Goal: Answer question/provide support

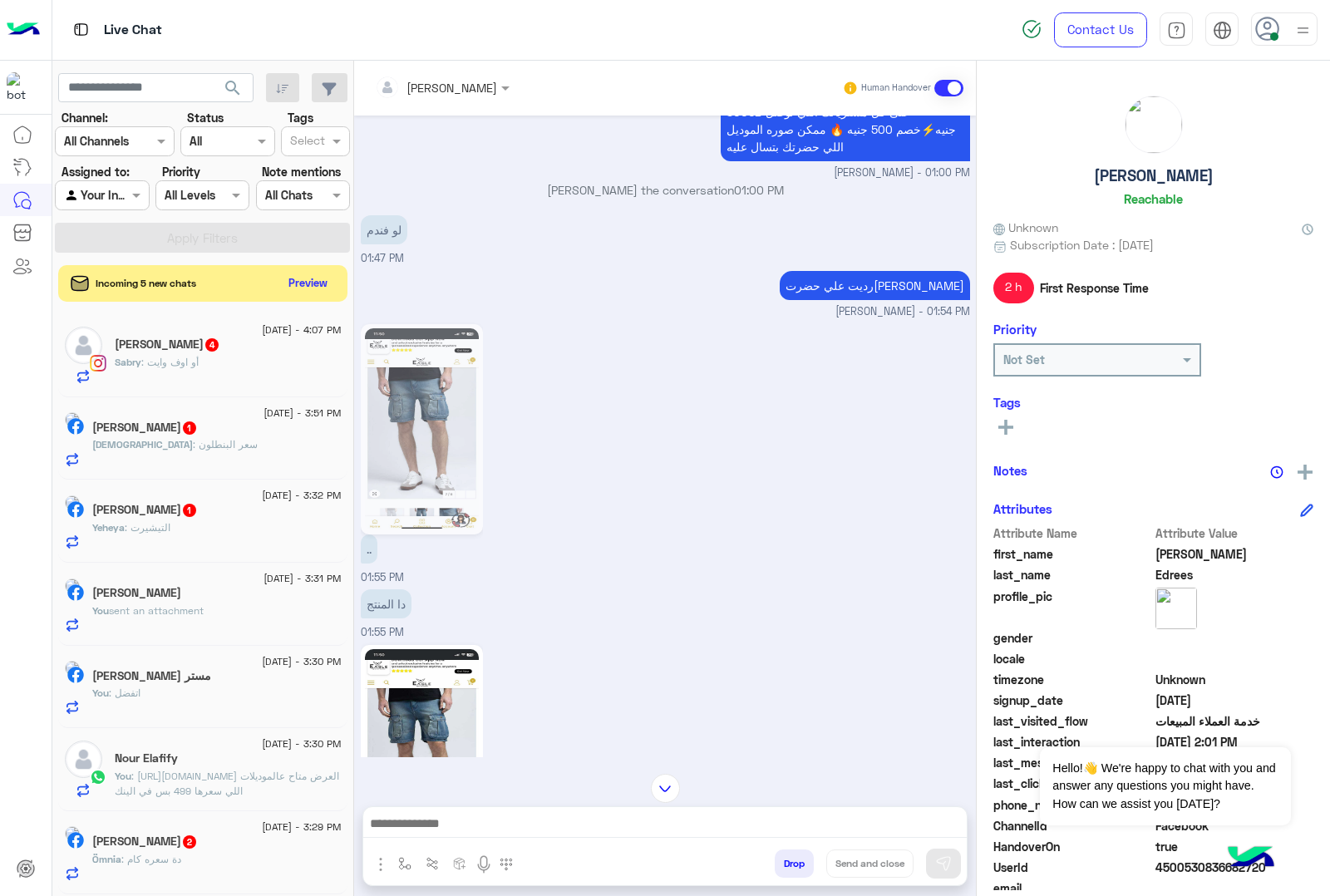
scroll to position [2071, 0]
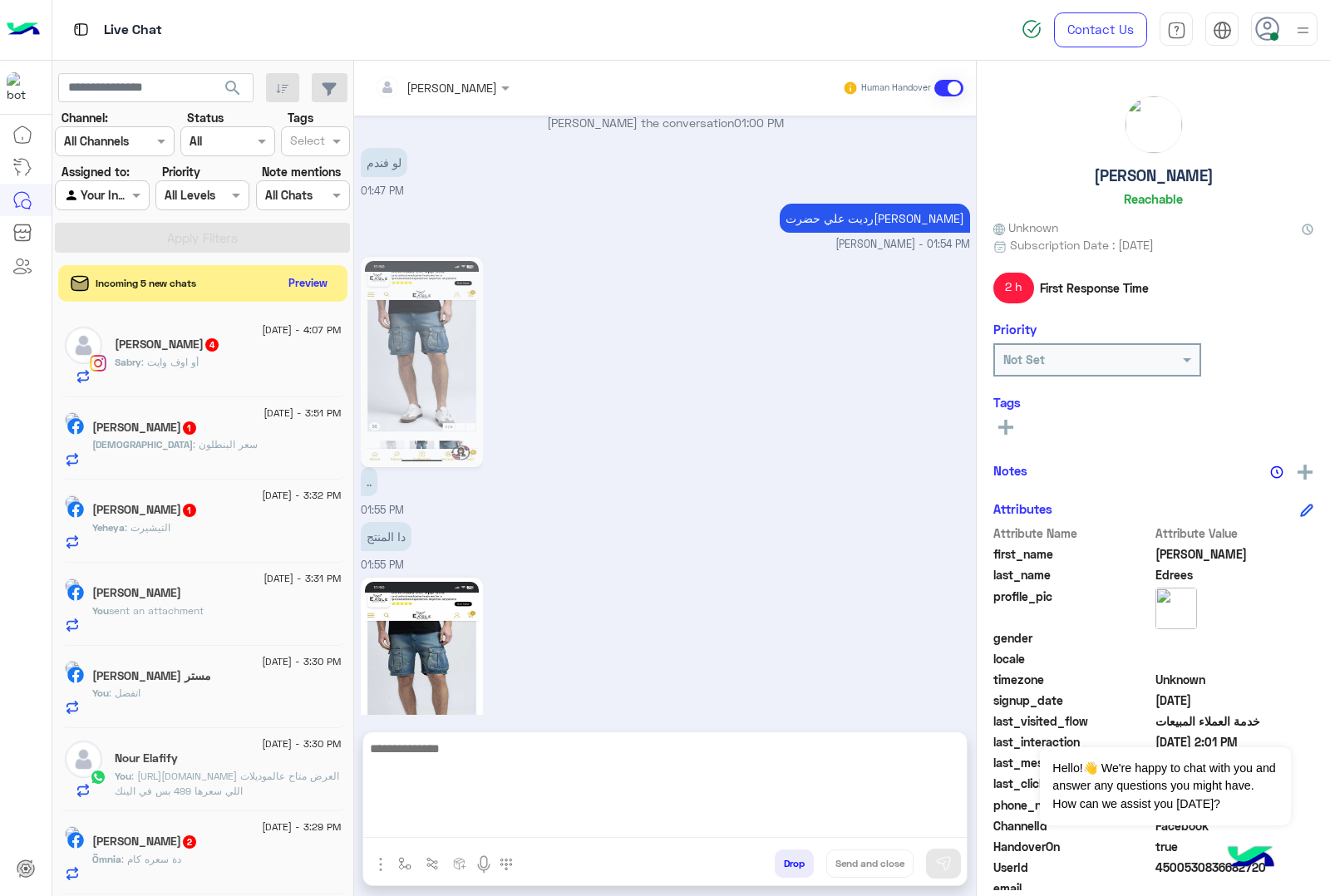
click at [422, 816] on textarea at bounding box center [665, 788] width 603 height 100
type textarea "***"
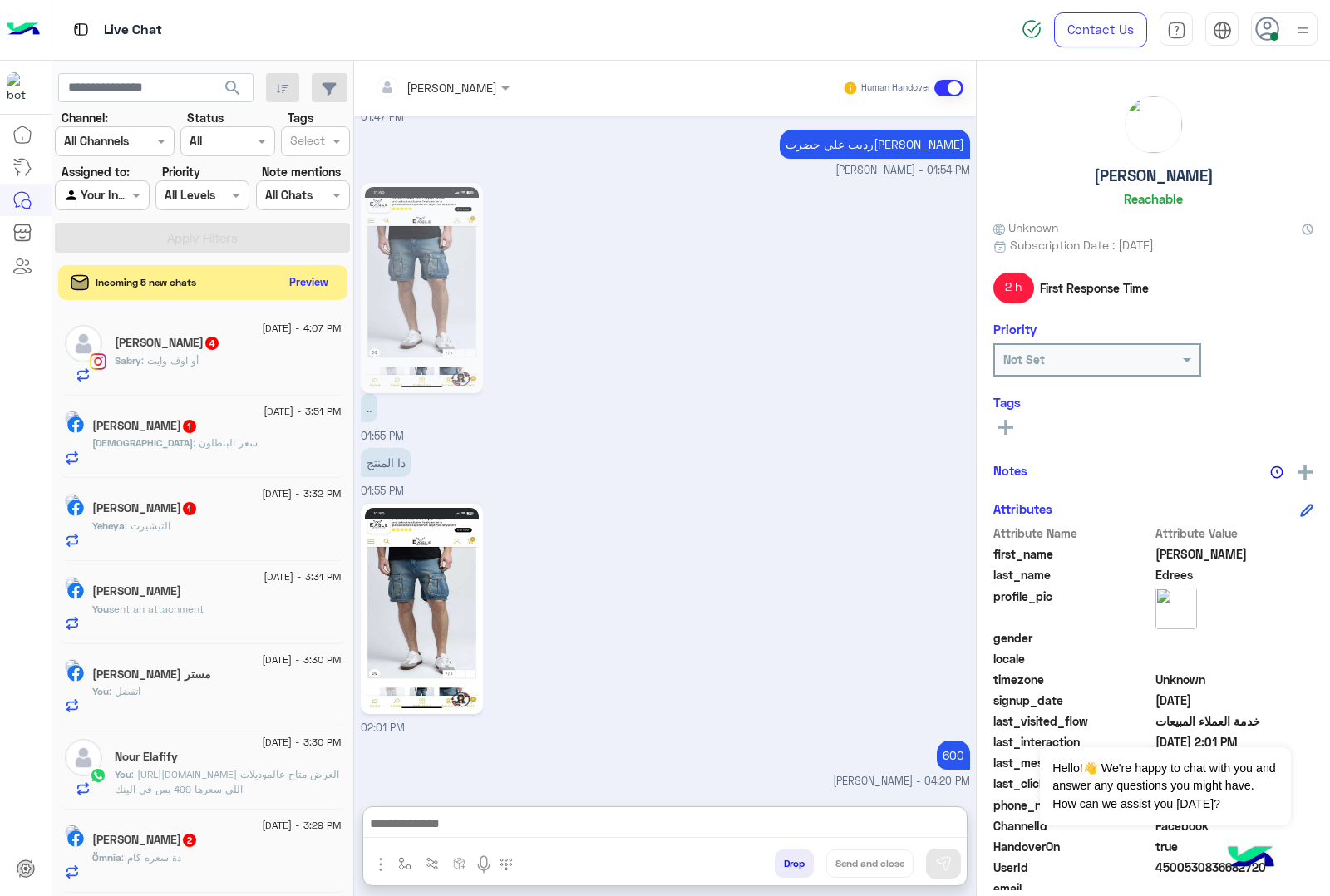
click at [312, 280] on button "Preview" at bounding box center [309, 283] width 51 height 22
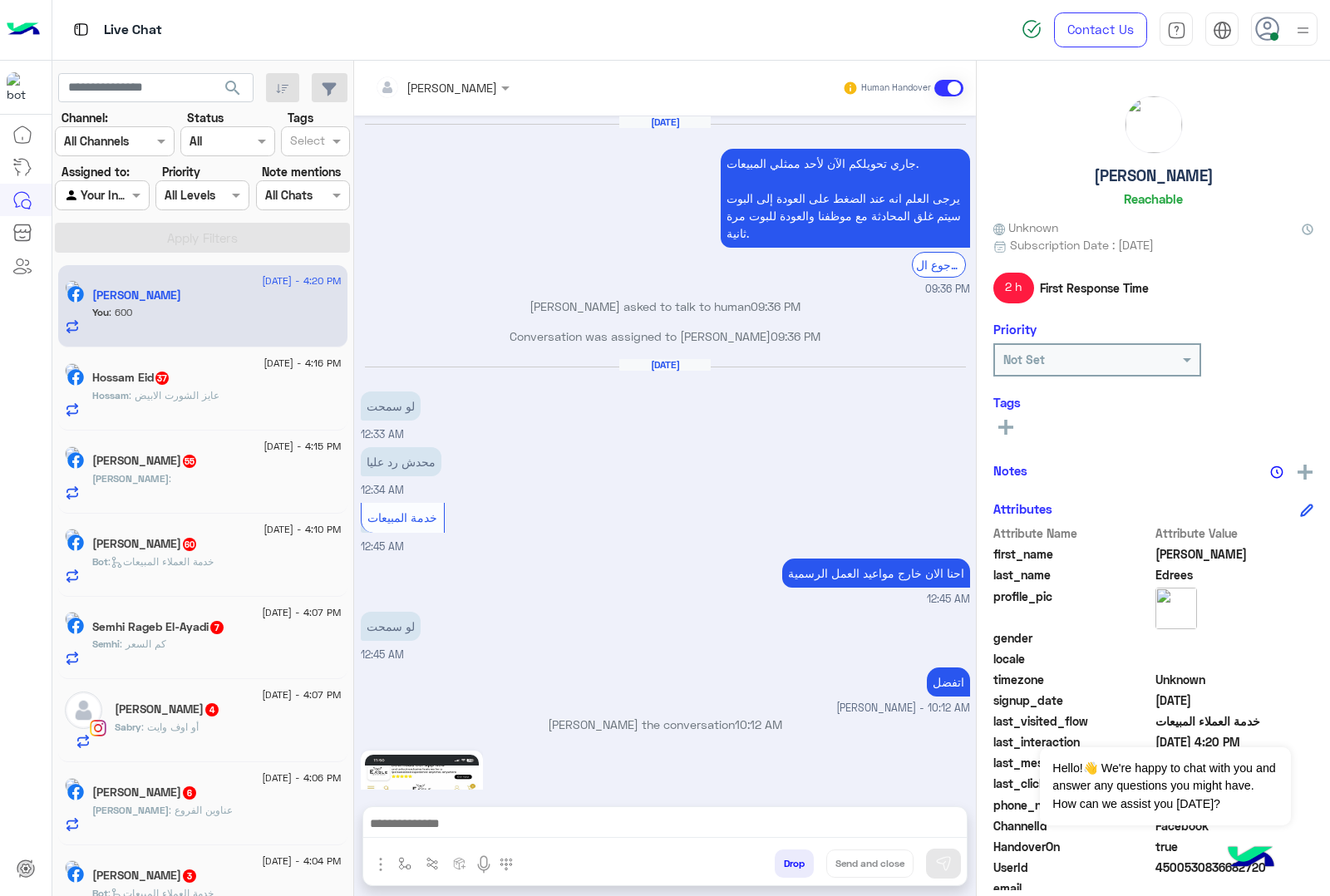
scroll to position [2067, 0]
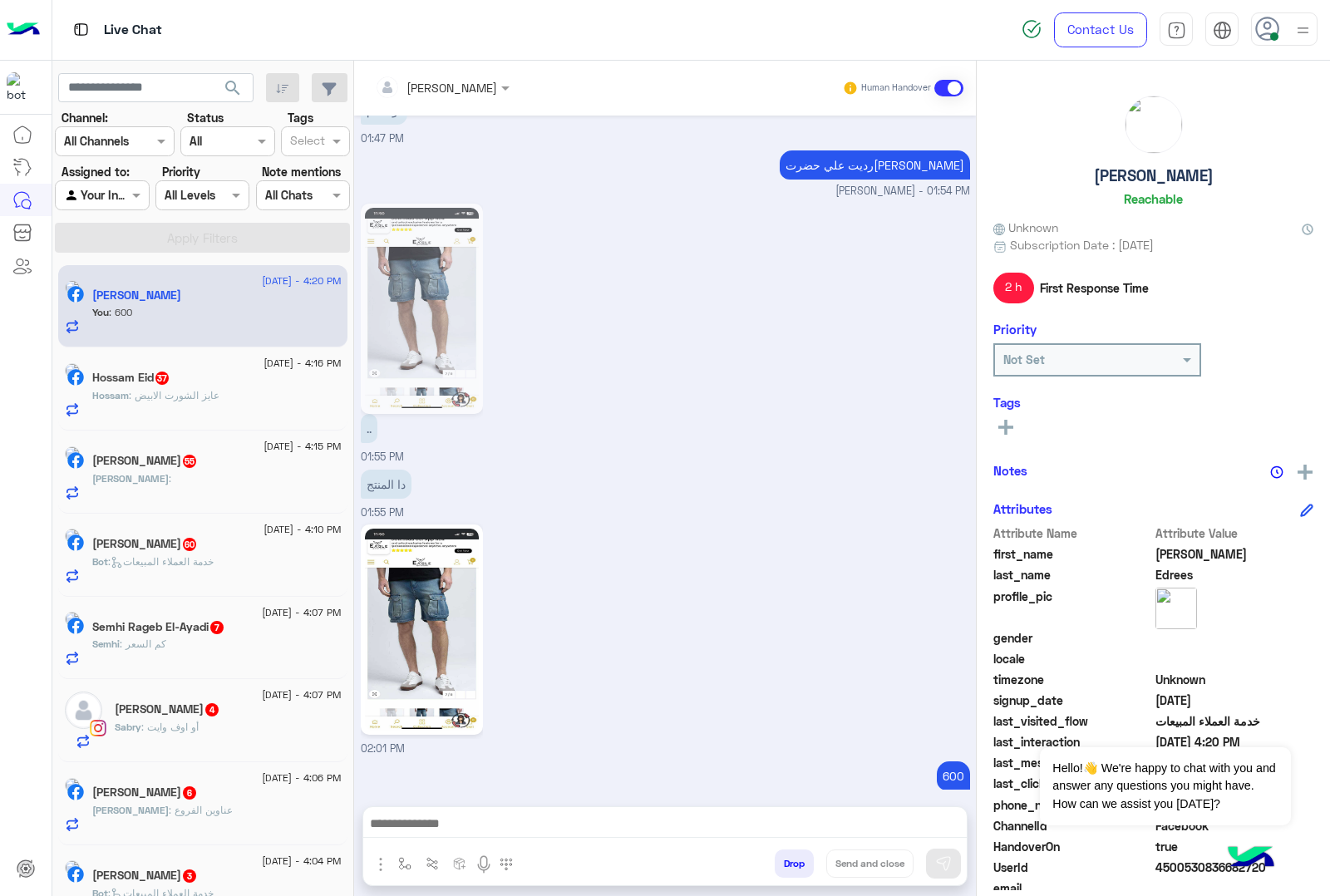
click at [183, 408] on div "Hossam : عايز الشورت الابيض" at bounding box center [216, 402] width 249 height 29
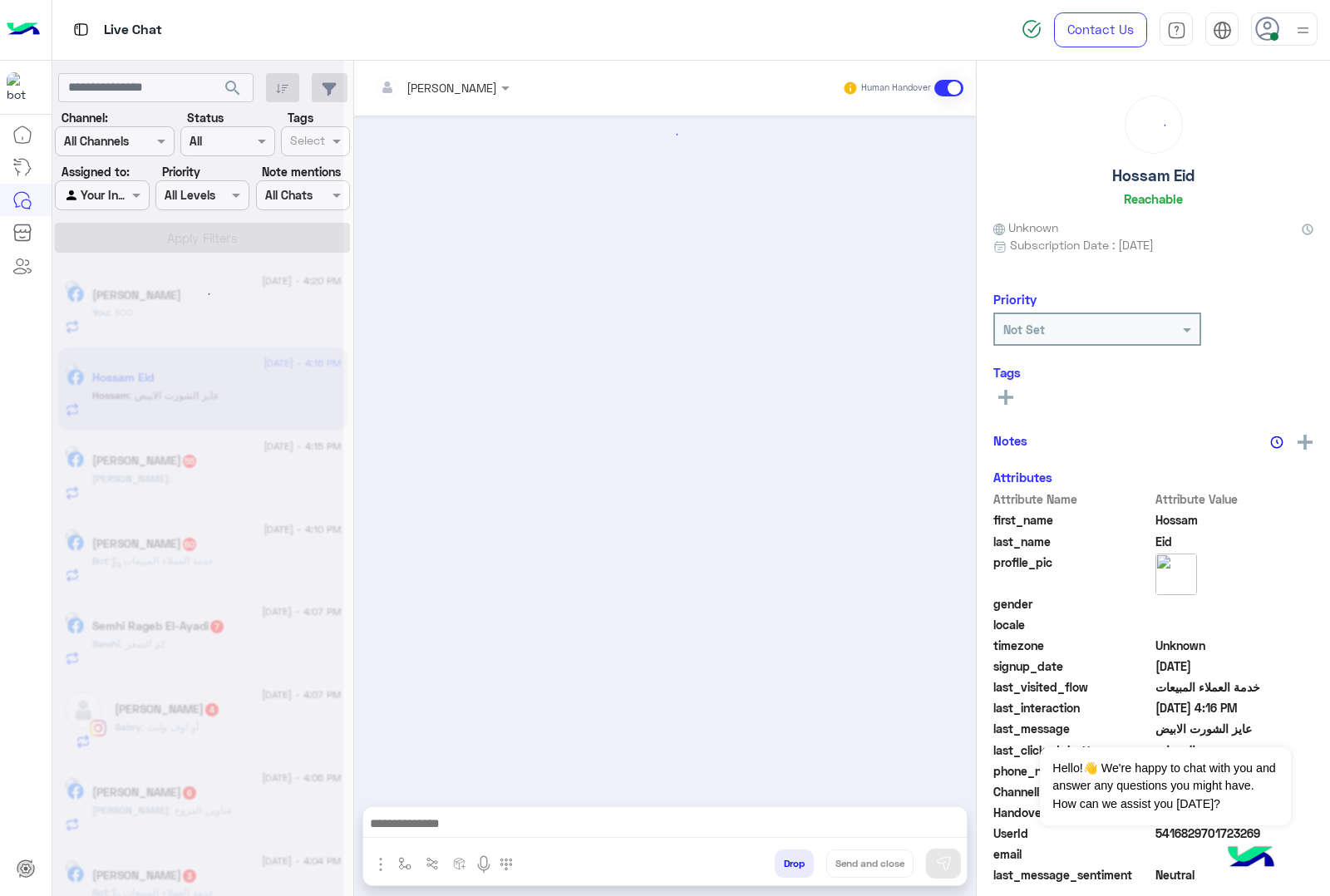
scroll to position [1339, 0]
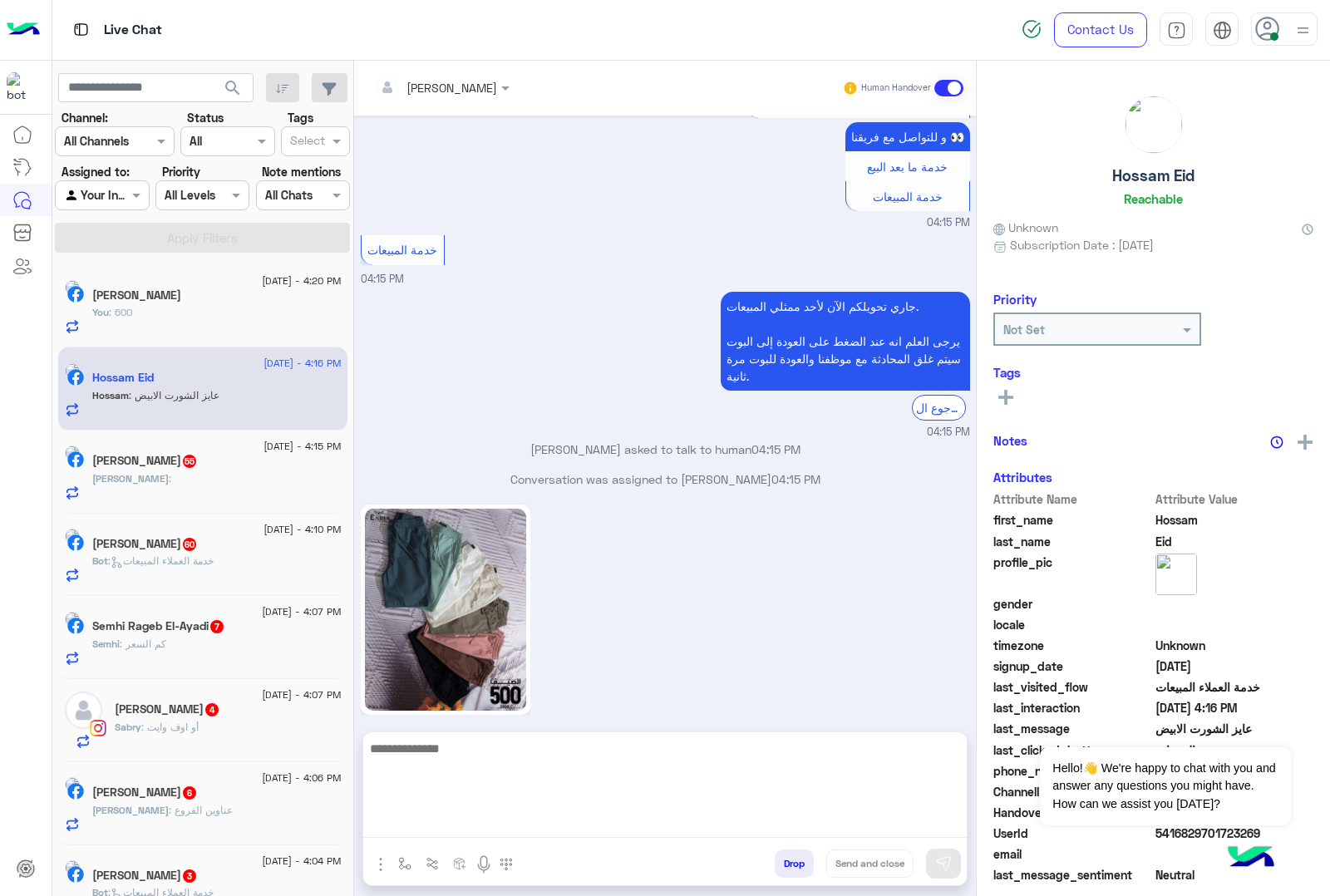
click at [467, 828] on textarea at bounding box center [665, 788] width 603 height 100
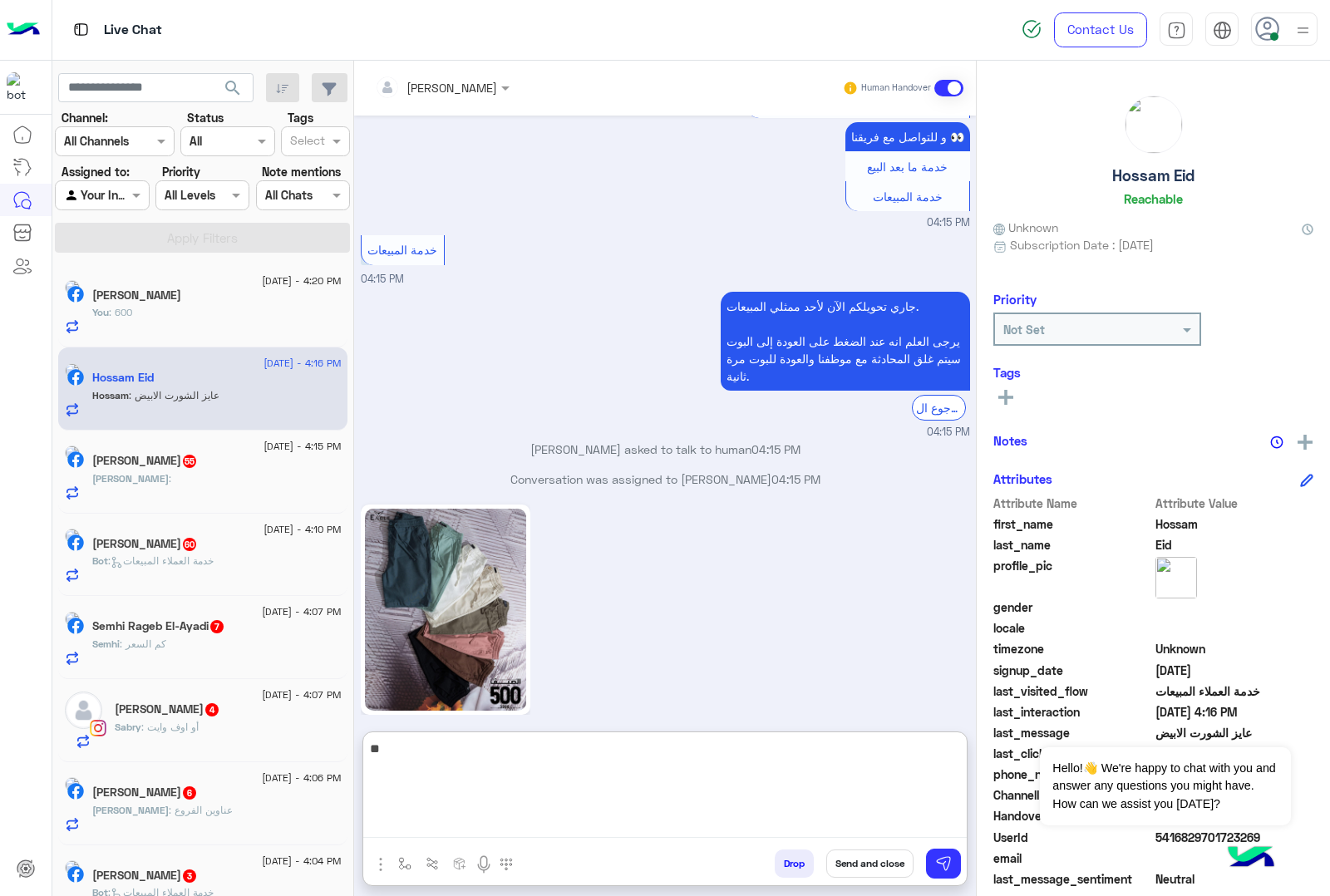
type textarea "*"
type textarea "**********"
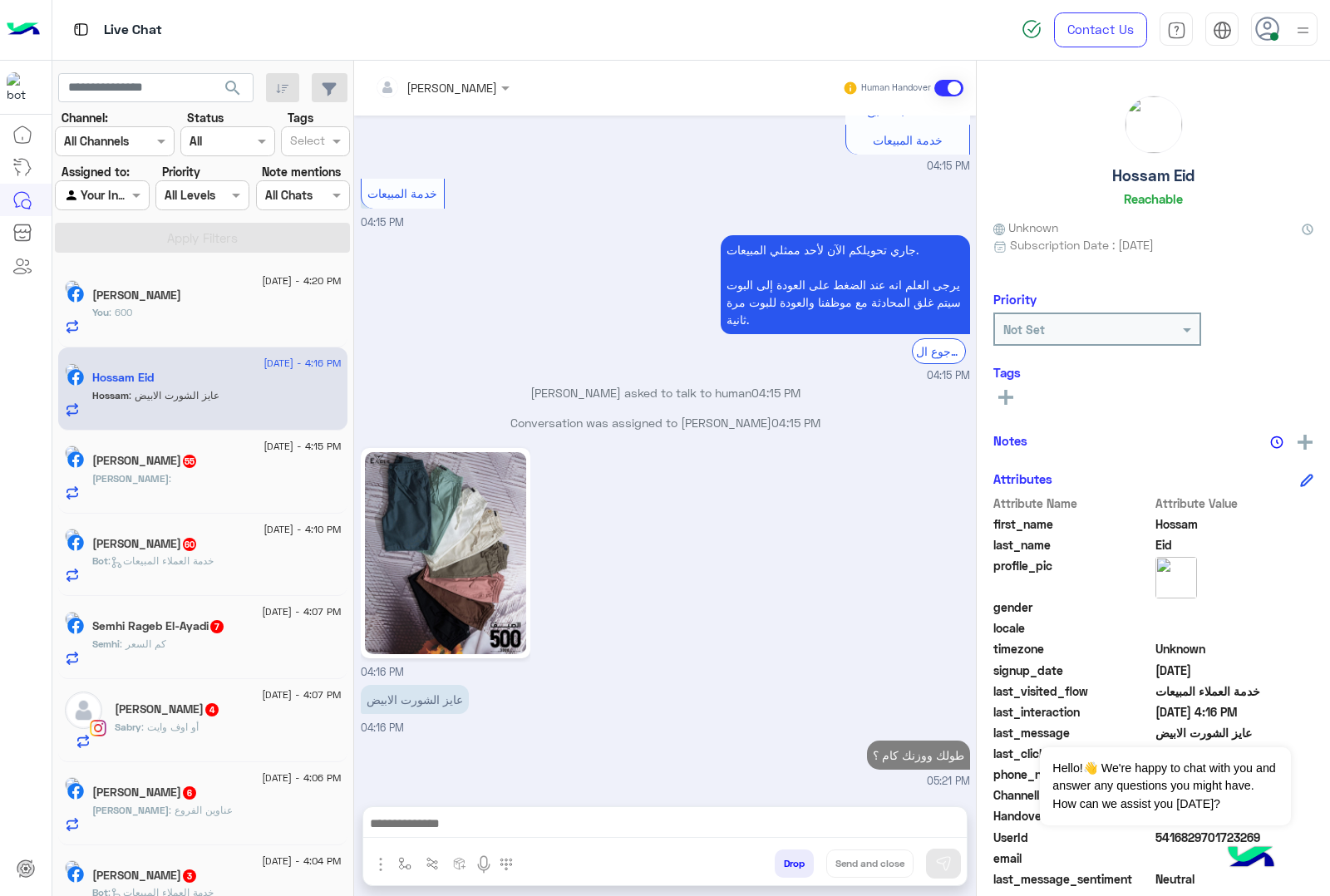
click at [183, 476] on div "احمد :" at bounding box center [216, 485] width 249 height 29
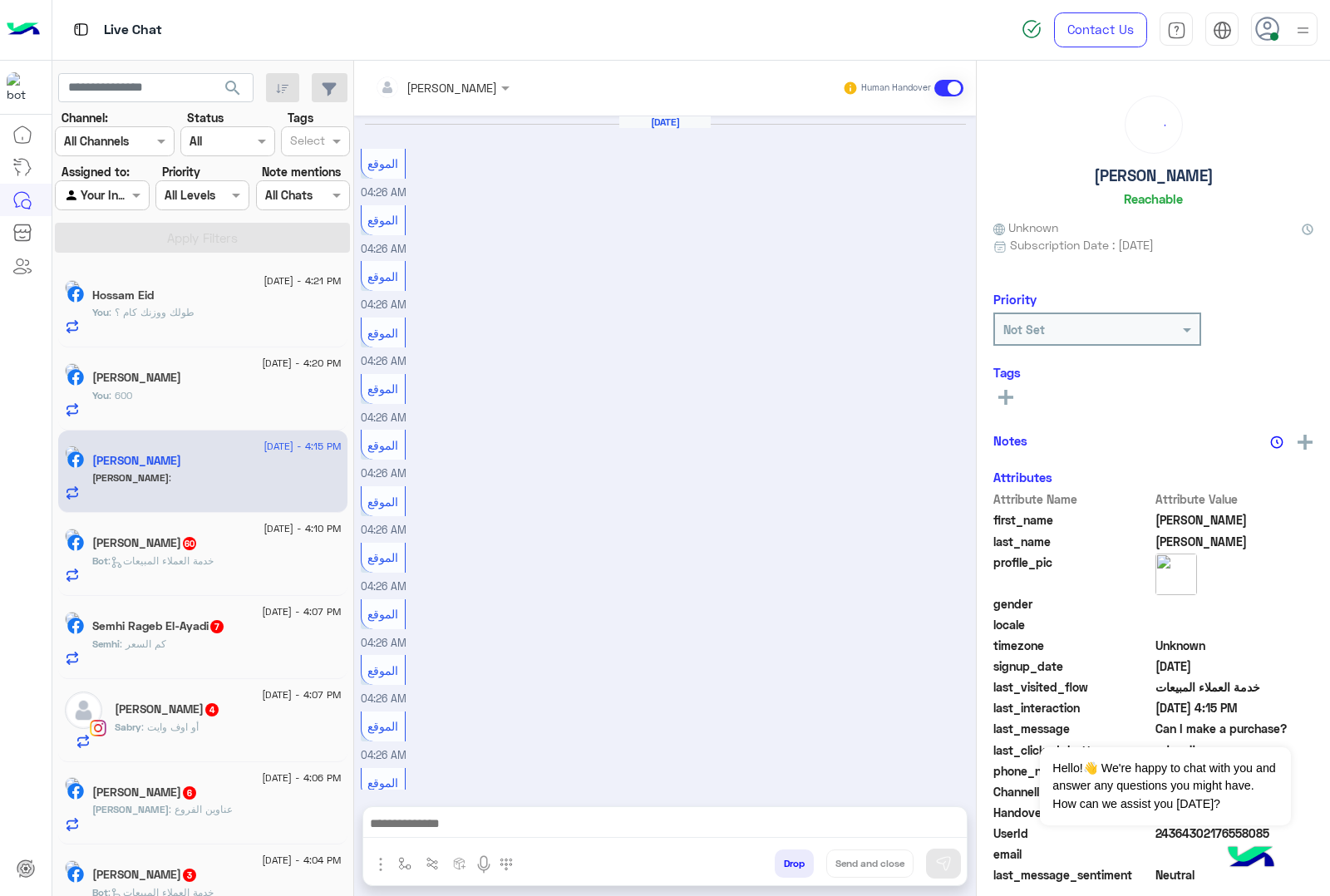
scroll to position [1358, 0]
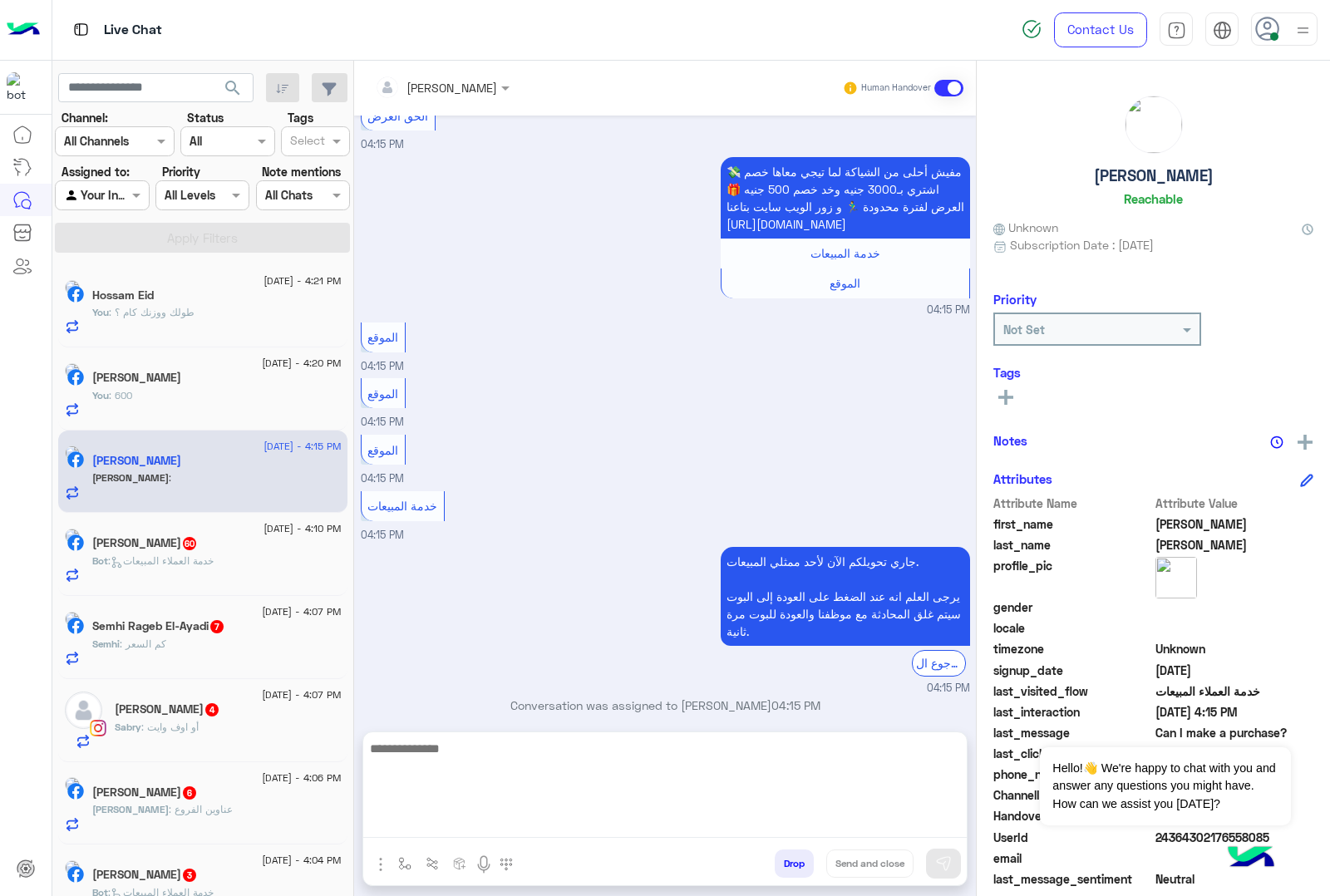
click at [460, 823] on textarea at bounding box center [665, 788] width 603 height 100
paste textarea "**********"
type textarea "**********"
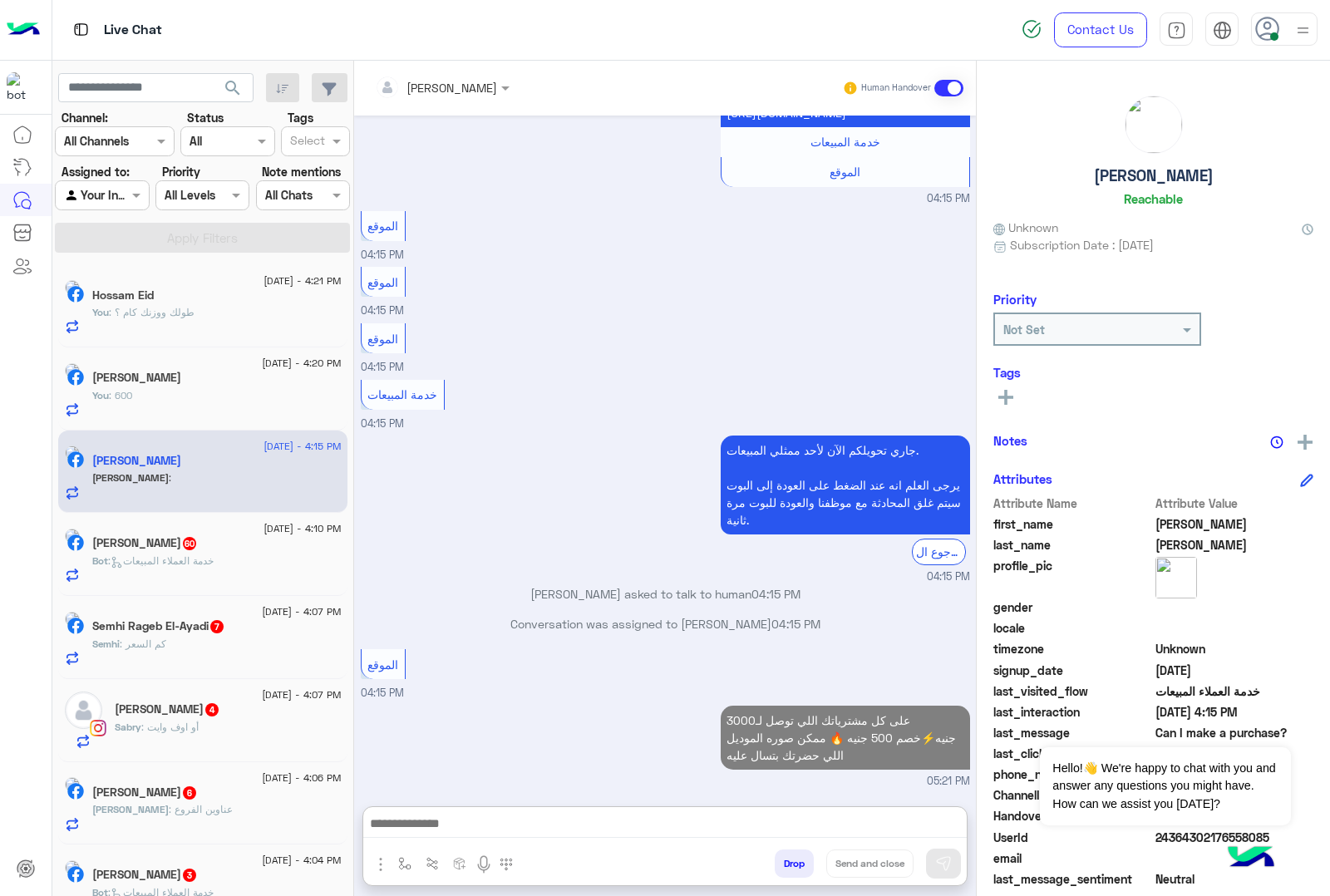
click at [204, 579] on div "Bot : خدمة العملاء المبيعات" at bounding box center [216, 568] width 249 height 29
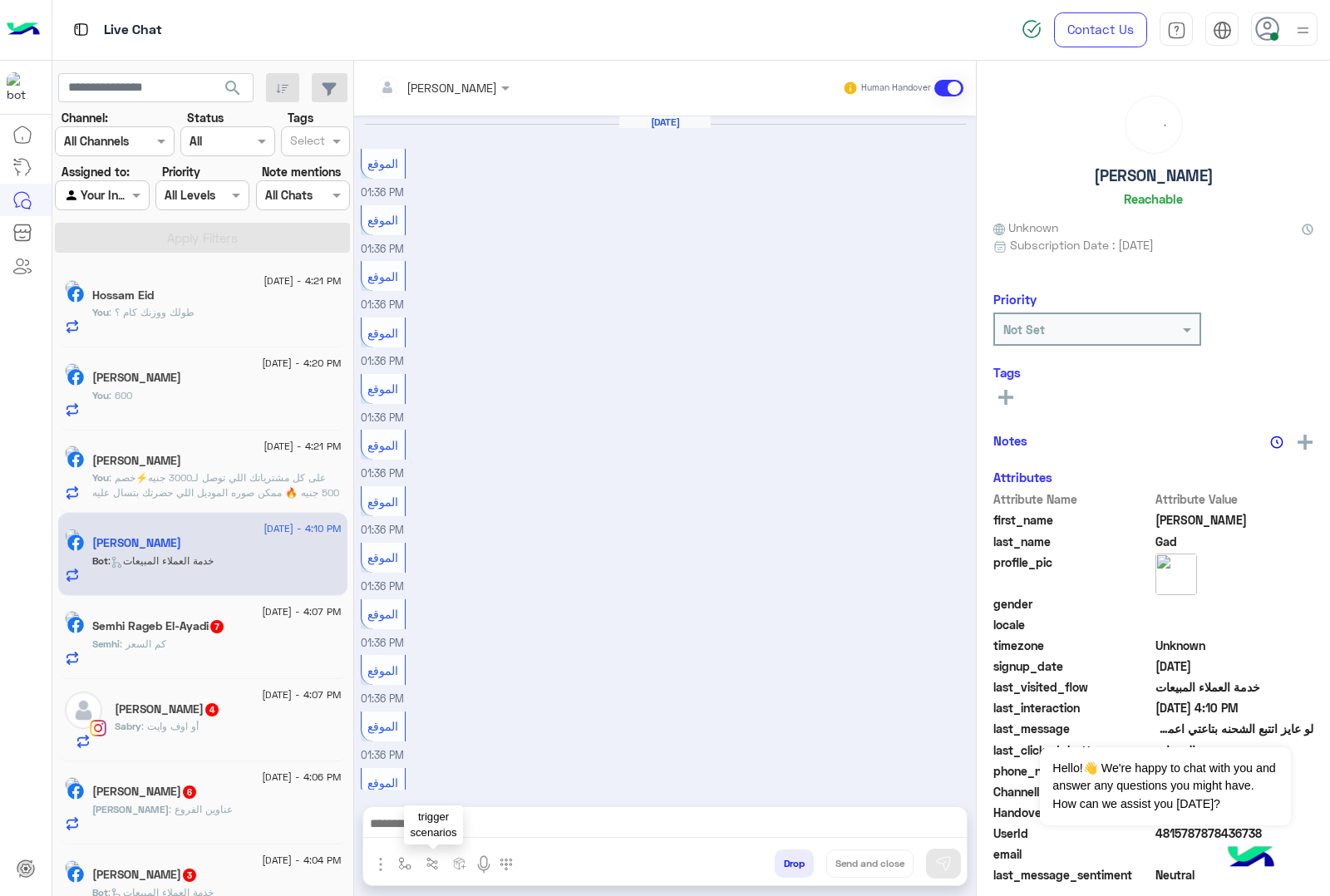
scroll to position [1277, 0]
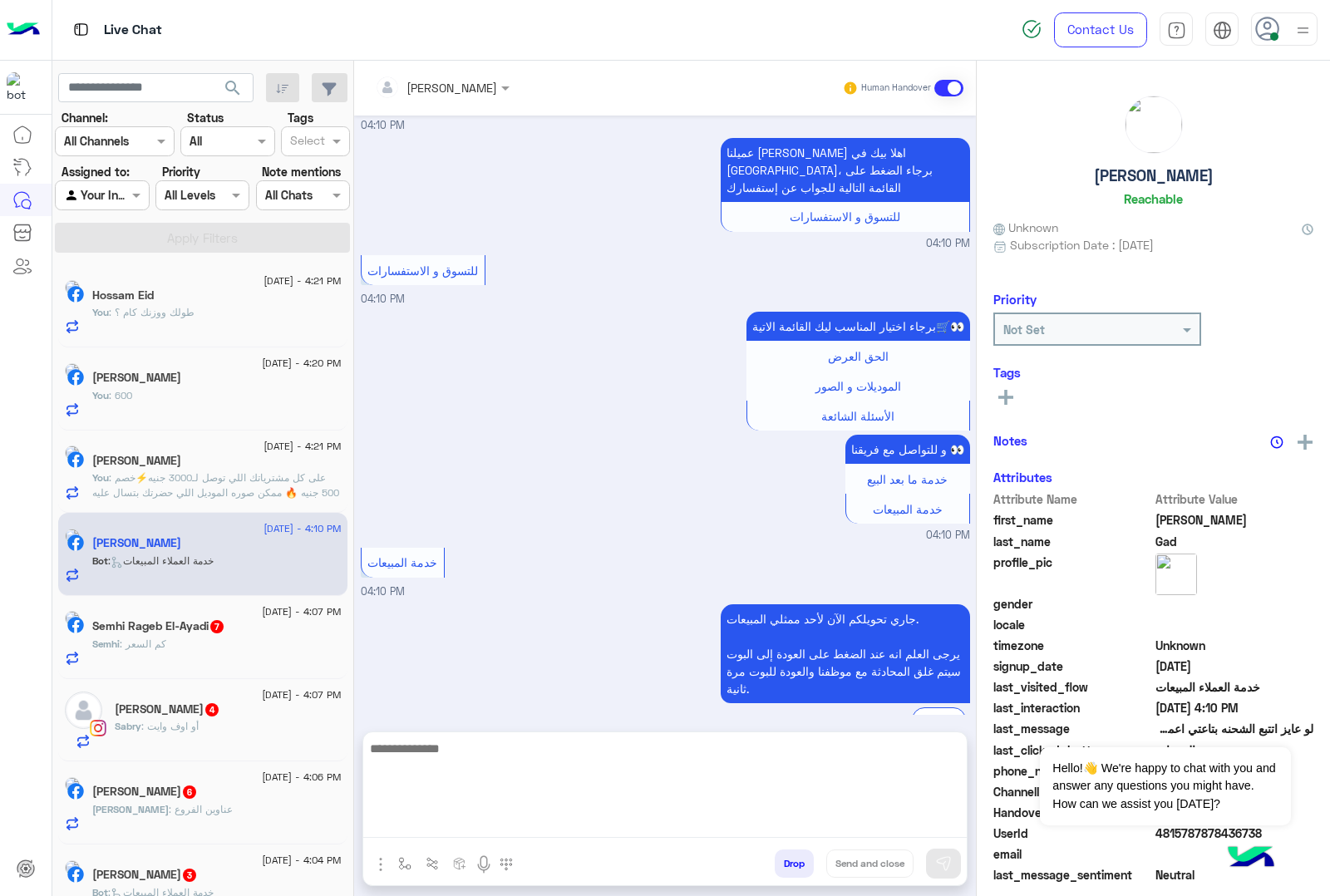
click at [446, 827] on textarea at bounding box center [665, 788] width 603 height 100
paste textarea "**********"
type textarea "**********"
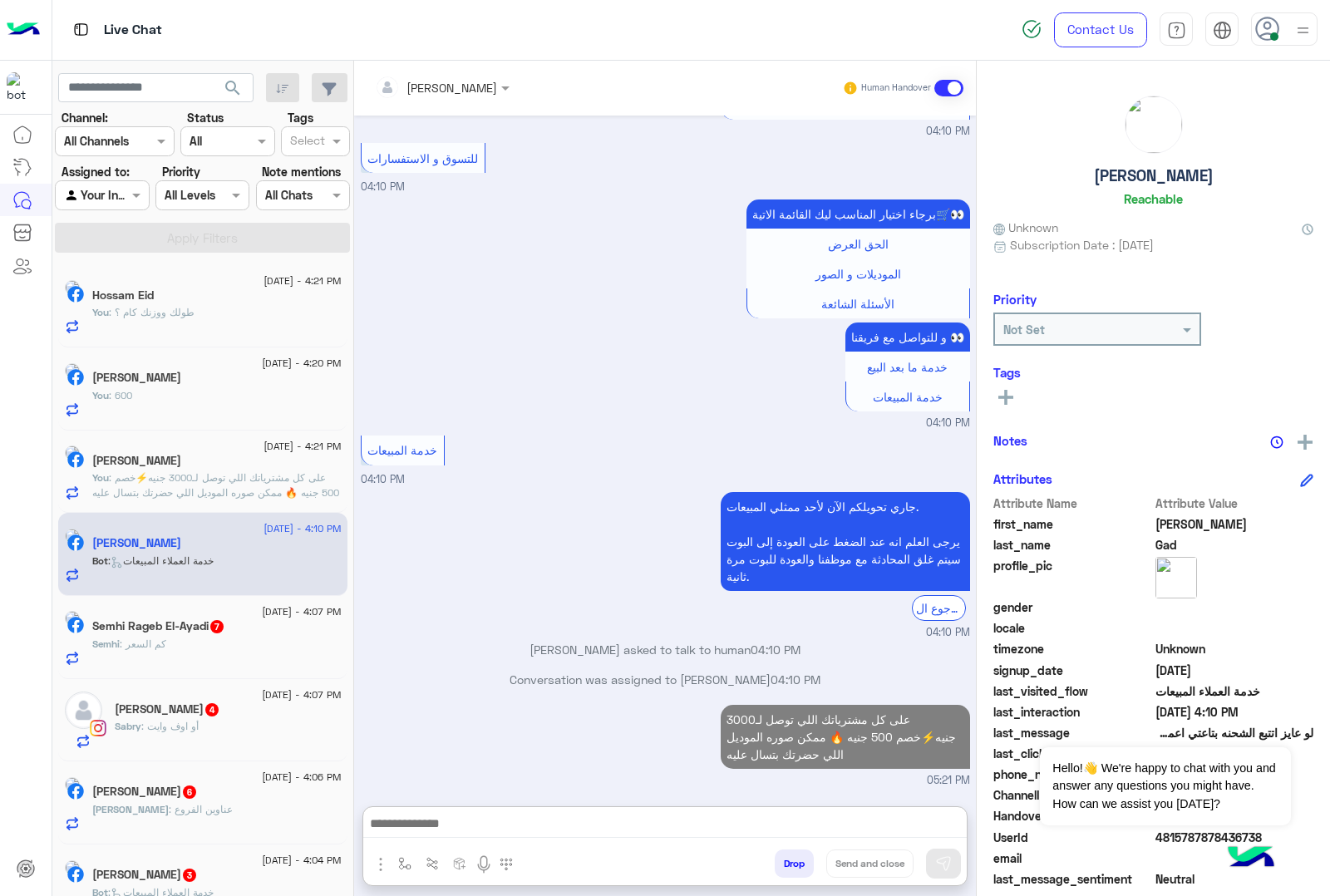
click at [234, 640] on div "Semhi : كم السعر" at bounding box center [216, 651] width 249 height 29
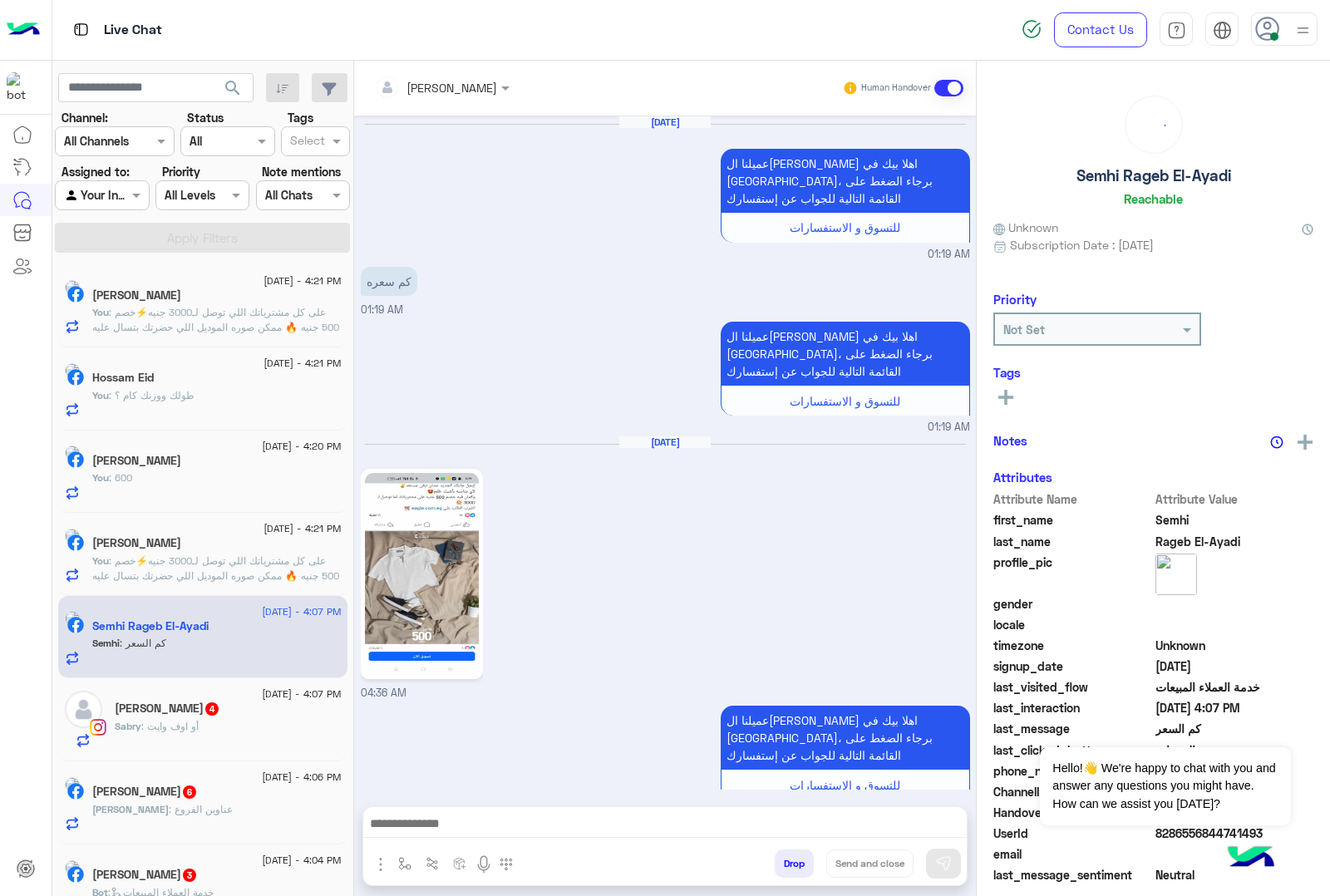
scroll to position [2699, 0]
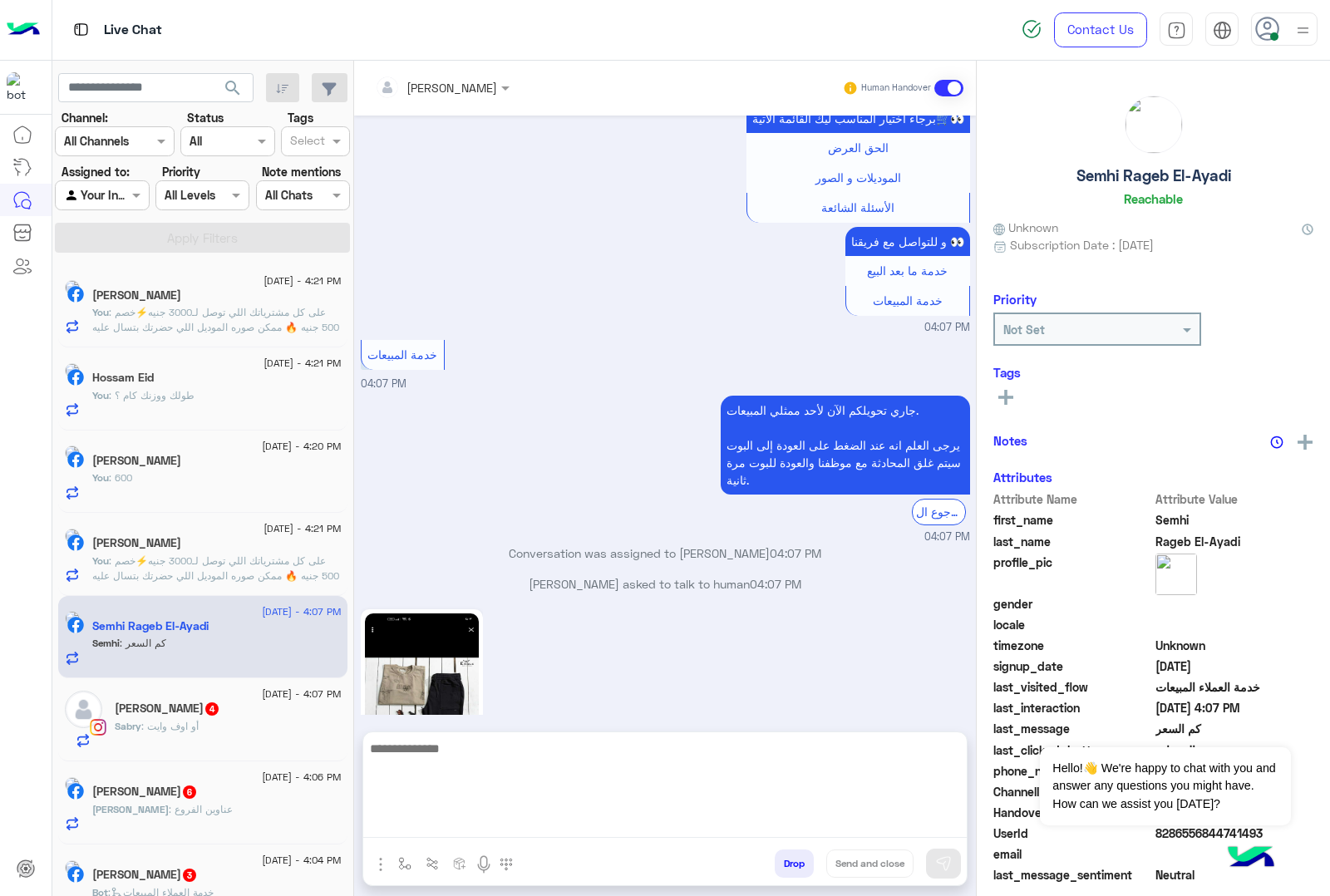
click at [441, 825] on textarea at bounding box center [665, 788] width 603 height 100
paste textarea "**********"
type textarea "**********"
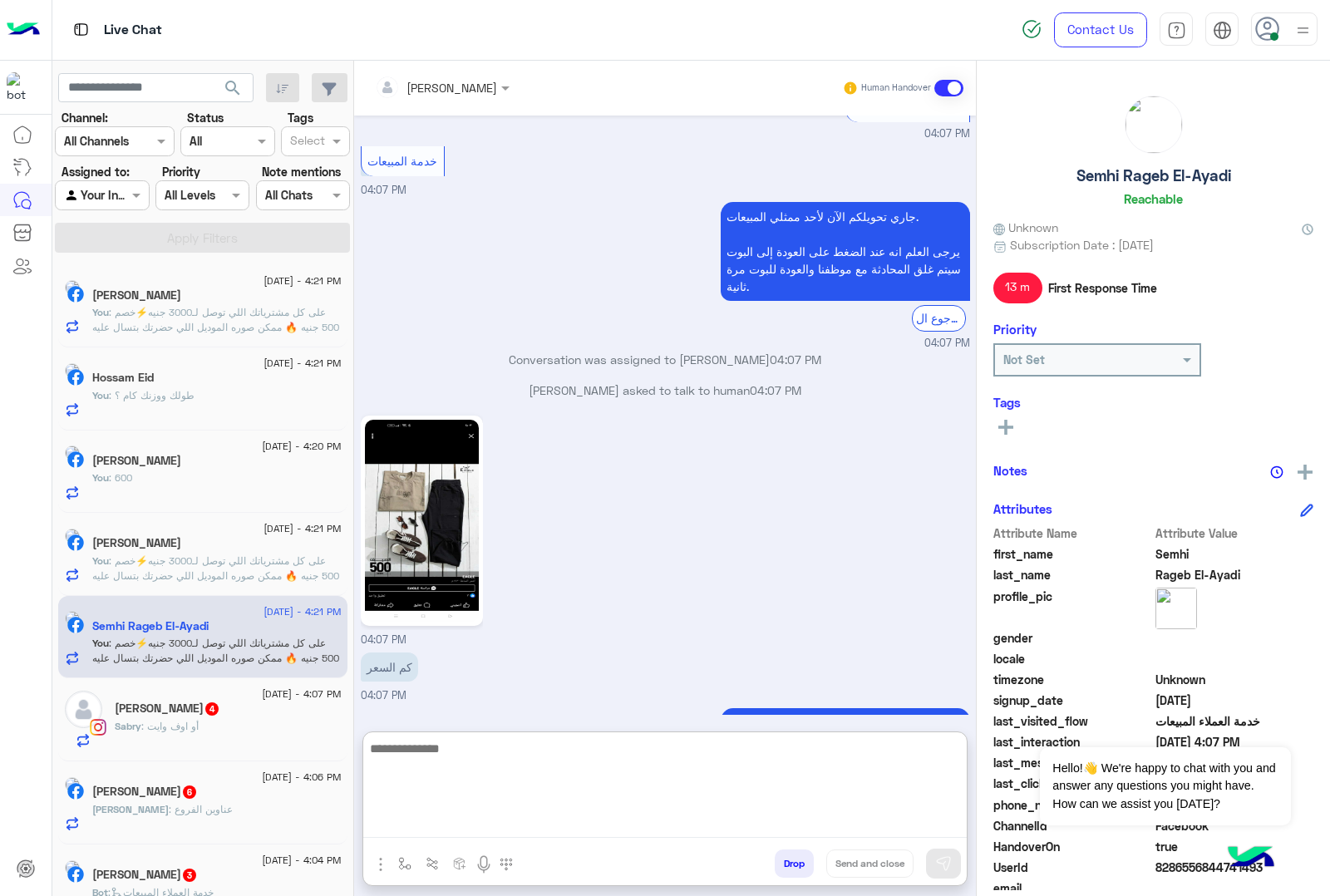
scroll to position [2892, 0]
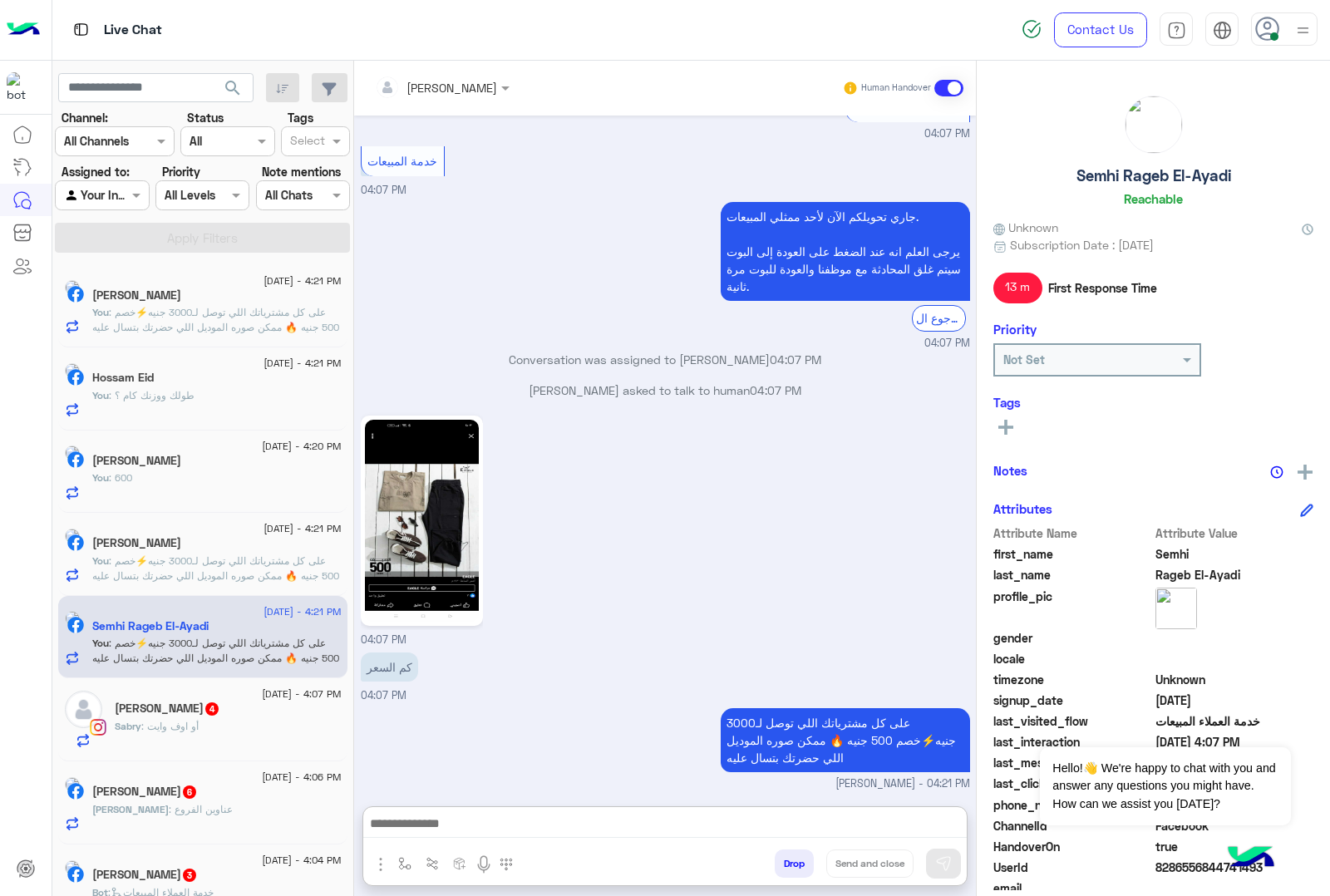
click at [191, 719] on div "Sabry Mohamed 4" at bounding box center [228, 710] width 227 height 18
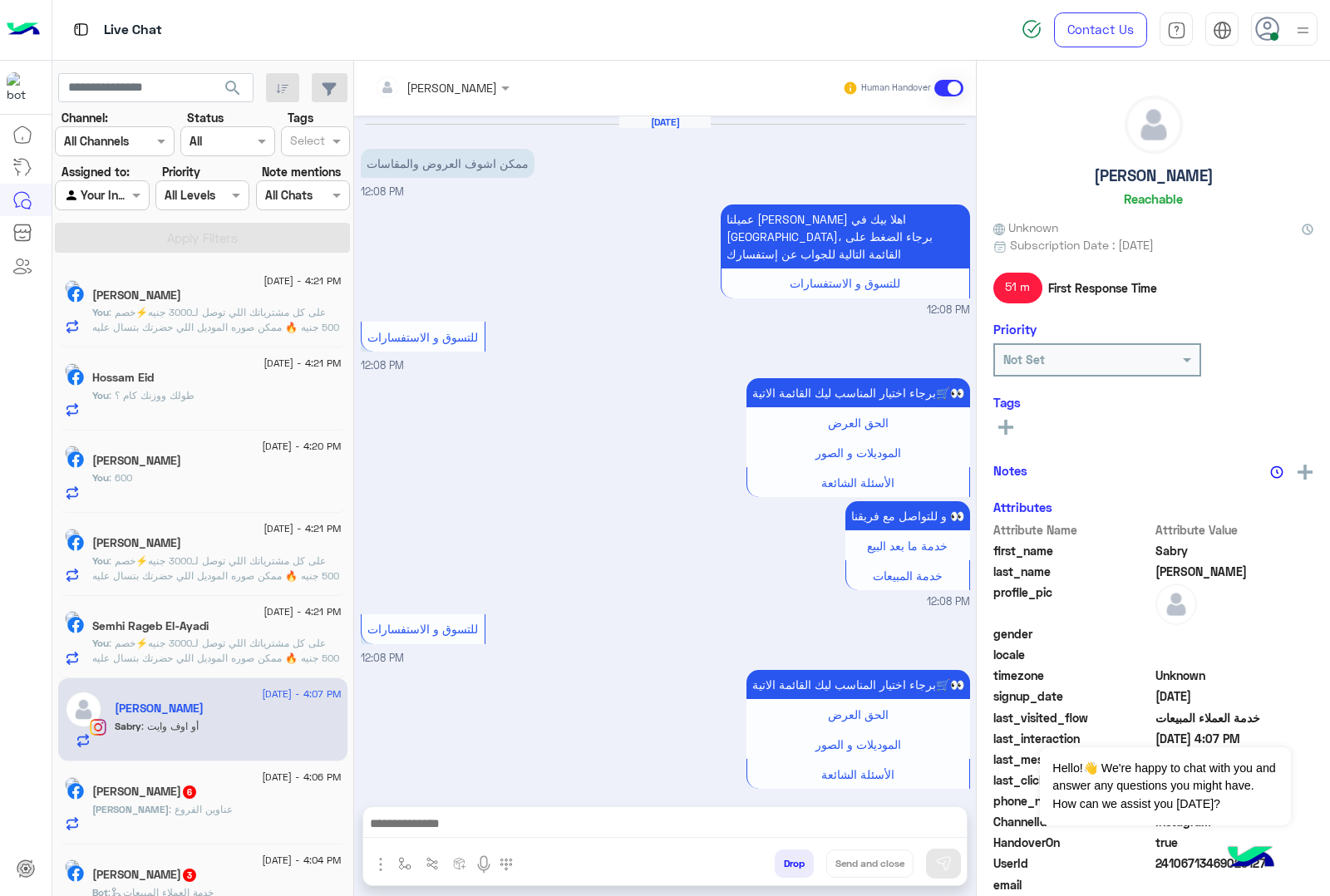
scroll to position [2299, 0]
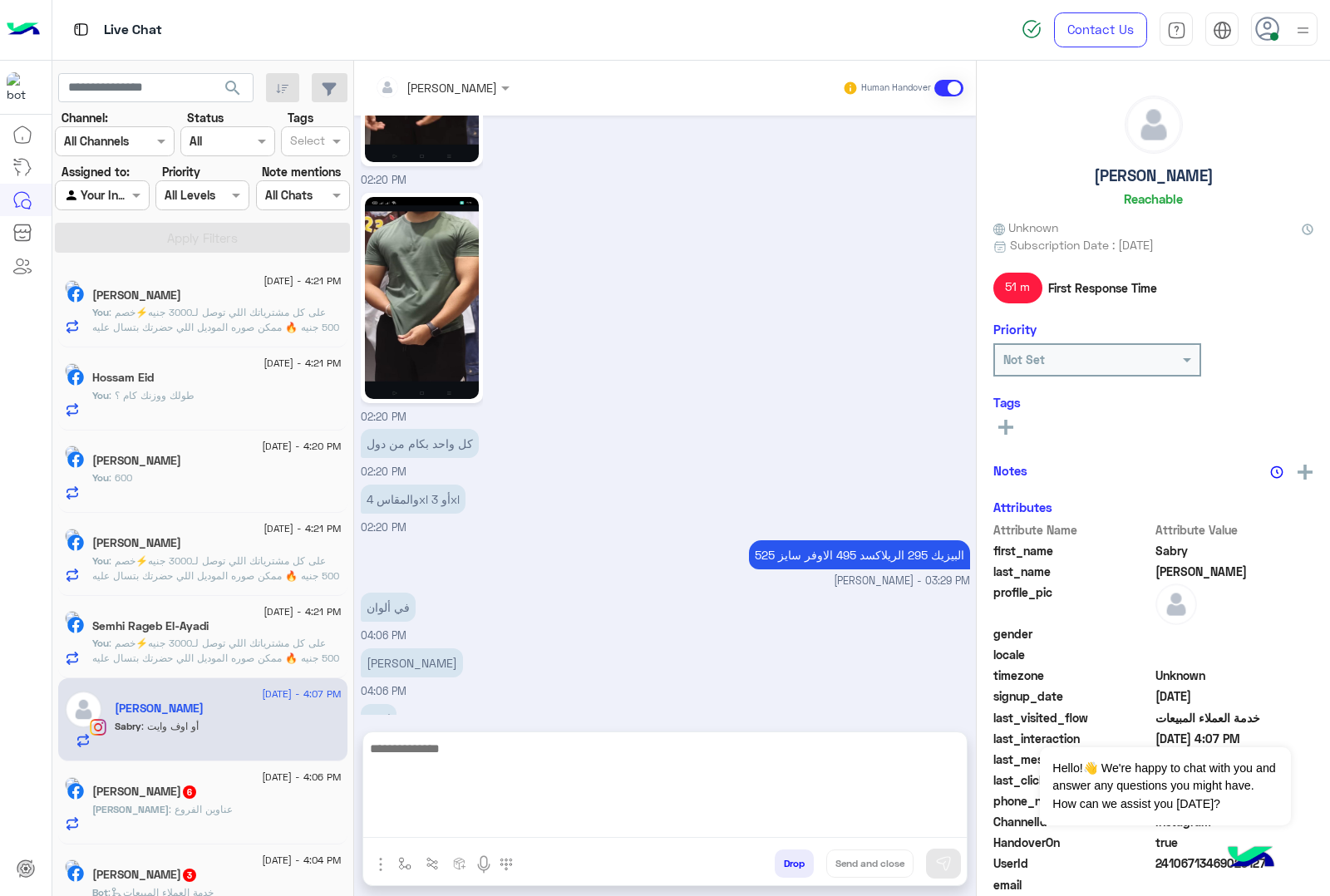
click at [457, 825] on textarea at bounding box center [665, 788] width 603 height 100
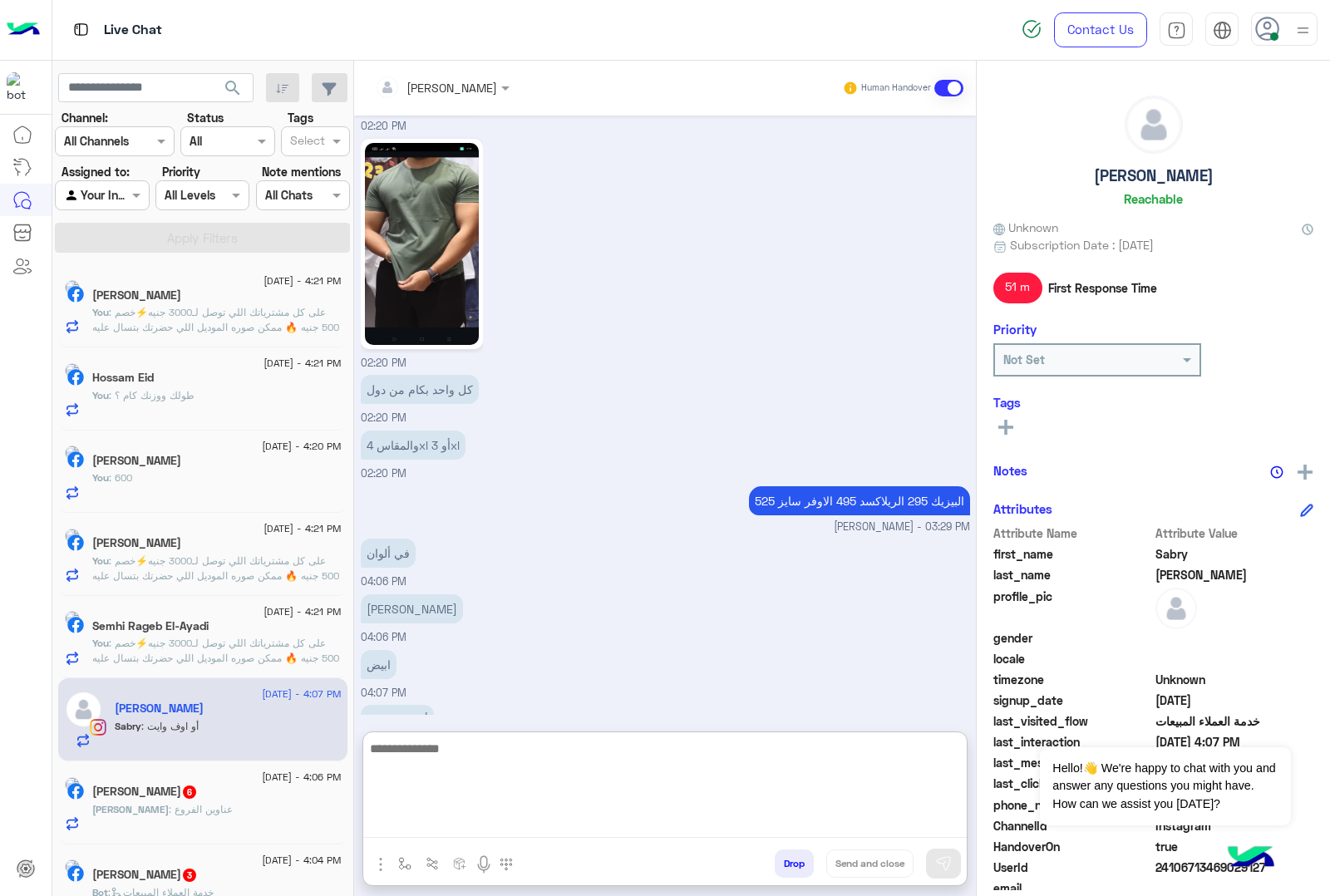
scroll to position [2374, 0]
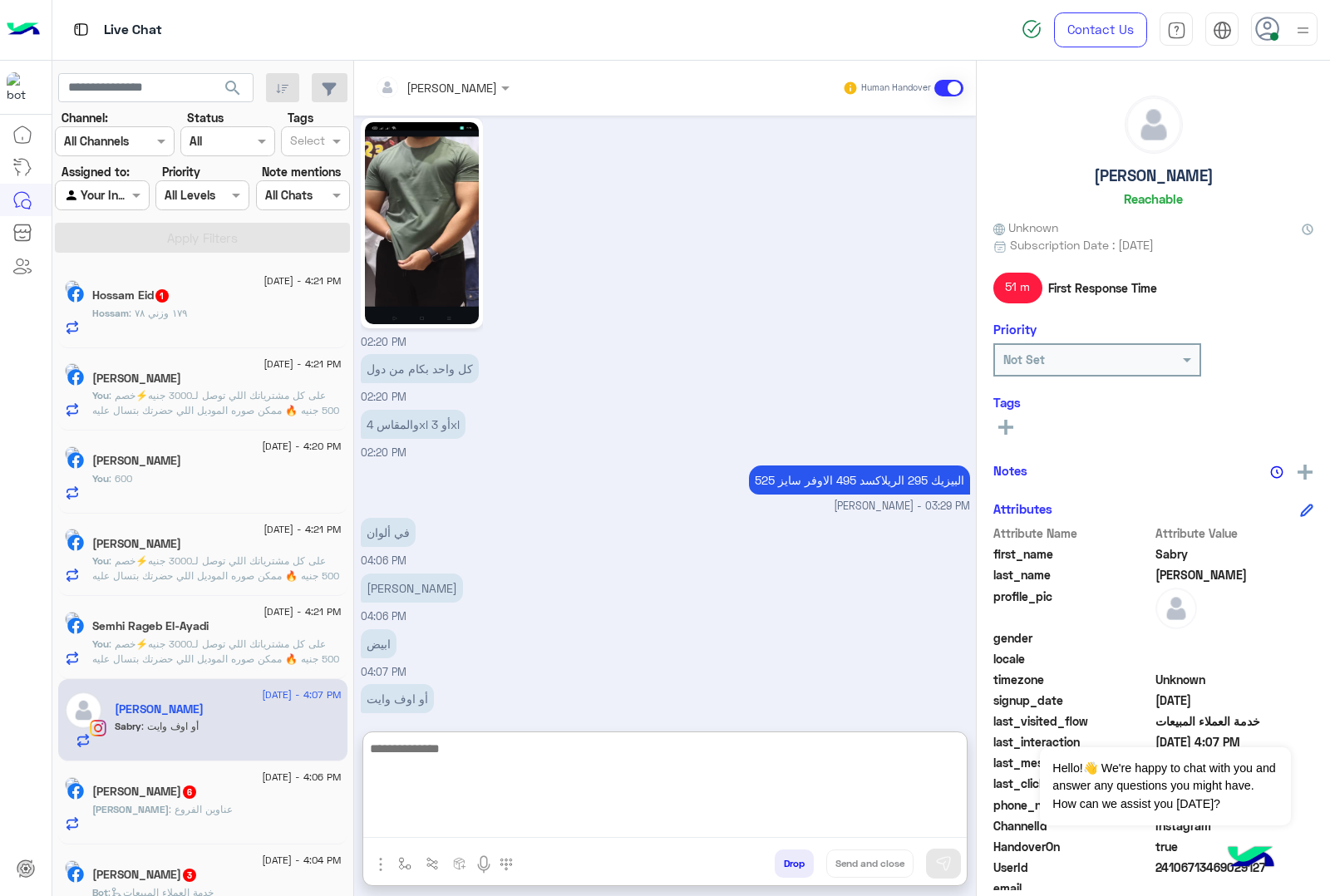
click at [426, 748] on textarea at bounding box center [665, 788] width 603 height 100
paste textarea "**********"
type textarea "**********"
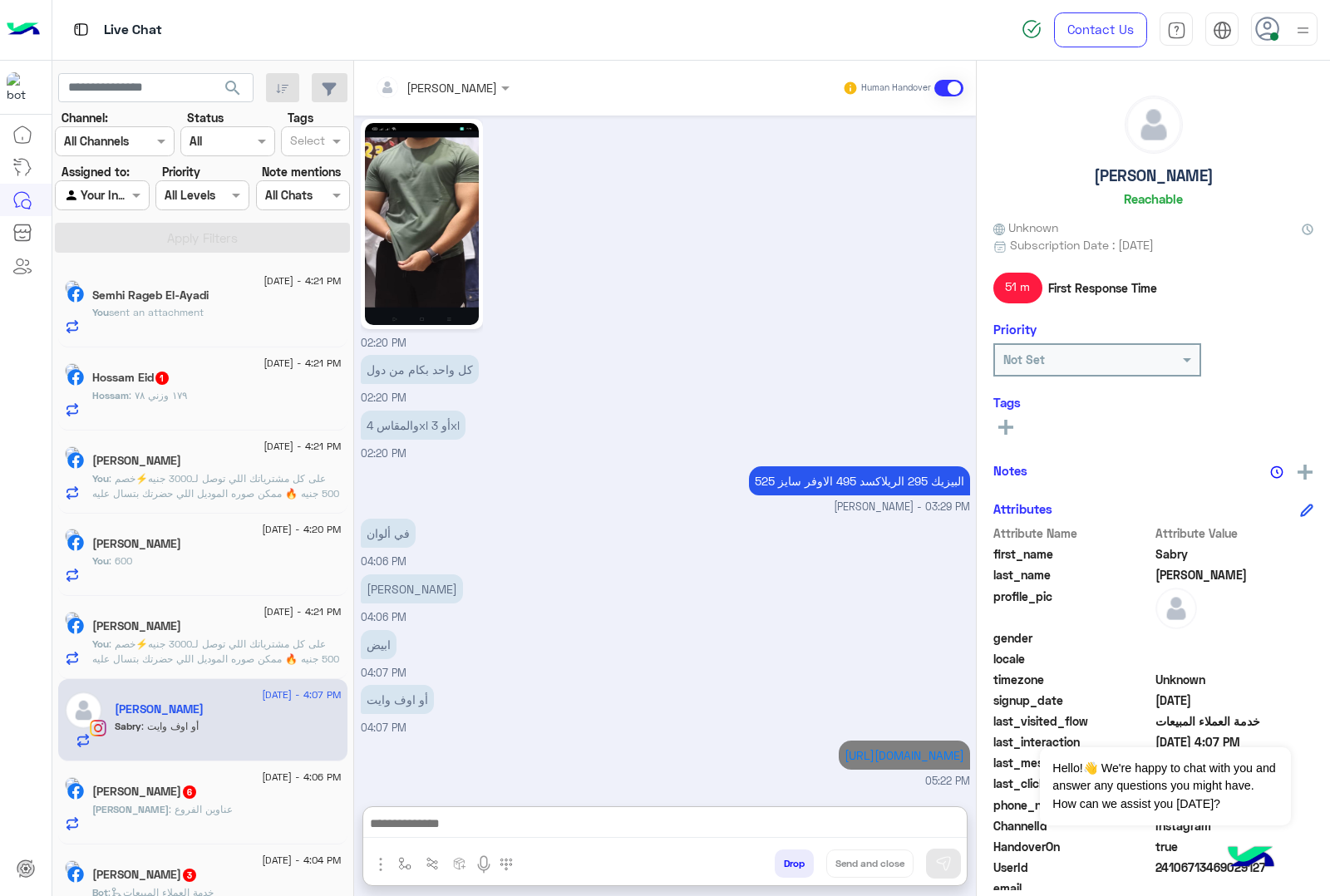
click at [185, 364] on div "[DATE] - 4:21 PM" at bounding box center [216, 365] width 249 height 11
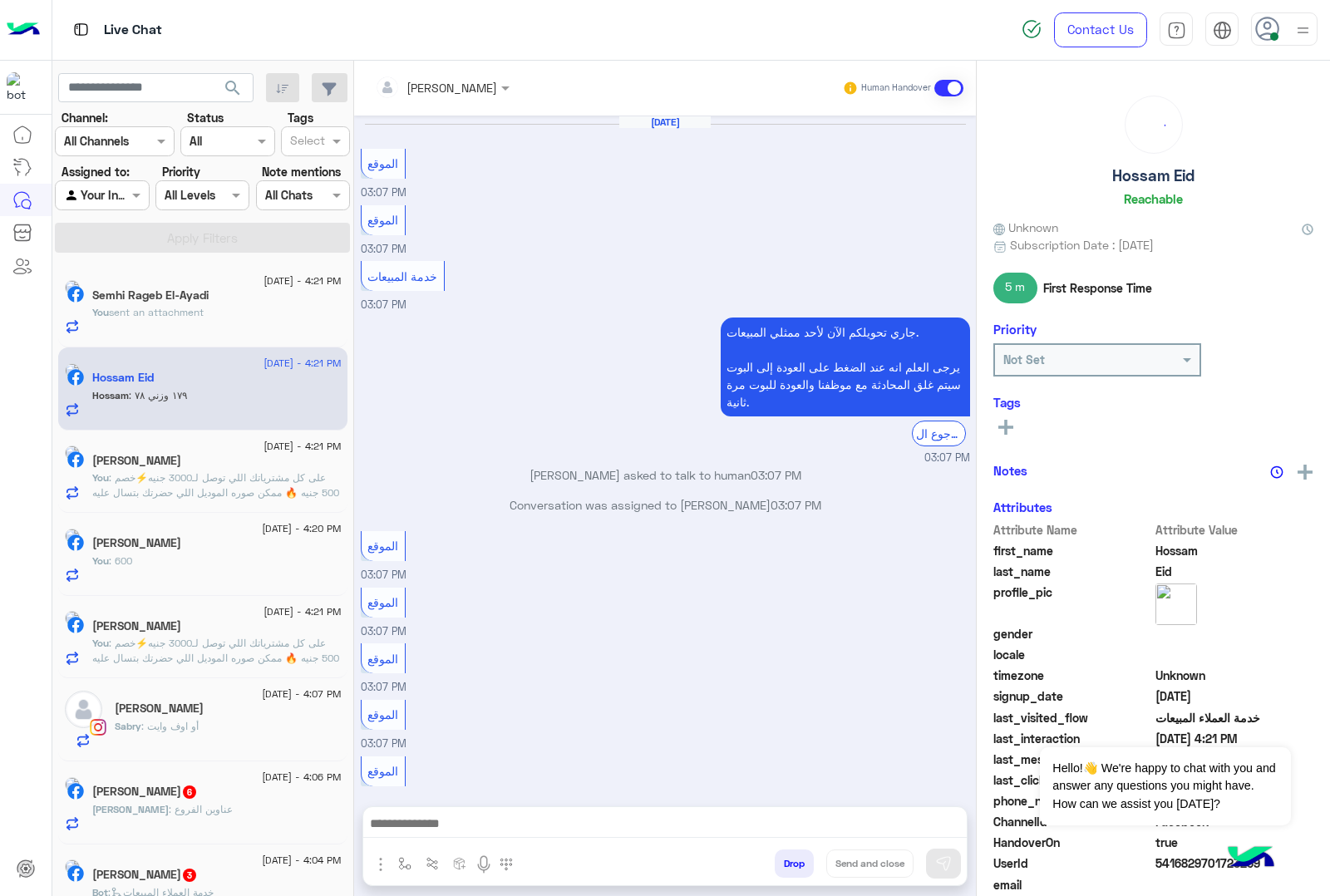
scroll to position [1421, 0]
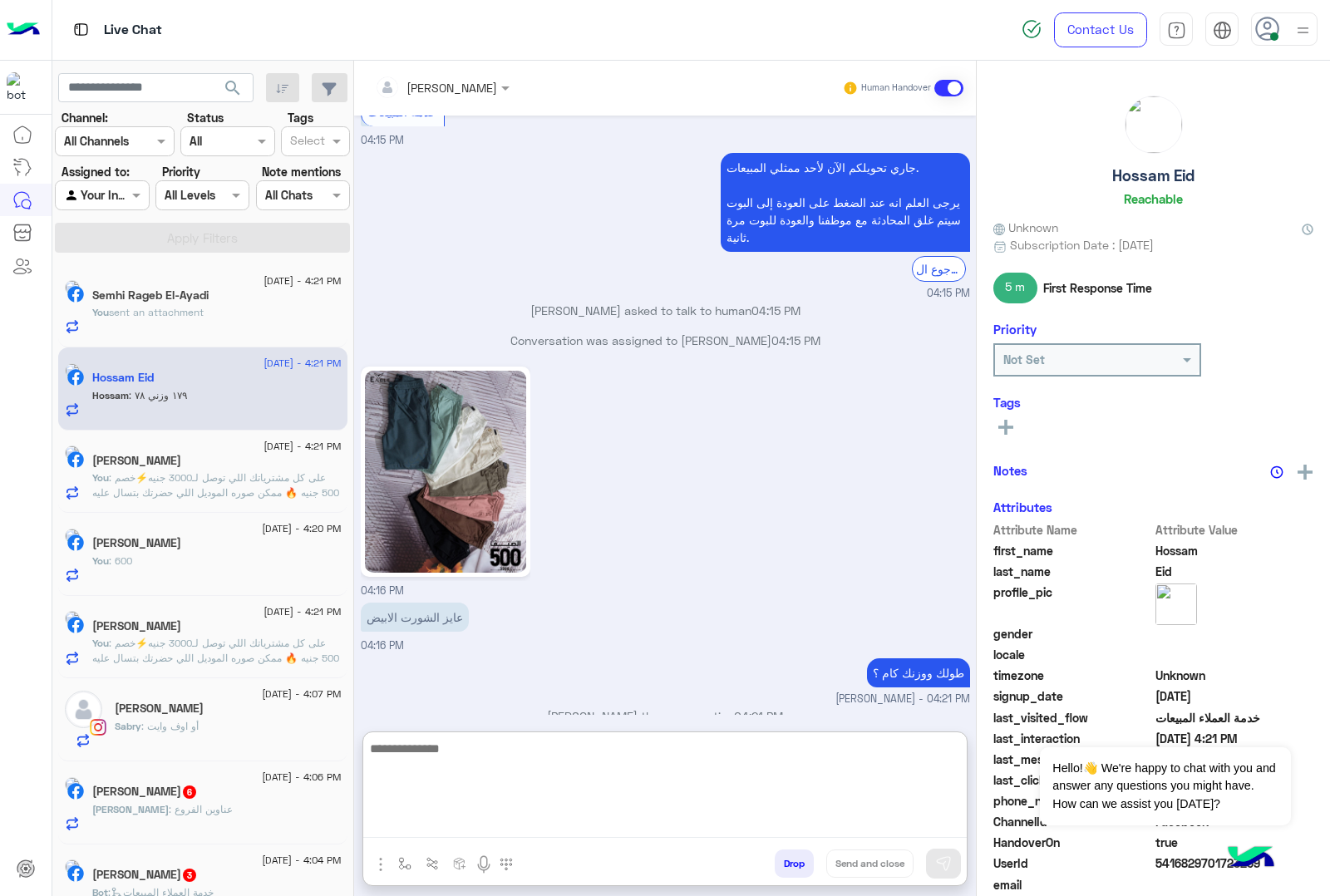
click at [475, 831] on textarea at bounding box center [665, 788] width 603 height 100
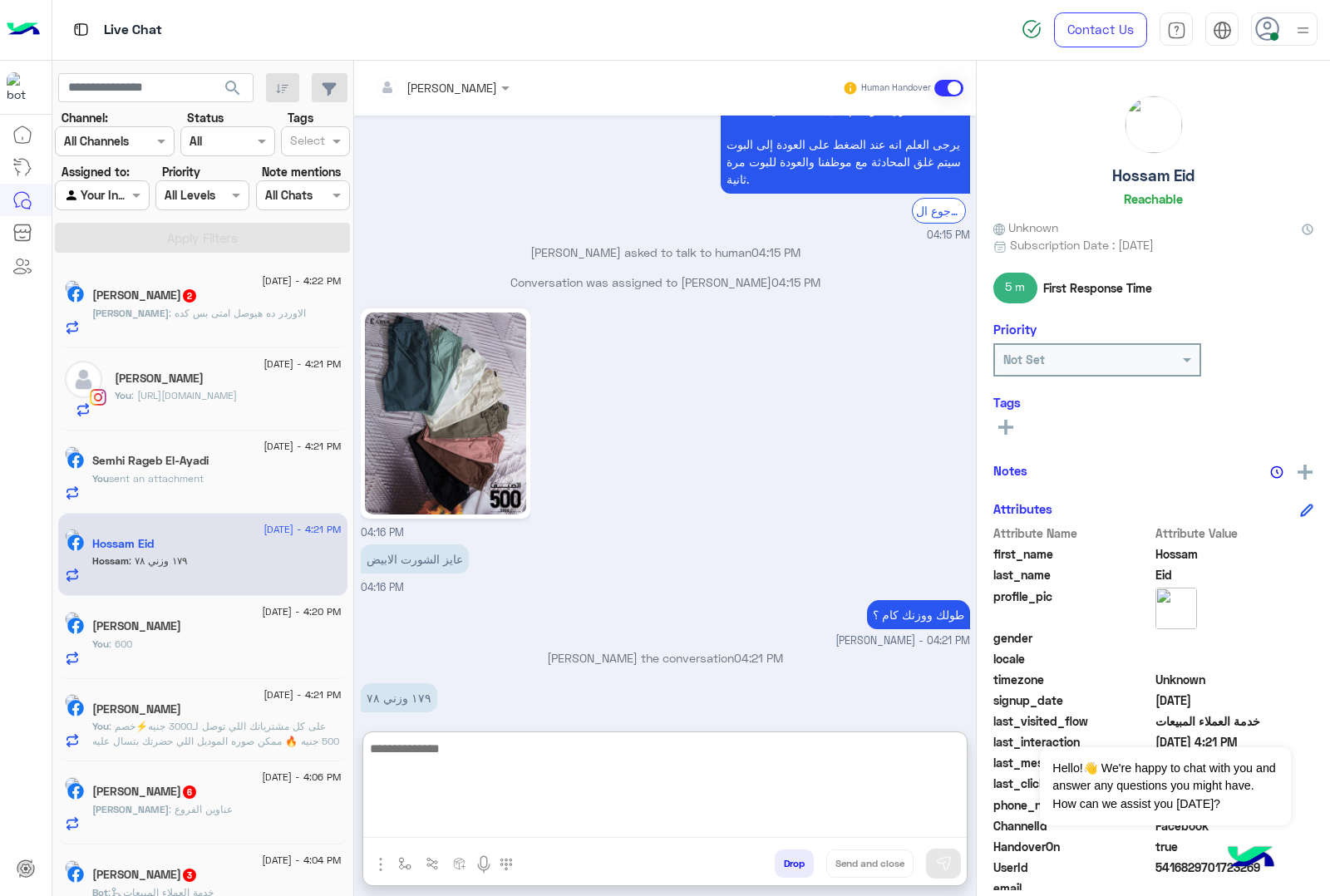
scroll to position [1496, 0]
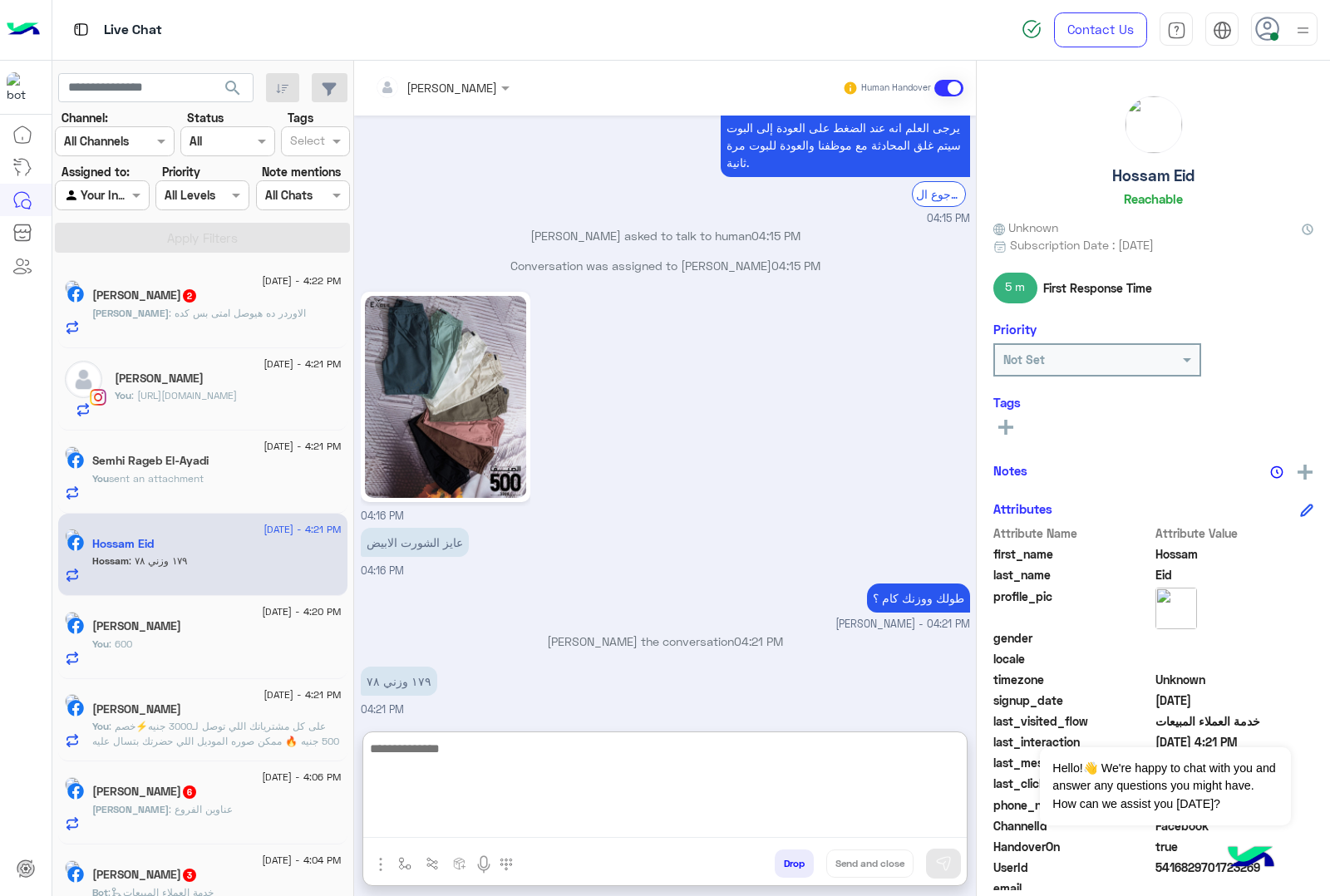
type textarea "*"
type textarea "**********"
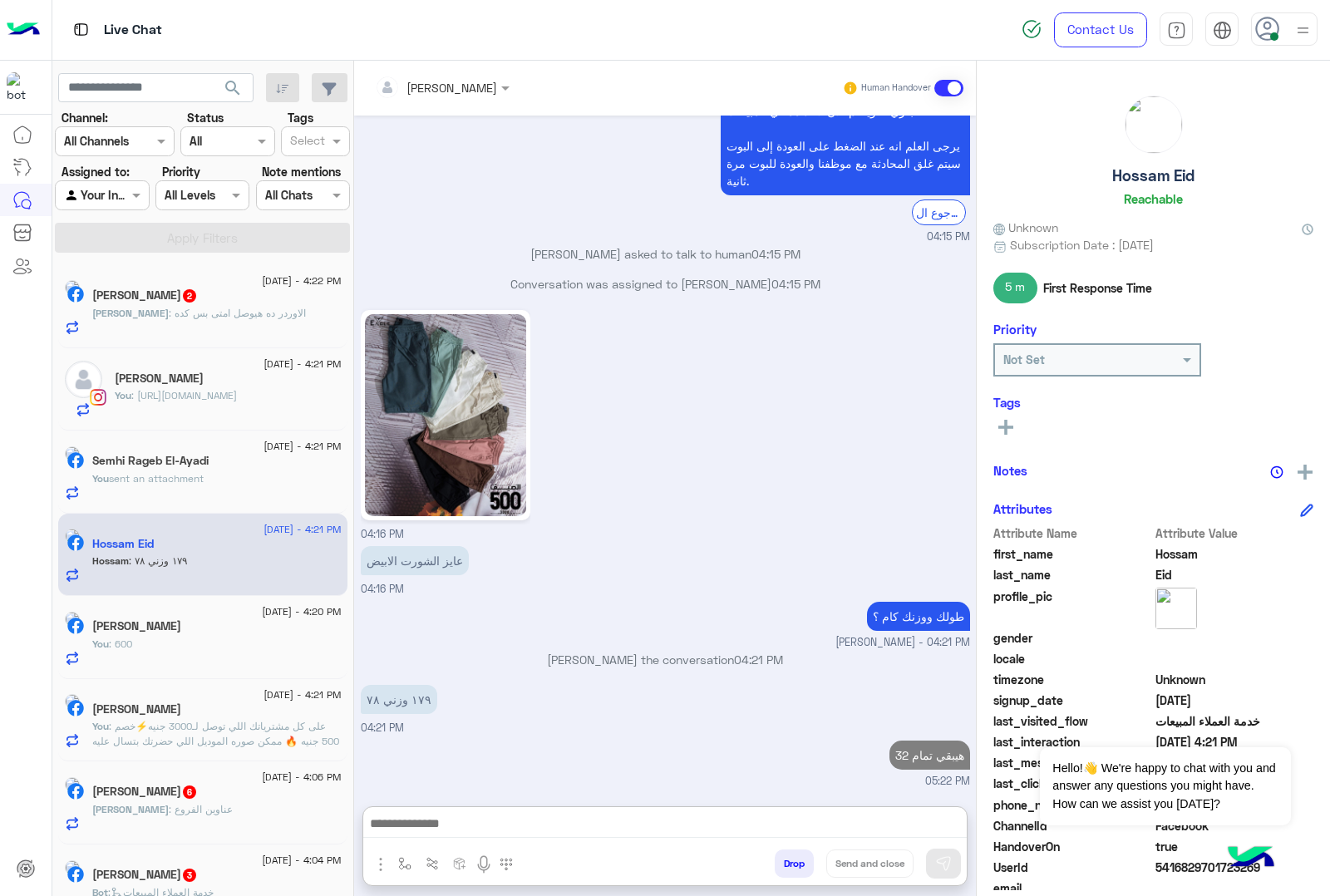
click at [230, 299] on div "Mohamed Gad 2" at bounding box center [216, 296] width 249 height 18
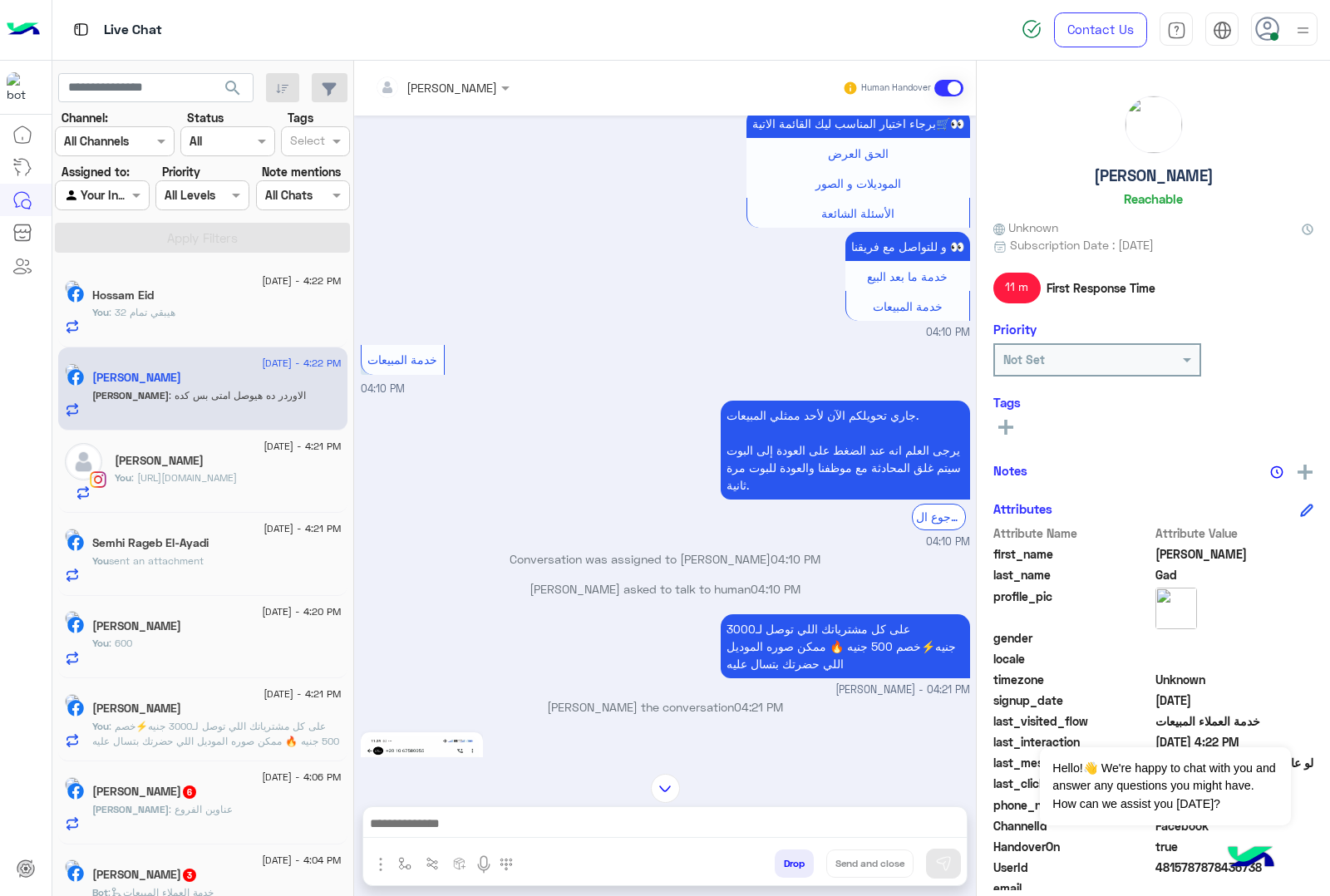
scroll to position [1520, 0]
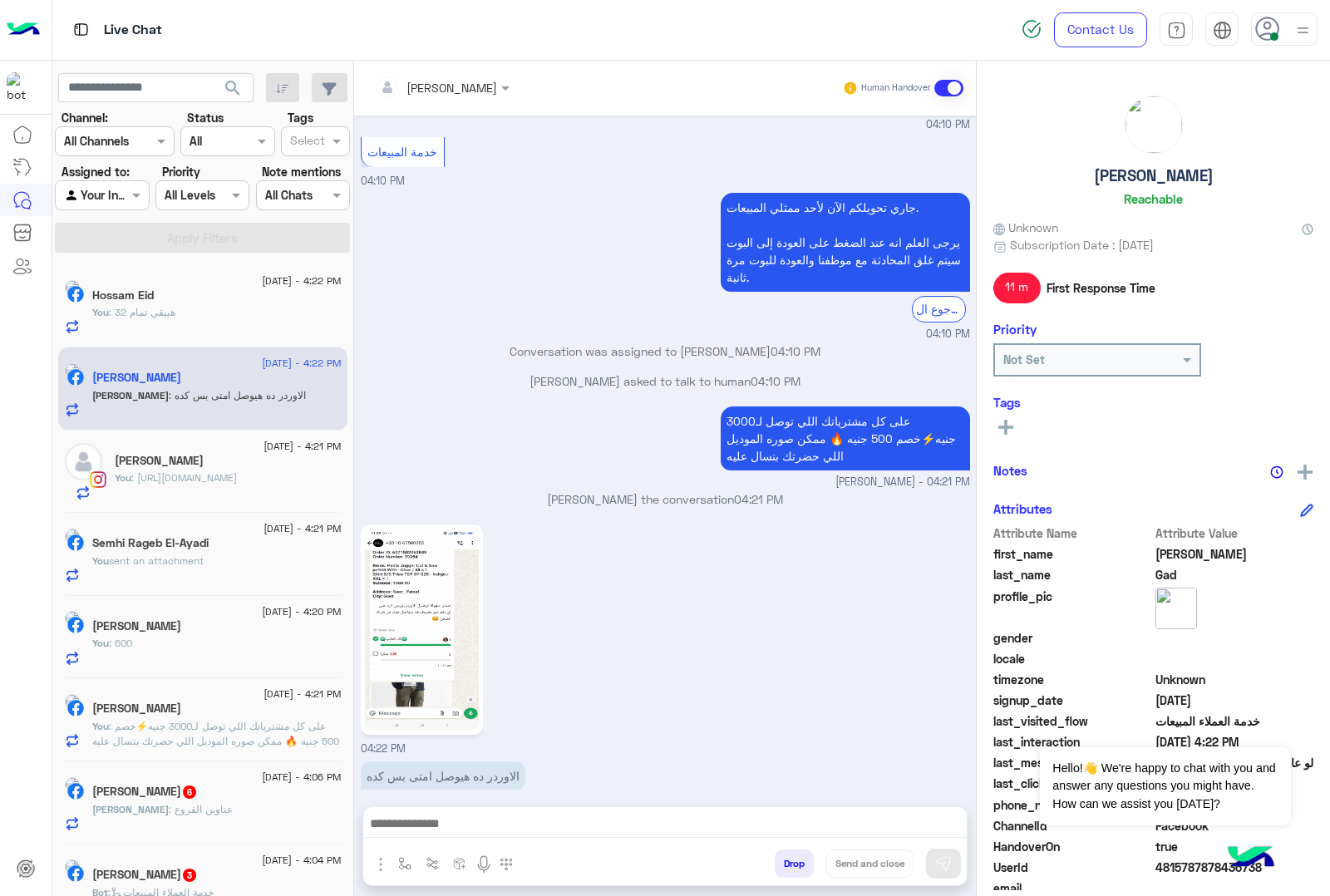
click at [408, 586] on img at bounding box center [422, 629] width 114 height 202
click at [465, 79] on input "text" at bounding box center [420, 88] width 90 height 18
click at [450, 88] on input "text" at bounding box center [420, 88] width 90 height 18
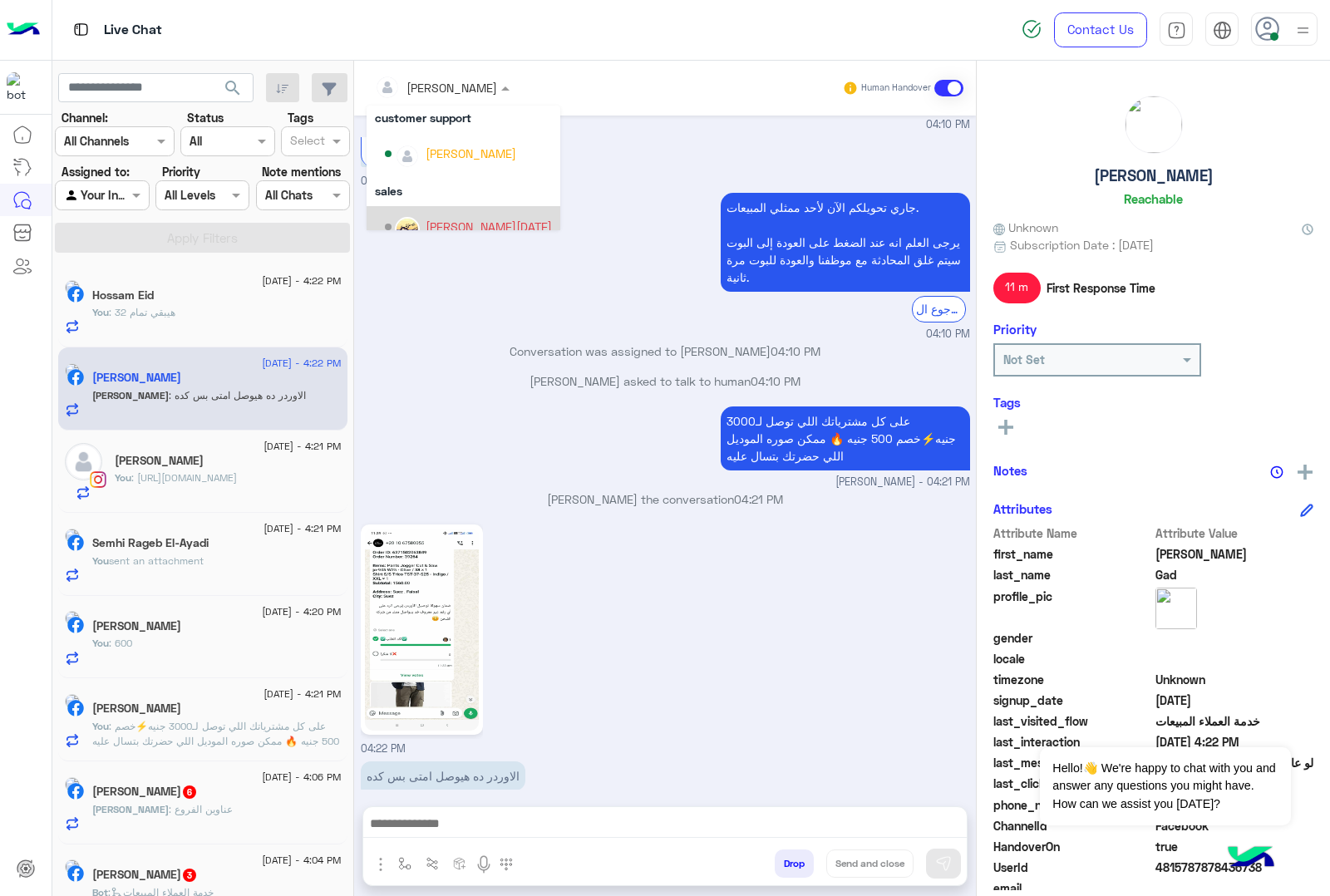
scroll to position [44, 0]
click at [436, 200] on div "Mohamed mmdouh" at bounding box center [470, 197] width 90 height 18
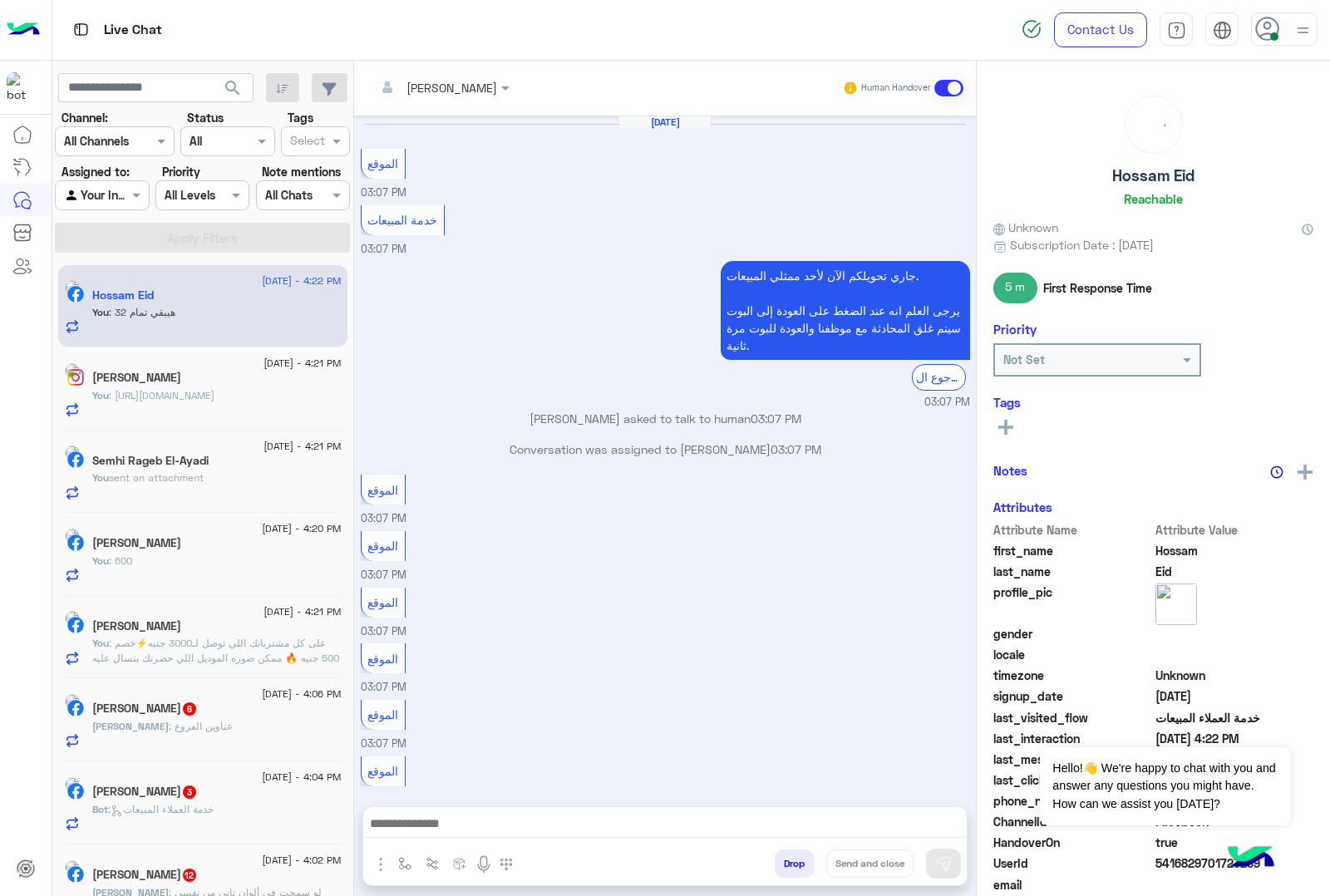
scroll to position [1418, 0]
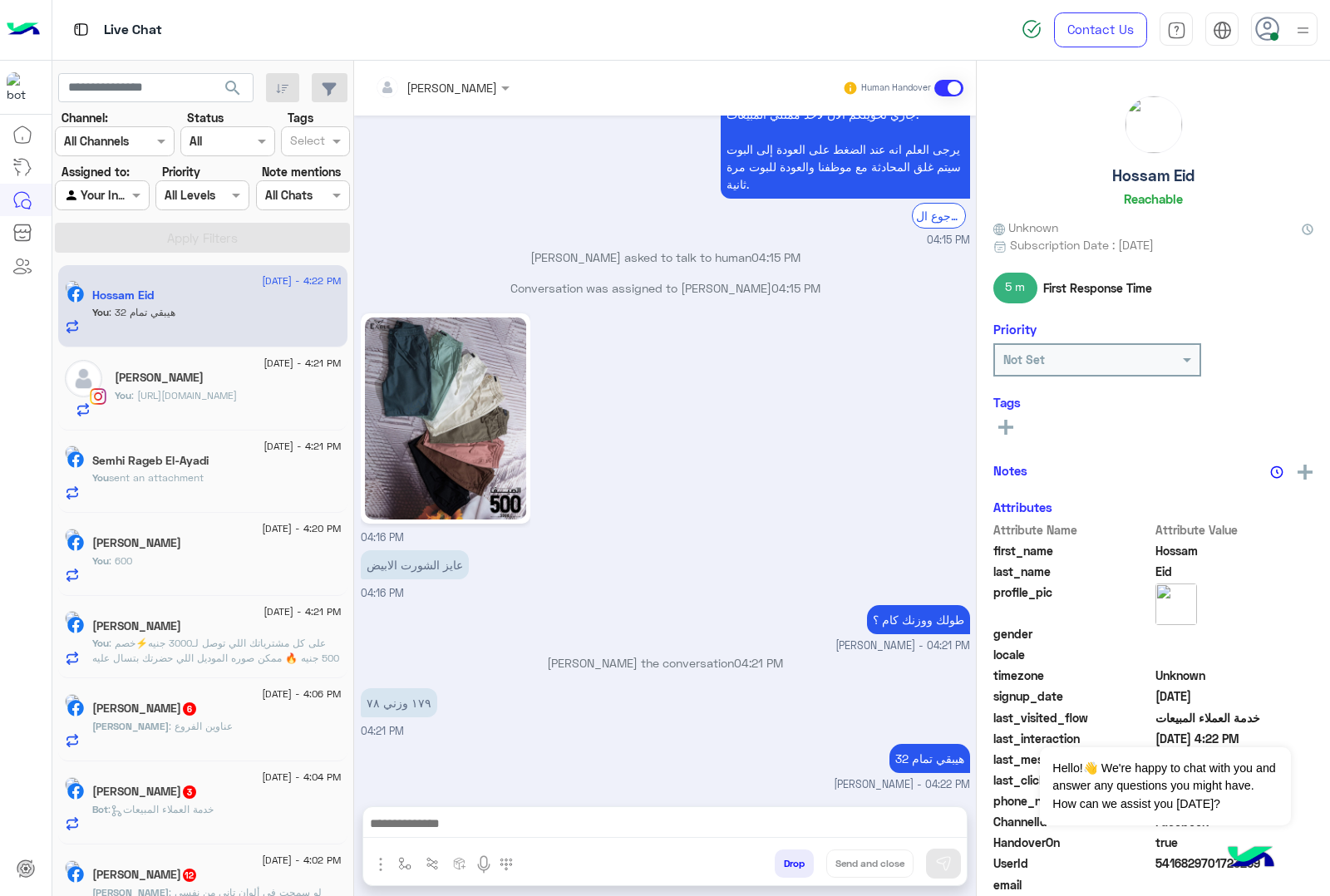
click at [134, 730] on span "[PERSON_NAME]" at bounding box center [131, 725] width 76 height 12
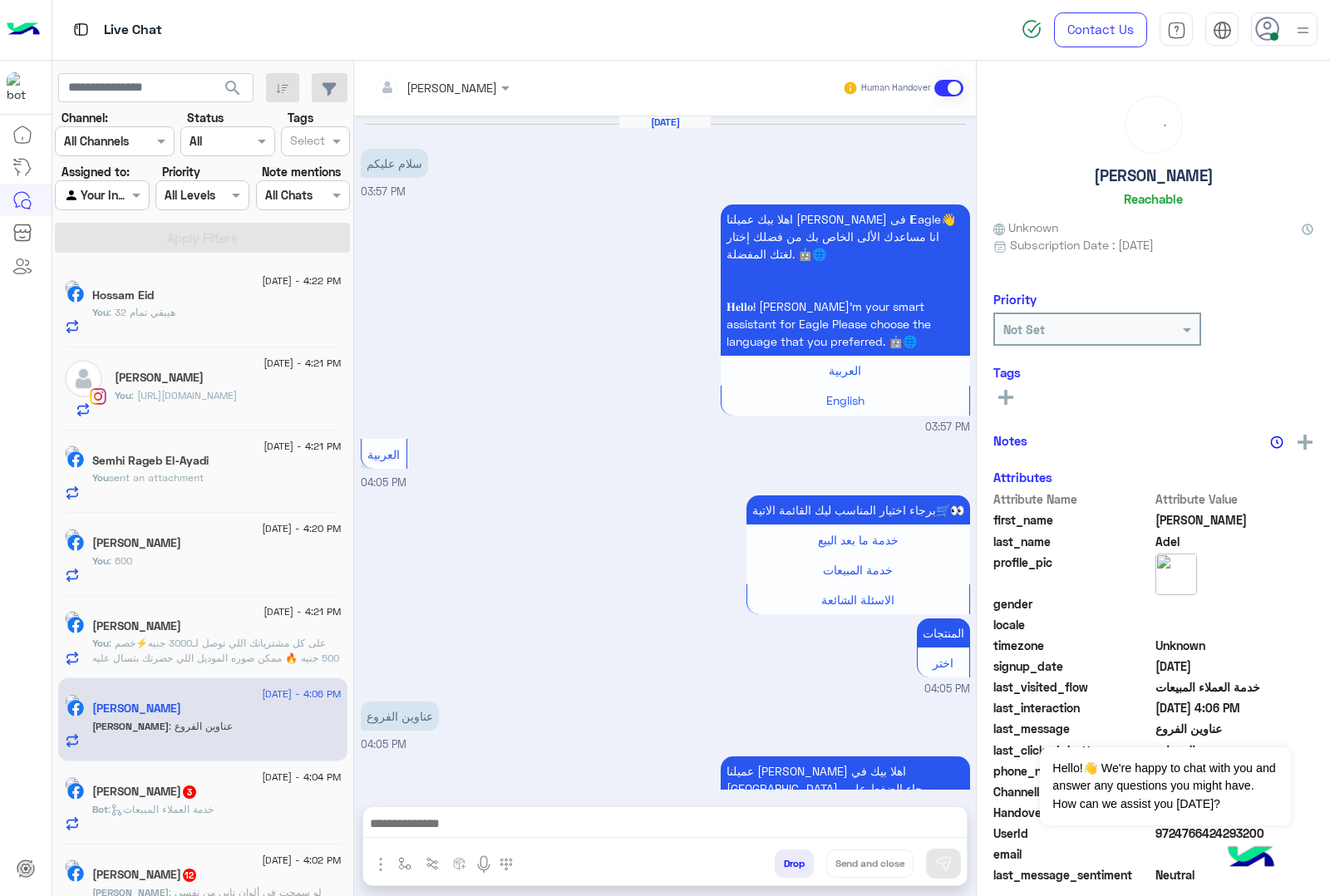
scroll to position [679, 0]
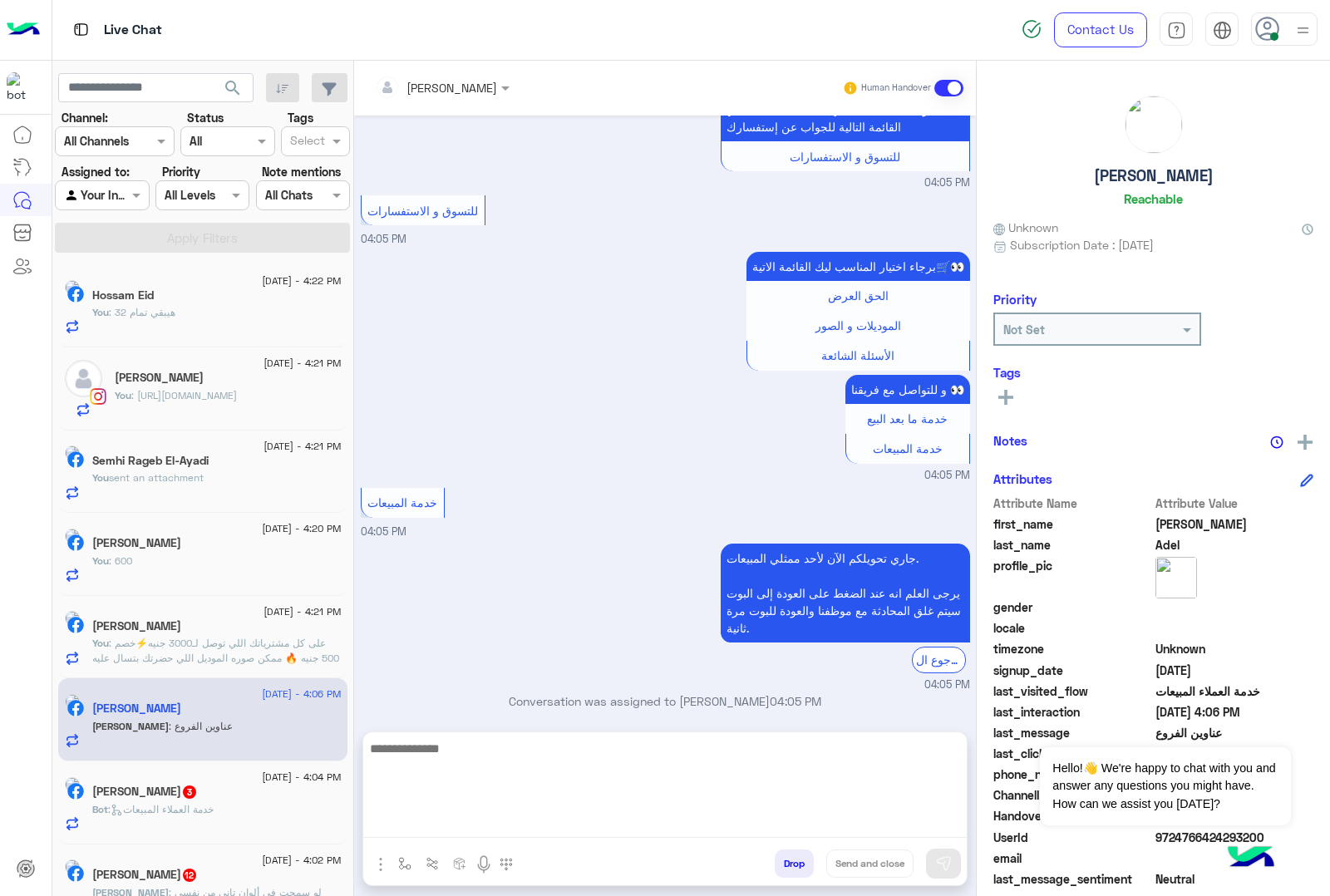
click at [393, 832] on textarea at bounding box center [665, 788] width 603 height 100
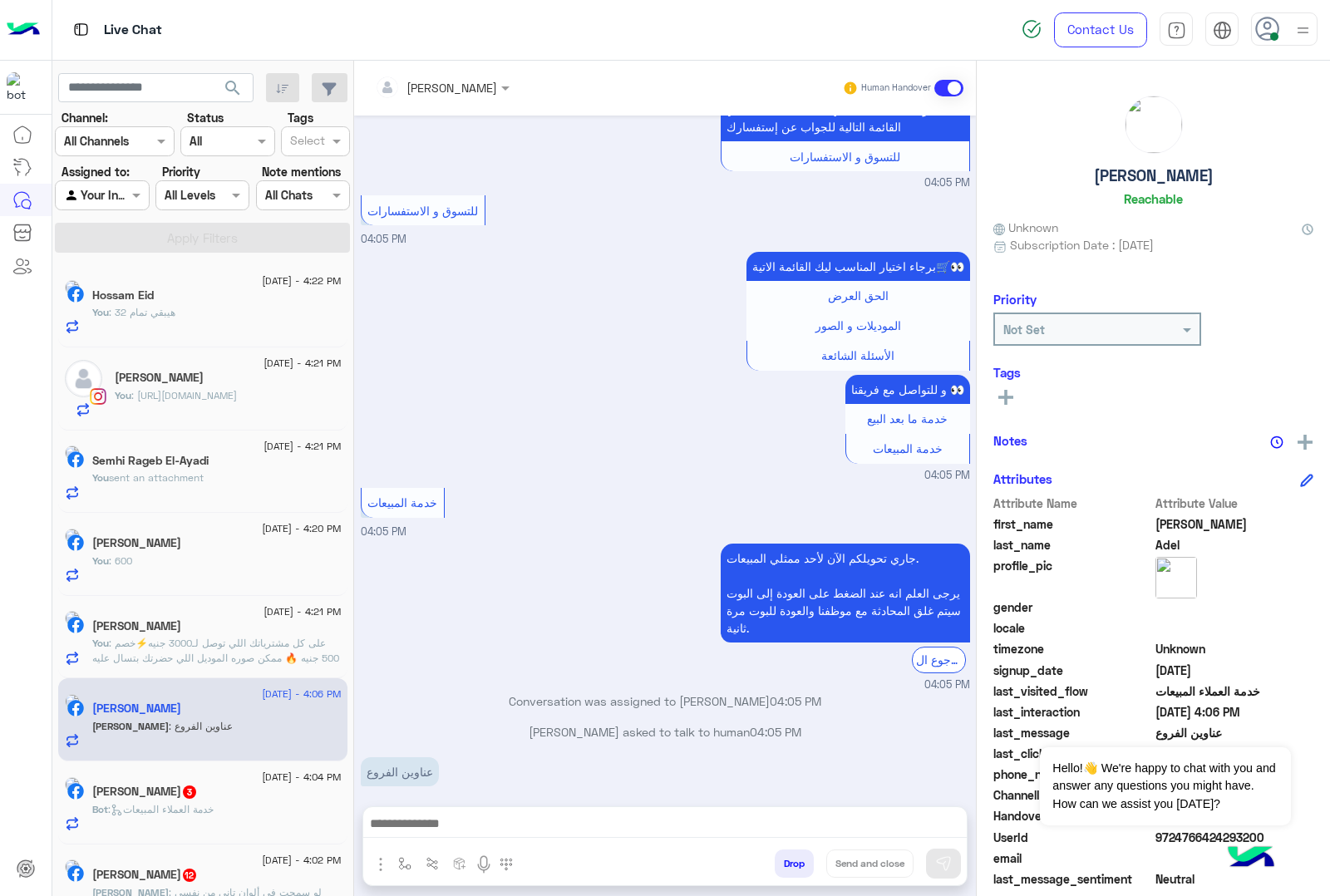
click at [376, 871] on img "button" at bounding box center [381, 863] width 20 height 20
click at [408, 820] on span "Images" at bounding box center [418, 828] width 42 height 20
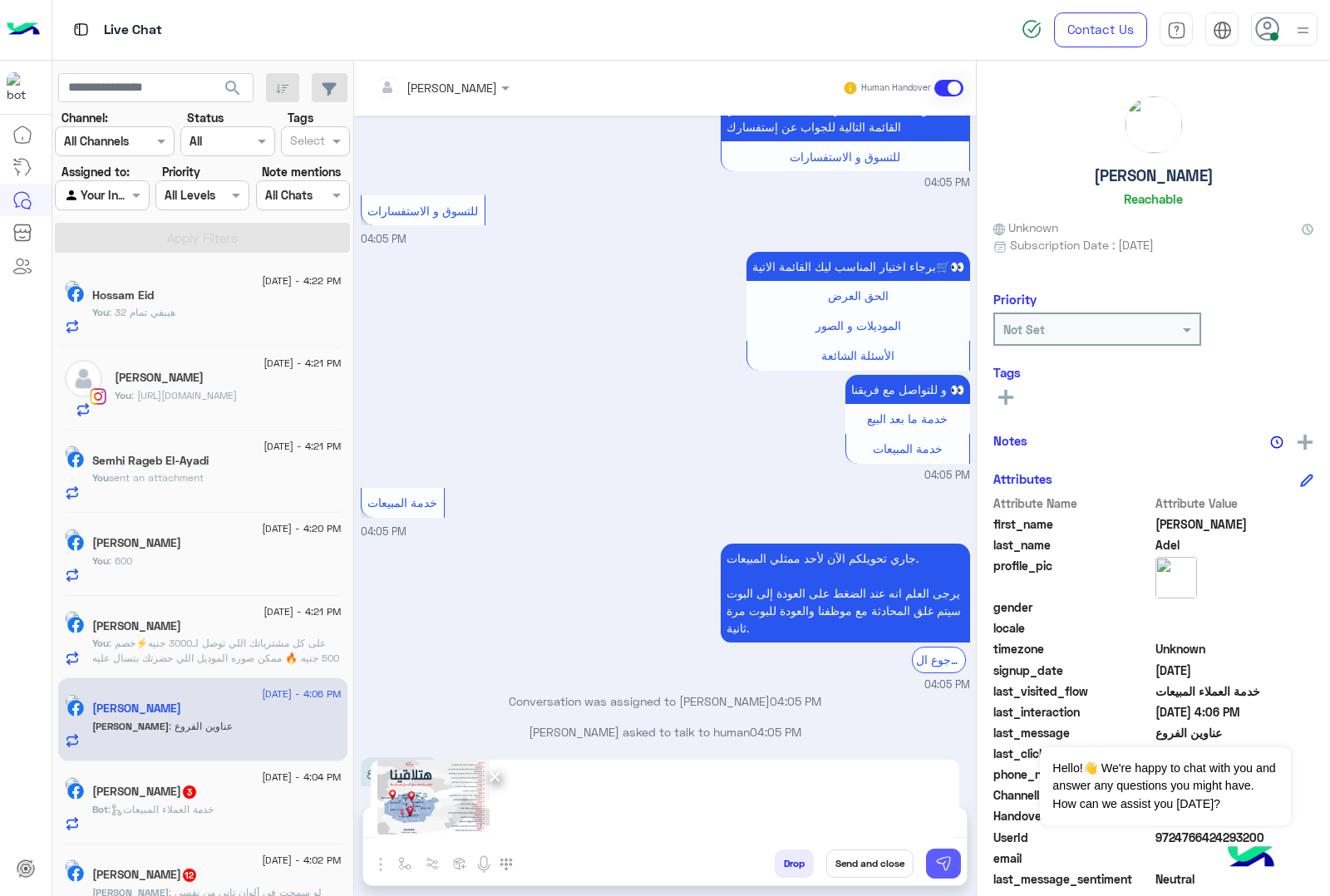
click at [944, 861] on img at bounding box center [944, 863] width 17 height 17
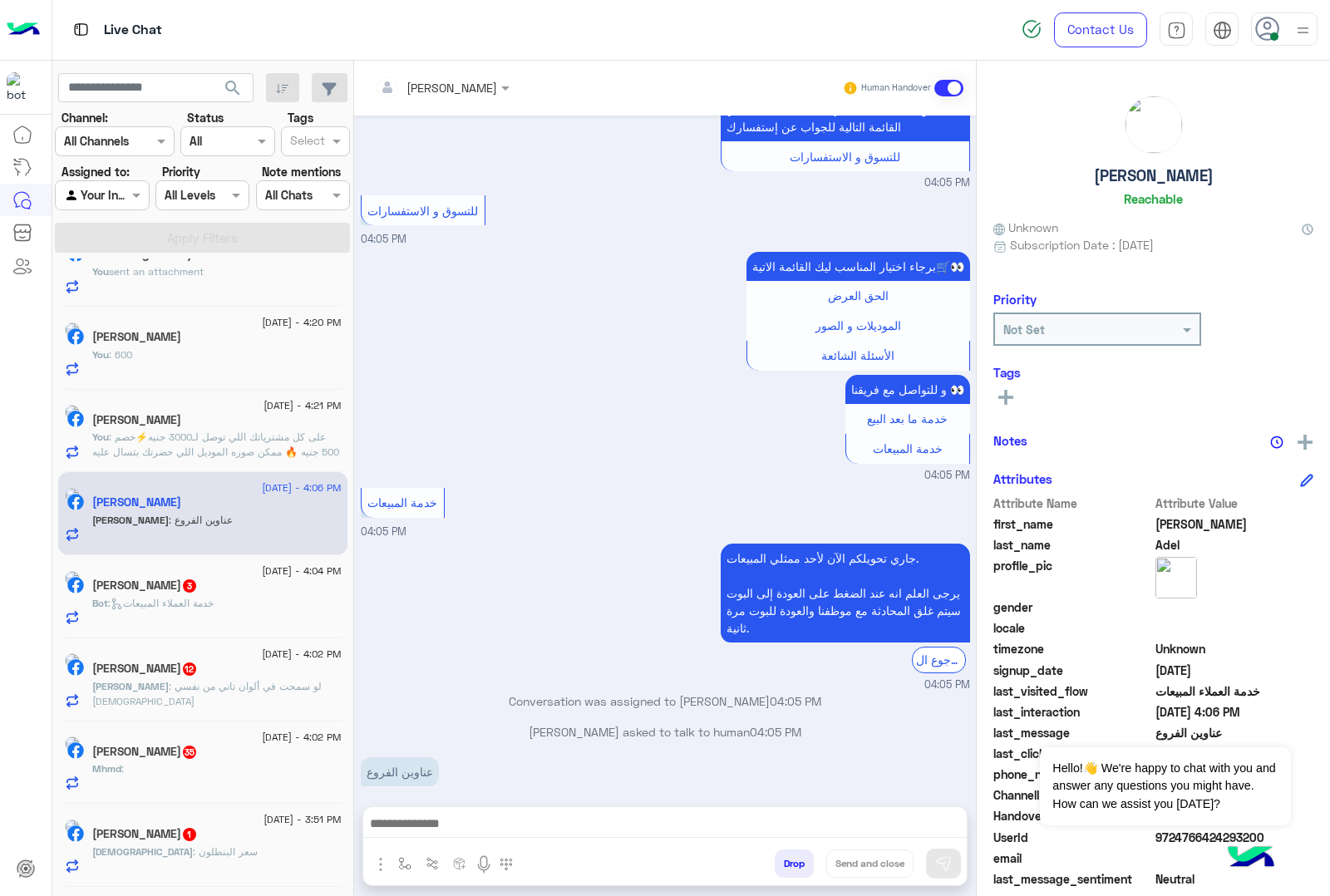
scroll to position [208, 0]
click at [171, 619] on div "Bot : خدمة العملاء المبيعات" at bounding box center [216, 608] width 249 height 29
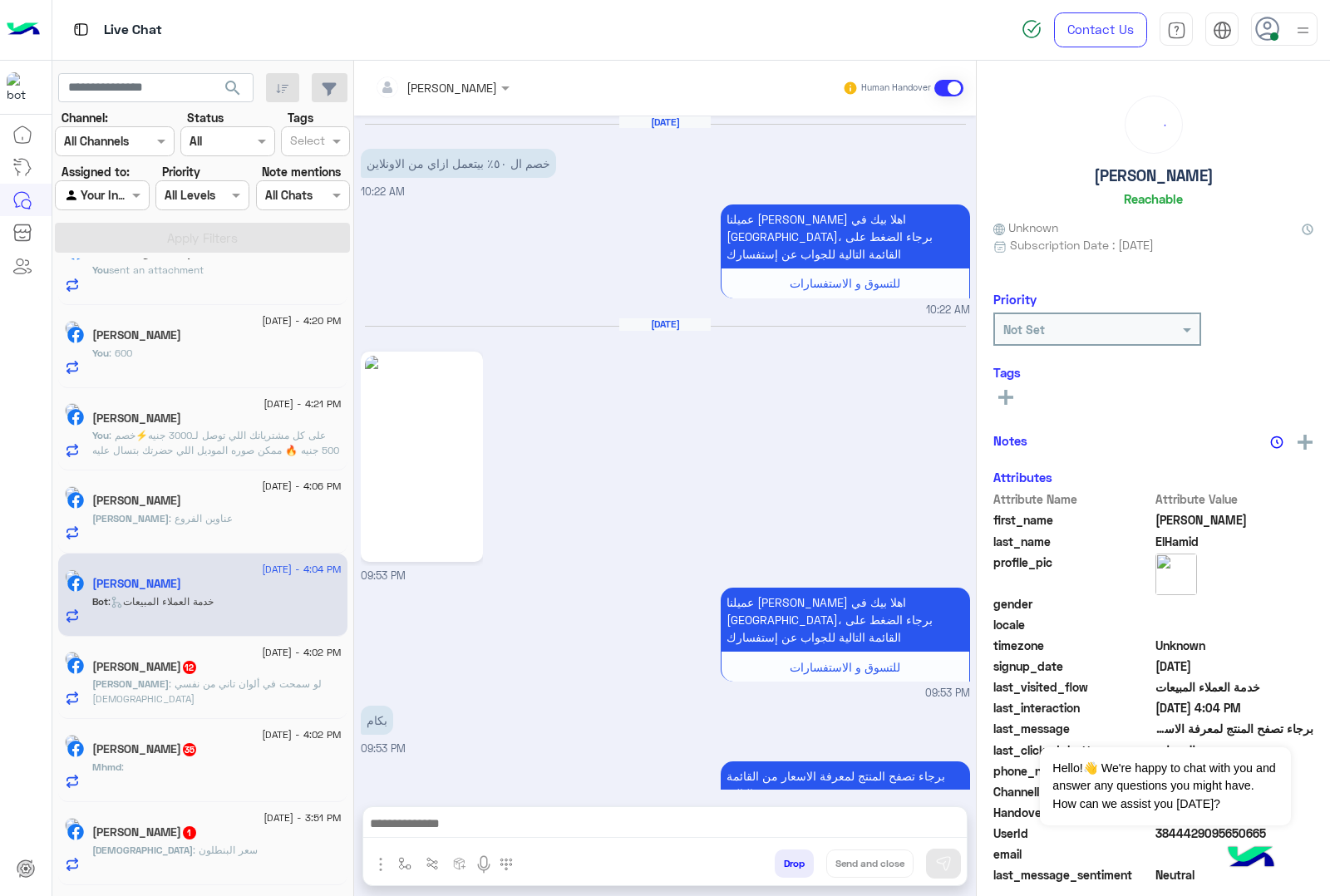
scroll to position [2054, 0]
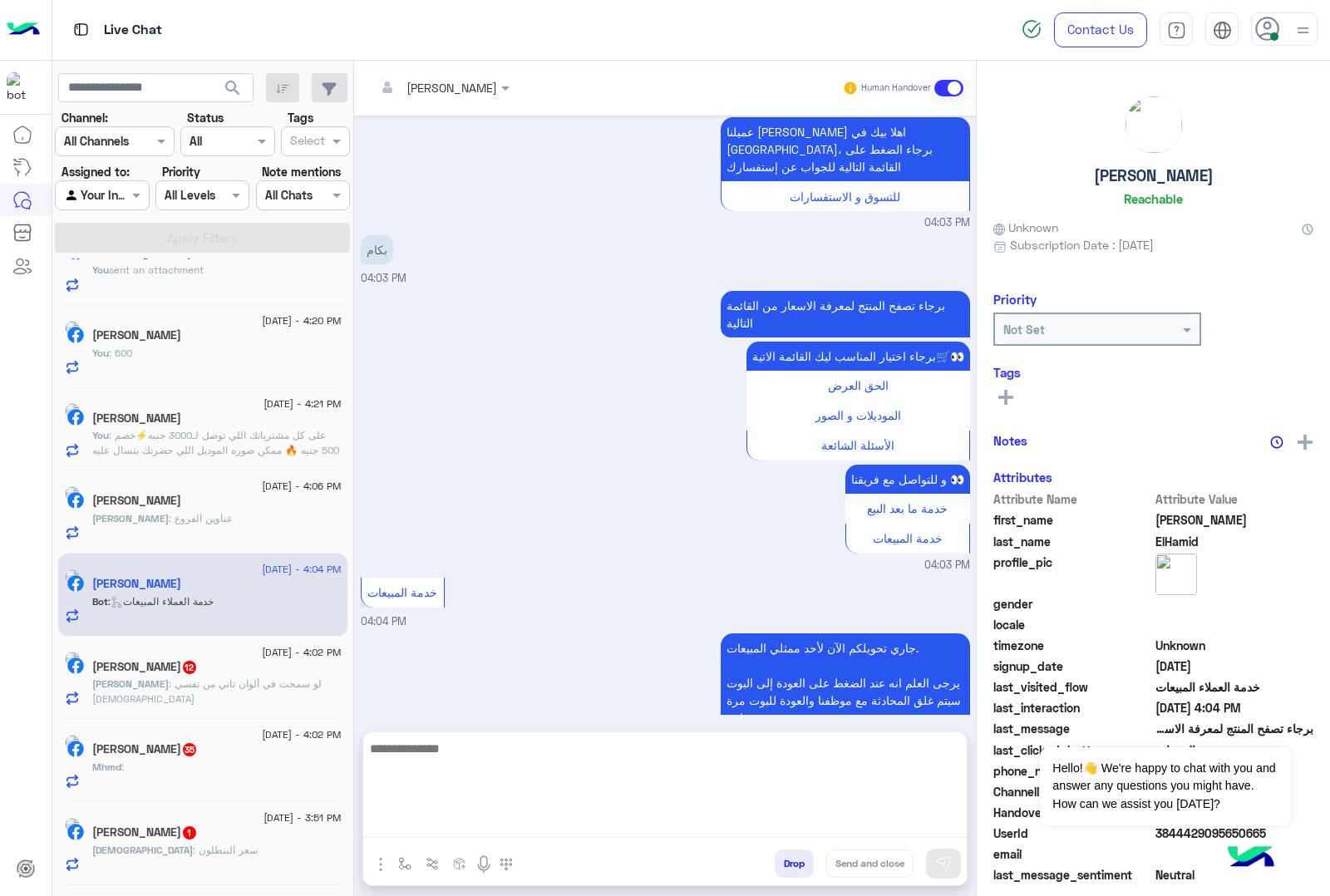
click at [429, 816] on textarea at bounding box center [665, 788] width 603 height 100
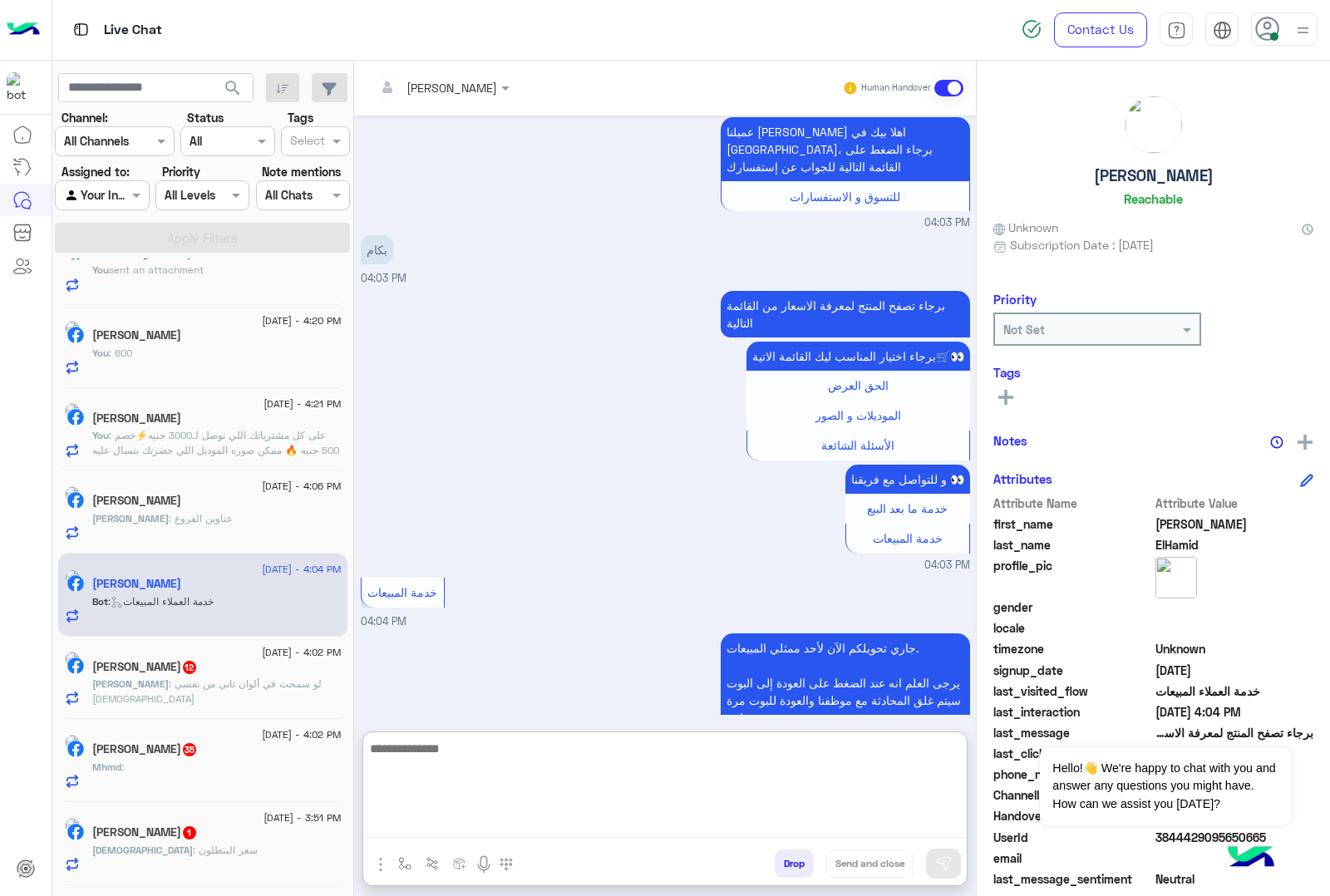
paste textarea "**********"
type textarea "**********"
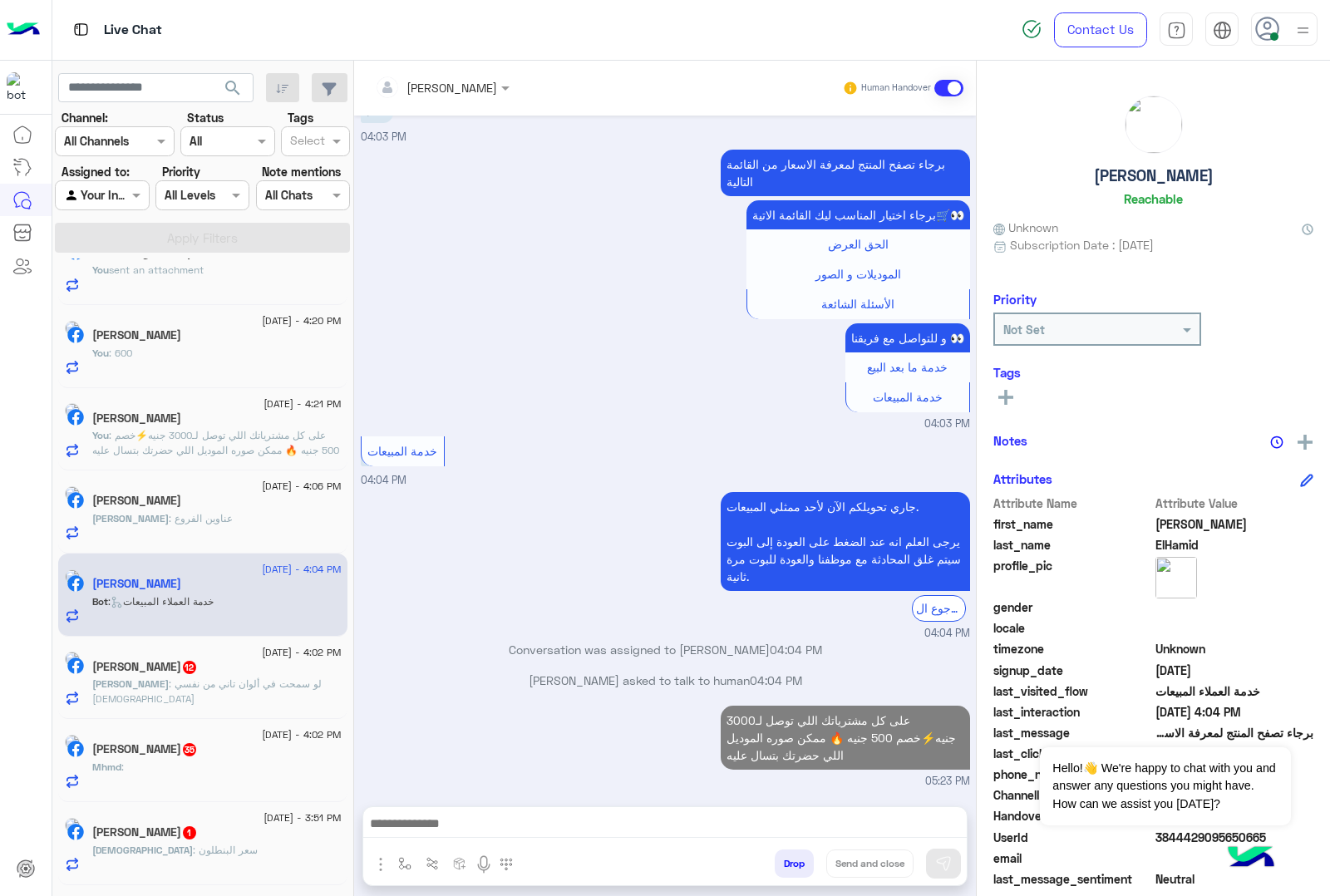
click at [213, 678] on div "عبدالله جمال 12" at bounding box center [216, 669] width 249 height 18
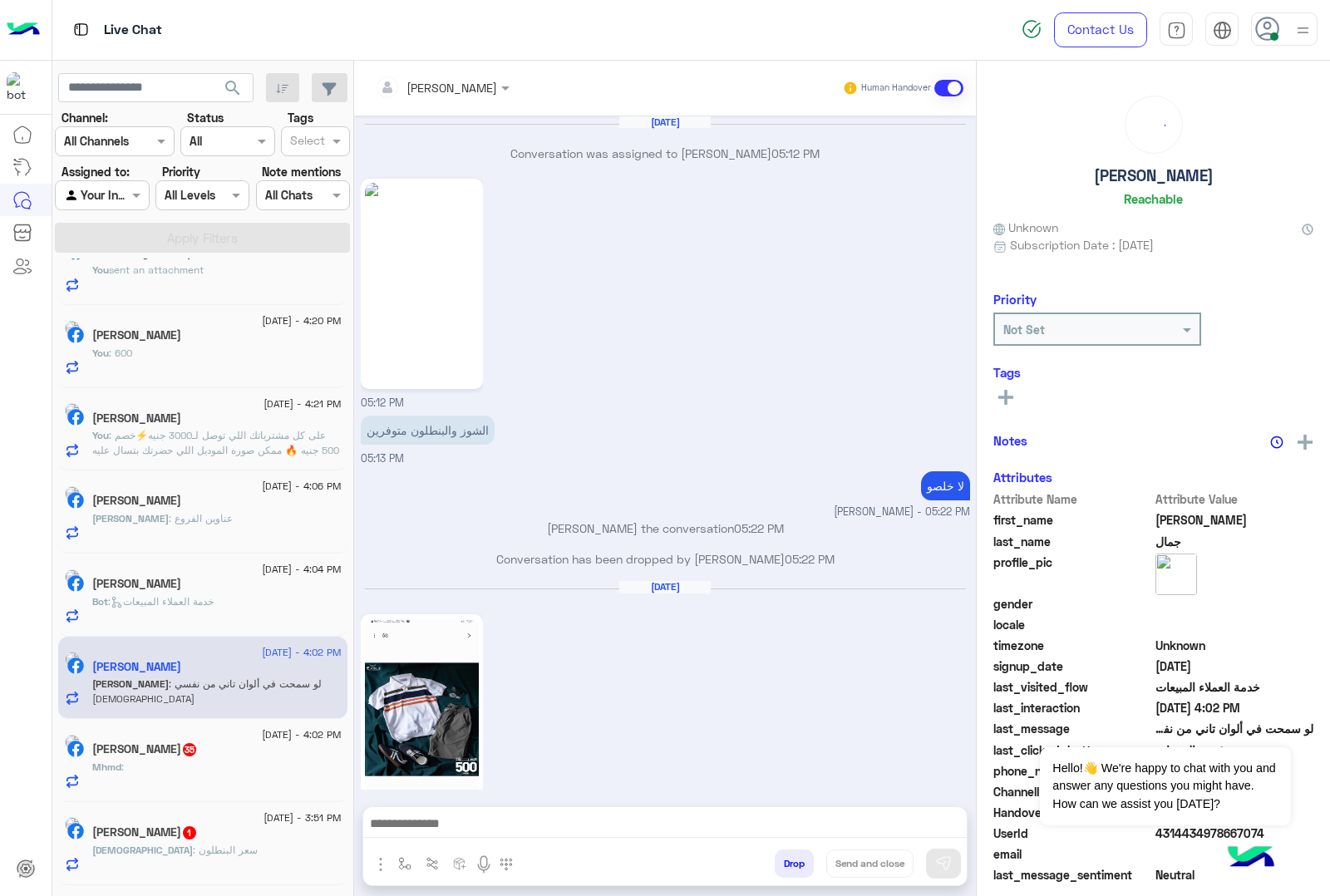
scroll to position [2577, 0]
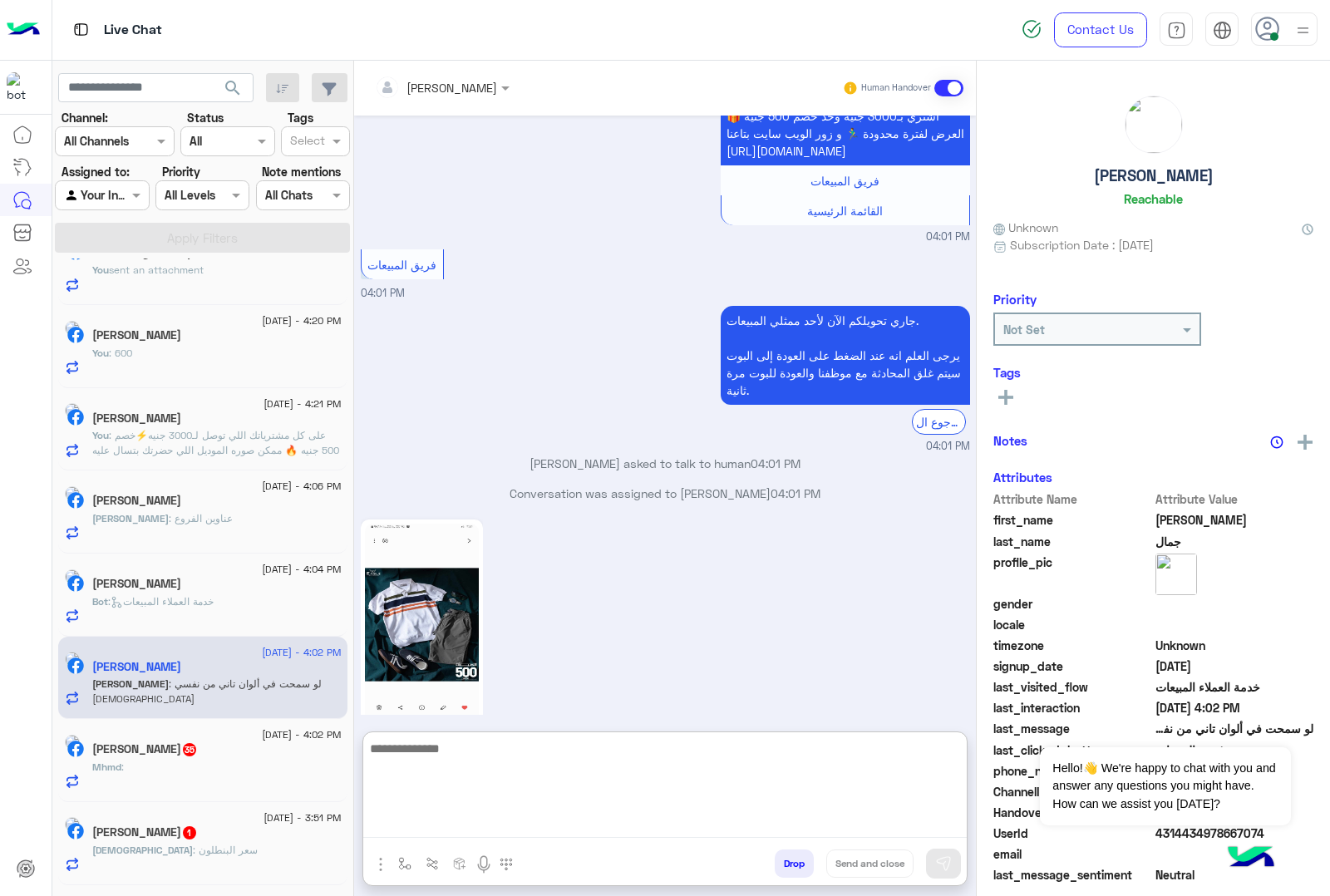
click at [417, 816] on textarea at bounding box center [665, 788] width 603 height 100
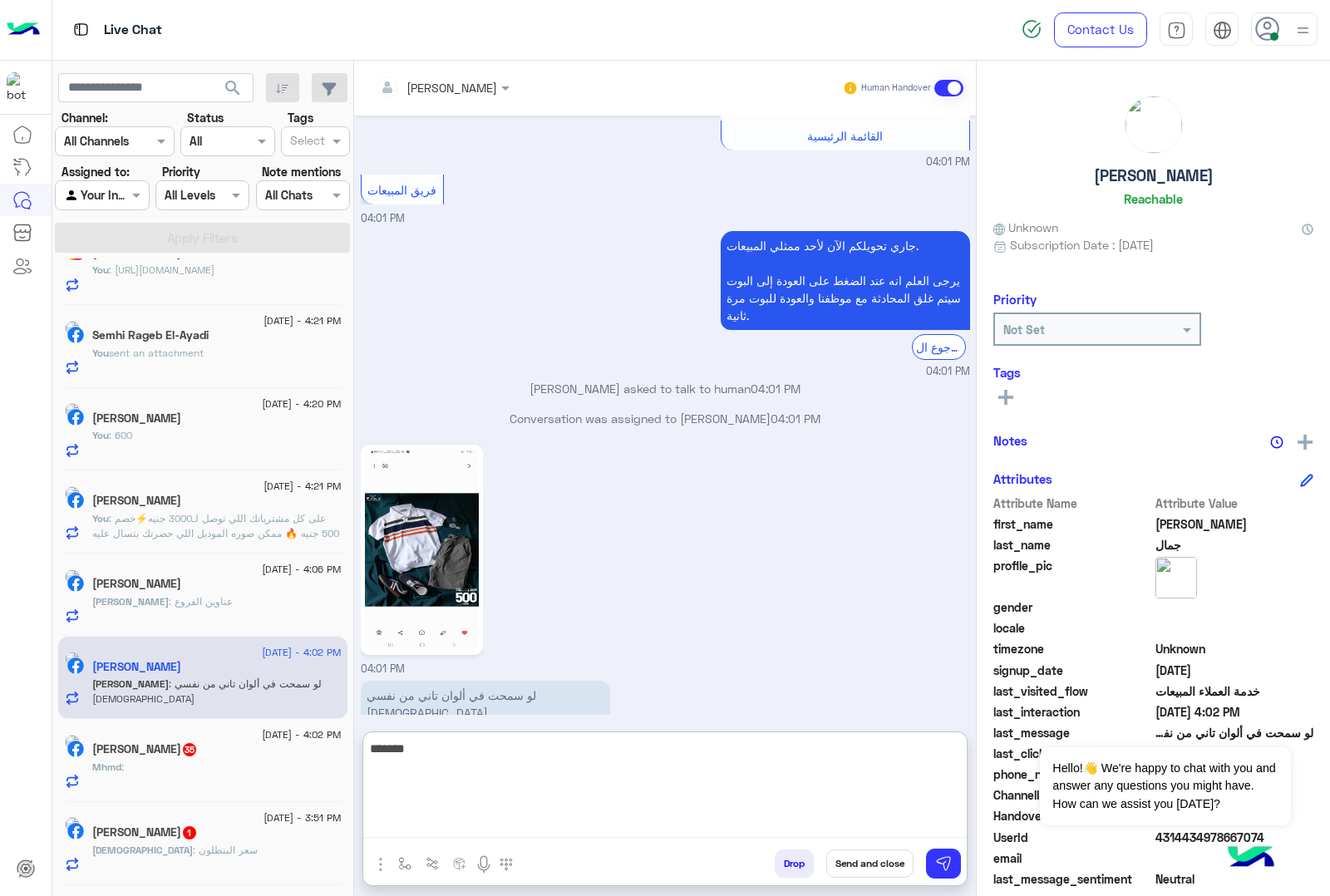
type textarea "*******"
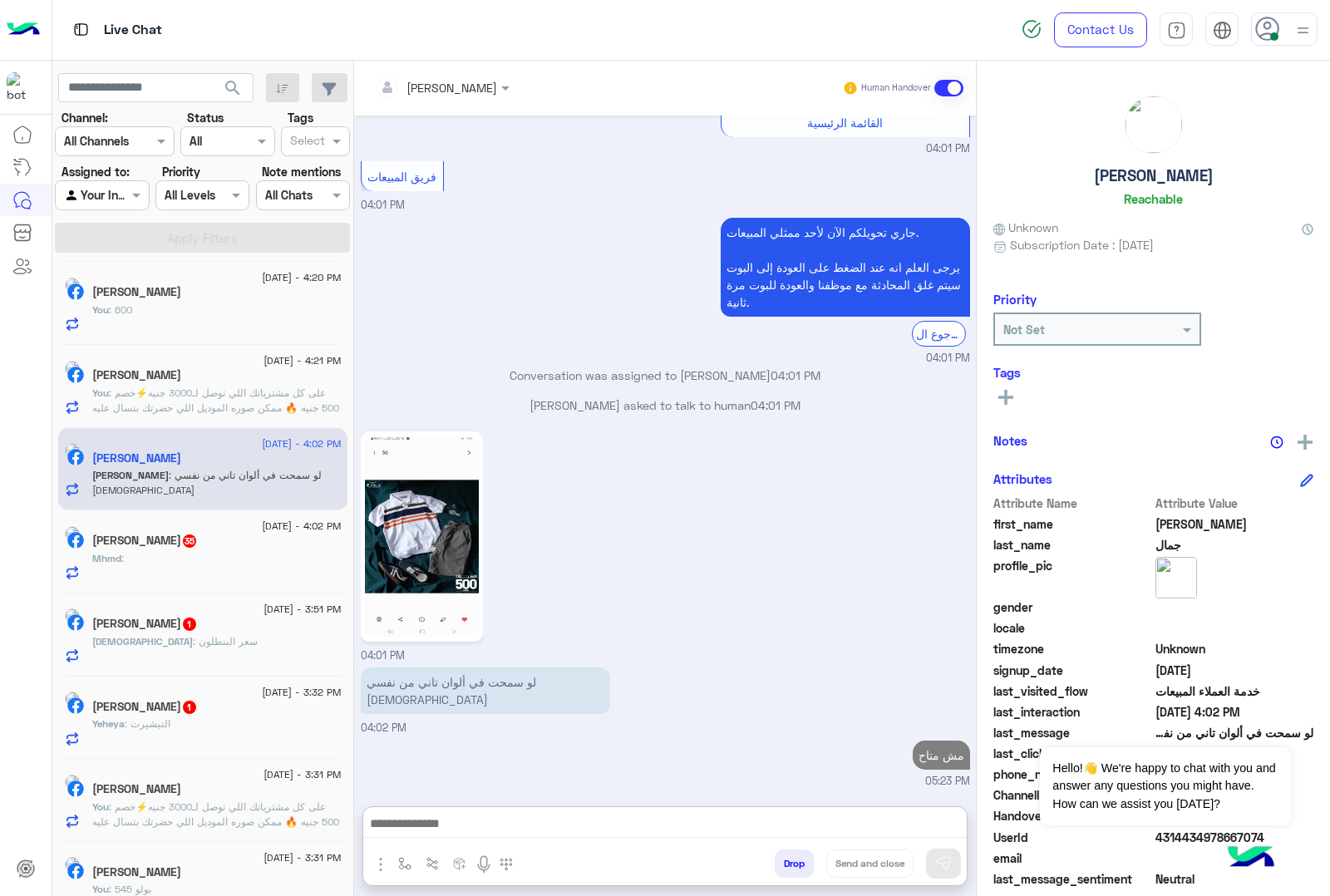
scroll to position [2732, 0]
click at [196, 557] on div "Mhmd :" at bounding box center [216, 565] width 249 height 29
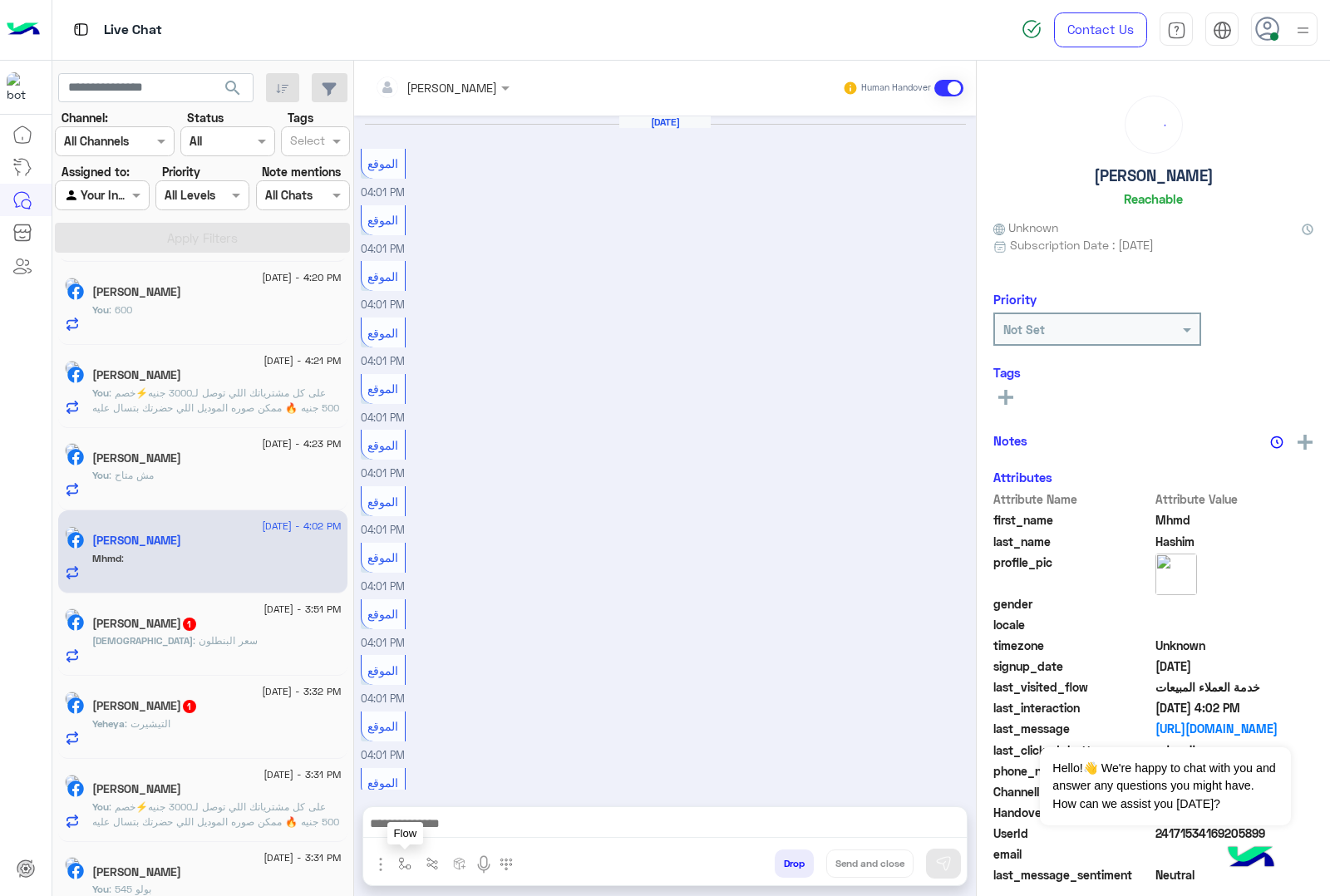
scroll to position [1206, 0]
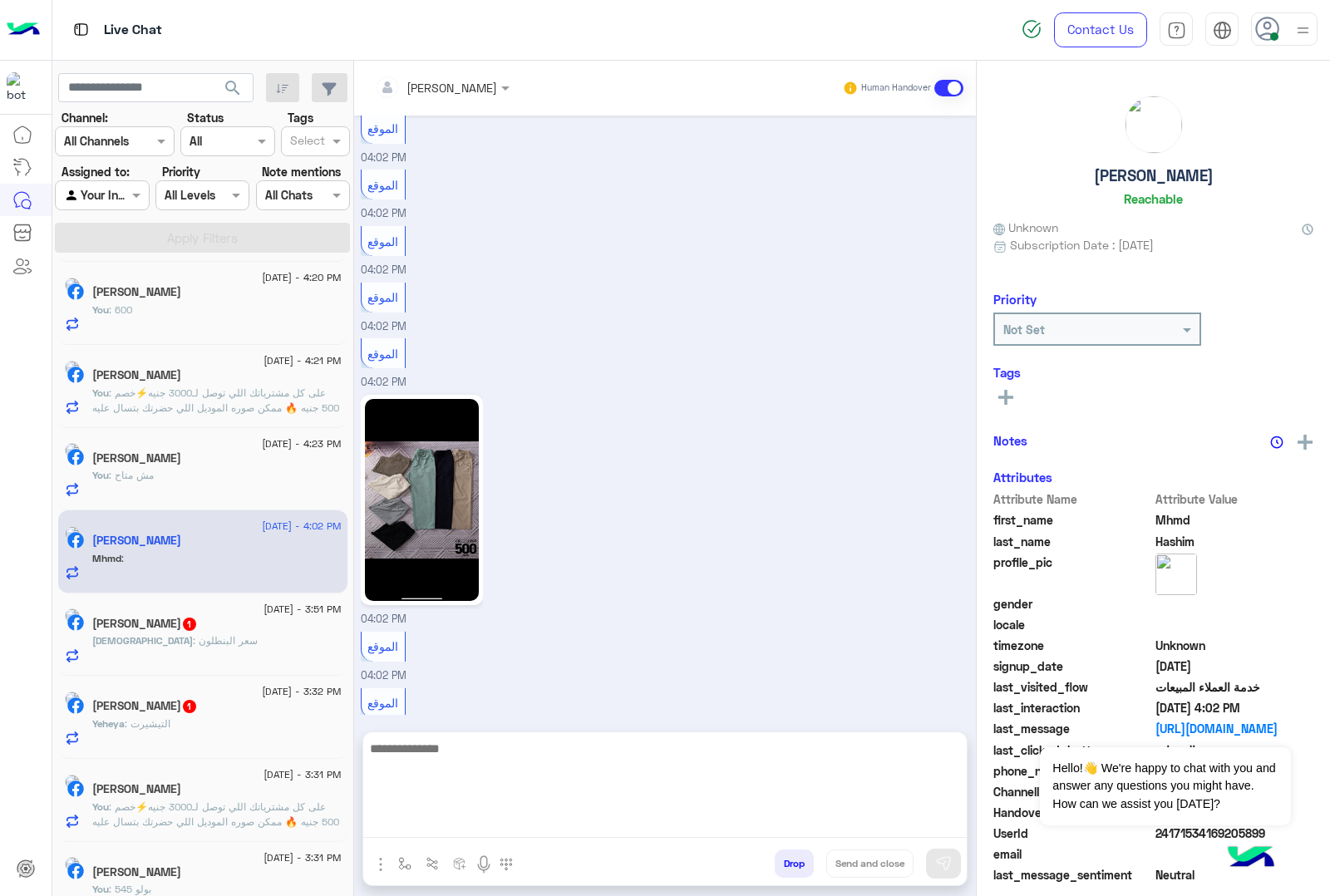
click at [418, 823] on textarea at bounding box center [665, 788] width 603 height 100
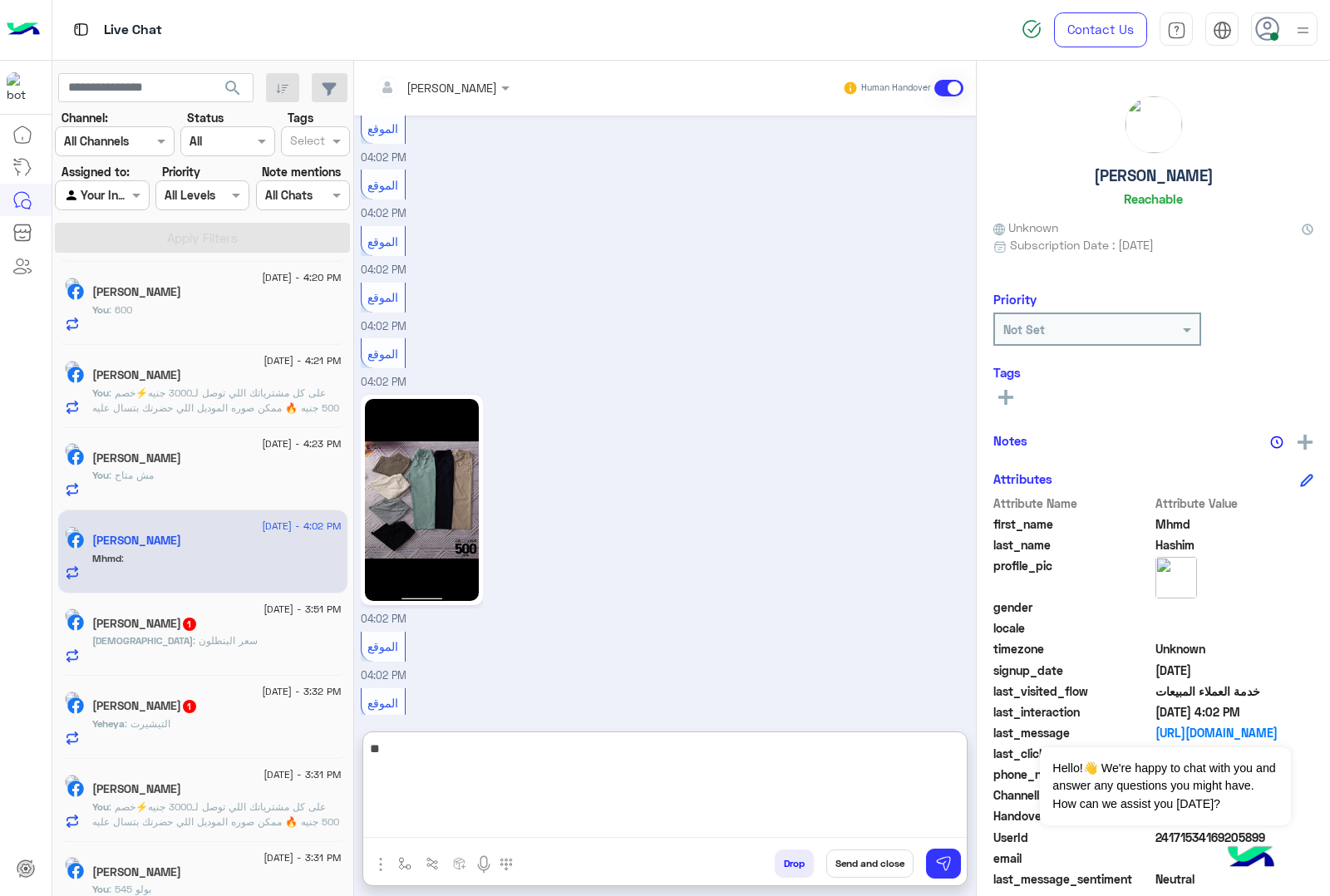
type textarea "***"
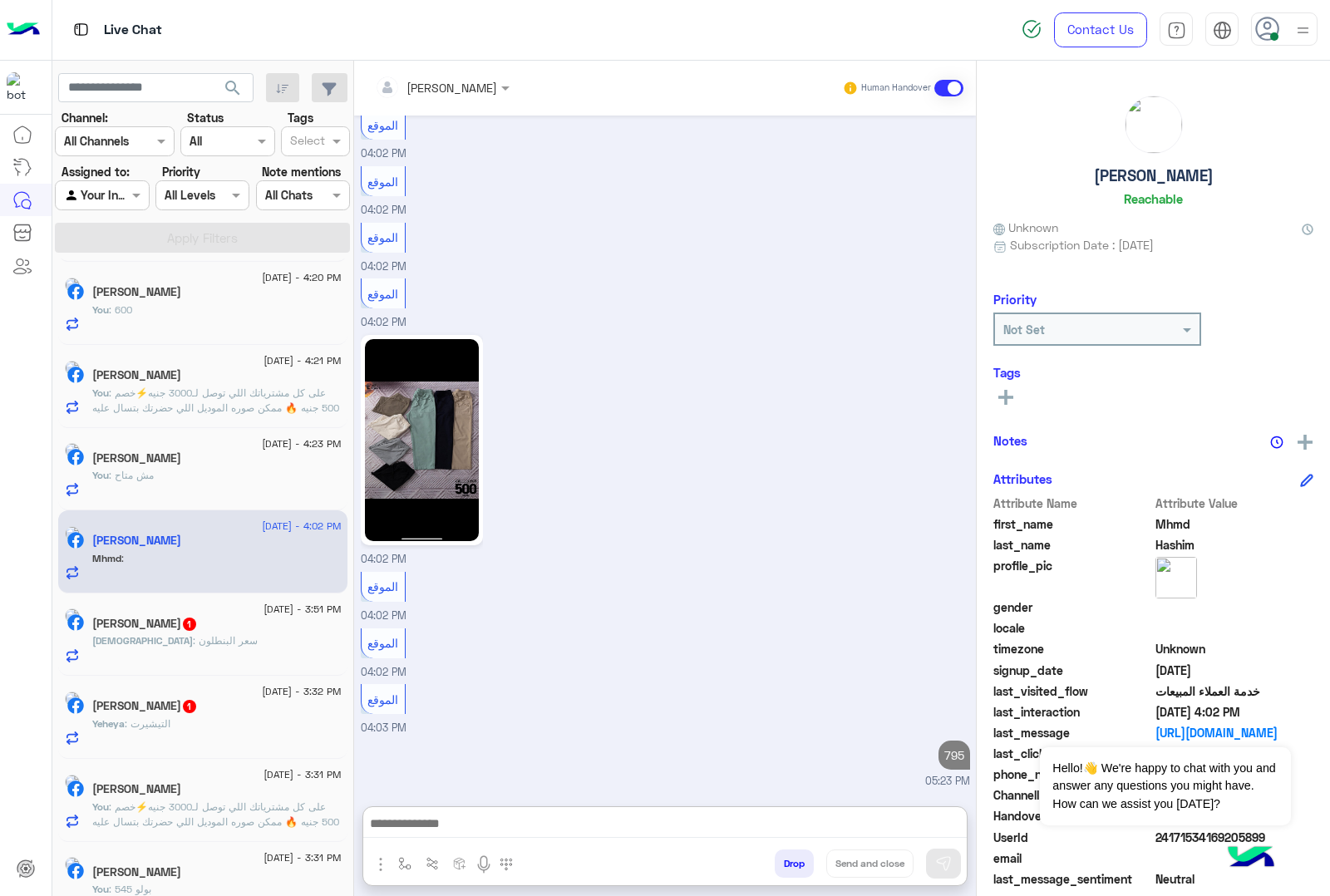
click at [234, 641] on div "Mohammed : سعر البنطلون" at bounding box center [216, 647] width 249 height 29
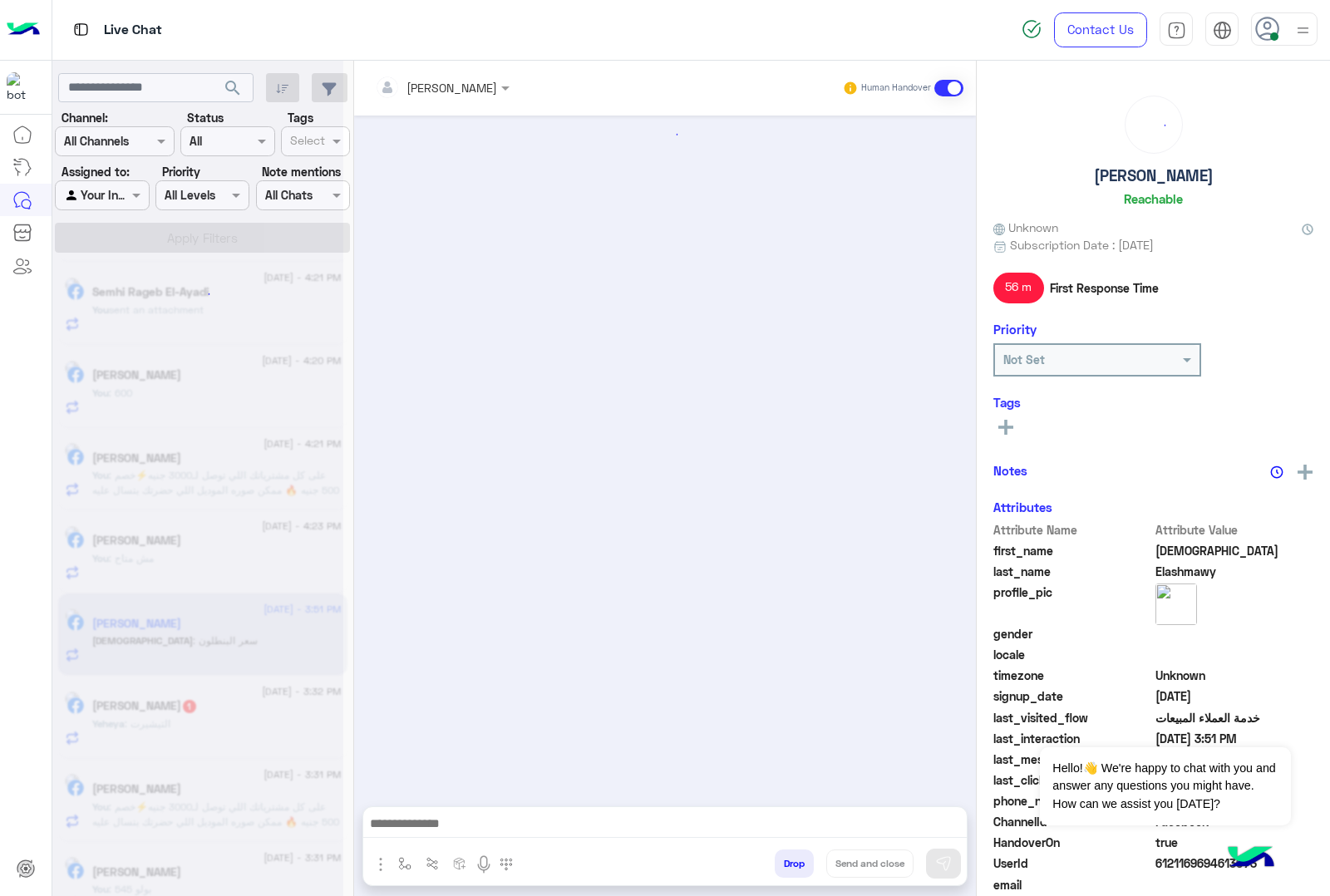
scroll to position [3068, 0]
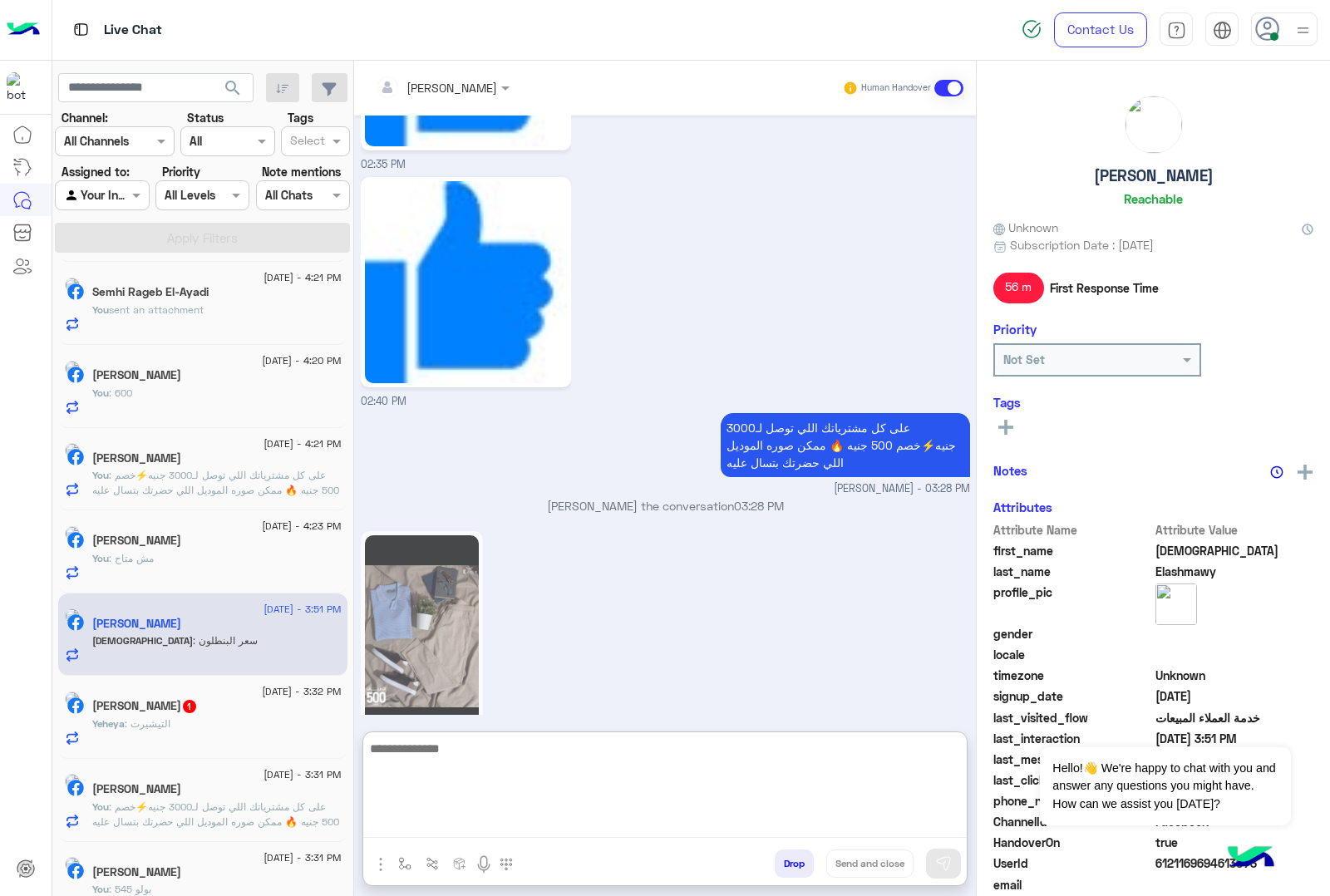
click at [436, 825] on textarea at bounding box center [665, 788] width 603 height 100
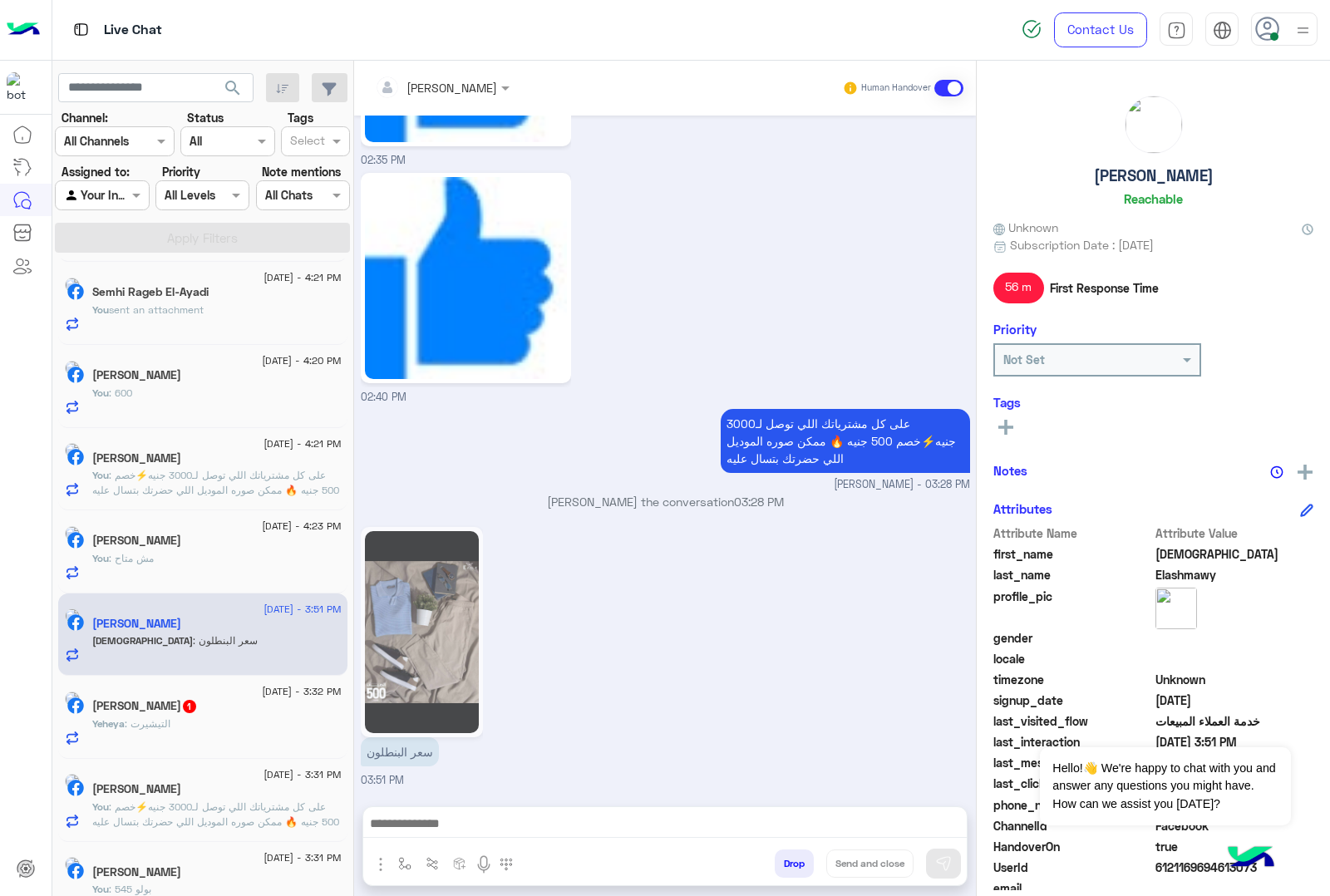
click at [449, 554] on img at bounding box center [422, 632] width 114 height 202
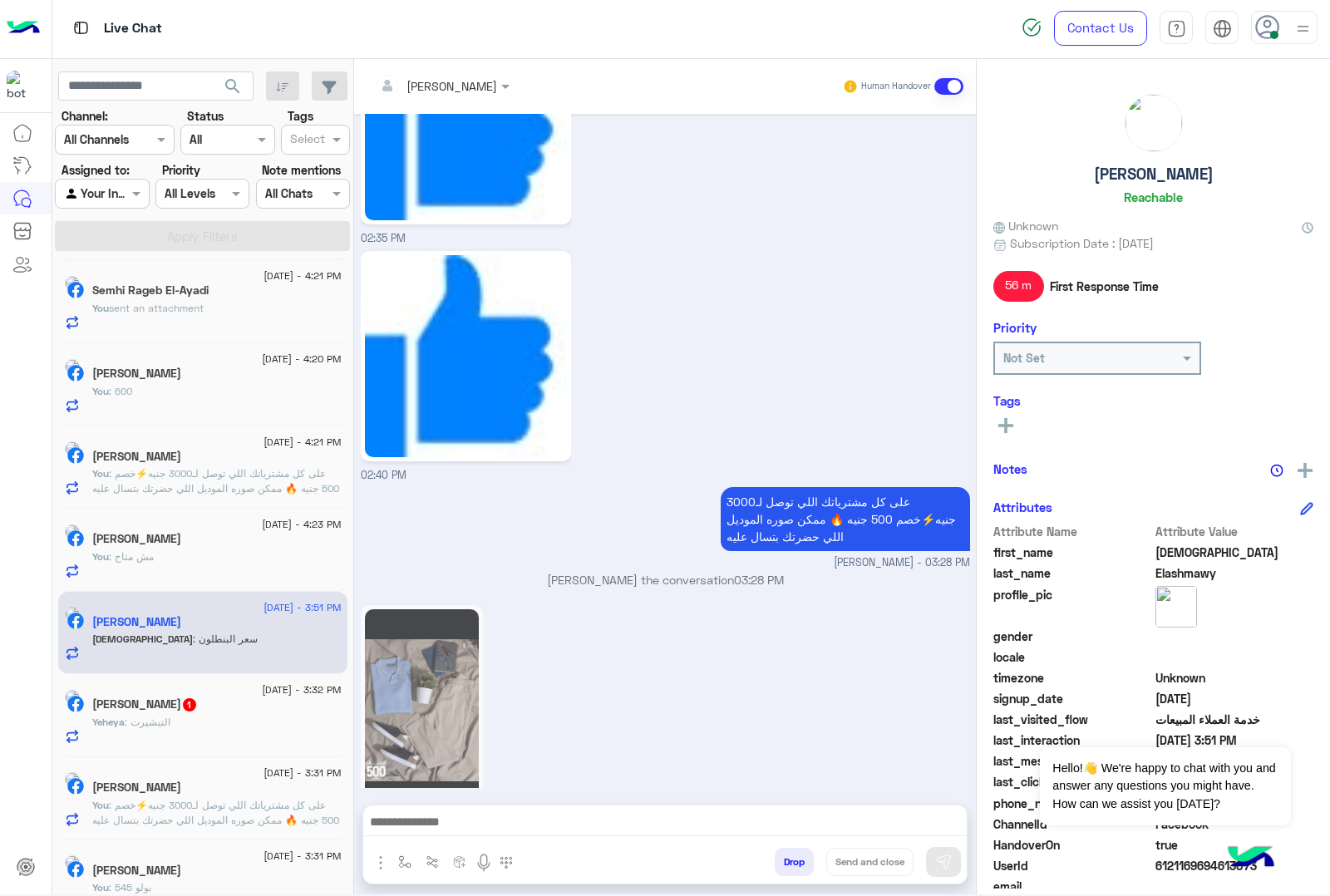
scroll to position [2819, 0]
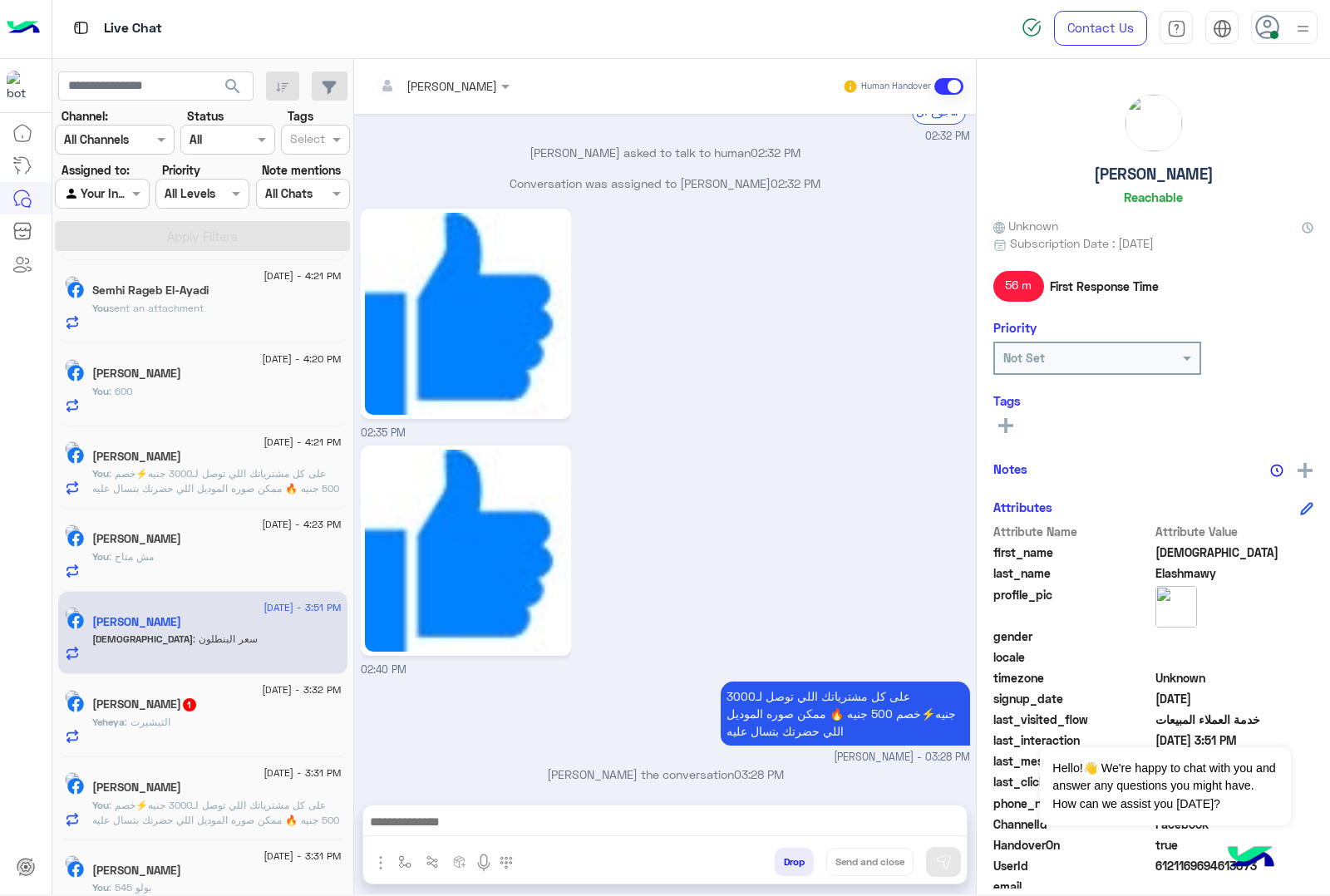
click at [442, 636] on img at bounding box center [465, 550] width 202 height 202
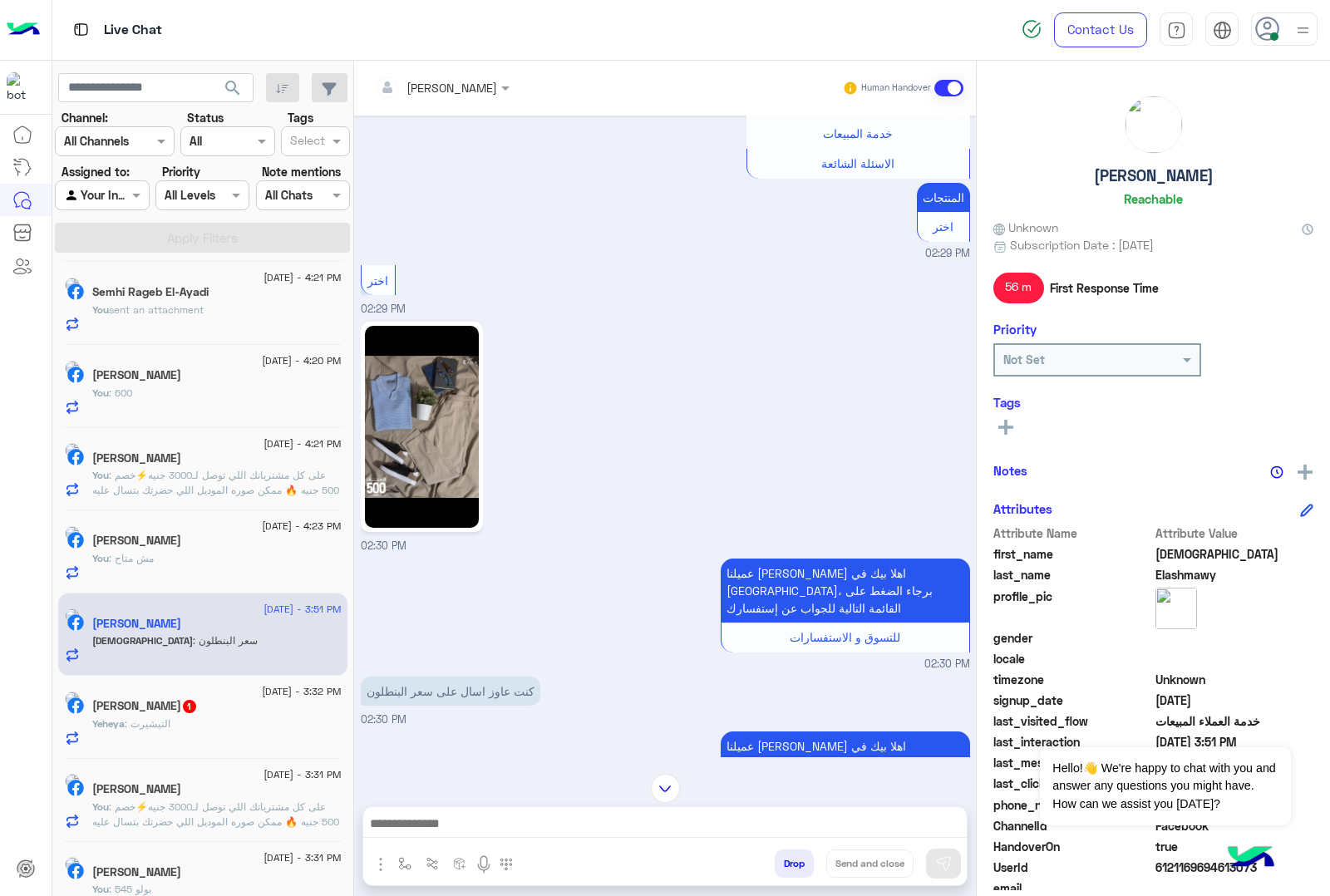
click at [421, 438] on img at bounding box center [422, 426] width 114 height 202
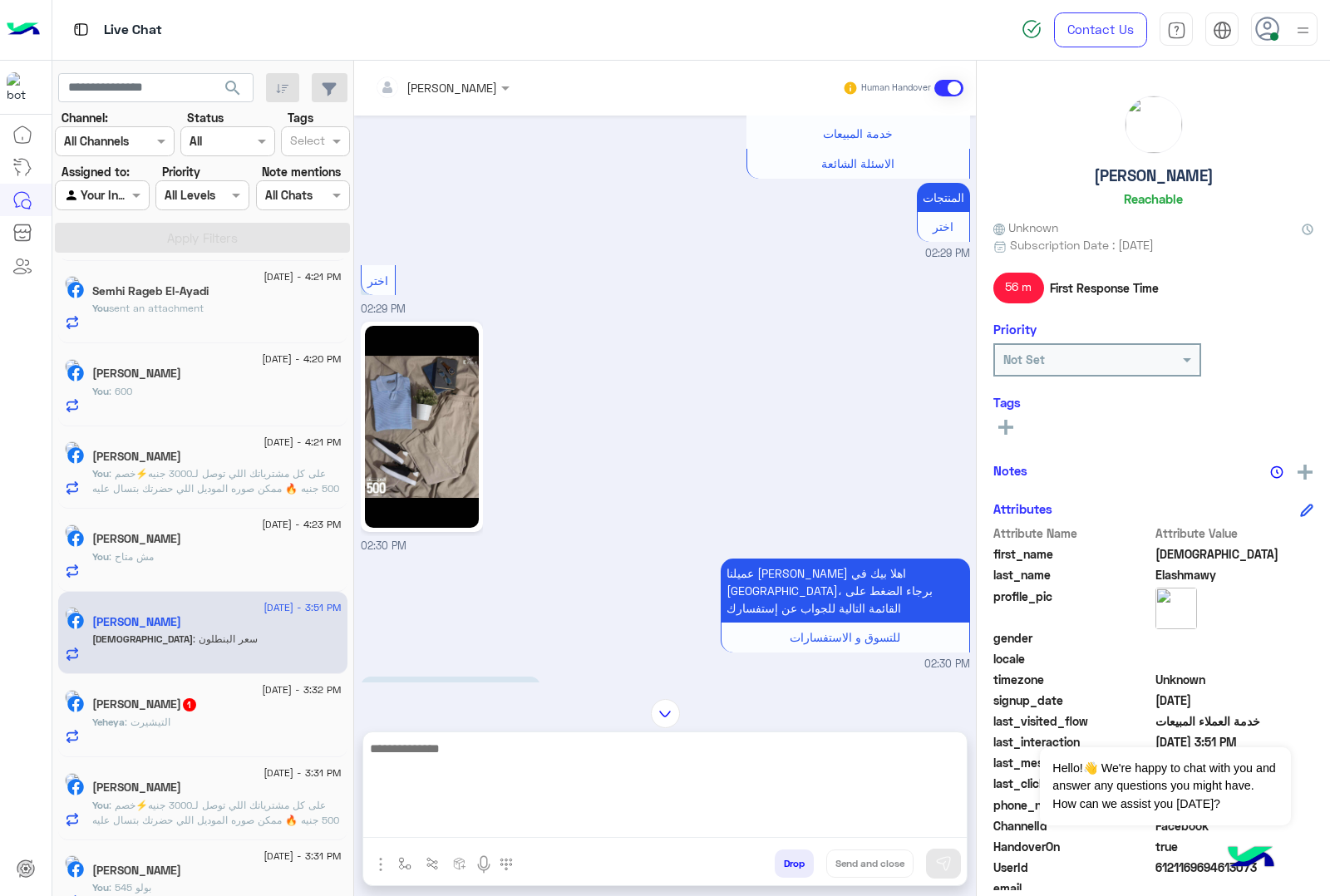
click at [455, 821] on textarea at bounding box center [665, 788] width 603 height 100
type textarea "***"
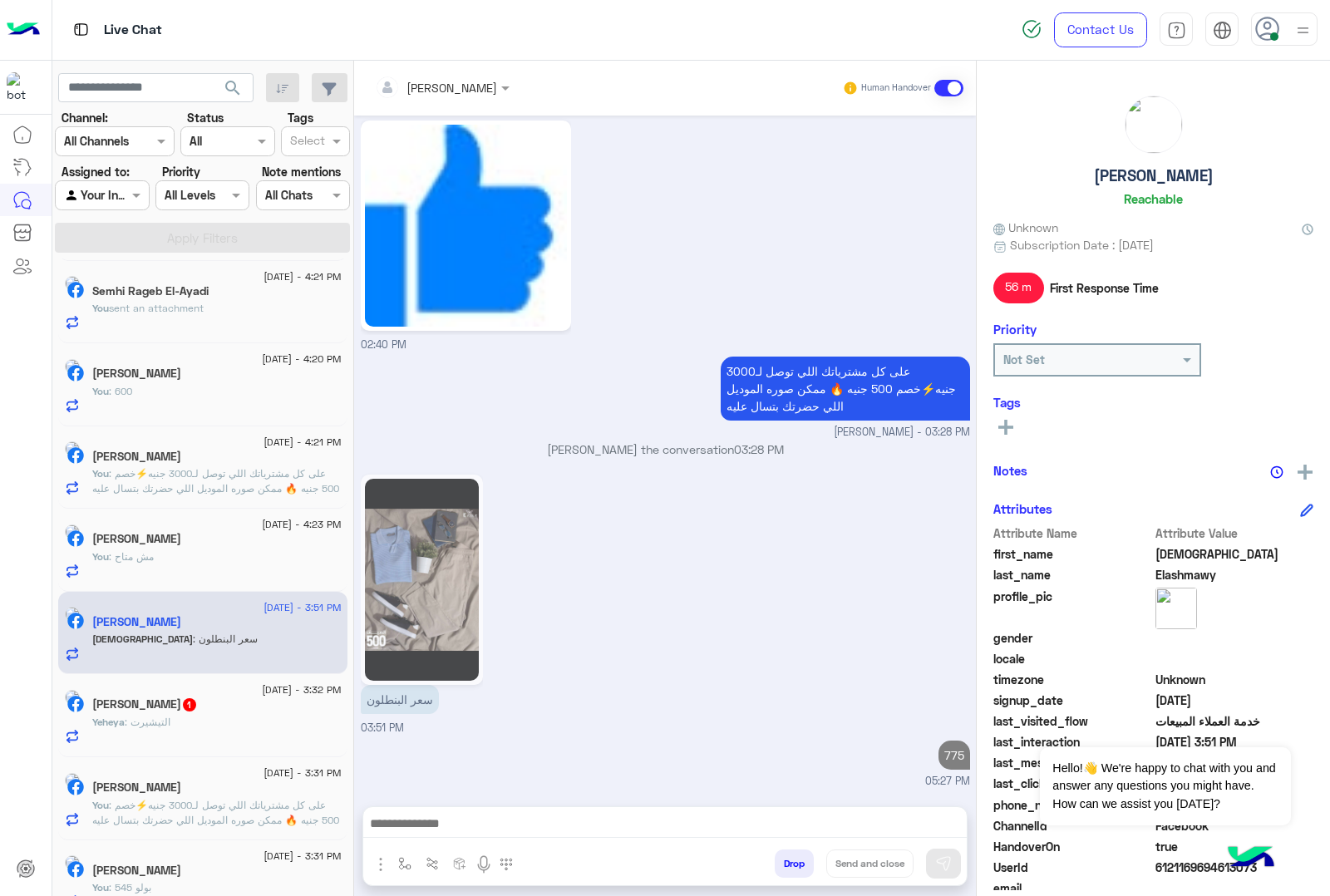
click at [217, 722] on div "Yeheya : التيشيرت" at bounding box center [216, 729] width 249 height 29
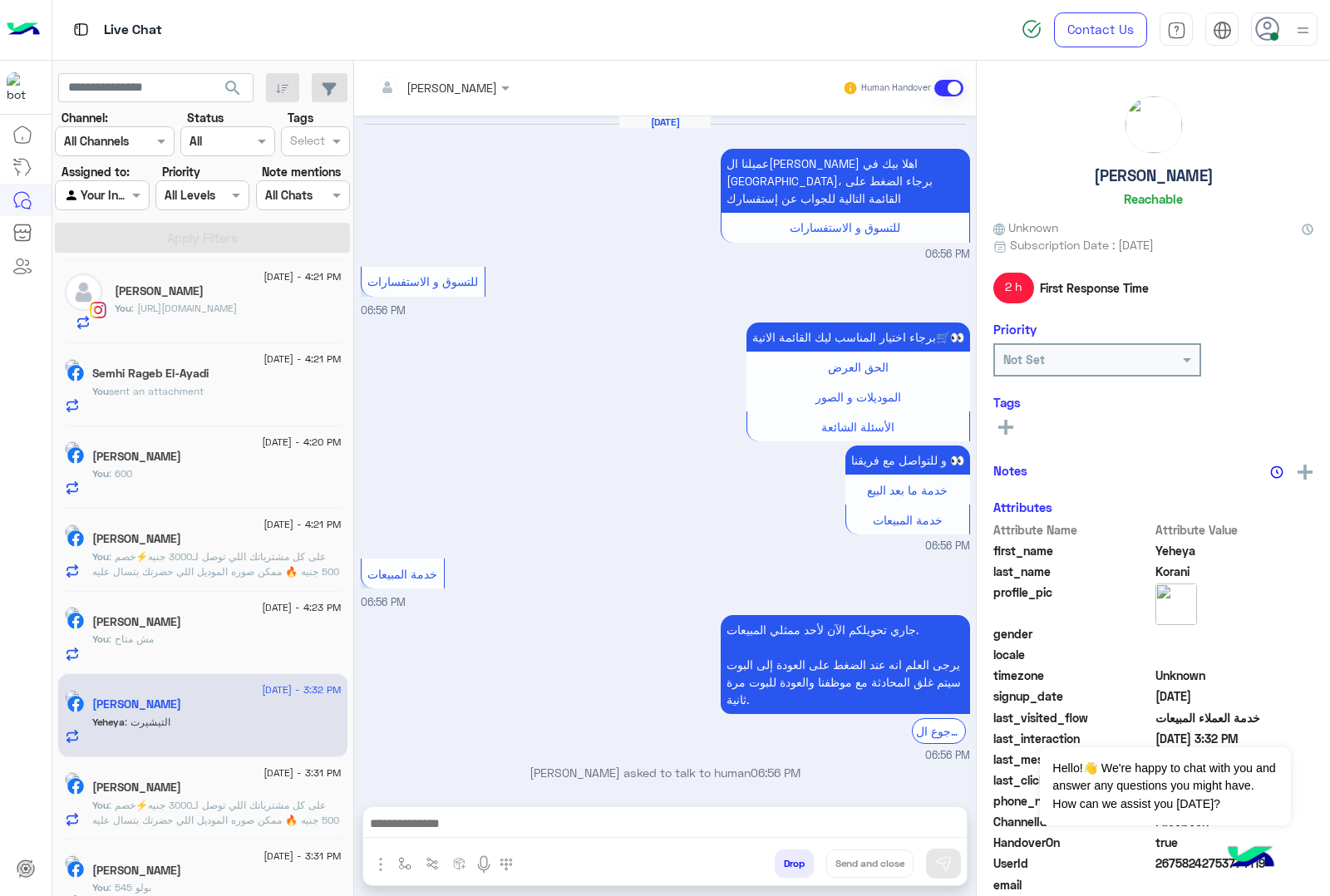
scroll to position [2550, 0]
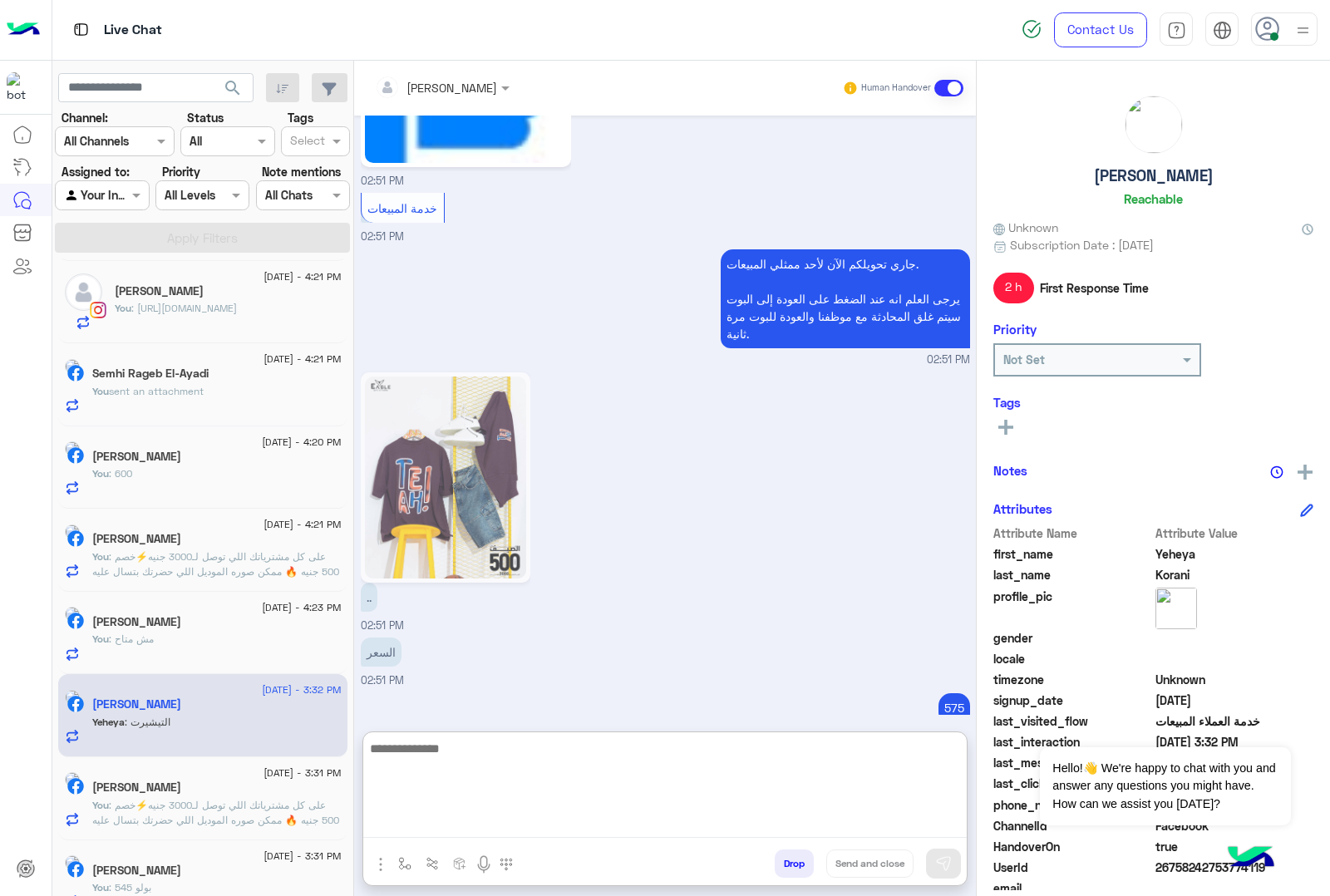
click at [448, 820] on textarea at bounding box center [665, 788] width 603 height 100
type textarea "***"
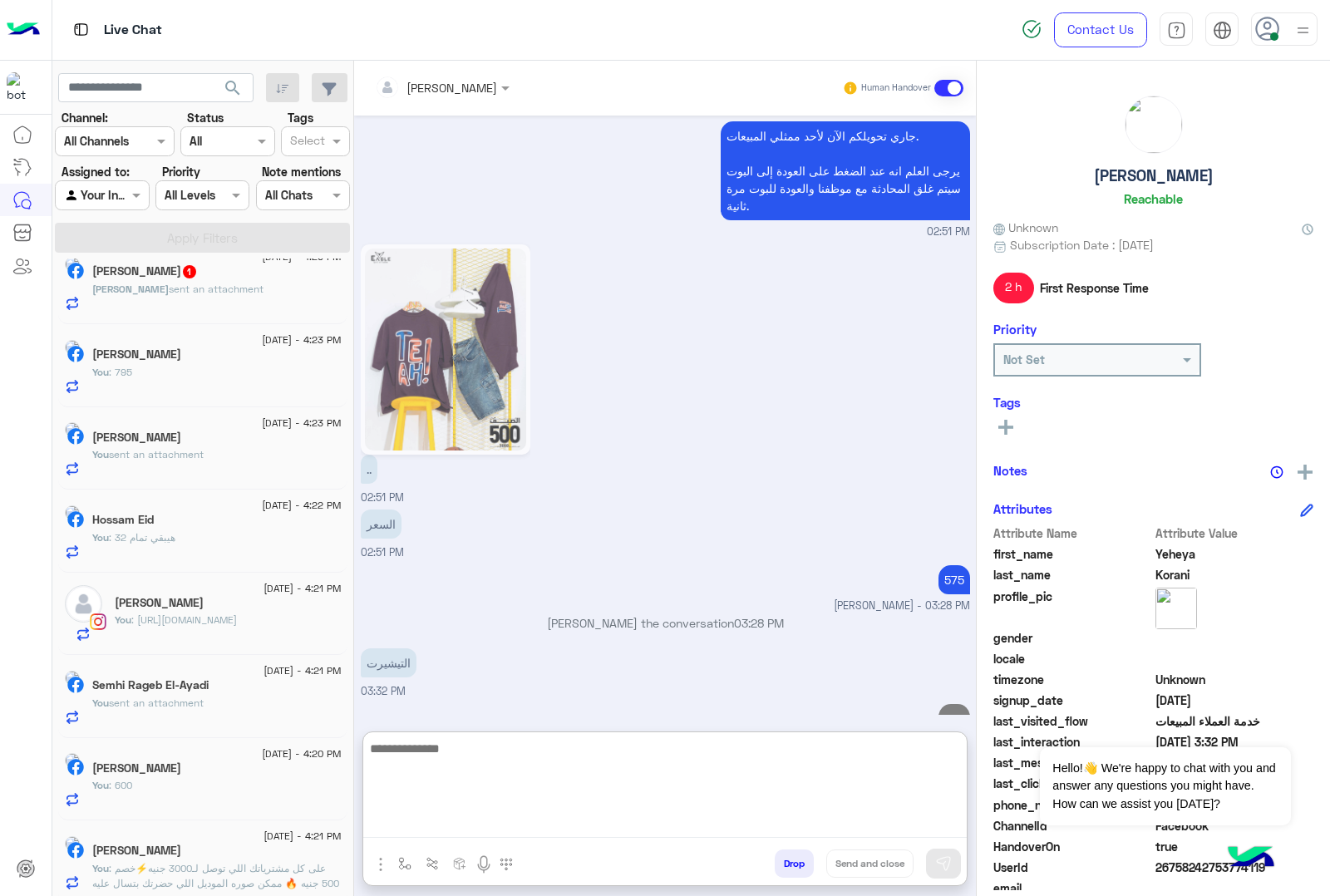
scroll to position [0, 0]
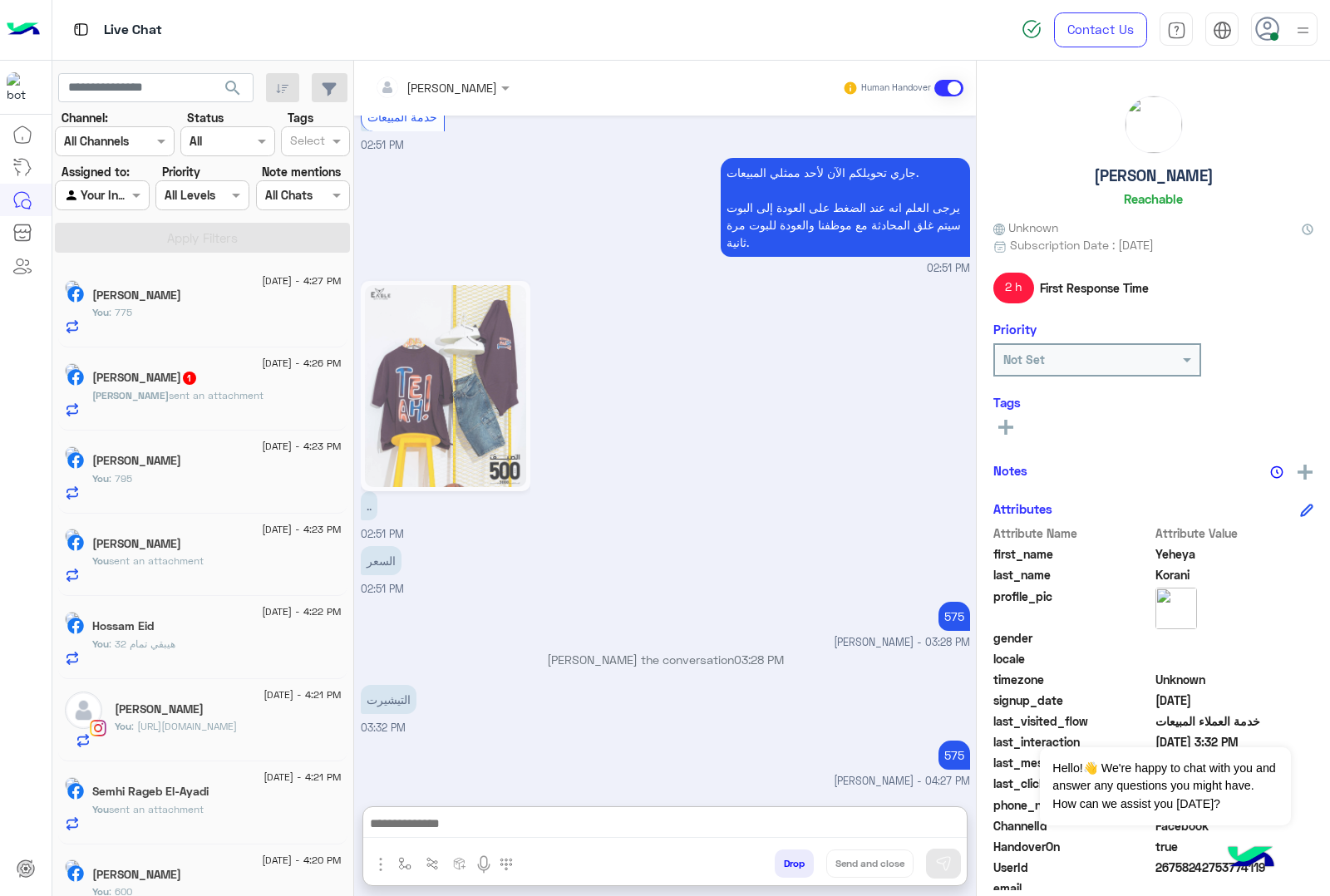
click at [209, 388] on div "Yousef ElHamid 1" at bounding box center [216, 379] width 249 height 18
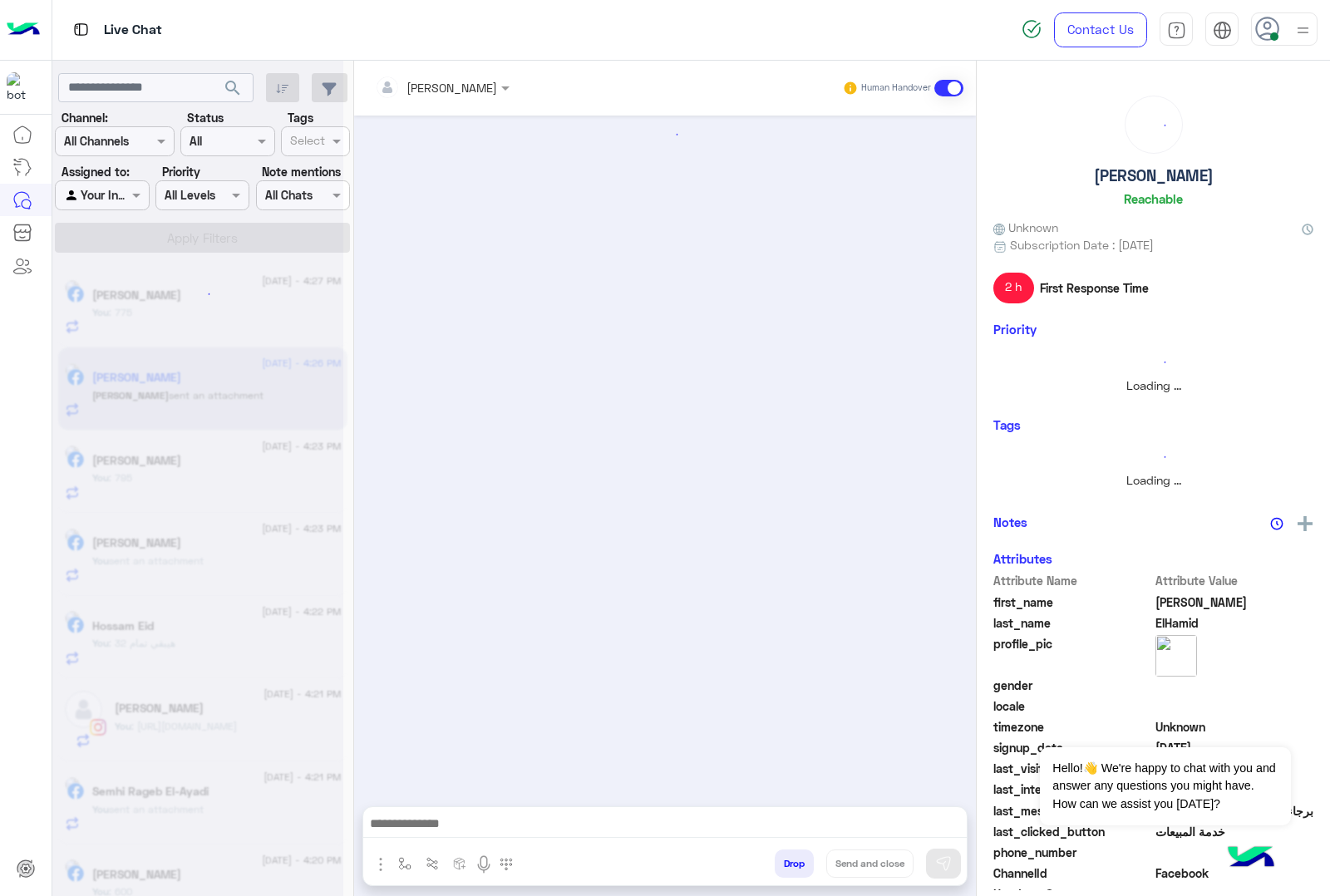
scroll to position [2408, 0]
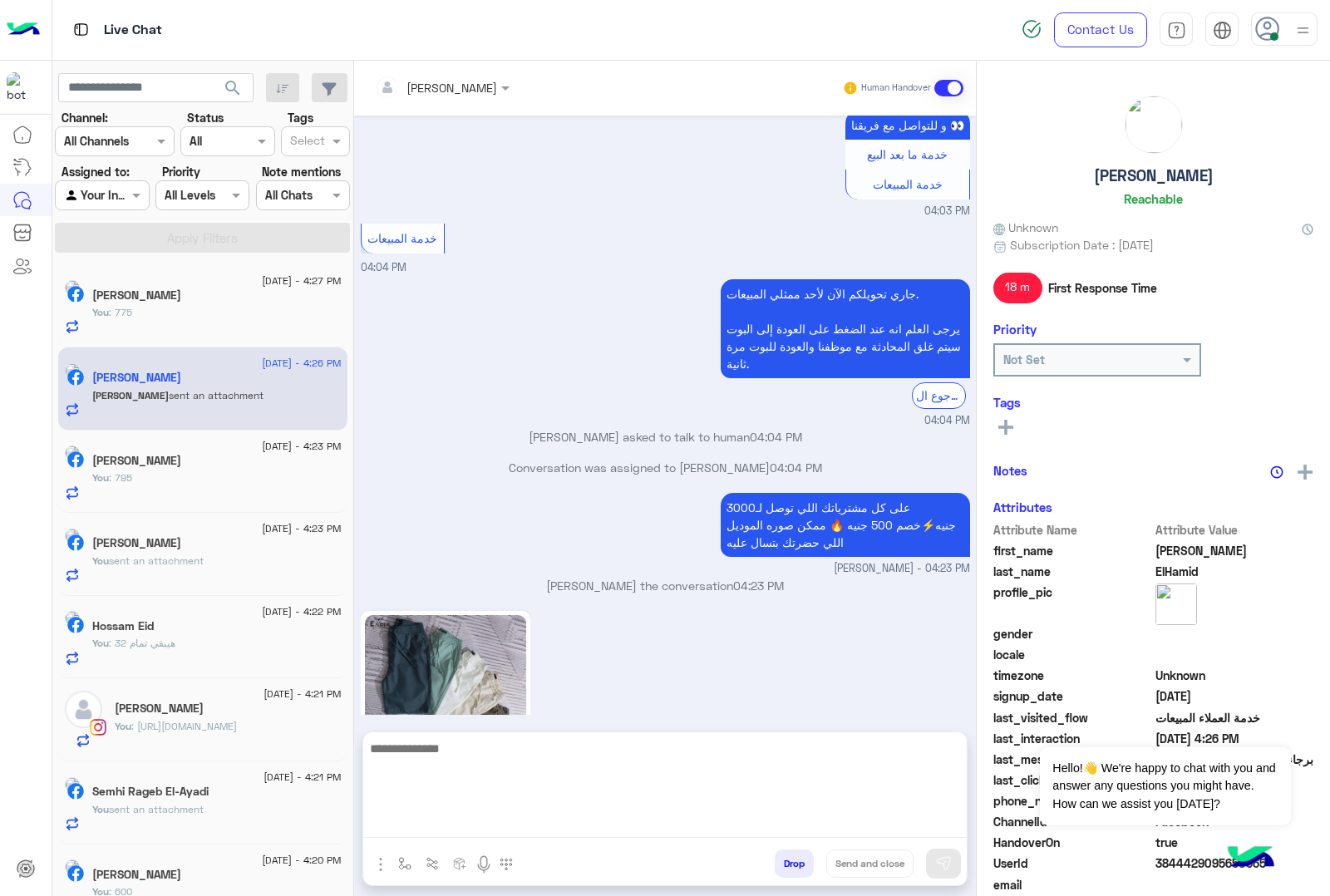
click at [475, 825] on textarea at bounding box center [665, 788] width 603 height 100
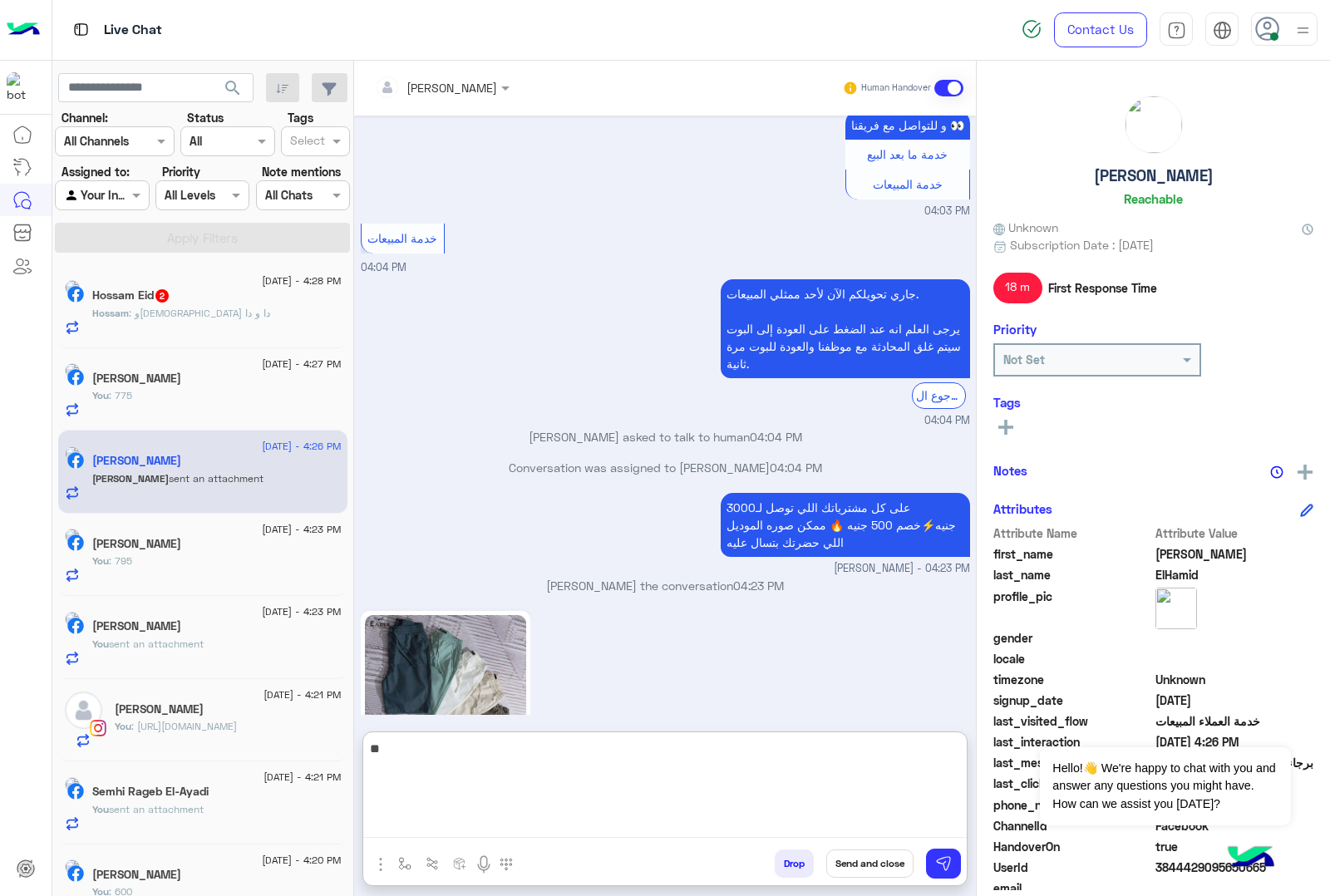
type textarea "***"
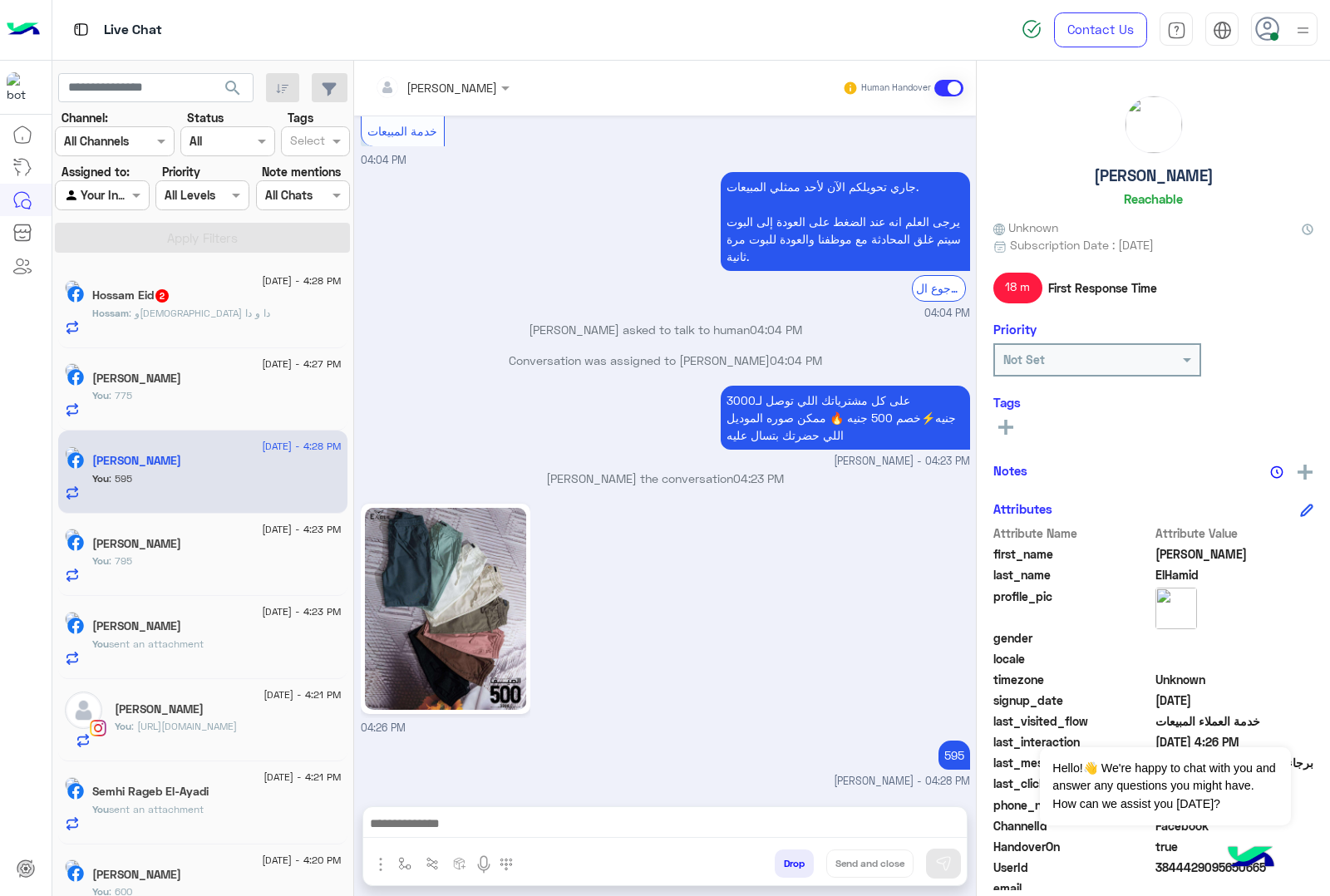
click at [174, 323] on div "Hossam : والتيشرت دا و دا" at bounding box center [216, 320] width 249 height 29
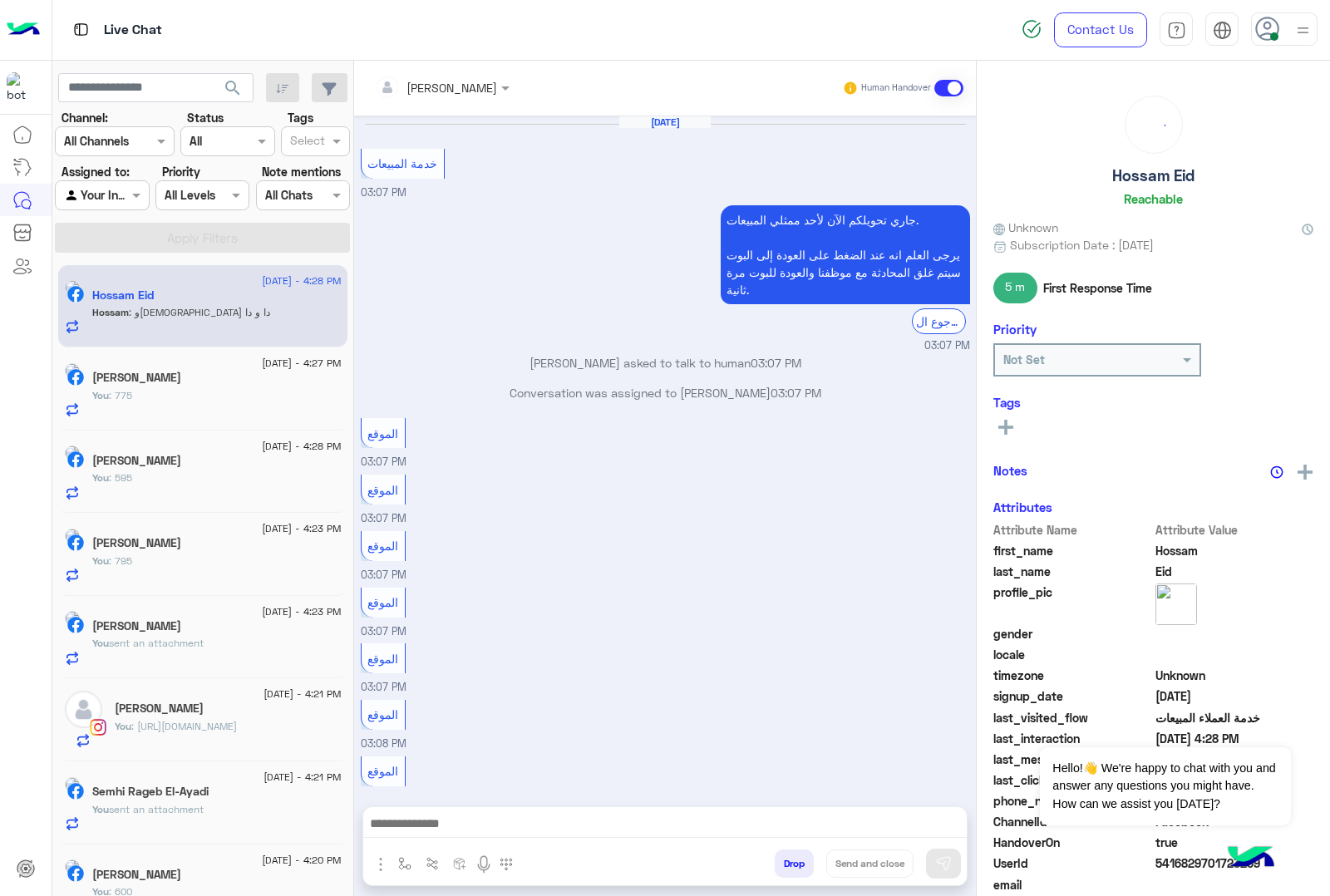
scroll to position [1543, 0]
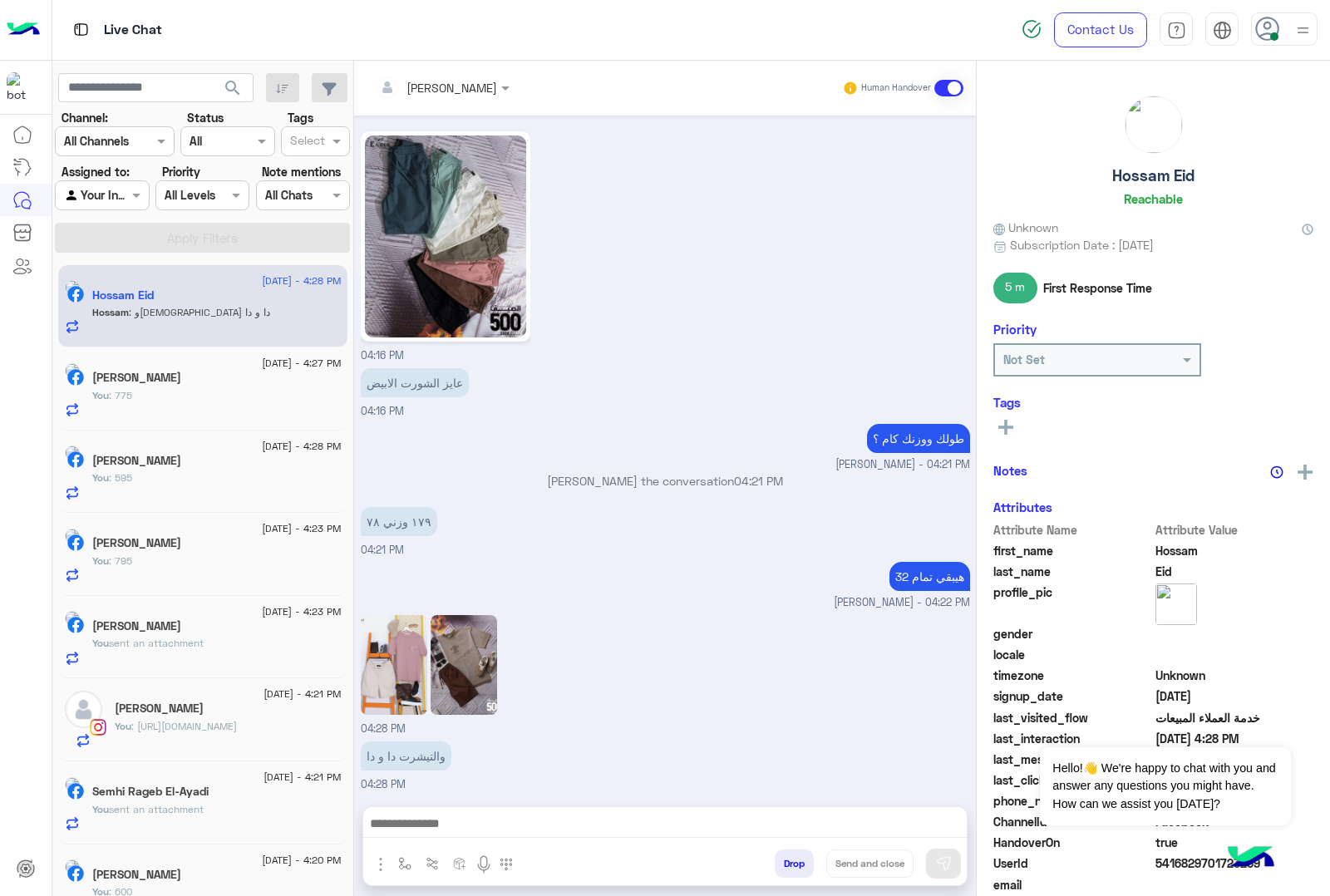
click at [433, 810] on div at bounding box center [665, 828] width 603 height 42
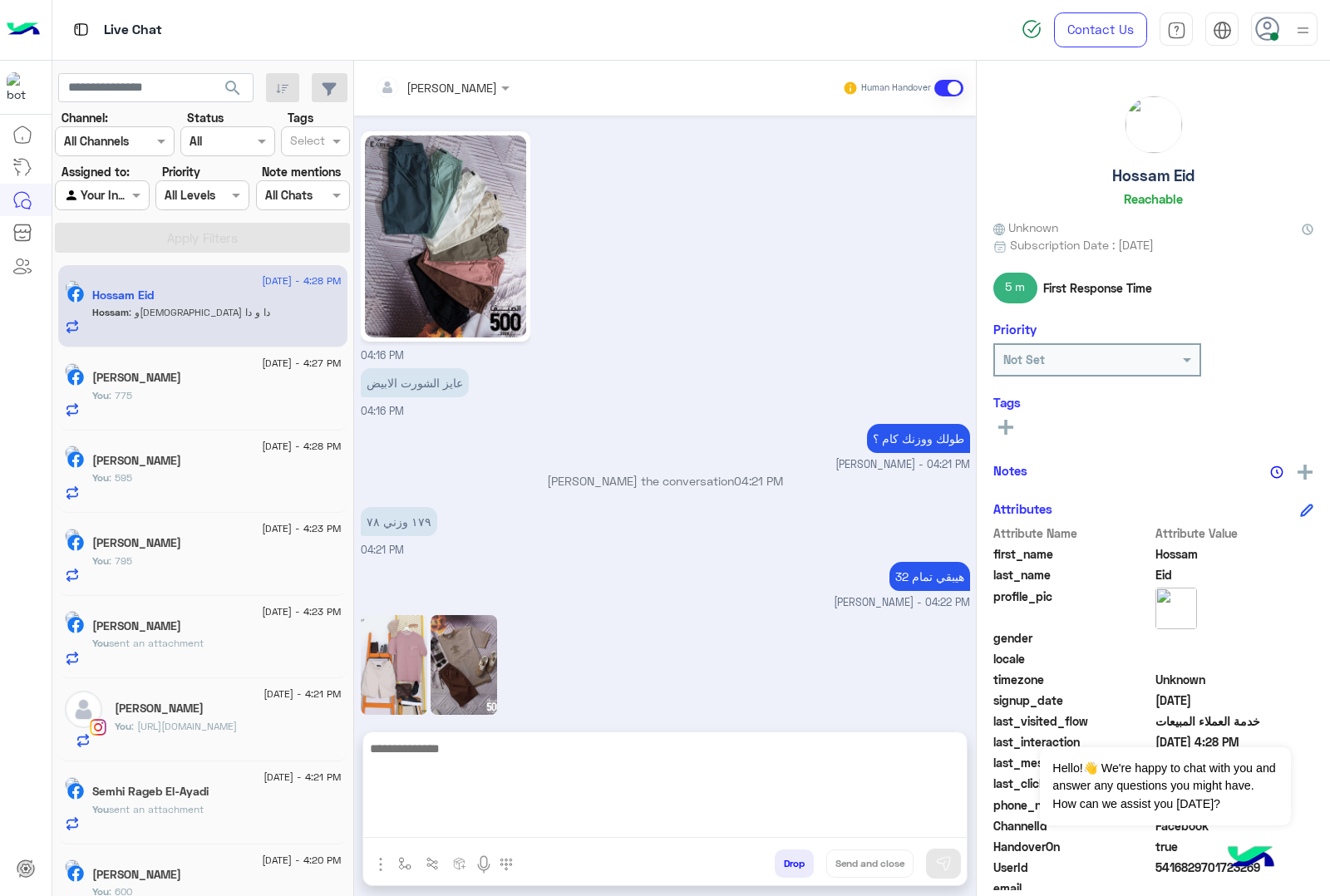
click at [453, 823] on textarea at bounding box center [665, 788] width 603 height 100
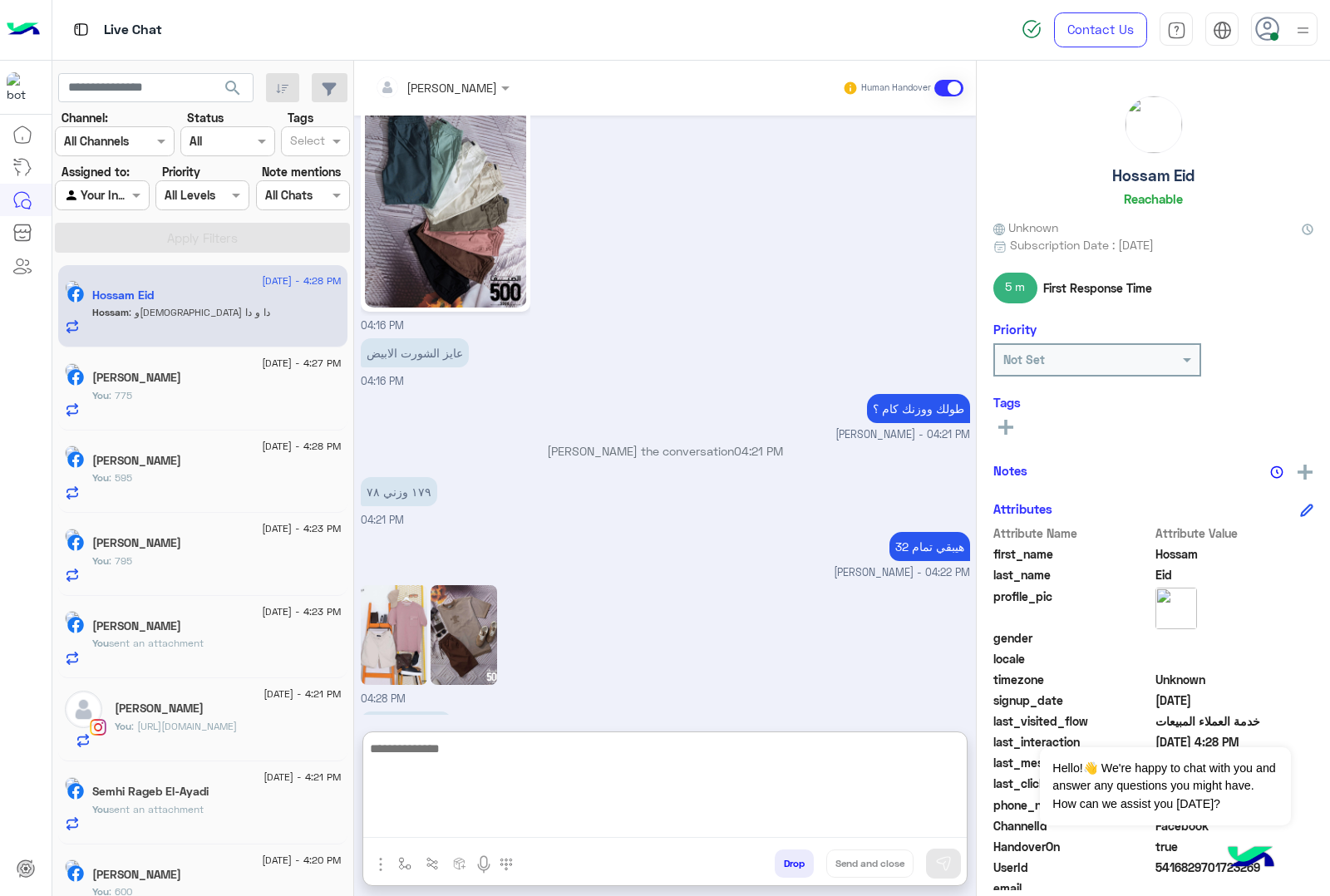
scroll to position [1618, 0]
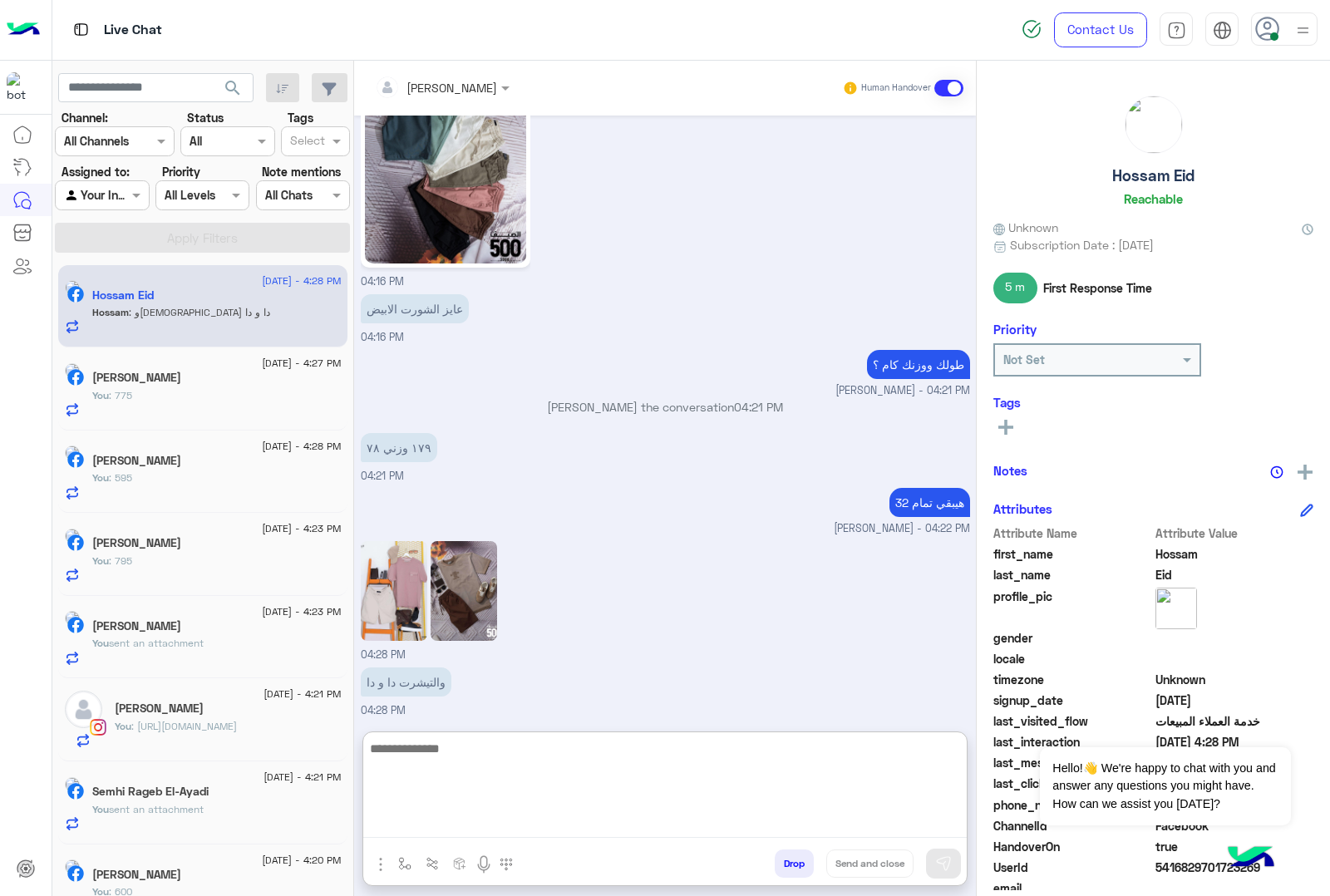
click at [433, 750] on textarea at bounding box center [665, 788] width 603 height 100
type textarea "**********"
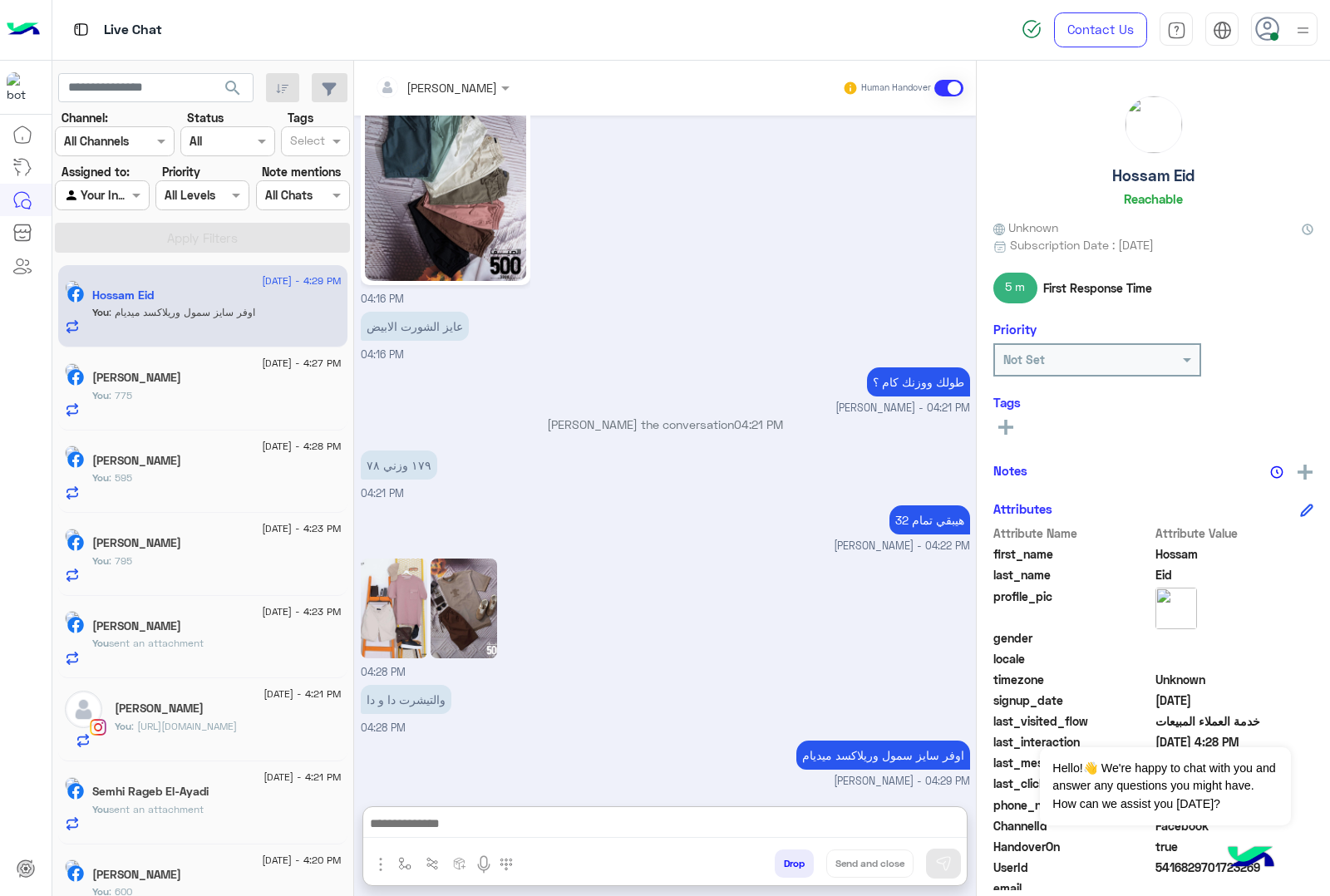
click at [479, 562] on img at bounding box center [464, 608] width 66 height 100
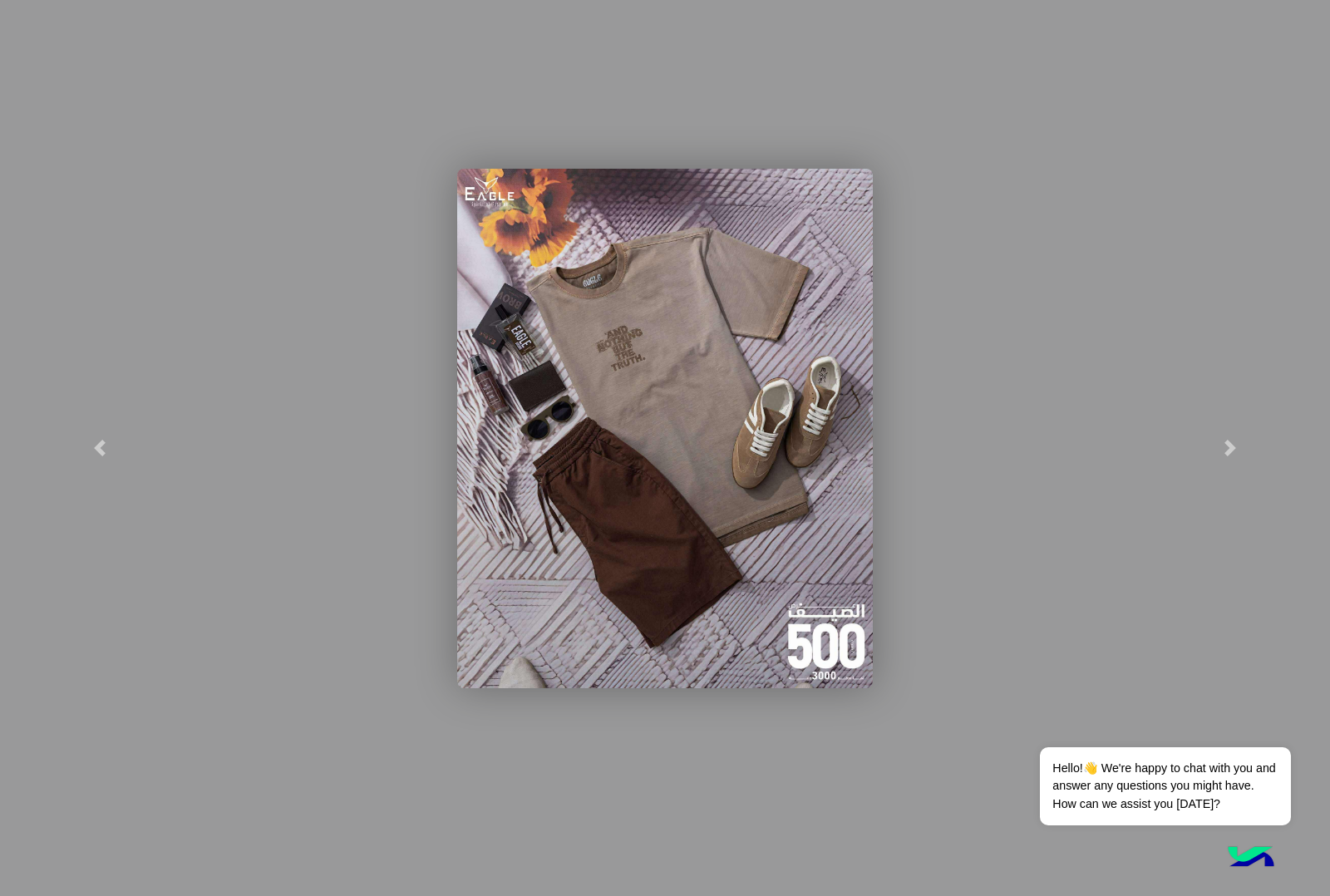
scroll to position [1706, 0]
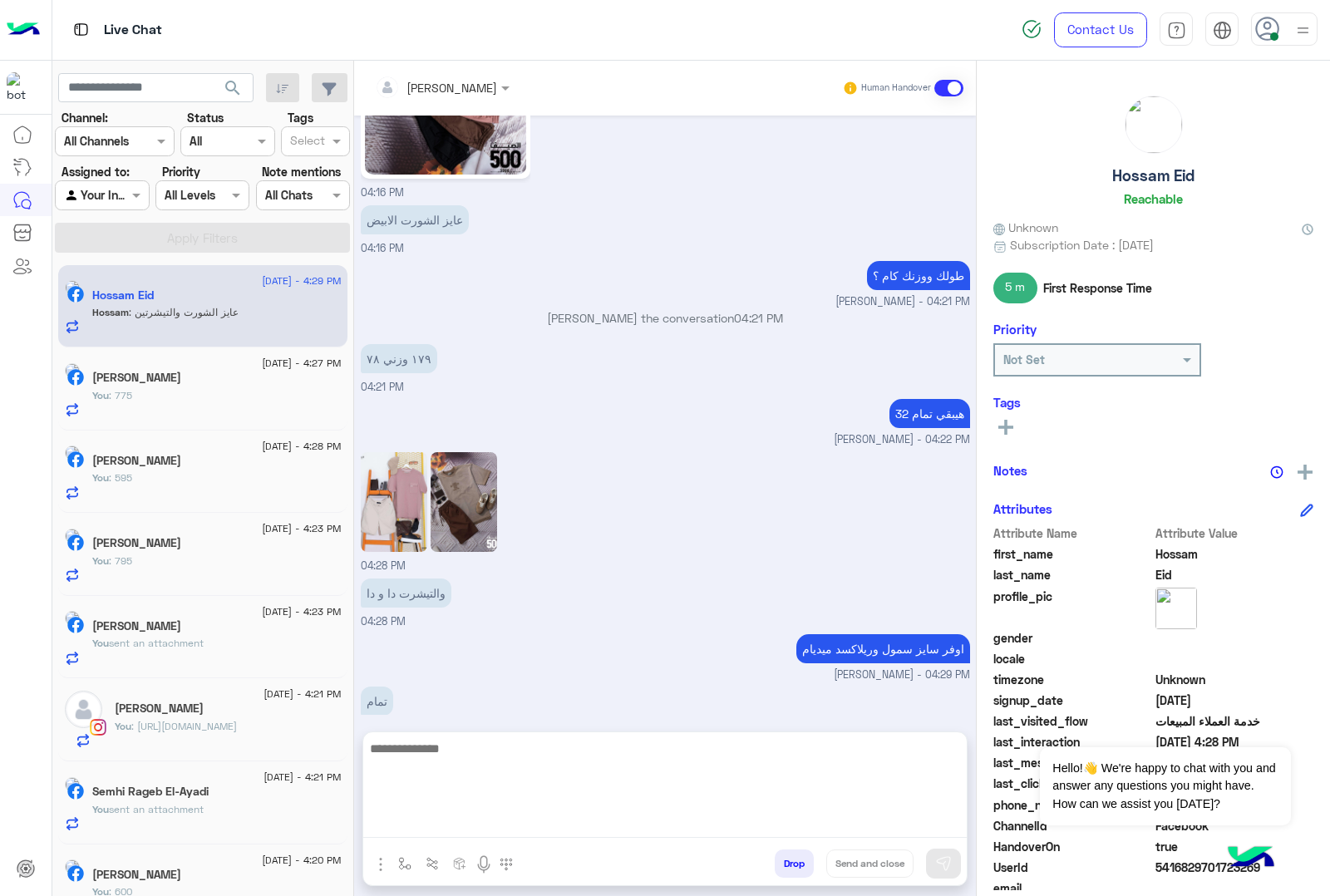
click at [484, 819] on textarea at bounding box center [665, 788] width 603 height 100
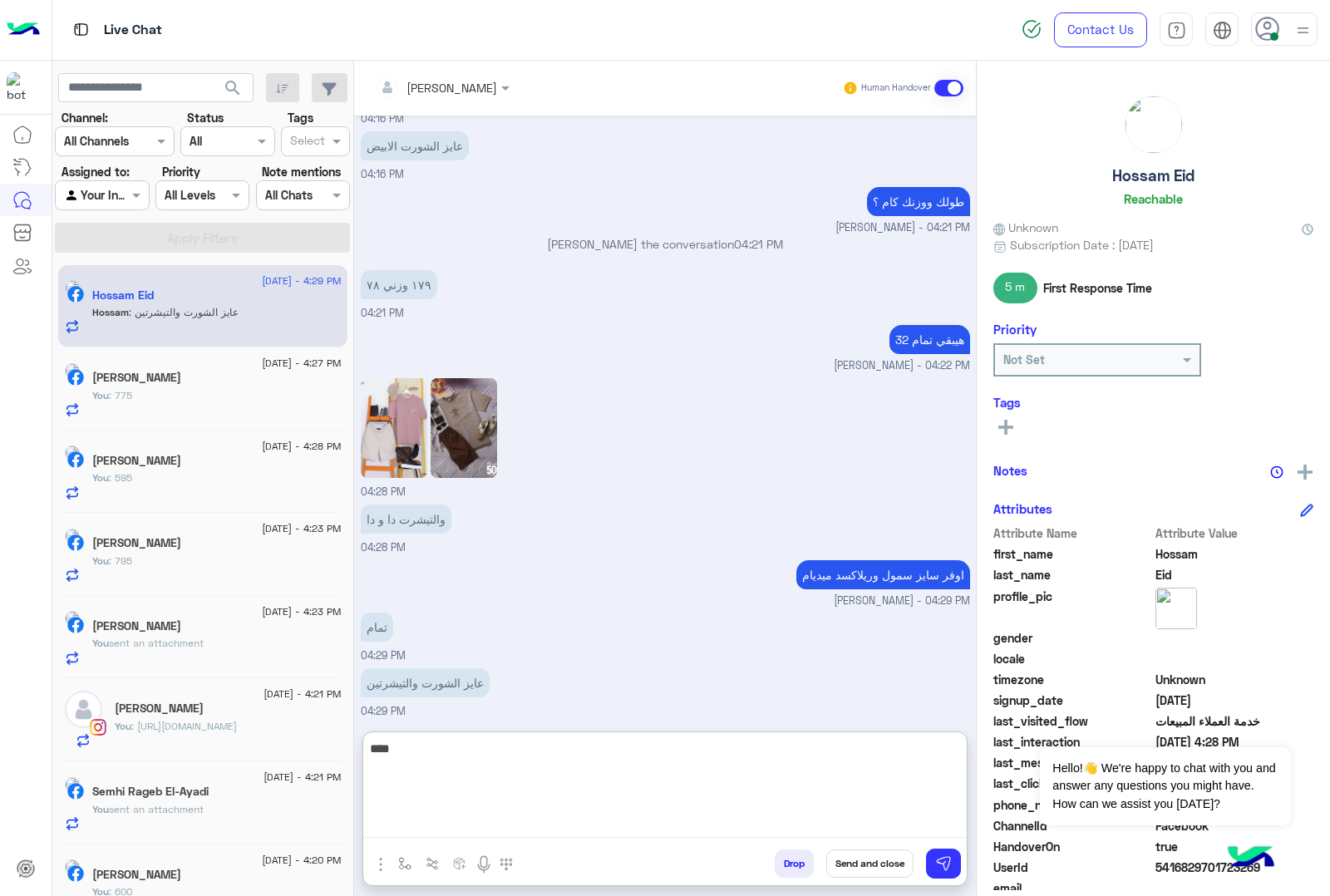
type textarea "****"
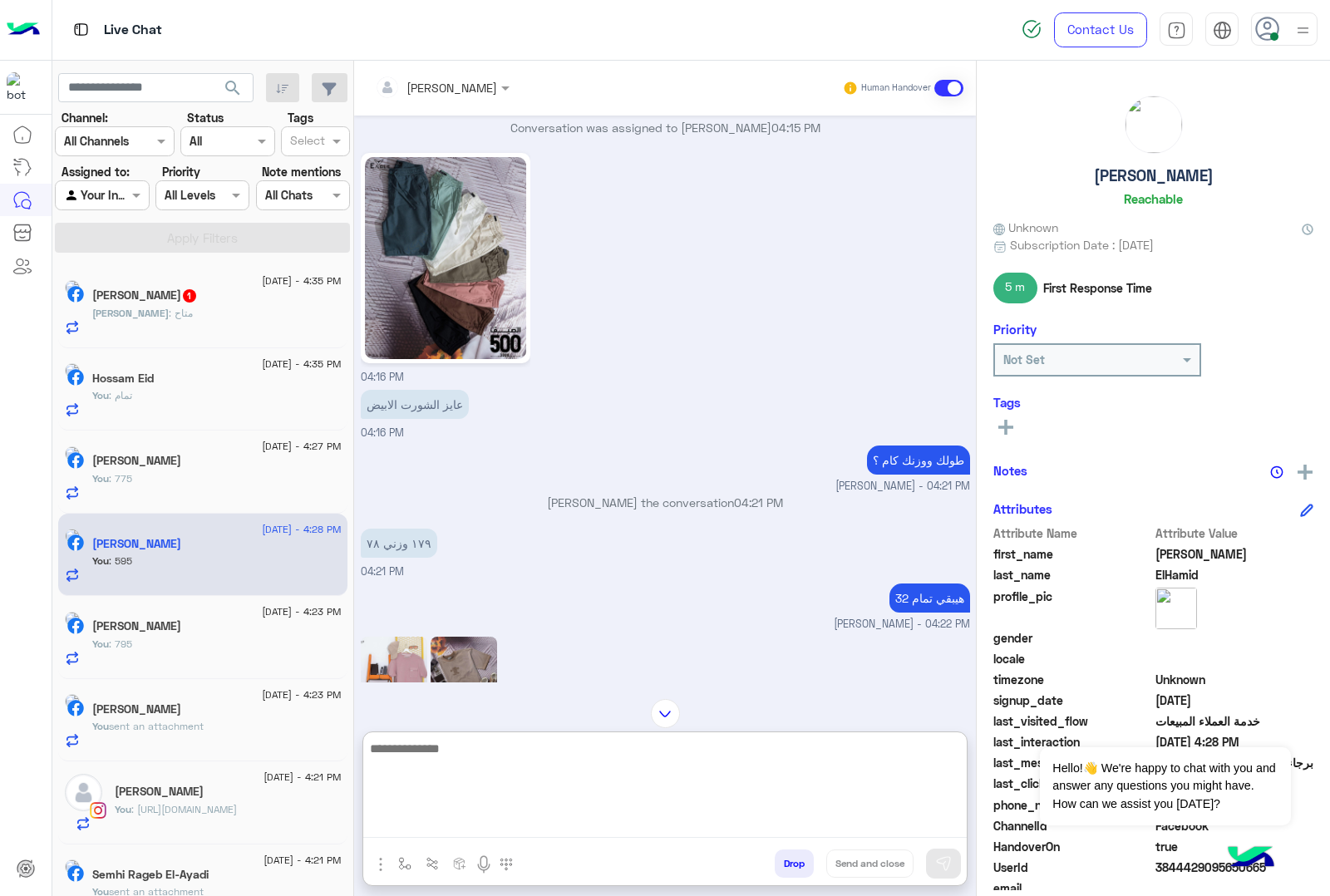
scroll to position [1834, 0]
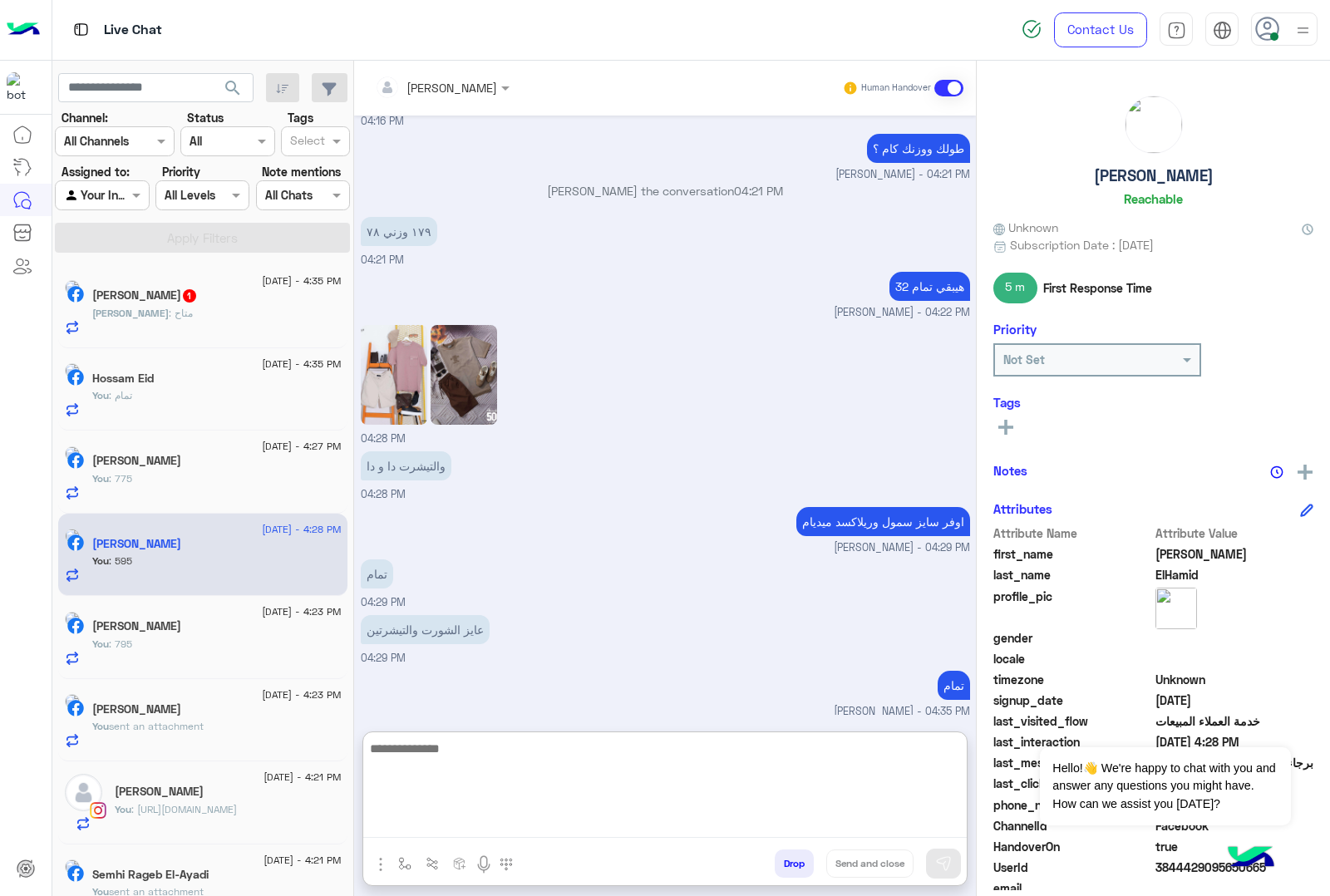
click at [480, 754] on textarea at bounding box center [665, 788] width 603 height 100
type textarea "**********"
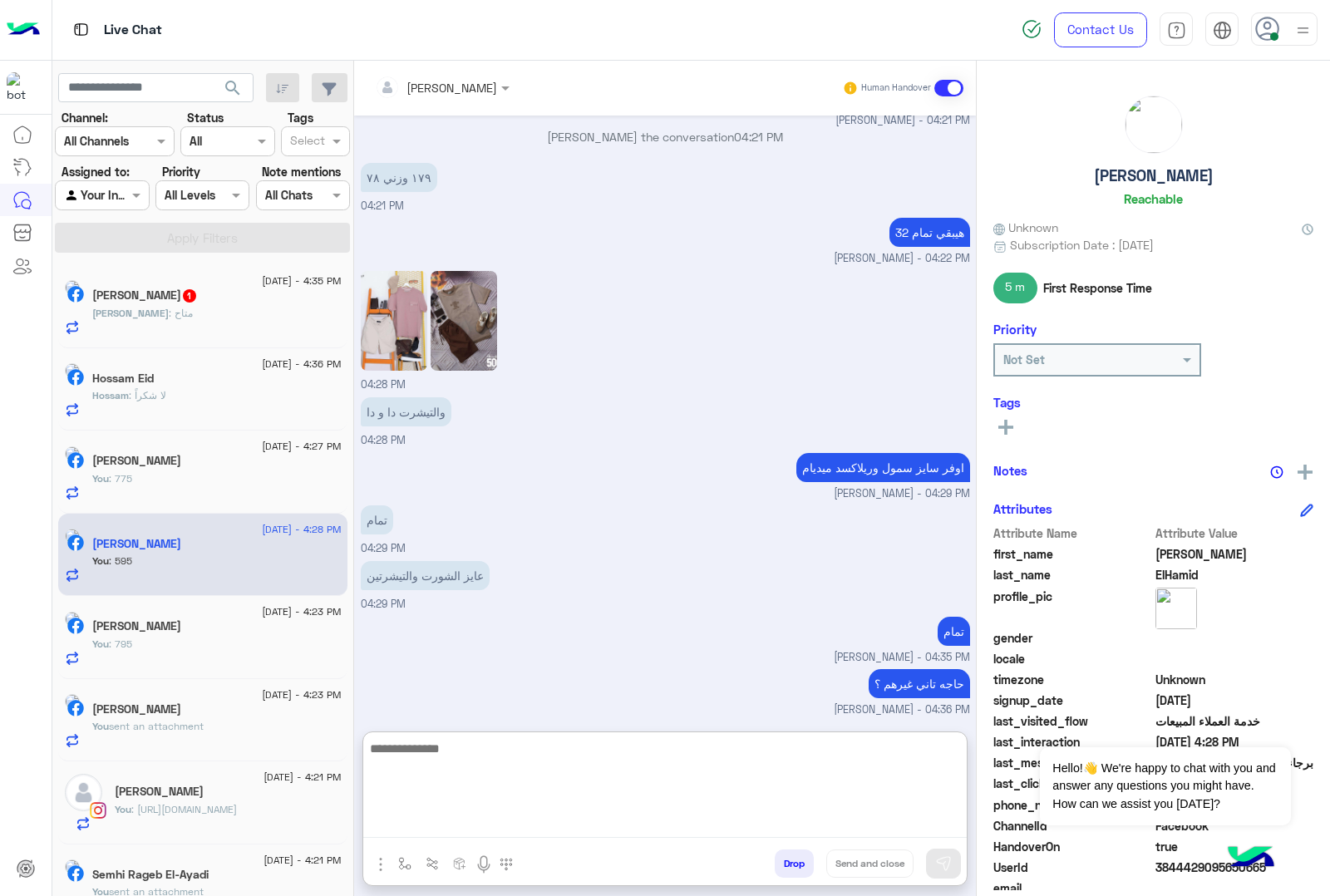
scroll to position [1941, 0]
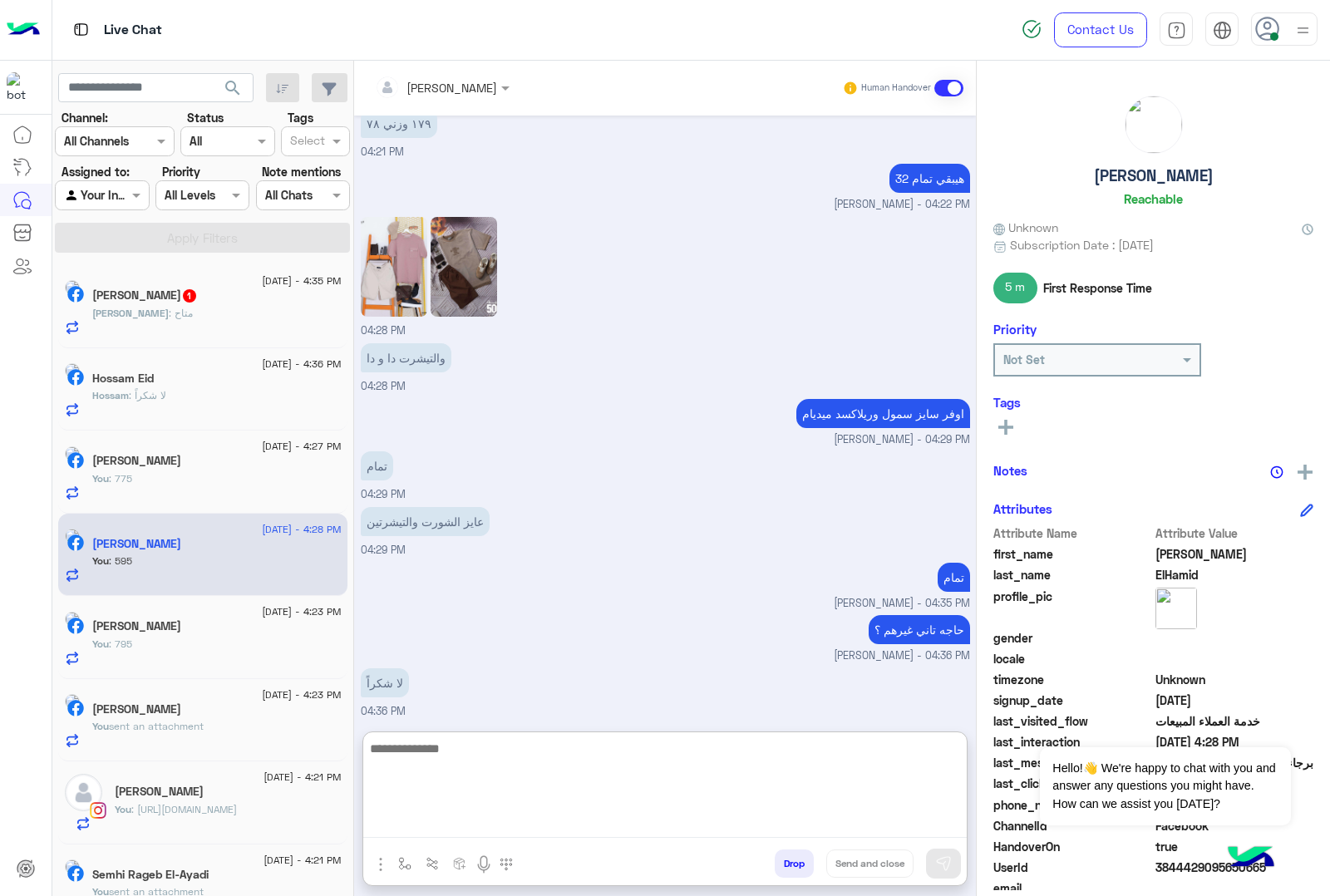
click at [442, 751] on textarea at bounding box center [665, 788] width 603 height 100
type textarea "*"
type textarea "**********"
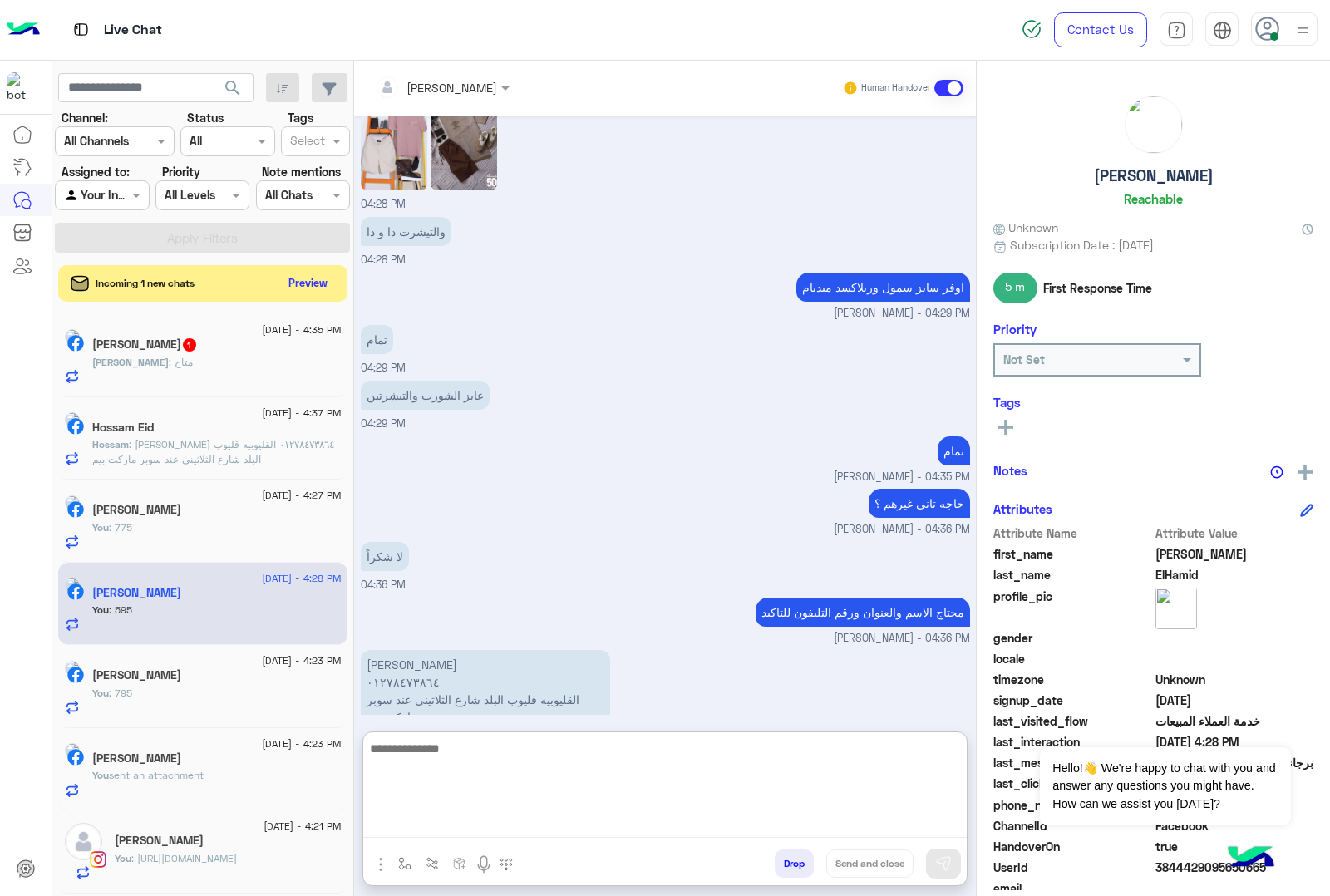
scroll to position [2102, 0]
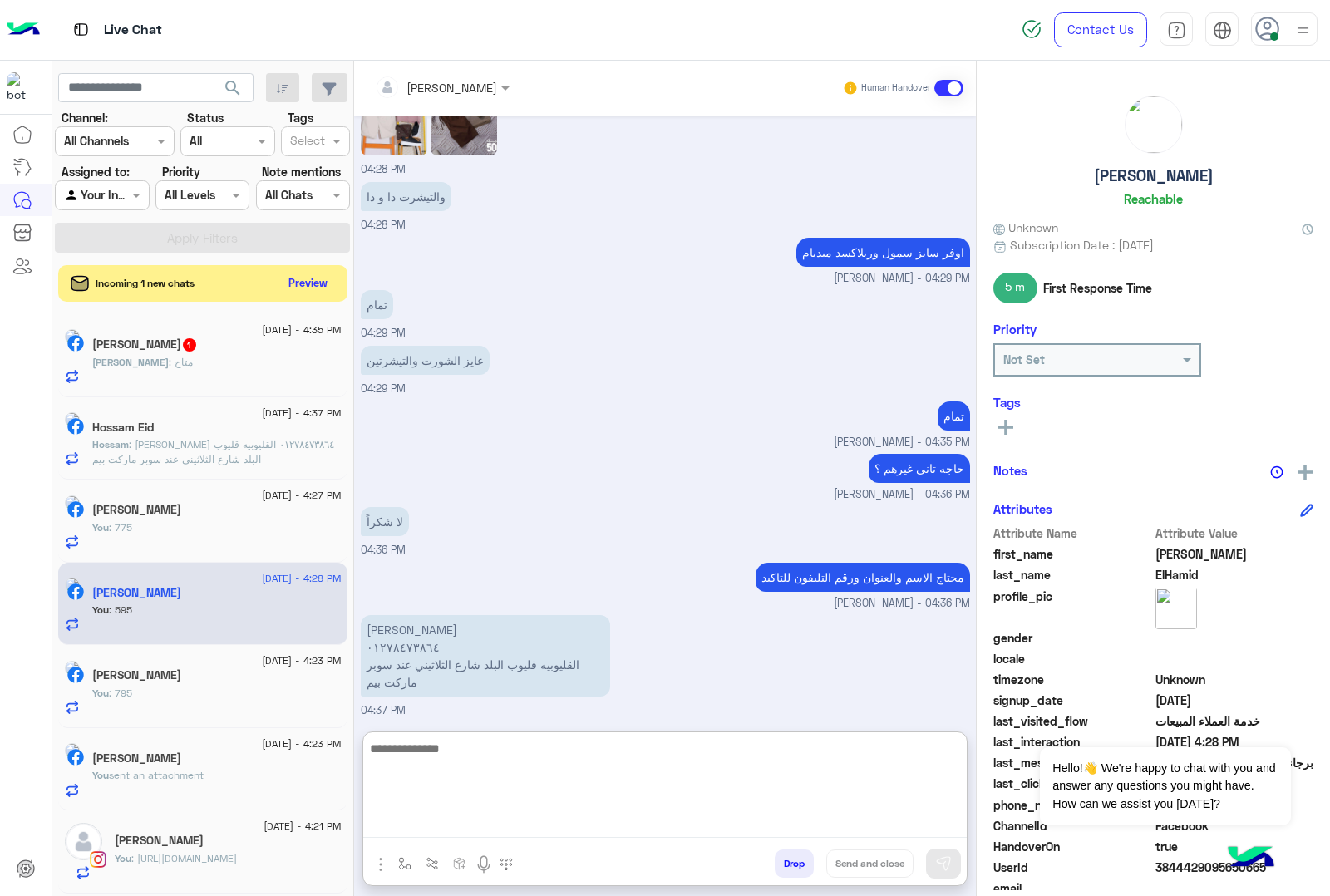
click at [471, 757] on textarea at bounding box center [665, 788] width 603 height 100
type textarea "*"
type textarea "**********"
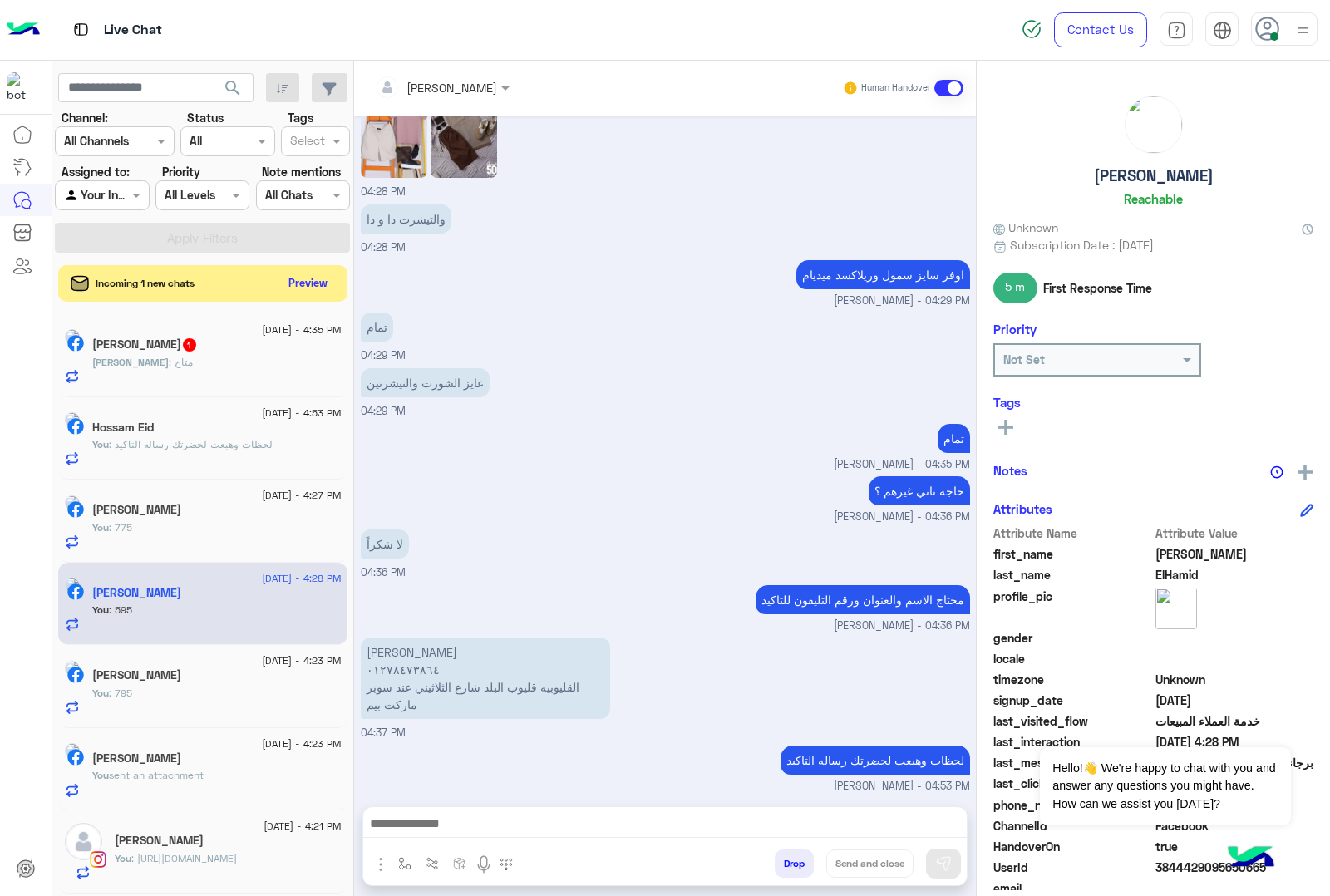
click at [403, 567] on span "04:36 PM" at bounding box center [383, 572] width 45 height 12
click at [396, 641] on p "حسام عيد ٠١٢٧٨٤٧٣٨٦٤ القليوبيه قليوب البلد شارع الثلاثيني عند سوبر ماركت بيم" at bounding box center [485, 678] width 249 height 81
copy p "[PERSON_NAME]"
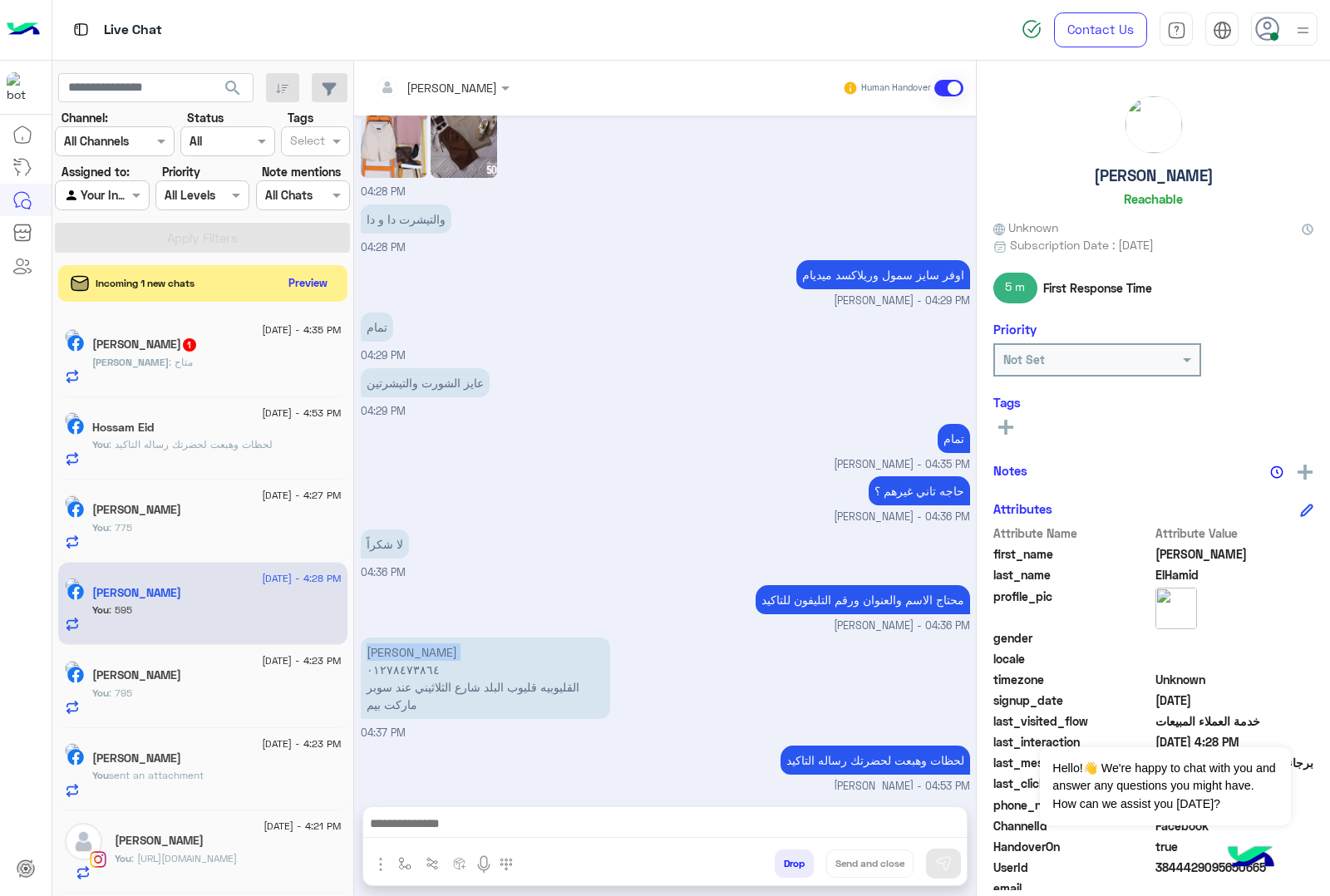
copy p "[PERSON_NAME]"
click at [435, 686] on p "حسام عيد ٠١٢٧٨٤٧٣٨٦٤ القليوبيه قليوب البلد شارع الثلاثيني عند سوبر ماركت بيم" at bounding box center [485, 678] width 249 height 81
copy app-message "القليوبيه قليوب البلد شارع الثلاثيني عند سوبر ماركت بيم"
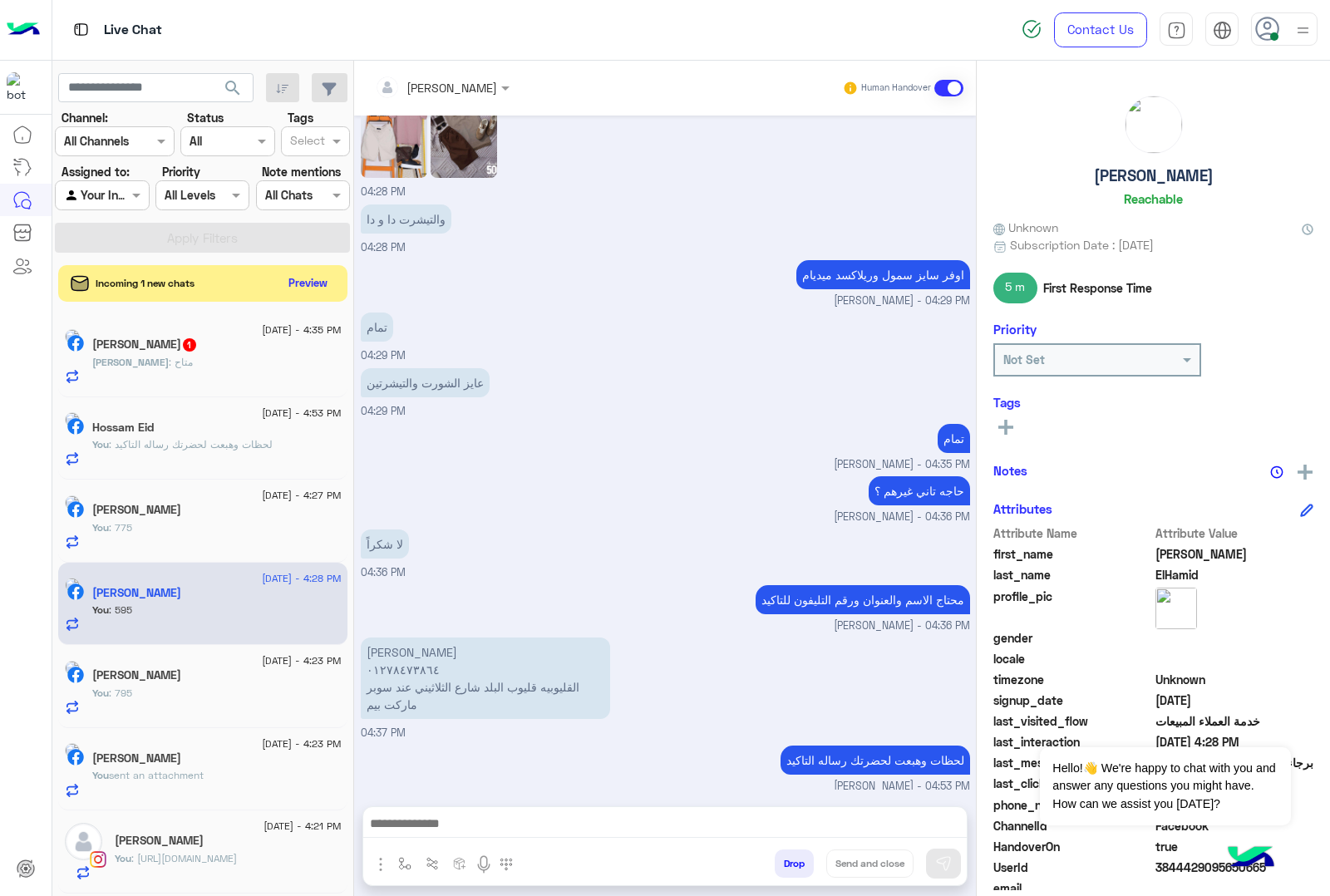
click at [397, 663] on p "حسام عيد ٠١٢٧٨٤٧٣٨٦٤ القليوبيه قليوب البلد شارع الثلاثيني عند سوبر ماركت بيم" at bounding box center [485, 678] width 249 height 81
copy p "٠١٢٧٨٤٧٣٨٦٤"
click at [395, 642] on p "حسام عيد ٠١٢٧٨٤٧٣٨٦٤ القليوبيه قليوب البلد شارع الثلاثيني عند سوبر ماركت بيم" at bounding box center [485, 678] width 249 height 81
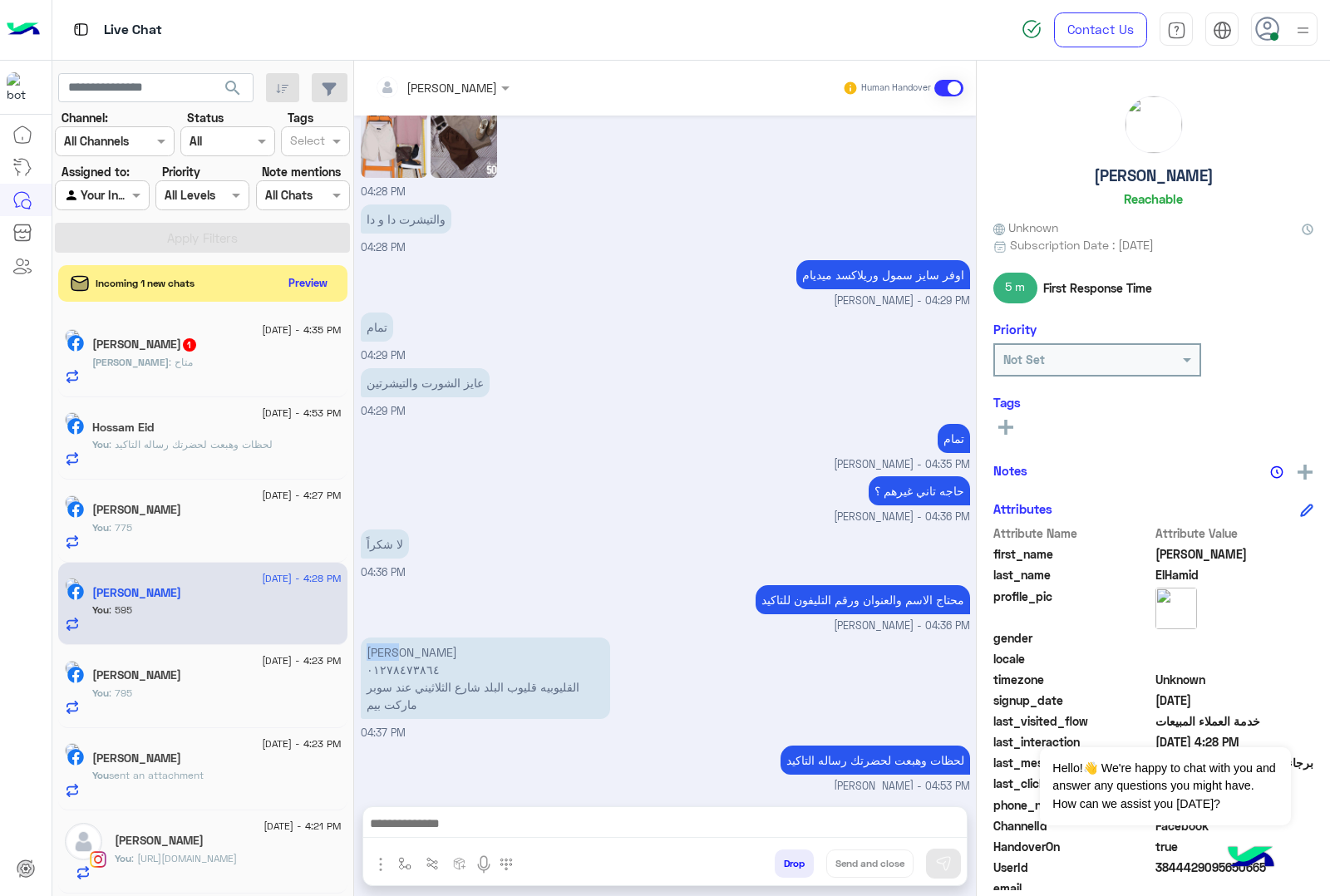
click at [395, 642] on p "حسام عيد ٠١٢٧٨٤٧٣٨٦٤ القليوبيه قليوب البلد شارع الثلاثيني عند سوبر ماركت بيم" at bounding box center [485, 678] width 249 height 81
copy p "[PERSON_NAME]"
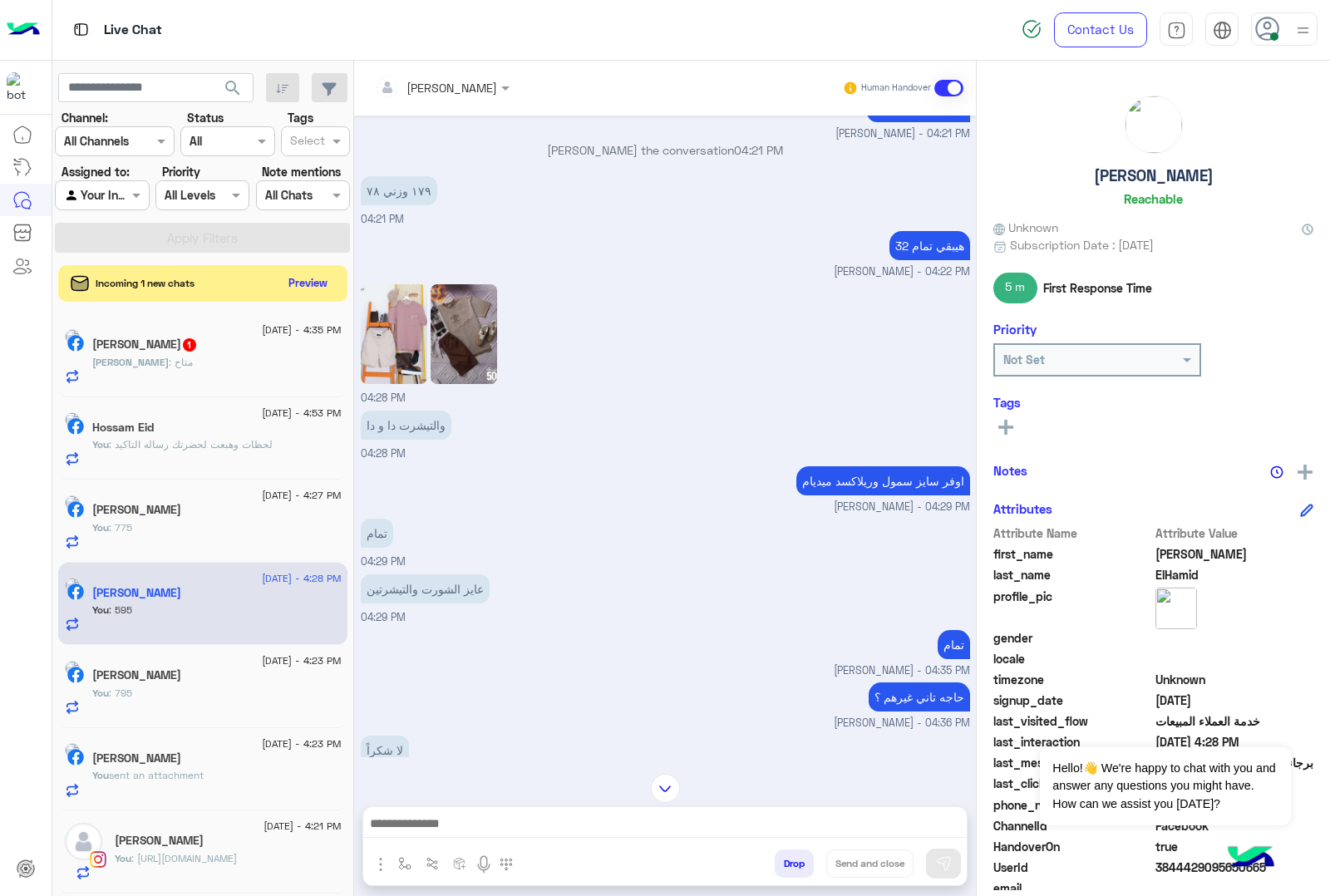
scroll to position [1873, 0]
click at [403, 350] on img at bounding box center [394, 336] width 66 height 100
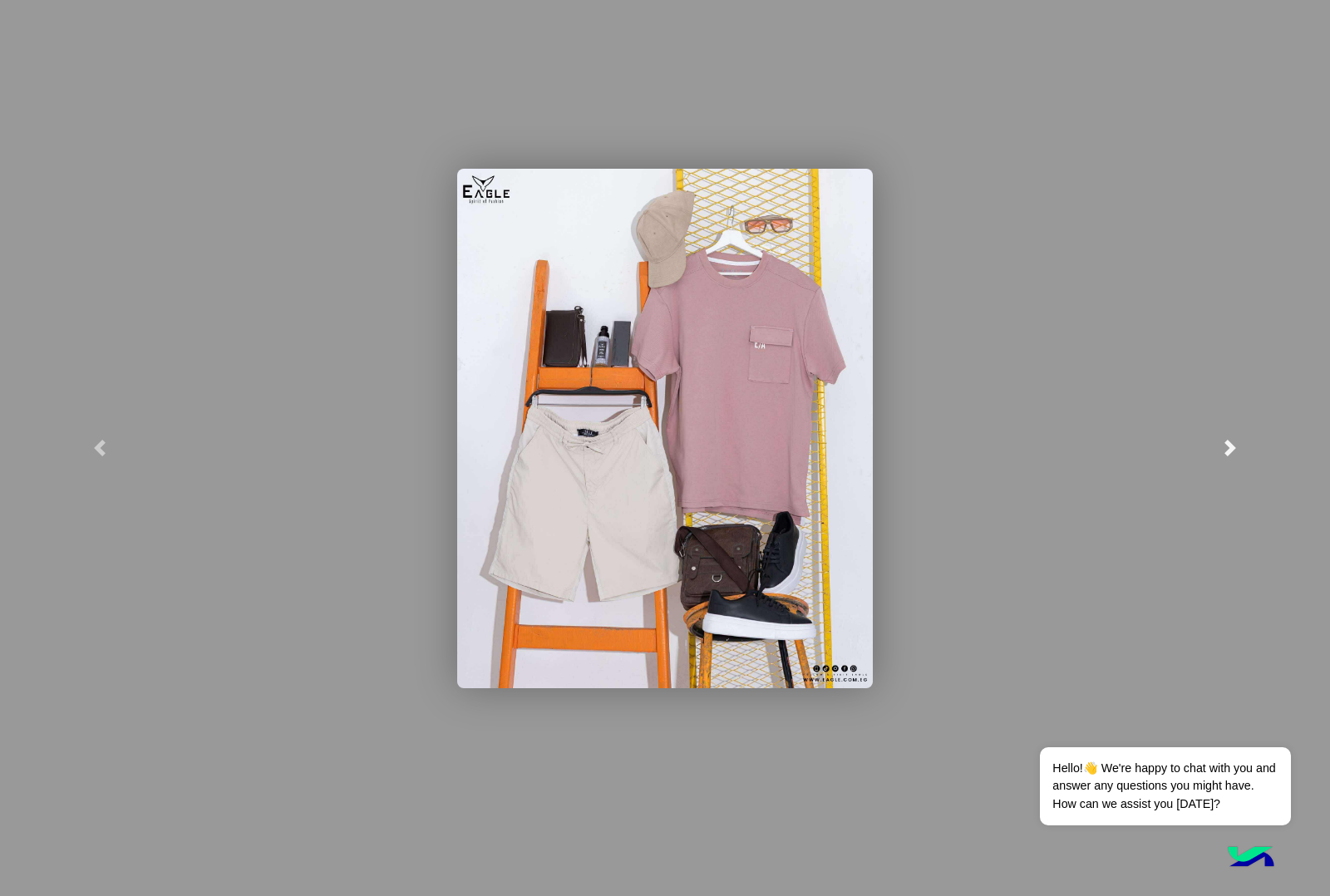
click at [1226, 445] on span at bounding box center [1230, 448] width 17 height 17
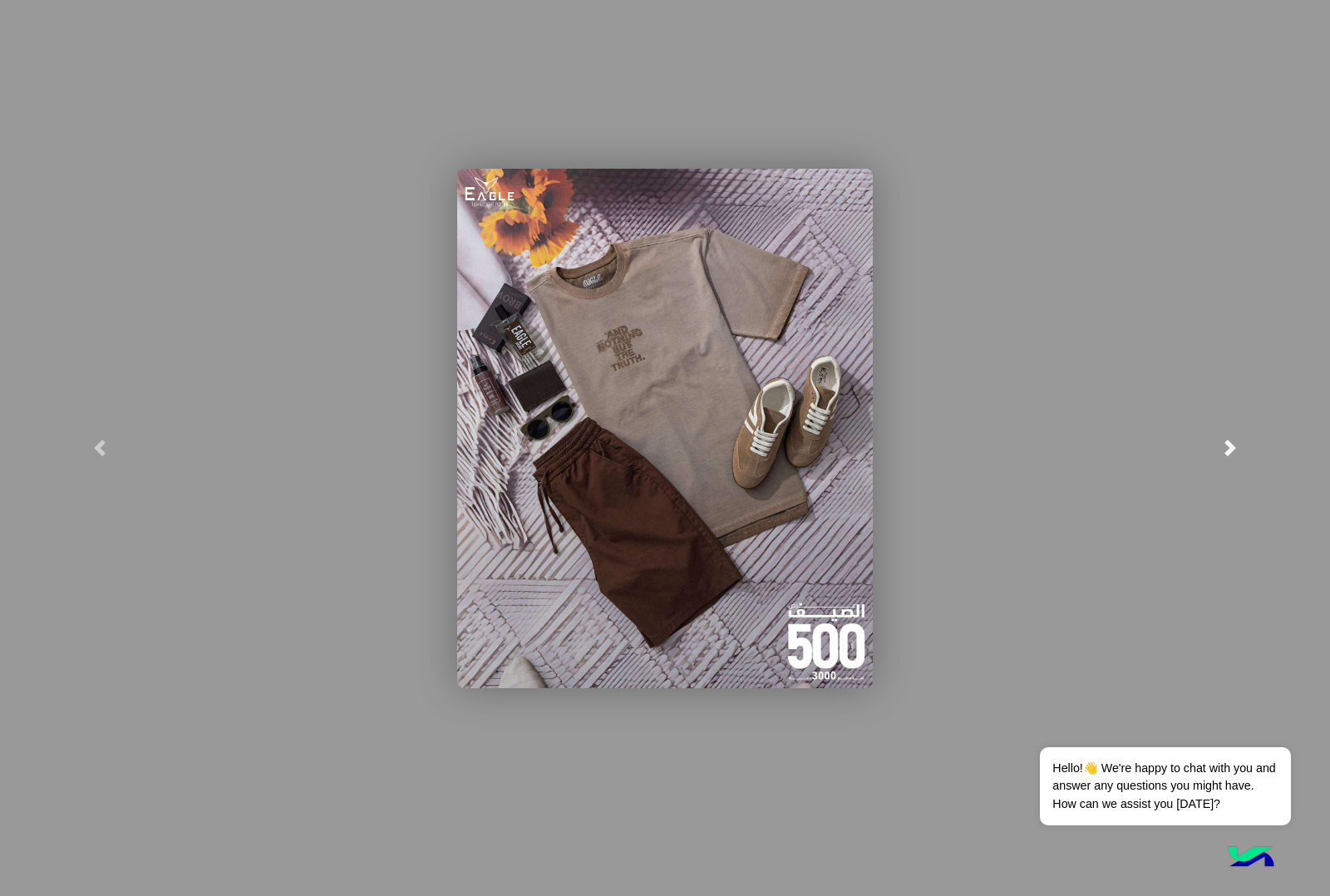
click at [1232, 440] on span at bounding box center [1230, 448] width 17 height 17
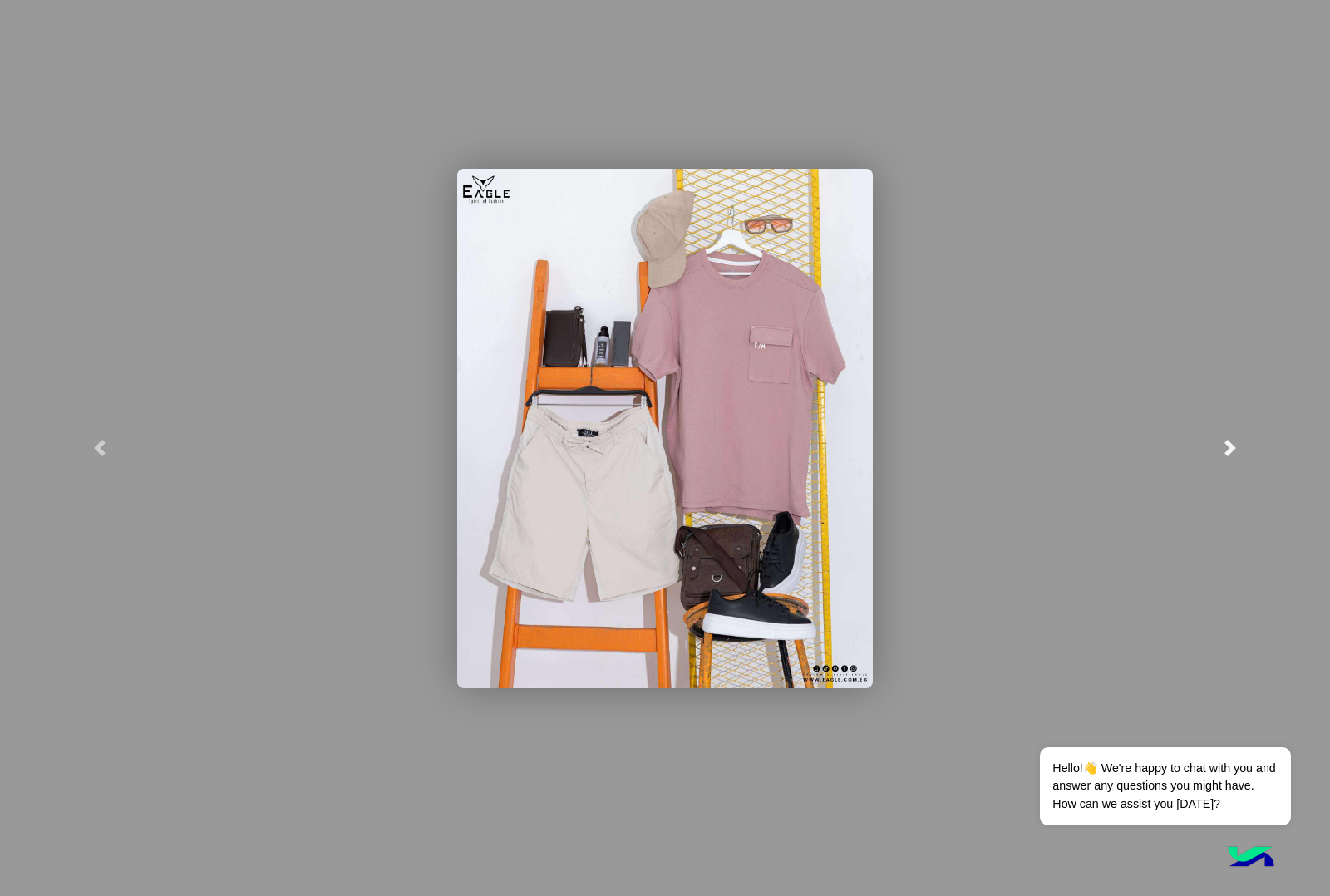
click at [1230, 443] on span at bounding box center [1230, 448] width 17 height 17
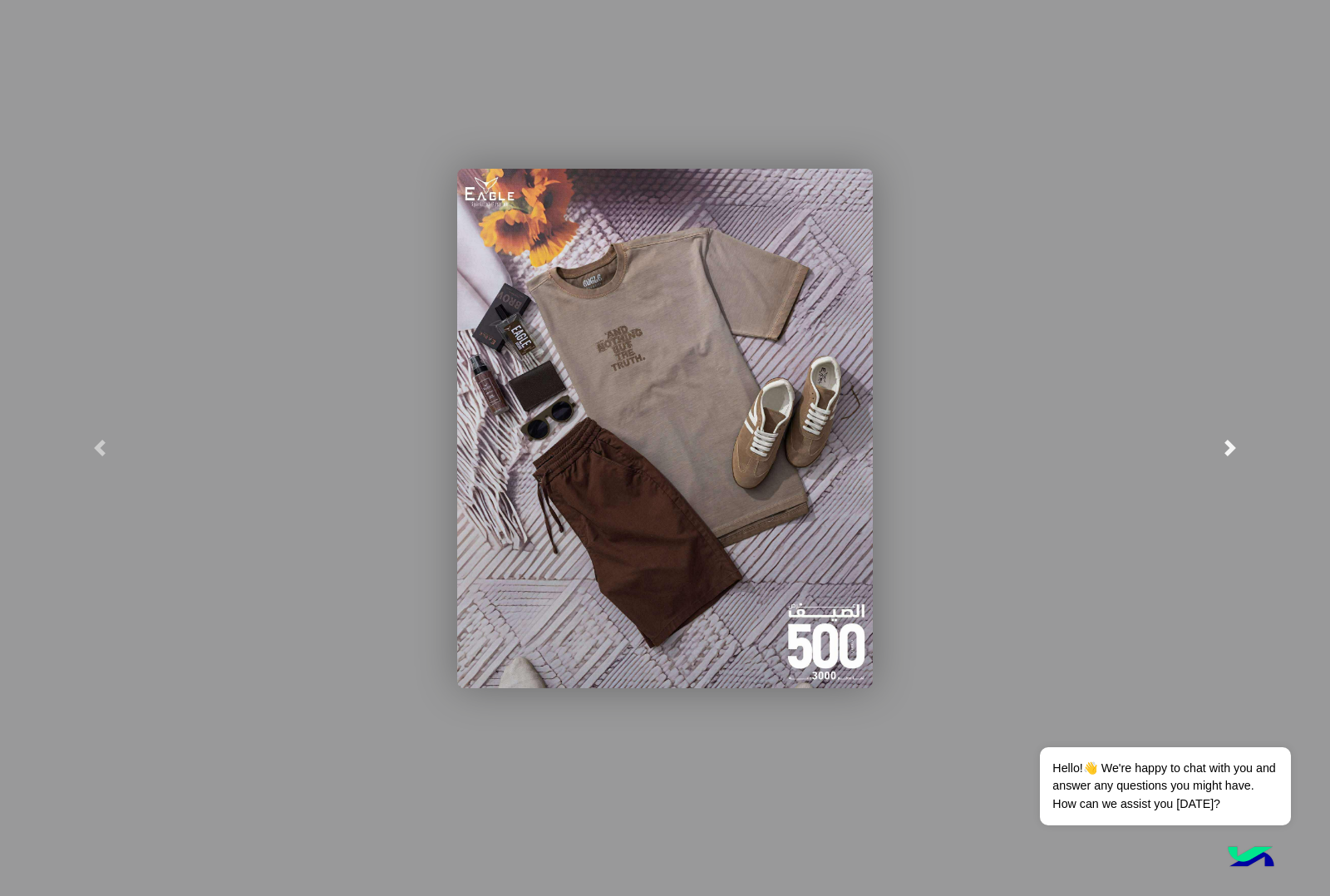
click at [1230, 443] on span at bounding box center [1230, 448] width 17 height 17
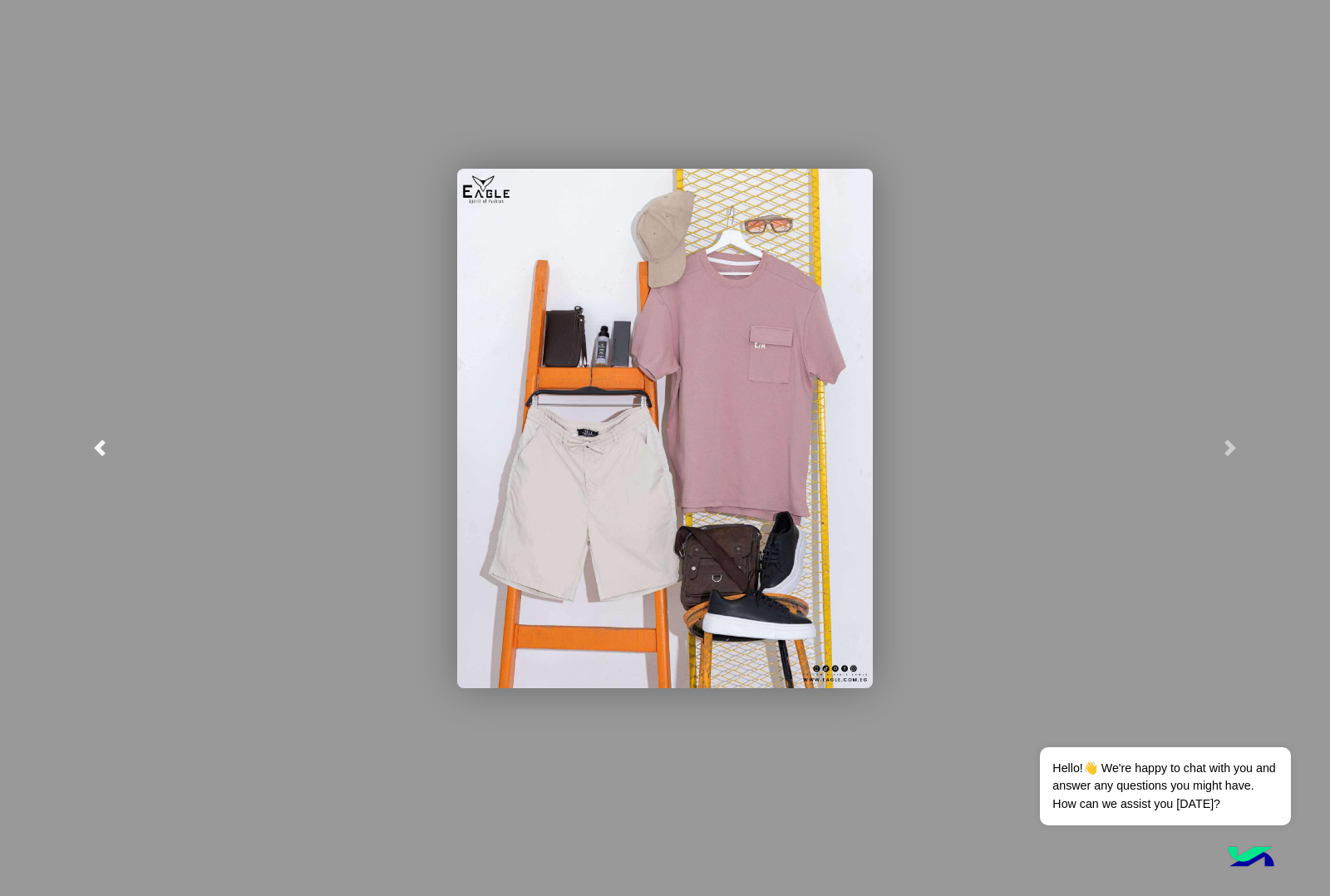
click at [104, 440] on span at bounding box center [100, 448] width 17 height 17
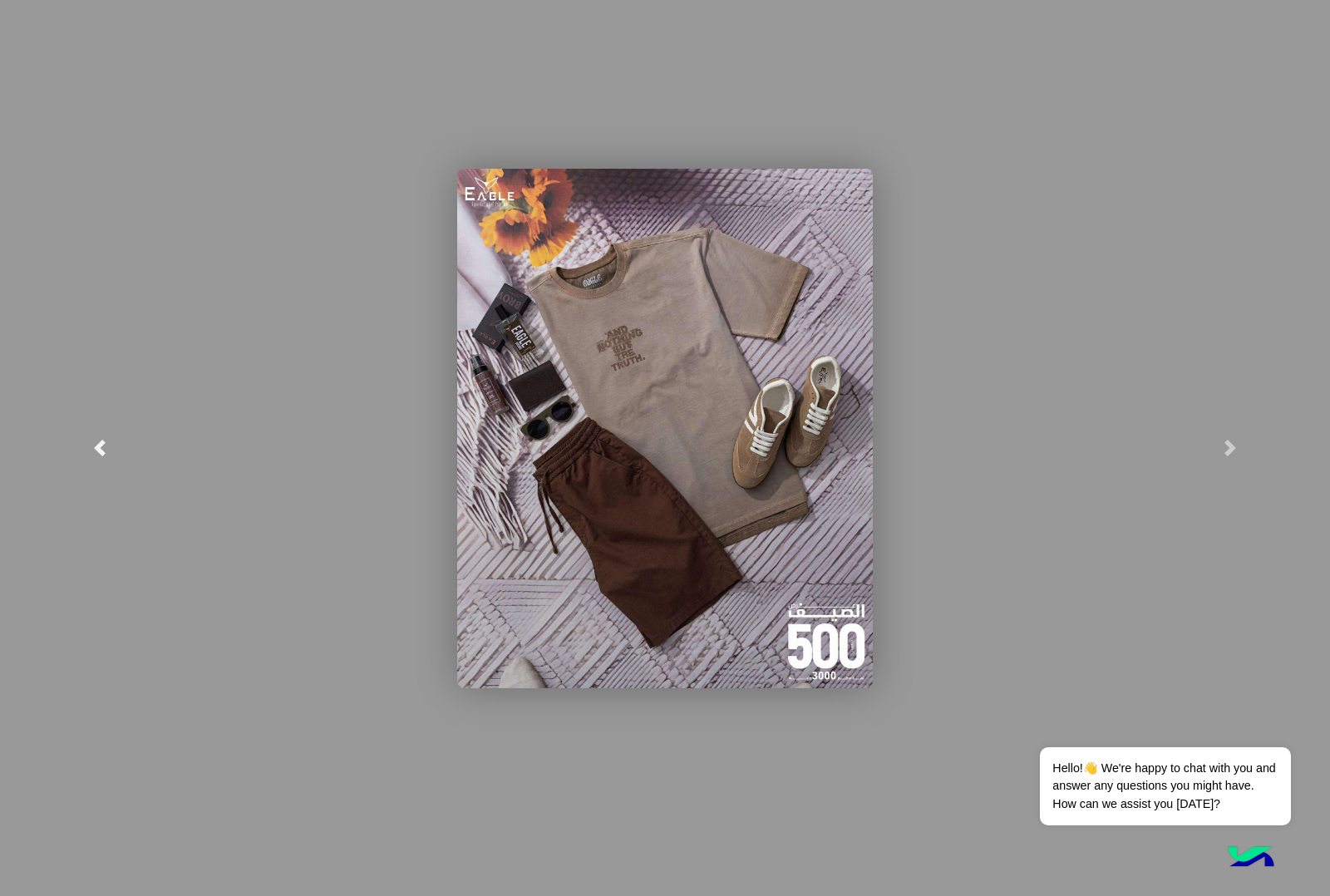
click at [104, 440] on span at bounding box center [100, 448] width 17 height 17
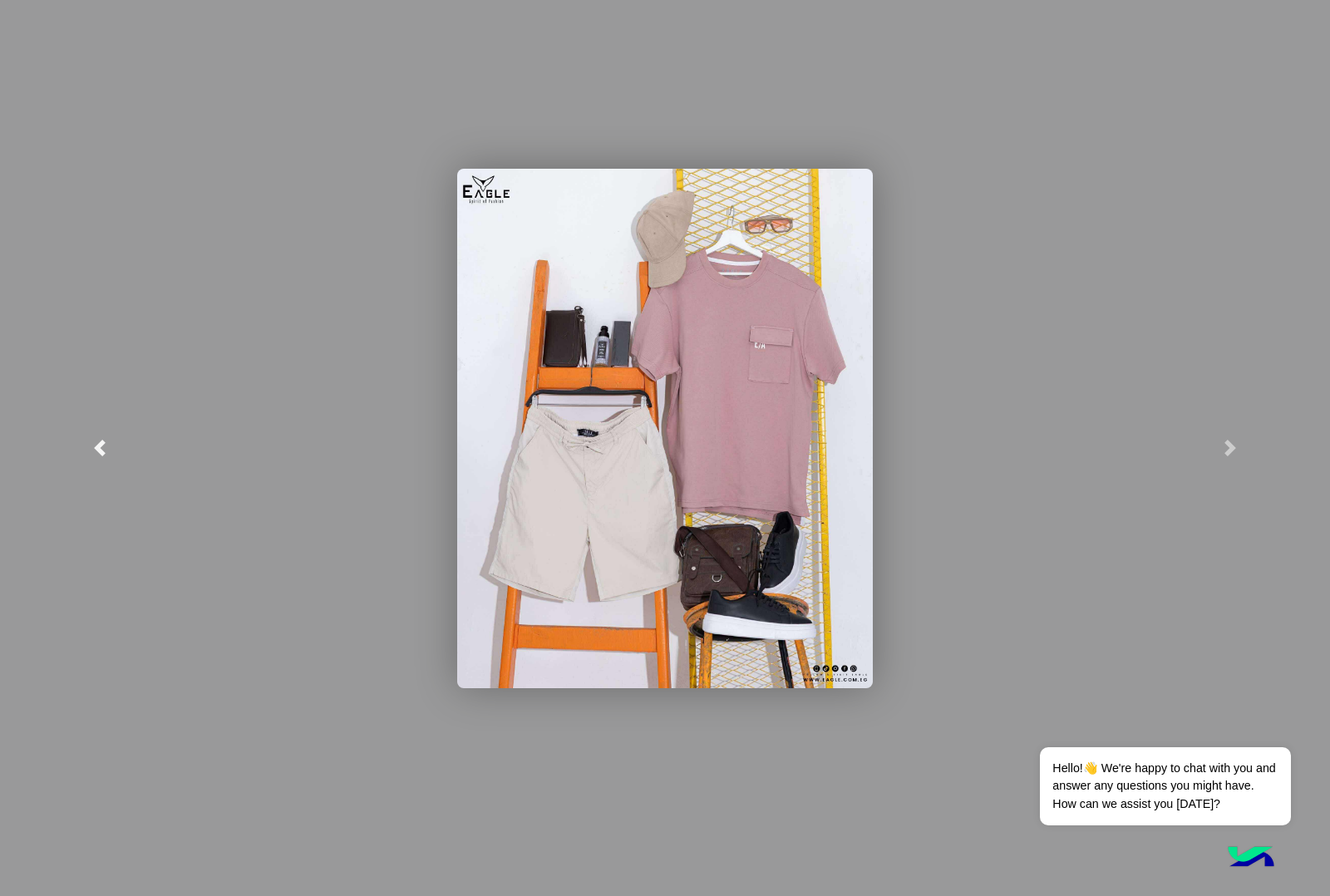
click at [104, 440] on span at bounding box center [100, 448] width 17 height 17
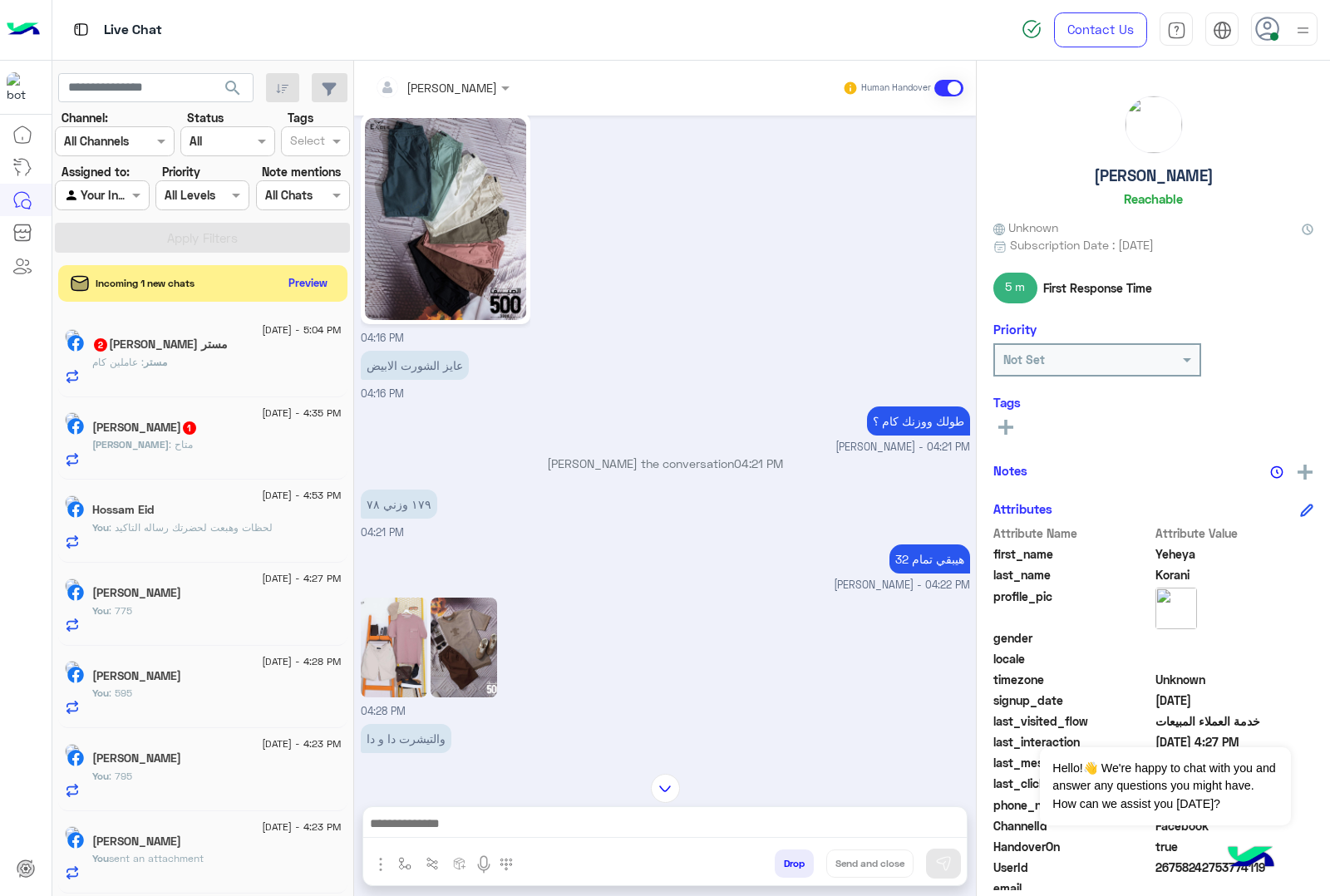
scroll to position [2080, 0]
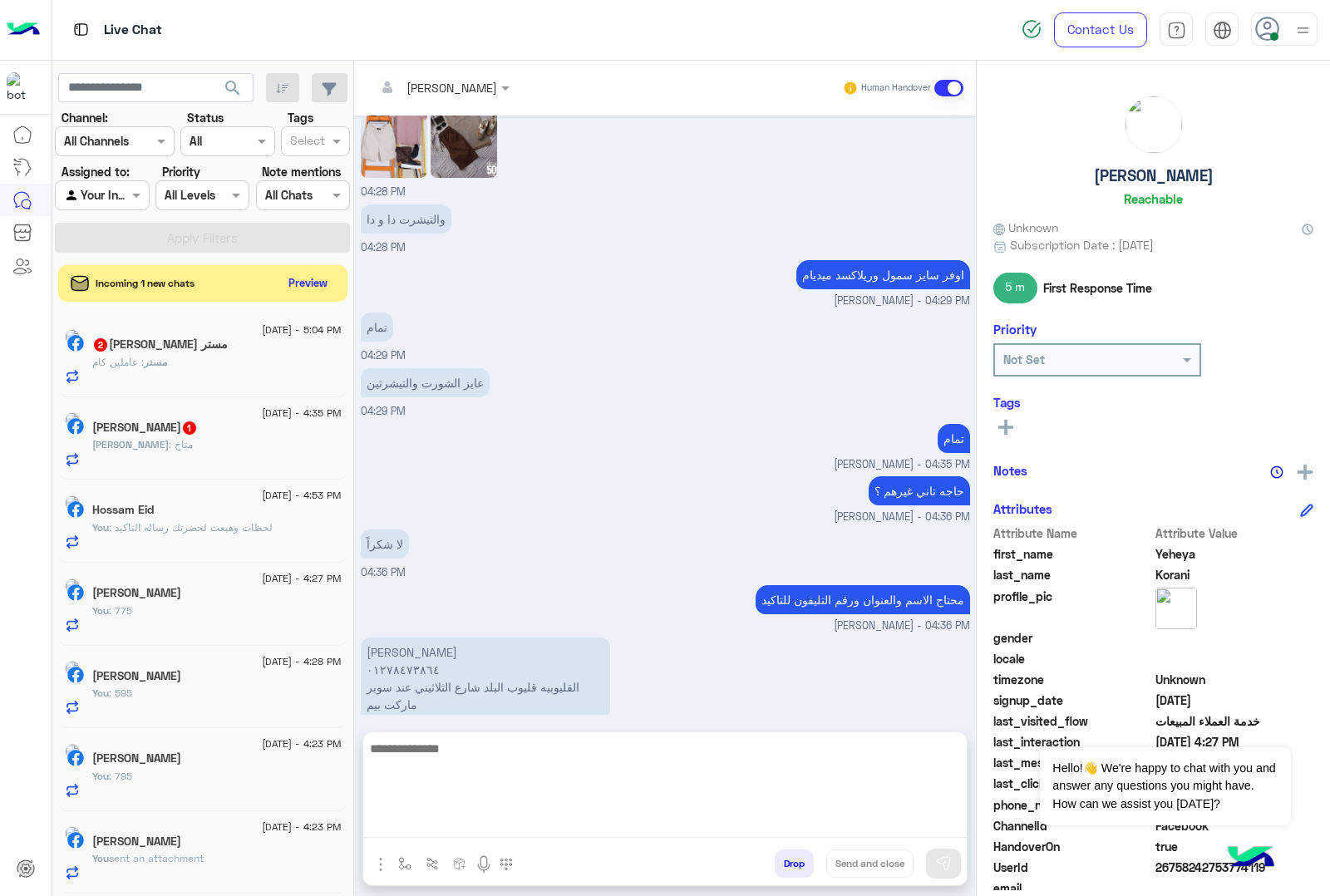
click at [477, 823] on textarea at bounding box center [665, 788] width 603 height 100
type textarea "*"
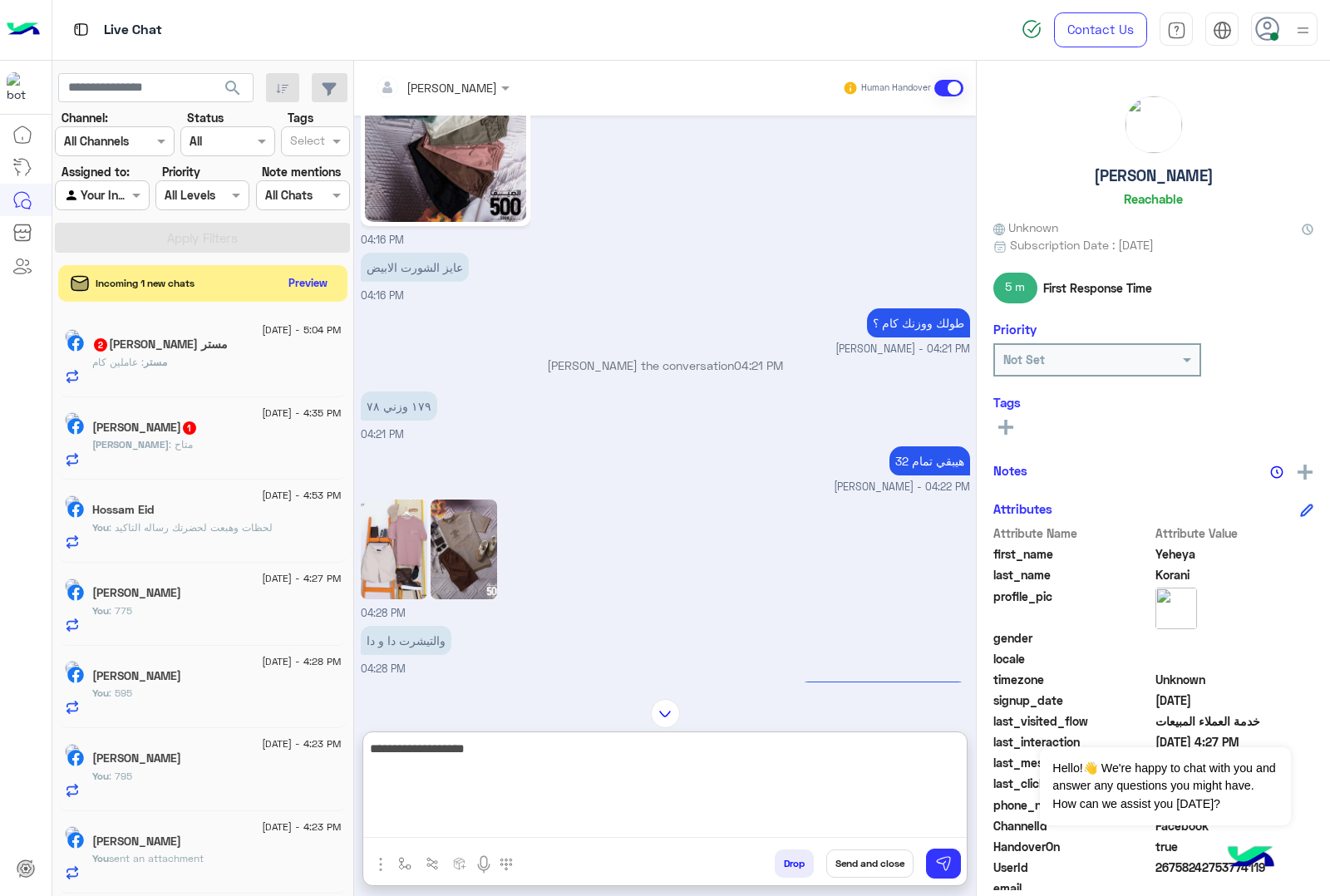
scroll to position [1561, 0]
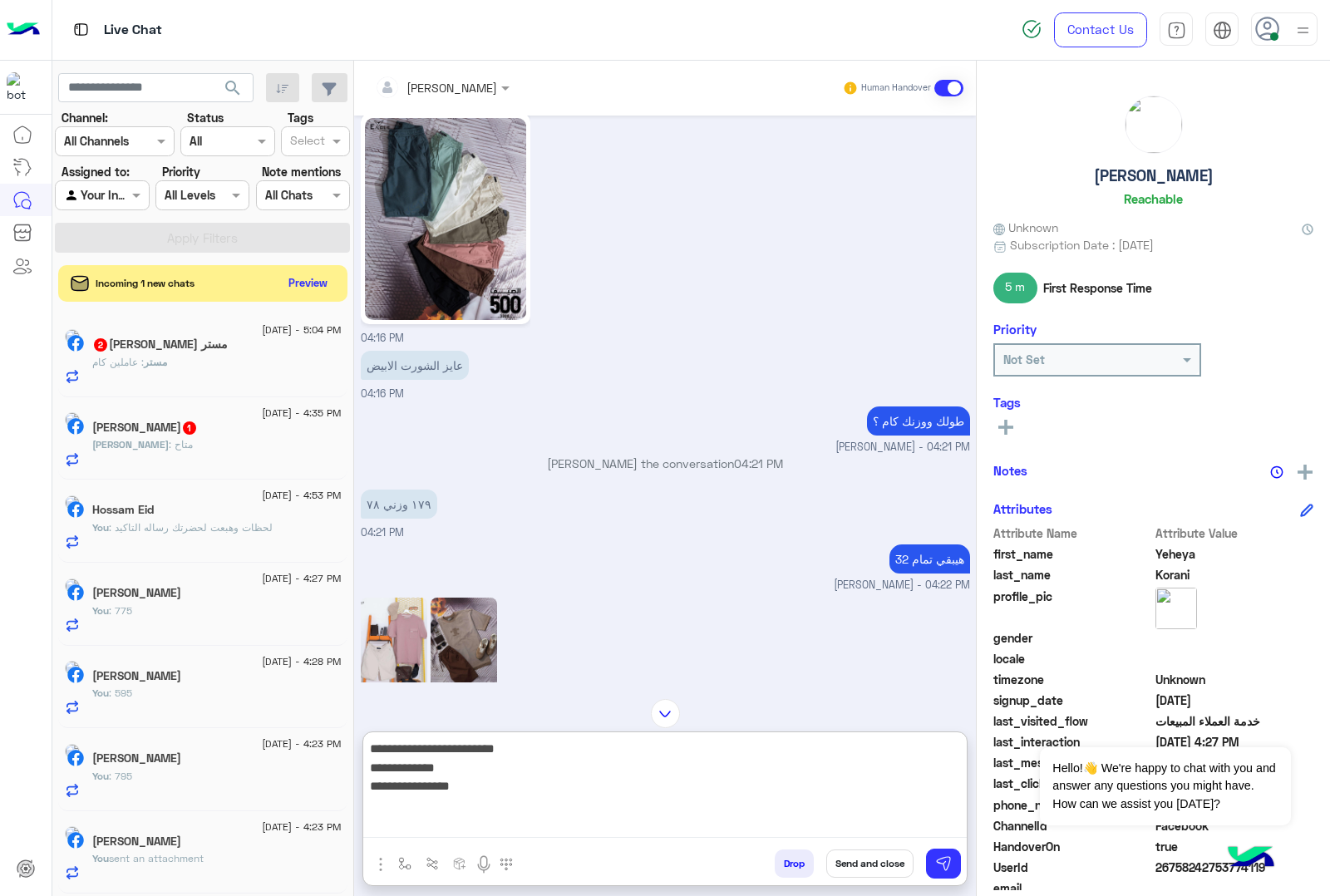
paste textarea "**********"
type textarea "**********"
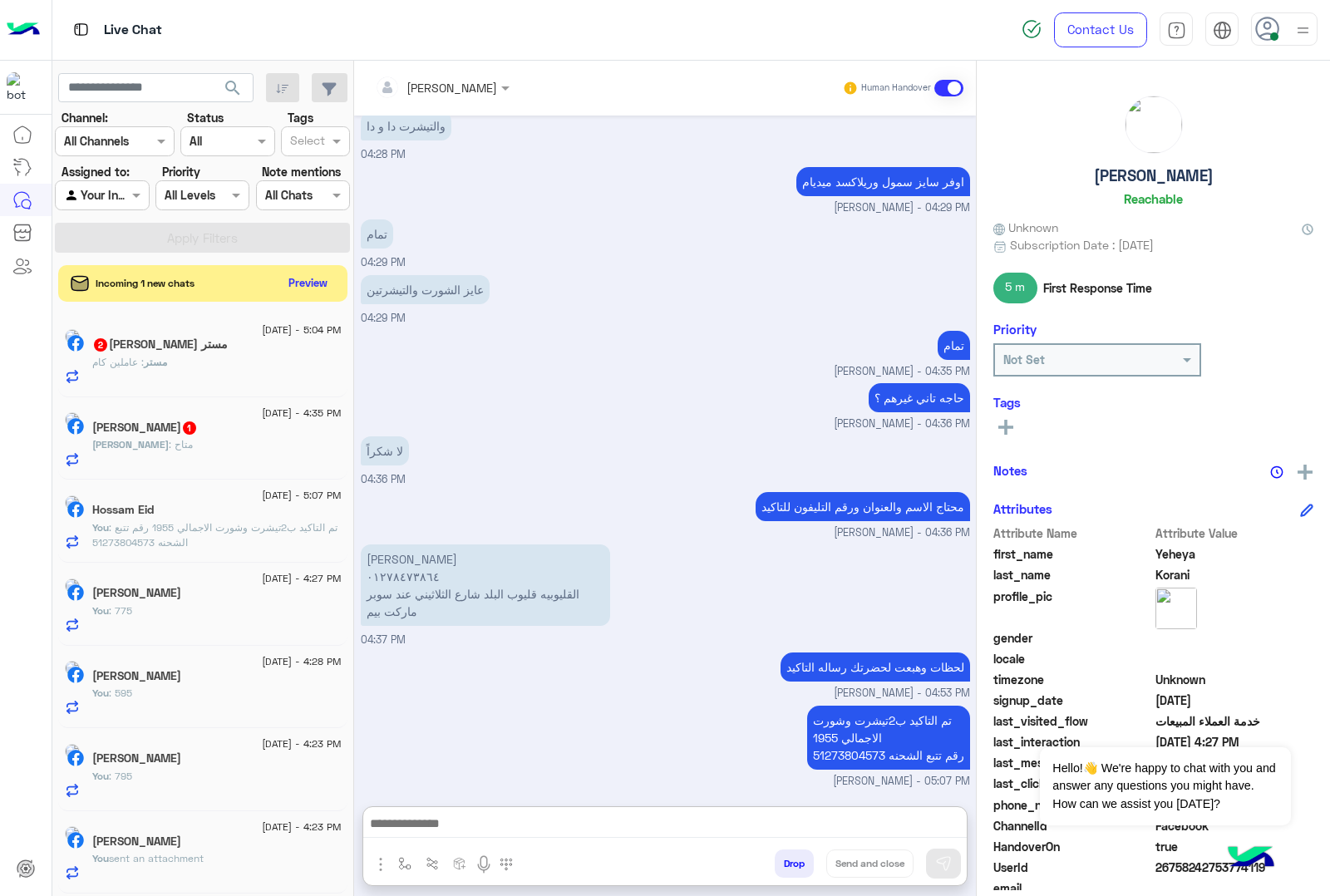
click at [192, 365] on div "مستر : عاملين كام" at bounding box center [216, 369] width 249 height 29
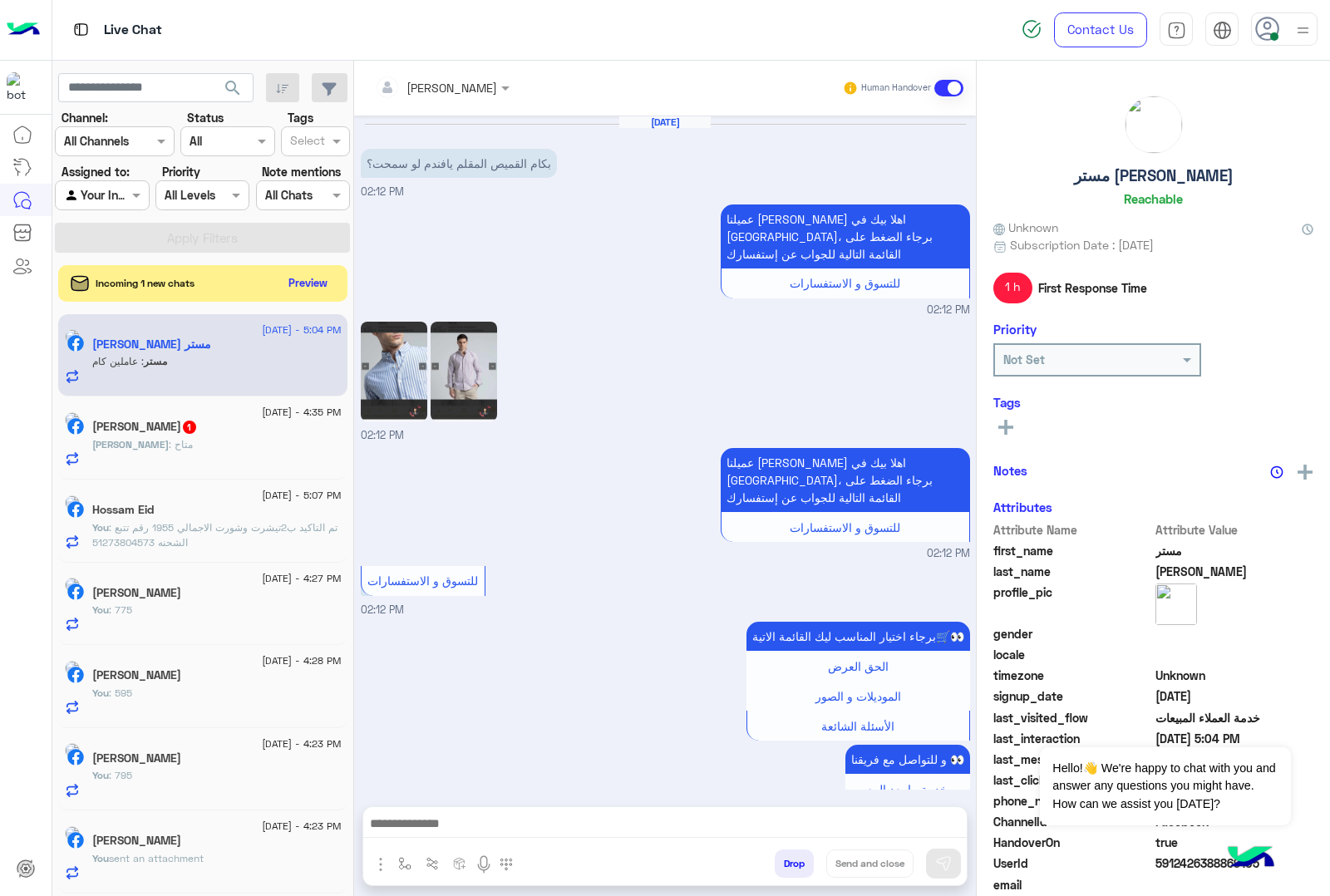
scroll to position [563, 0]
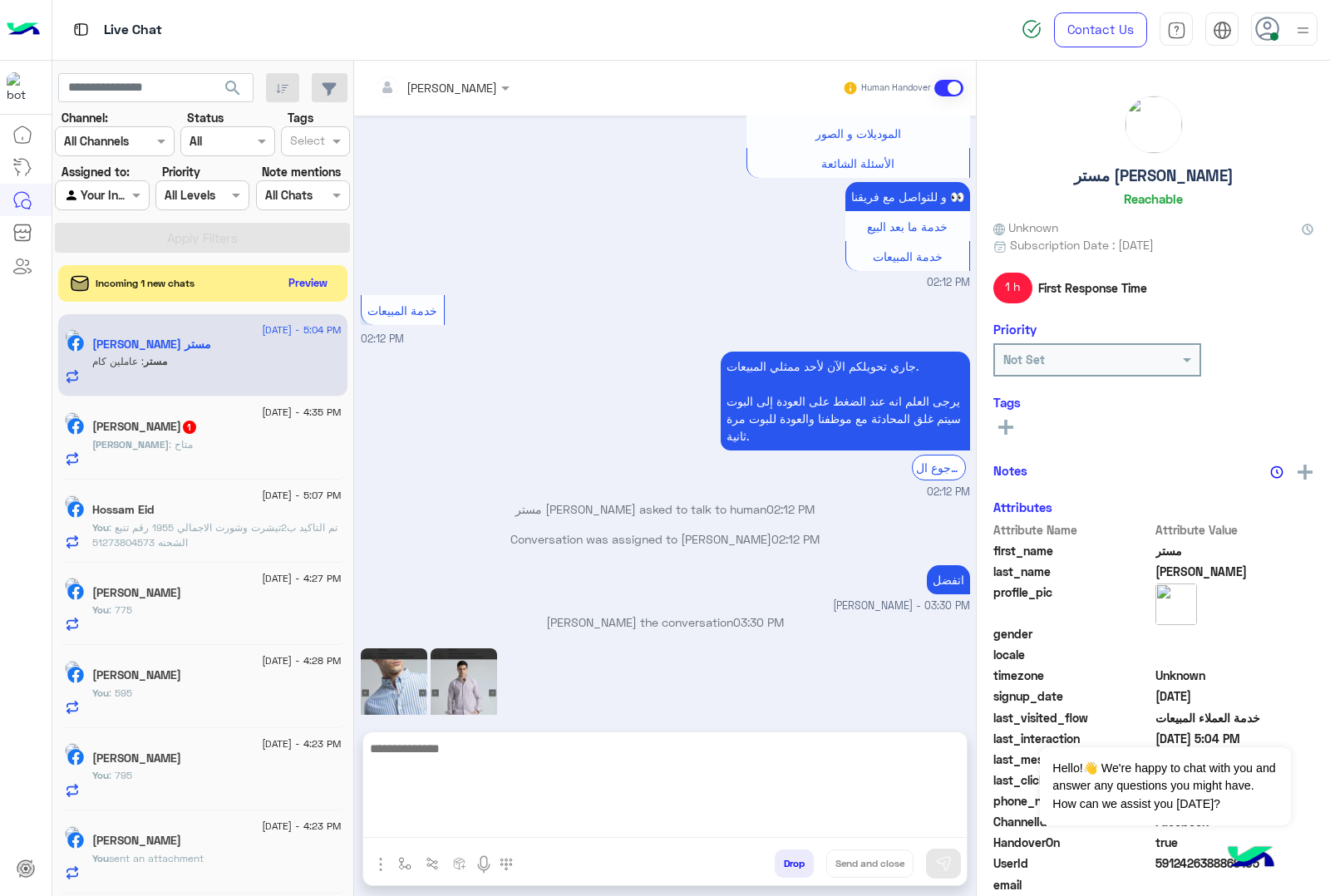
click at [464, 825] on textarea at bounding box center [665, 788] width 603 height 100
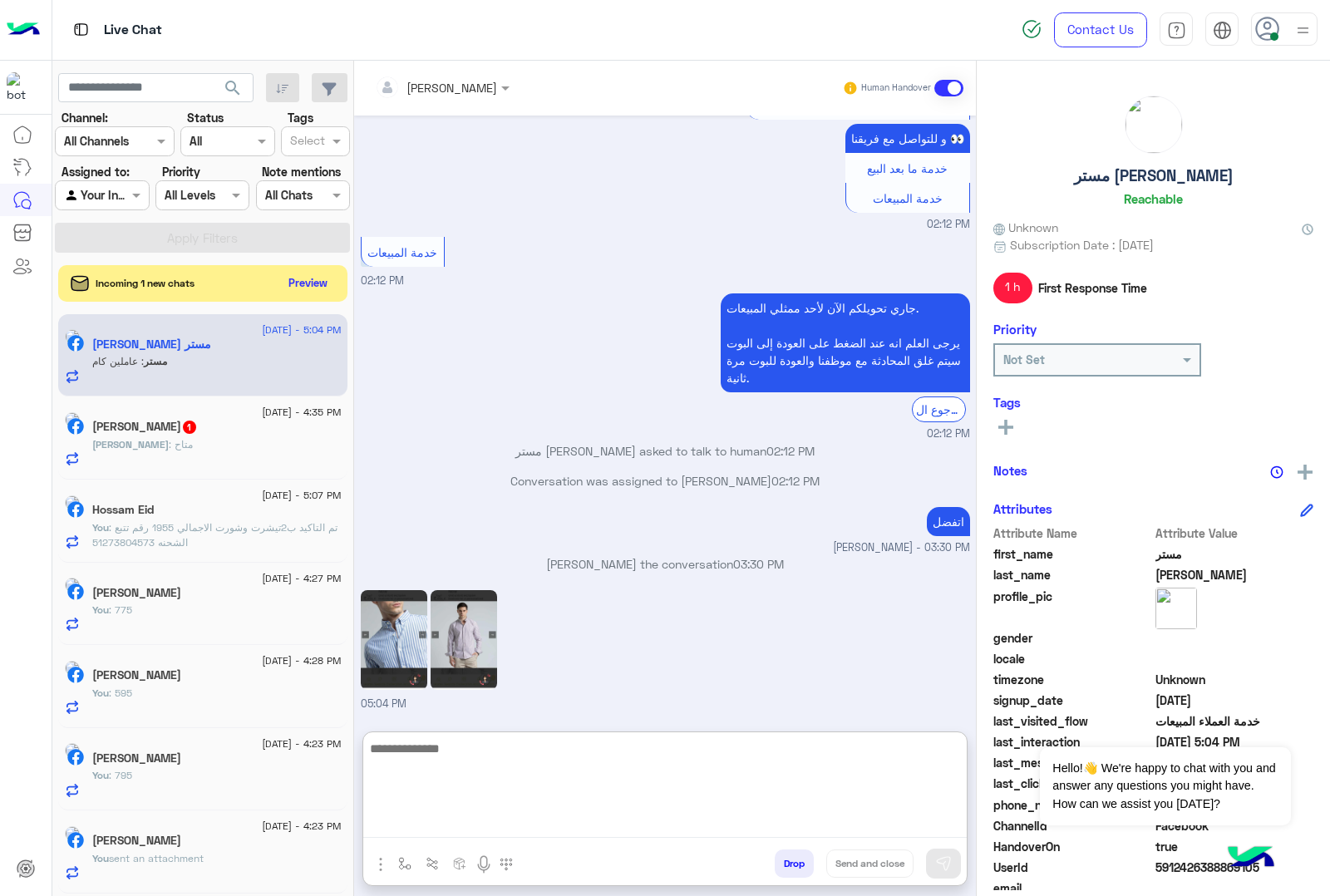
scroll to position [637, 0]
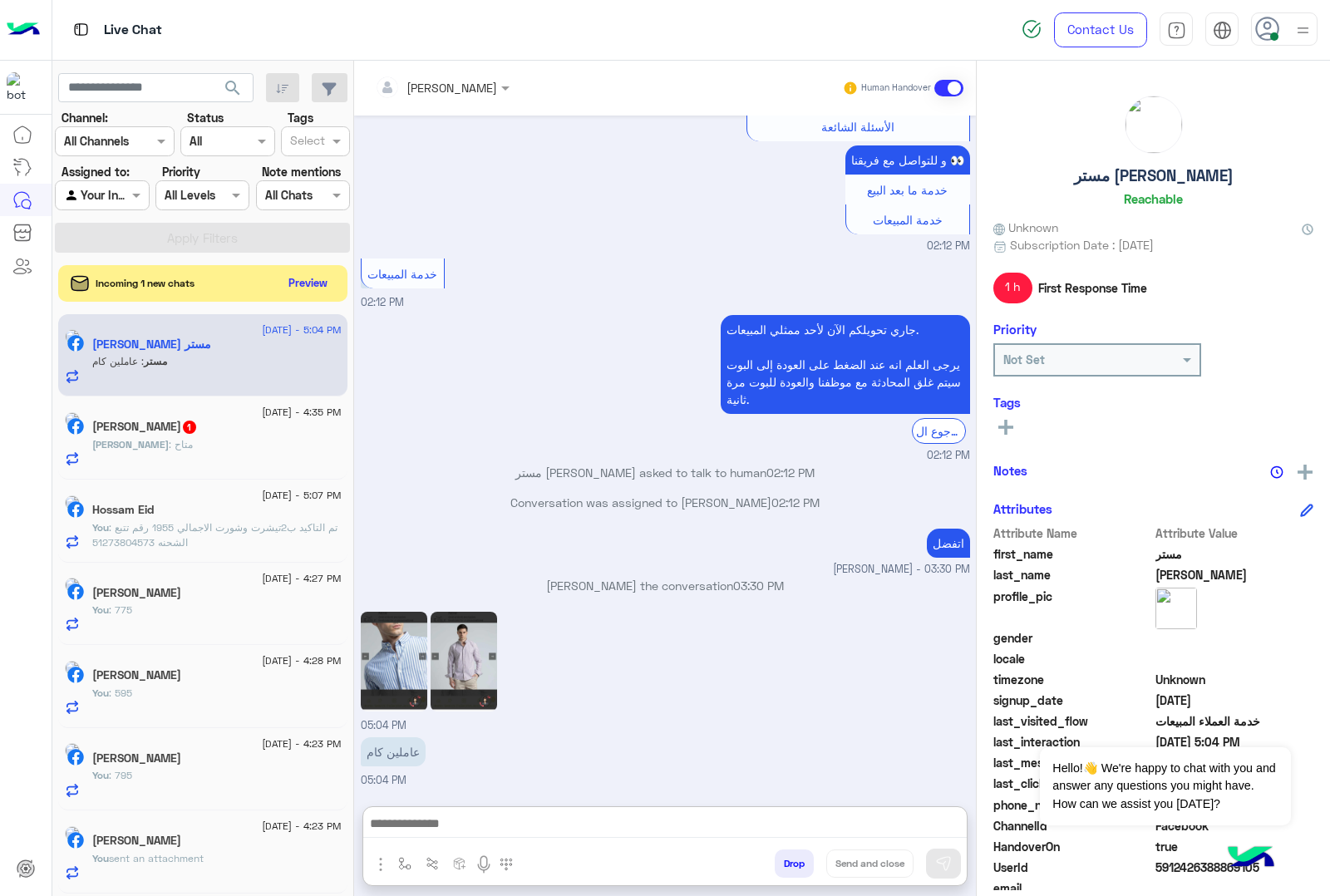
click at [380, 612] on img at bounding box center [394, 661] width 66 height 100
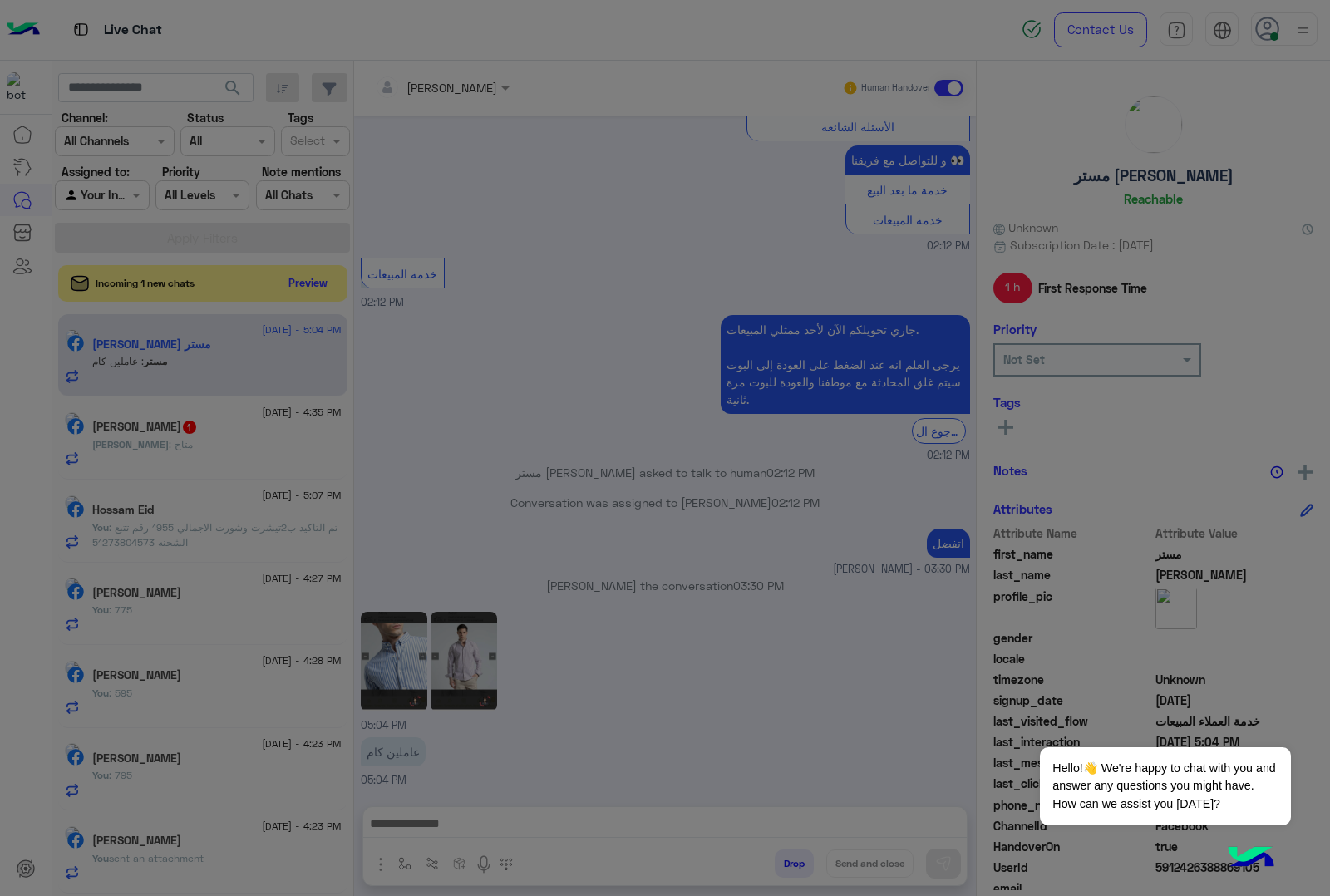
scroll to position [563, 0]
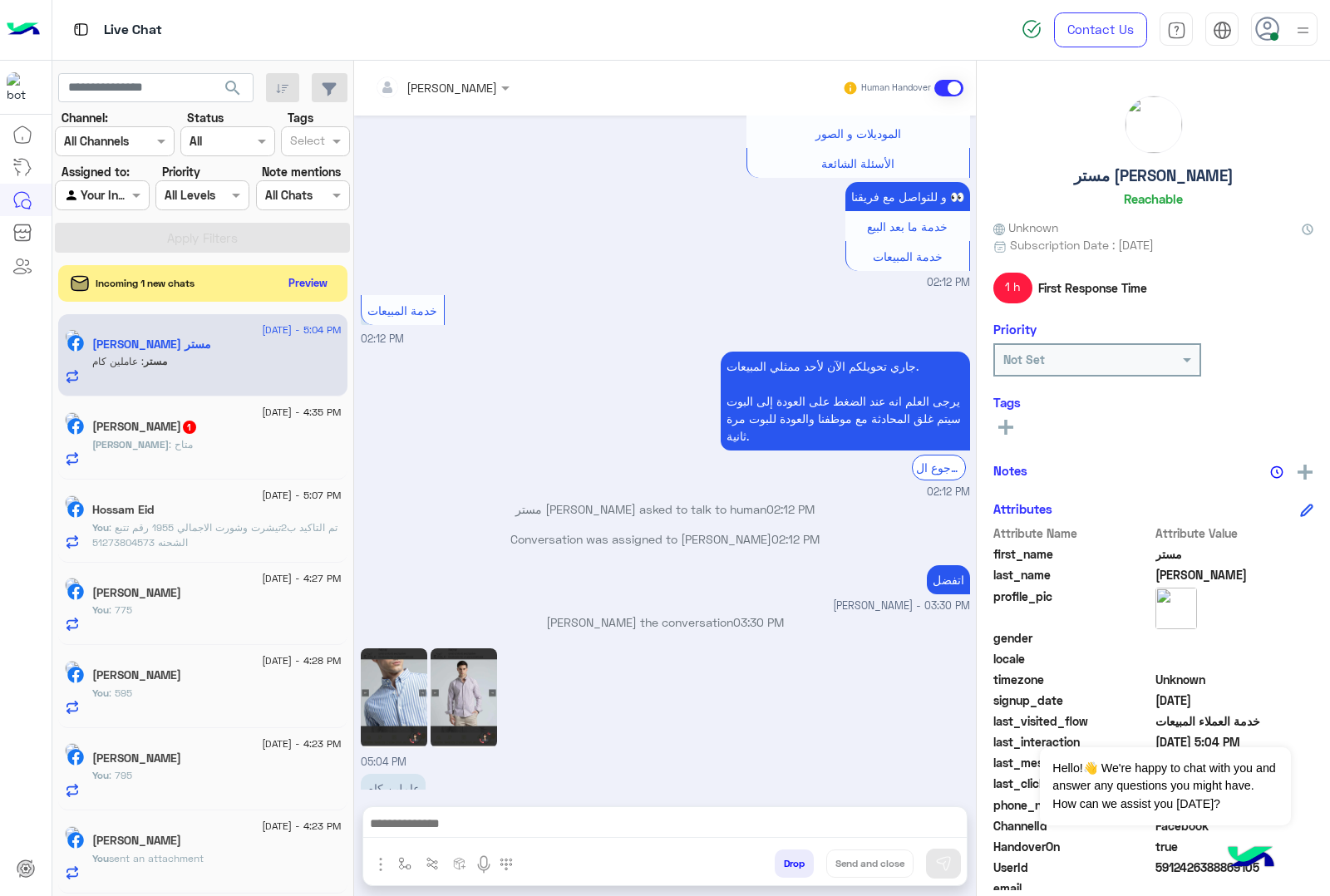
click at [462, 655] on img at bounding box center [464, 697] width 66 height 100
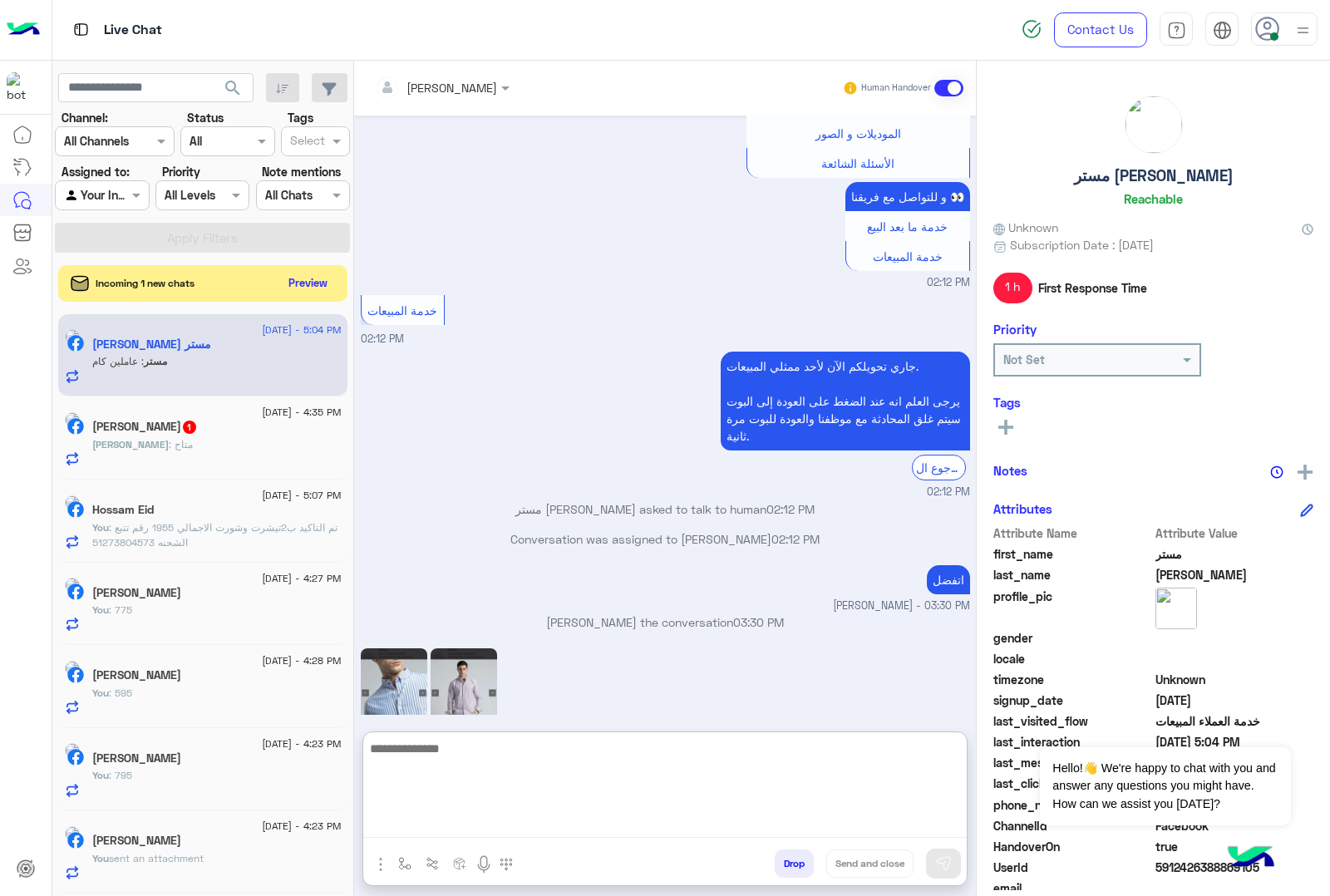
click at [492, 816] on textarea at bounding box center [665, 788] width 603 height 100
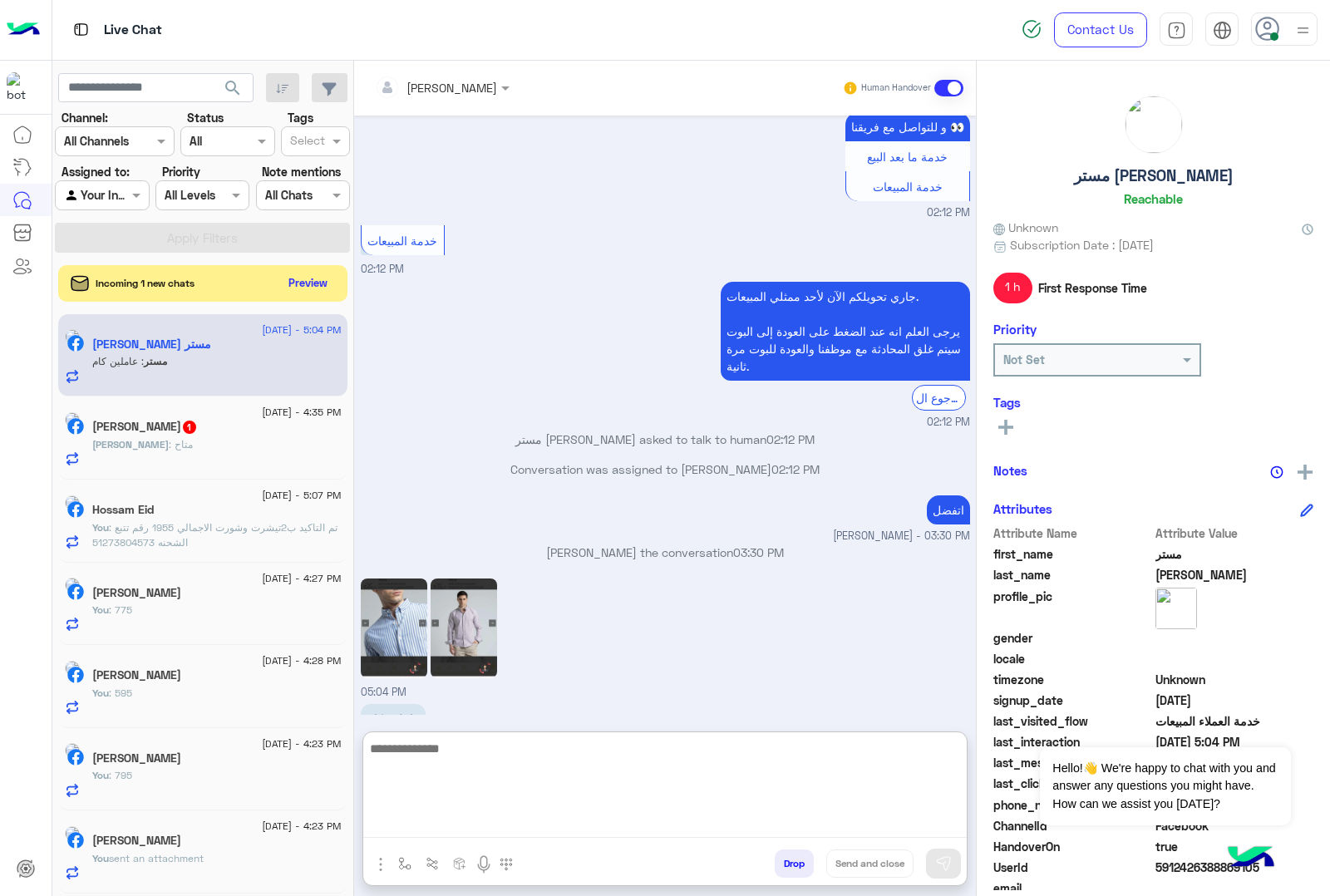
scroll to position [637, 0]
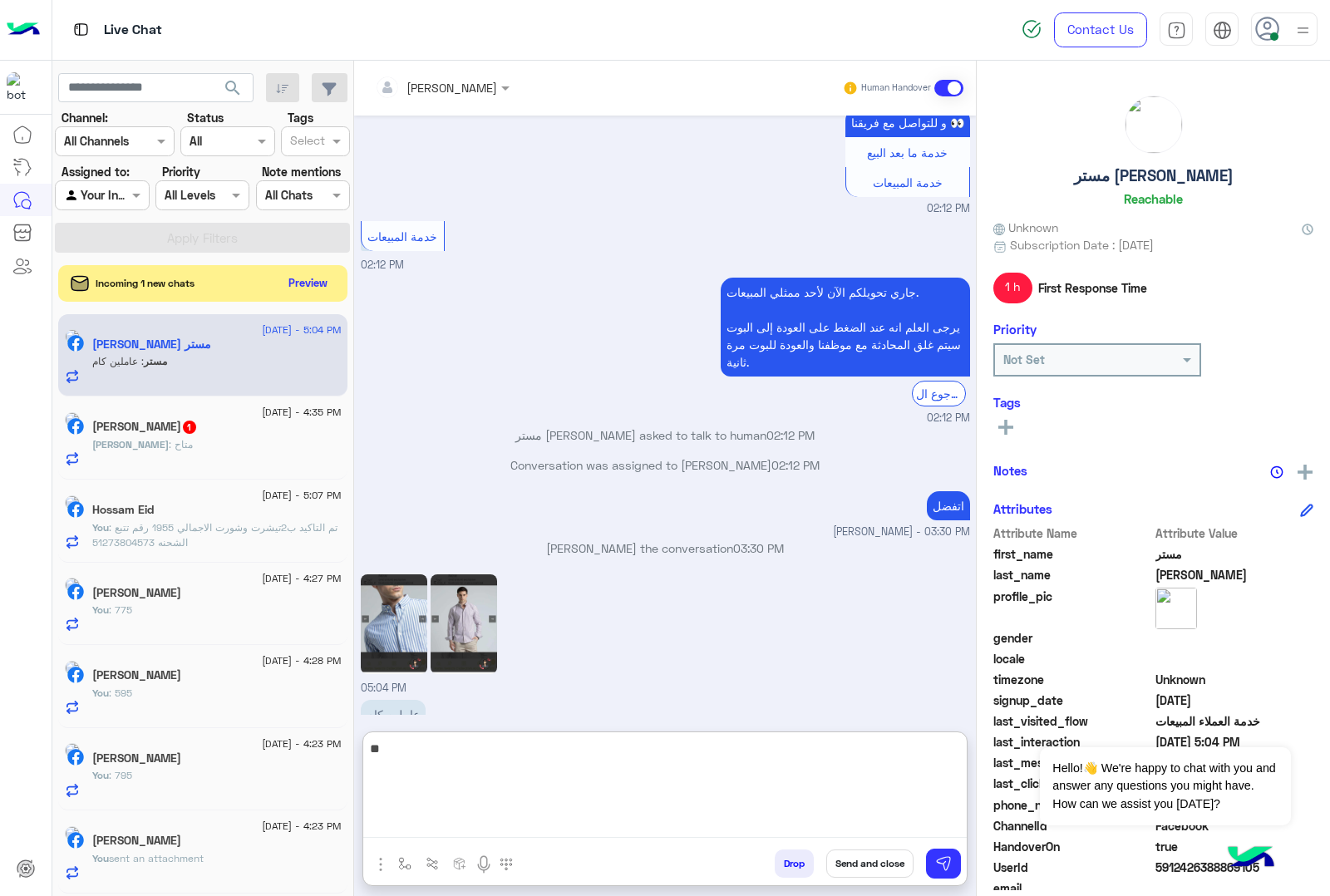
type textarea "***"
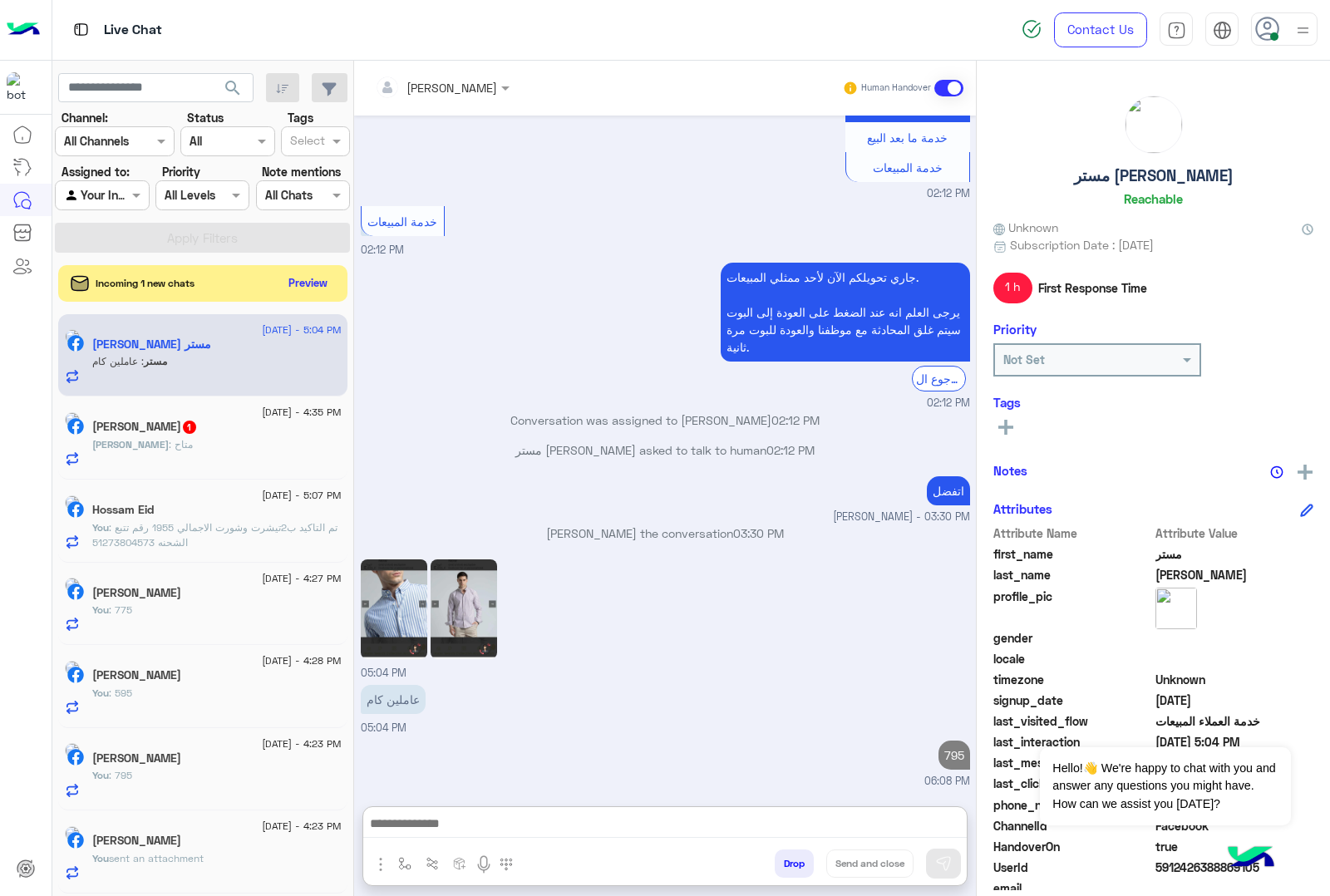
click at [201, 441] on div "Ahmed : متاح" at bounding box center [216, 451] width 249 height 29
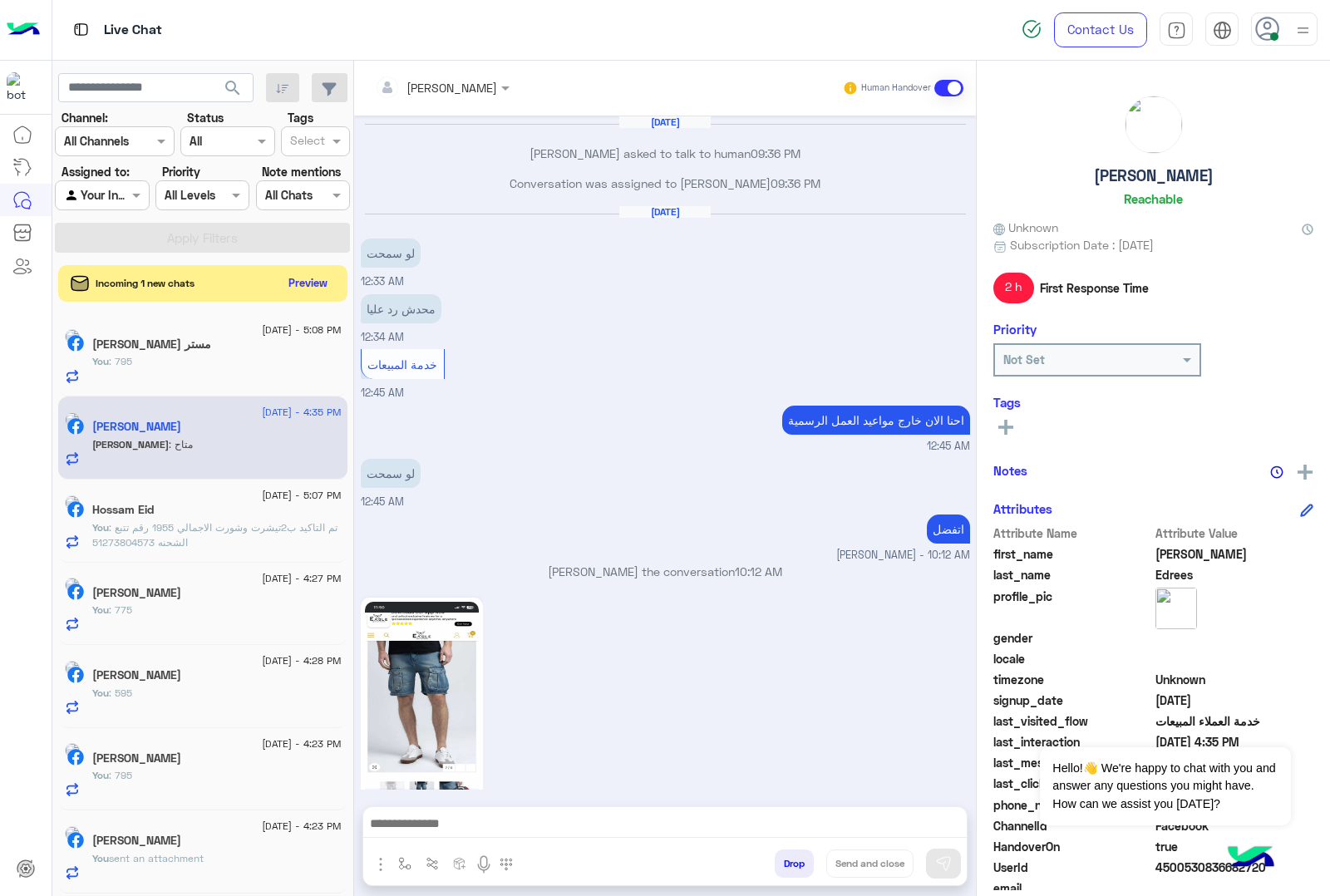
scroll to position [1970, 0]
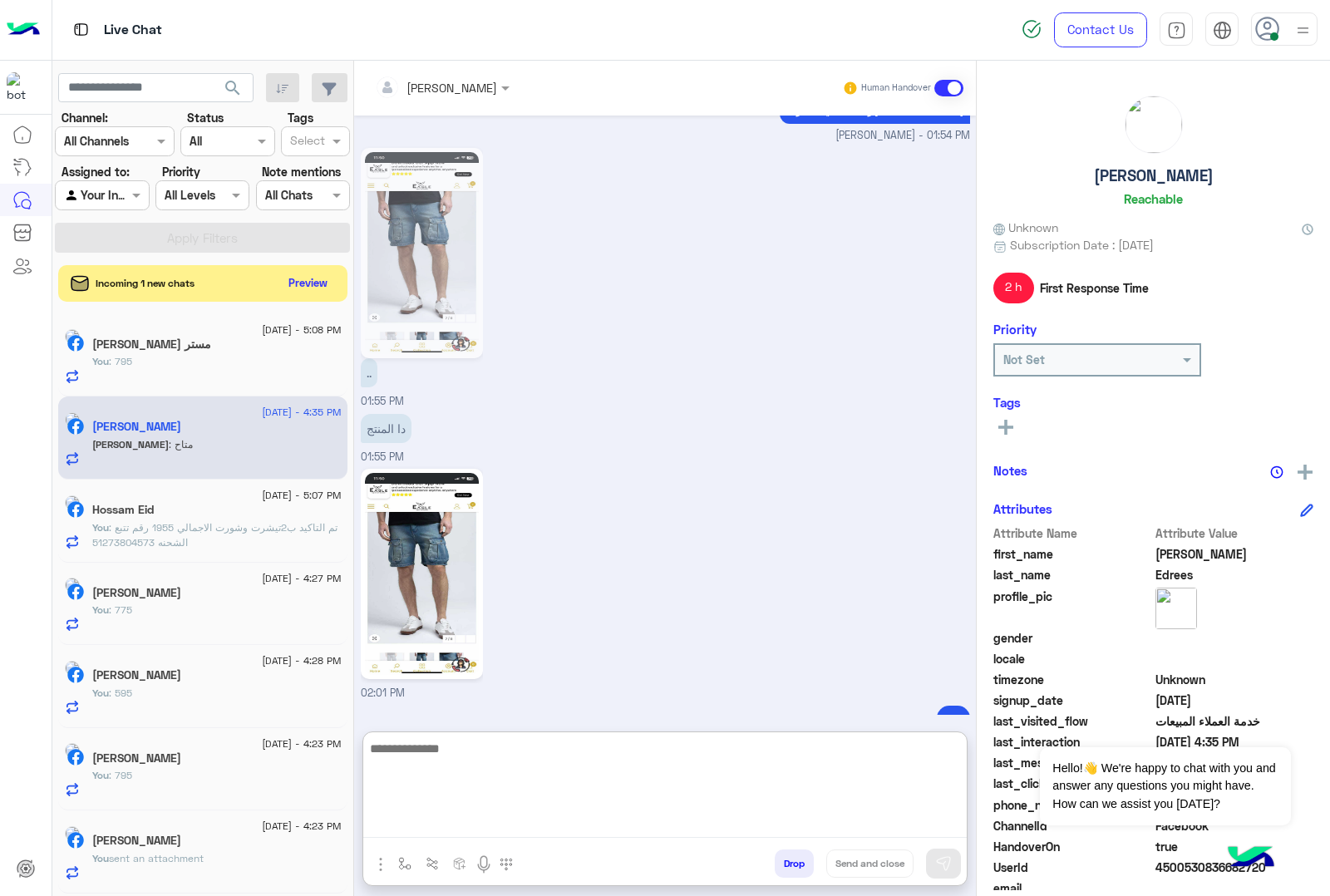
click at [455, 821] on textarea at bounding box center [665, 788] width 603 height 100
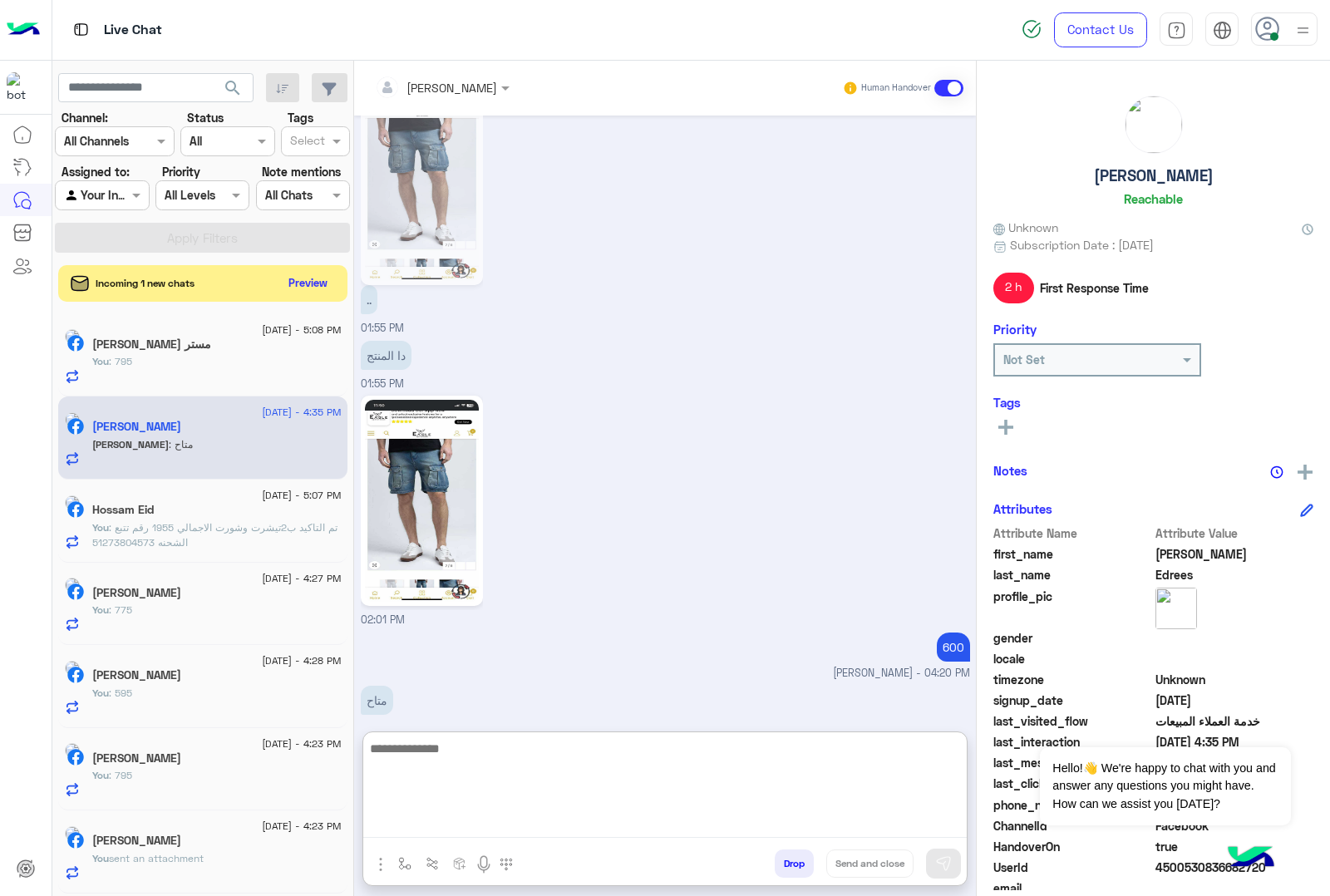
scroll to position [2043, 0]
type textarea "**********"
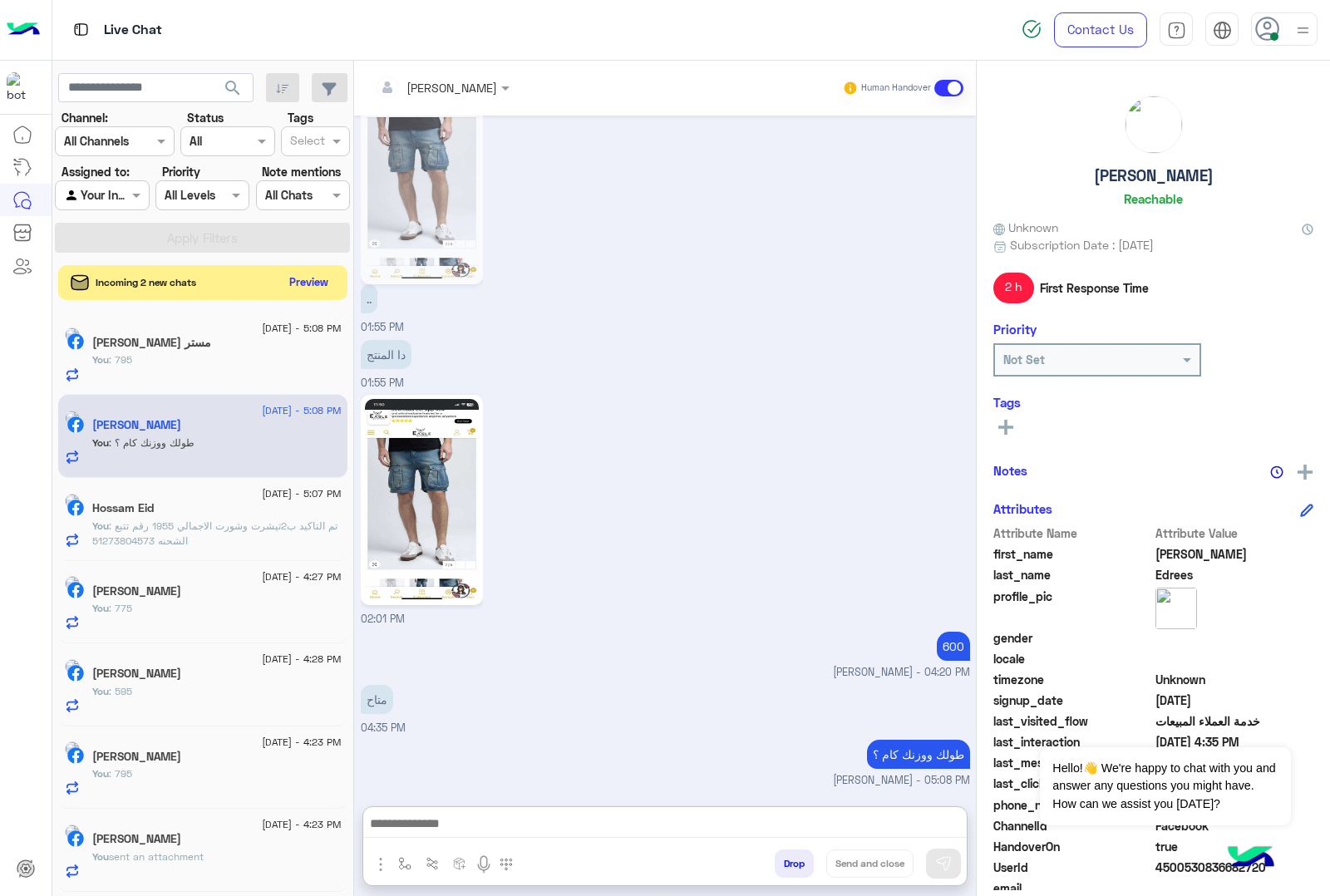
click at [326, 277] on button "Preview" at bounding box center [309, 283] width 51 height 22
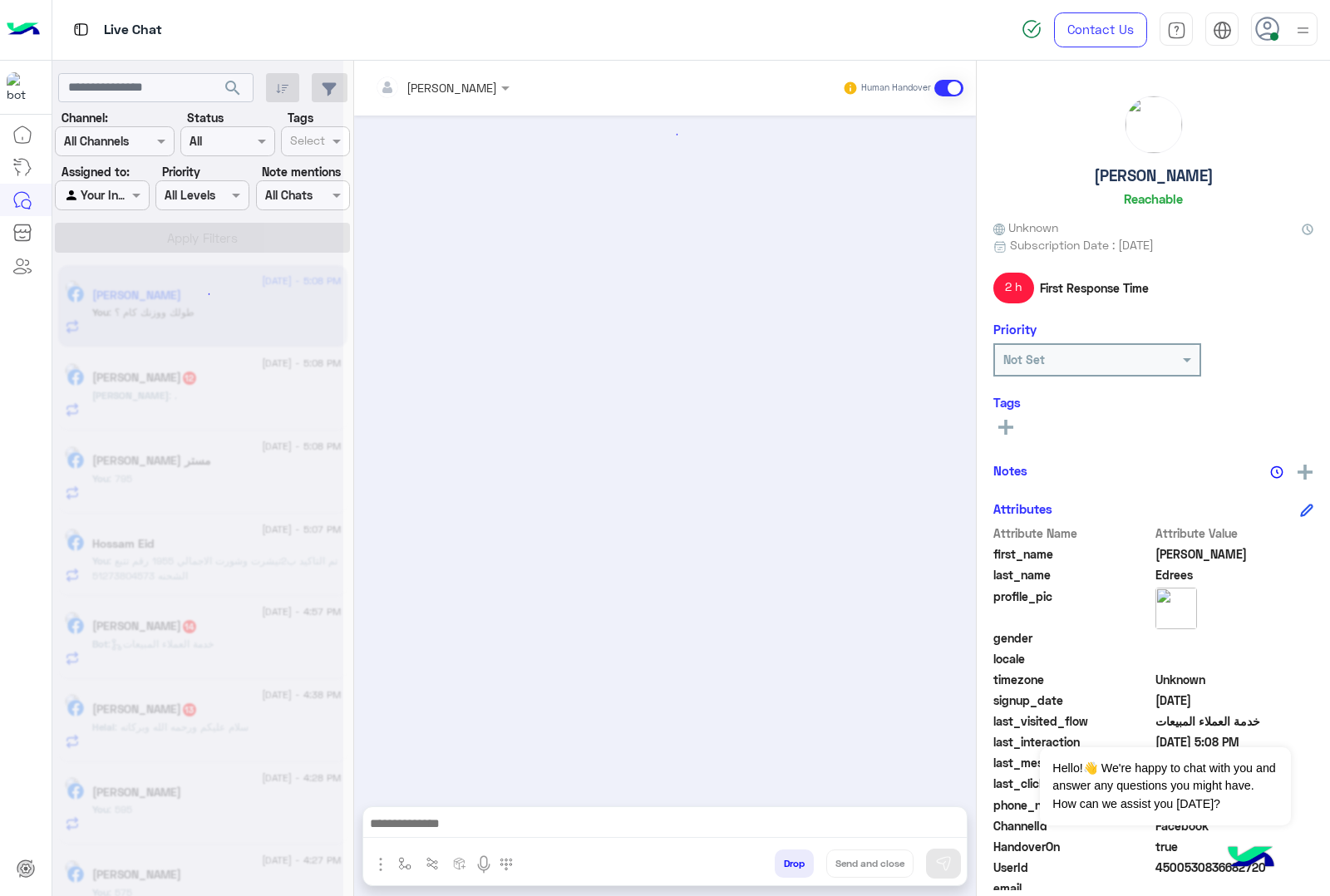
scroll to position [1992, 0]
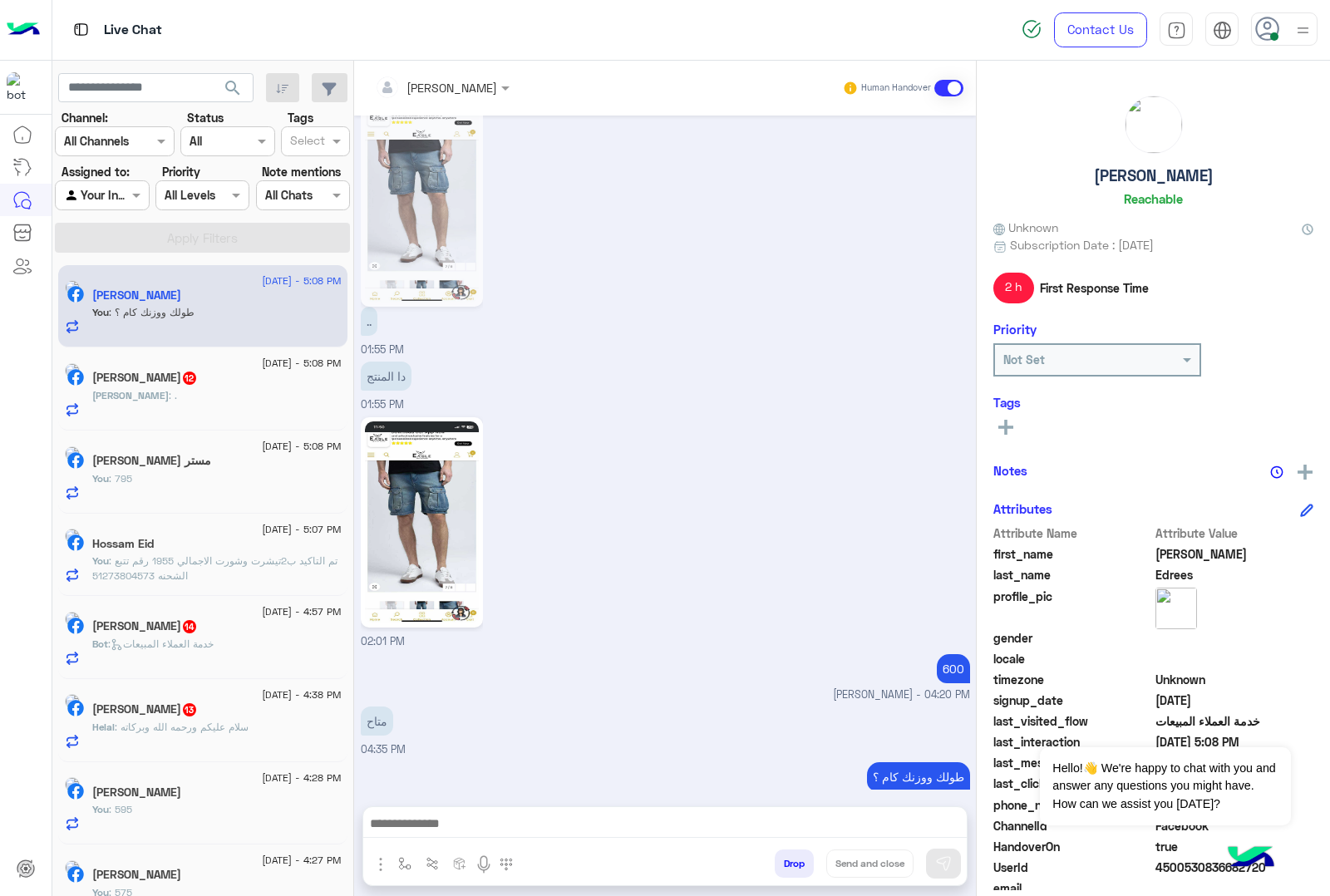
click at [201, 393] on div "Ahmed : ." at bounding box center [216, 402] width 249 height 29
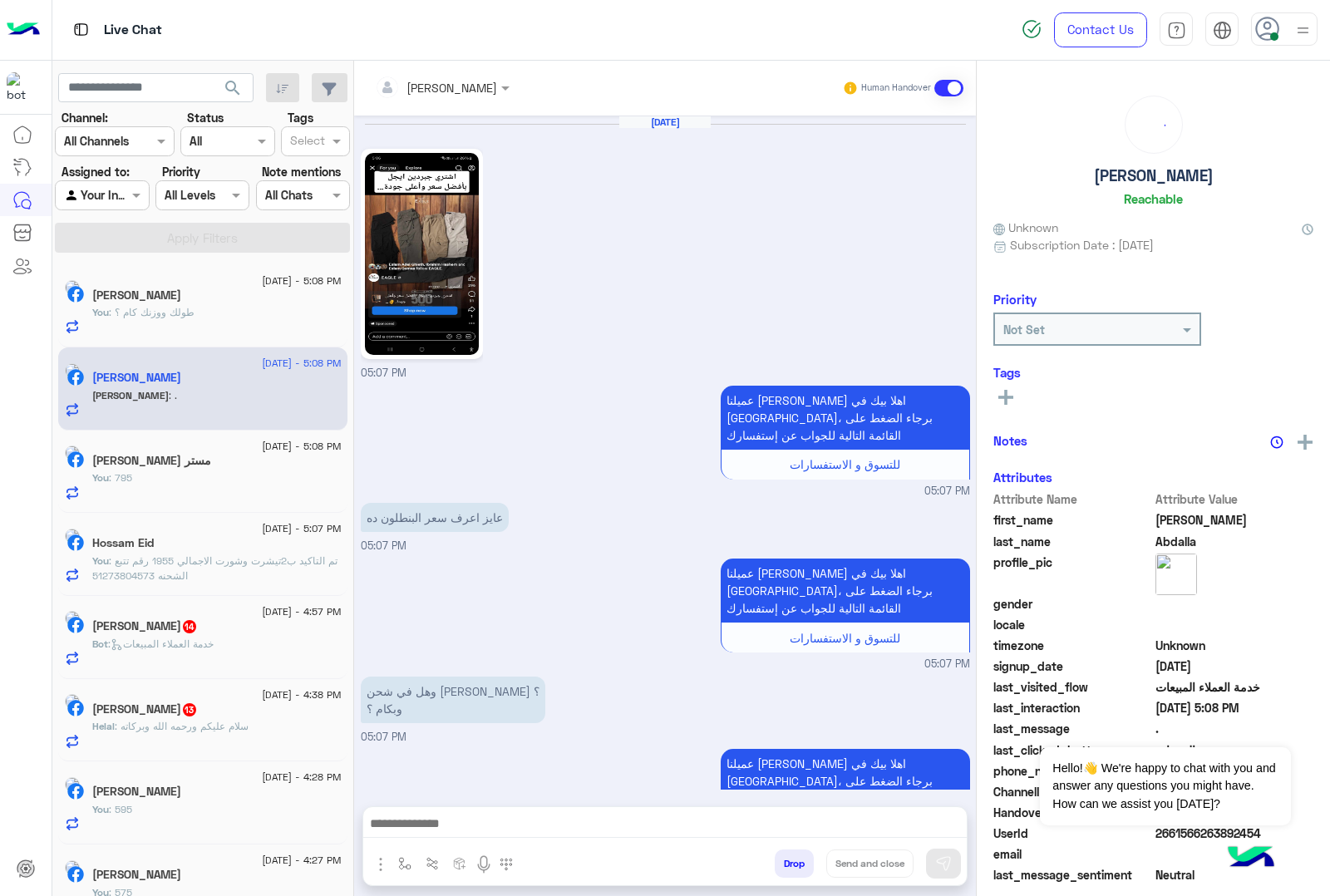
scroll to position [1373, 0]
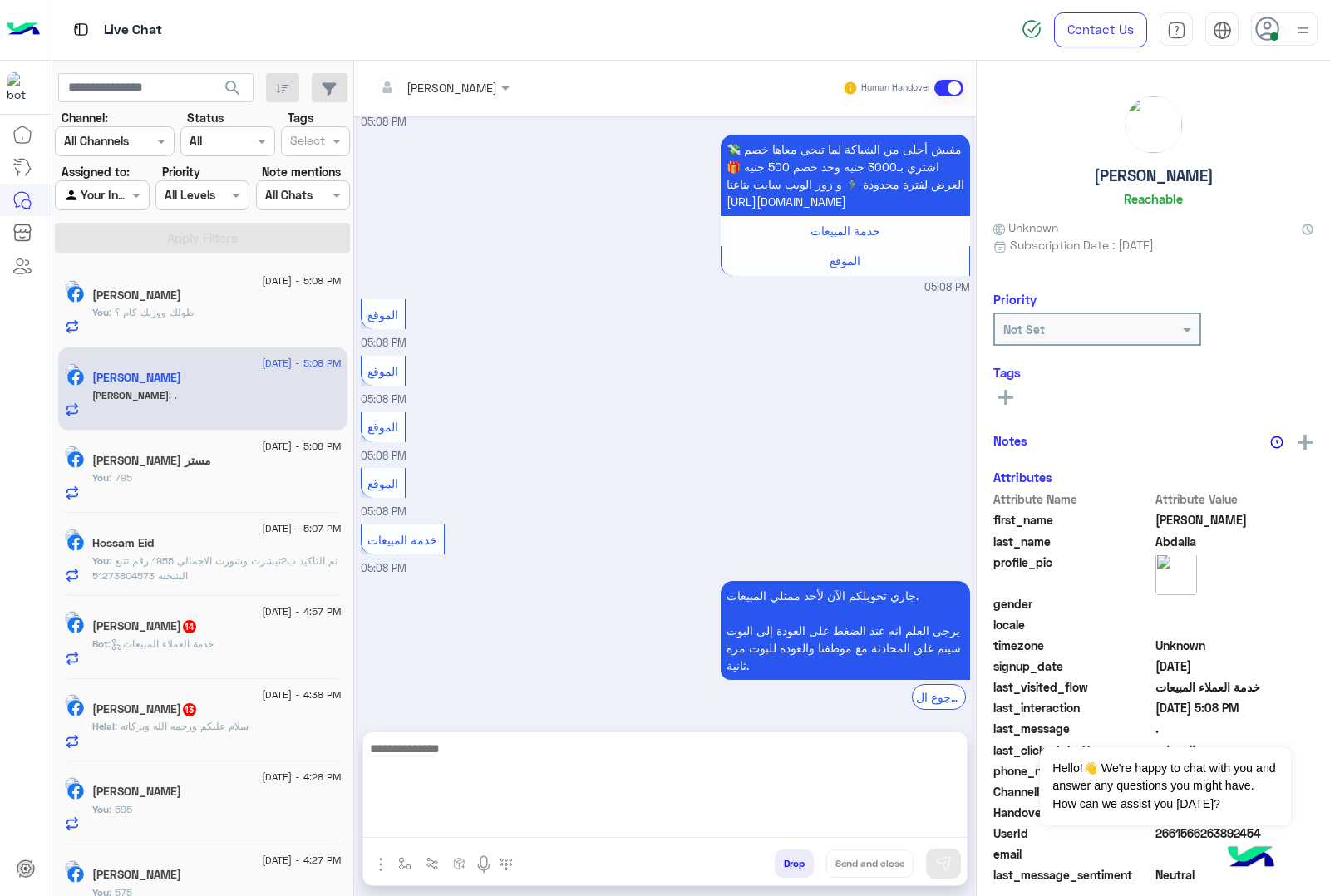
click at [426, 820] on textarea at bounding box center [665, 788] width 603 height 100
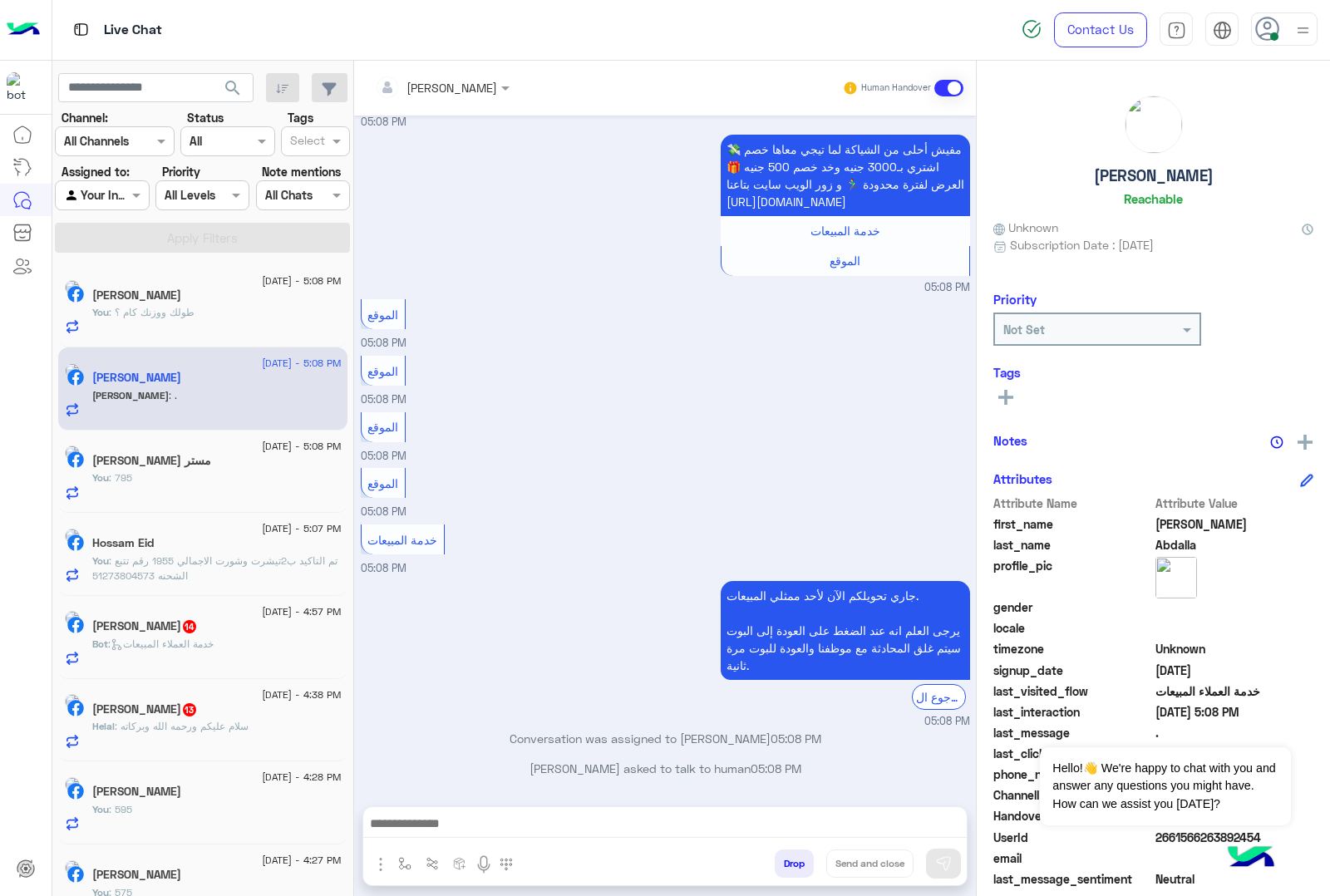
click at [435, 808] on div at bounding box center [665, 828] width 603 height 42
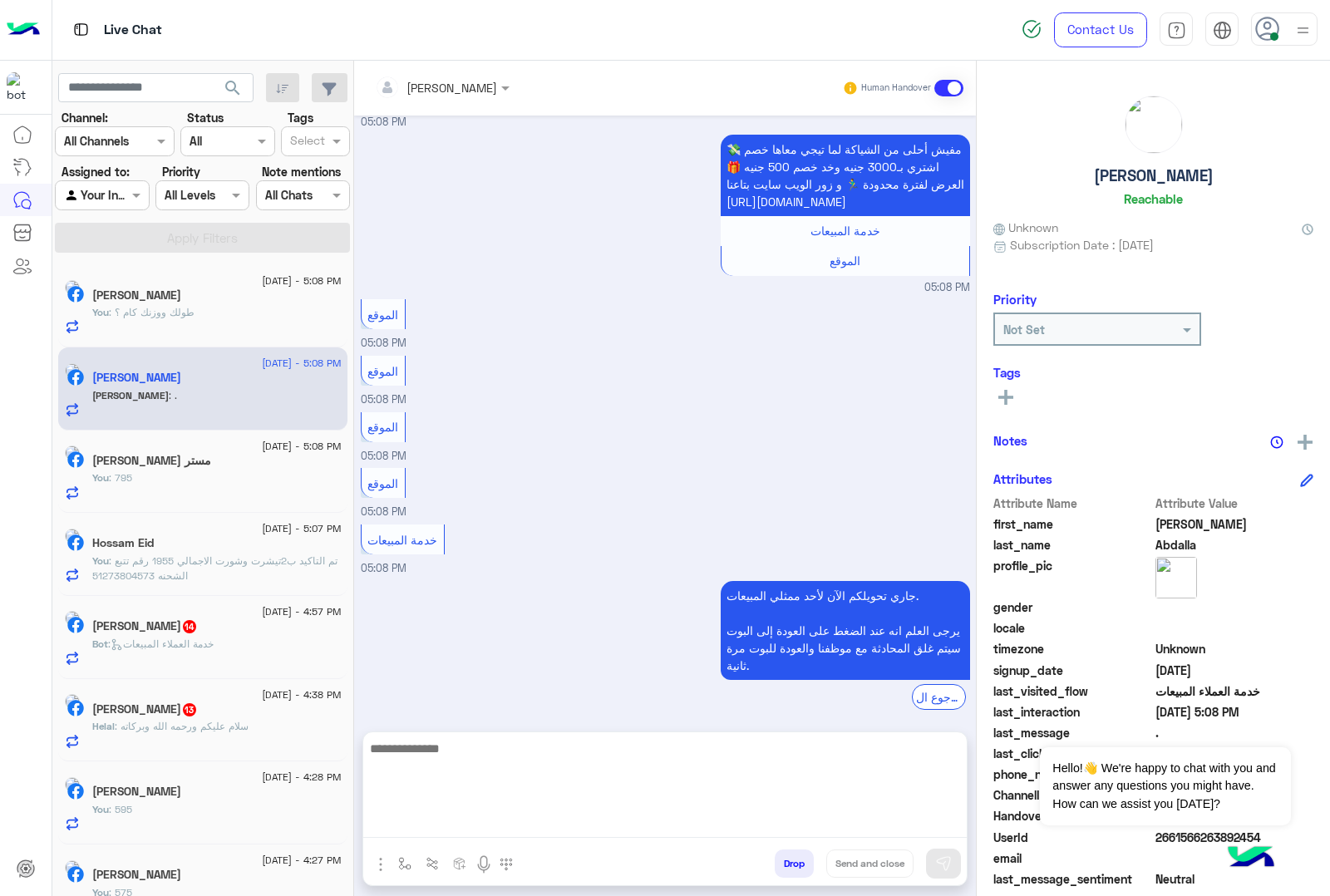
click at [425, 824] on textarea at bounding box center [665, 788] width 603 height 100
paste textarea "**********"
type textarea "**********"
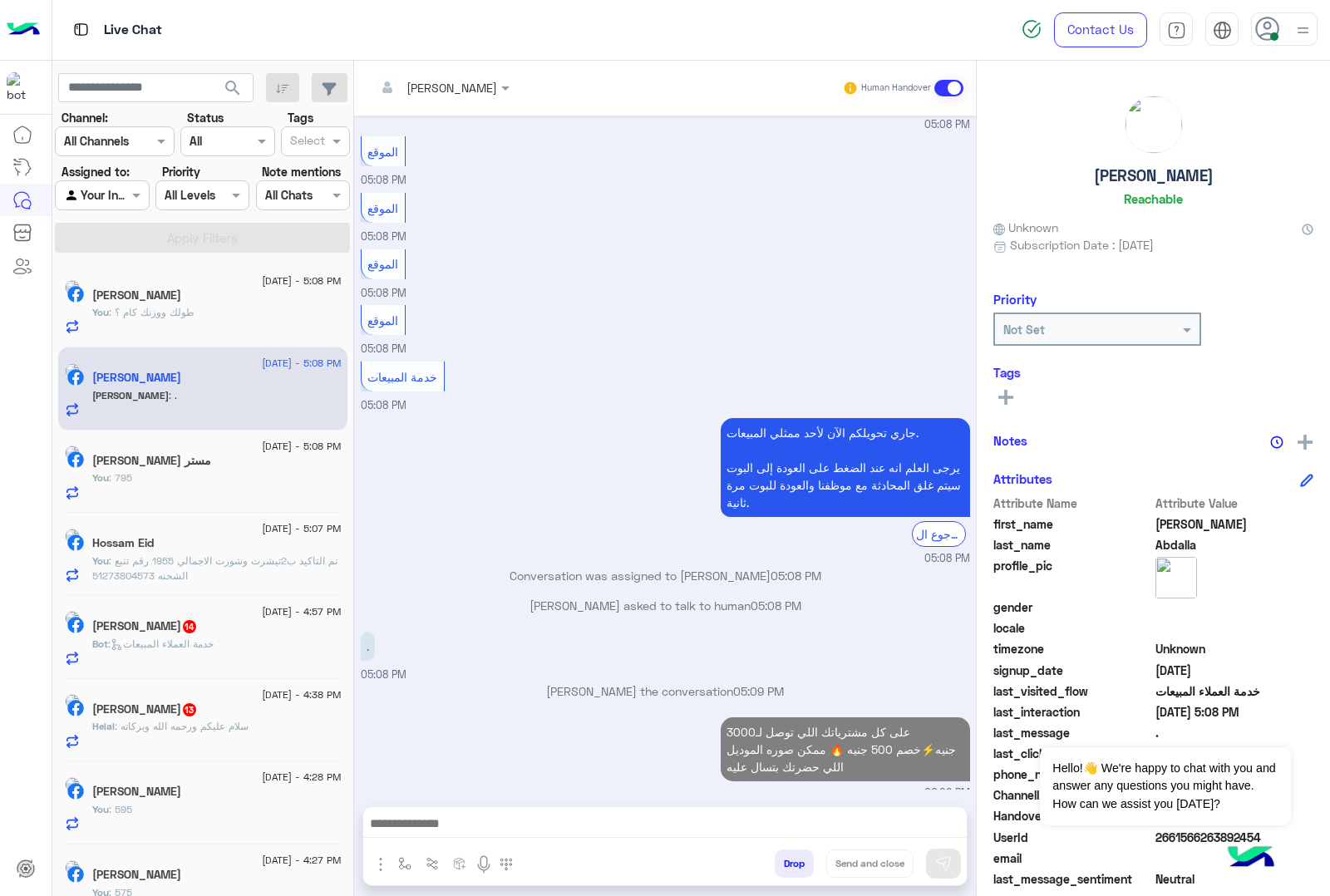
click at [185, 652] on p "Bot : خدمة العملاء المبيعات" at bounding box center [153, 644] width 121 height 15
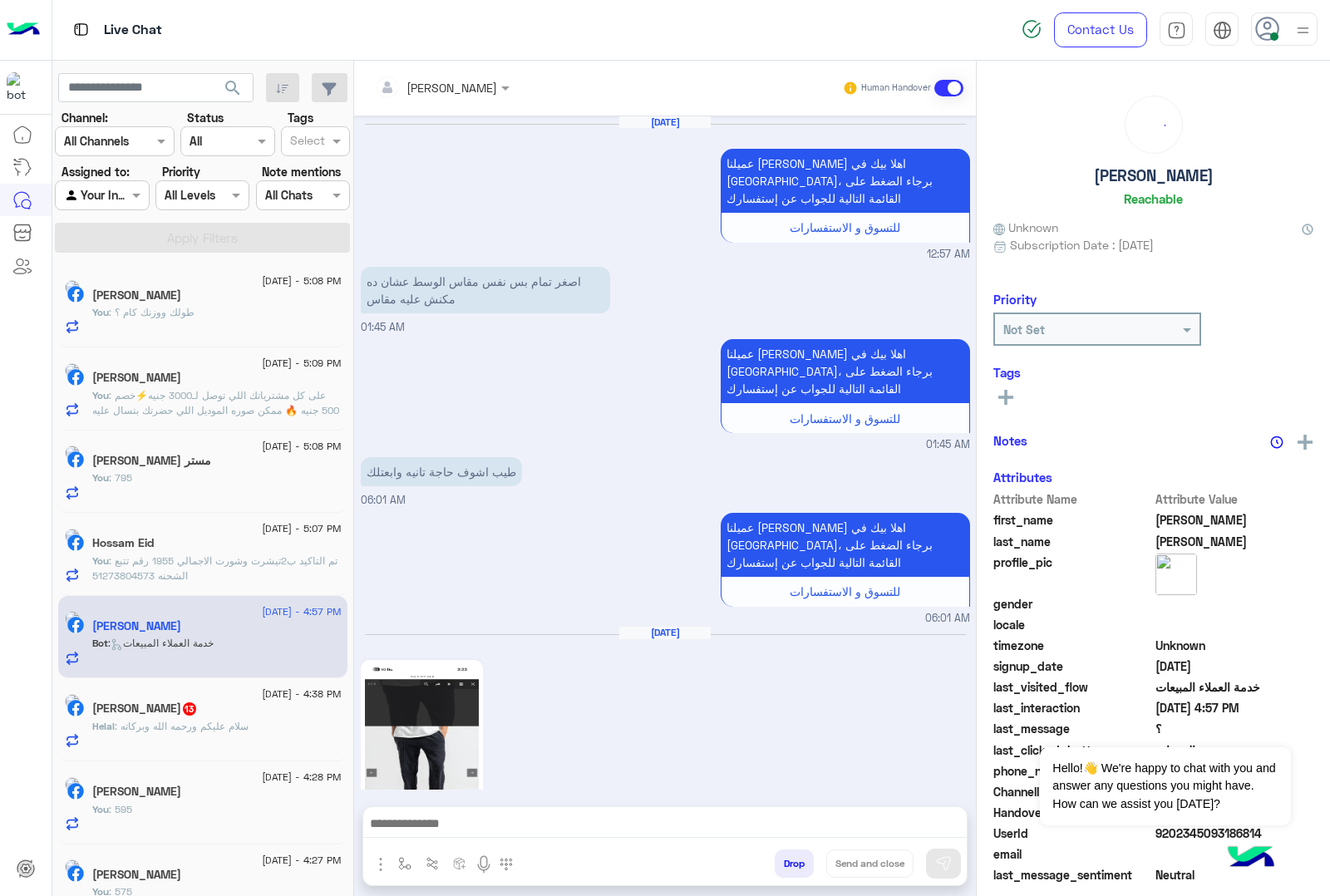
scroll to position [2240, 0]
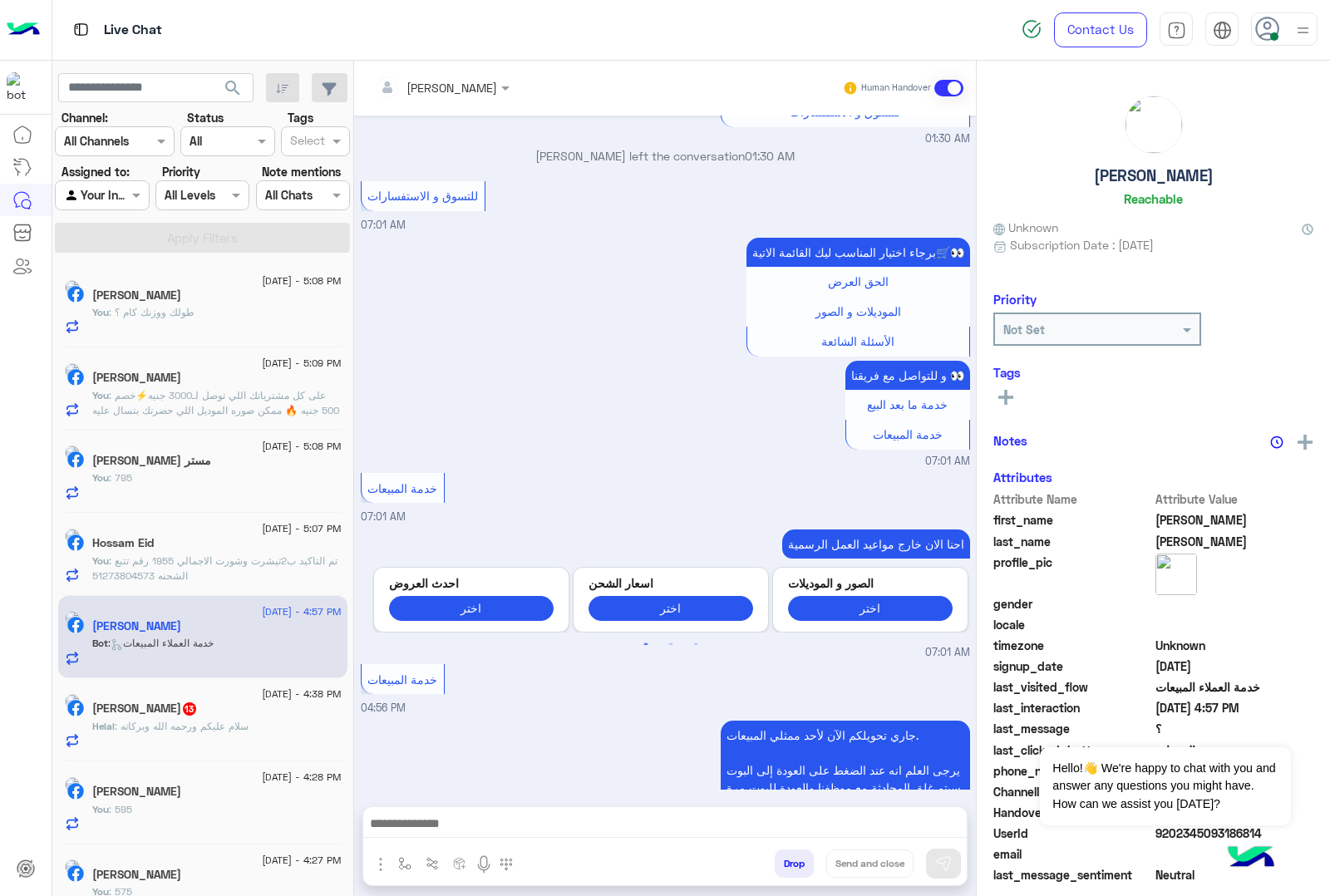
click at [428, 808] on div at bounding box center [665, 828] width 603 height 42
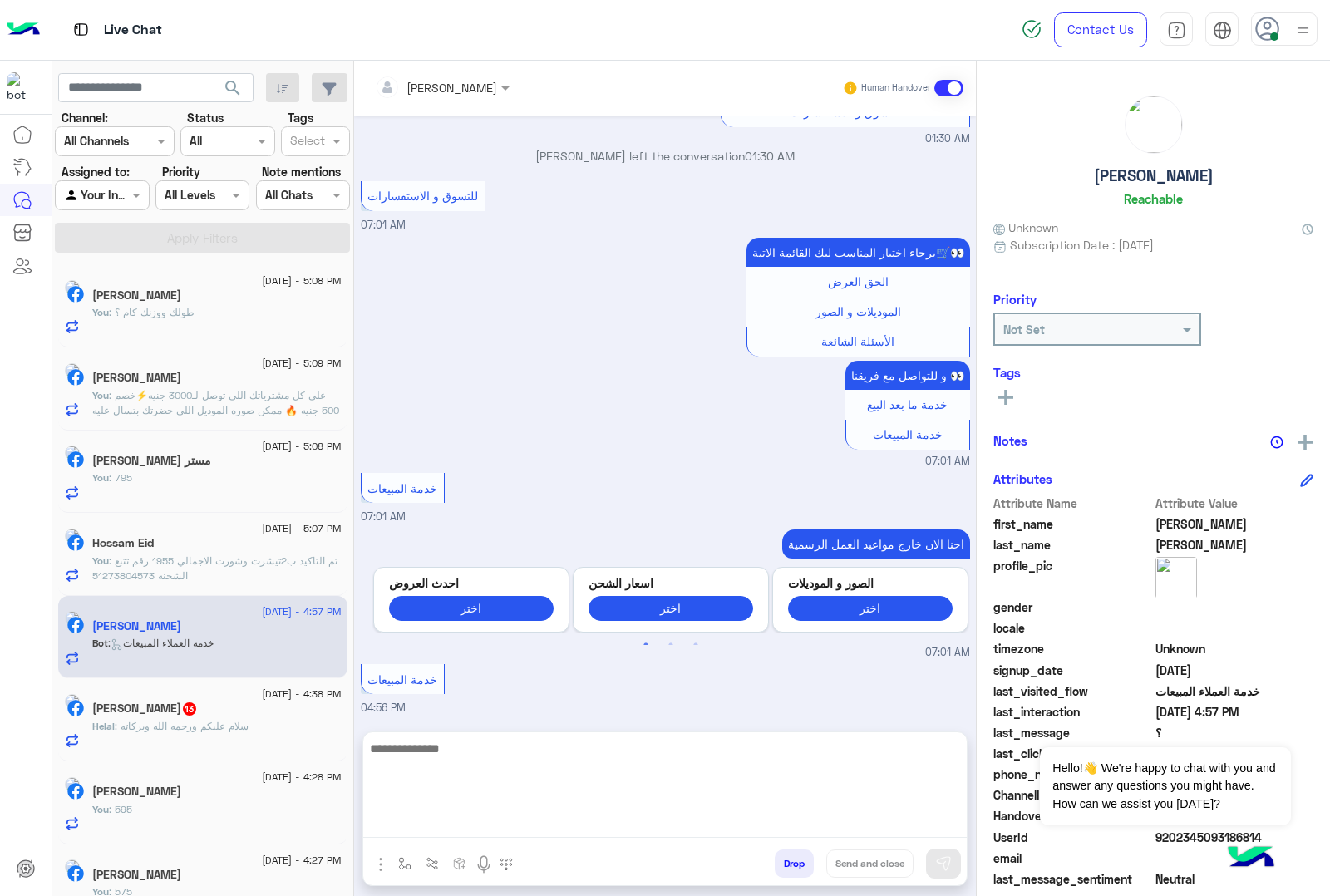
click at [425, 820] on textarea at bounding box center [665, 788] width 603 height 100
paste textarea "**********"
type textarea "**********"
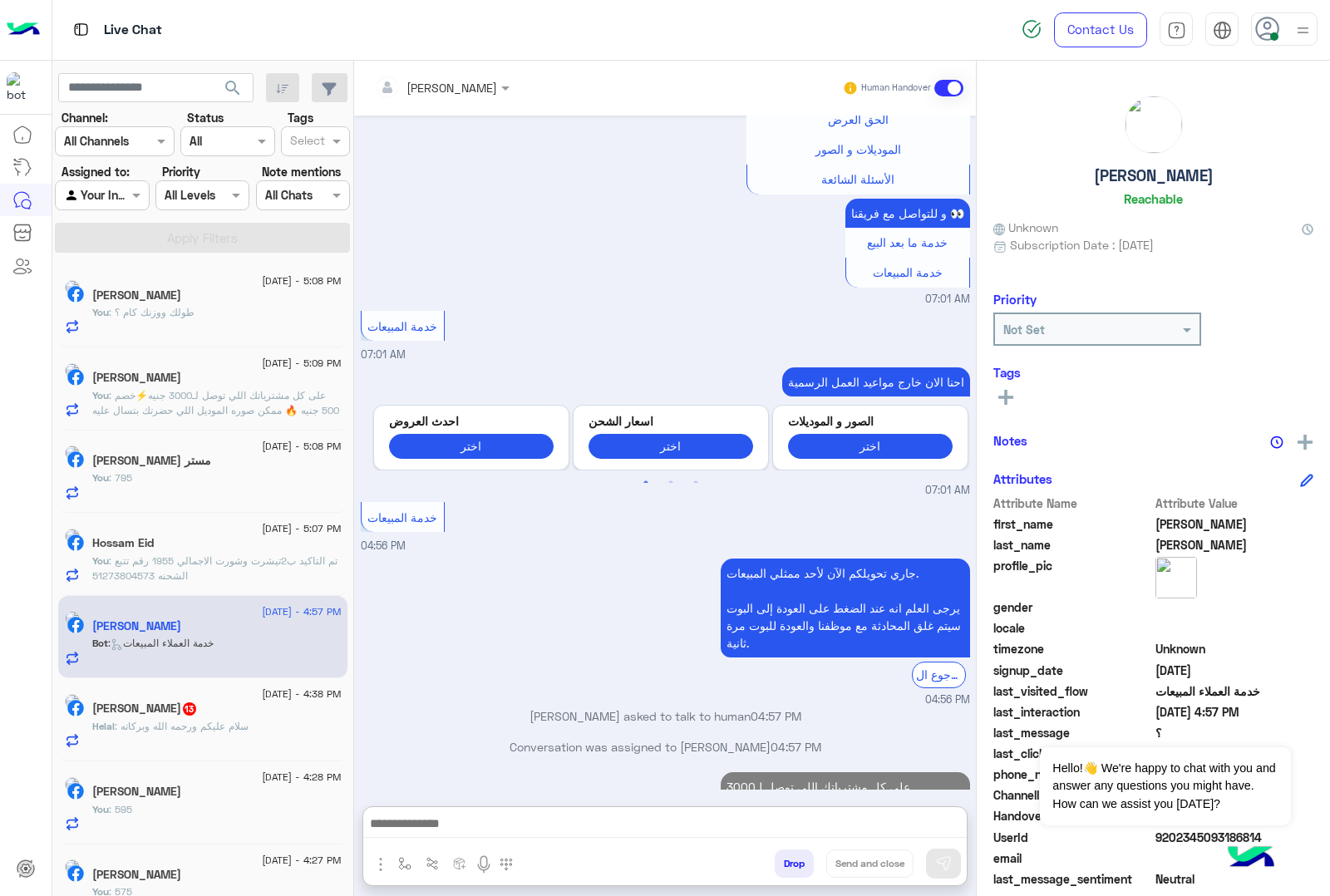
click at [250, 713] on div "Helal Saleh 13" at bounding box center [216, 710] width 249 height 18
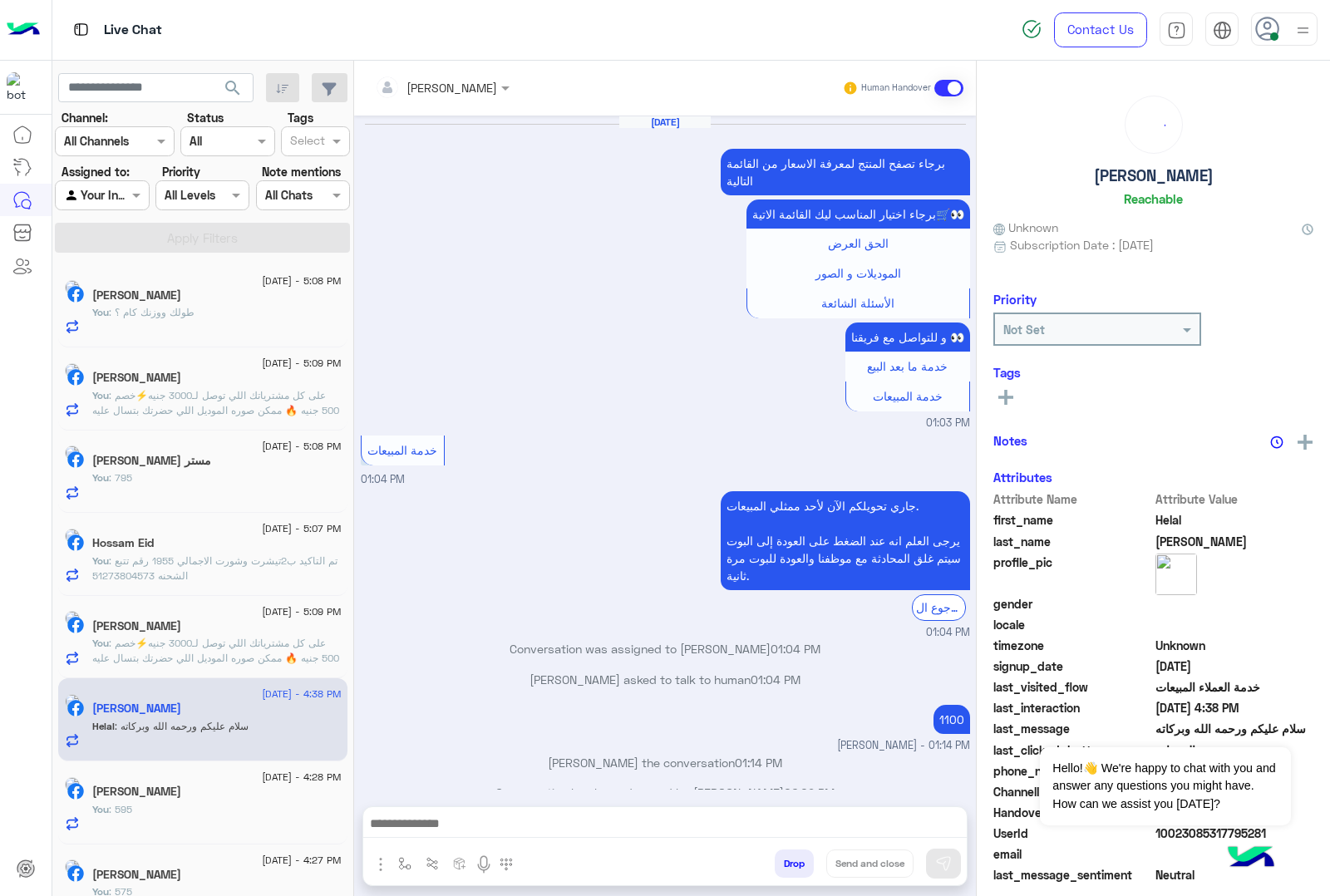
scroll to position [2322, 0]
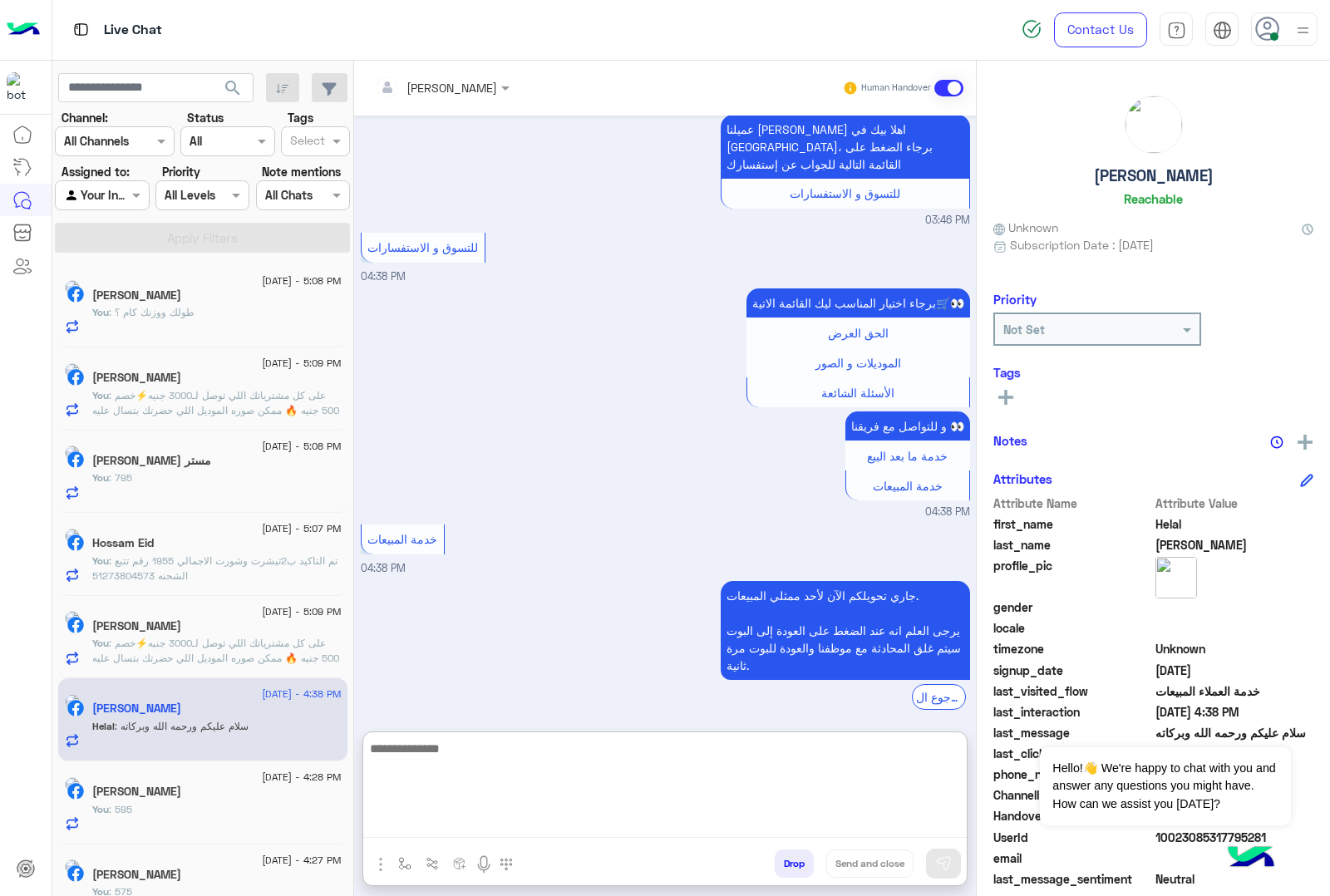
click at [471, 821] on textarea at bounding box center [665, 788] width 603 height 100
type textarea "**********"
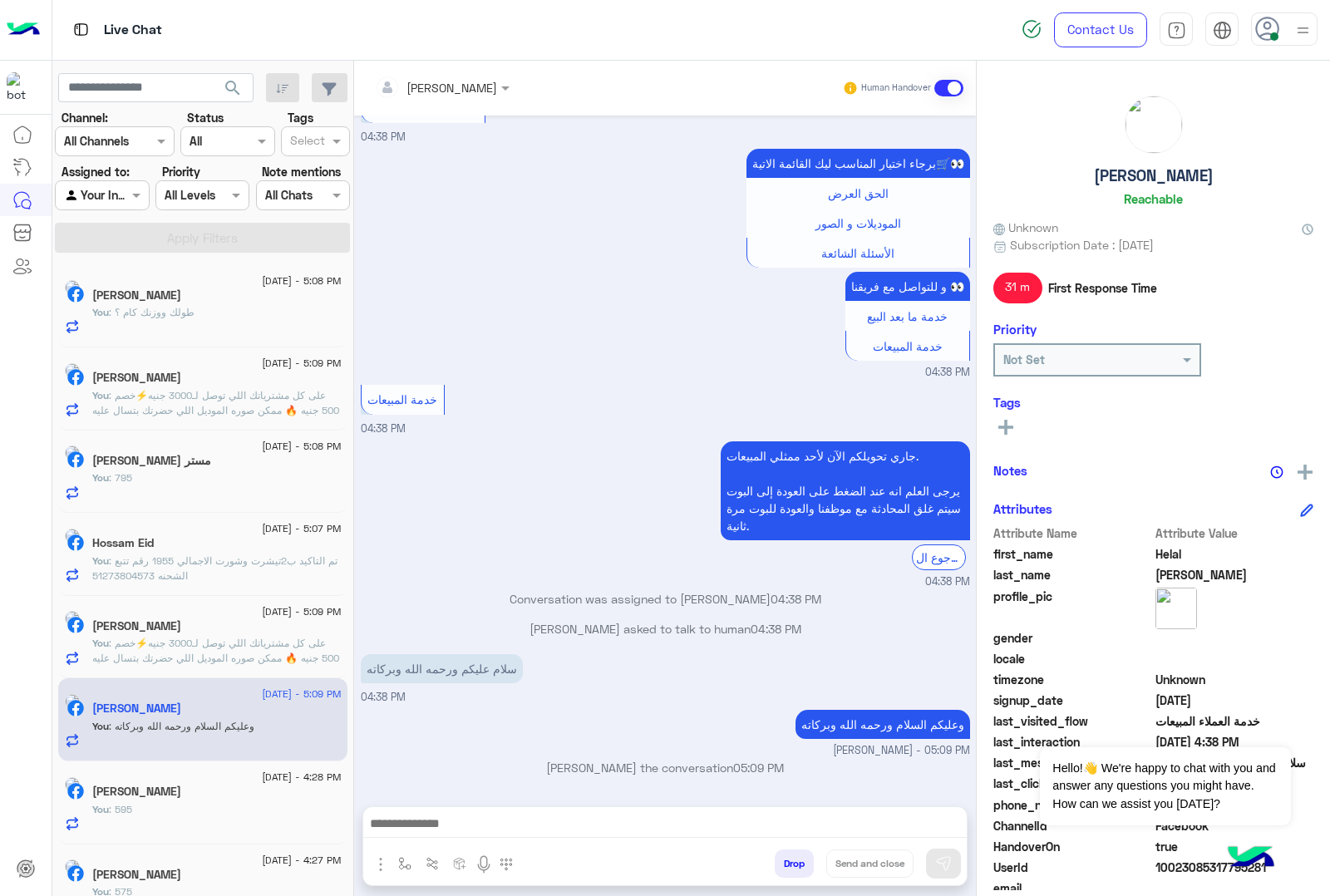
scroll to position [2405, 0]
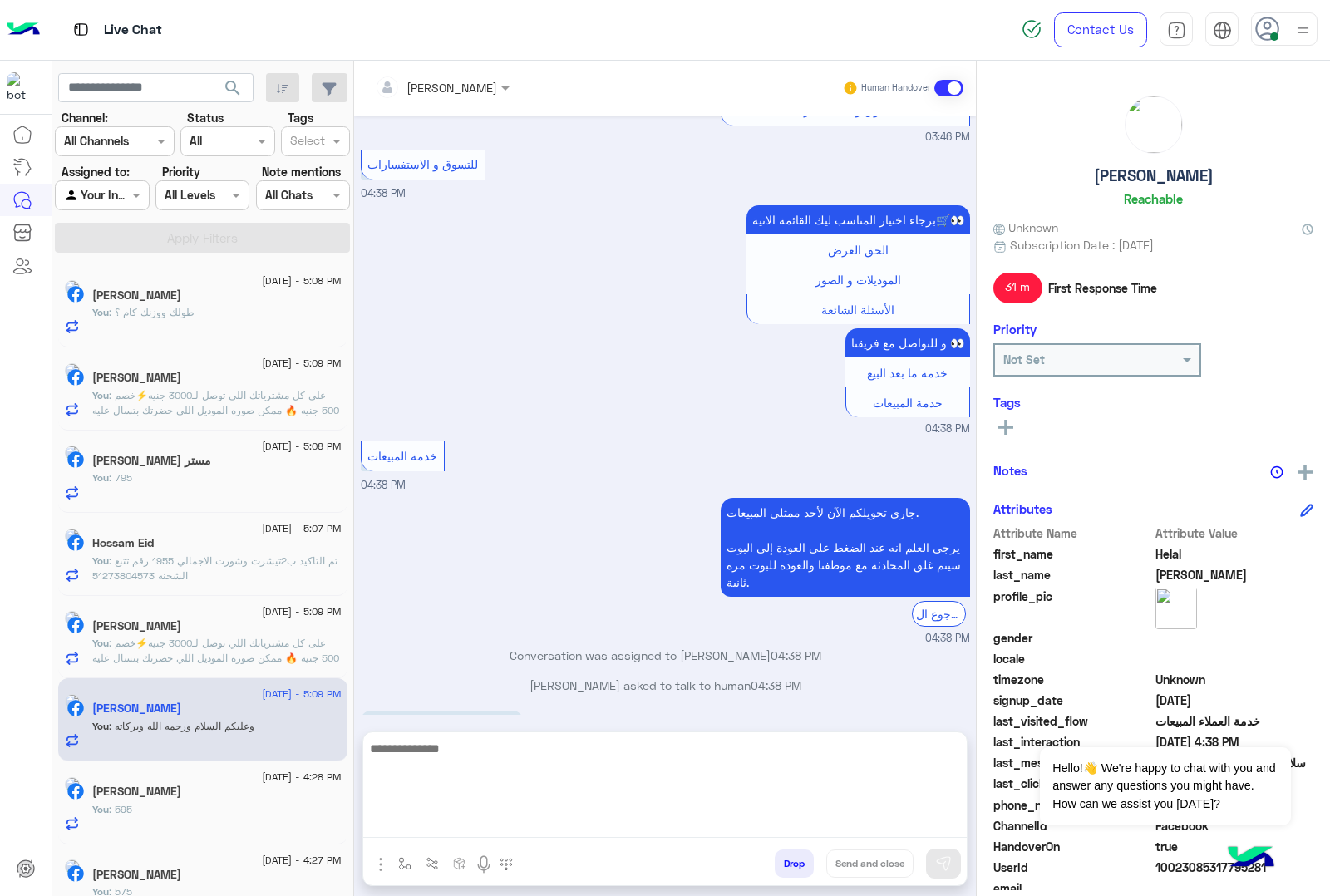
click at [489, 820] on textarea at bounding box center [665, 788] width 603 height 100
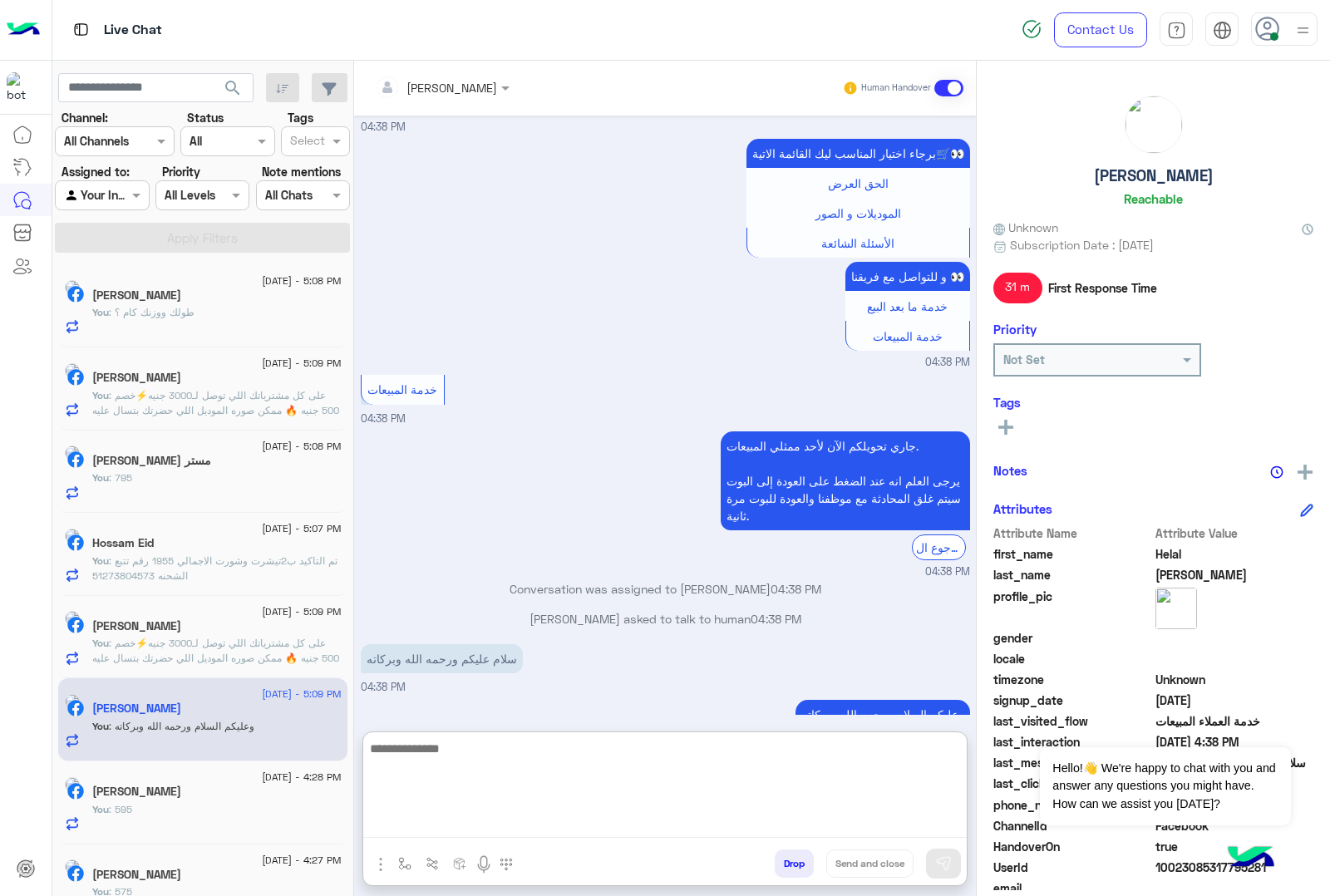
paste textarea "**********"
type textarea "**********"
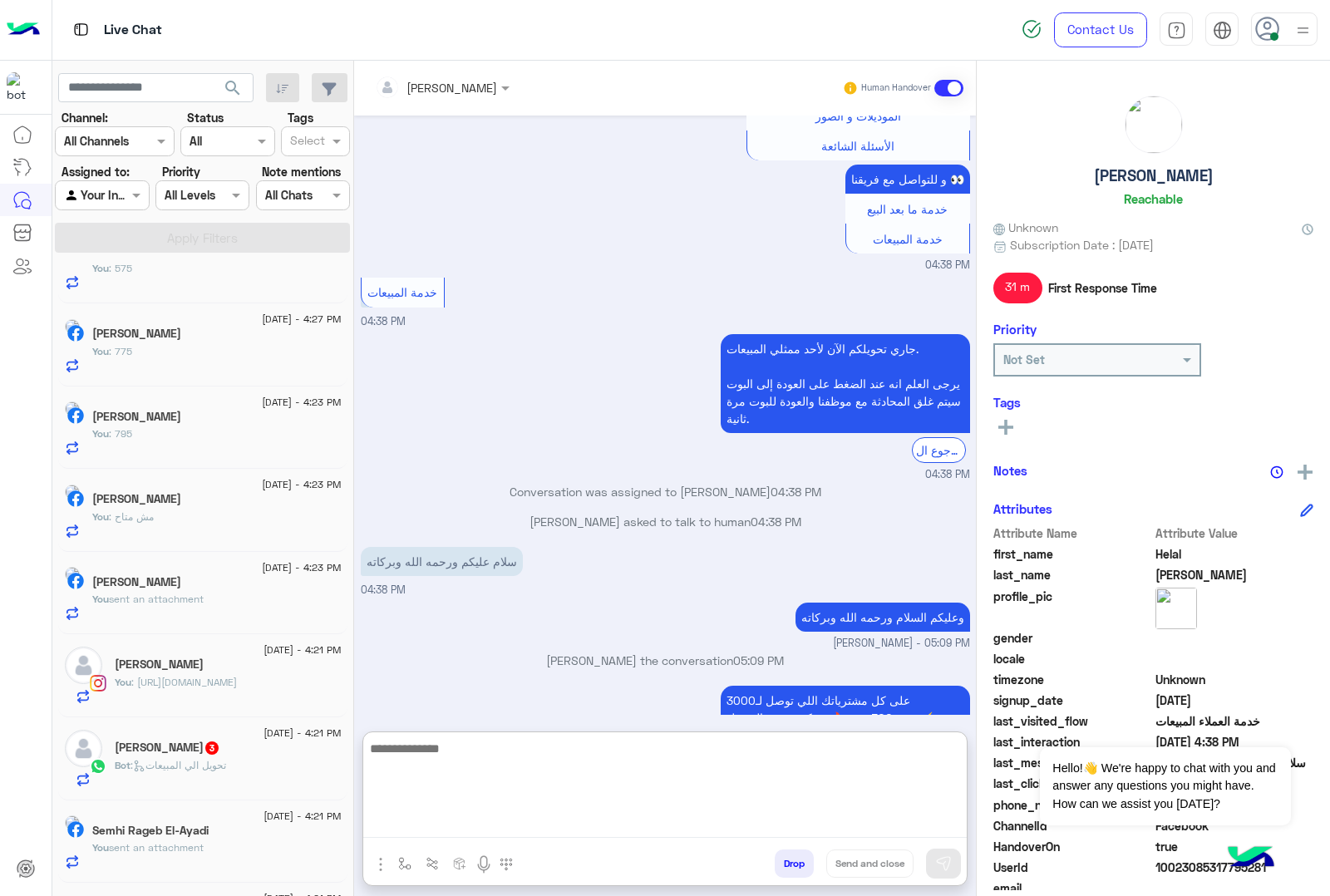
scroll to position [727, 0]
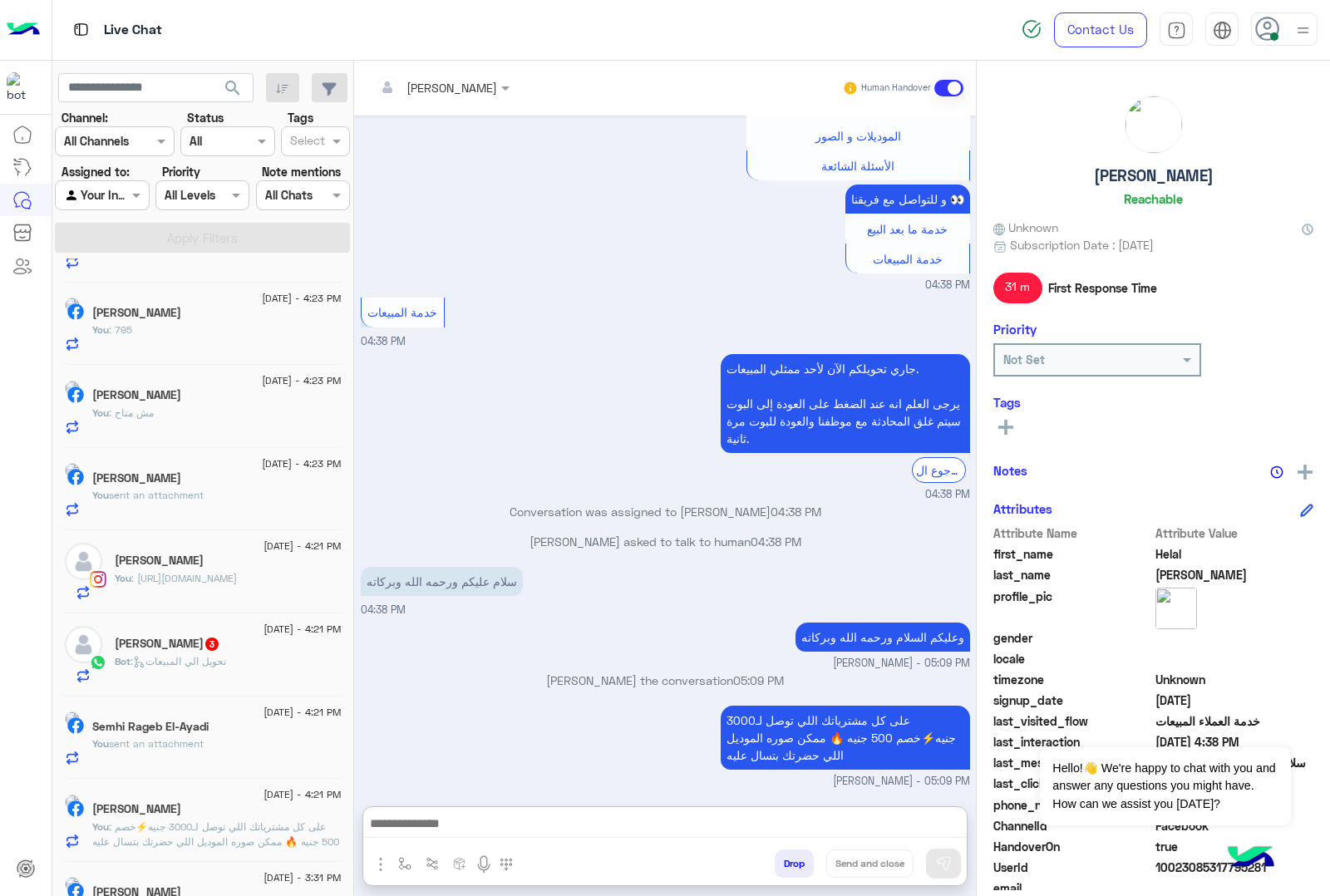
click at [220, 655] on div "Wael Elsaid 3" at bounding box center [228, 645] width 227 height 18
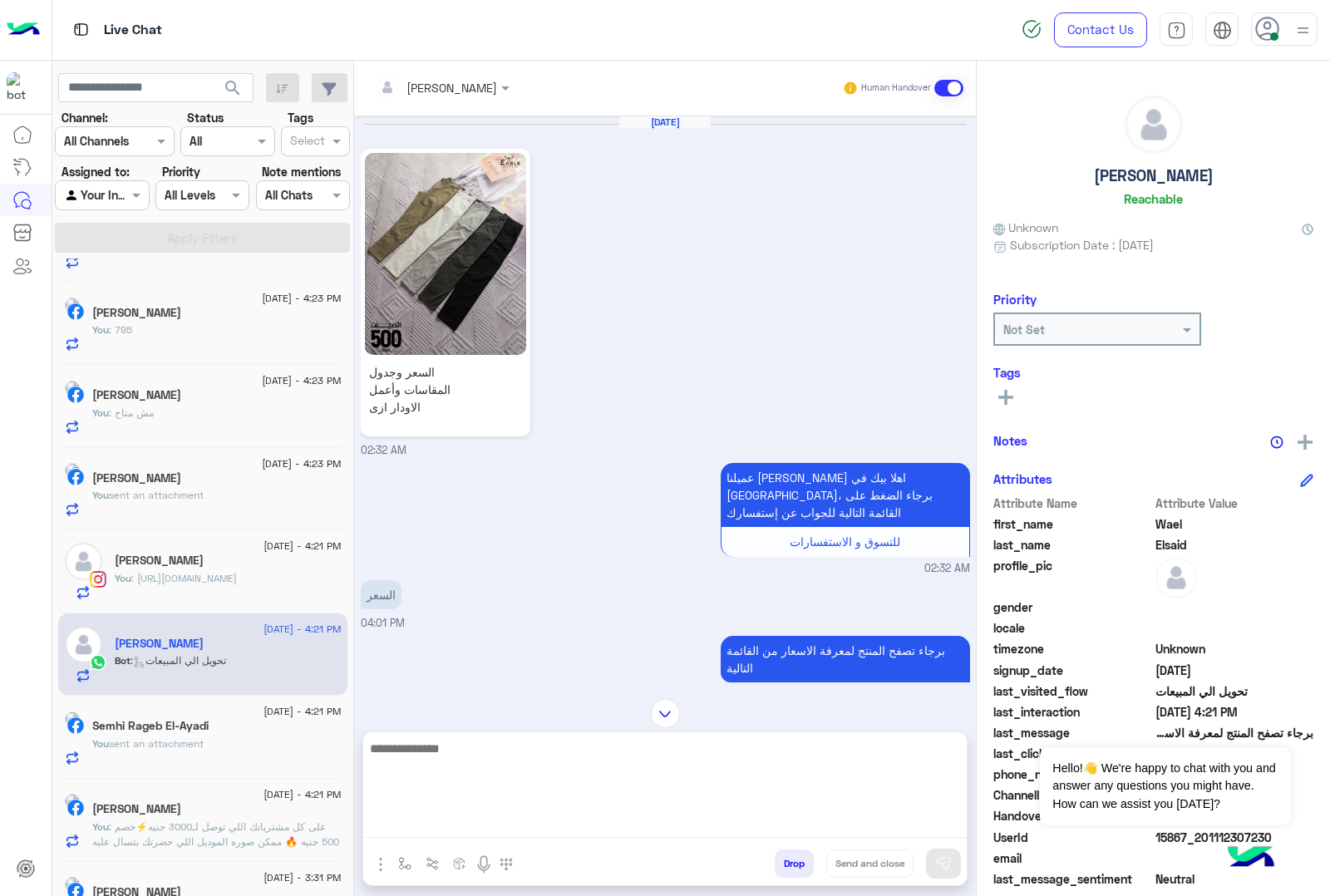
click at [468, 834] on textarea at bounding box center [665, 788] width 603 height 100
type textarea "***"
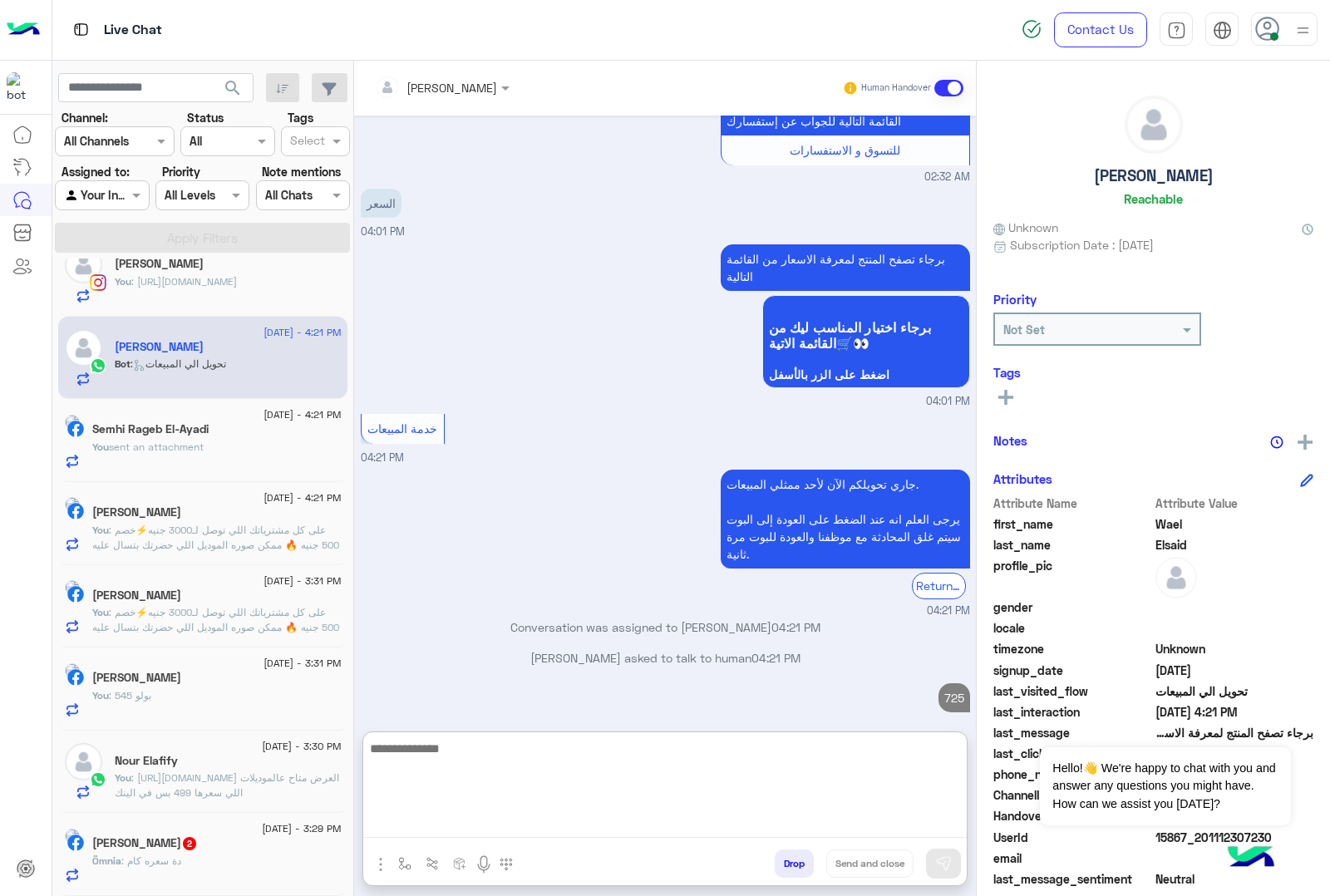
scroll to position [421, 0]
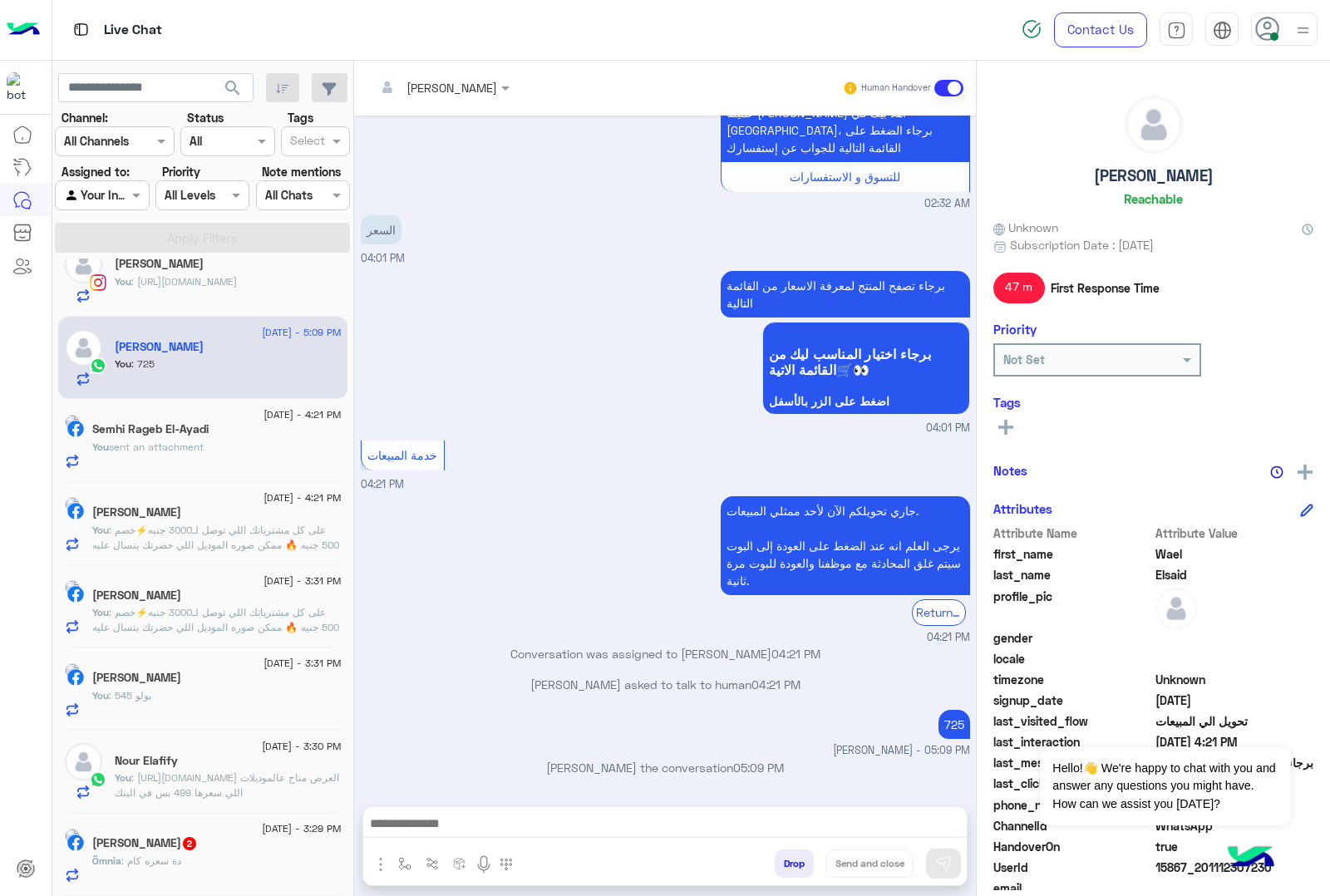
click at [181, 854] on span ": دة سعره كام" at bounding box center [151, 860] width 60 height 12
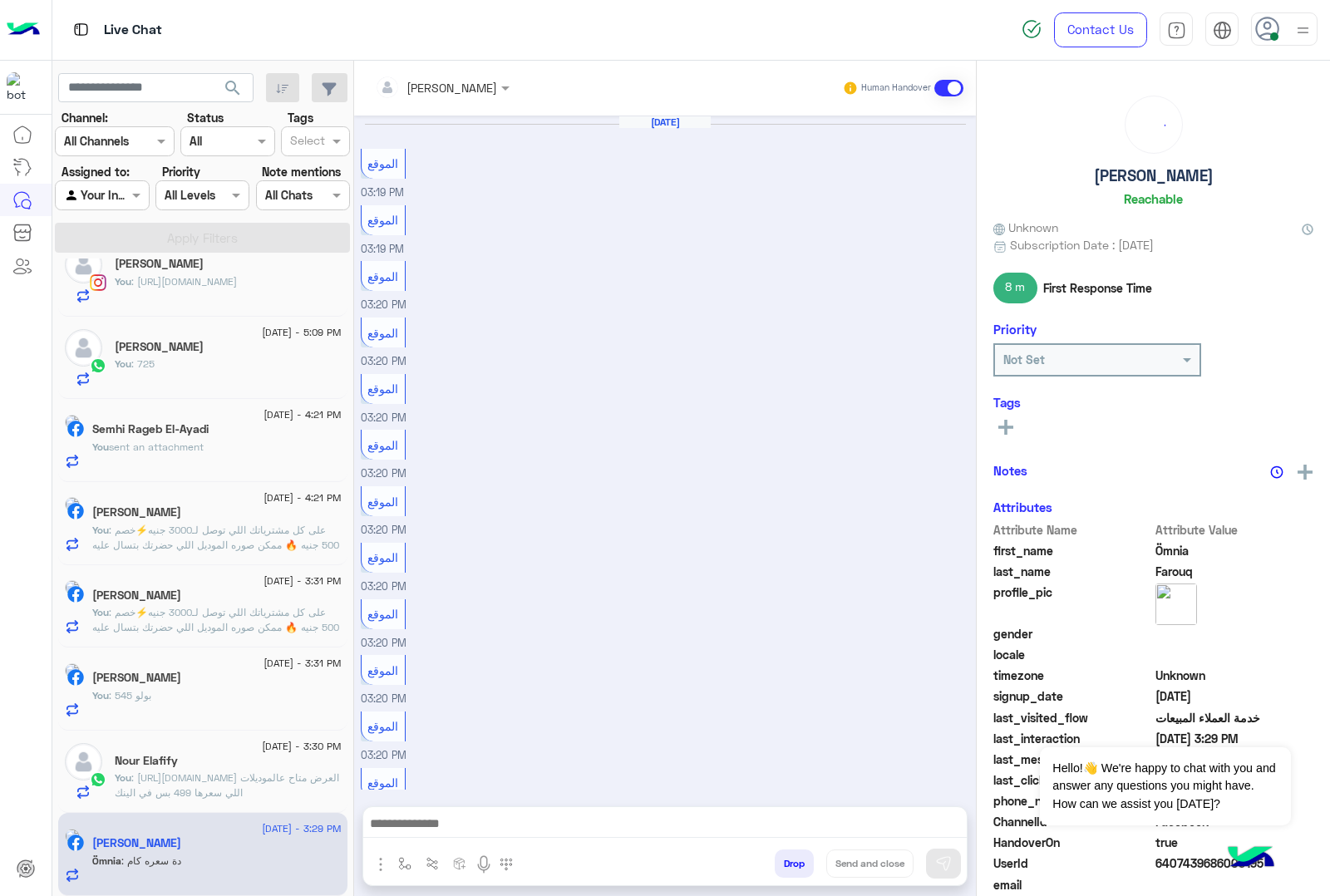
scroll to position [1155, 0]
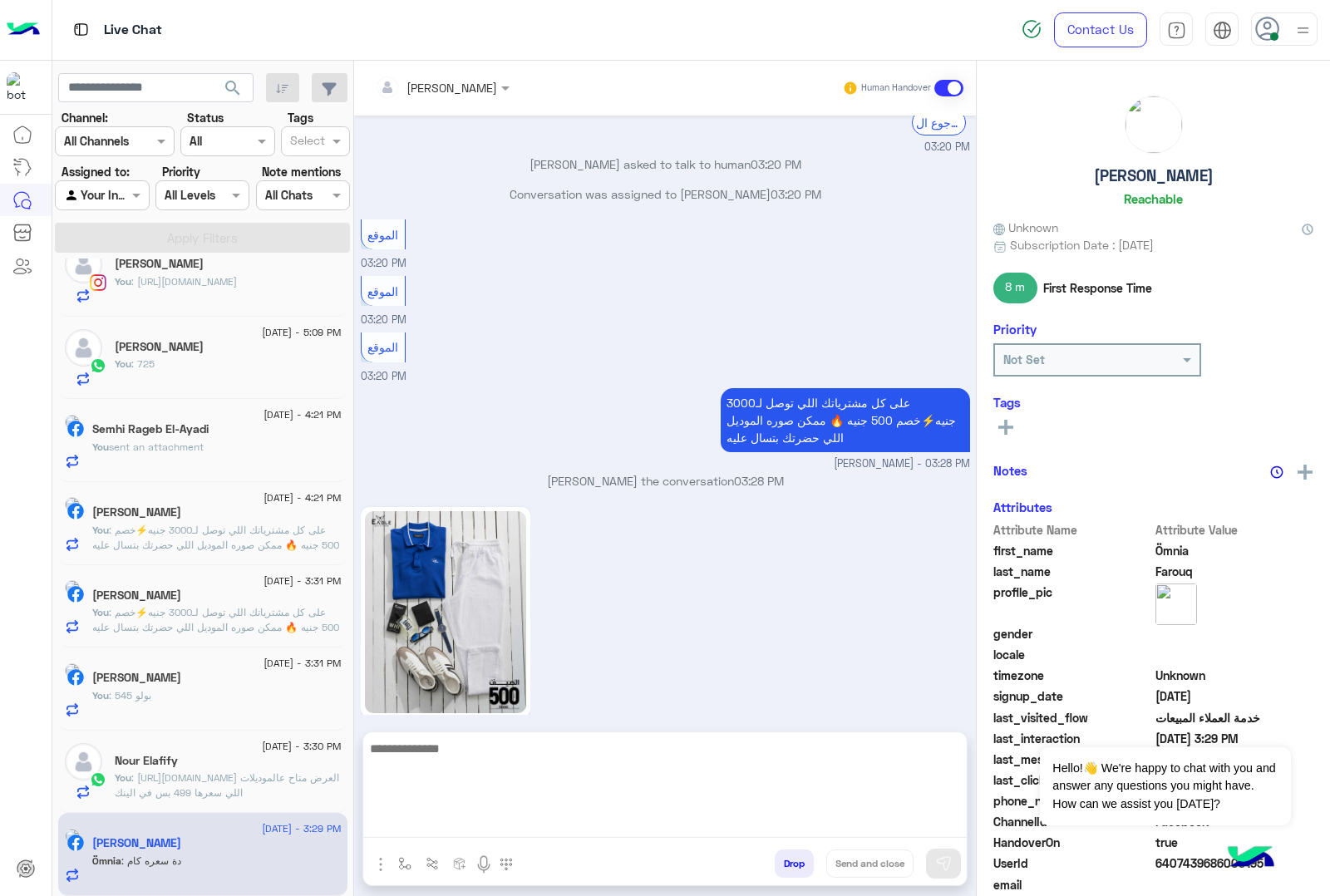
click at [464, 825] on textarea at bounding box center [665, 788] width 603 height 100
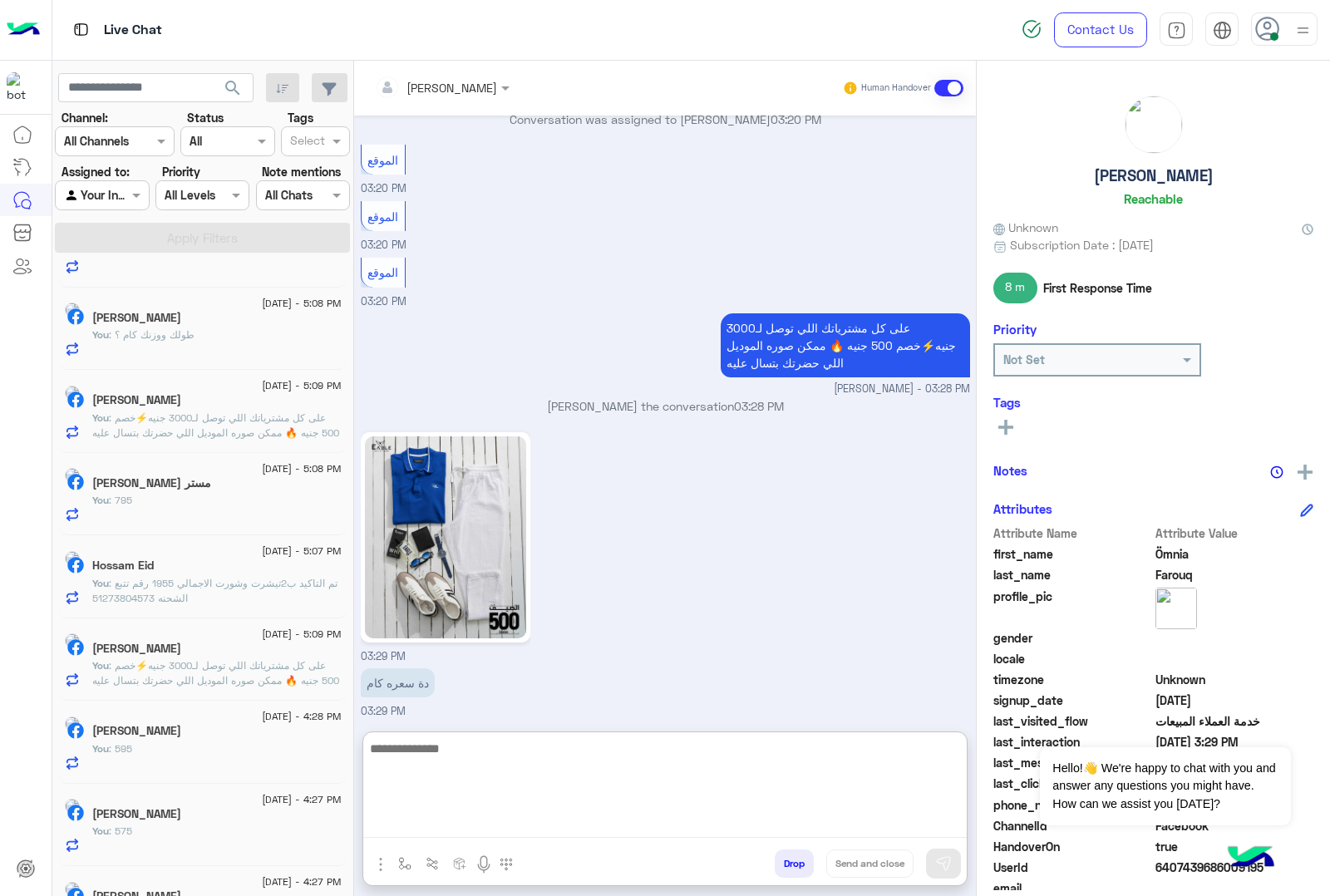
scroll to position [0, 0]
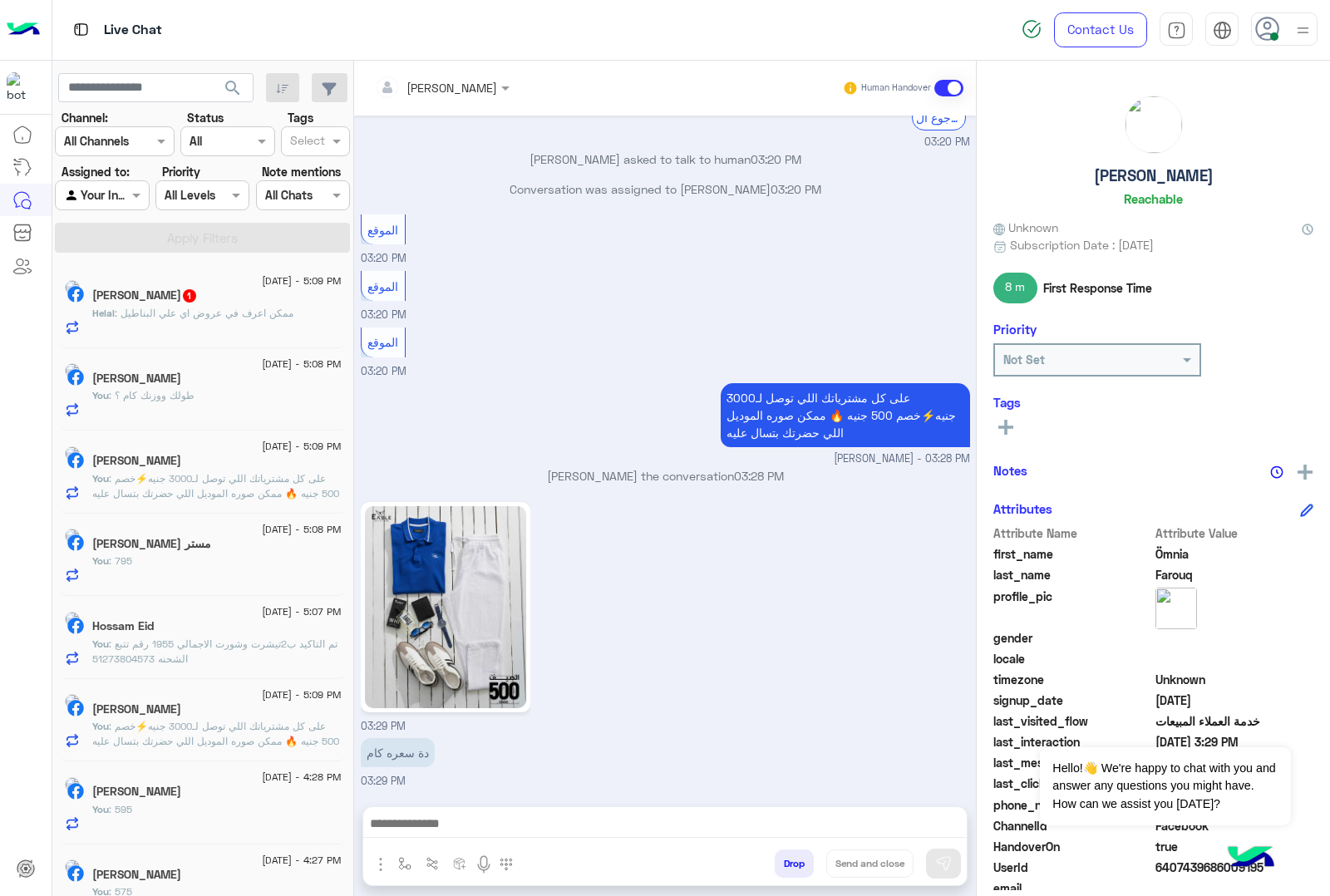
click at [218, 330] on div "Helal : ممكن اعرف في عروض اي علي البناطيل" at bounding box center [216, 320] width 249 height 29
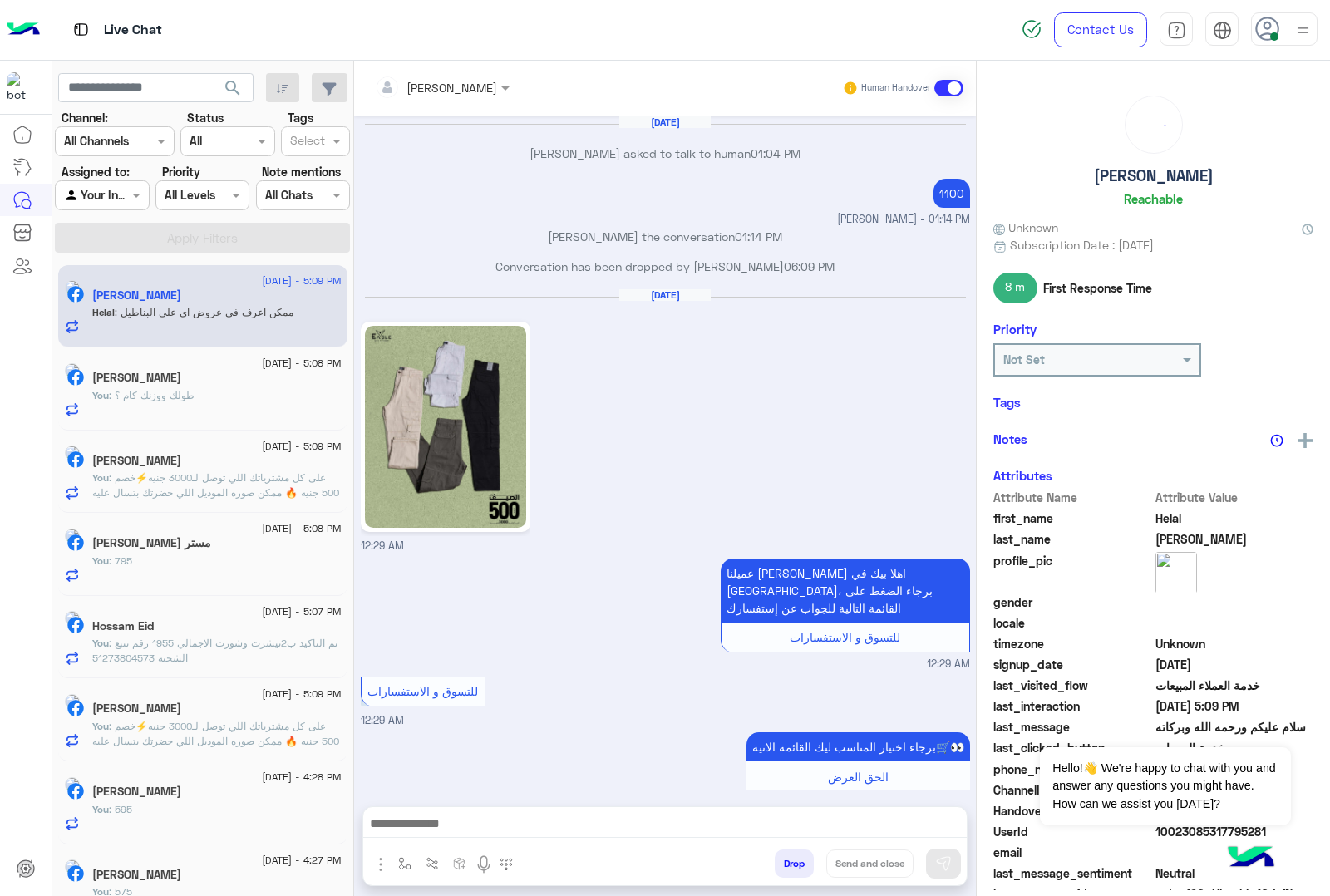
scroll to position [2021, 0]
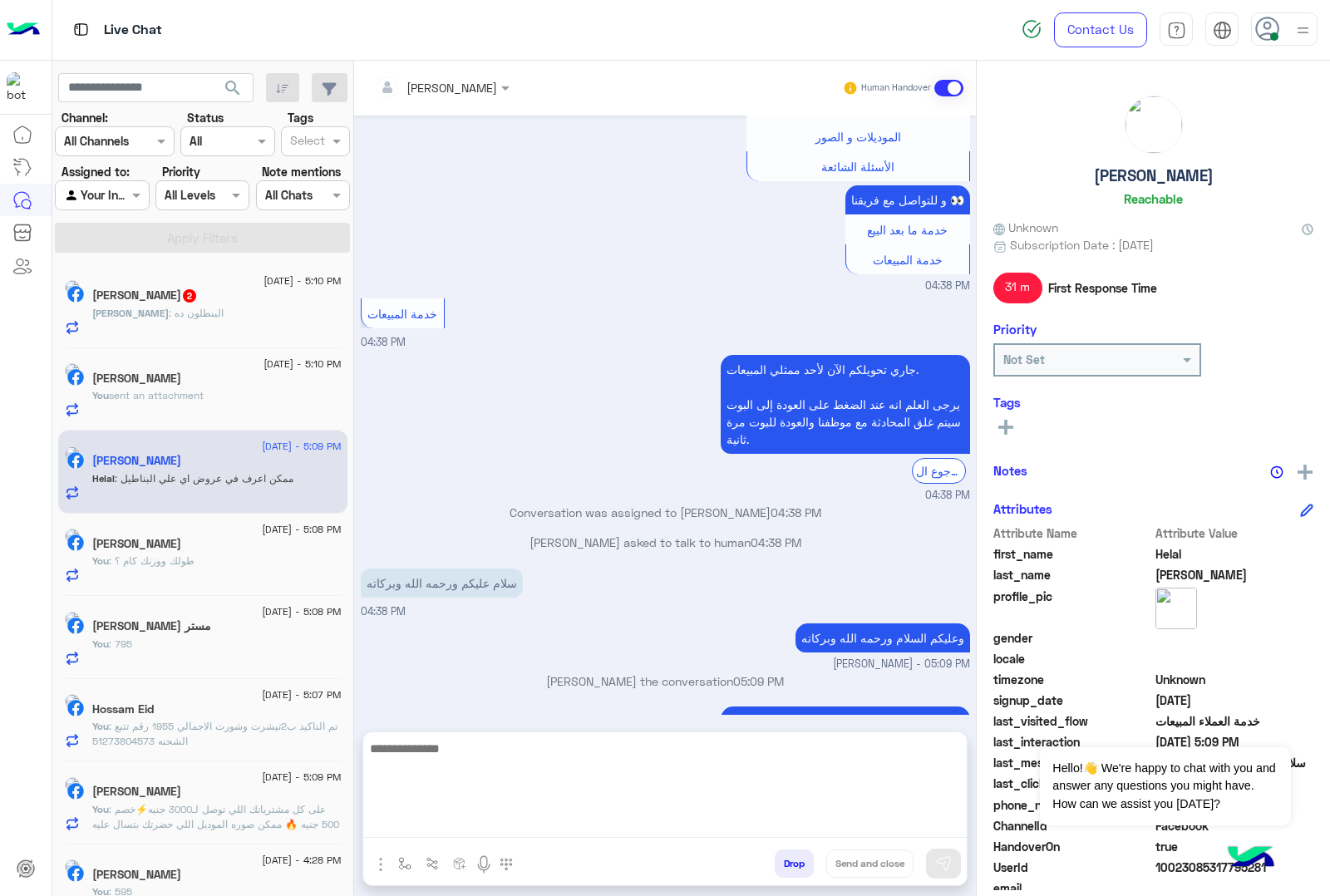
click at [440, 821] on textarea at bounding box center [665, 788] width 603 height 100
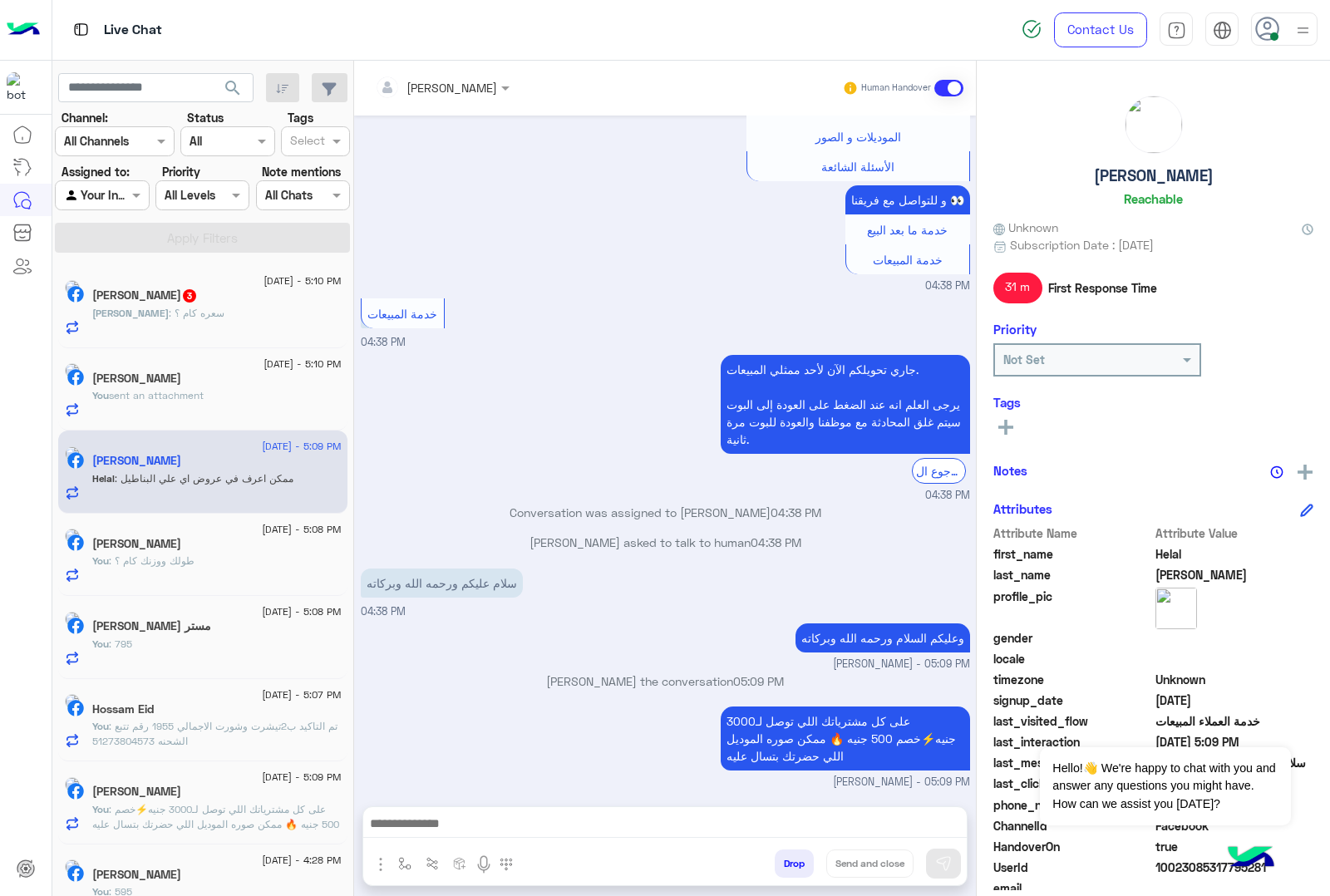
click at [583, 702] on div "على كل مشترياتك اللي توصل لـ3000 جنيه⚡خصم 500 جنيه 🔥 ممكن صوره الموديل اللي حضر…" at bounding box center [665, 746] width 609 height 88
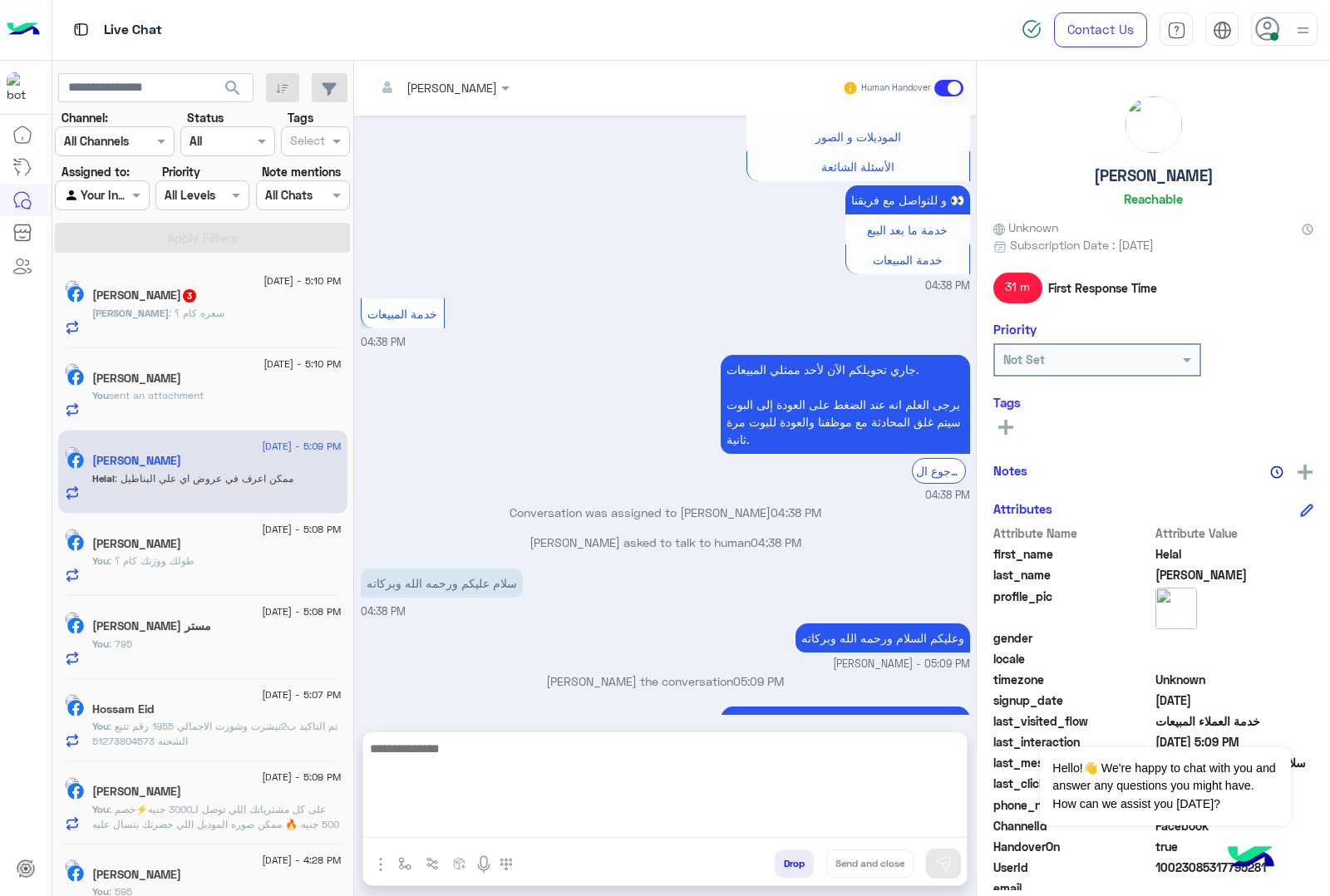
click at [448, 831] on textarea at bounding box center [665, 788] width 603 height 100
paste textarea "**********"
type textarea "**********"
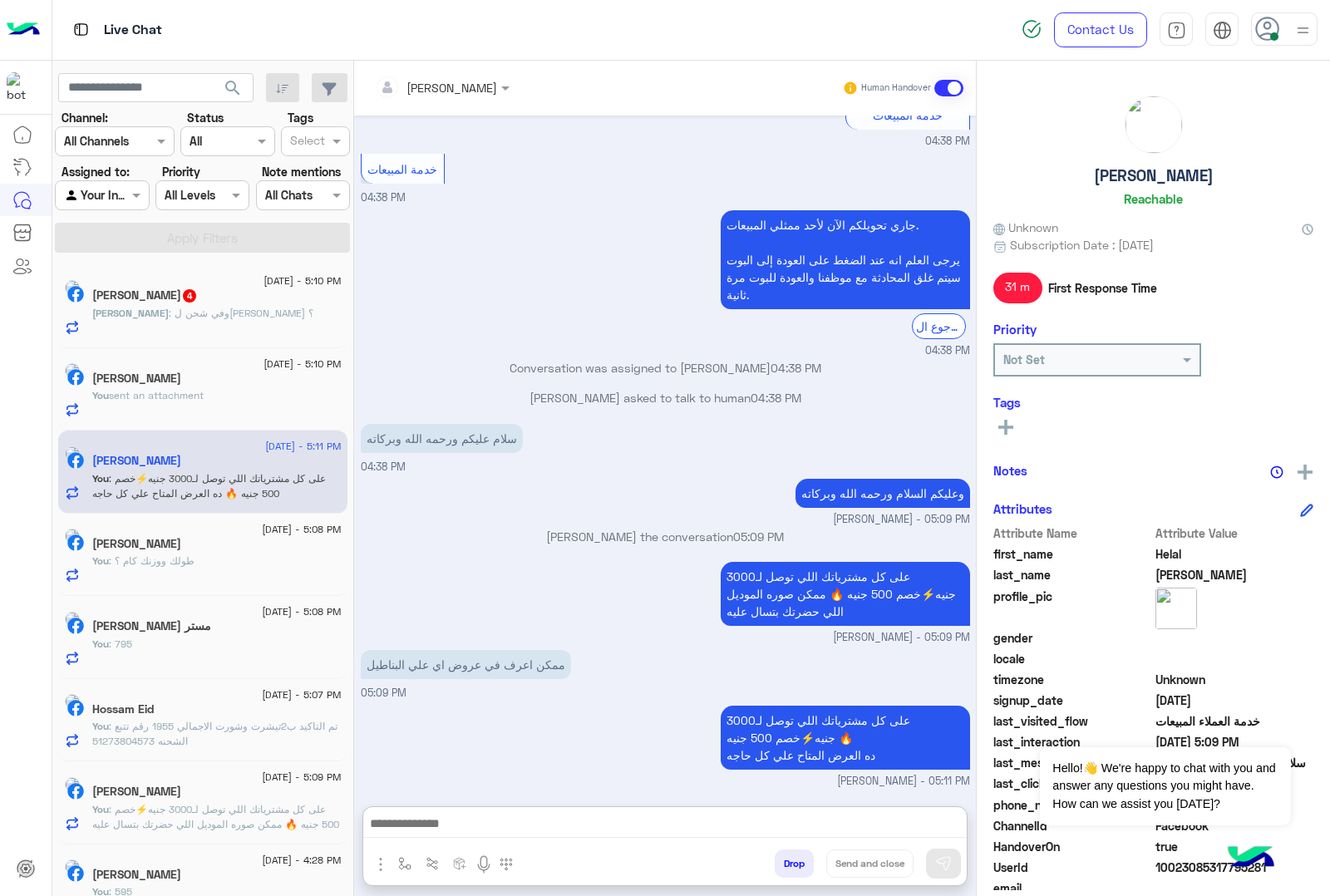
click at [252, 297] on div "Ahmed Abdalla 4" at bounding box center [216, 296] width 249 height 18
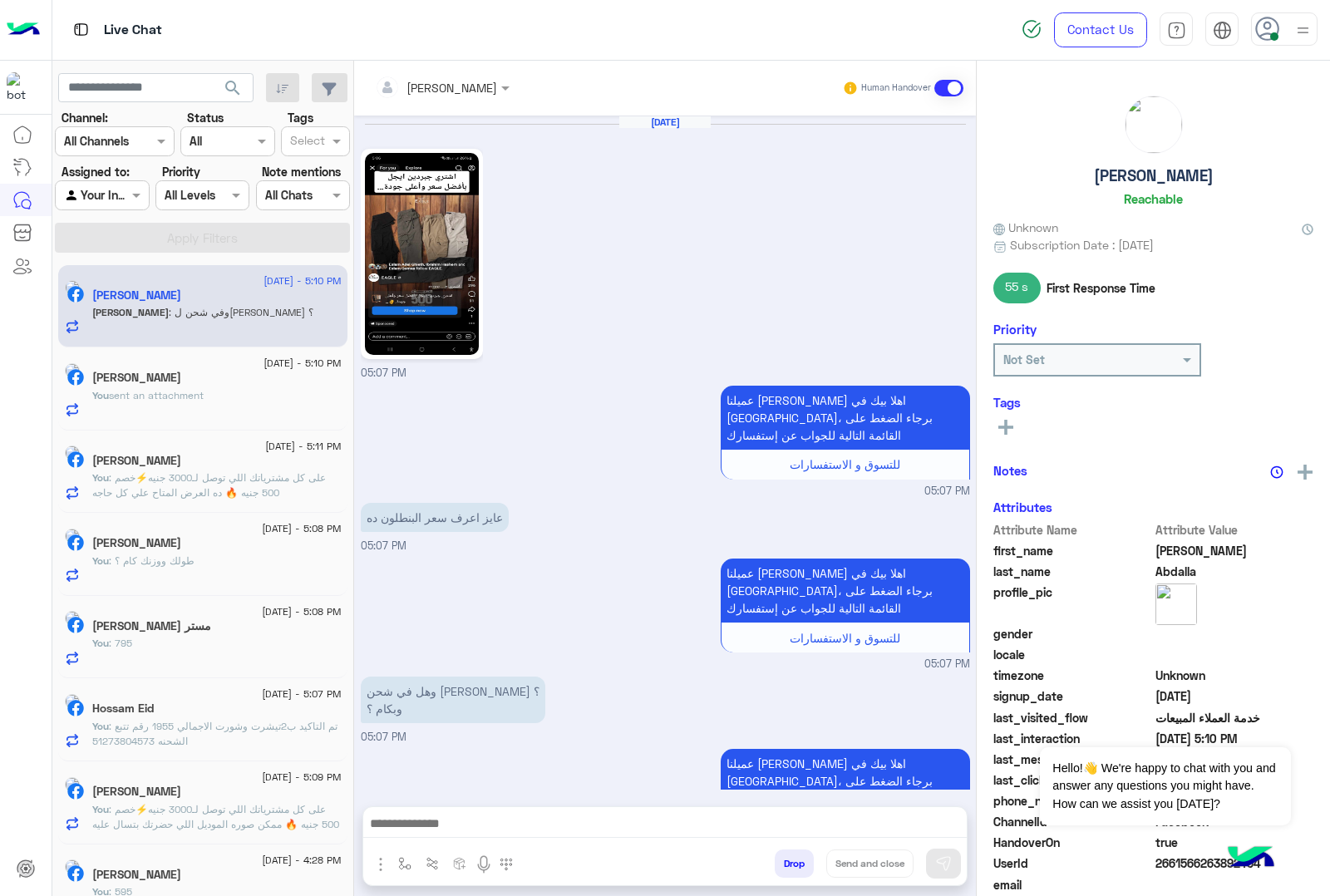
scroll to position [1894, 0]
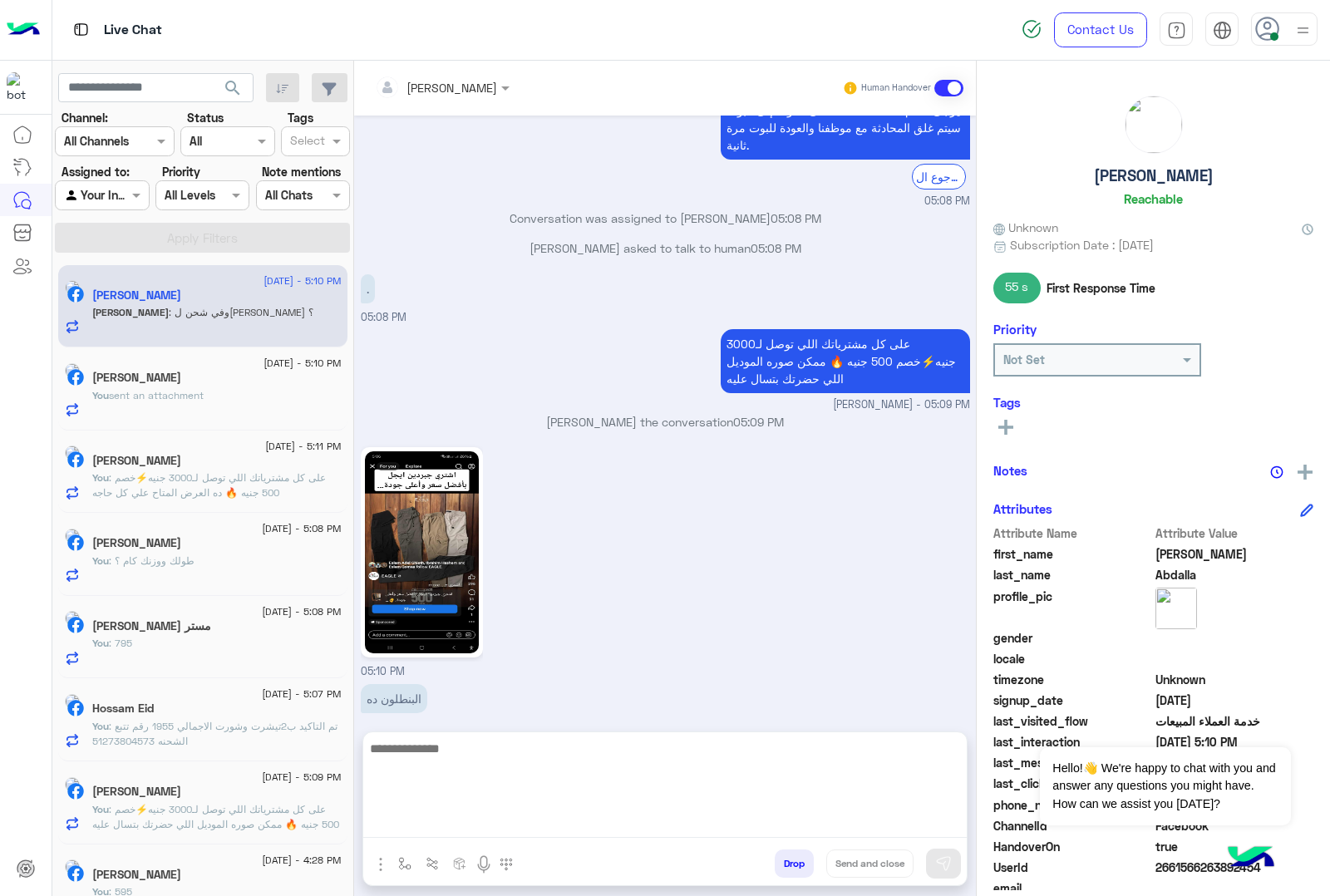
click at [454, 824] on textarea at bounding box center [665, 788] width 603 height 100
type textarea "***"
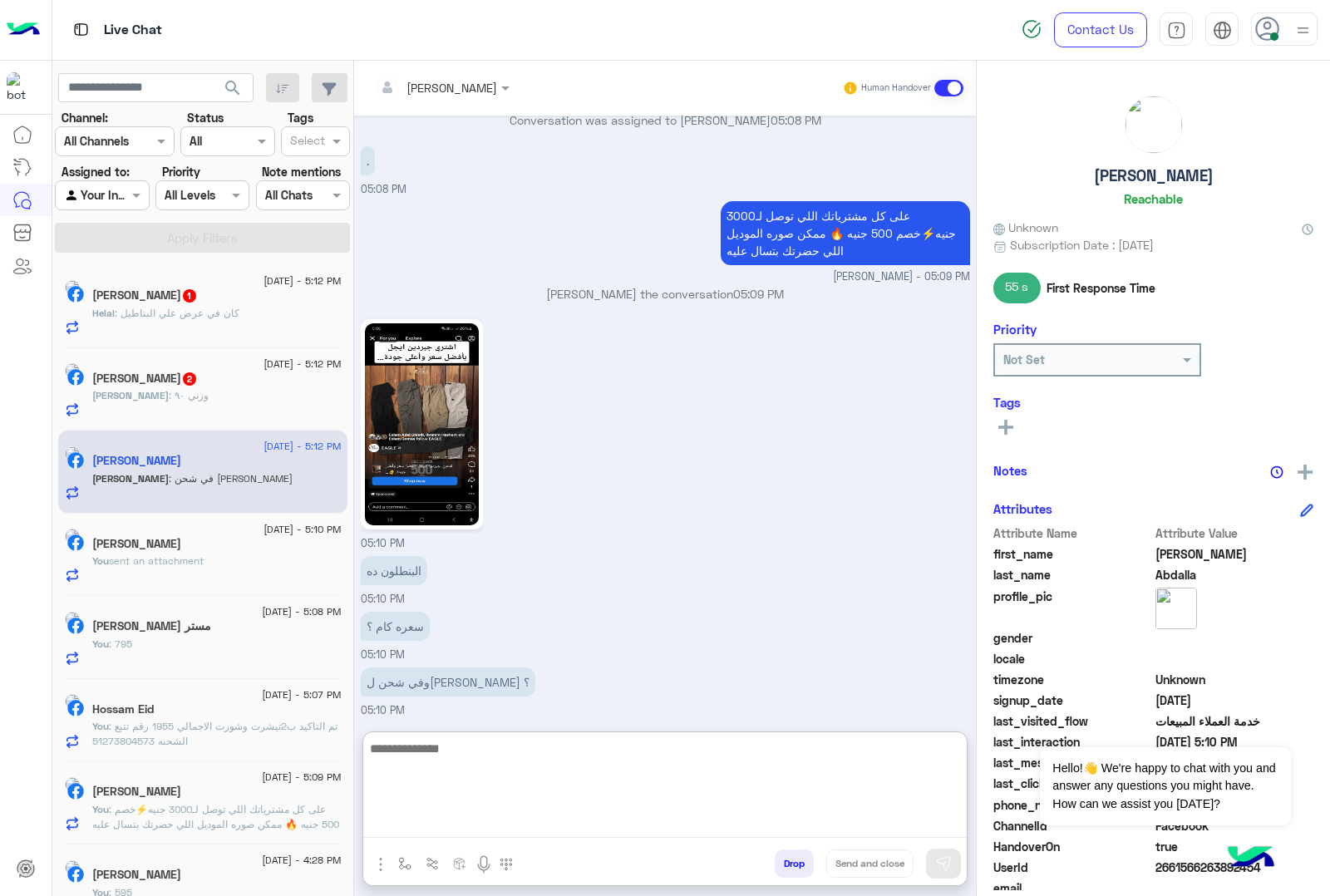
scroll to position [2076, 0]
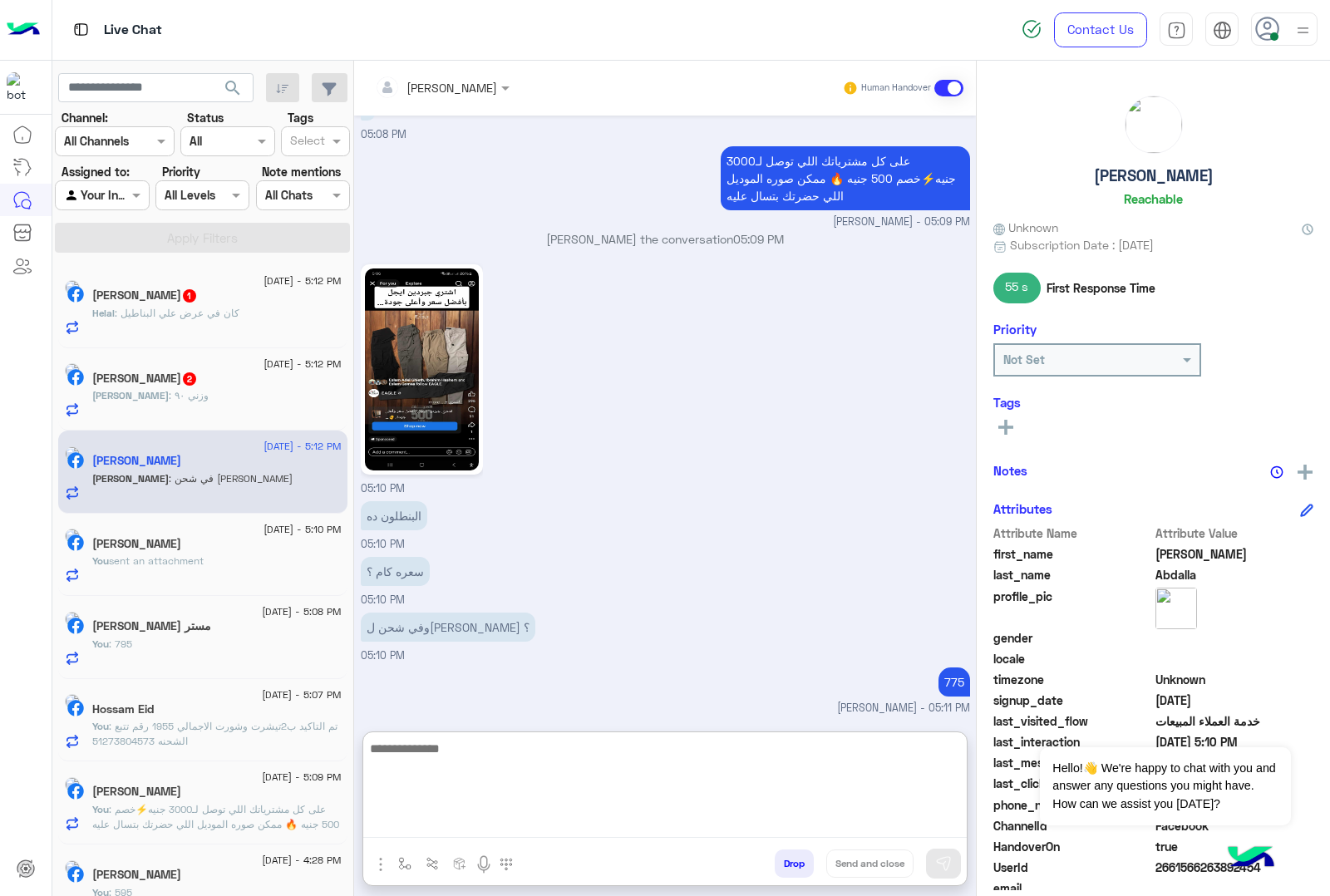
click at [436, 762] on textarea at bounding box center [665, 788] width 603 height 100
type textarea "**********"
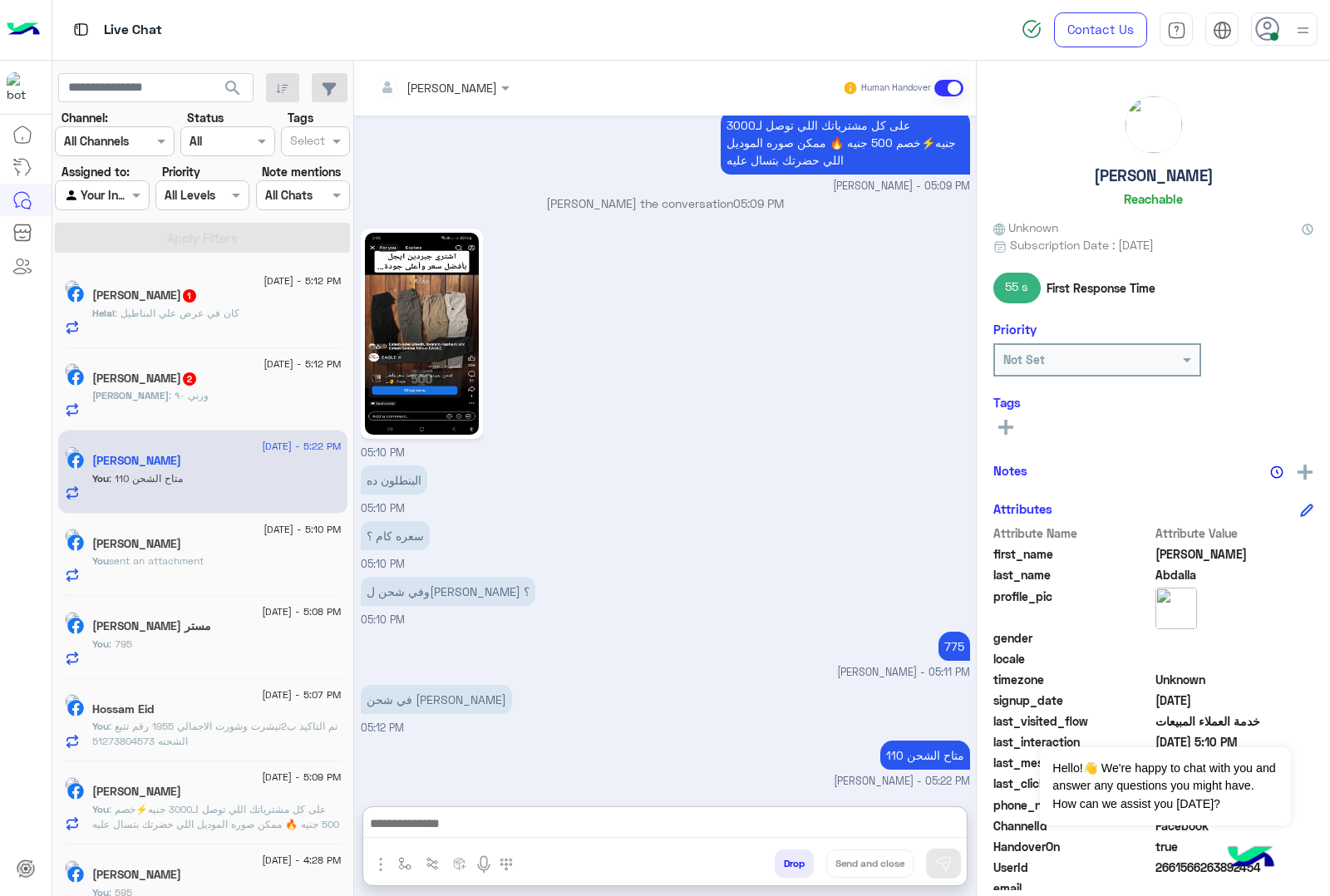
click at [217, 403] on div "Ahmed : وزني ٩٠" at bounding box center [216, 402] width 249 height 29
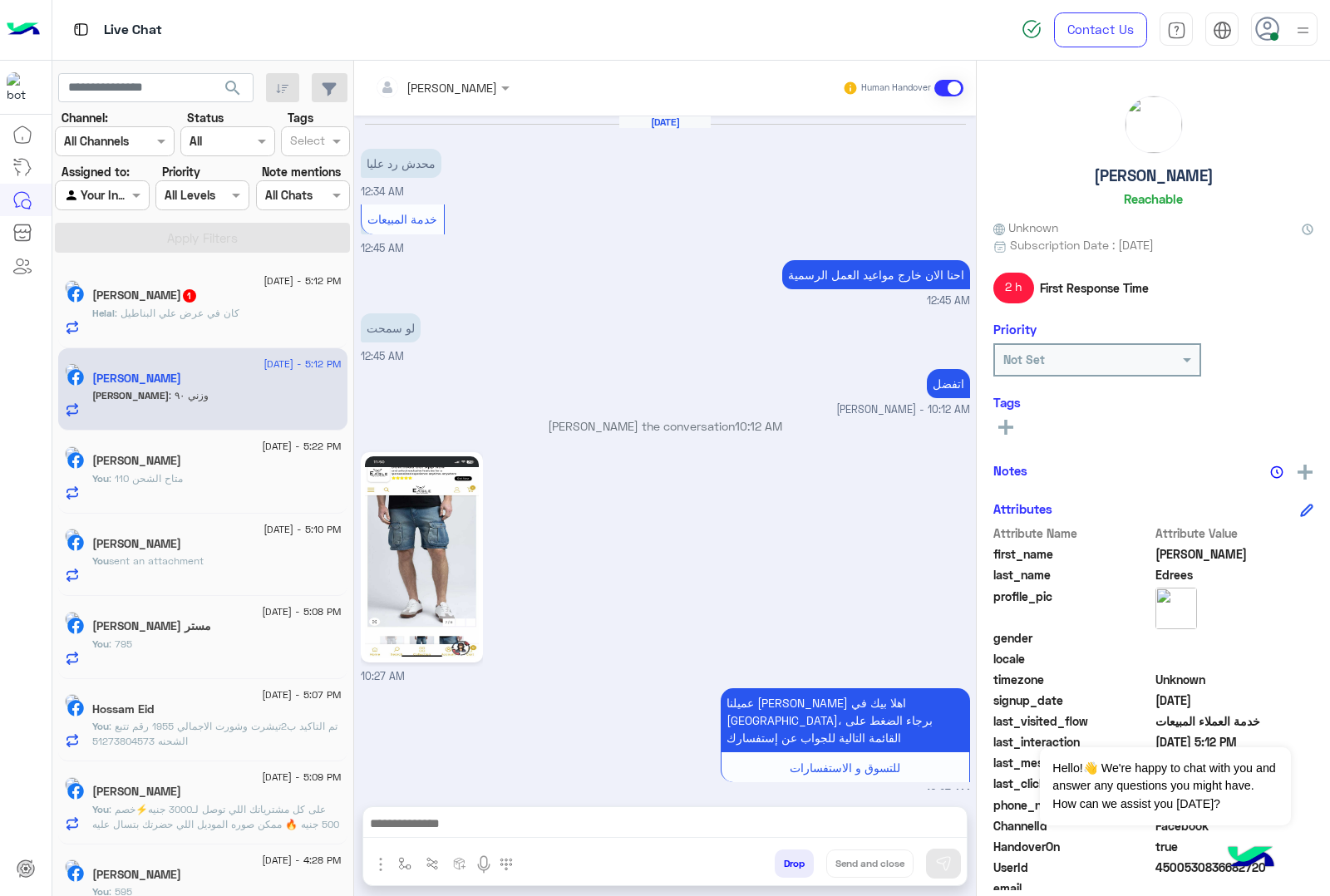
scroll to position [1988, 0]
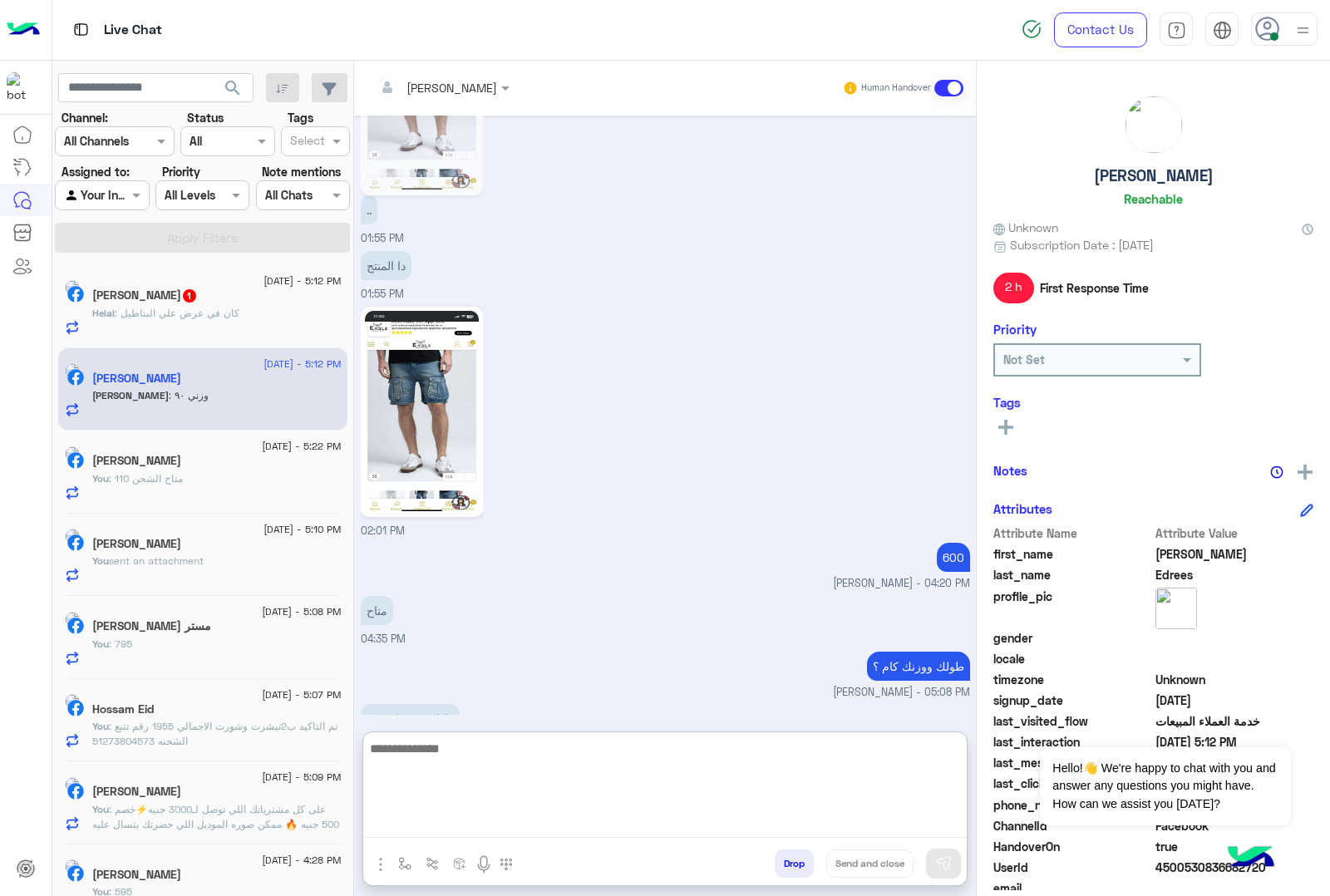
click at [447, 820] on textarea at bounding box center [665, 788] width 603 height 100
type textarea "*******"
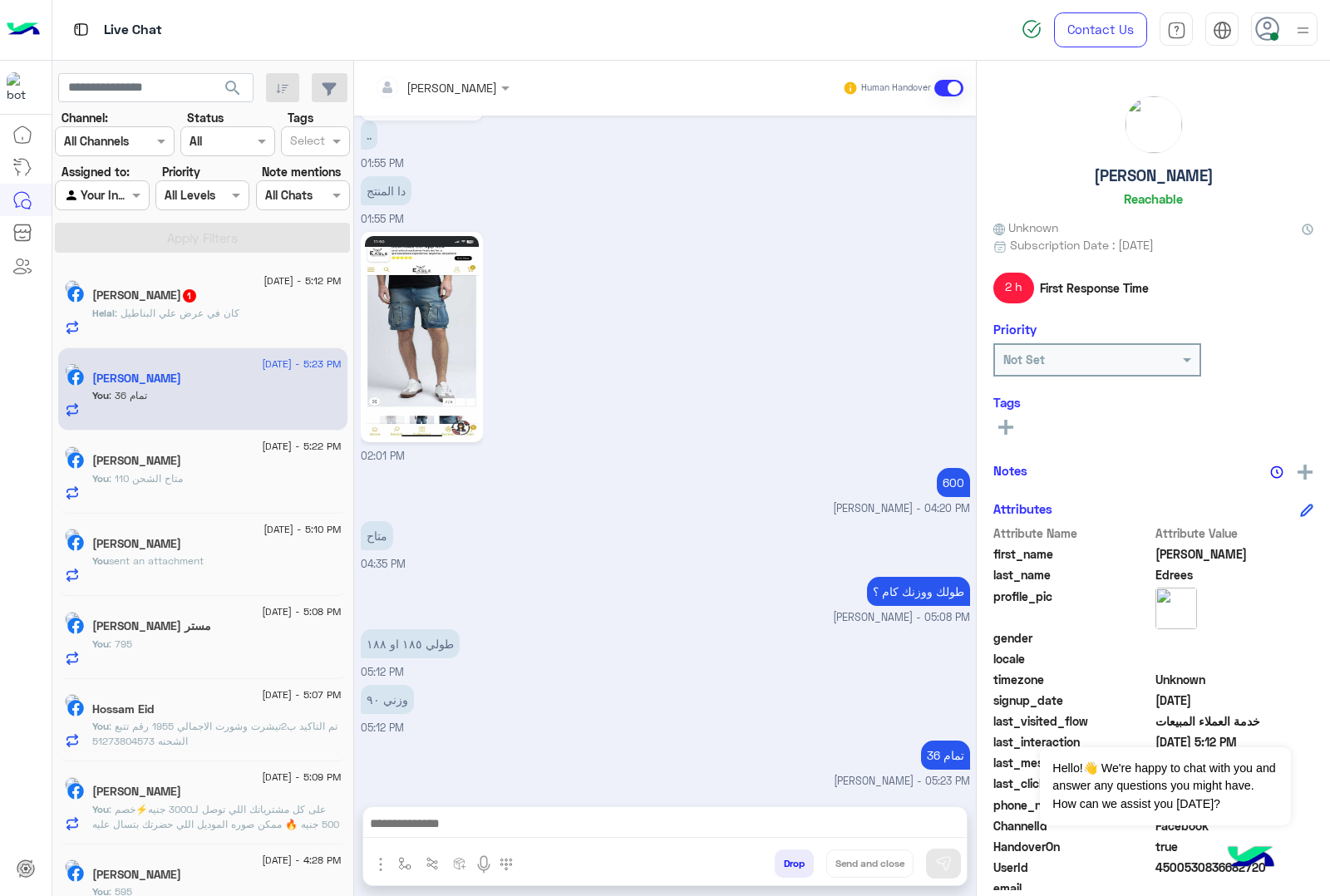
click at [202, 310] on span ": كان في عرض علي البناطيل" at bounding box center [177, 312] width 125 height 12
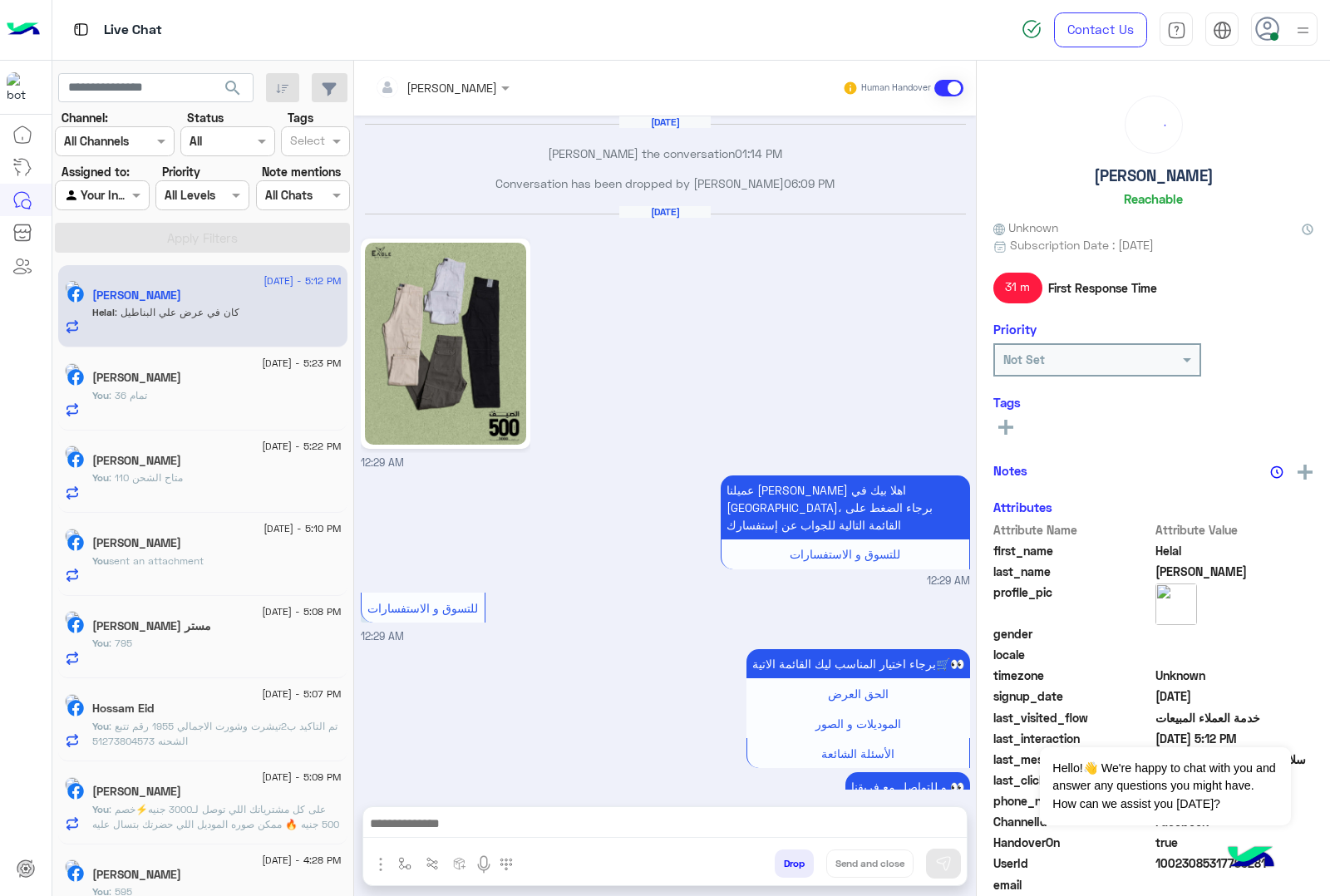
scroll to position [2082, 0]
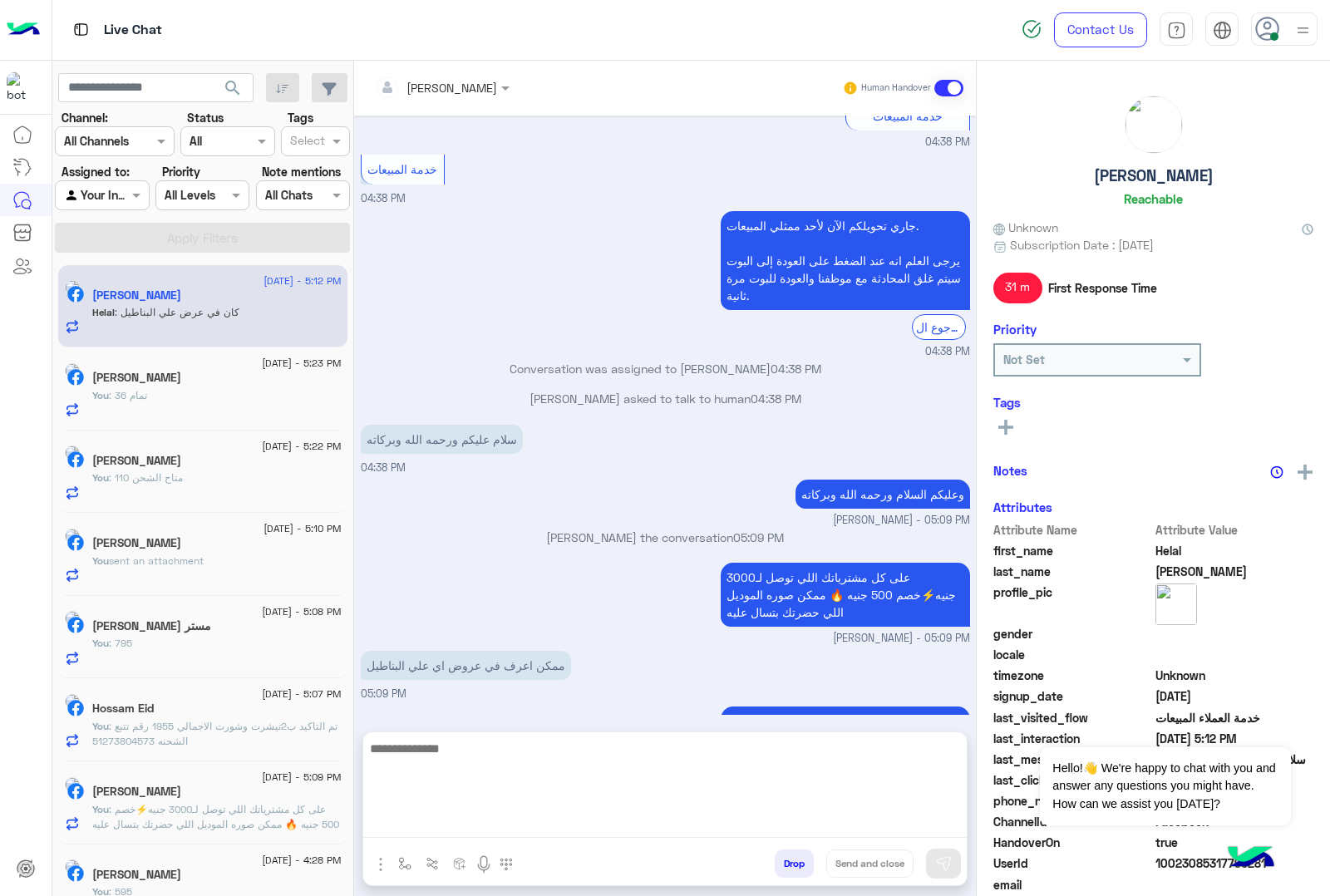
click at [453, 815] on textarea at bounding box center [665, 788] width 603 height 100
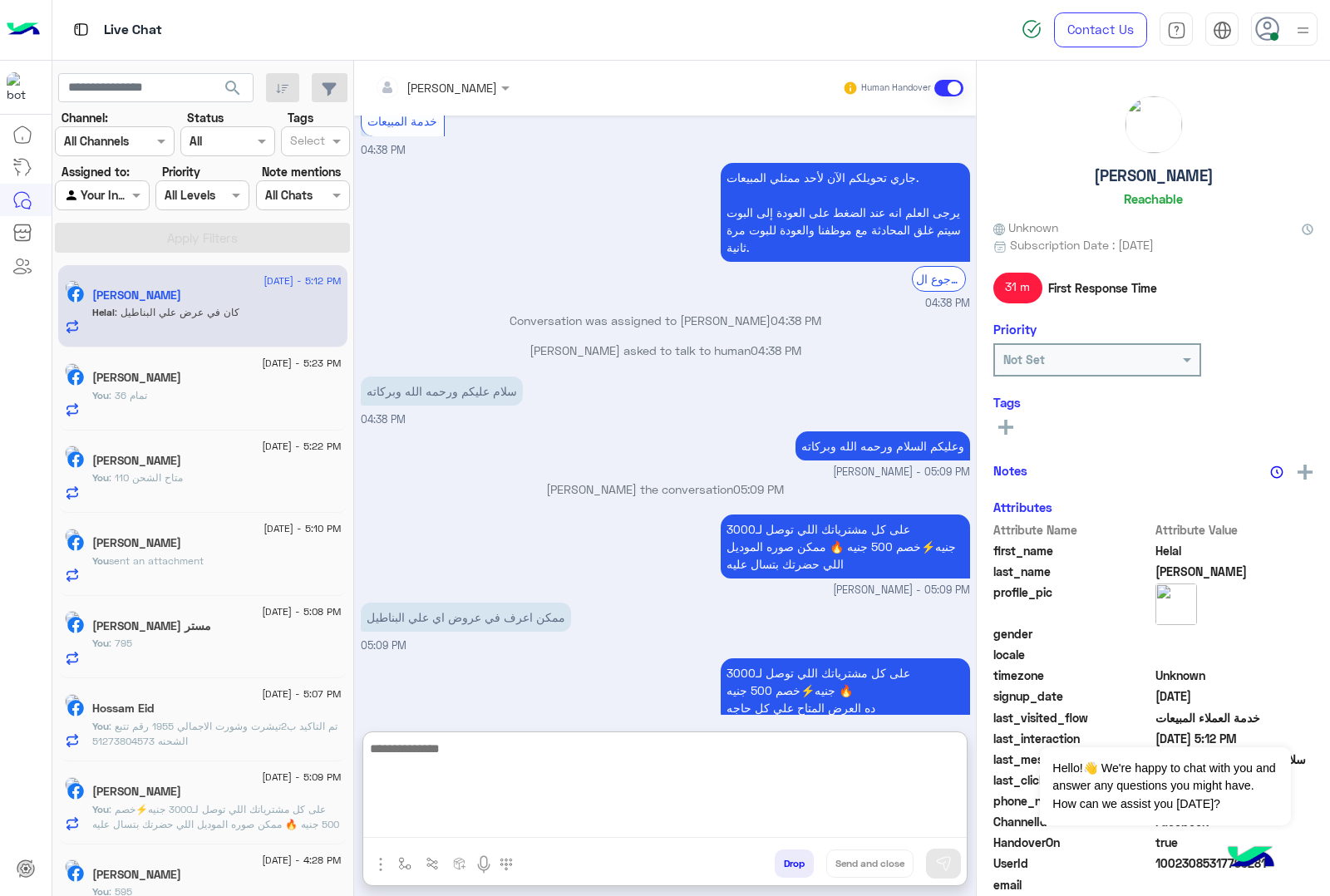
scroll to position [2157, 0]
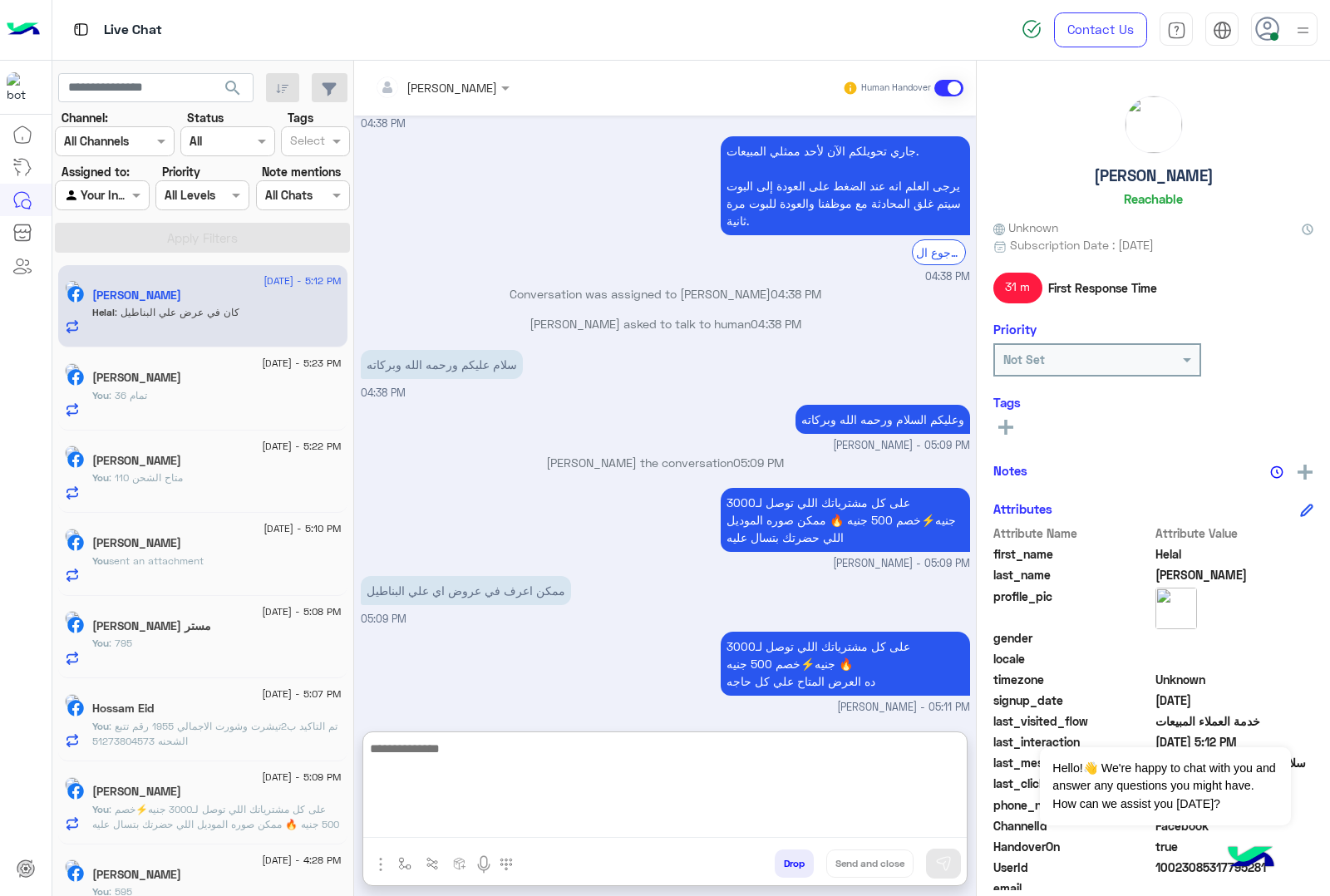
click at [426, 754] on textarea at bounding box center [665, 788] width 603 height 100
click at [476, 762] on textarea at bounding box center [665, 788] width 603 height 100
click at [482, 756] on textarea at bounding box center [665, 788] width 603 height 100
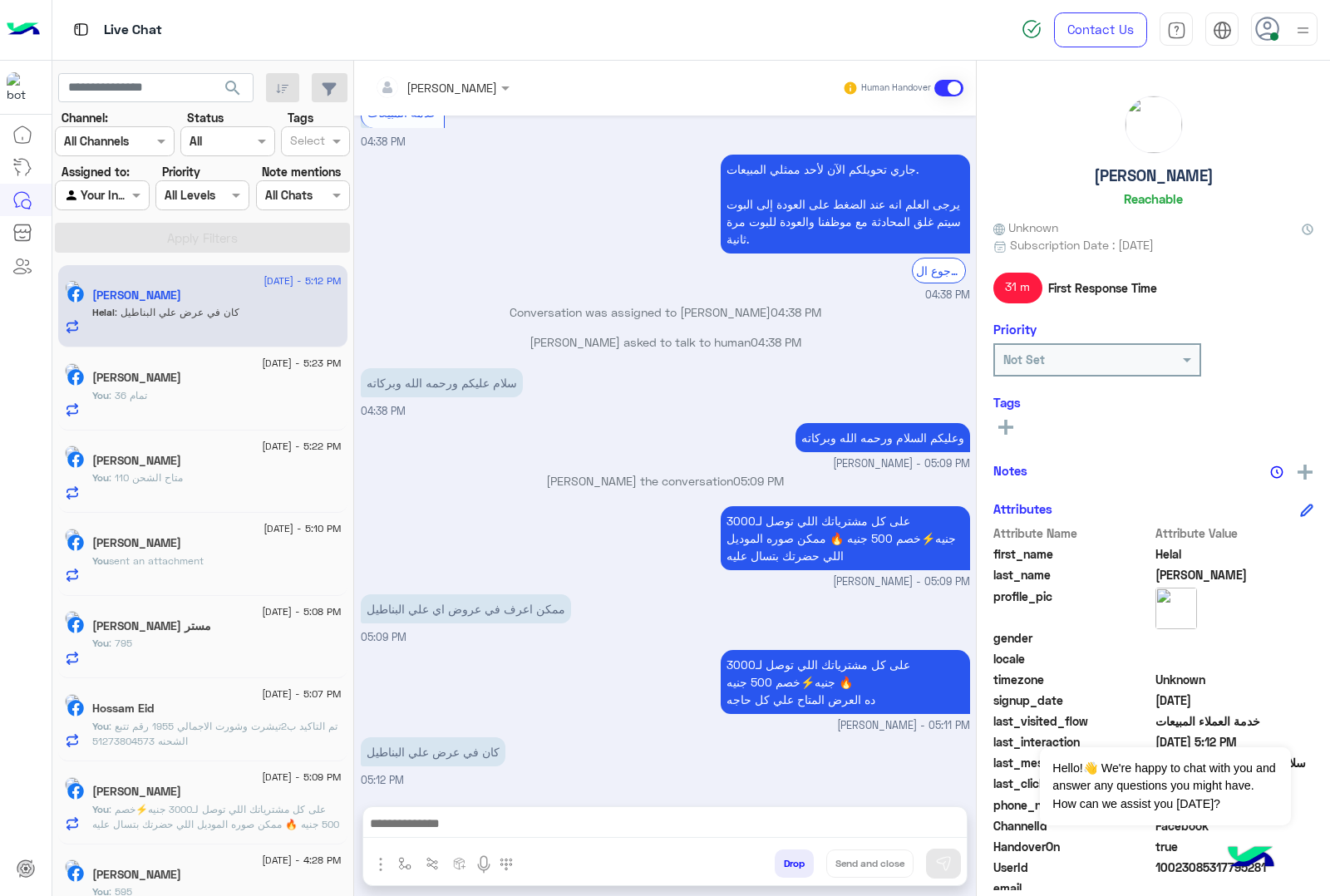
scroll to position [2082, 0]
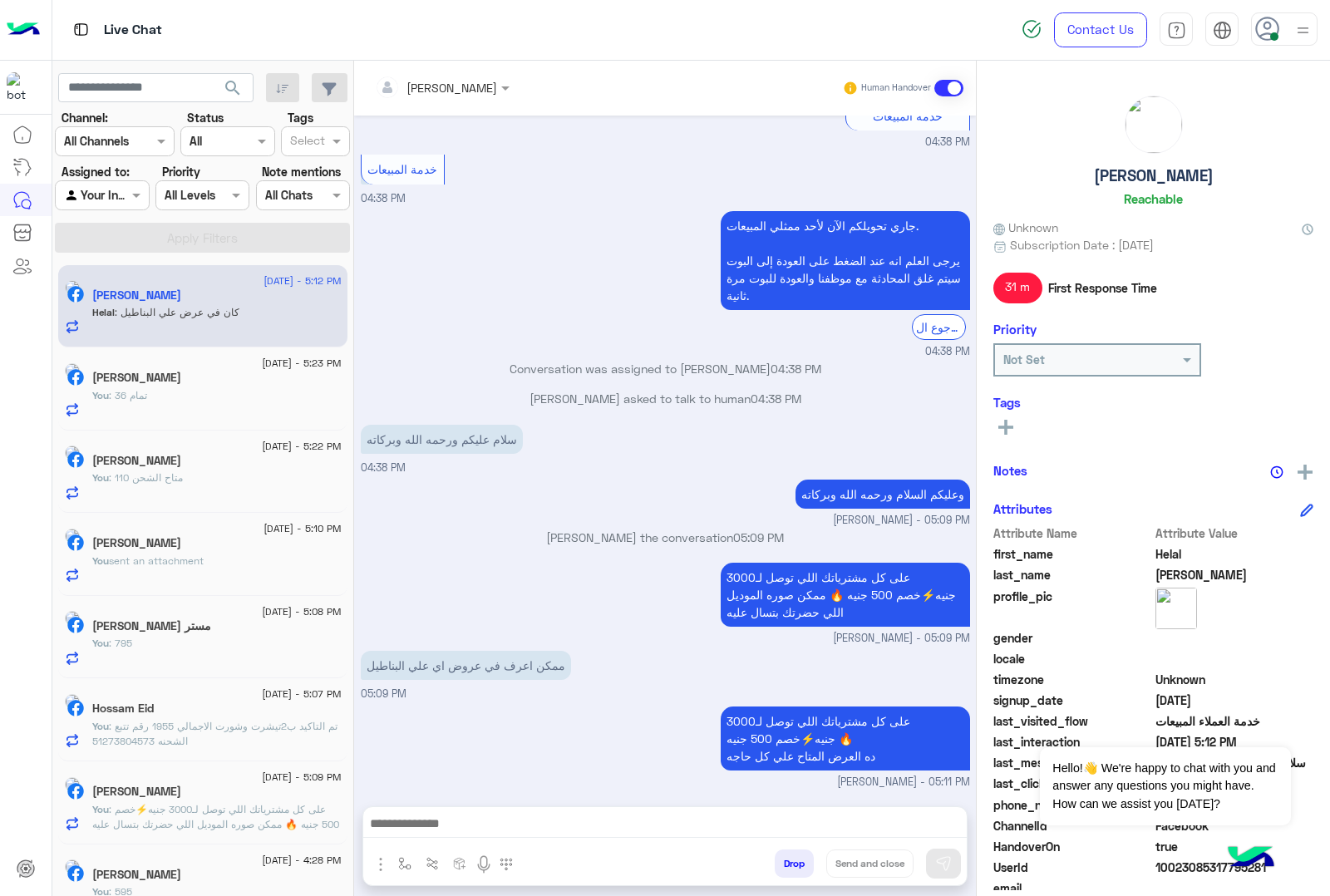
drag, startPoint x: 443, startPoint y: 807, endPoint x: 428, endPoint y: 812, distance: 15.8
click at [443, 807] on div at bounding box center [665, 828] width 603 height 42
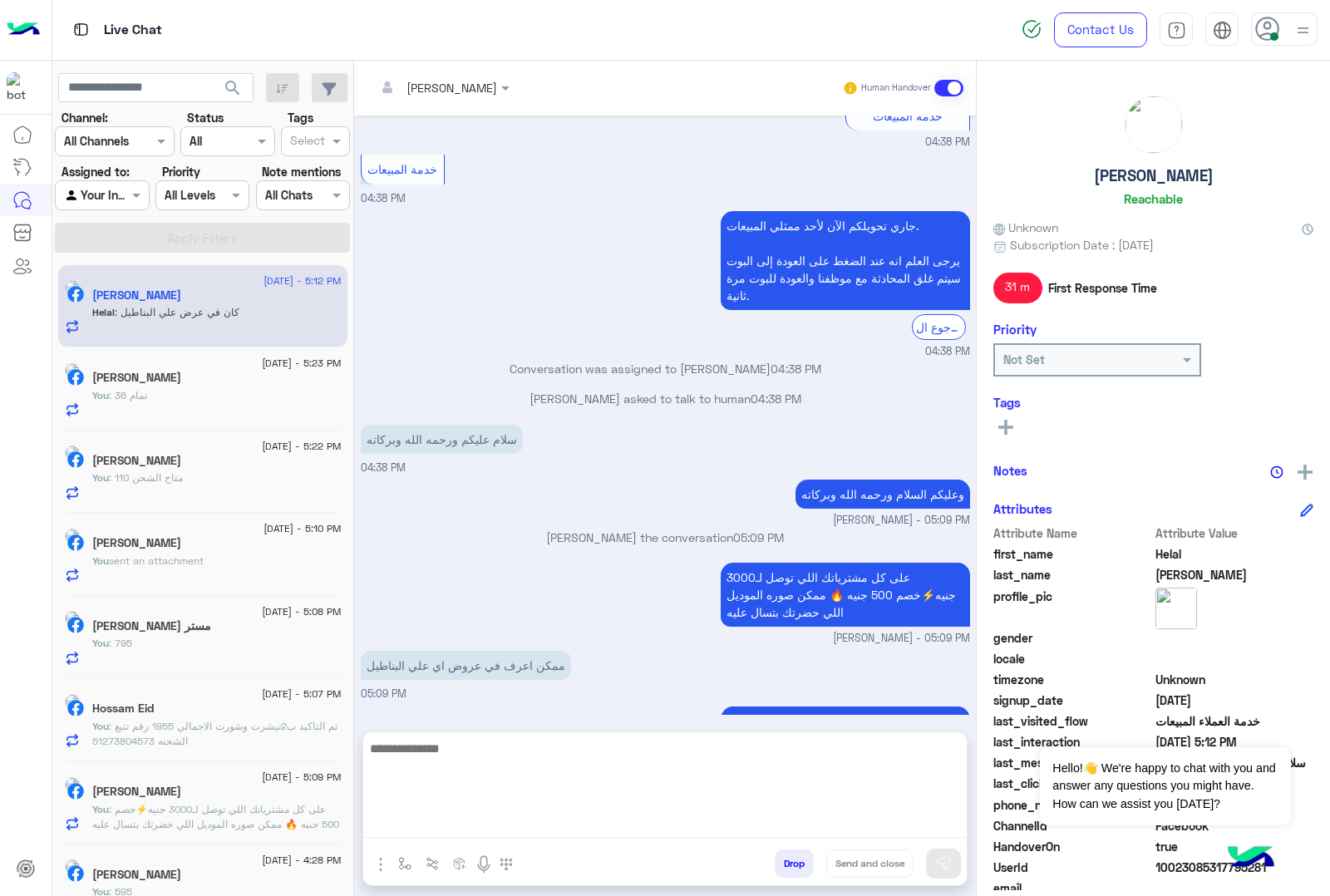
click at [425, 813] on textarea at bounding box center [665, 788] width 603 height 100
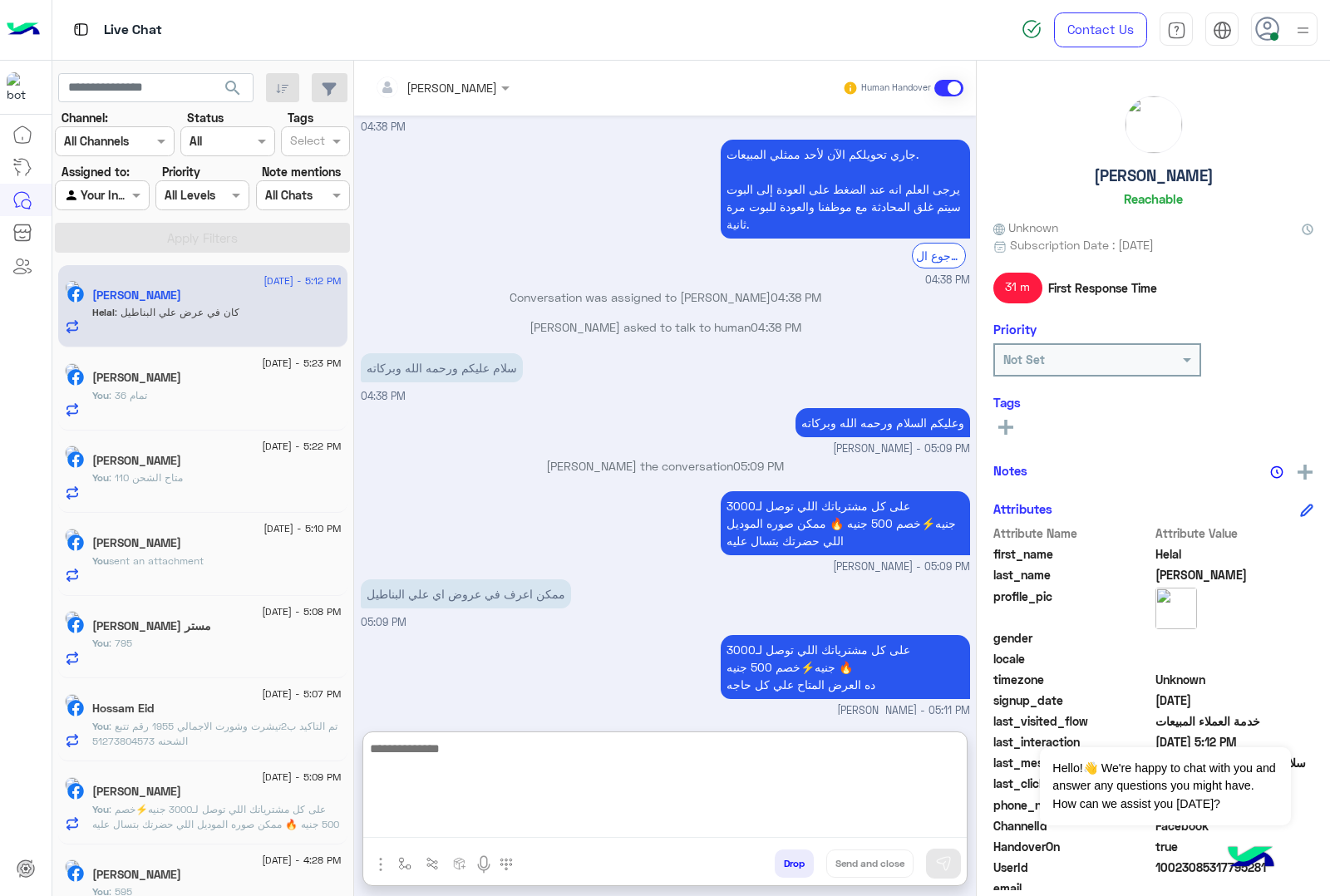
paste textarea "**********"
type textarea "**********"
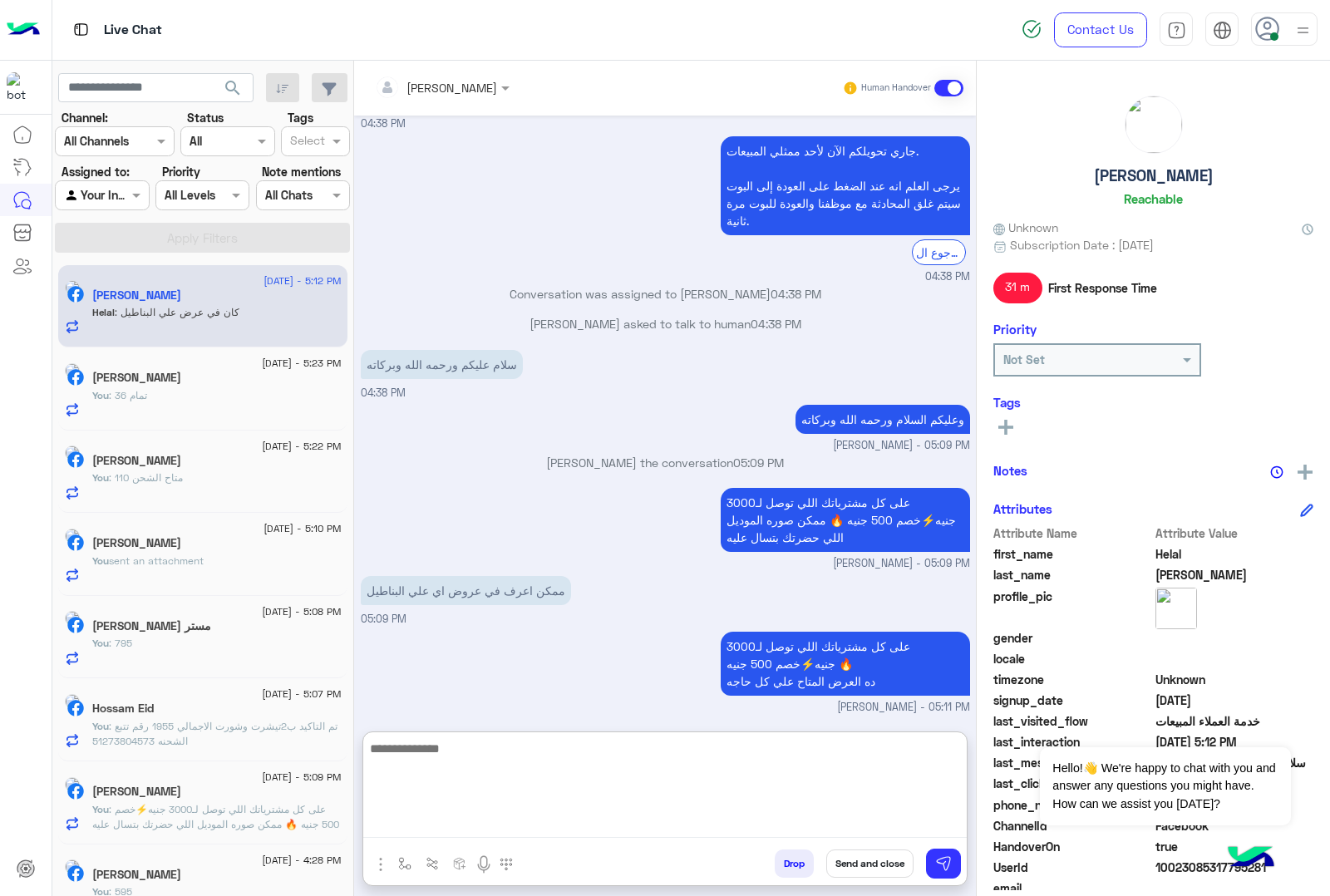
scroll to position [2245, 0]
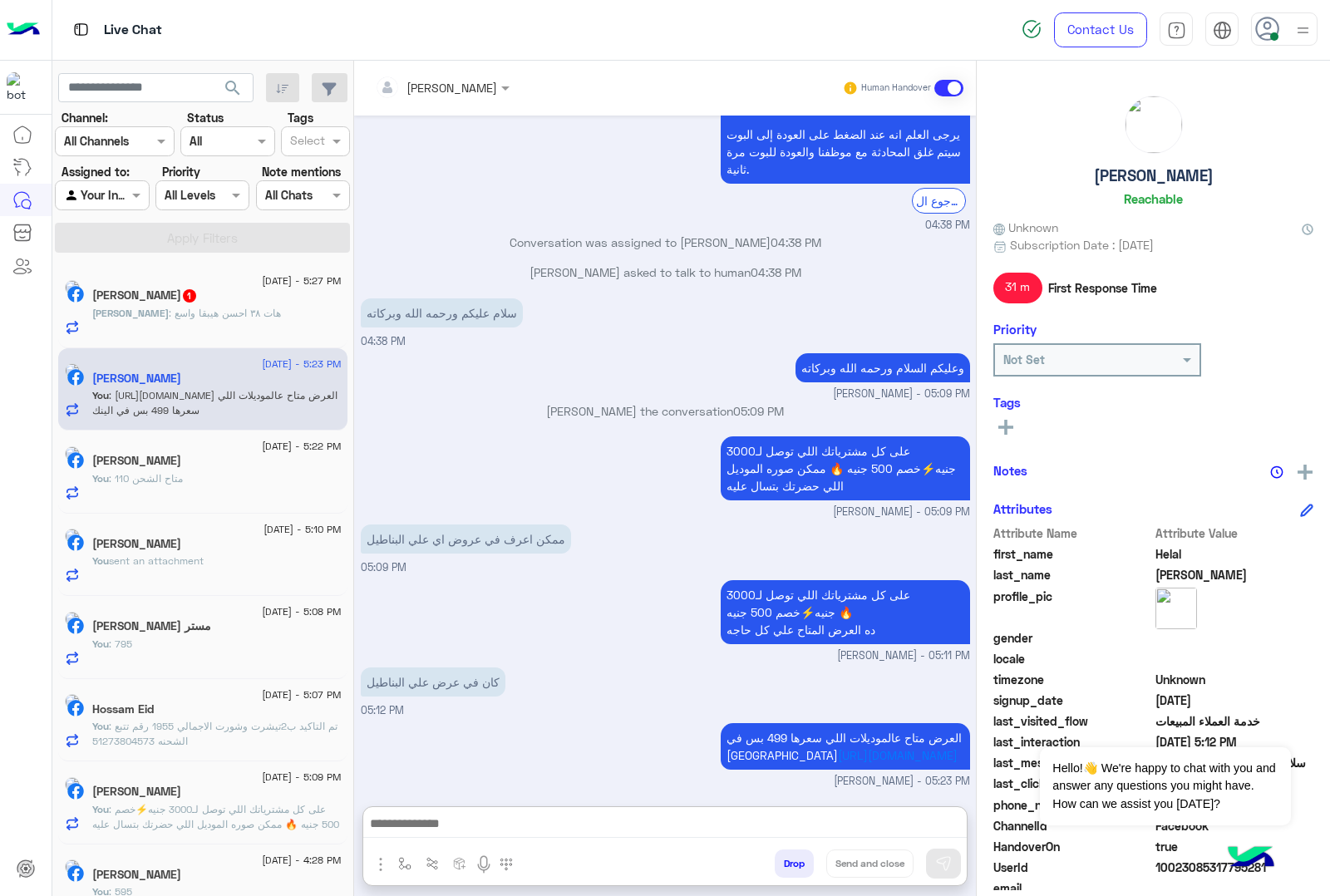
click at [194, 308] on p "Ahmed : هات ٣٨ احسن هيبقا واسع" at bounding box center [187, 313] width 188 height 15
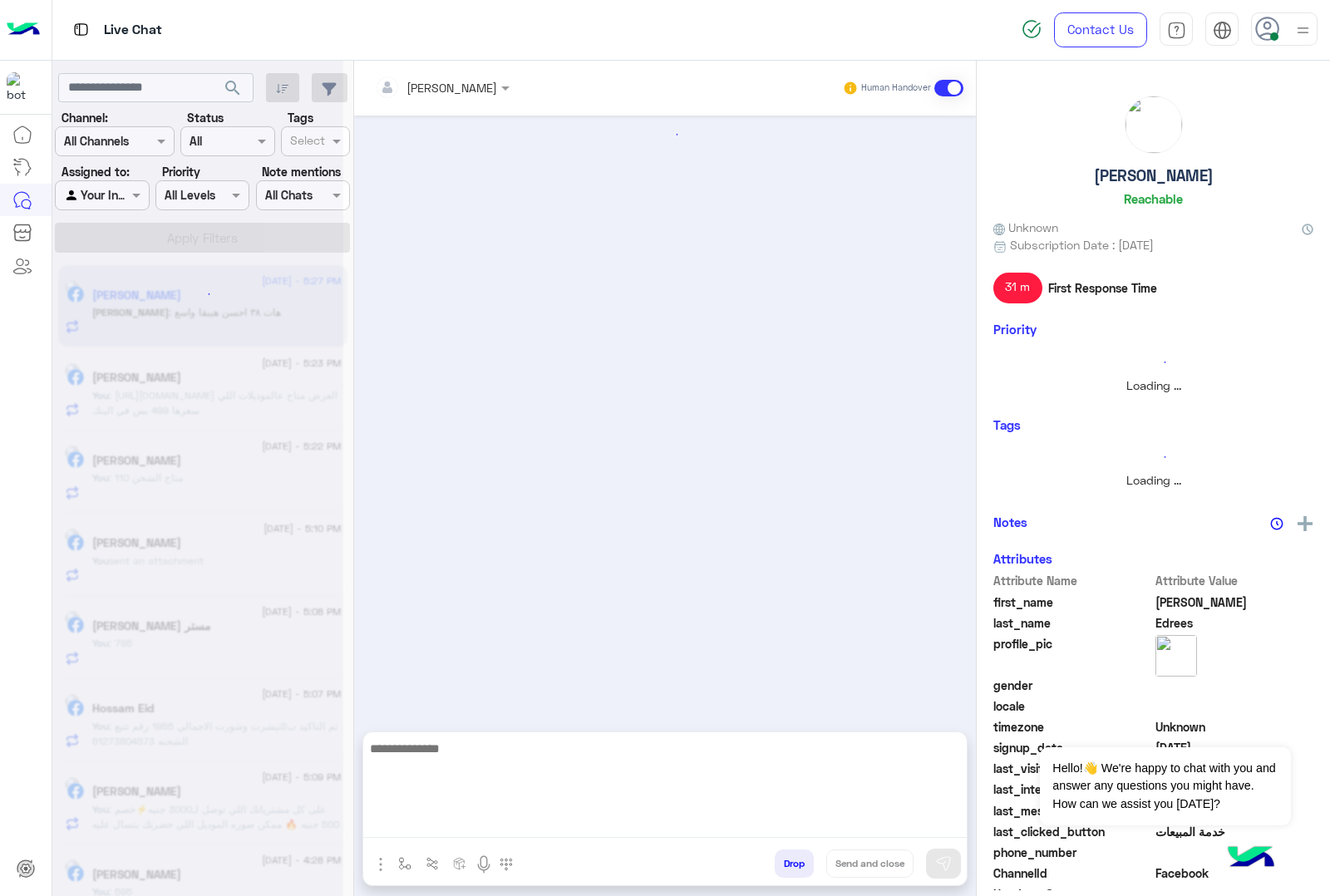
click at [492, 830] on textarea at bounding box center [665, 788] width 603 height 100
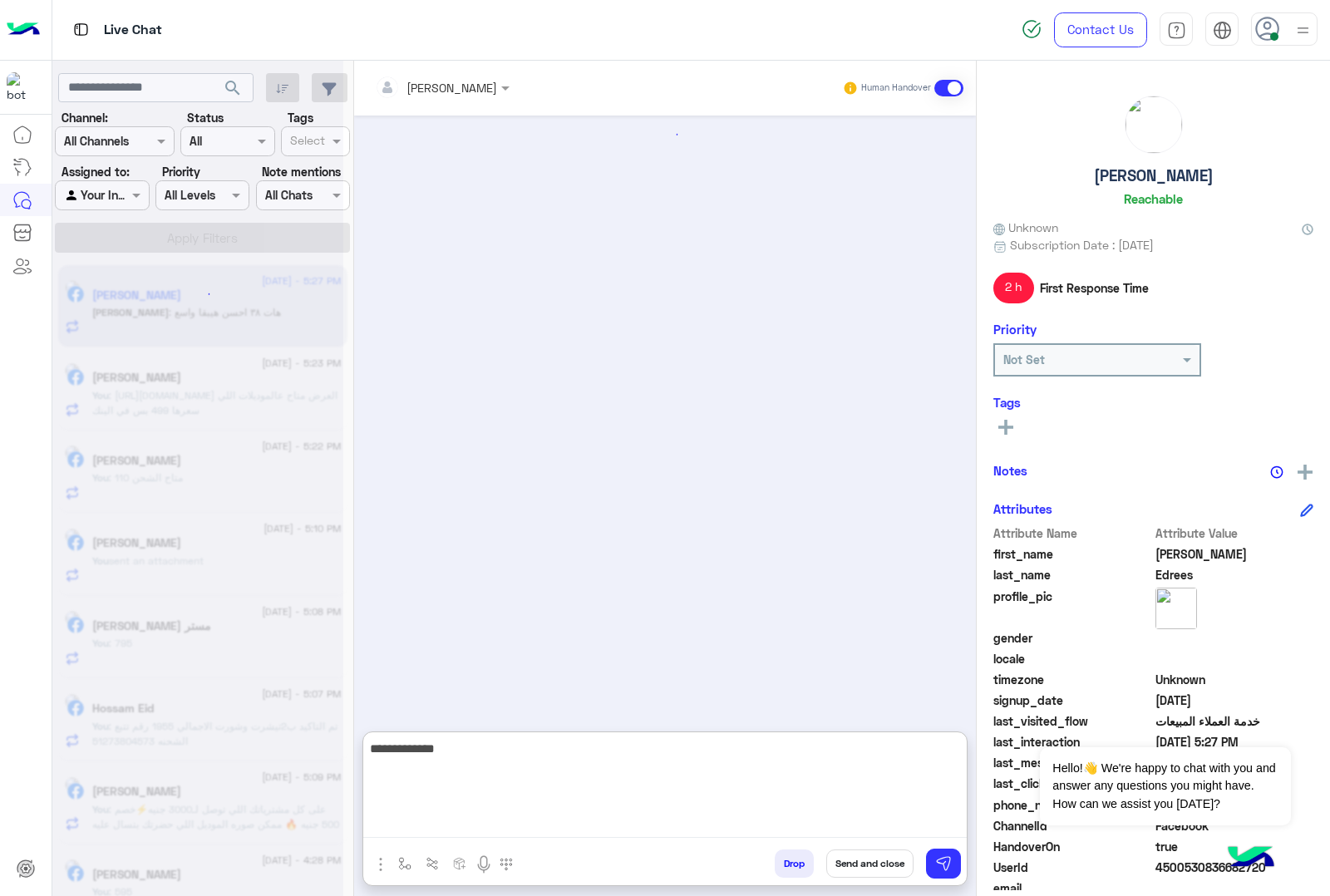
type textarea "**********"
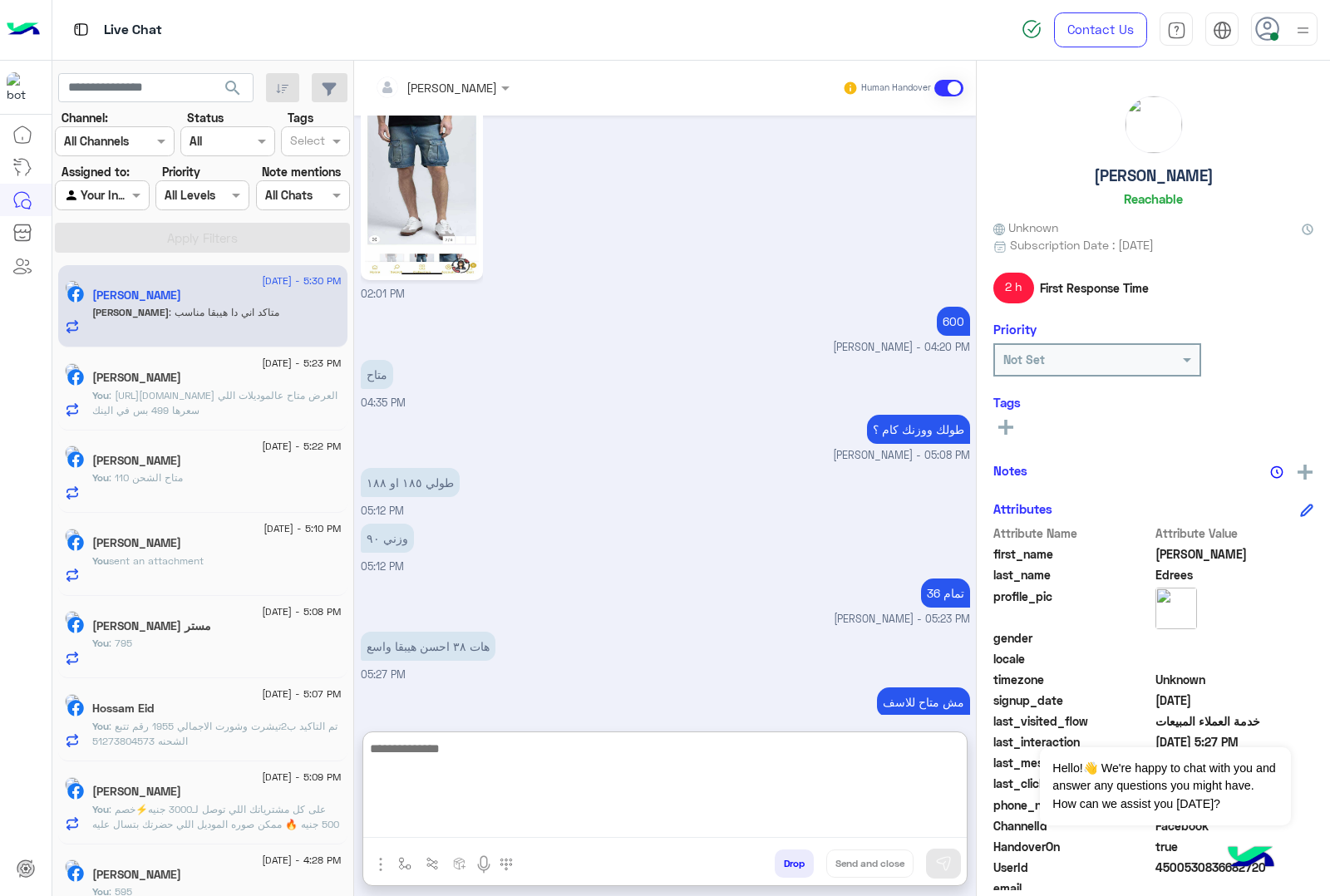
scroll to position [2196, 0]
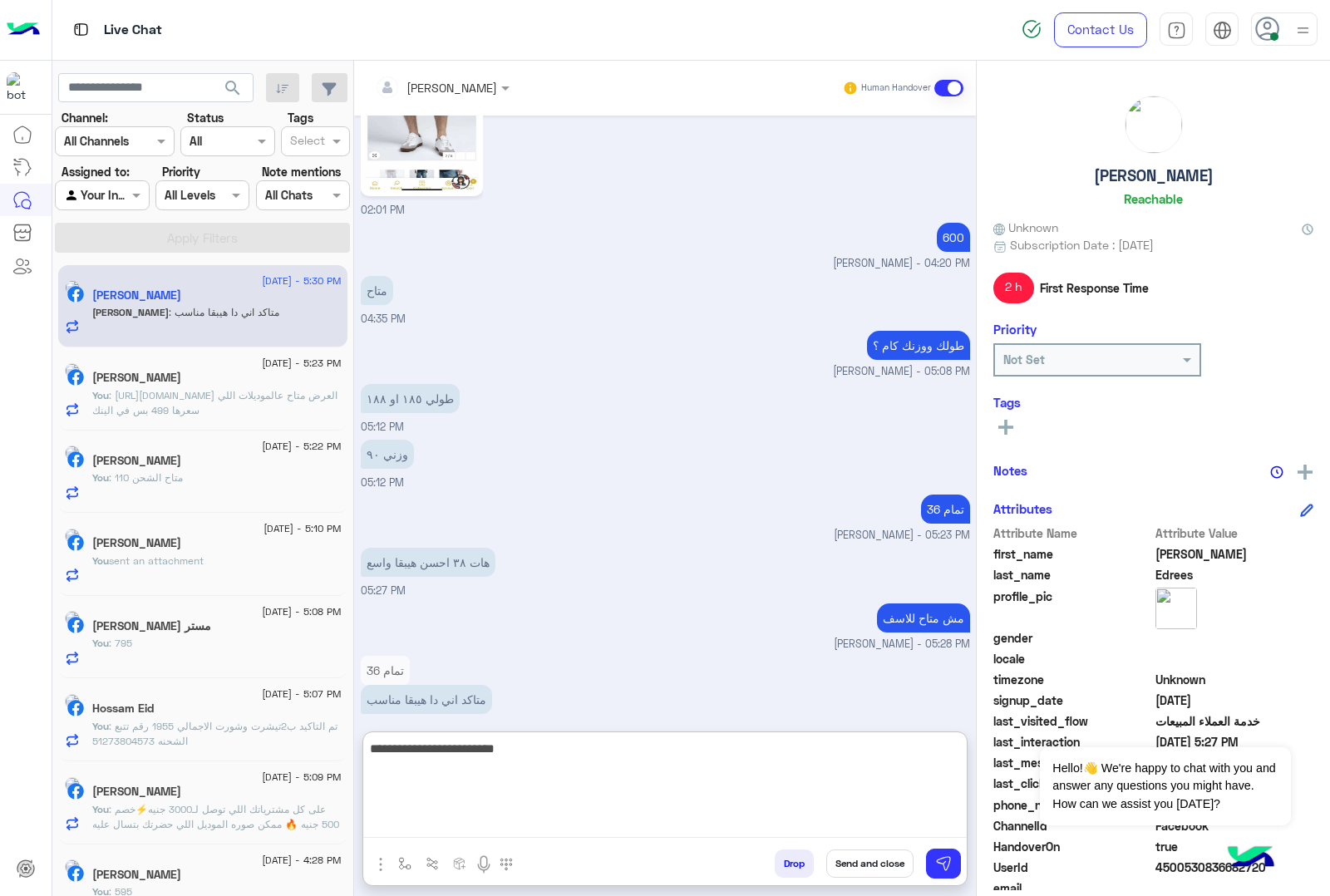
type textarea "**********"
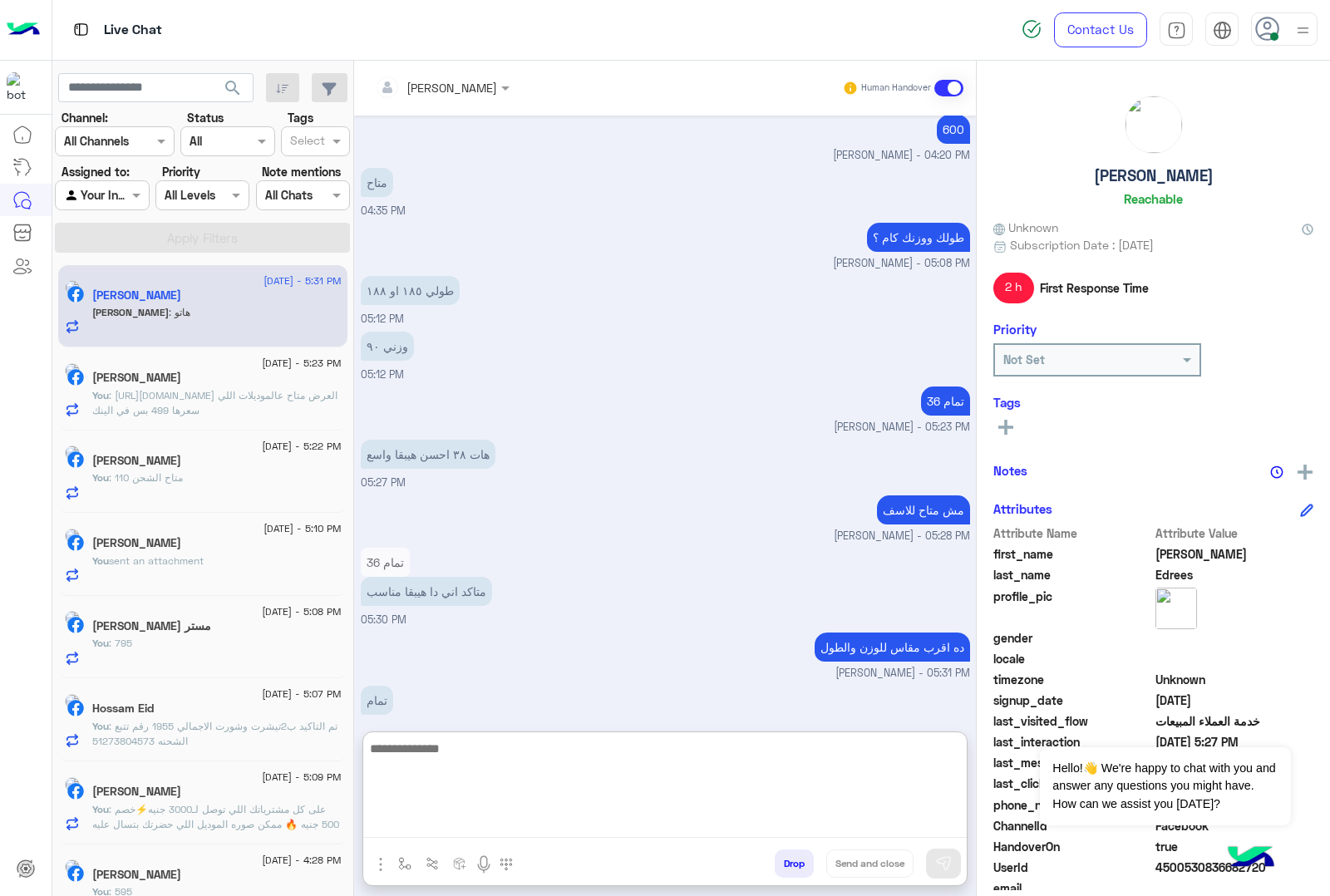
scroll to position [2359, 0]
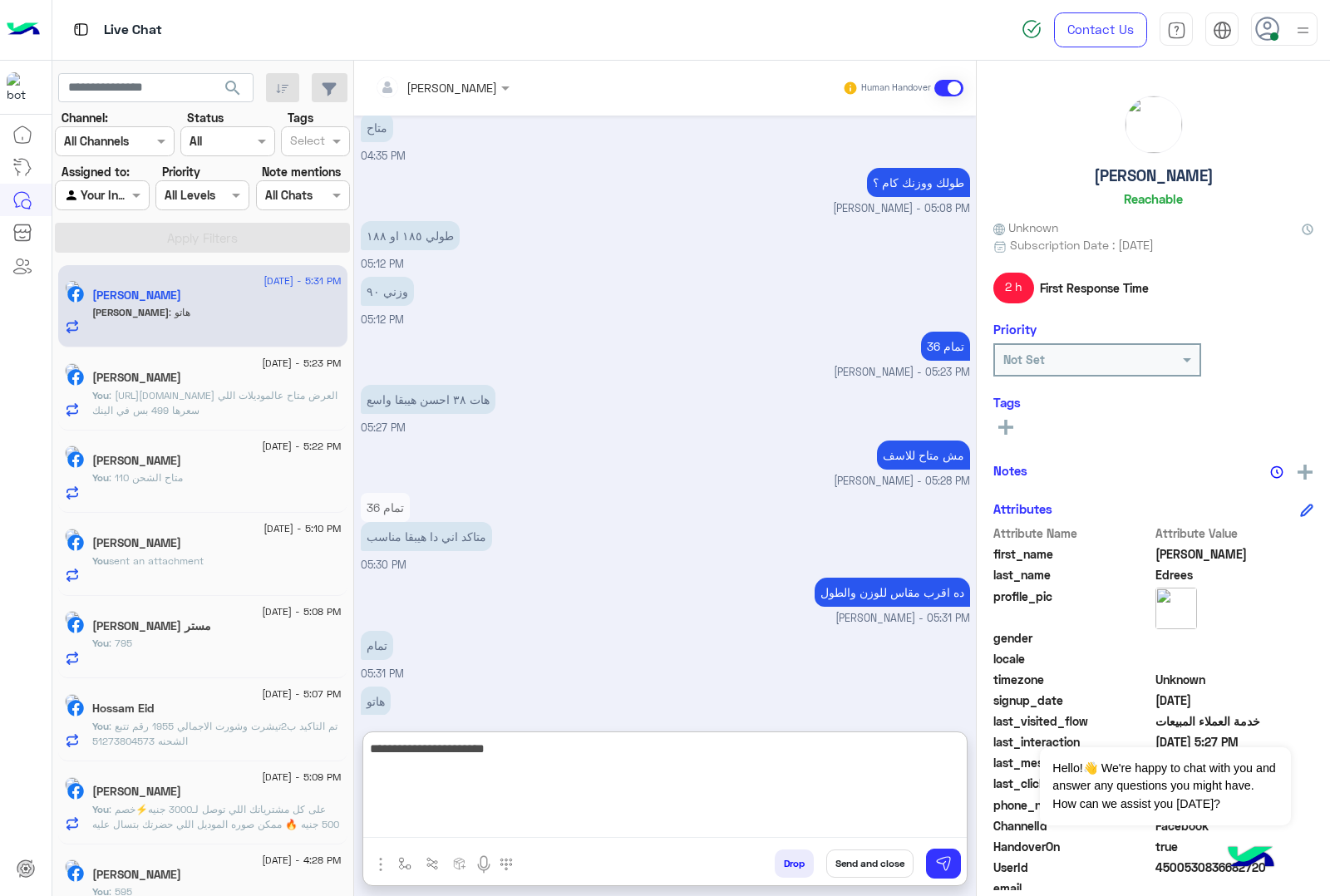
type textarea "**********"
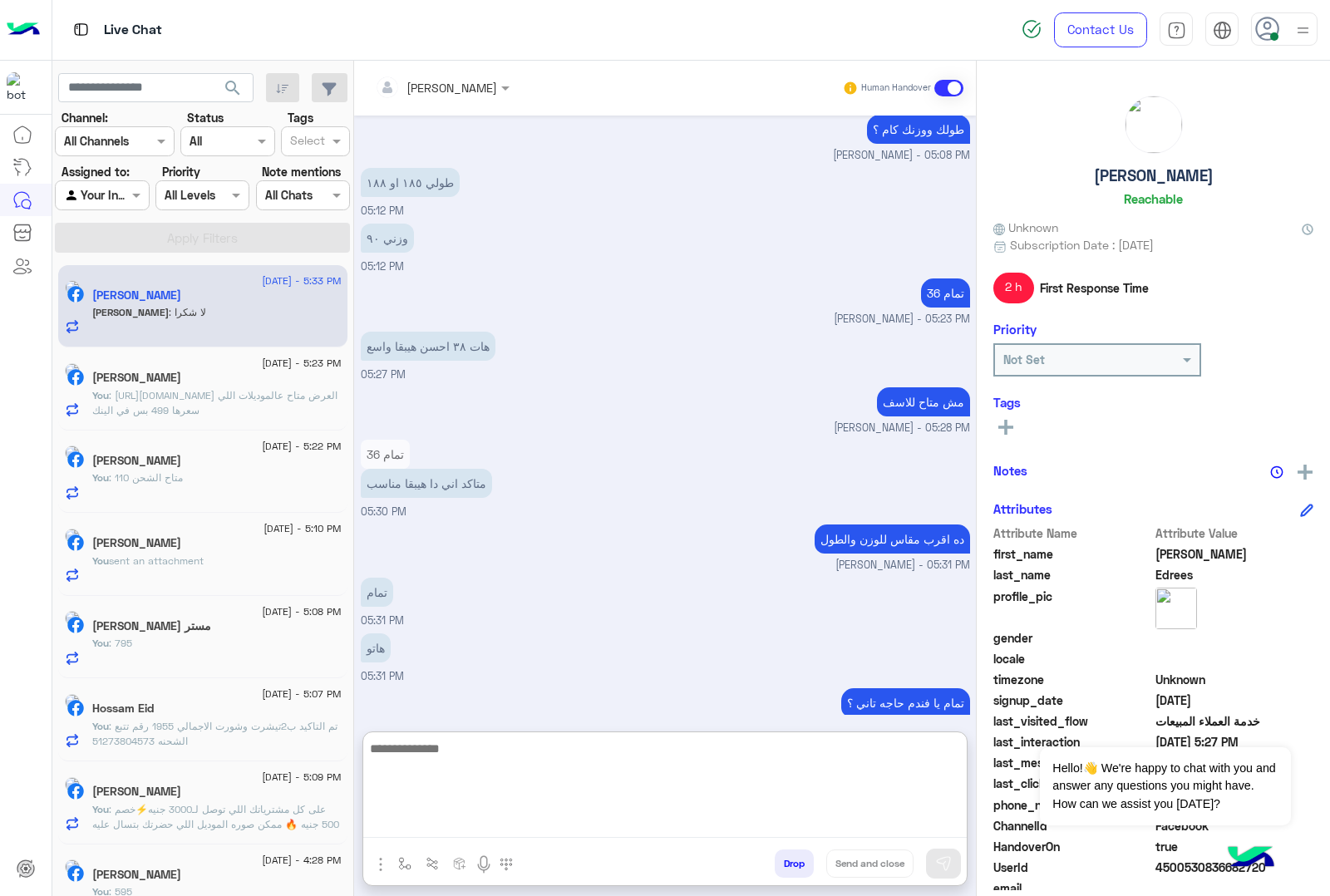
scroll to position [2467, 0]
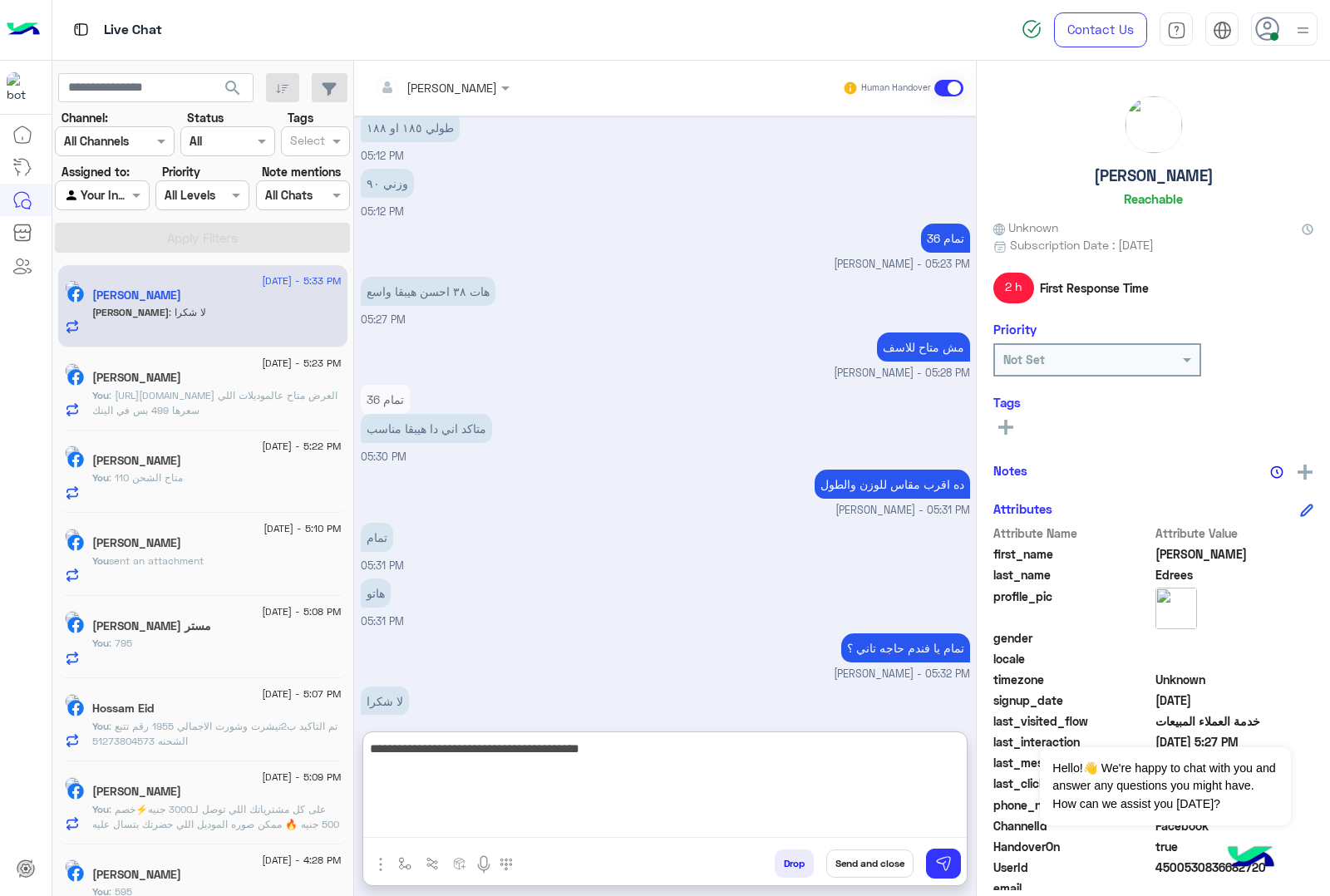
type textarea "**********"
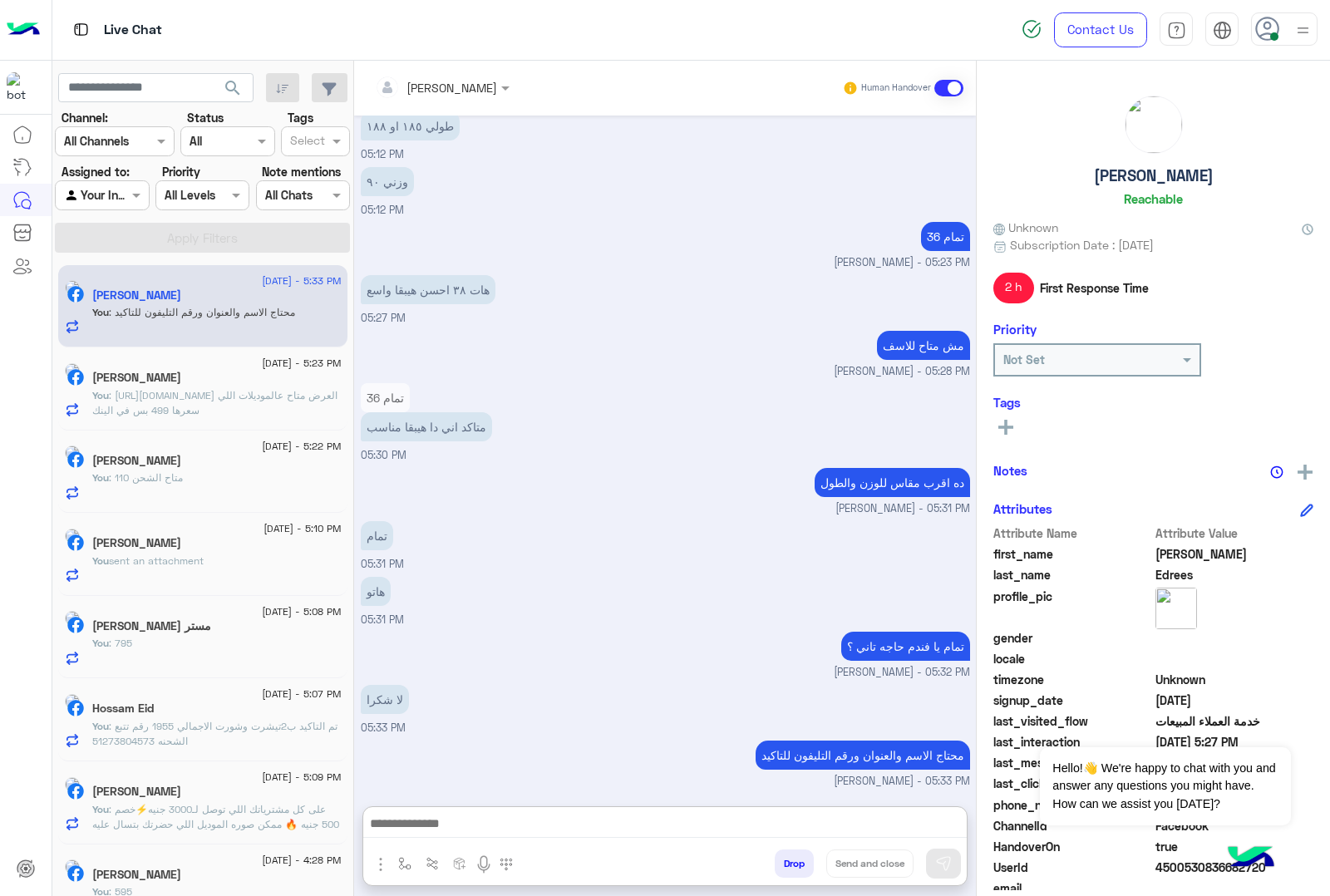
click at [184, 758] on div "22 August - 5:07 PM Hossam Eid You : تم التاكيد ب2تيشرت وشورت الاجمالي 1955 رقم…" at bounding box center [202, 719] width 289 height 83
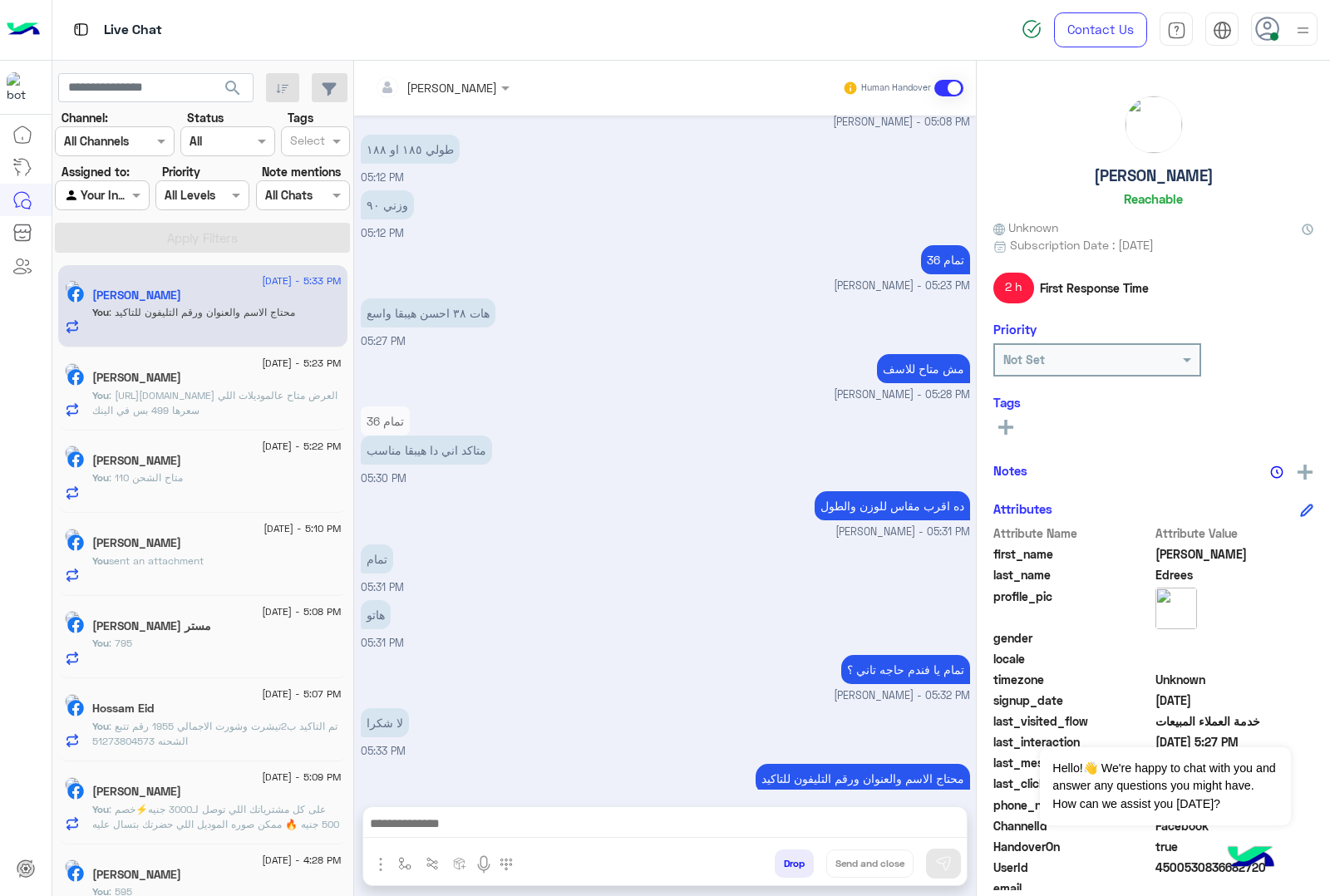
click at [204, 711] on div "Hossam Eid" at bounding box center [216, 710] width 249 height 18
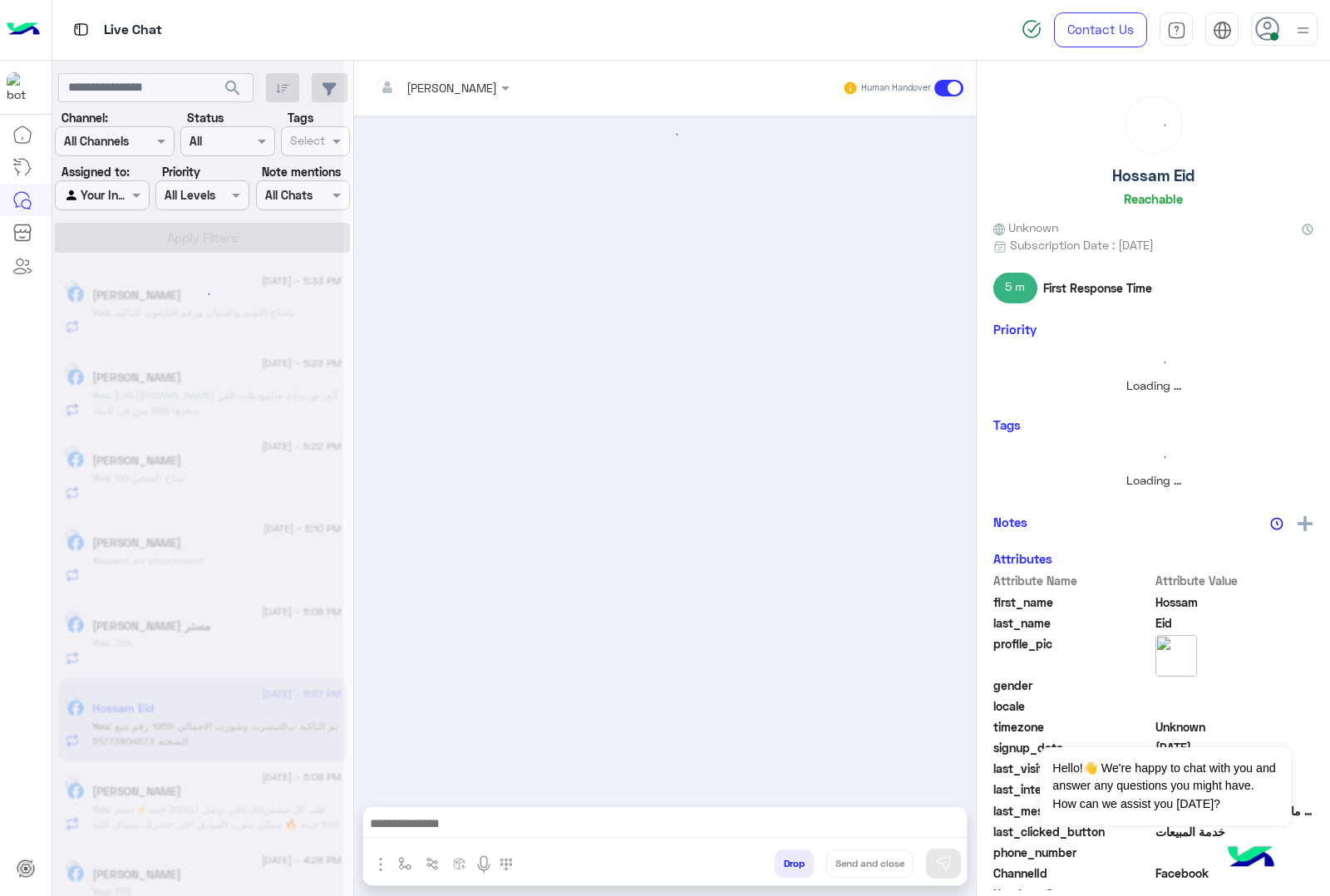
scroll to position [1563, 0]
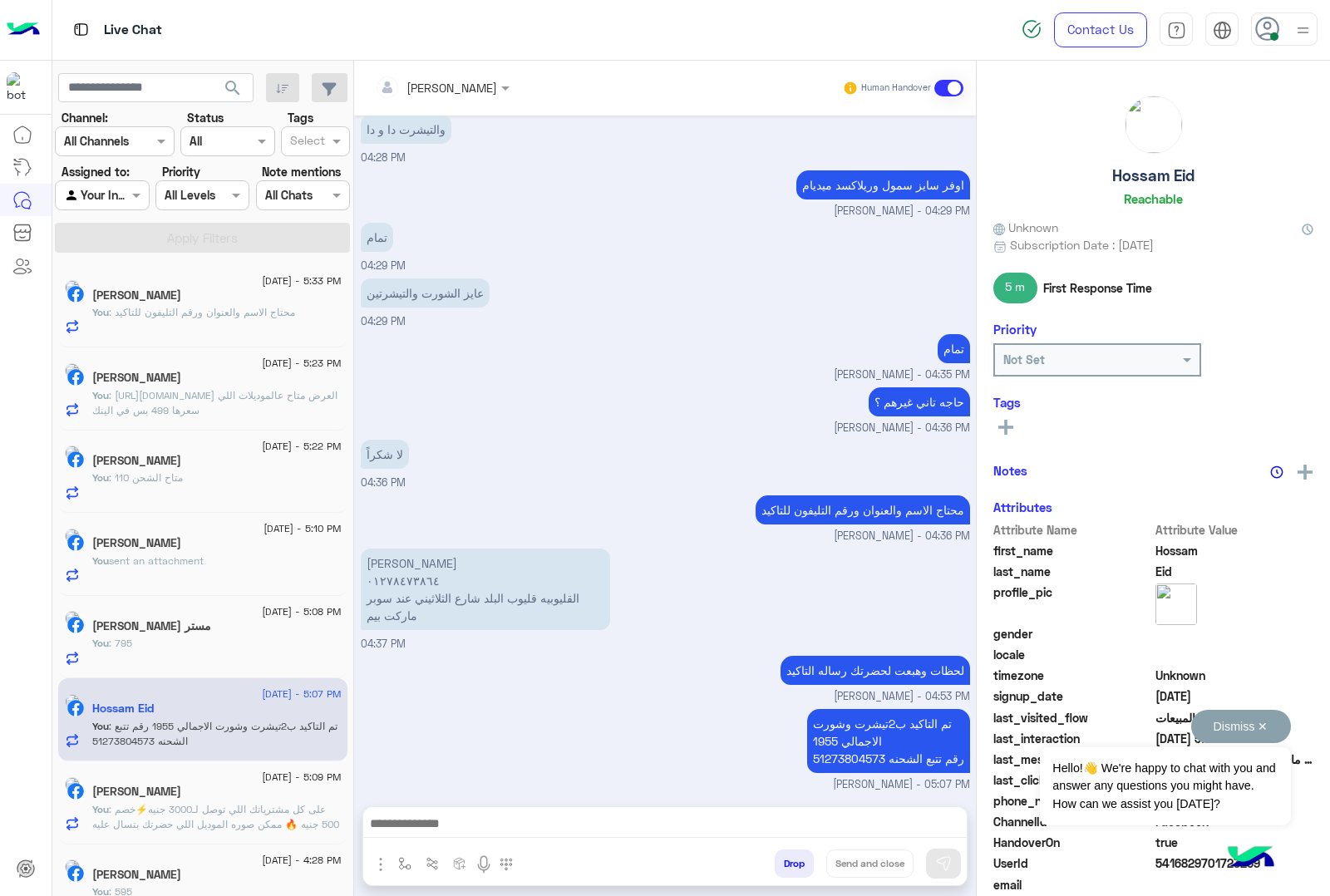
click at [1273, 733] on button "Dismiss ✕" at bounding box center [1240, 726] width 100 height 34
click at [1182, 865] on span "5416829701723269" at bounding box center [1235, 862] width 159 height 18
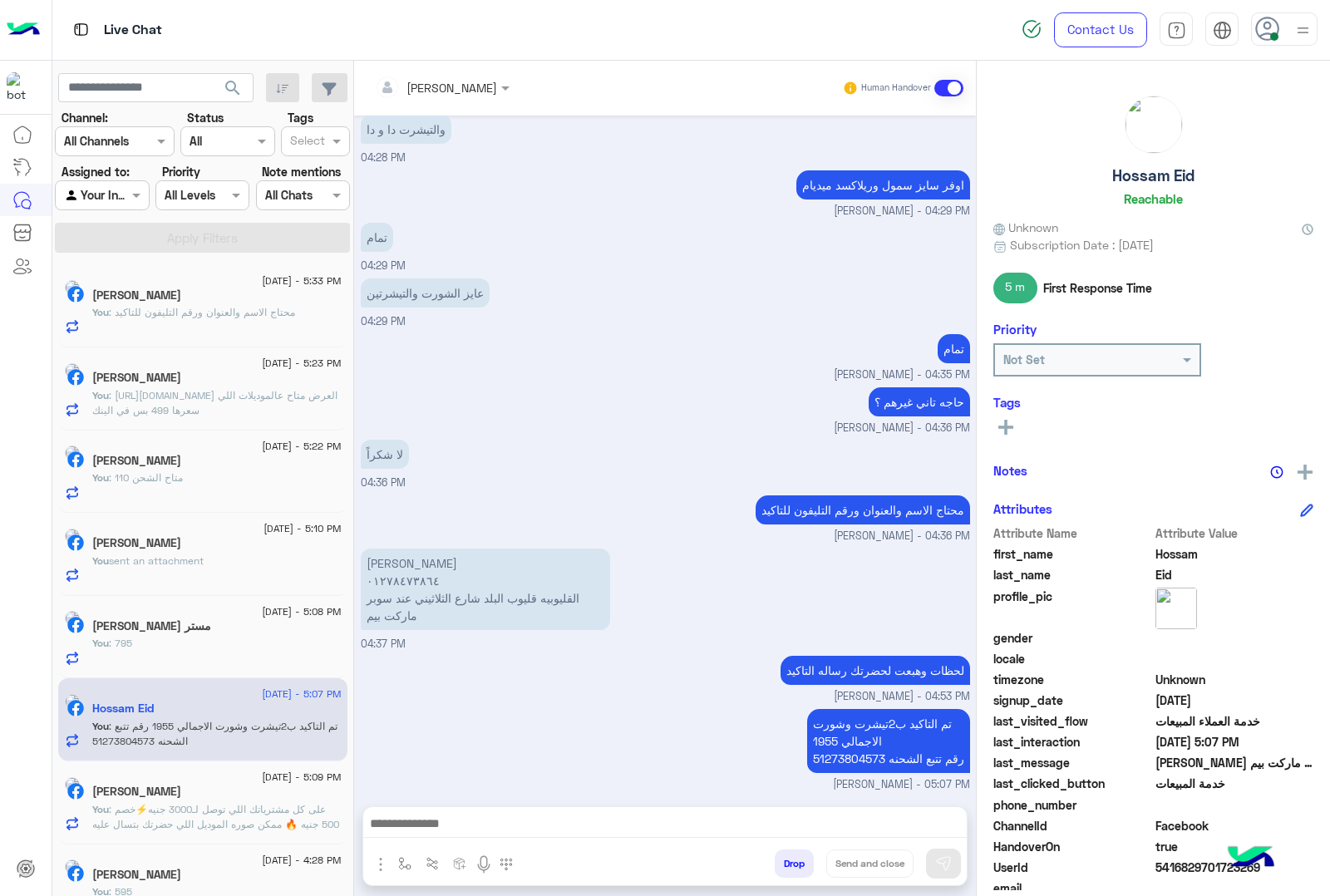
click at [1182, 865] on span "5416829701723269" at bounding box center [1235, 867] width 159 height 18
copy span "5416829701723269"
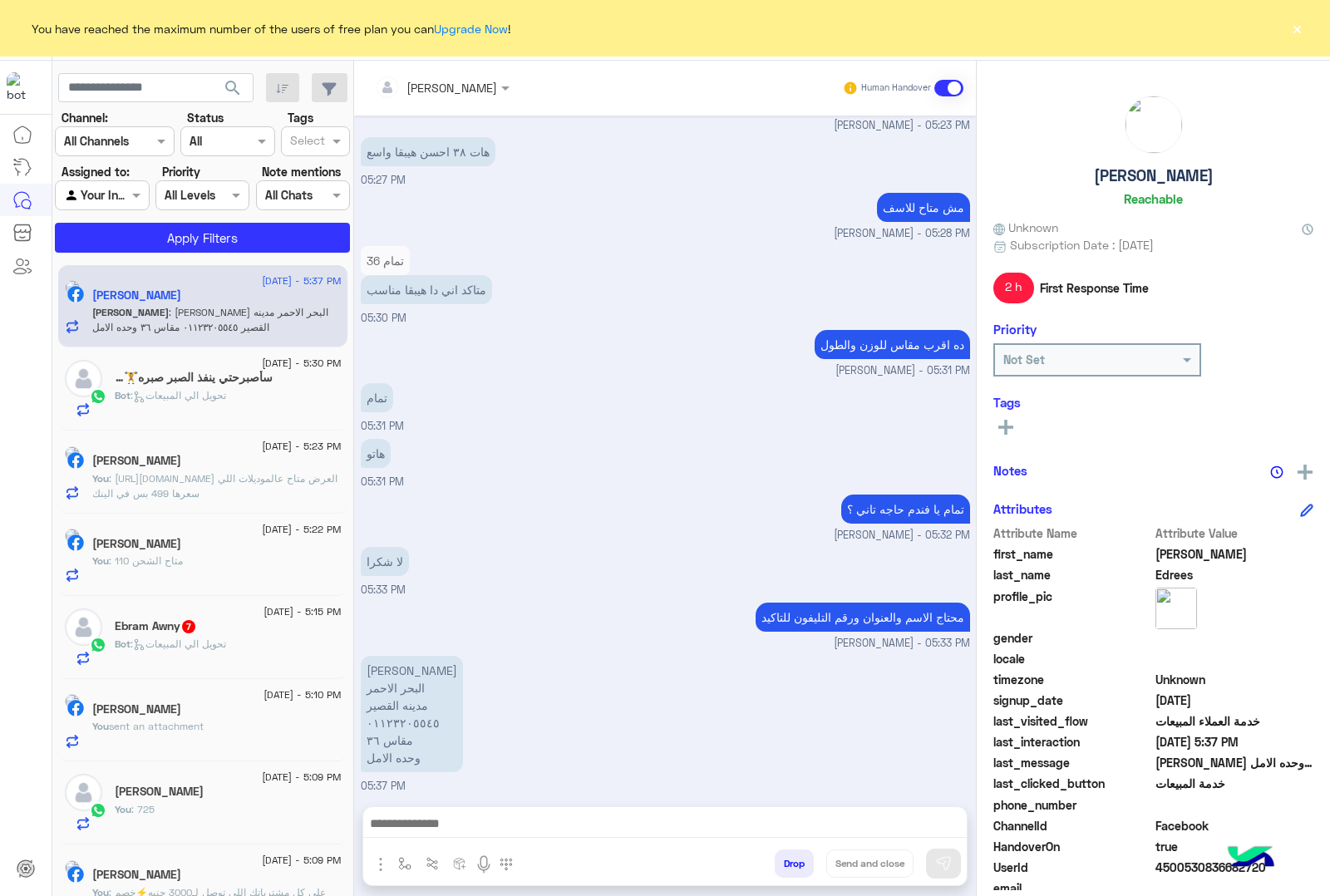
click at [437, 811] on div at bounding box center [665, 828] width 603 height 42
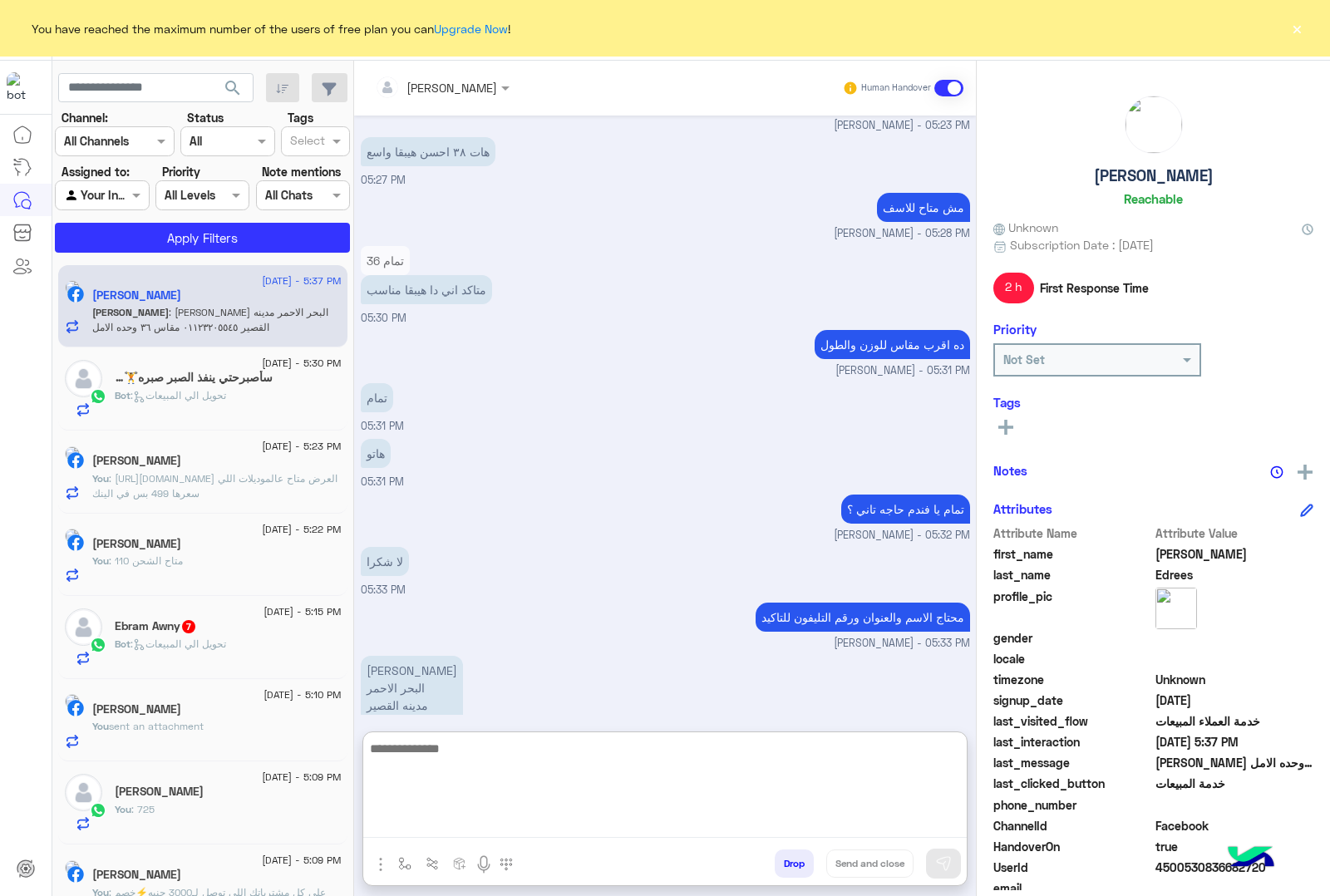
click at [443, 815] on textarea at bounding box center [665, 788] width 603 height 100
type textarea "*"
type textarea "**********"
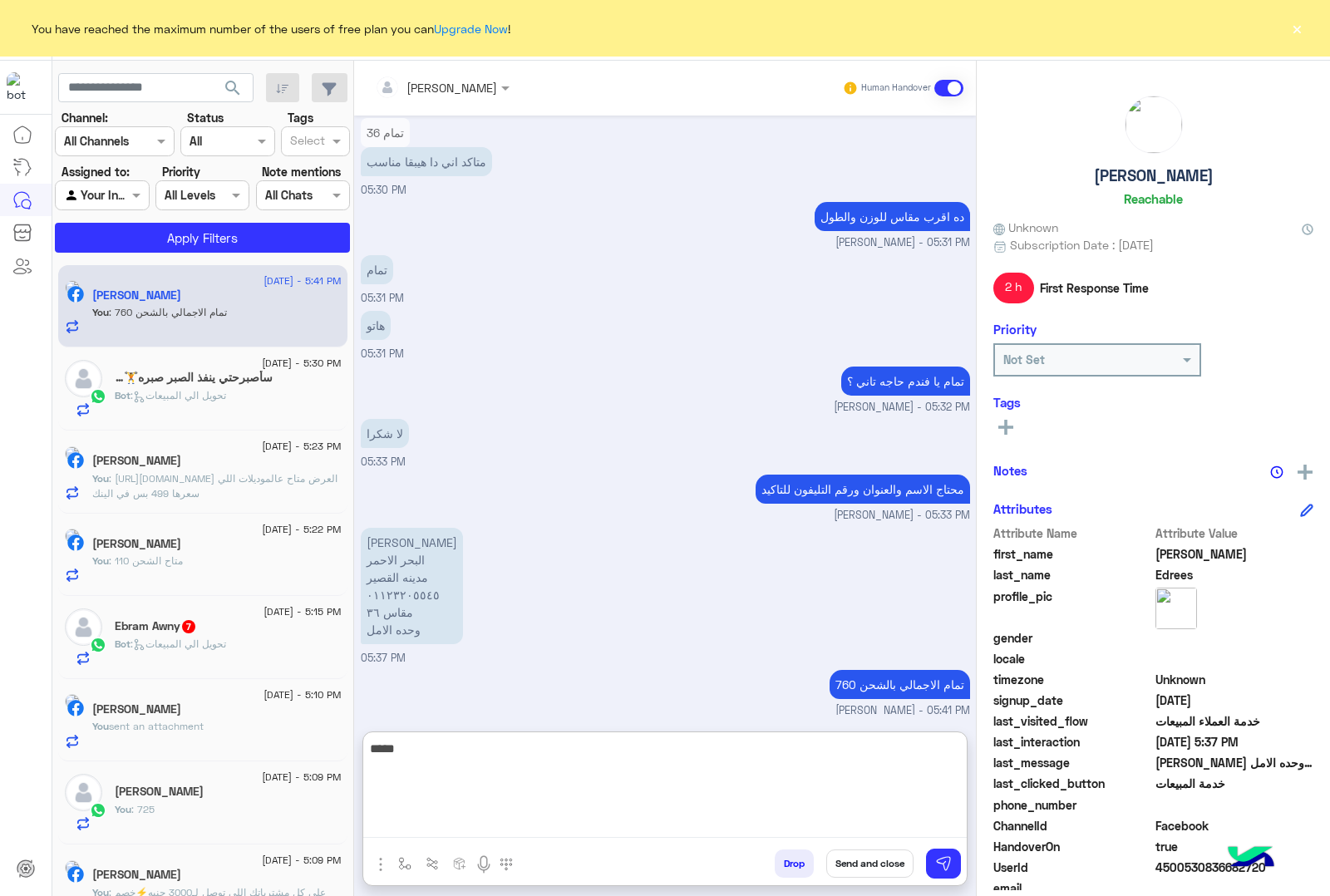
type textarea "******"
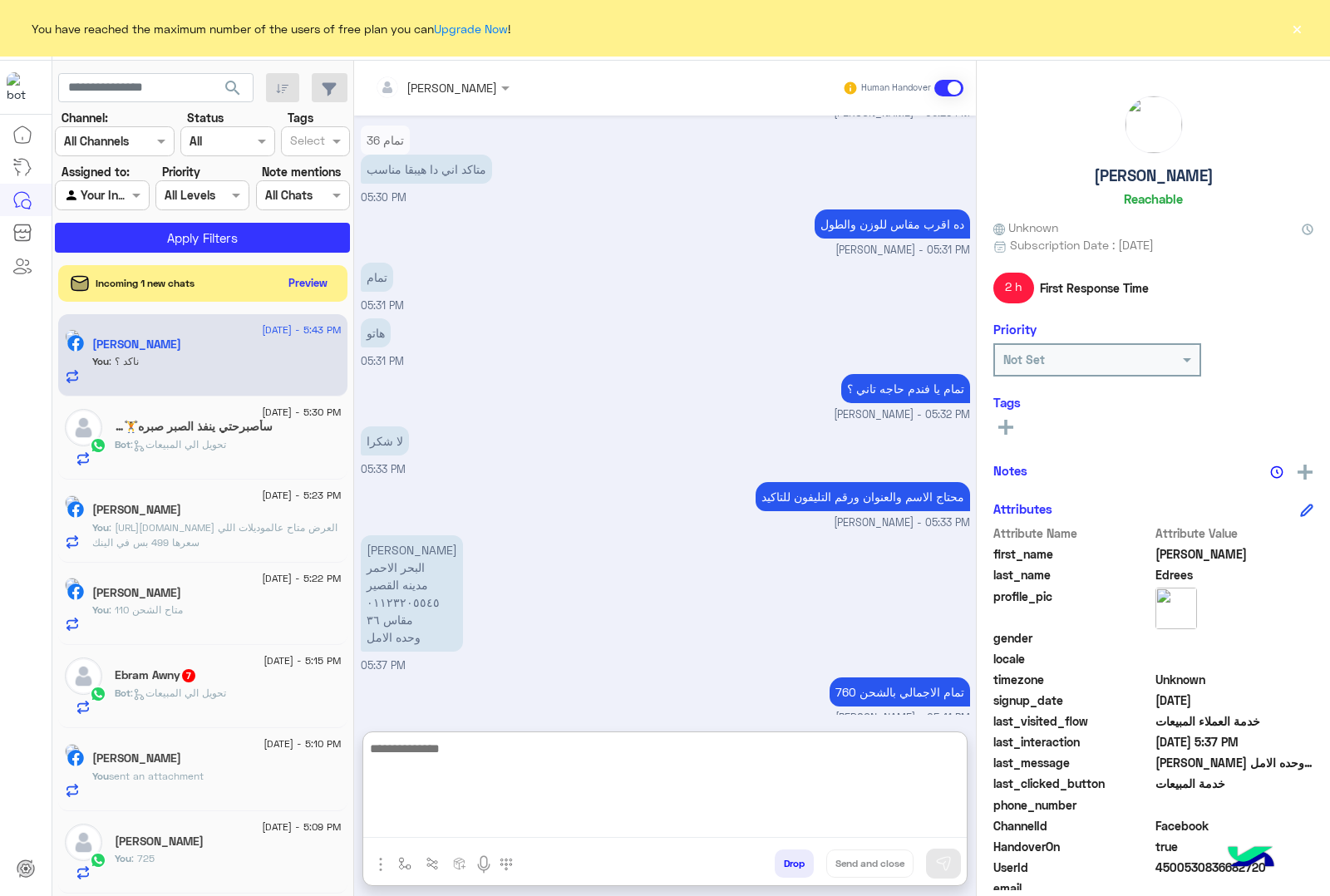
scroll to position [1919, 0]
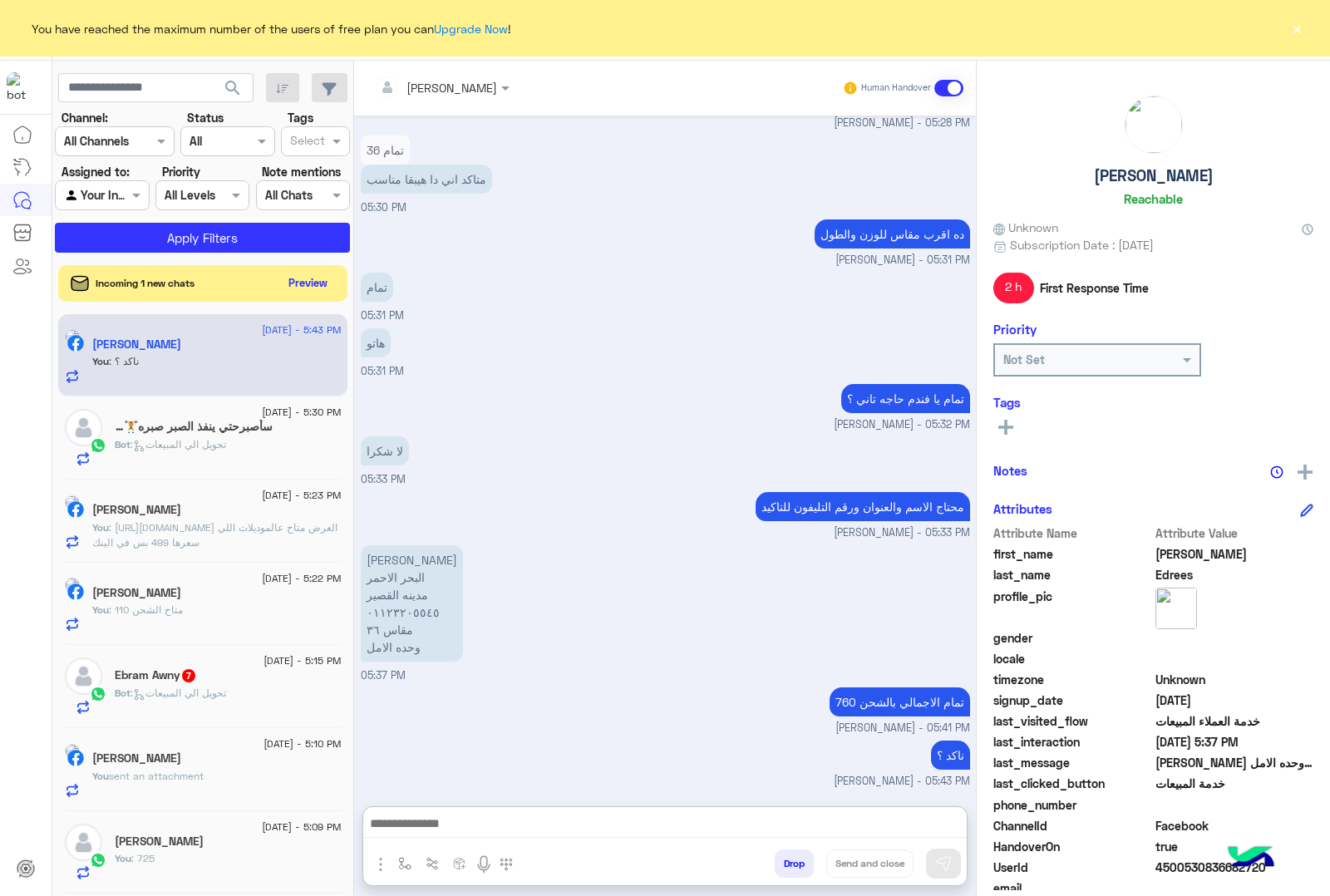
click at [222, 685] on div "Ebram Awny 7" at bounding box center [228, 677] width 227 height 18
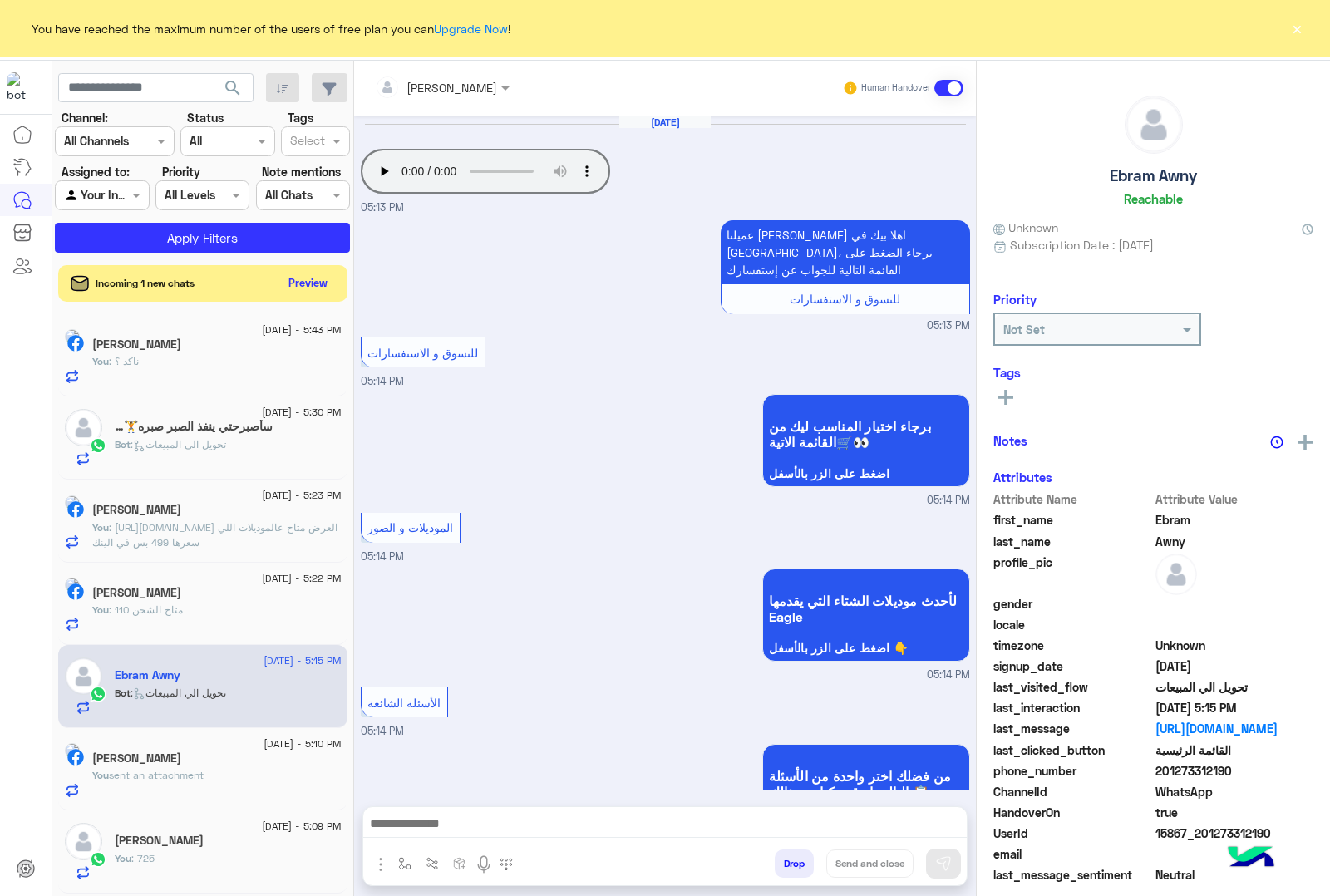
scroll to position [703, 0]
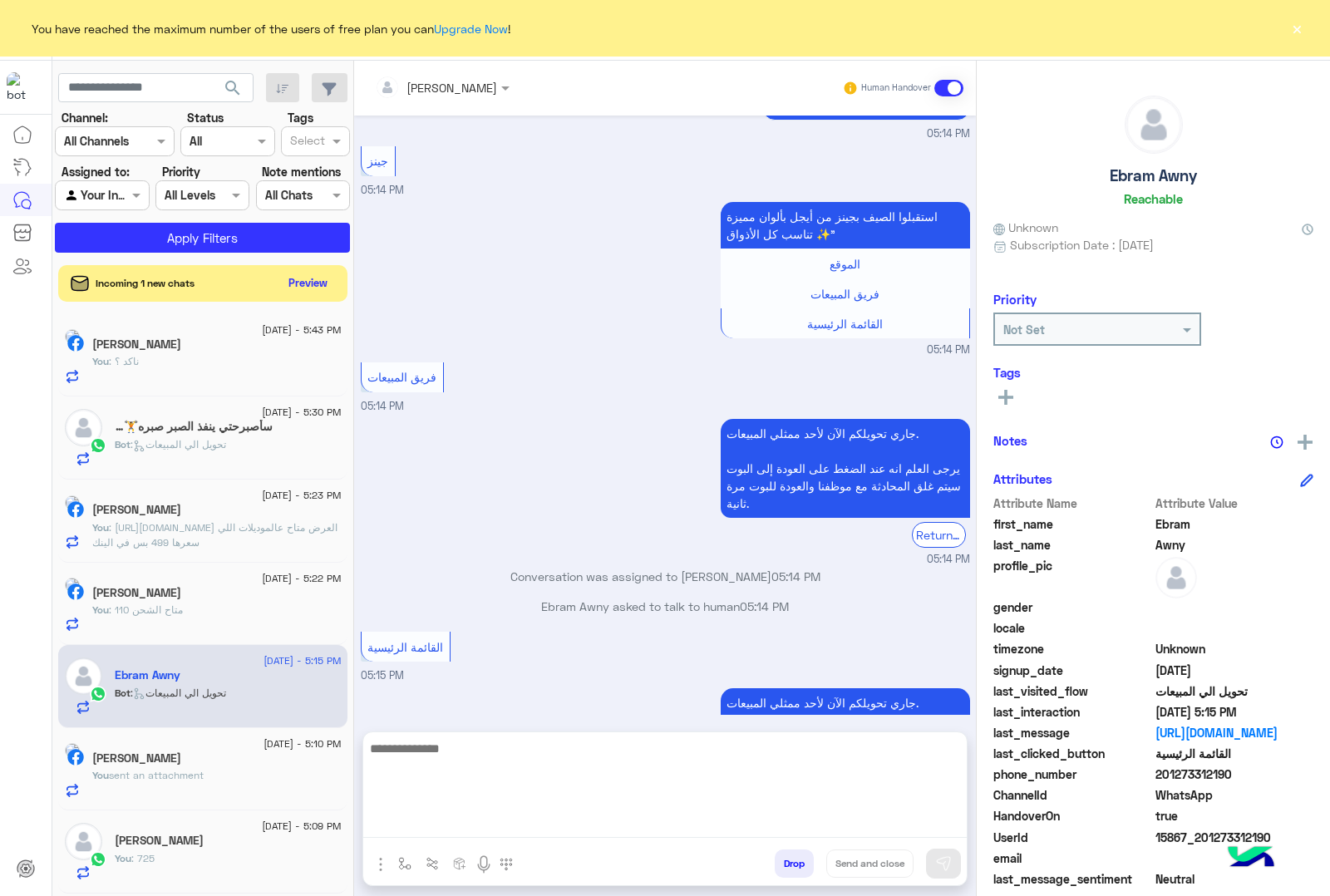
click at [449, 833] on textarea at bounding box center [665, 788] width 603 height 100
paste textarea "**********"
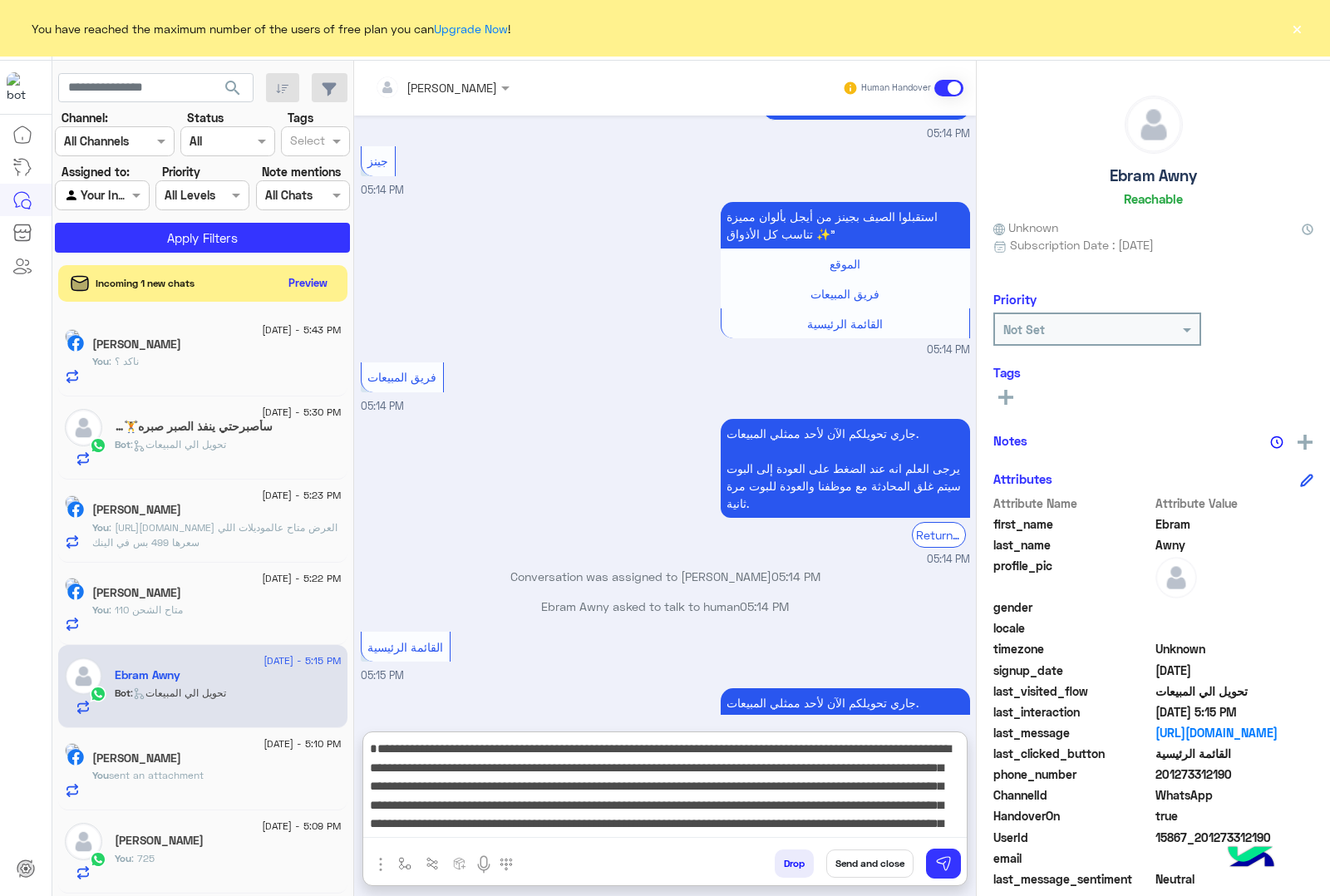
type textarea "**********"
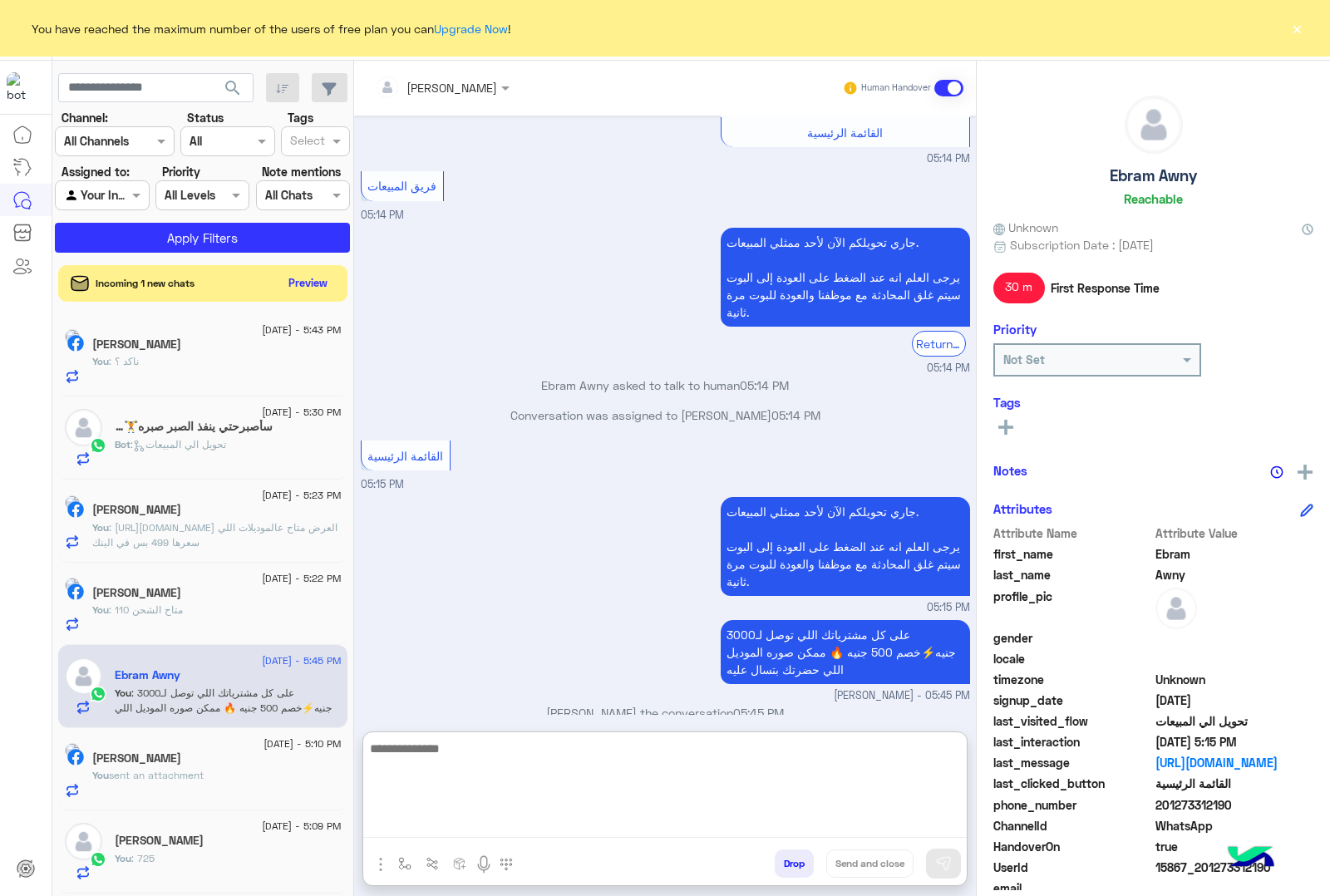
scroll to position [895, 0]
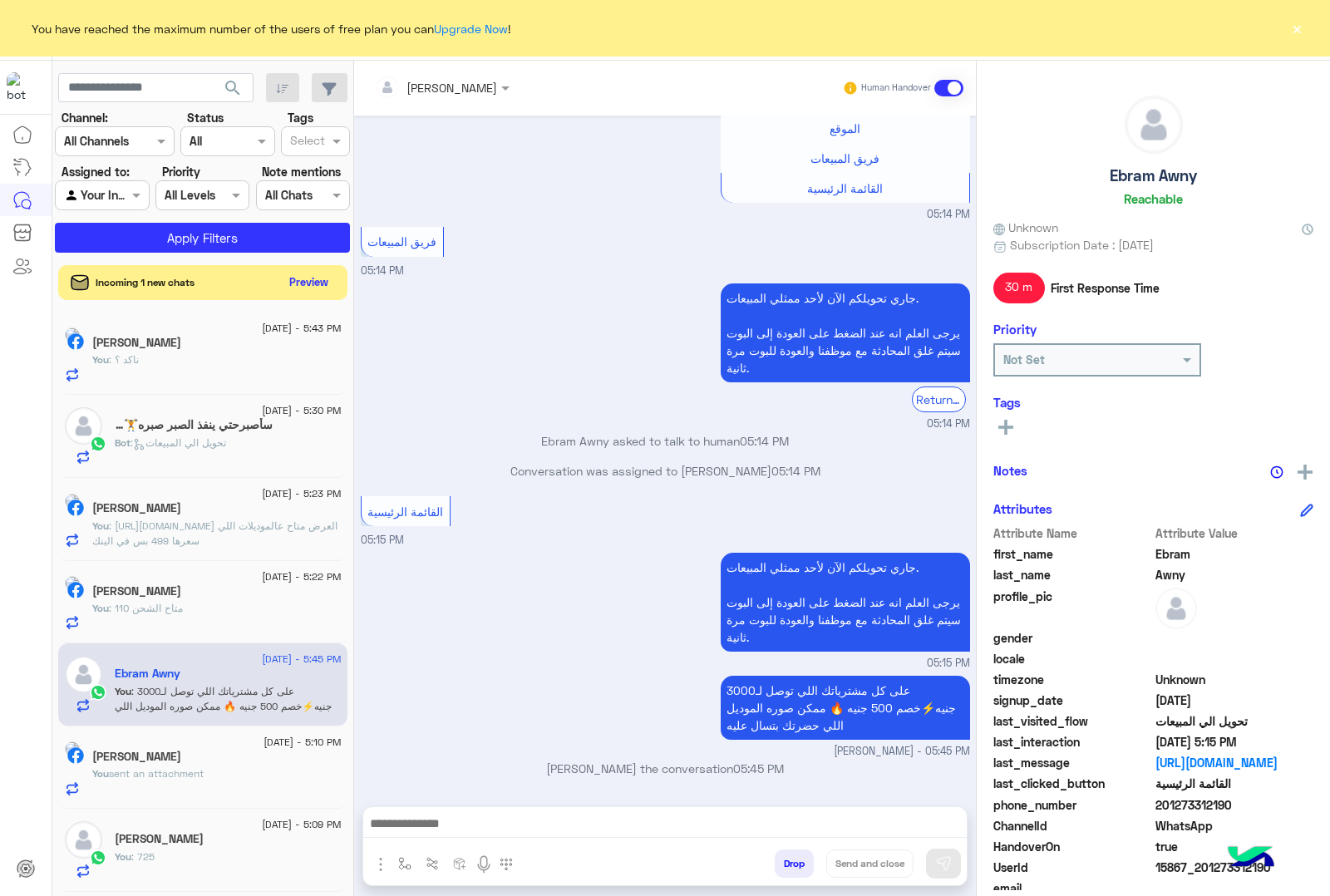
click at [314, 287] on button "Preview" at bounding box center [309, 283] width 51 height 22
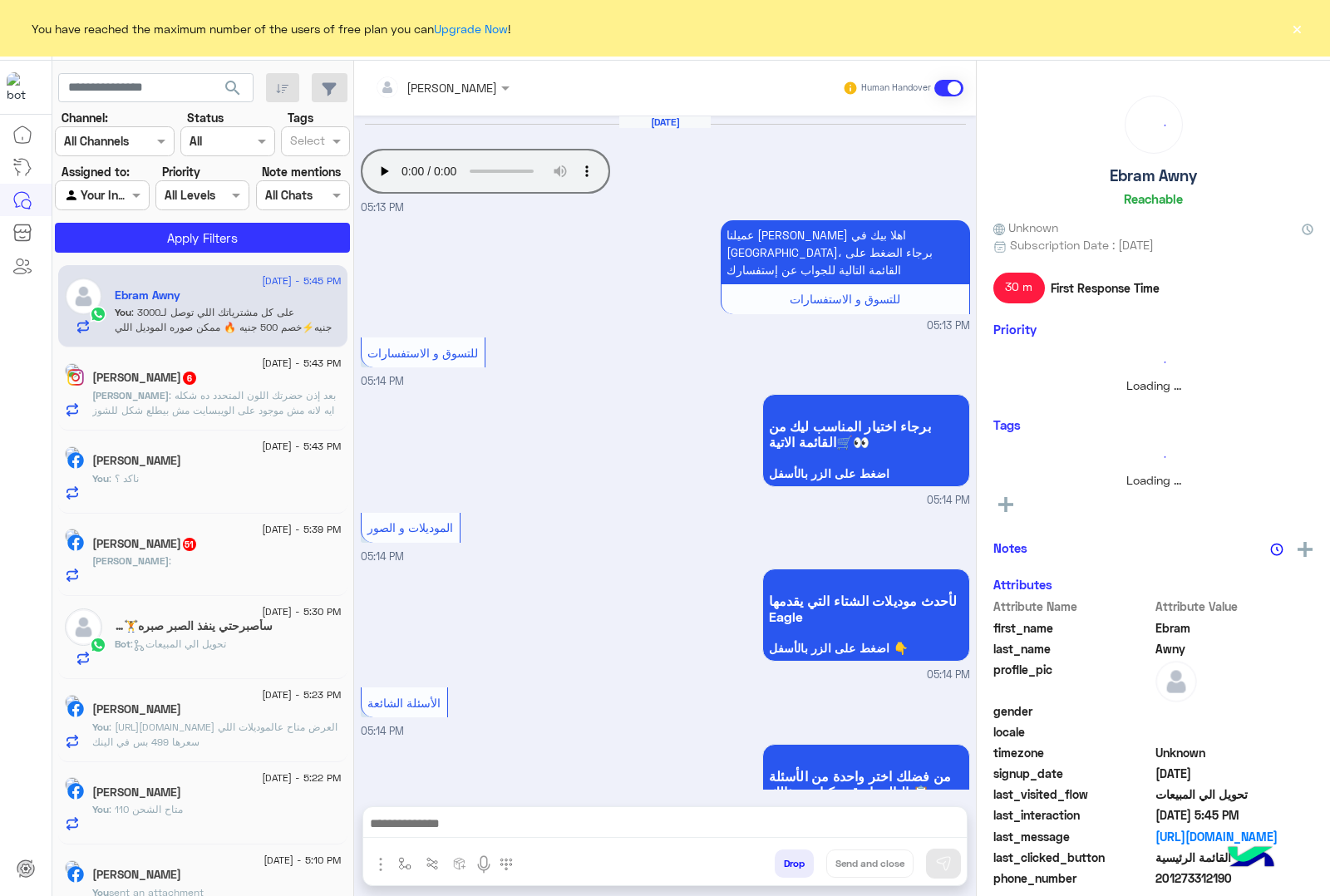
scroll to position [820, 0]
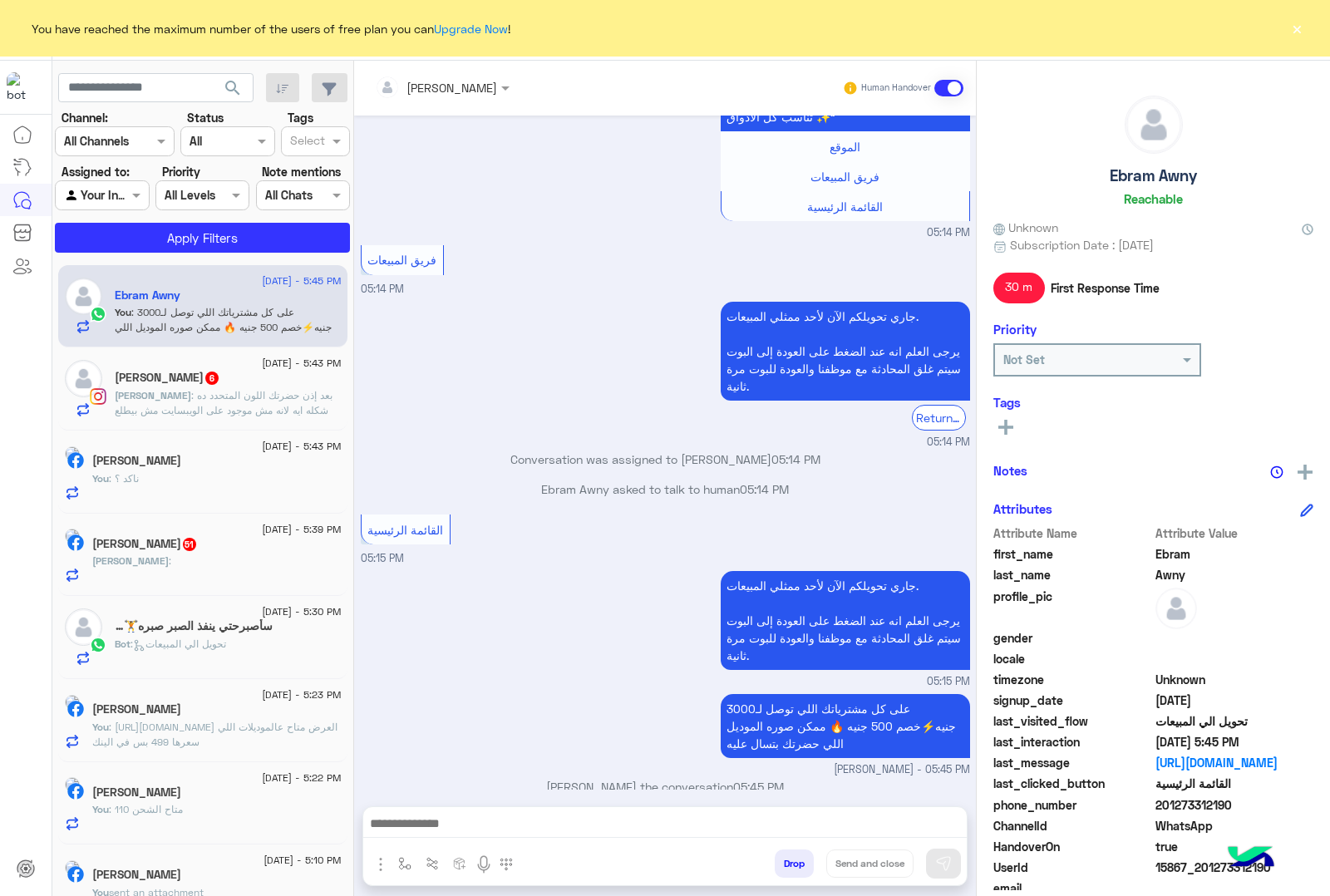
click at [187, 406] on span ": بعد إذن حضرتك اللون المتحدد ده شكله ايه لانه مش موجود على الويبسايت مش بيطلع …" at bounding box center [224, 409] width 218 height 42
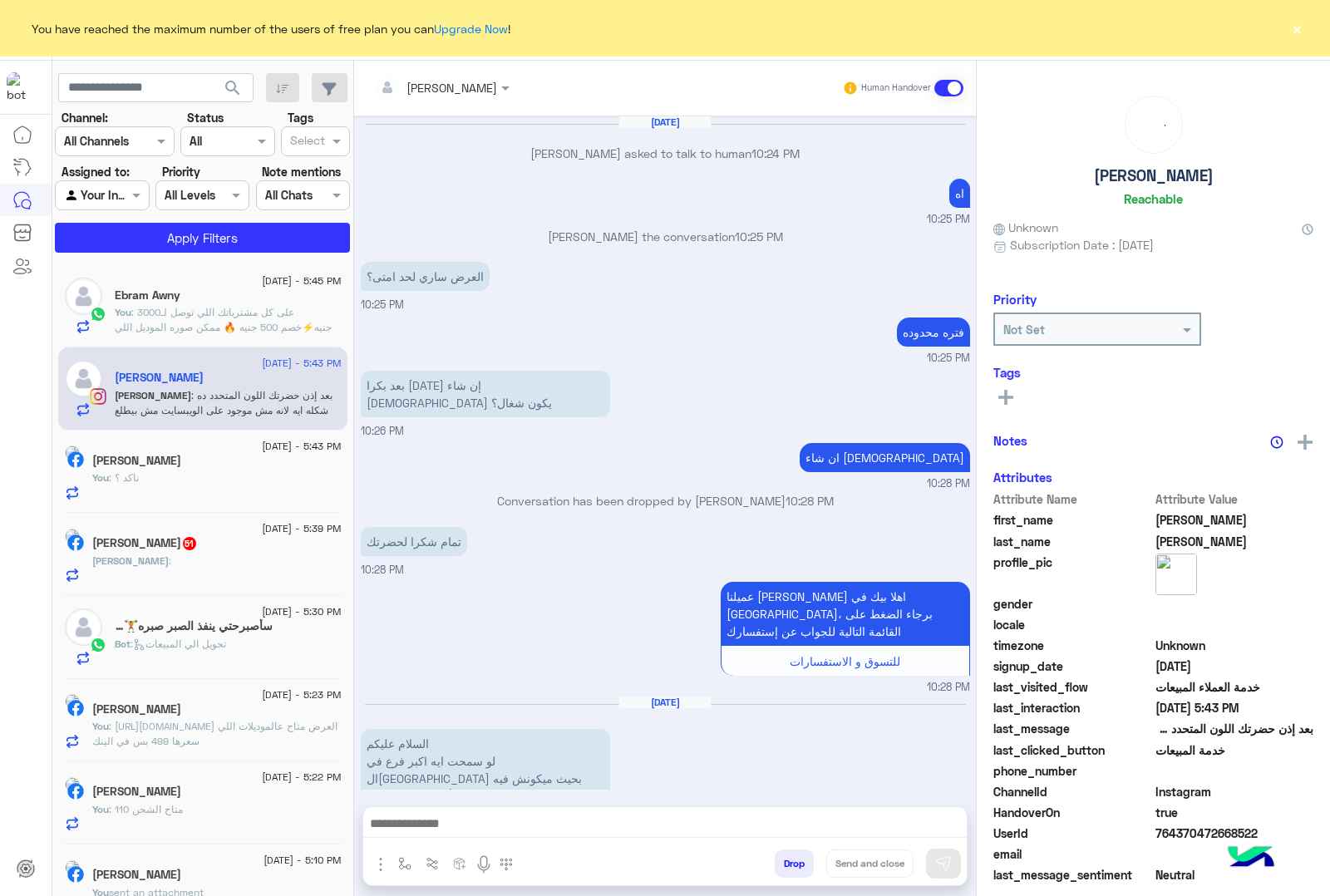
scroll to position [2096, 0]
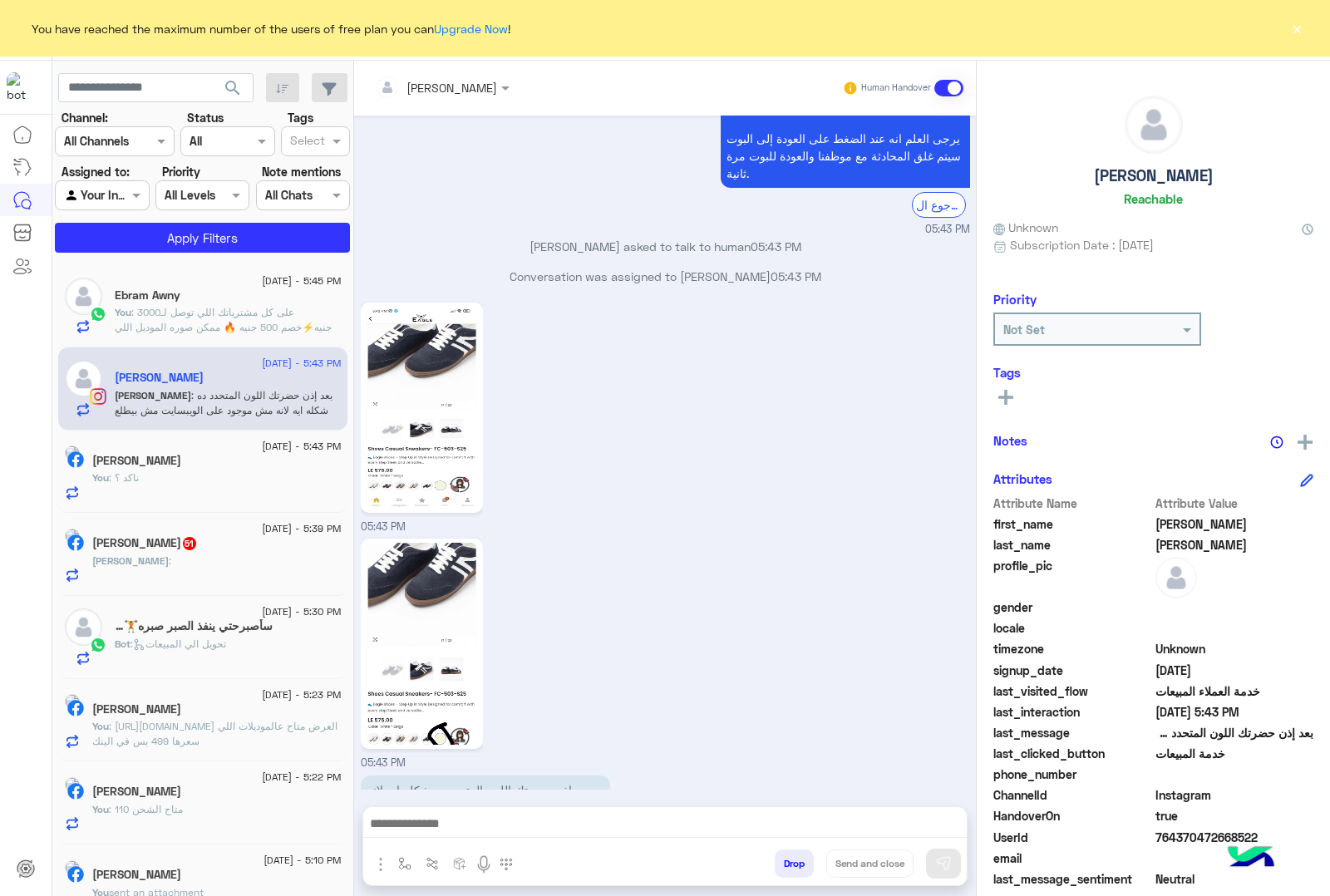
click at [413, 593] on img at bounding box center [422, 643] width 114 height 202
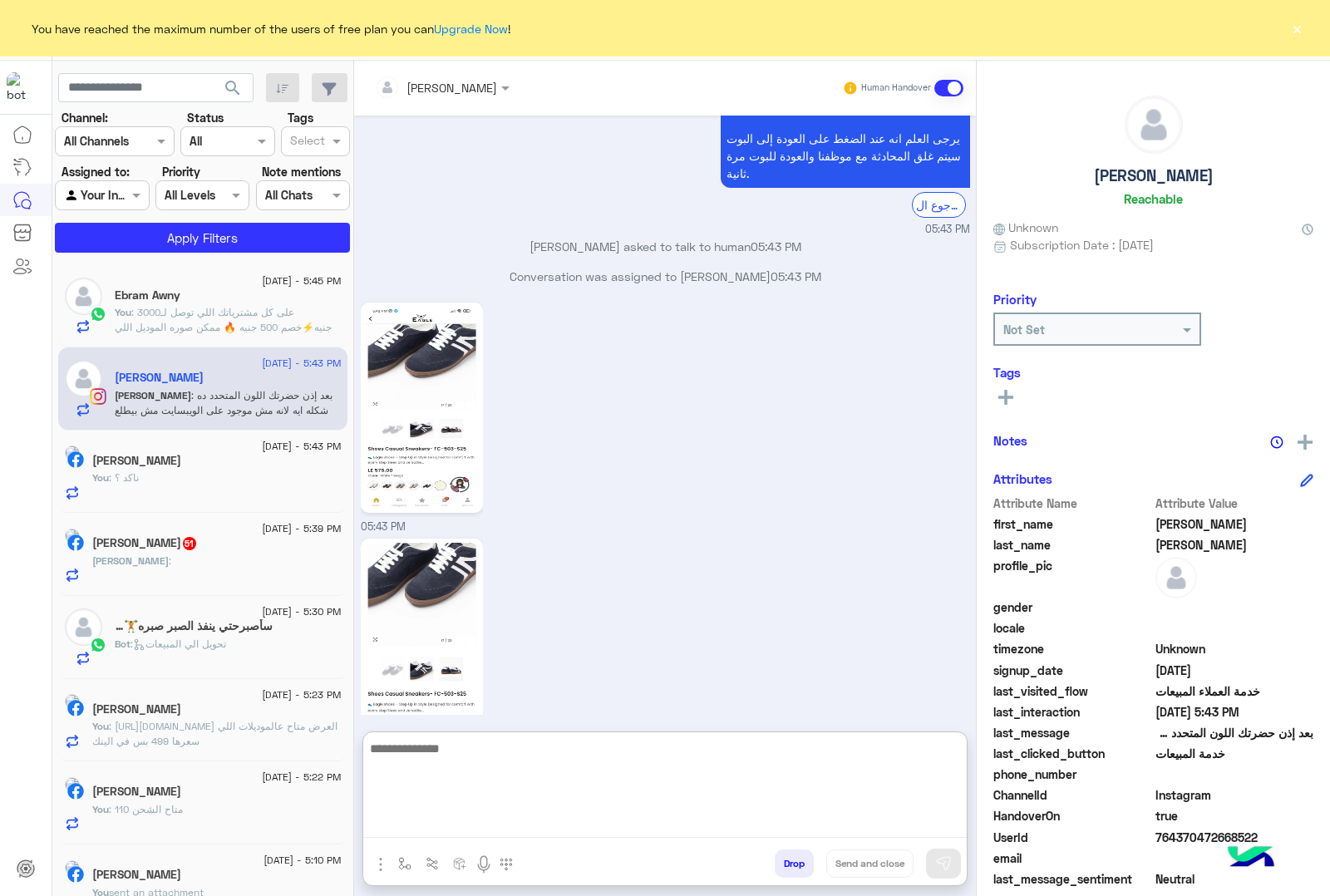
click at [542, 825] on textarea at bounding box center [665, 788] width 603 height 100
type textarea "**********"
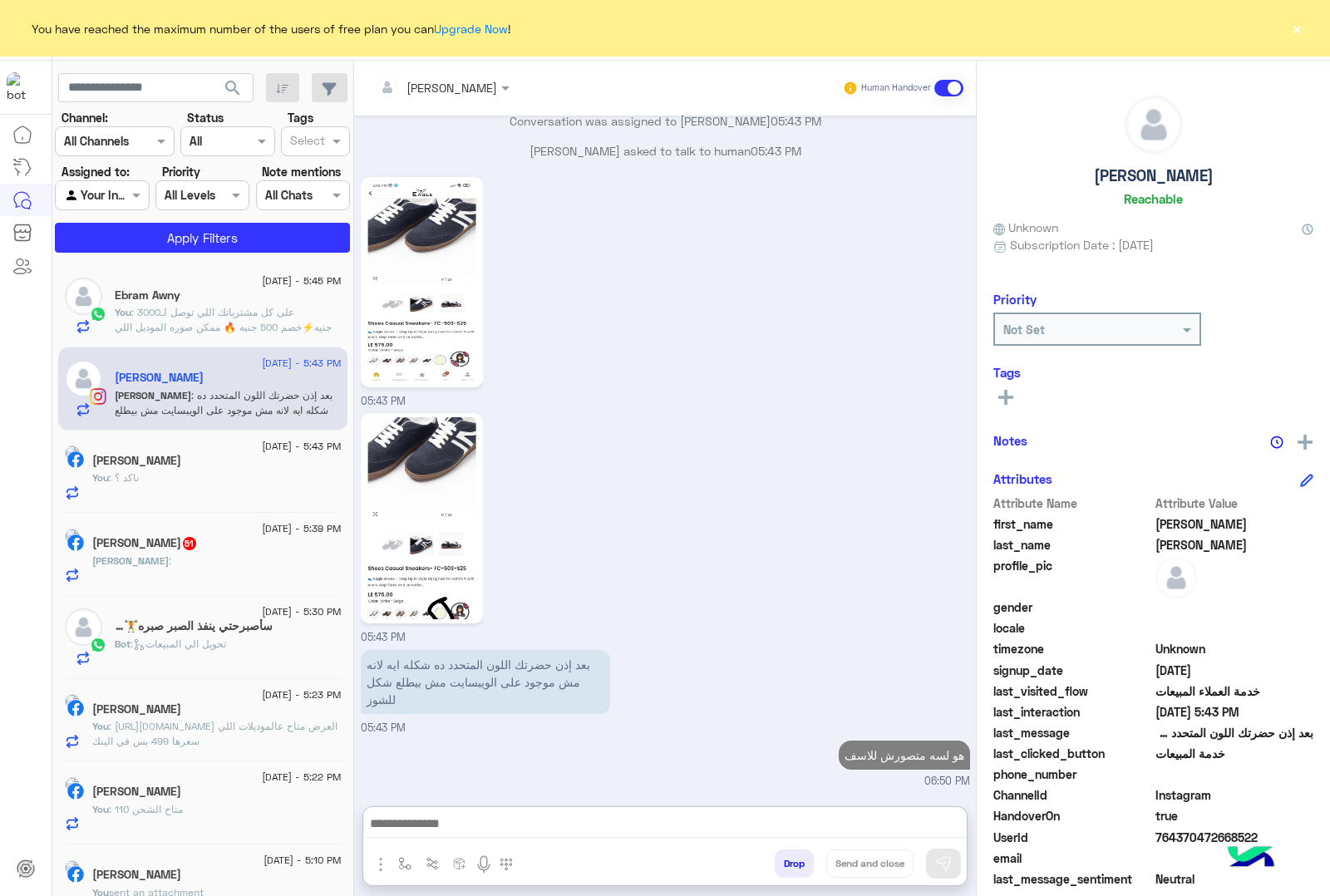
click at [193, 571] on div "[PERSON_NAME] :" at bounding box center [216, 568] width 249 height 29
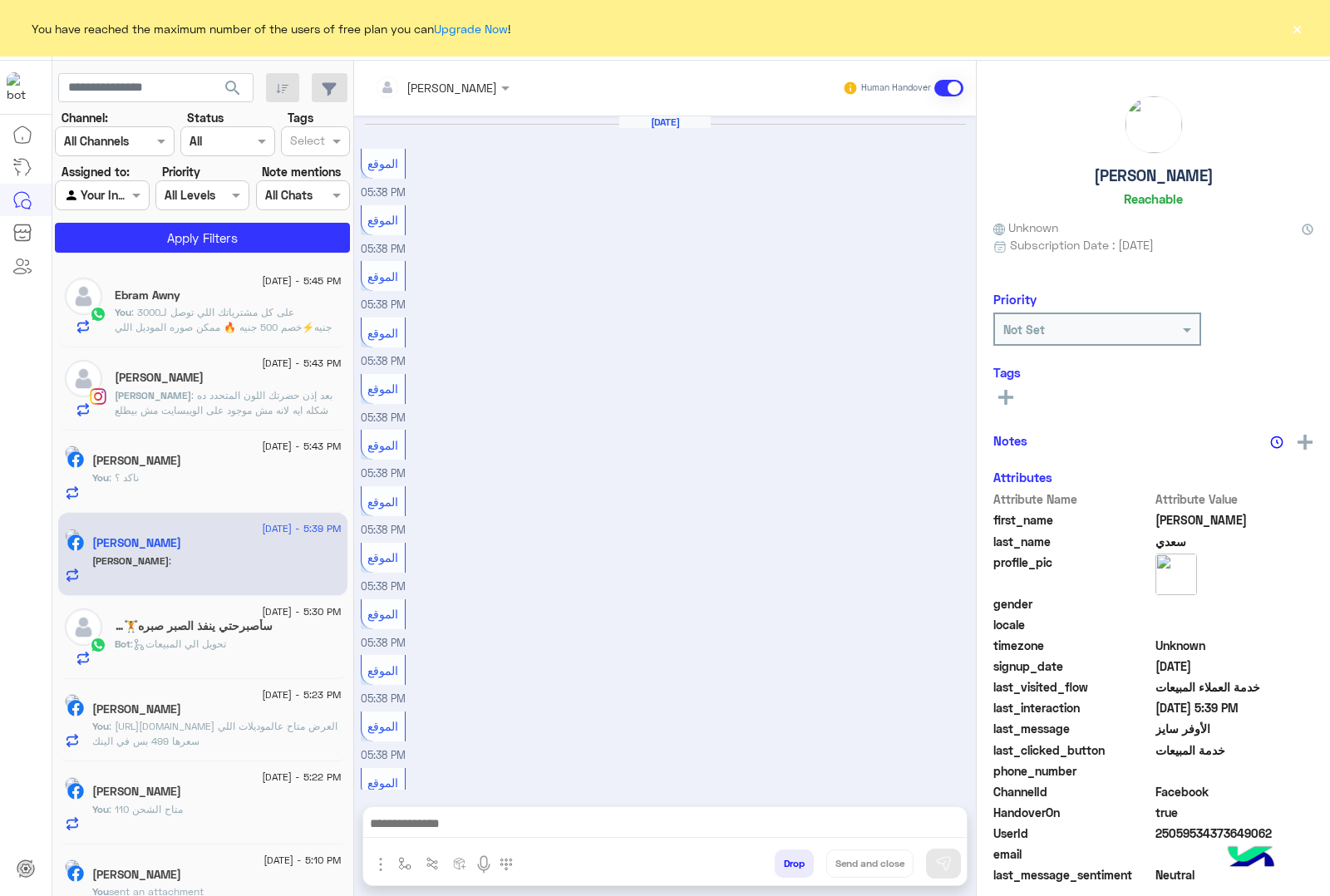
scroll to position [1456, 0]
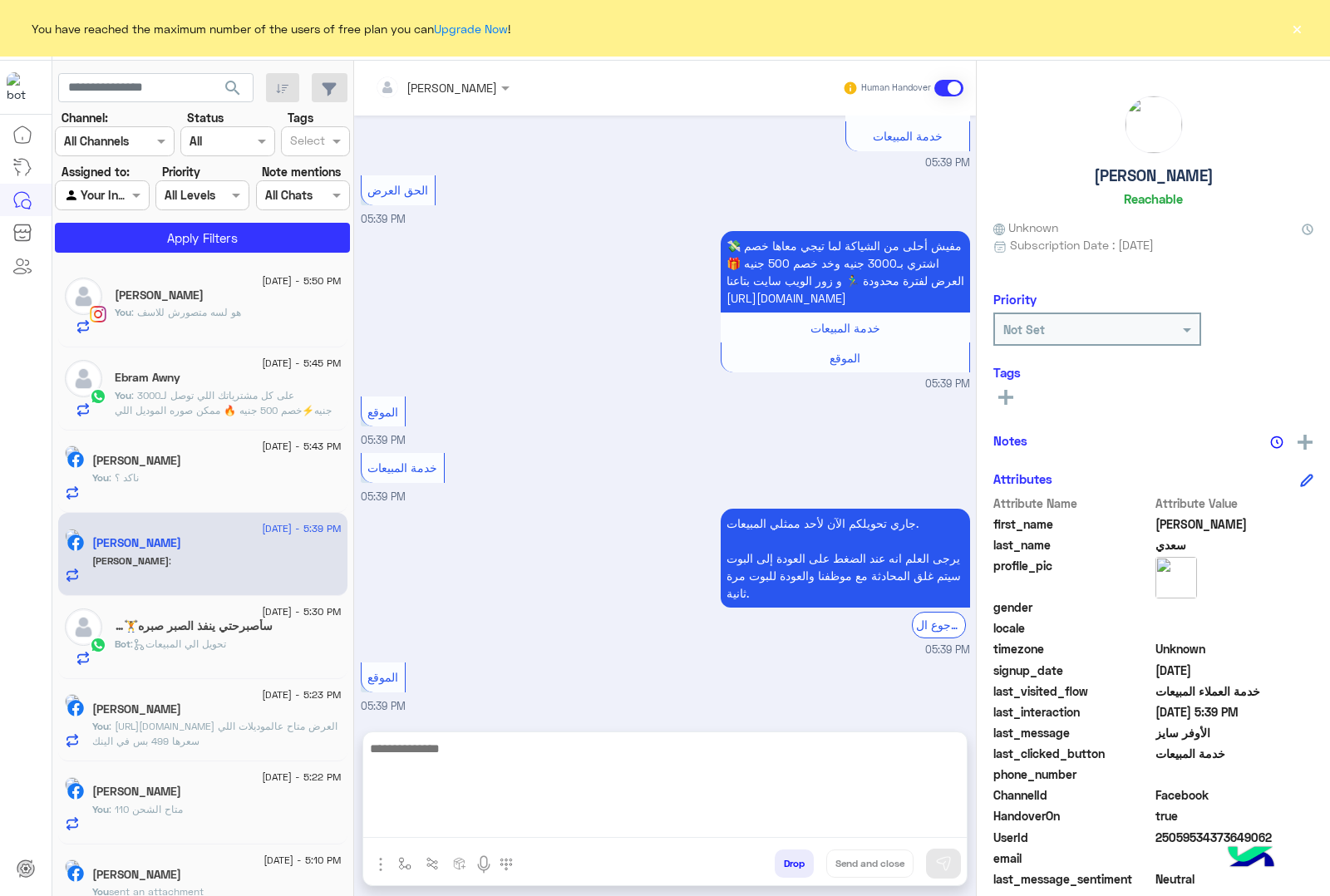
click at [543, 834] on textarea at bounding box center [665, 788] width 603 height 100
paste textarea "**********"
type textarea "**********"
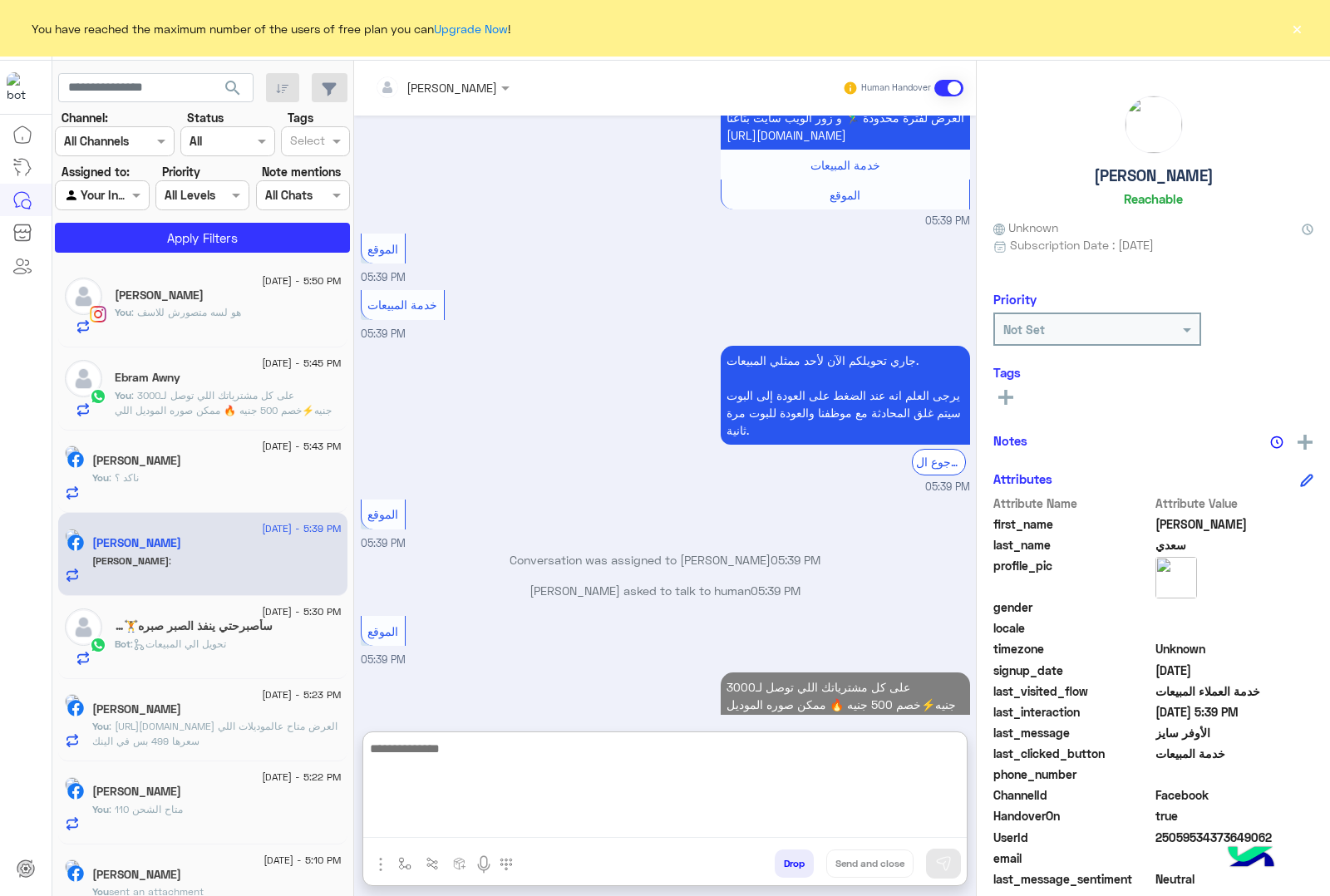
scroll to position [1650, 0]
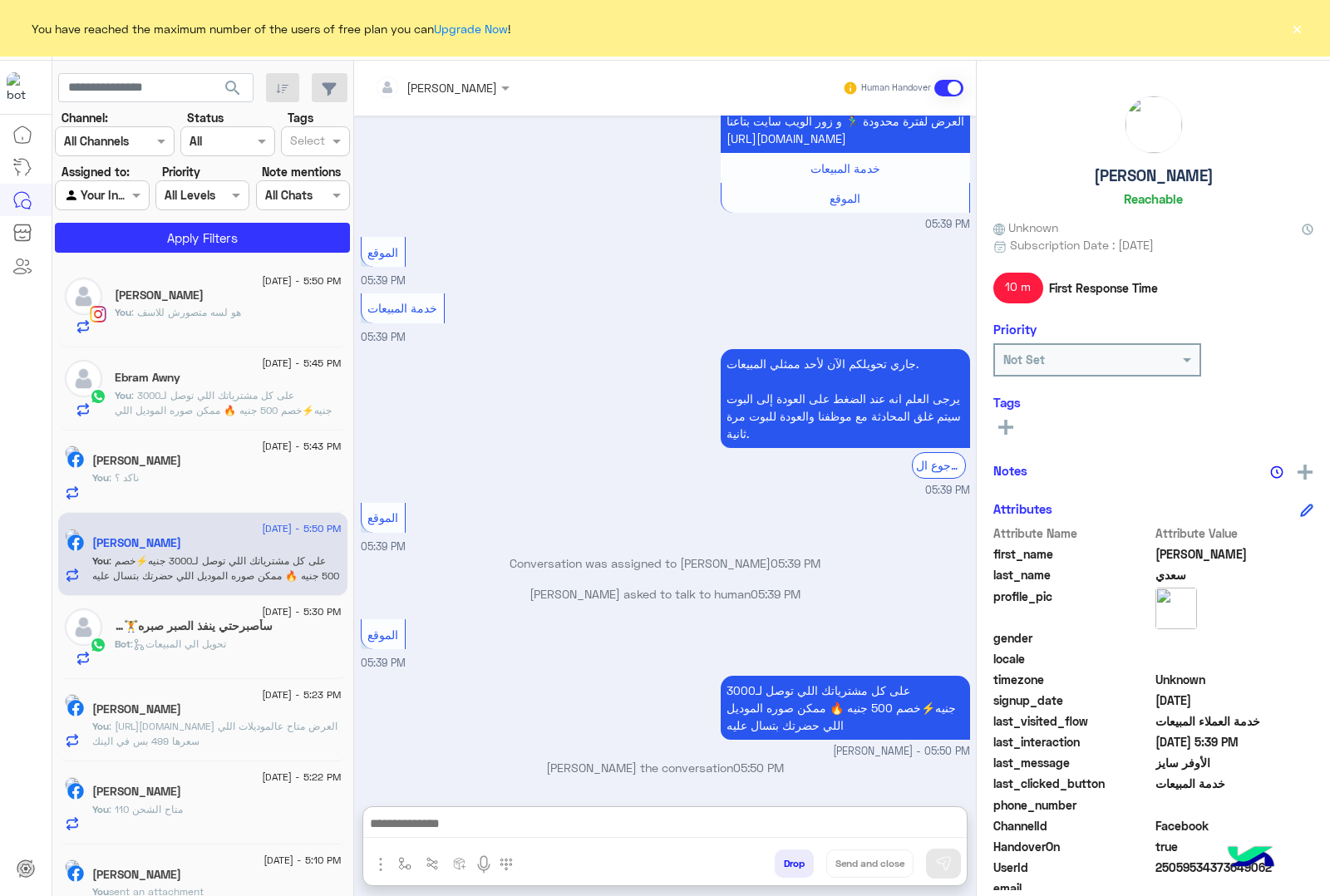
click at [1302, 26] on button "×" at bounding box center [1297, 28] width 17 height 17
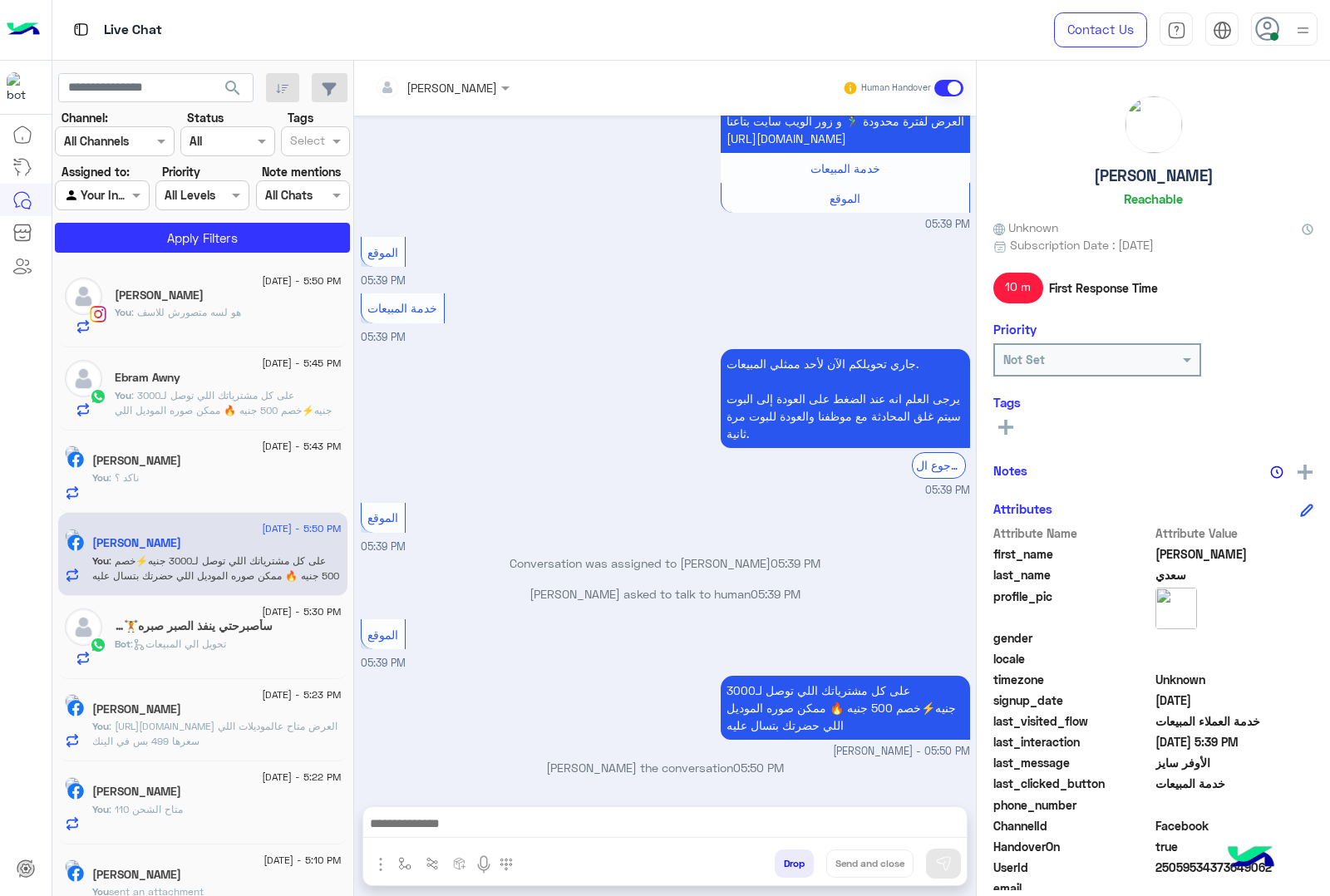
scroll to position [1575, 0]
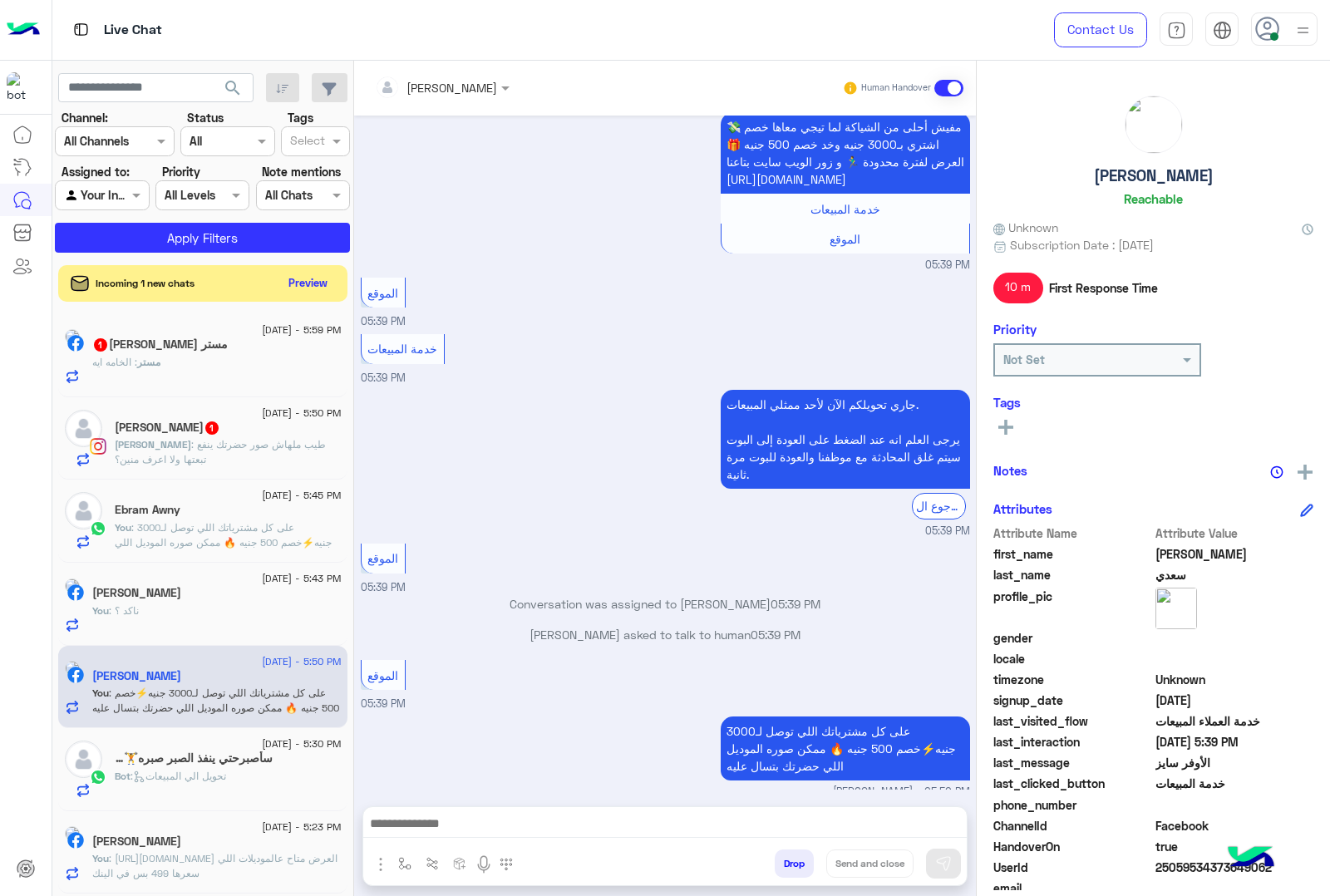
click at [790, 859] on button "Drop" at bounding box center [795, 863] width 39 height 28
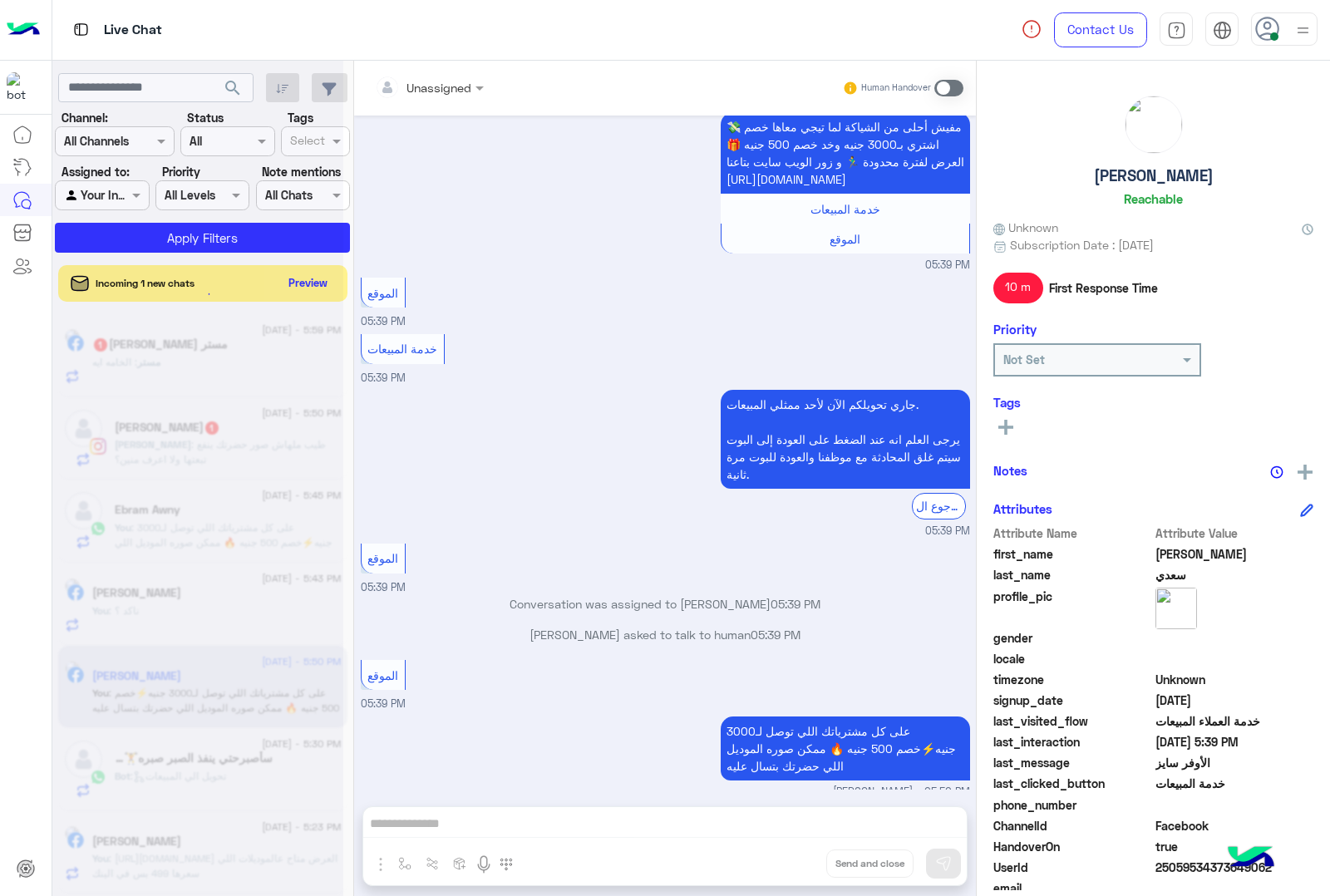
scroll to position [1635, 0]
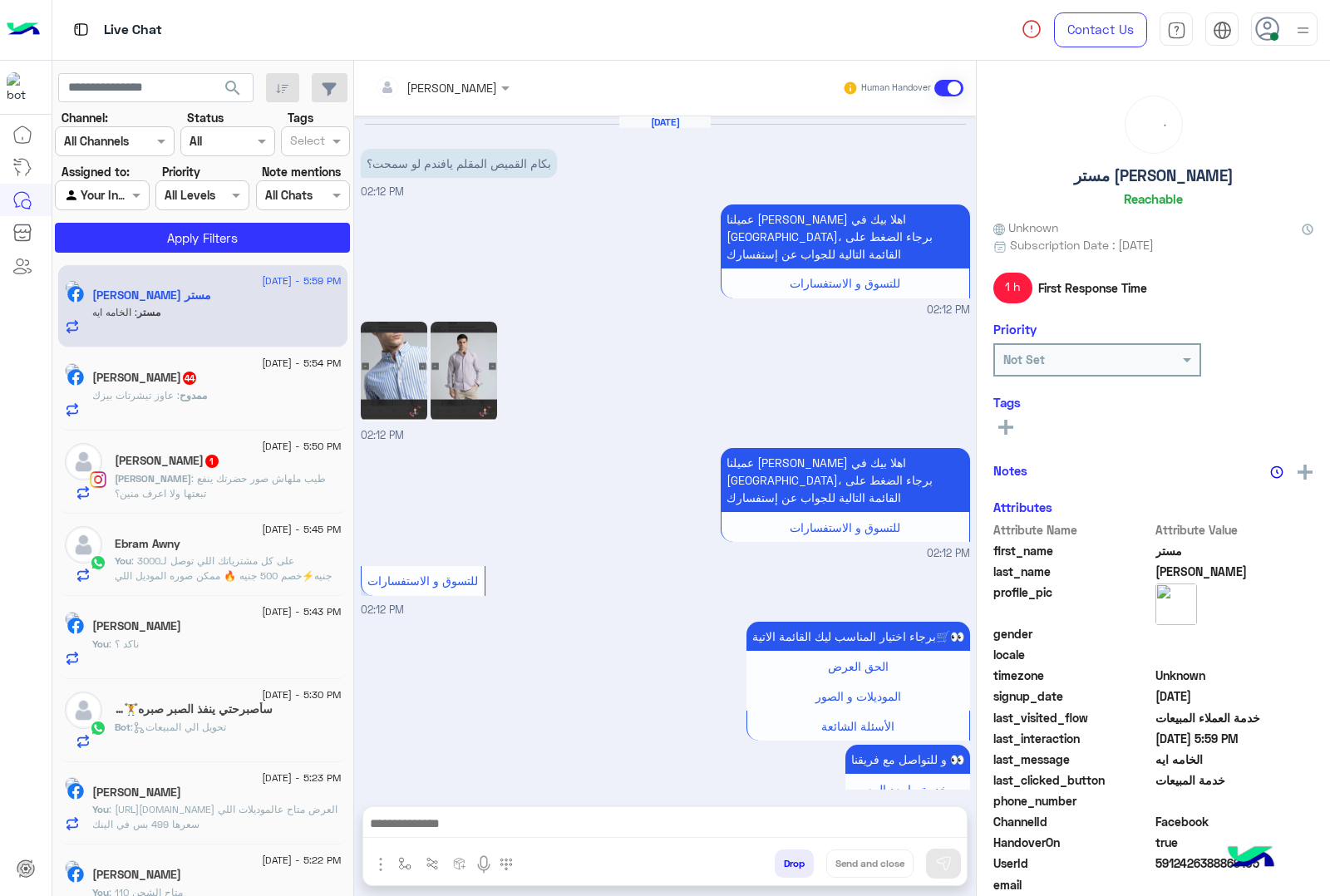
scroll to position [670, 0]
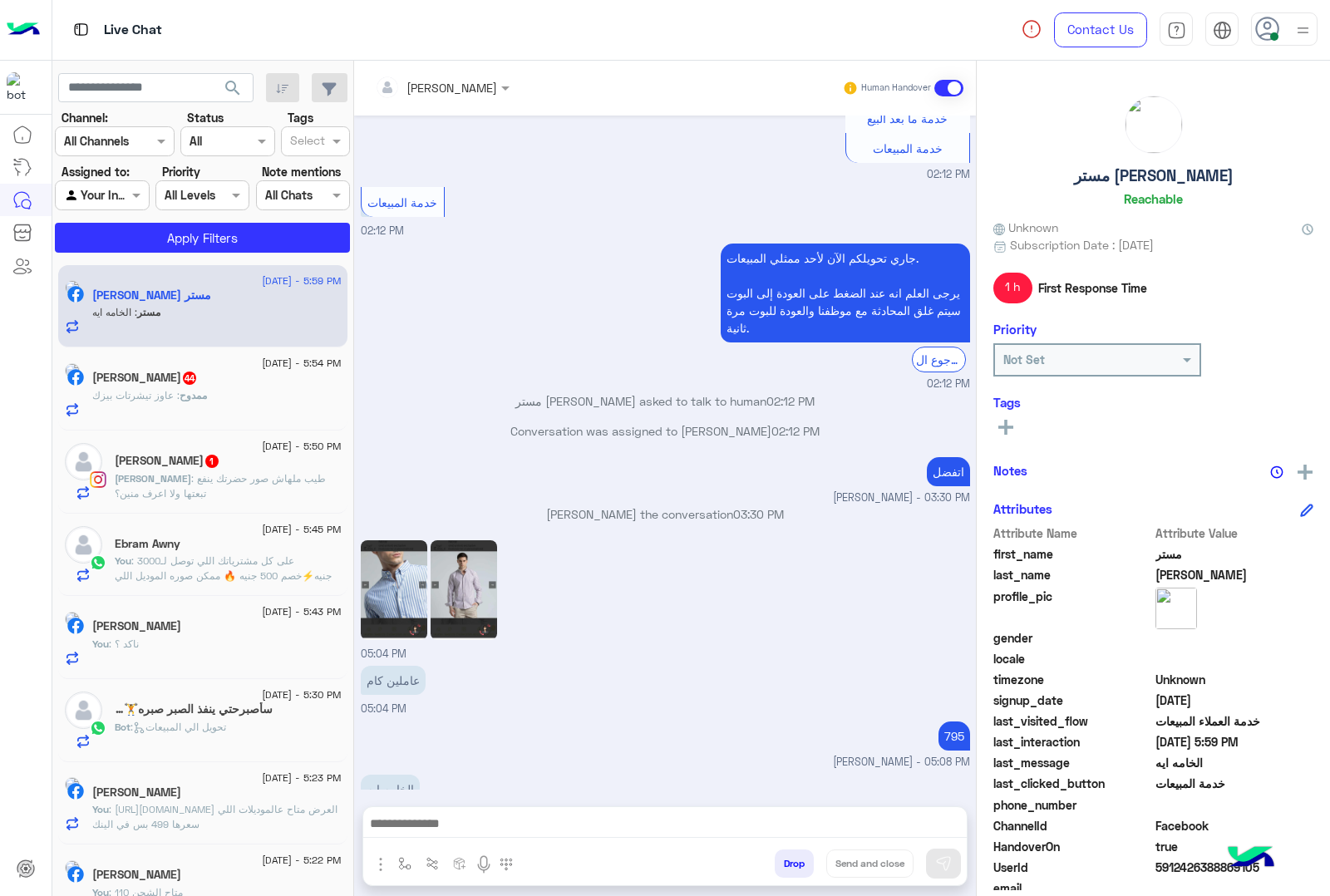
click at [793, 862] on button "Drop" at bounding box center [795, 863] width 39 height 28
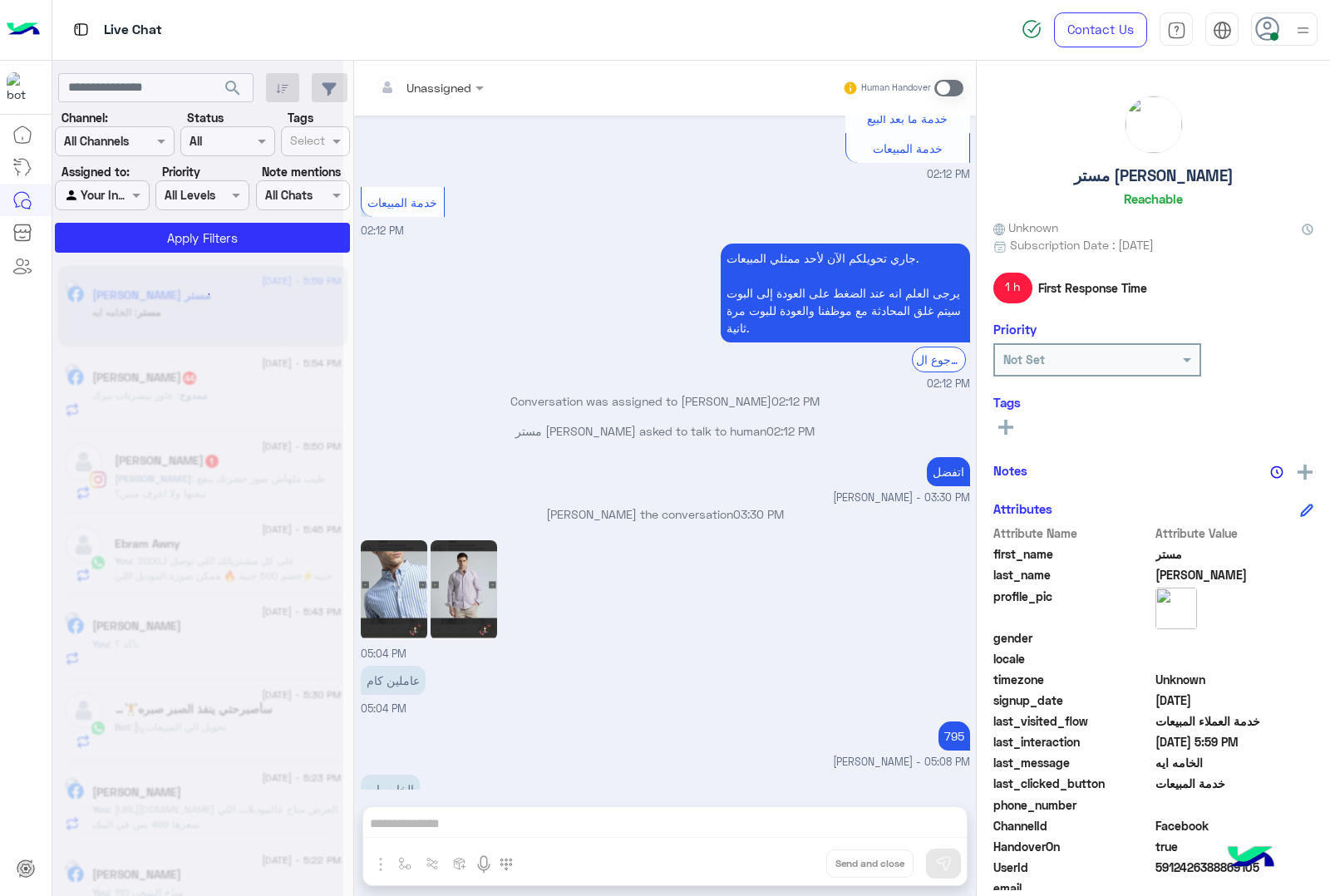
click at [793, 862] on div "Unassigned Human Handover [DATE] بكام القميص المقلم يافندم لو سمحت؟ 02:12 PM عم…" at bounding box center [665, 481] width 622 height 842
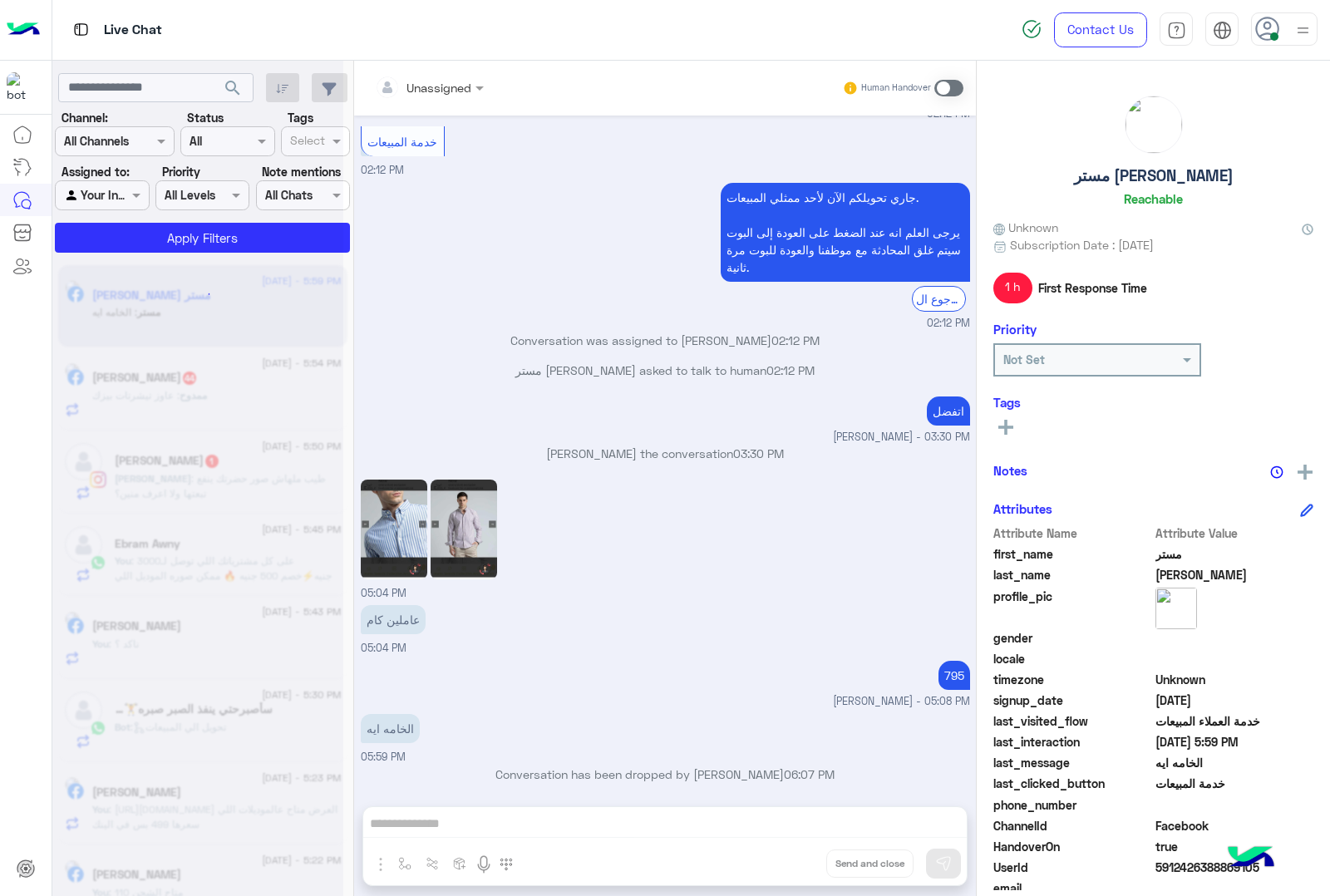
click at [0, 0] on button "Drop" at bounding box center [0, 0] width 0 height 0
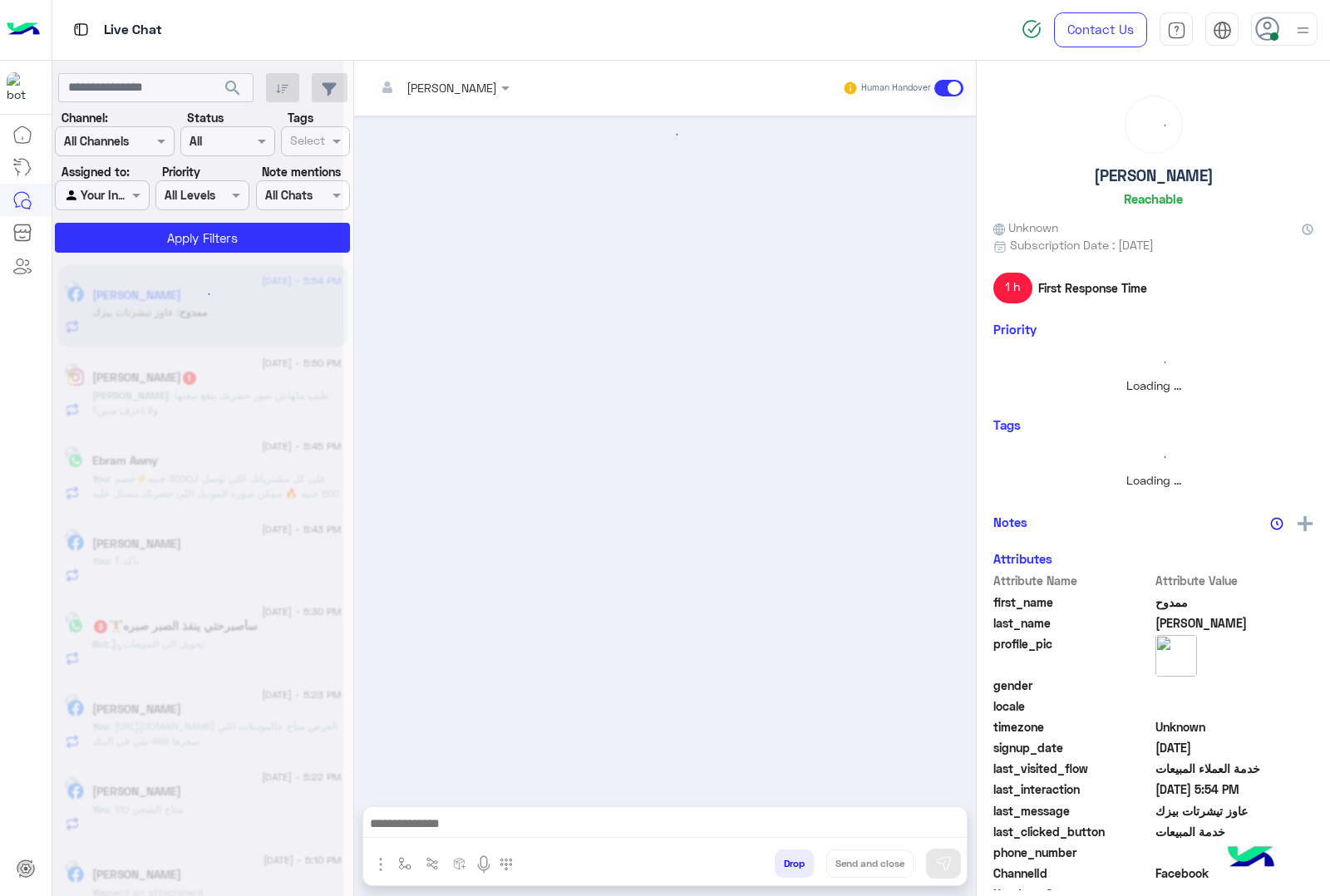
click at [793, 862] on button "Drop" at bounding box center [795, 863] width 39 height 28
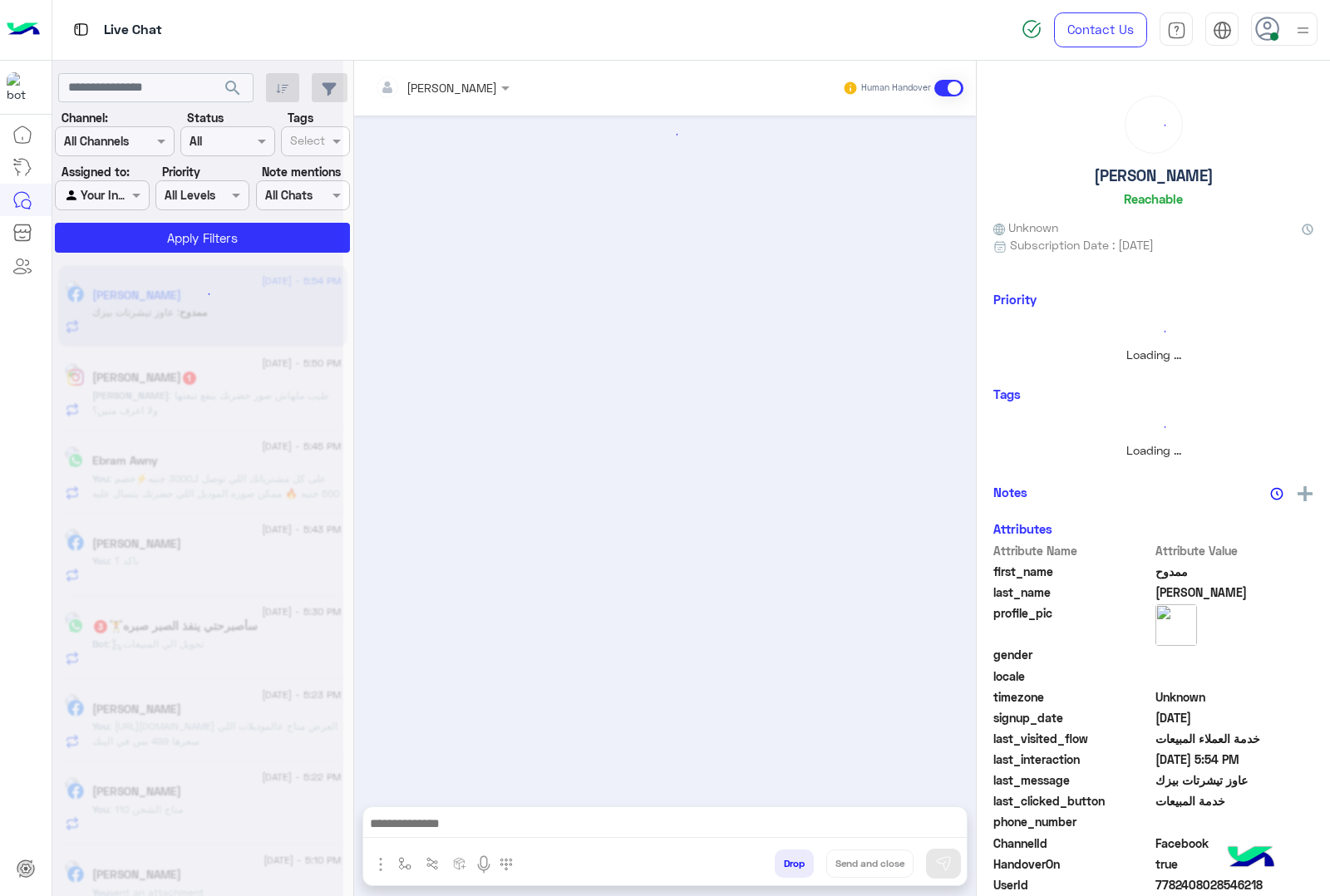
click at [793, 862] on button "Drop" at bounding box center [795, 863] width 39 height 28
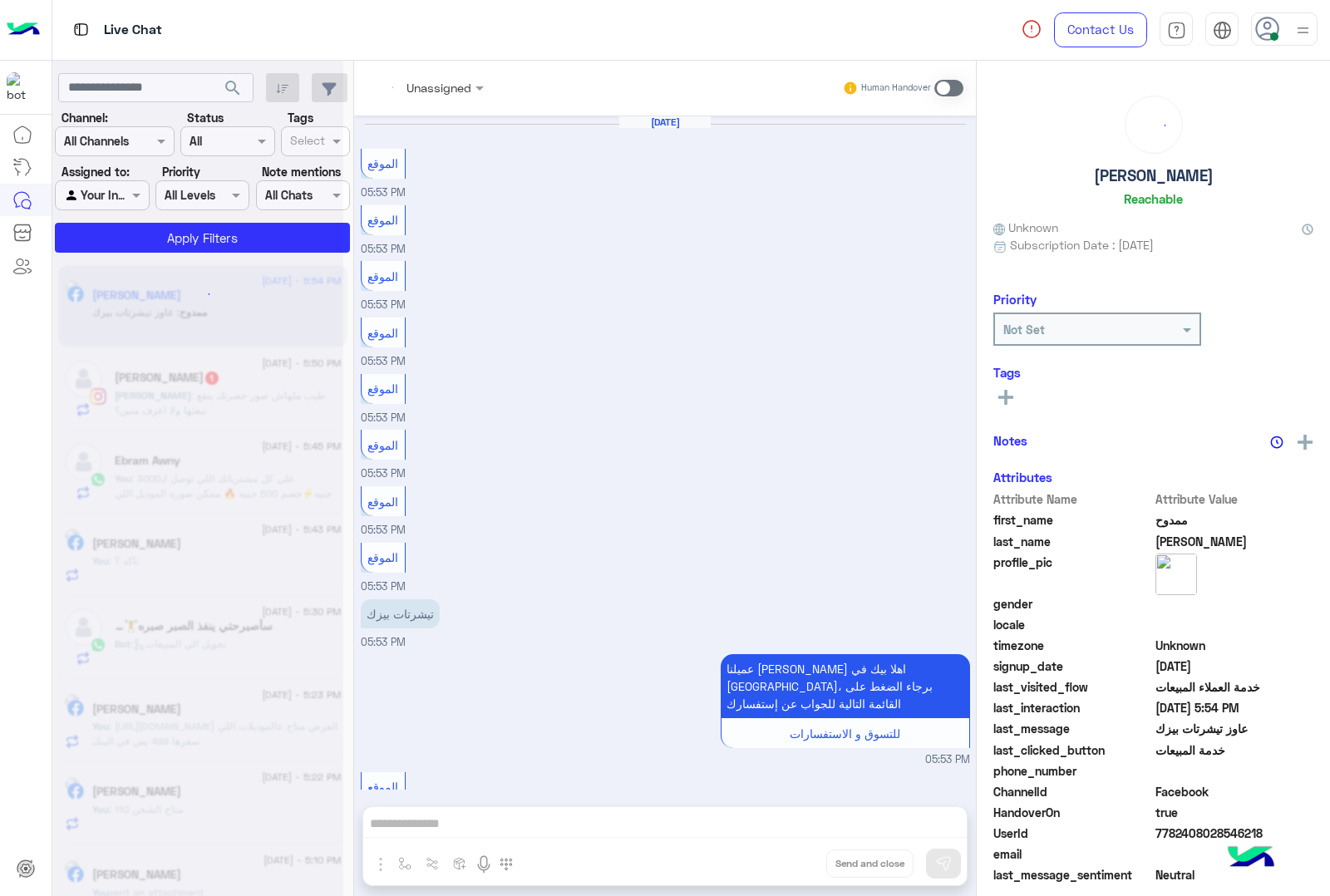
click at [793, 862] on div "Unassigned Human Handover [DATE] الموقع 05:53 PM الموقع 05:53 PM الموقع 05:53 P…" at bounding box center [665, 481] width 622 height 842
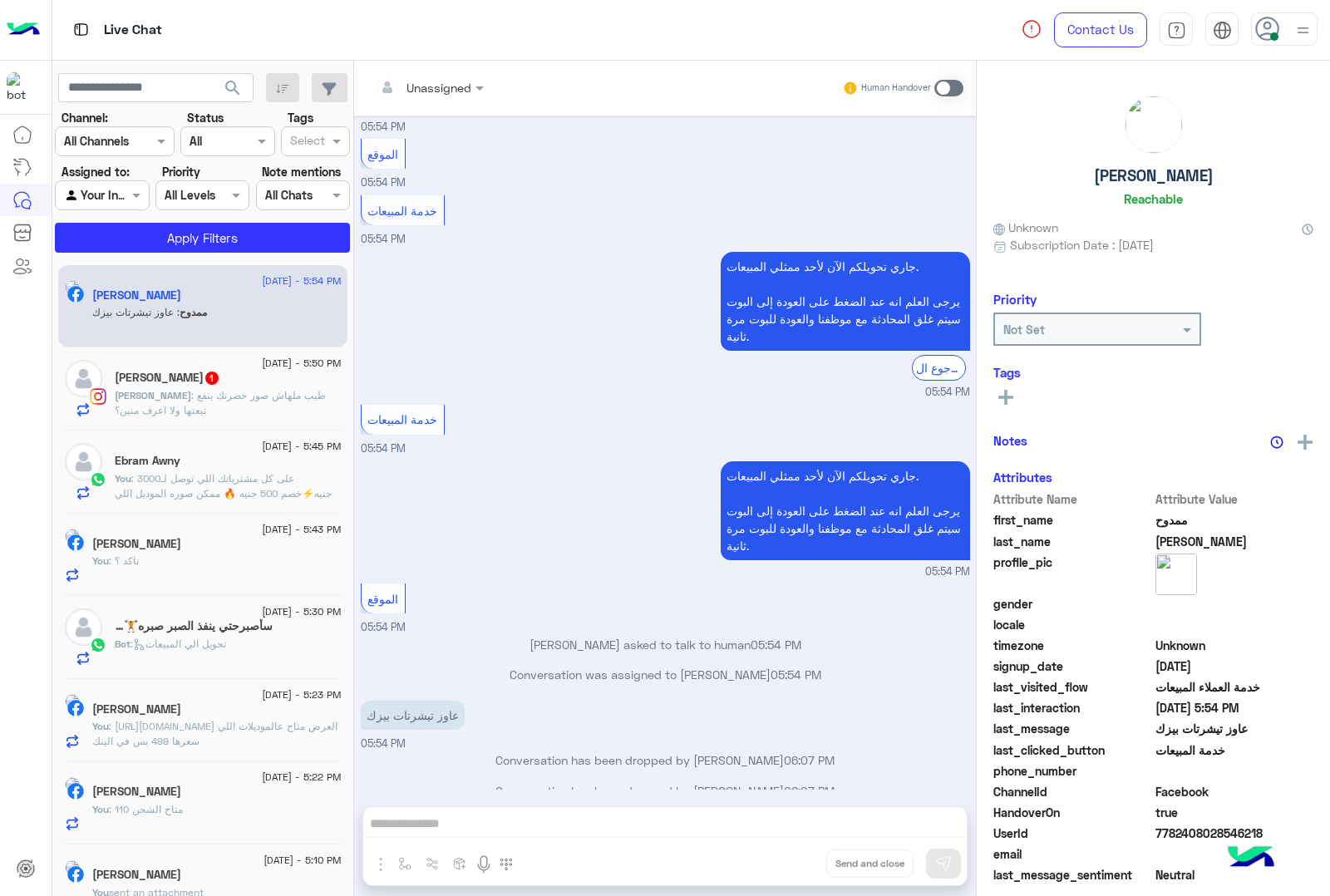
click at [793, 862] on div "Unassigned Human Handover [DATE] الموقع 05:53 PM الموقع 05:53 PM الموقع 05:53 P…" at bounding box center [665, 481] width 622 height 842
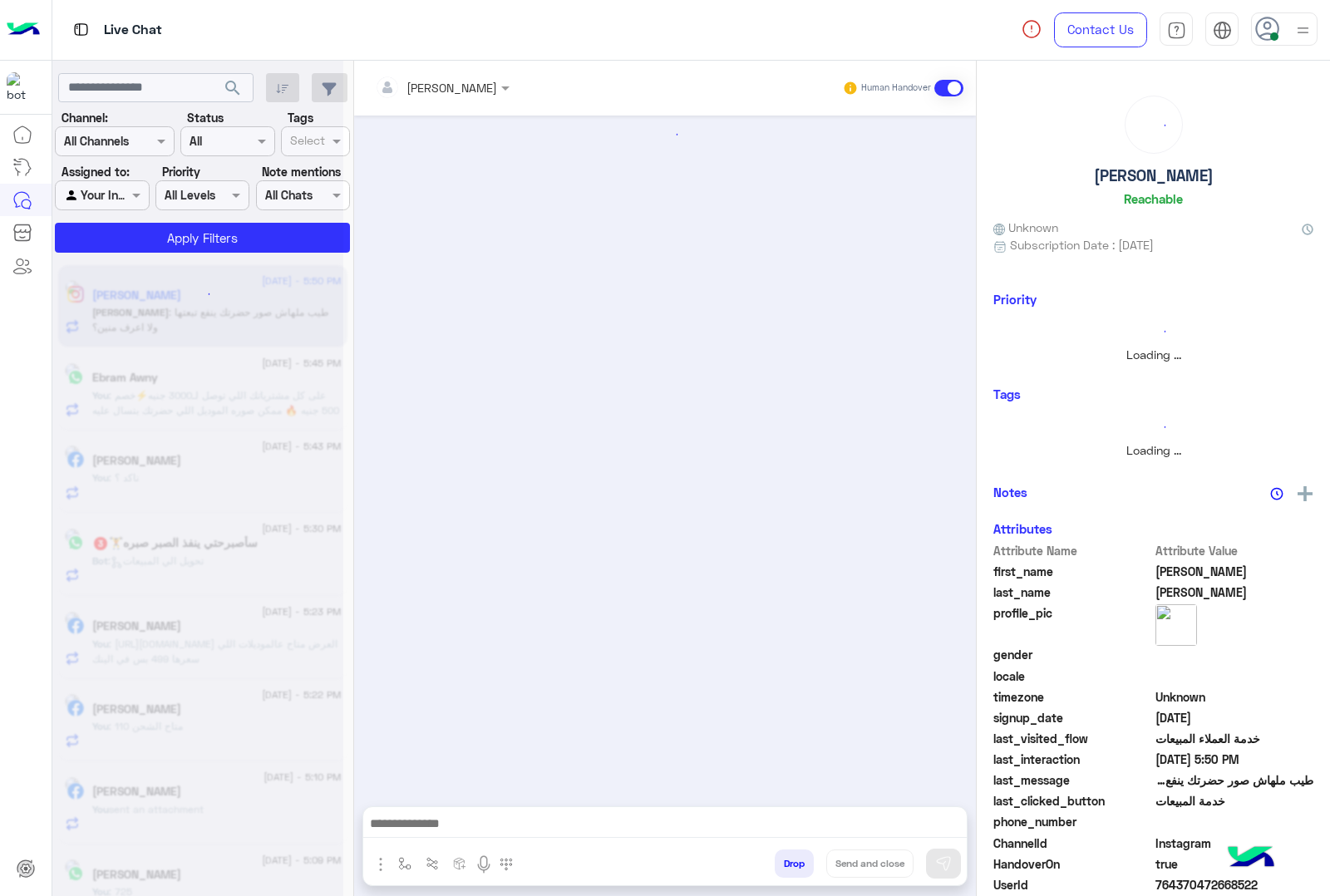
click at [793, 862] on button "Drop" at bounding box center [795, 863] width 39 height 28
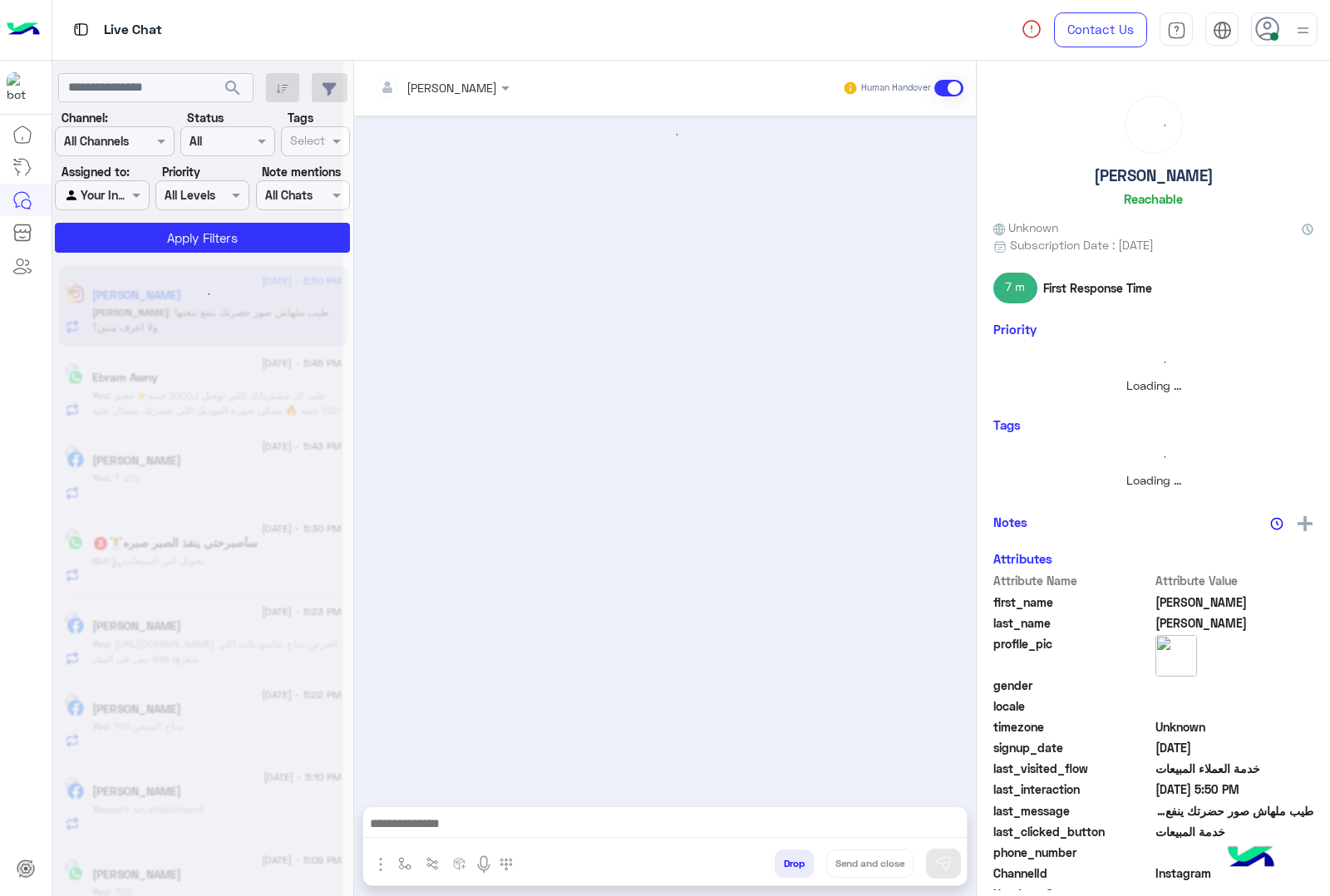
click at [793, 862] on button "Drop" at bounding box center [795, 863] width 39 height 28
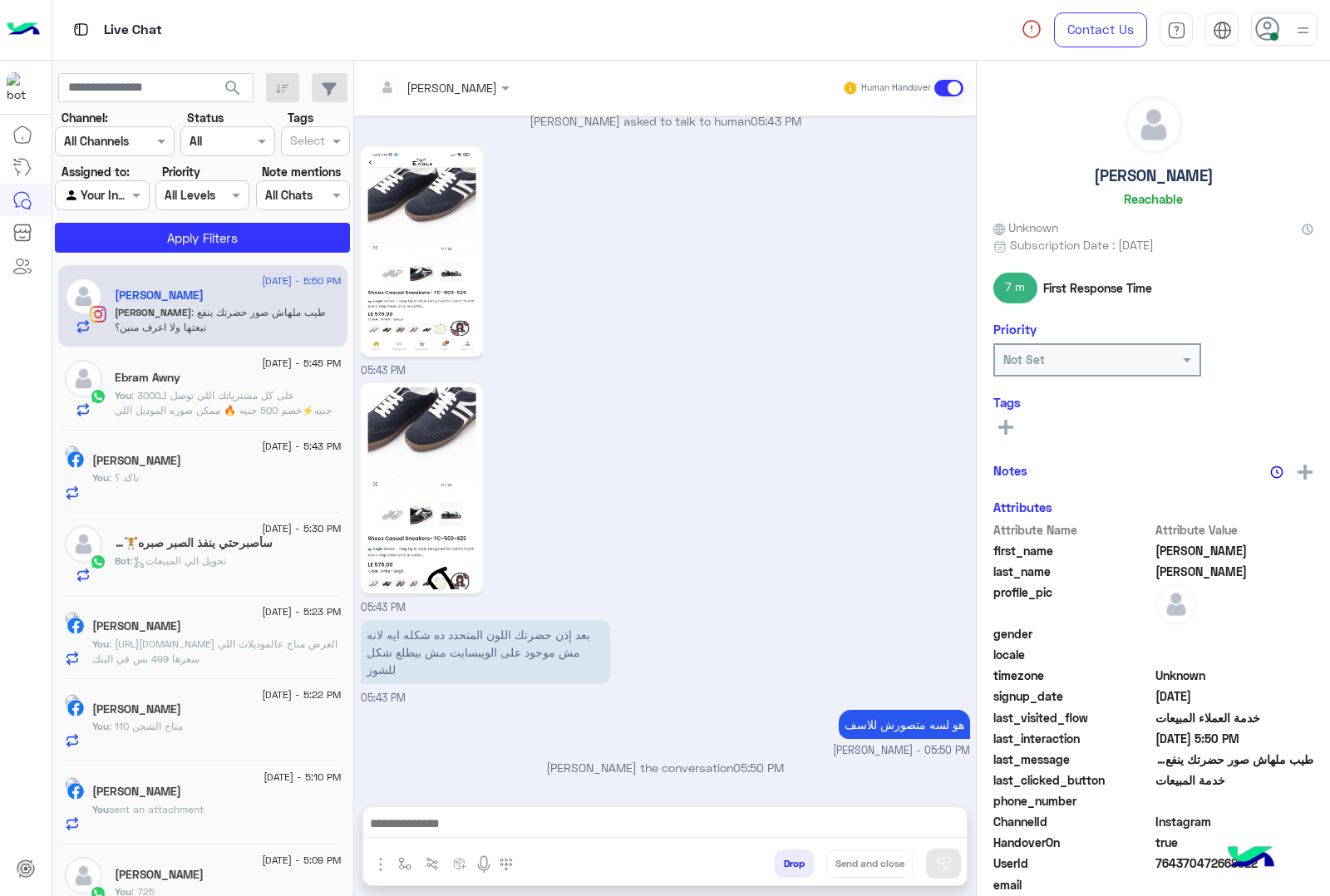
click at [793, 862] on button "Drop" at bounding box center [795, 863] width 39 height 28
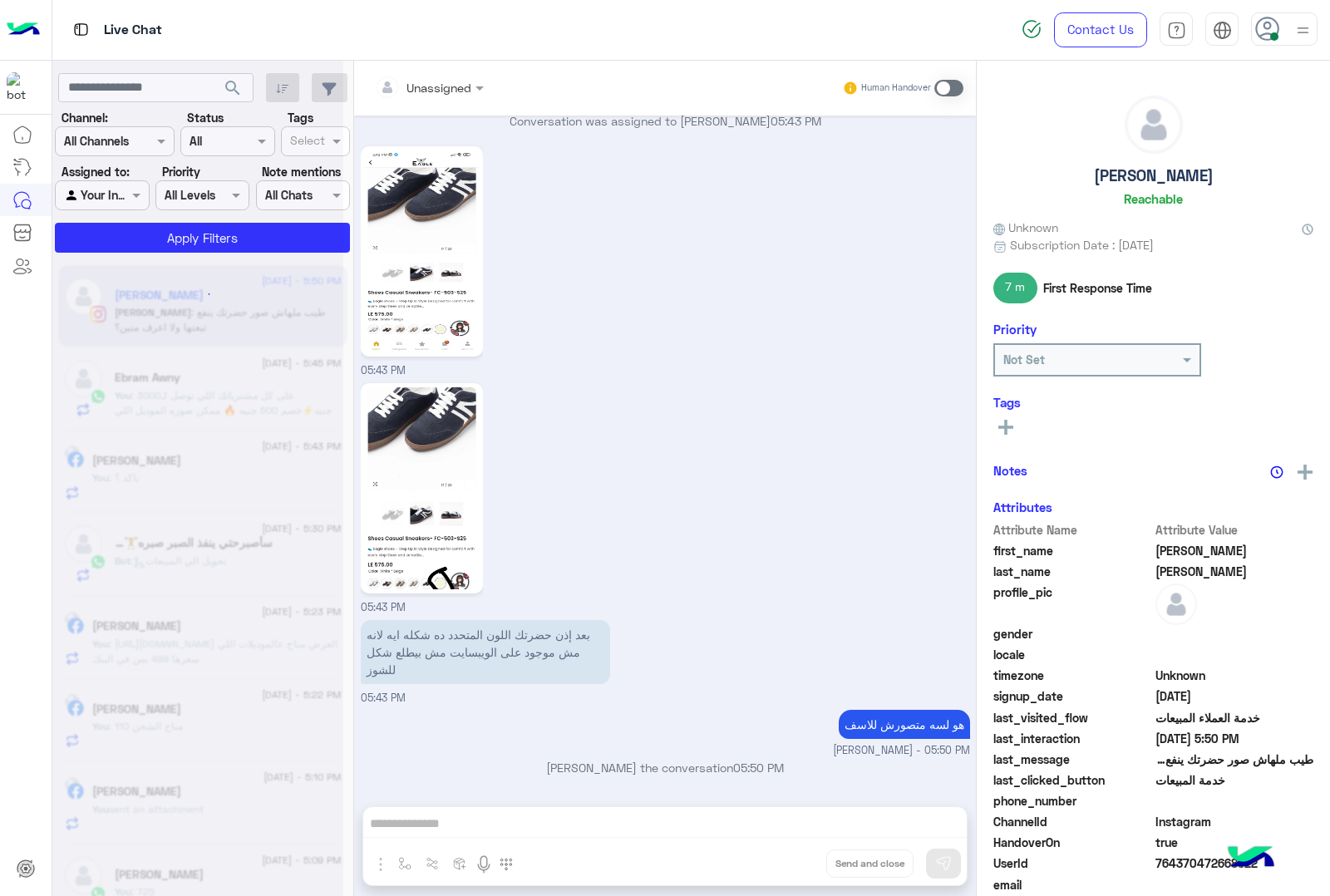
scroll to position [2170, 0]
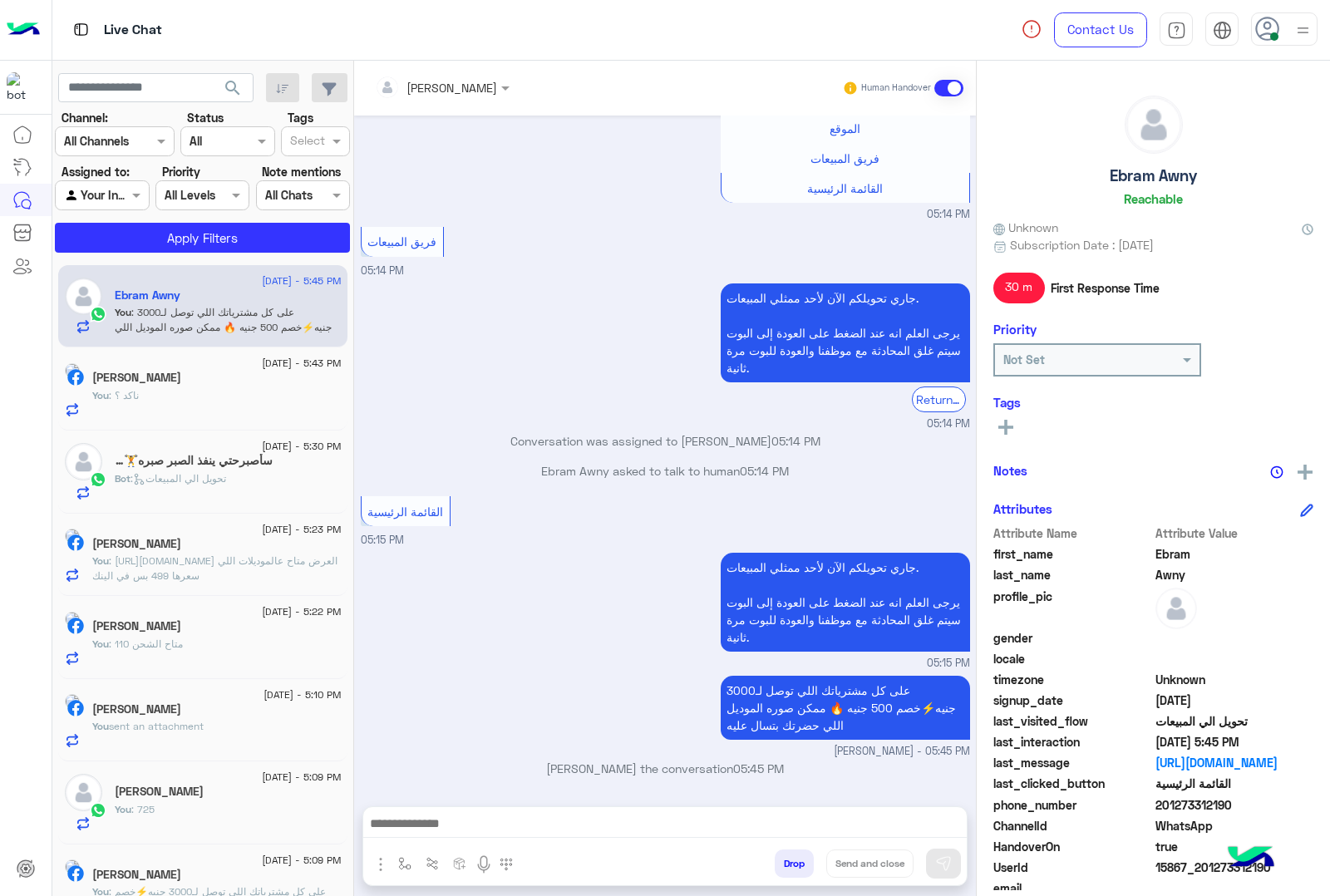
scroll to position [820, 0]
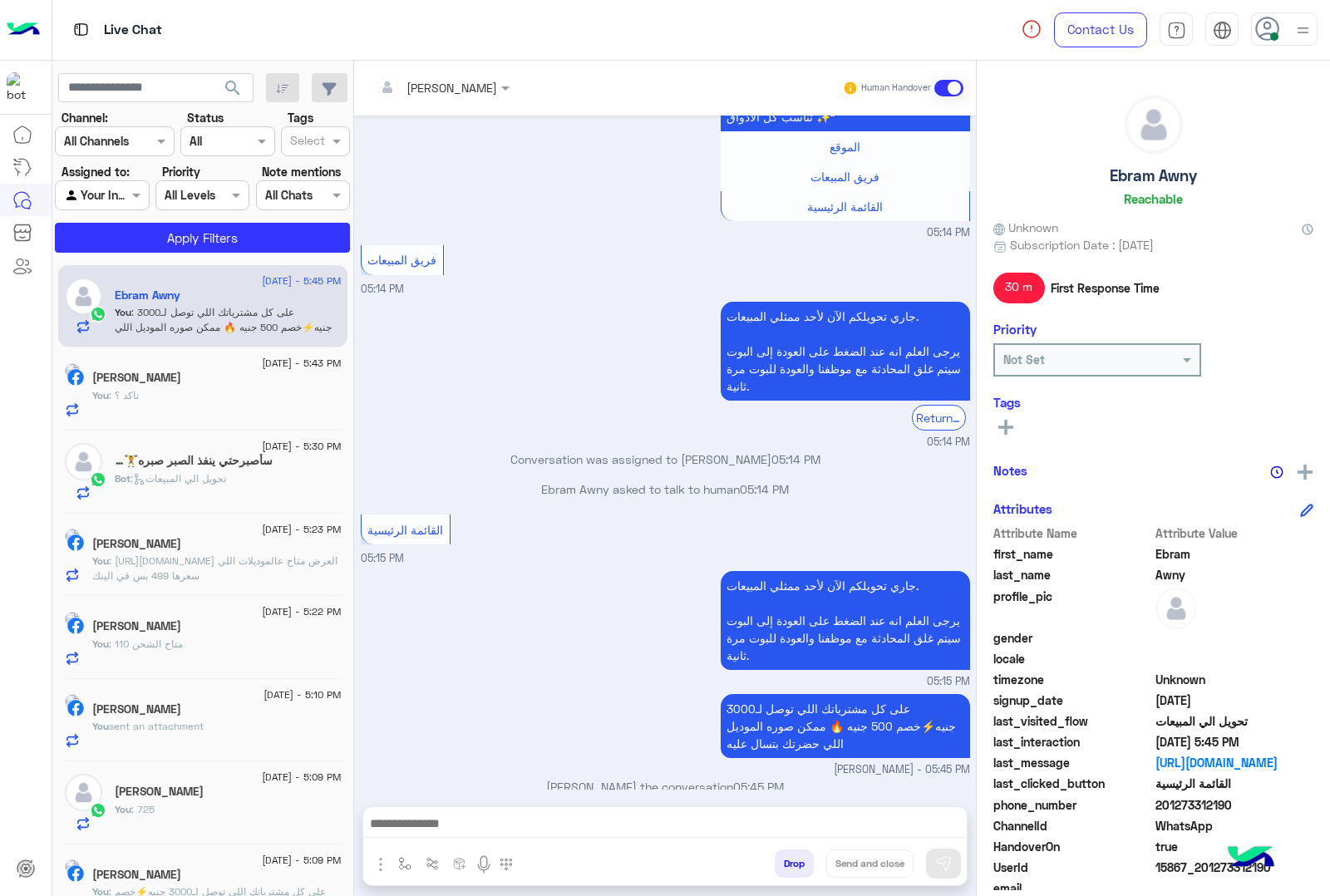
click at [796, 864] on button "Drop" at bounding box center [795, 863] width 39 height 28
click at [796, 864] on div "[PERSON_NAME] Human Handover [DATE] Your browser does not support the audio tag…" at bounding box center [665, 481] width 622 height 842
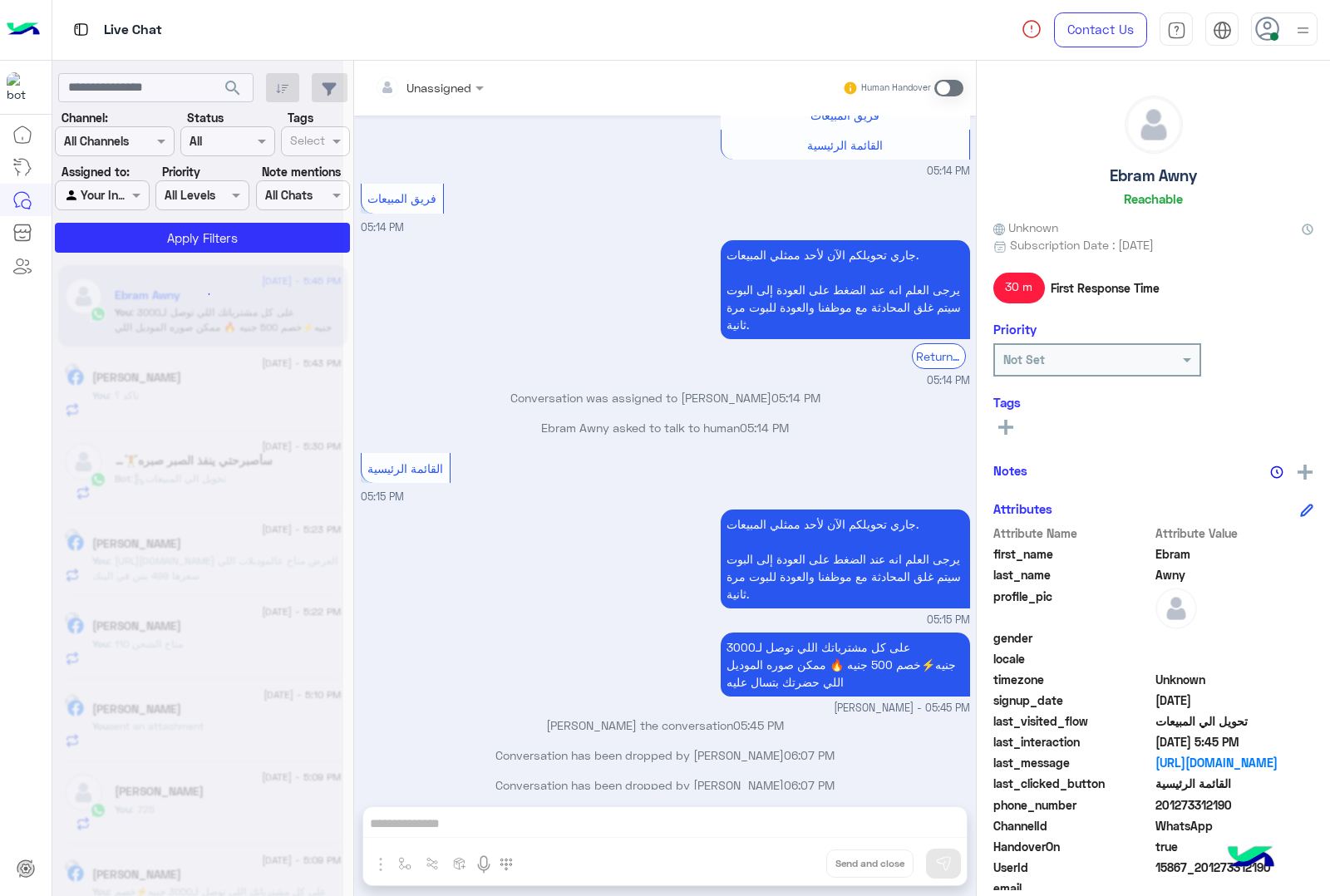
click at [0, 0] on button "Drop" at bounding box center [0, 0] width 0 height 0
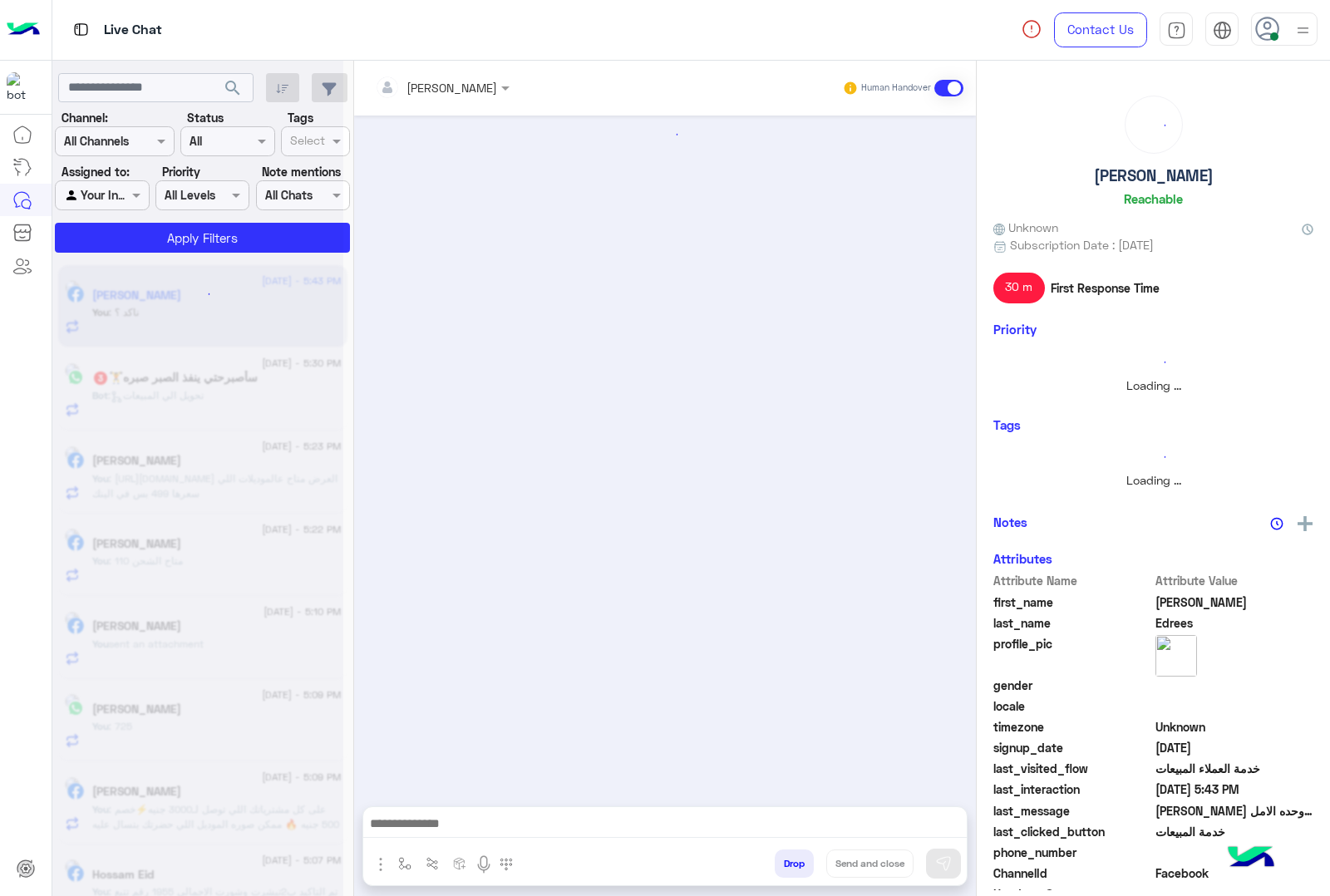
click at [796, 864] on button "Drop" at bounding box center [795, 863] width 39 height 28
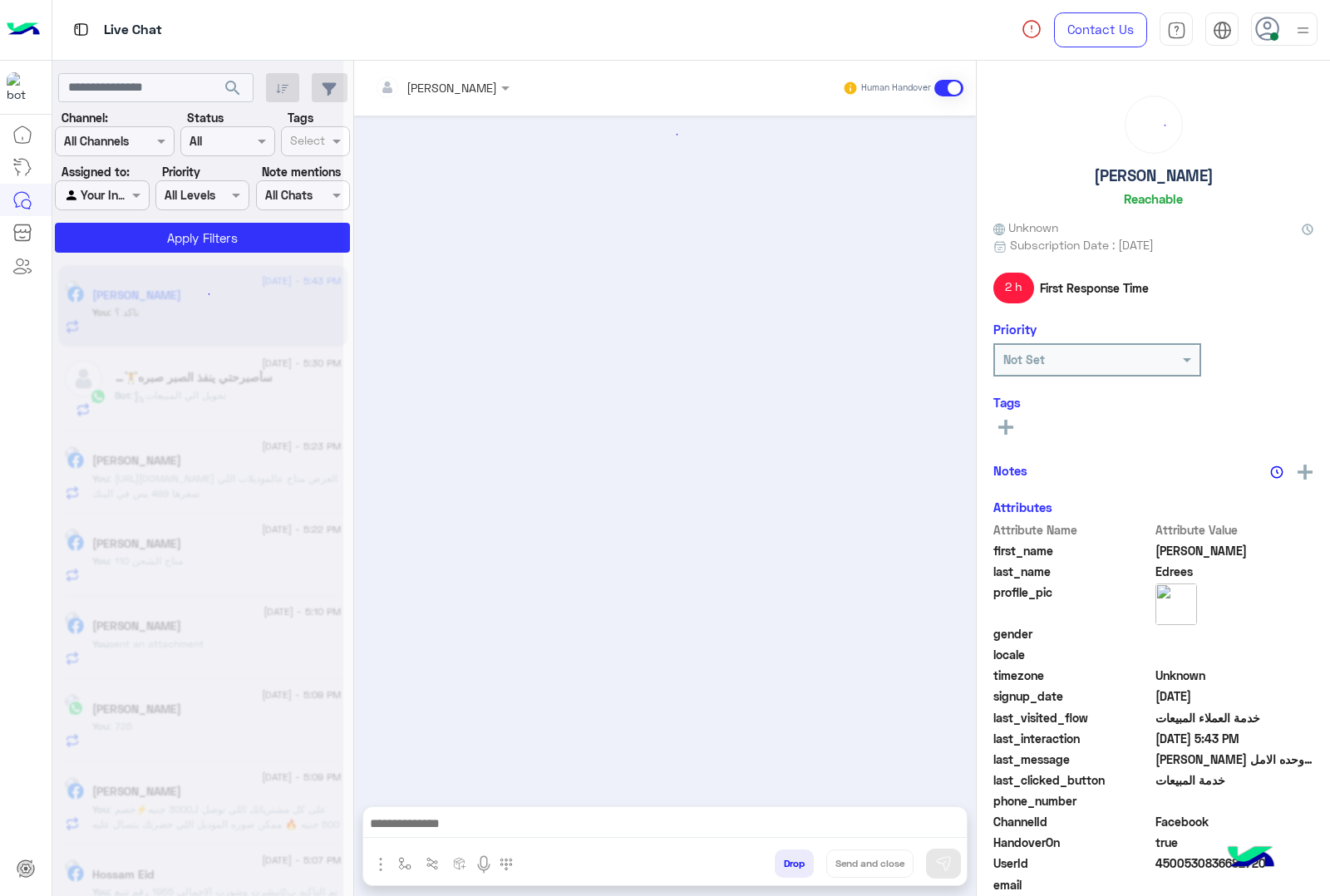
click at [796, 864] on div "[PERSON_NAME] Human Handover Drop Send and close" at bounding box center [665, 481] width 622 height 842
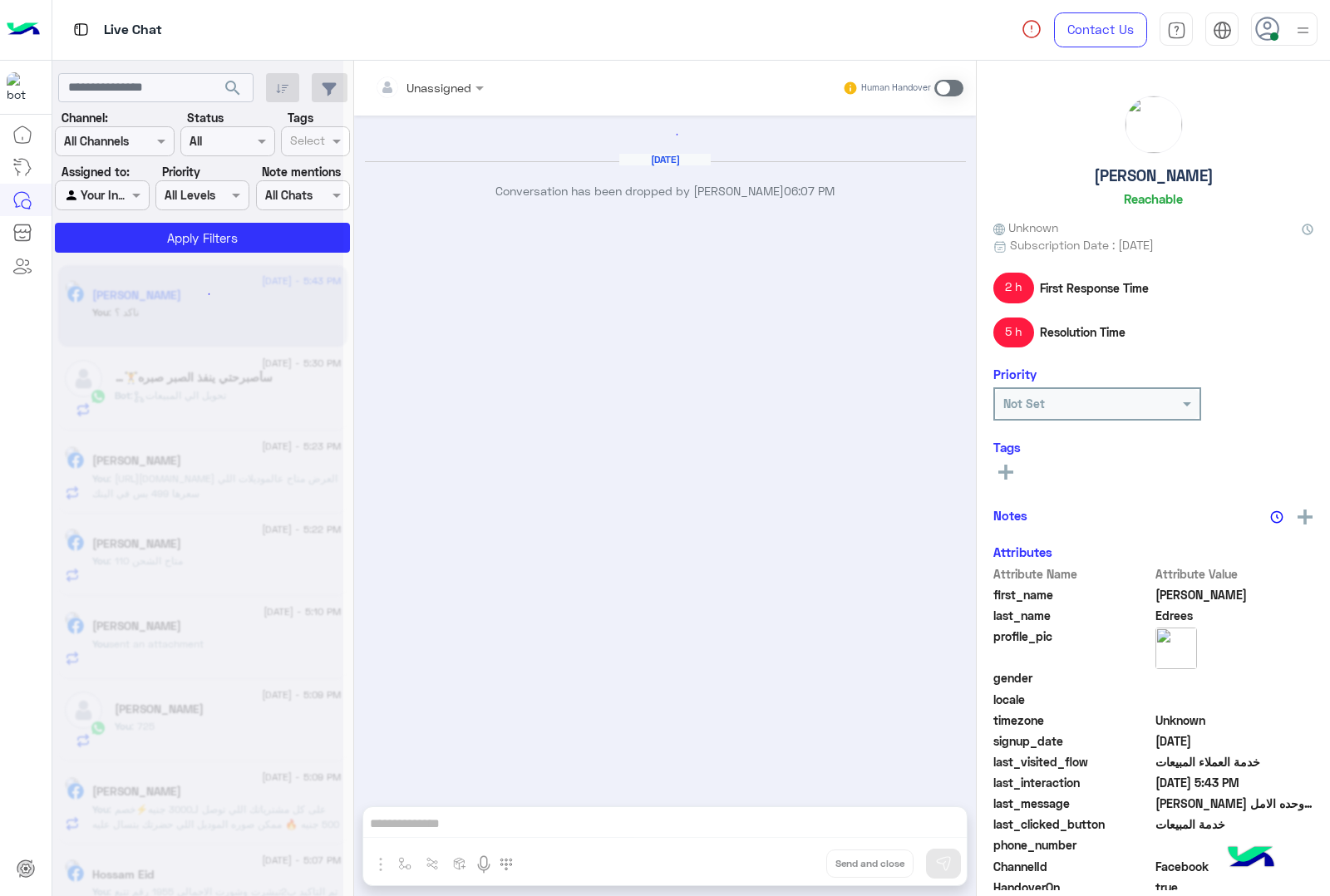
click at [796, 864] on div "Unassigned Human Handover [DATE] Conversation has been dropped by [PERSON_NAME]…" at bounding box center [665, 481] width 622 height 842
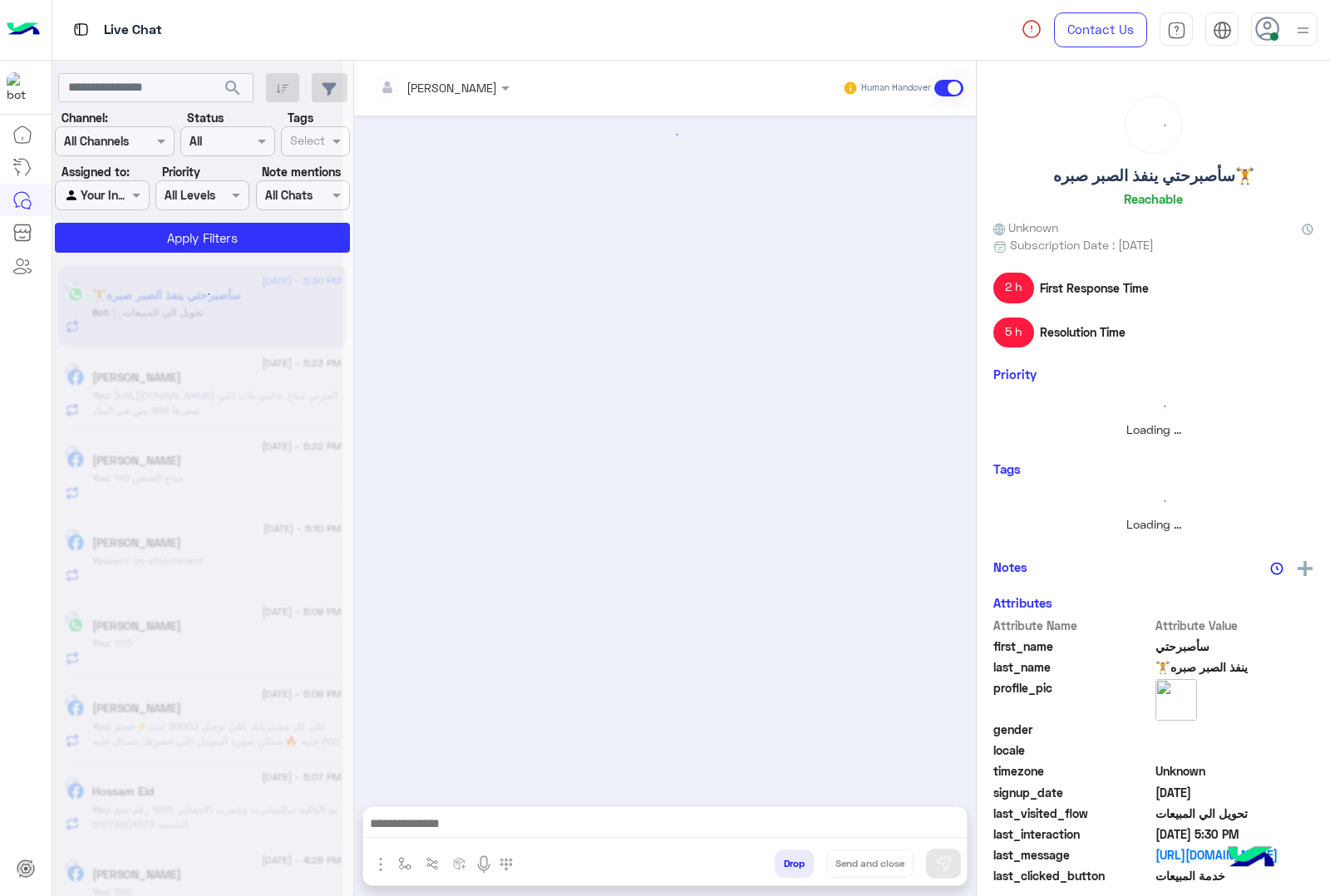
click at [796, 864] on button "Drop" at bounding box center [795, 863] width 39 height 28
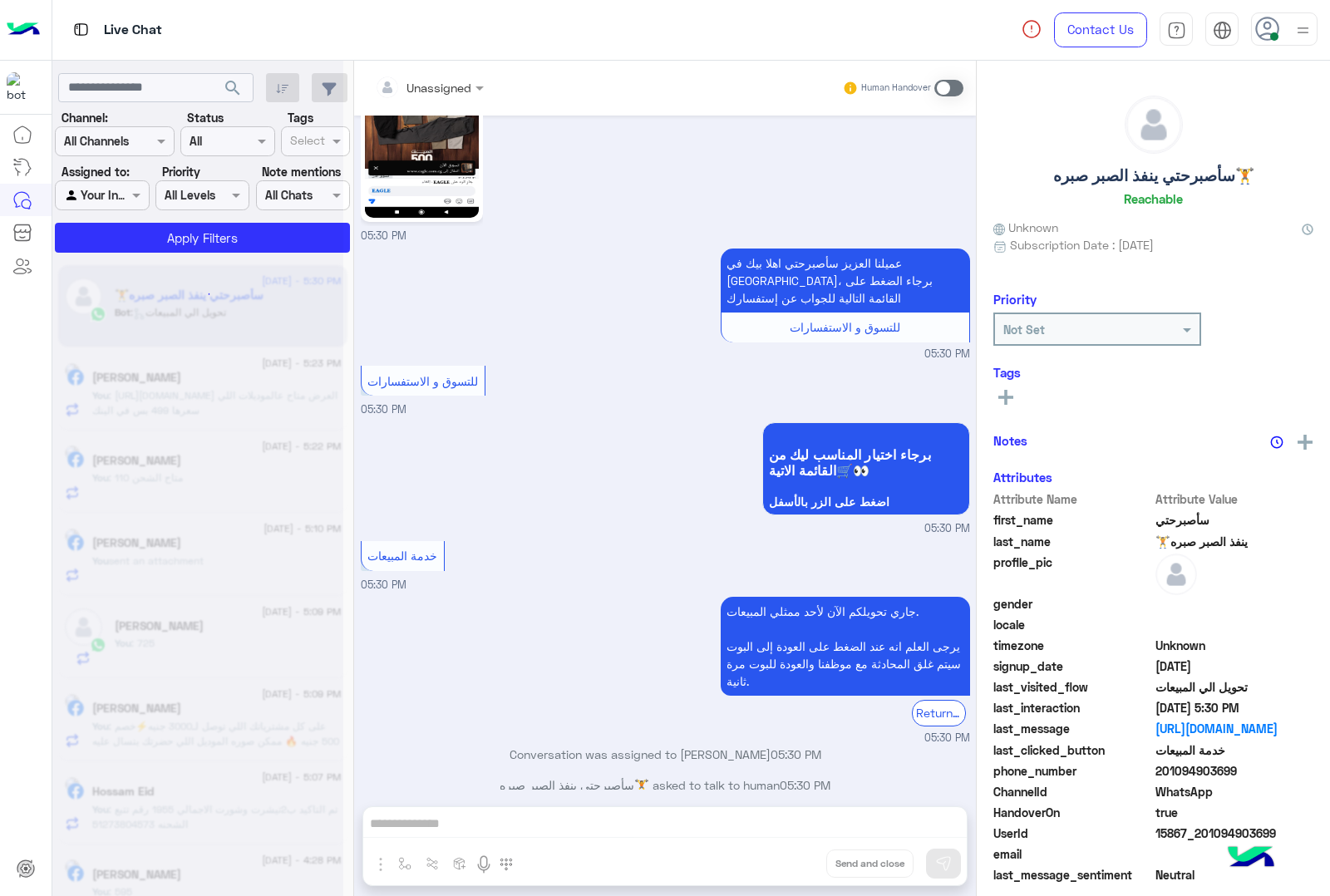
click at [796, 864] on div "Unassigned Human Handover [DATE] 05:30 PM عميلنا العزيز سأصبرحتي اهلا بيك في [G…" at bounding box center [665, 481] width 622 height 842
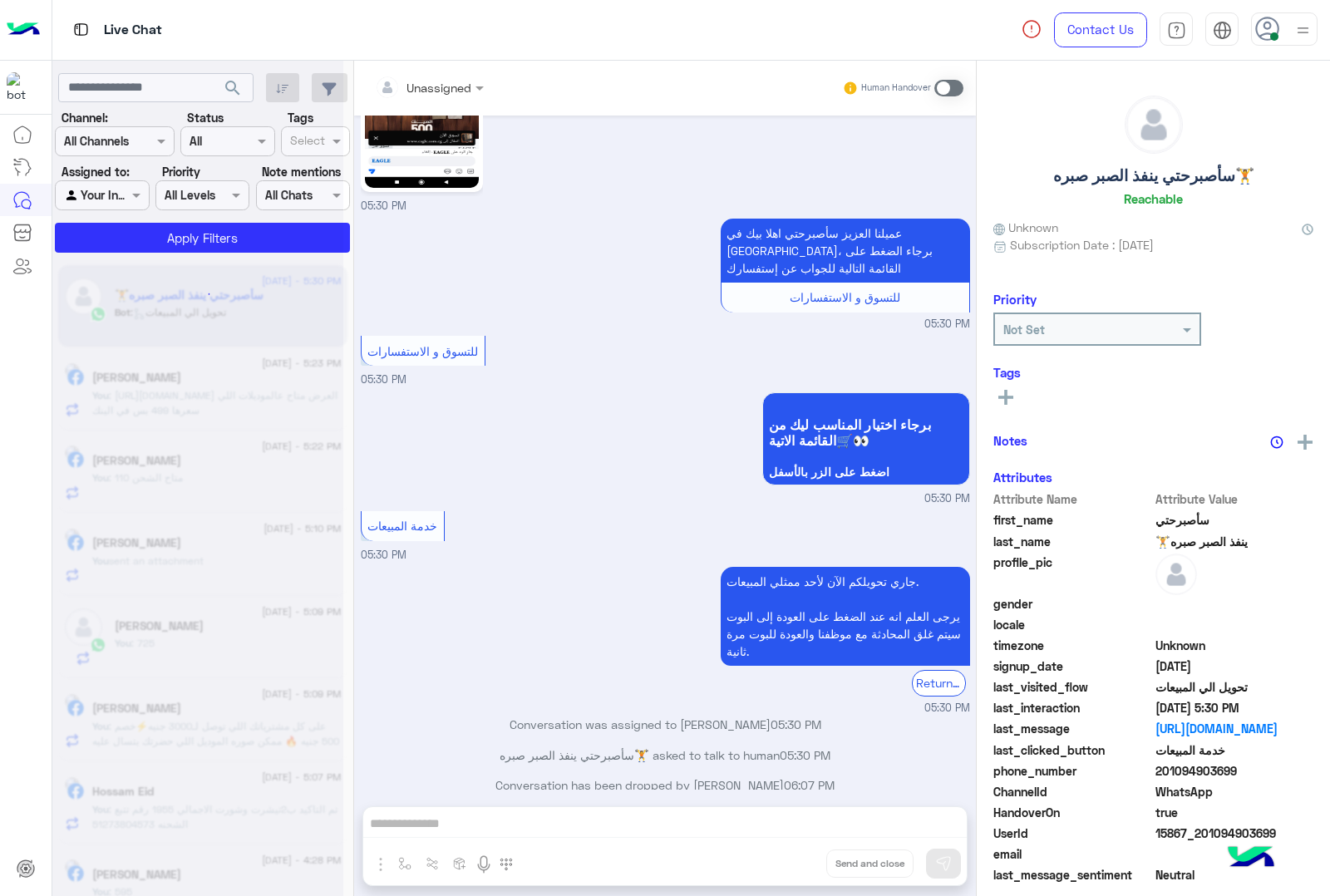
click at [796, 864] on div "Unassigned Human Handover [DATE] 05:30 PM عميلنا العزيز سأصبرحتي اهلا بيك في [G…" at bounding box center [665, 481] width 622 height 842
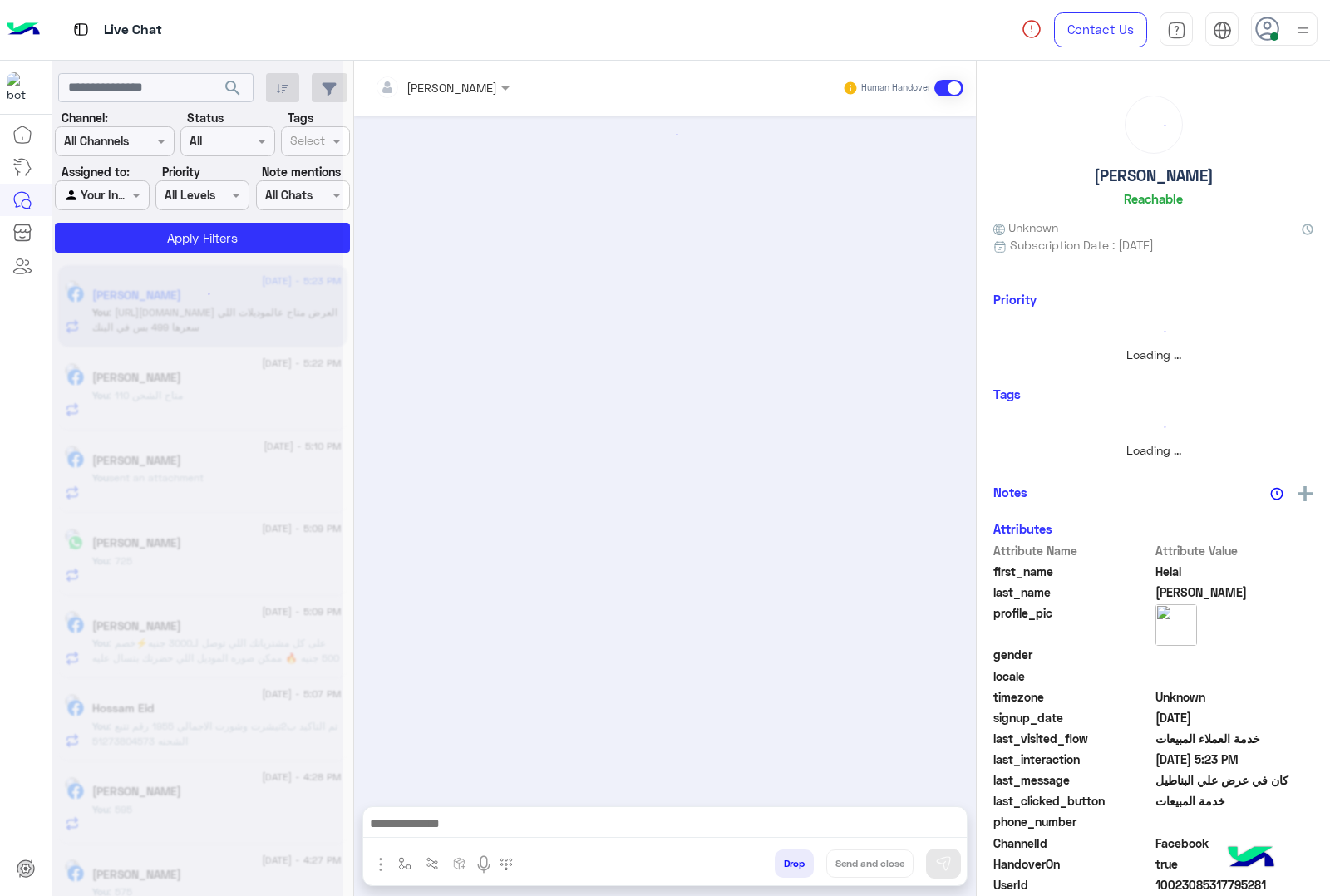
click at [796, 864] on button "Drop" at bounding box center [795, 863] width 39 height 28
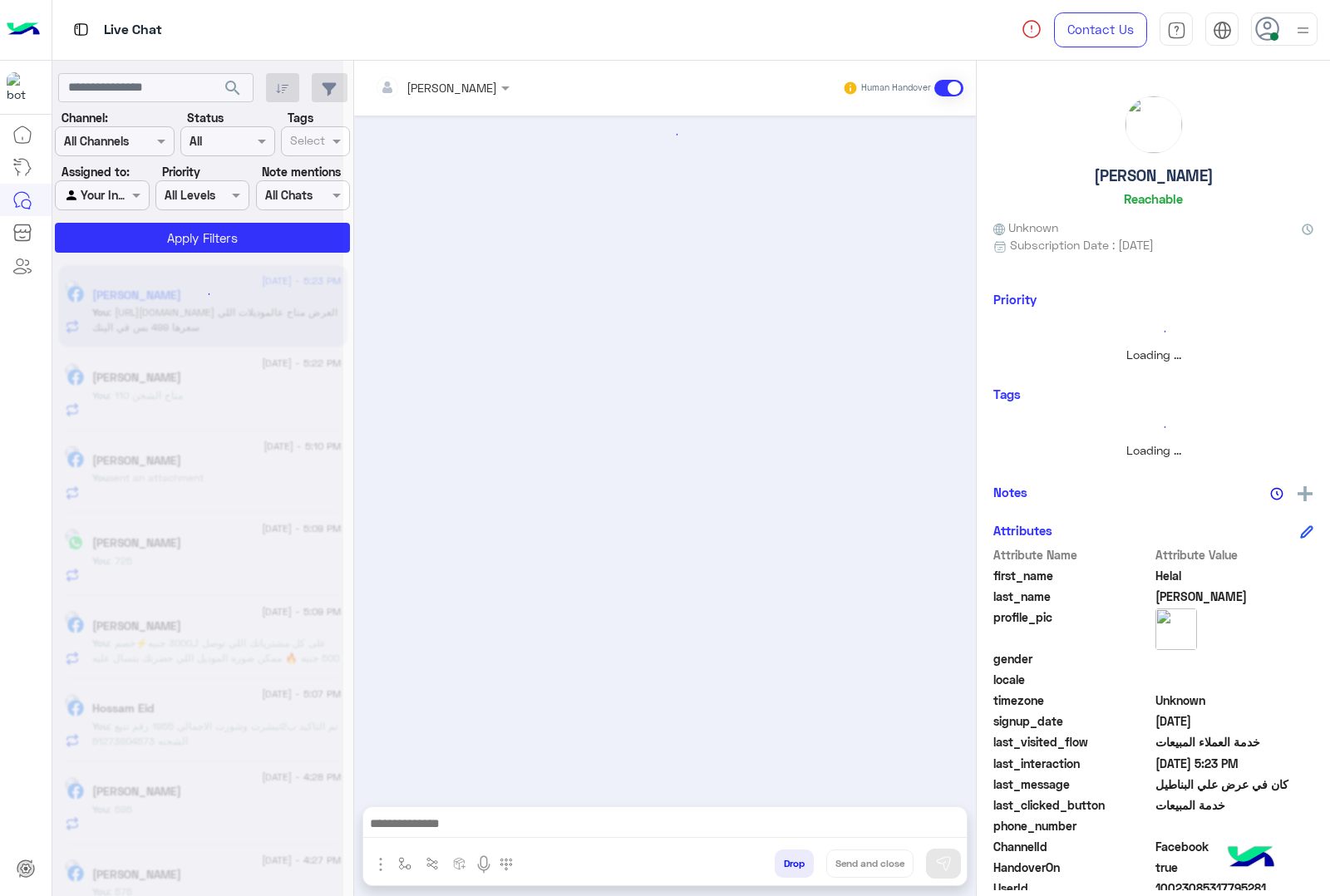
click at [796, 864] on button "Drop" at bounding box center [795, 863] width 39 height 28
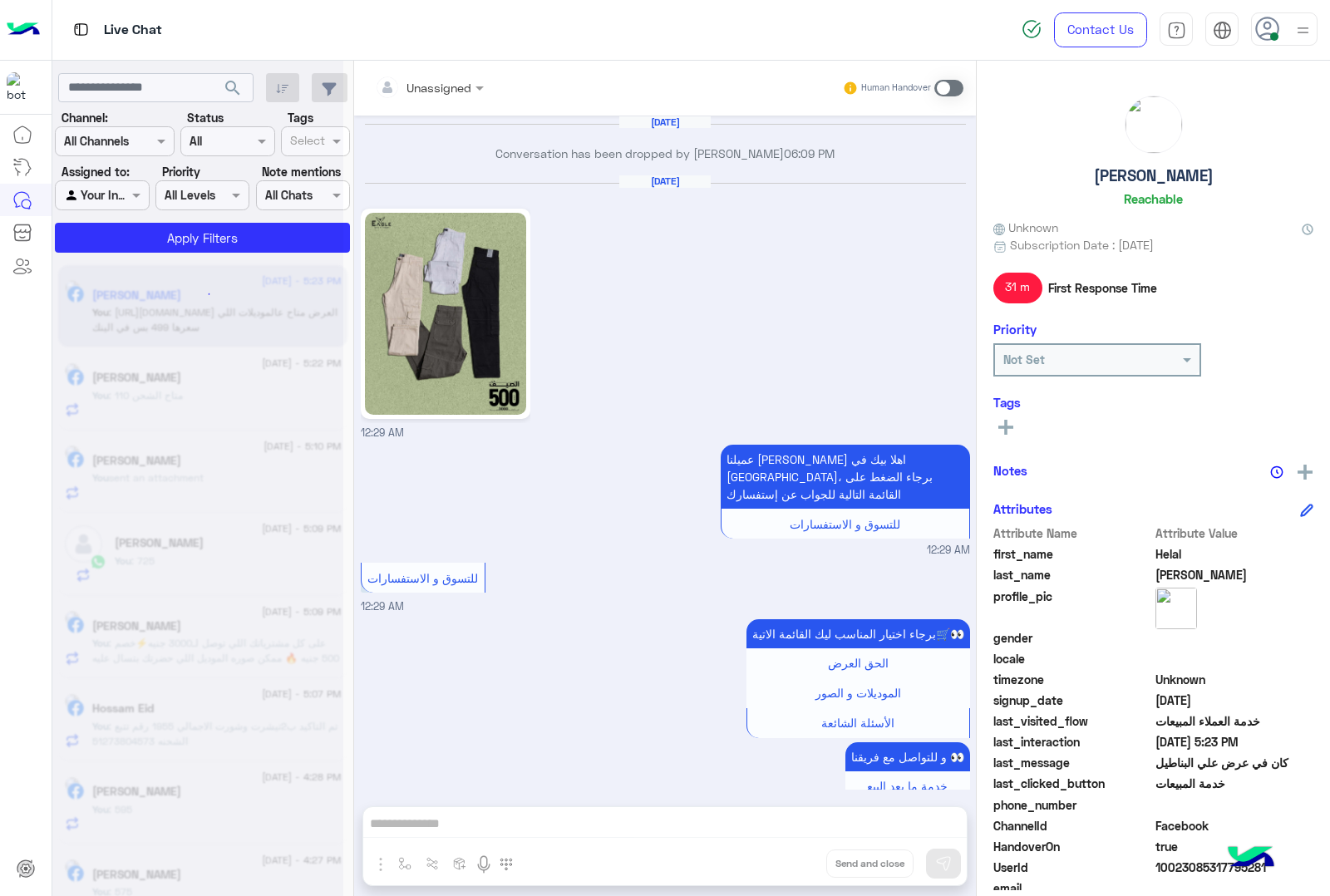
scroll to position [2200, 0]
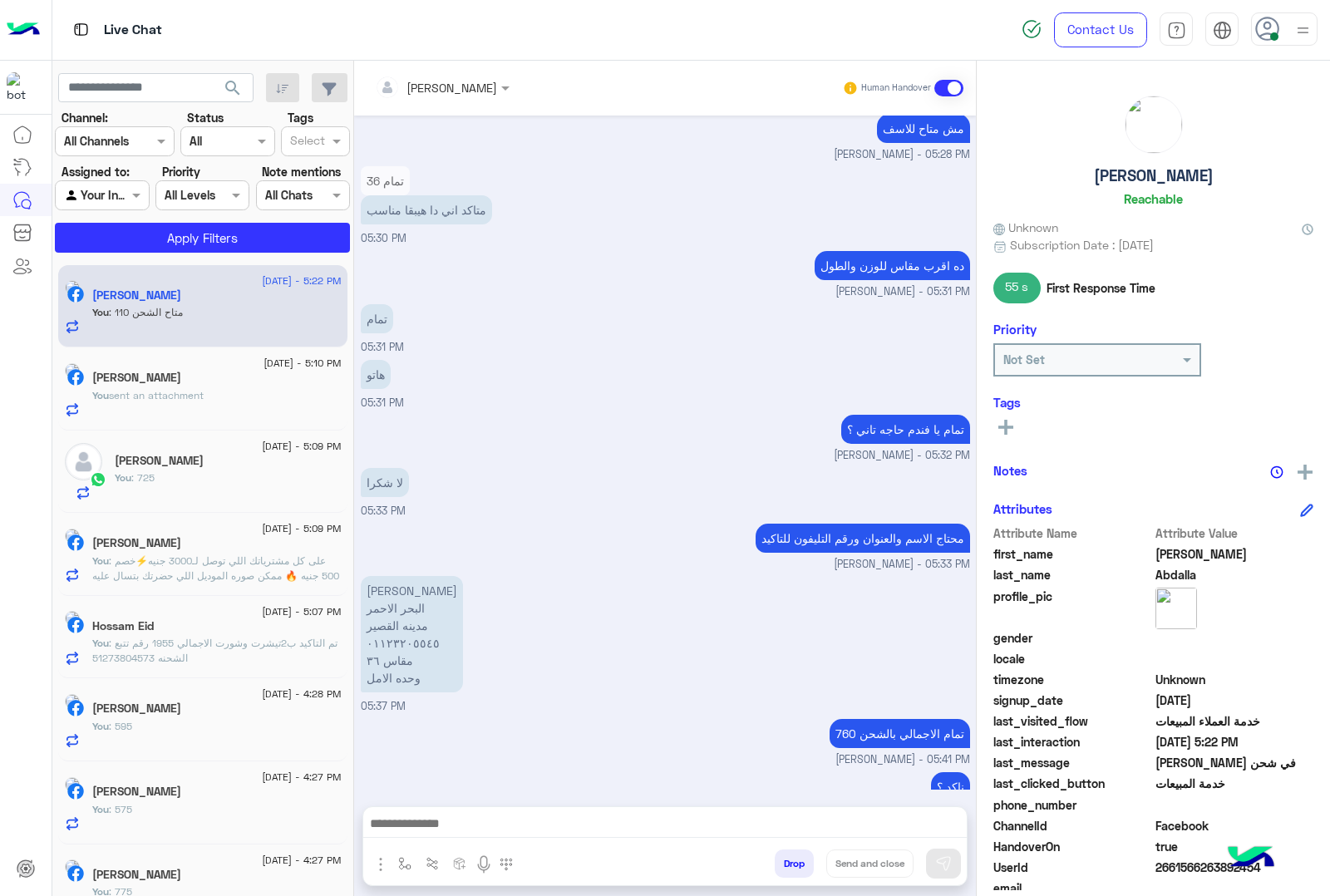
scroll to position [4364, 0]
click at [783, 862] on button "Drop" at bounding box center [795, 863] width 39 height 28
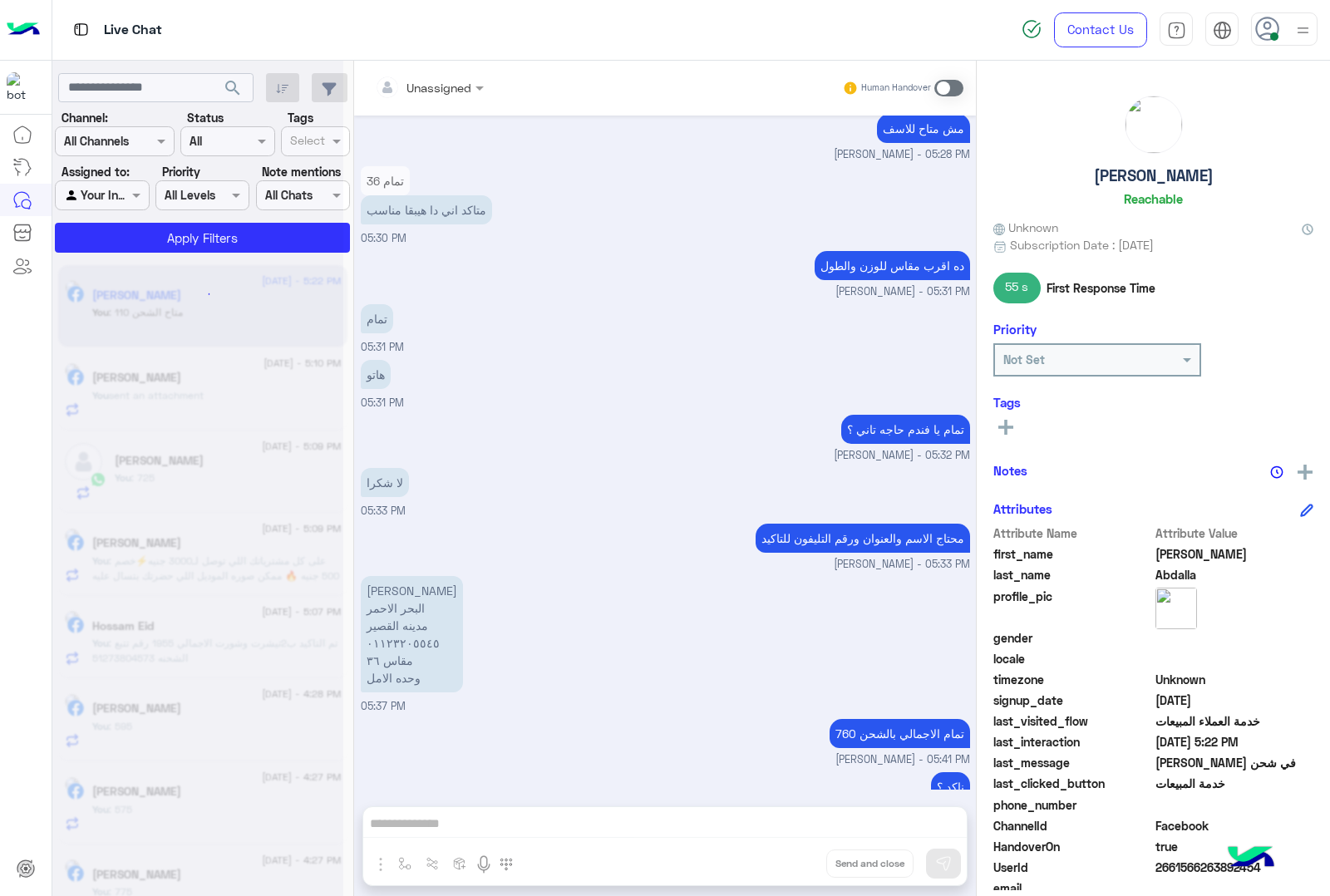
click at [783, 862] on div "Unassigned Human Handover [DATE] [PERSON_NAME] asked to talk to human 10:27 AM …" at bounding box center [665, 481] width 622 height 842
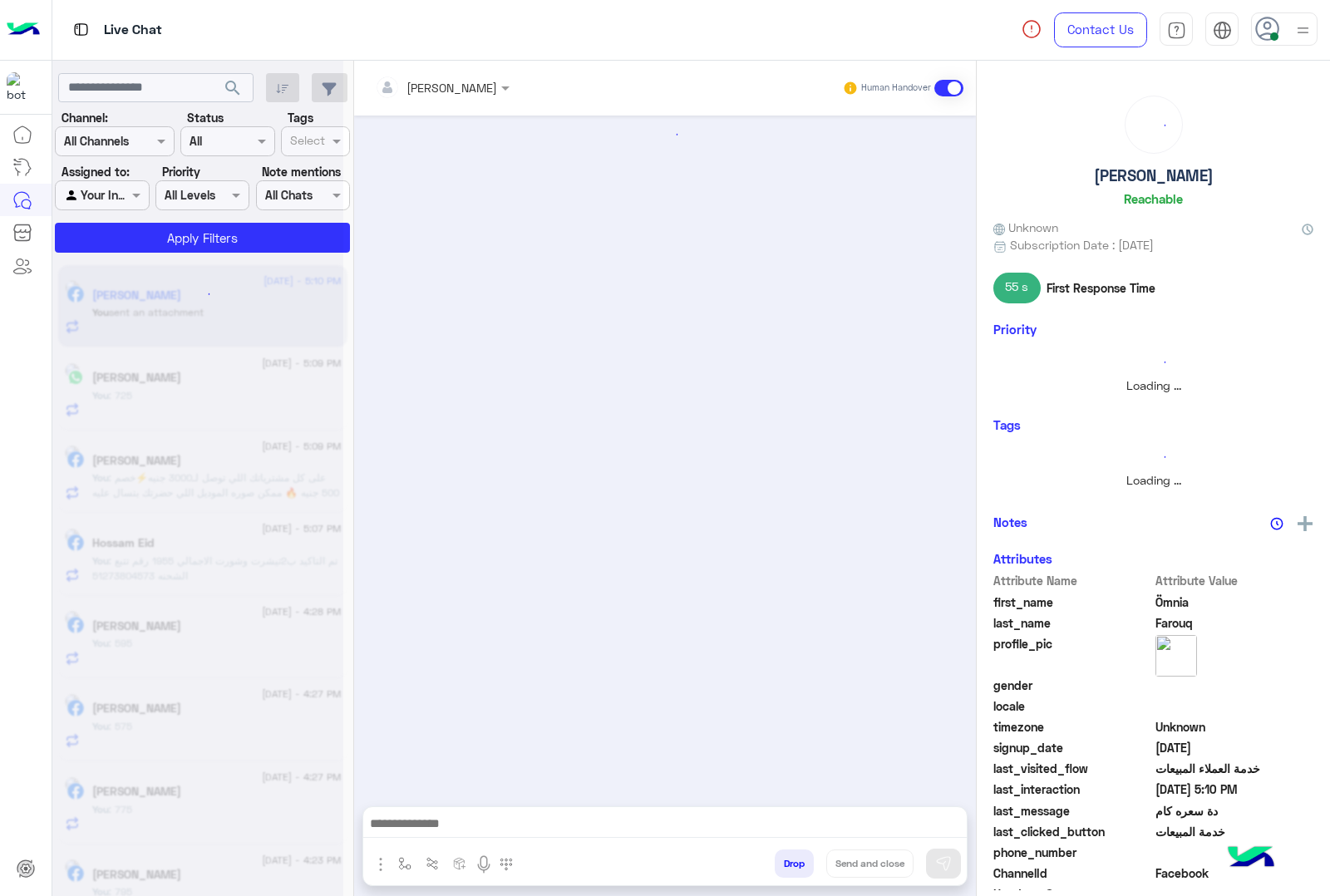
click at [783, 862] on button "Drop" at bounding box center [795, 863] width 39 height 28
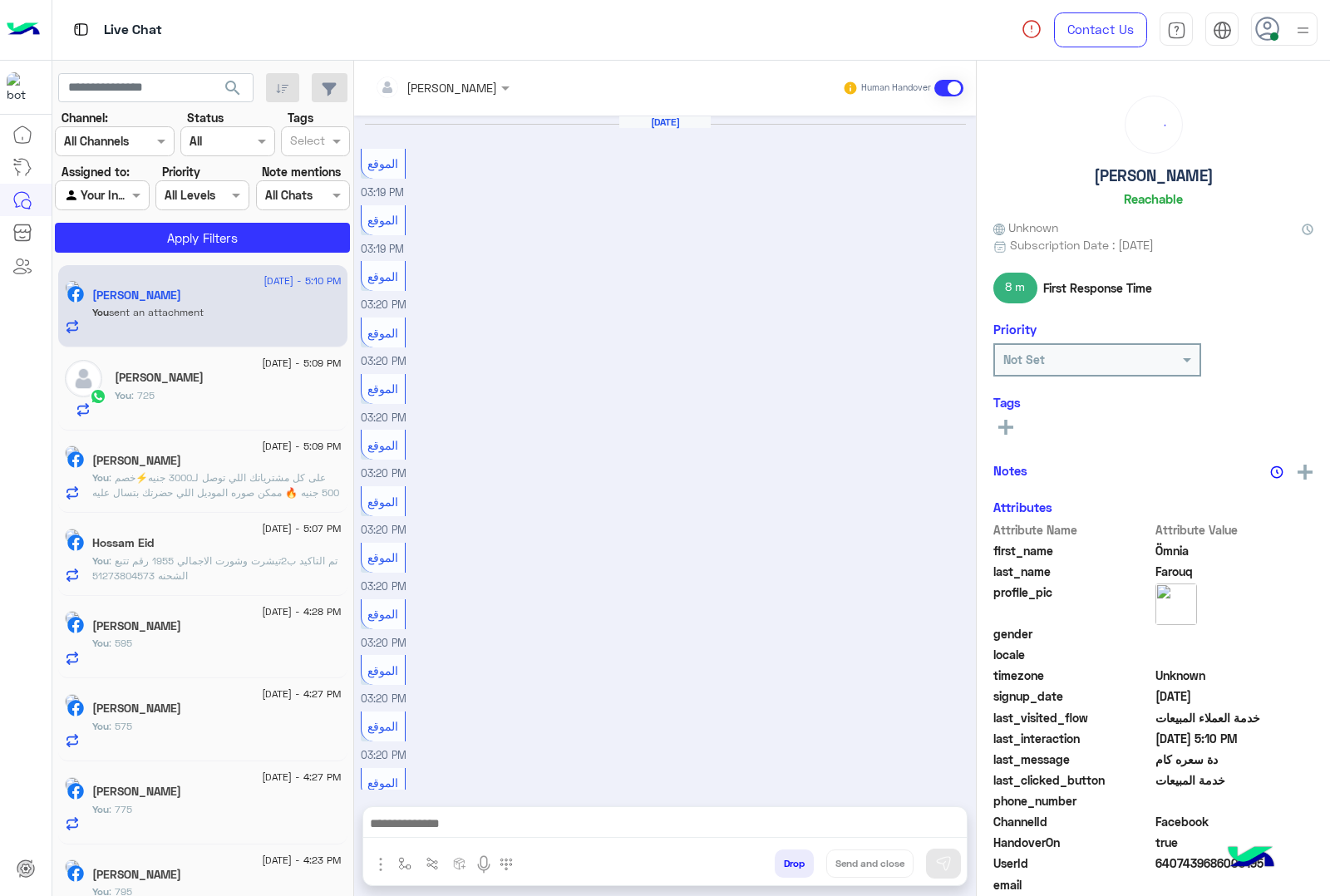
click at [783, 862] on button "Drop" at bounding box center [795, 863] width 39 height 28
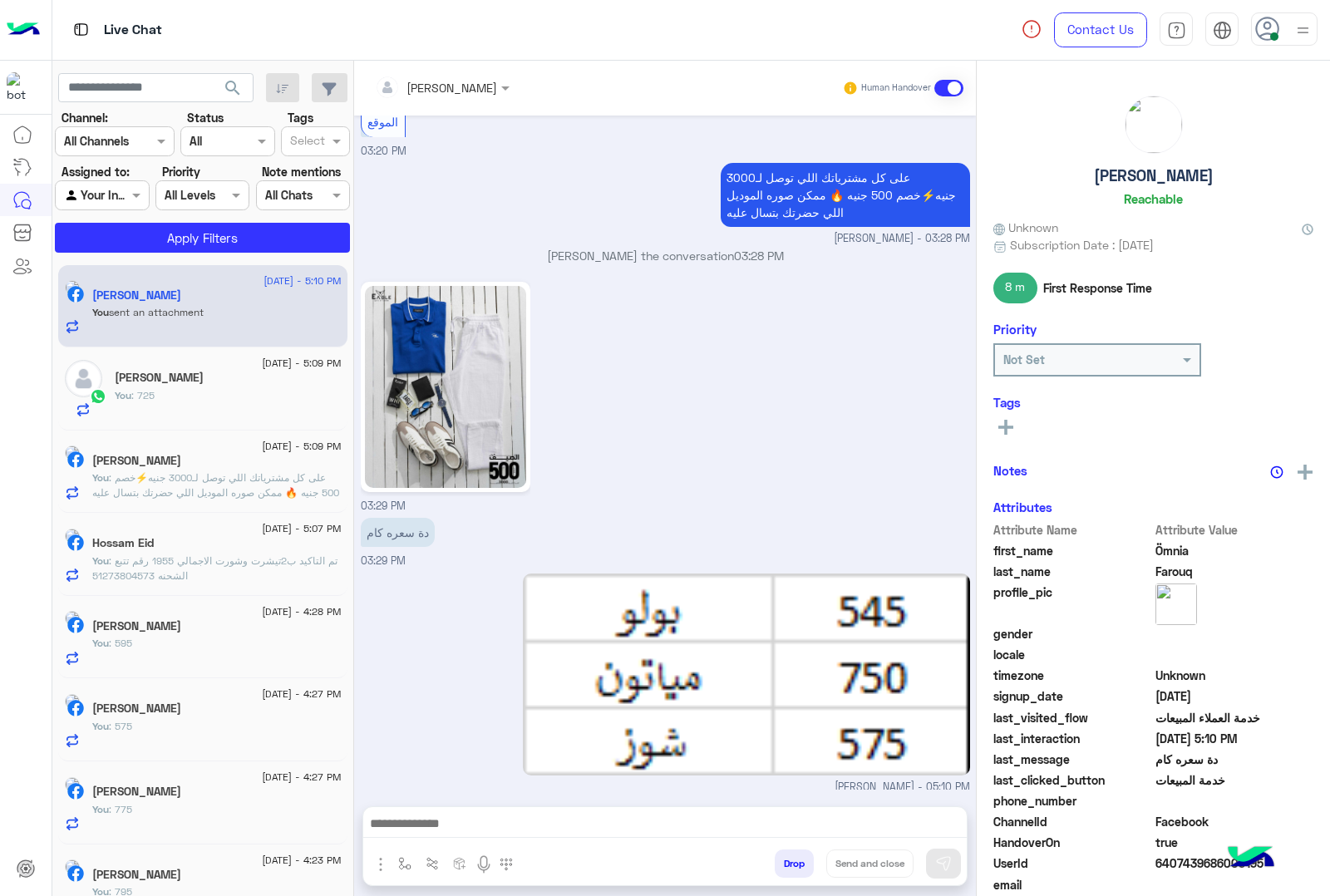
scroll to position [1440, 0]
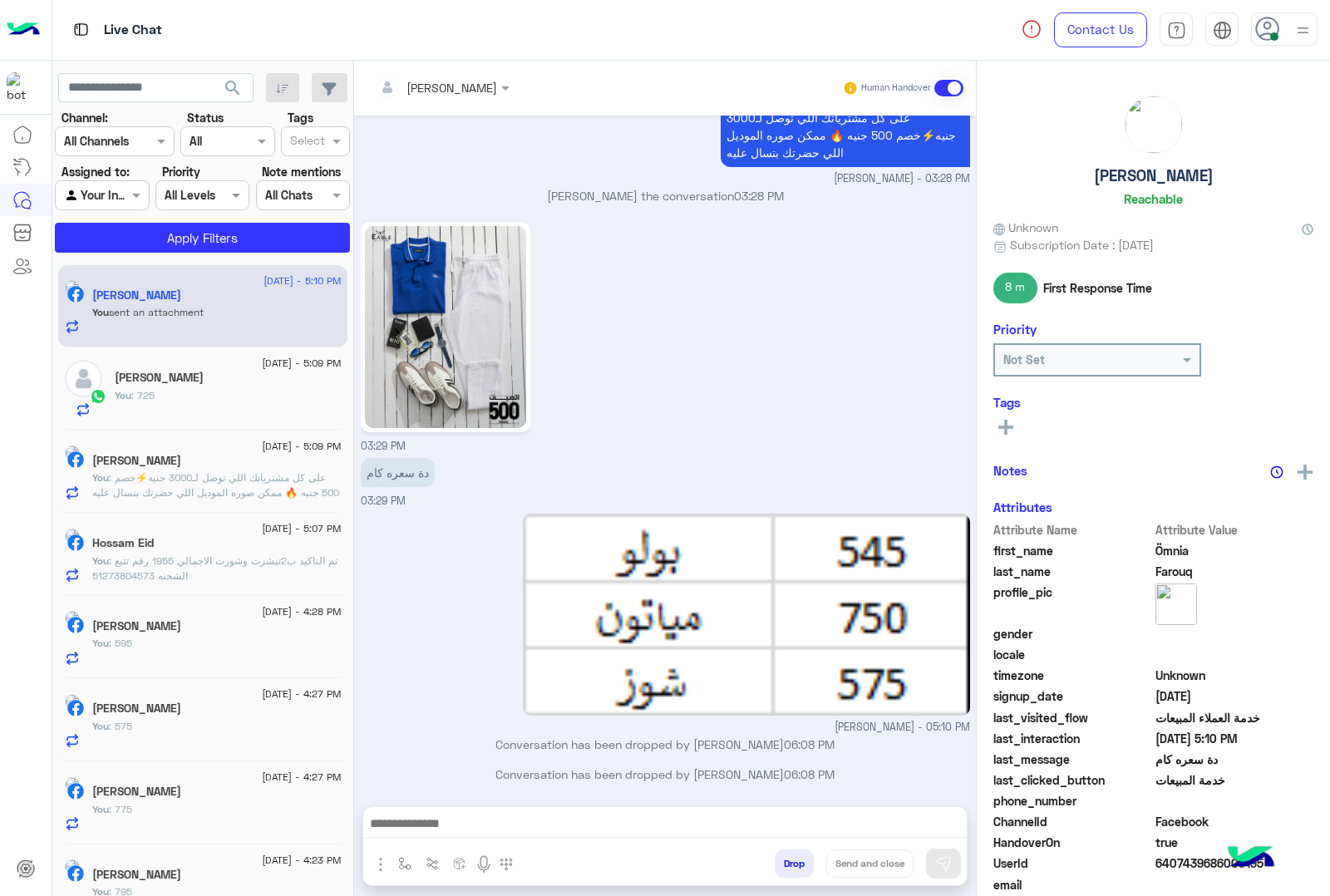
click at [783, 862] on div "[PERSON_NAME] Human Handover [DATE] الموقع 03:19 PM الموقع 03:19 PM الموقع 03:2…" at bounding box center [665, 481] width 622 height 842
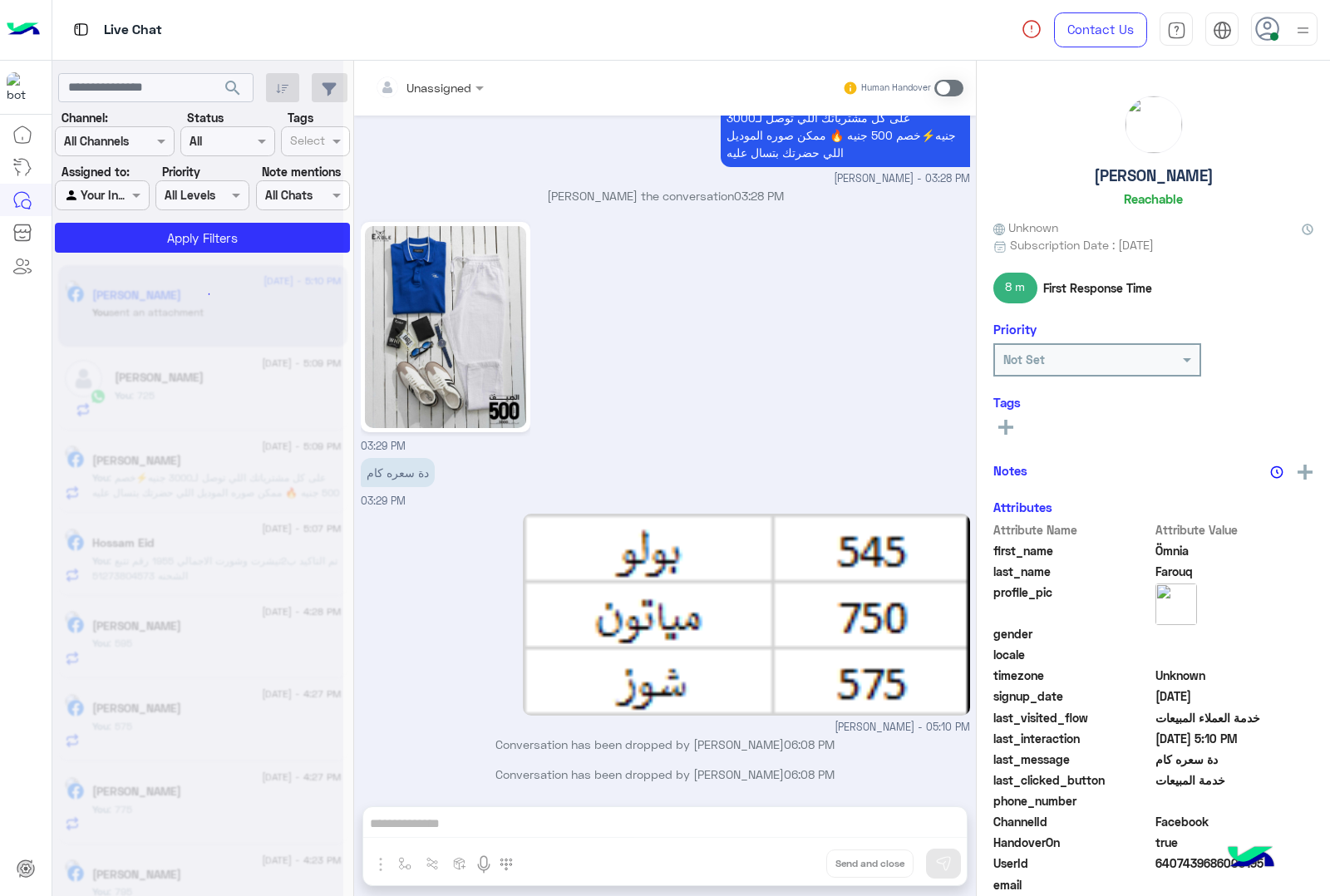
click at [783, 862] on div "Unassigned Human Handover [DATE] الموقع 03:19 PM الموقع 03:19 PM الموقع 03:20 P…" at bounding box center [665, 481] width 622 height 842
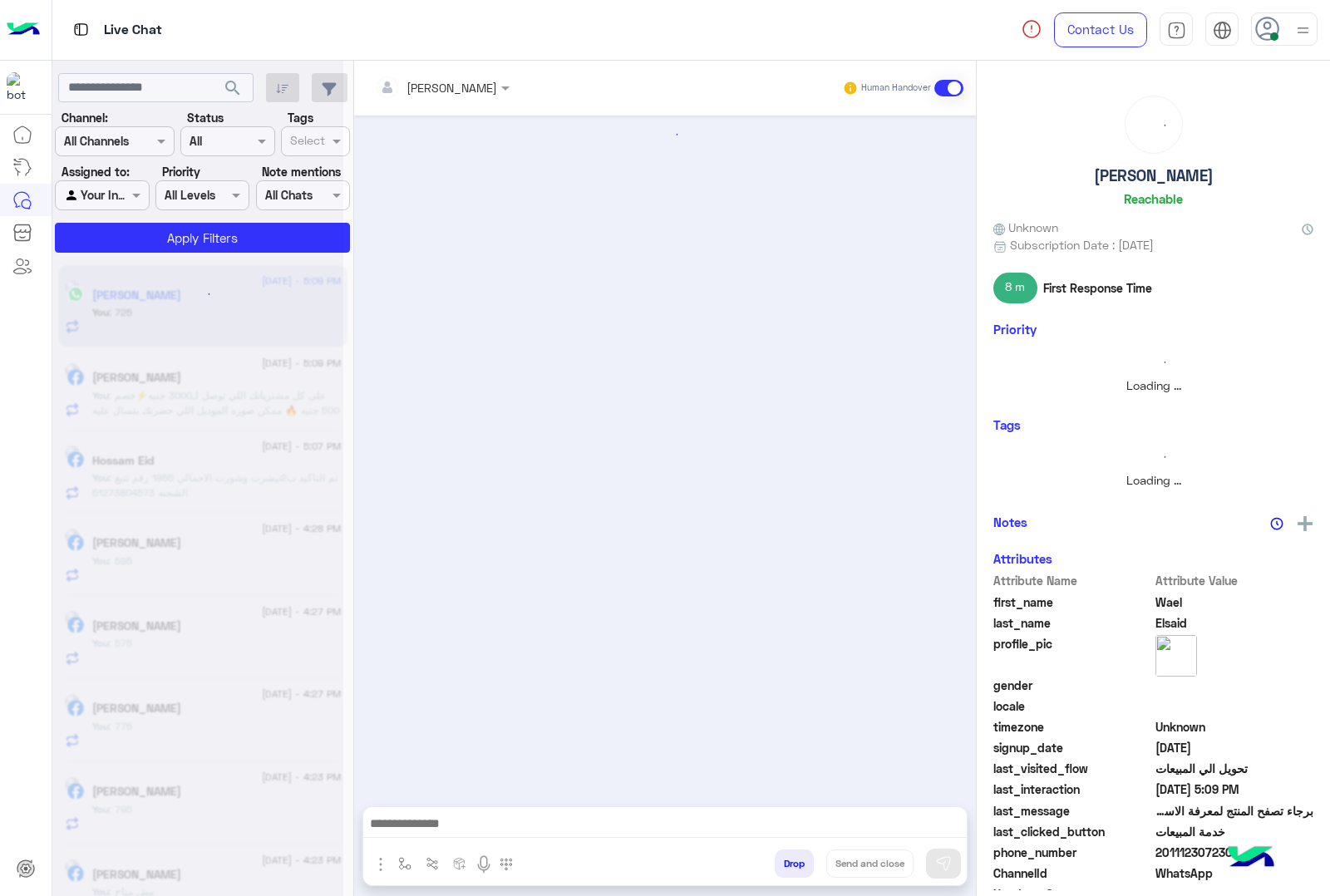
click at [783, 862] on button "Drop" at bounding box center [795, 863] width 39 height 28
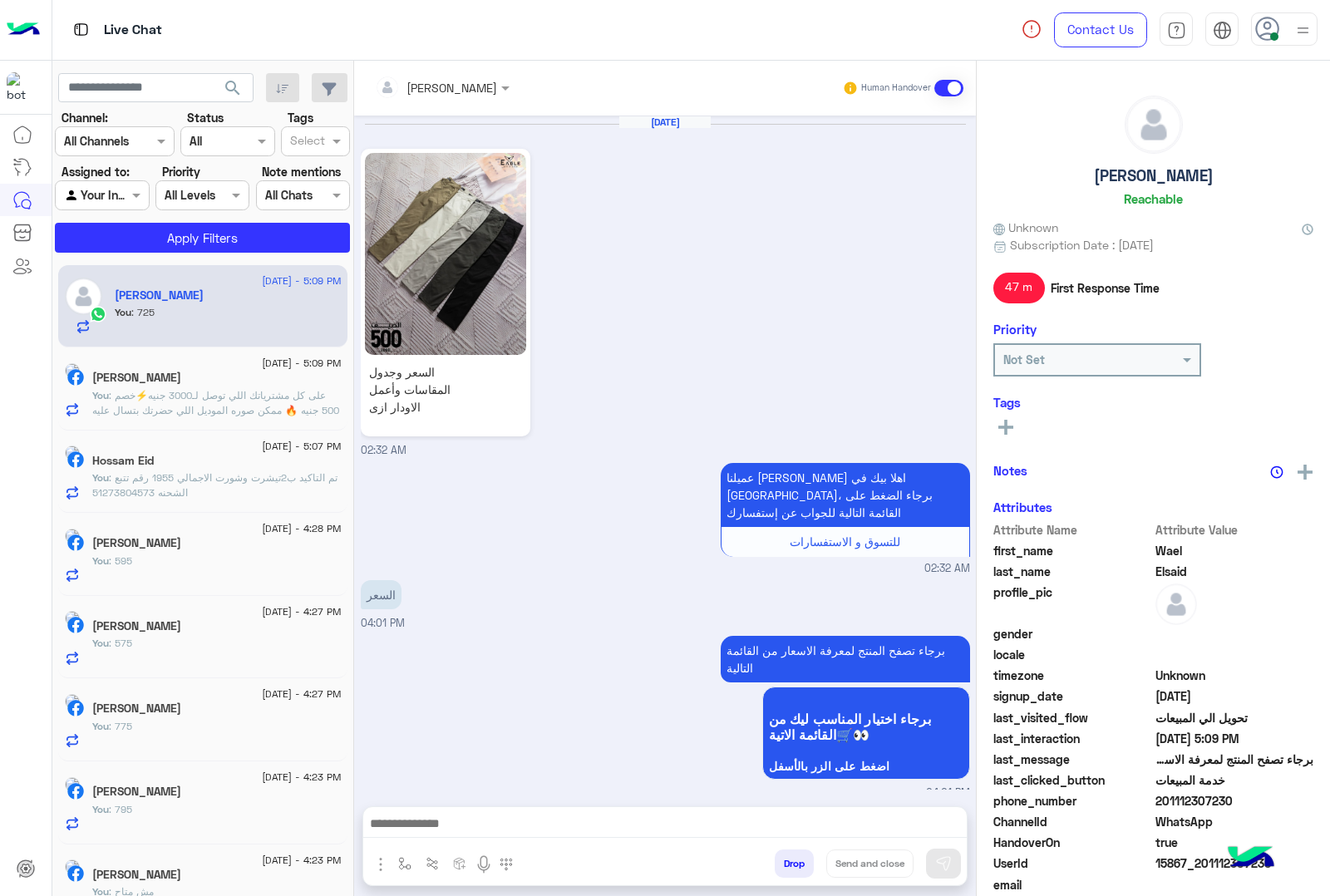
click at [783, 862] on button "Drop" at bounding box center [795, 863] width 39 height 28
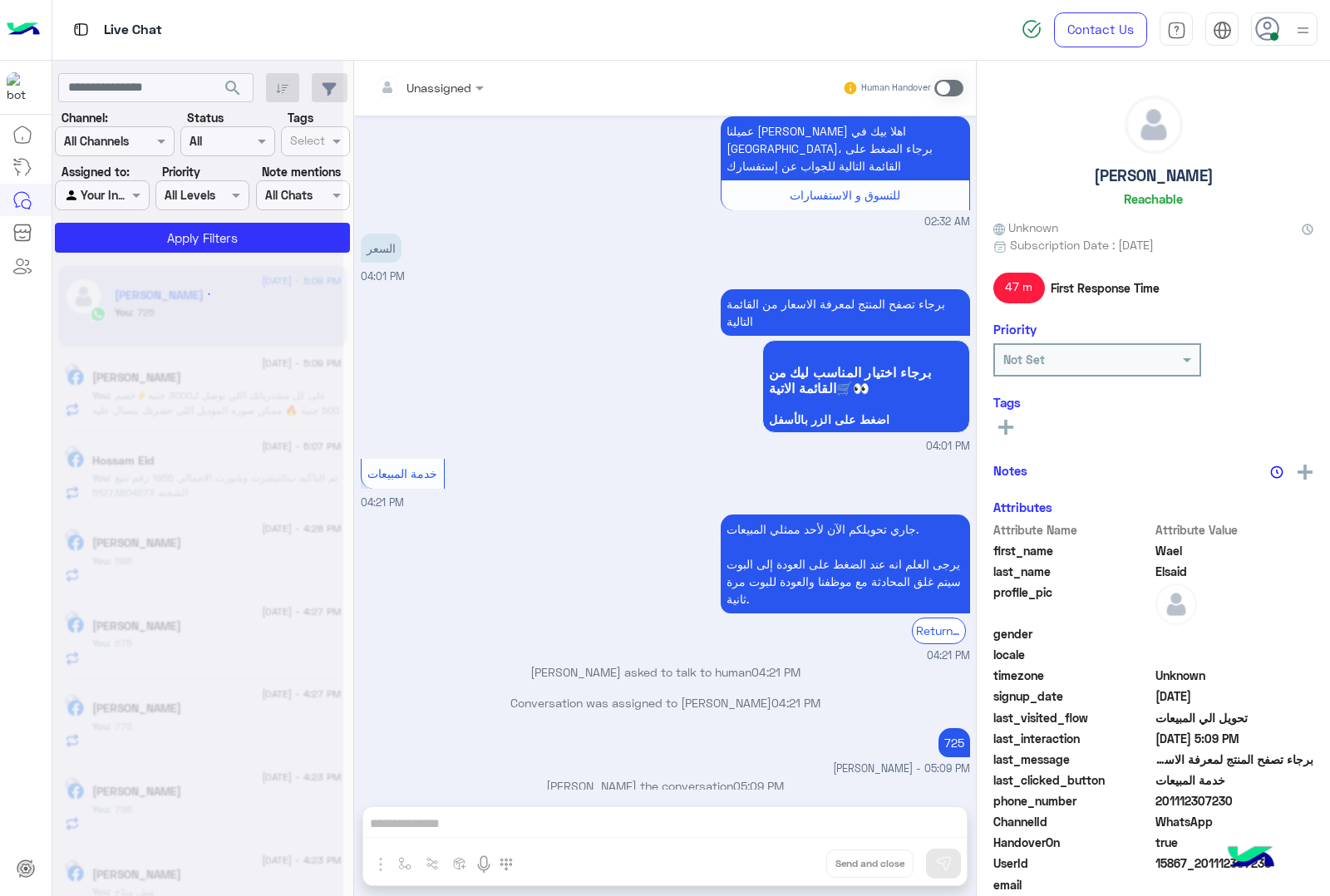
click at [783, 862] on div "Unassigned Human Handover [DATE] السعر وجدول المقاسات وأعمل الاودار ازى 02:32 A…" at bounding box center [665, 481] width 622 height 842
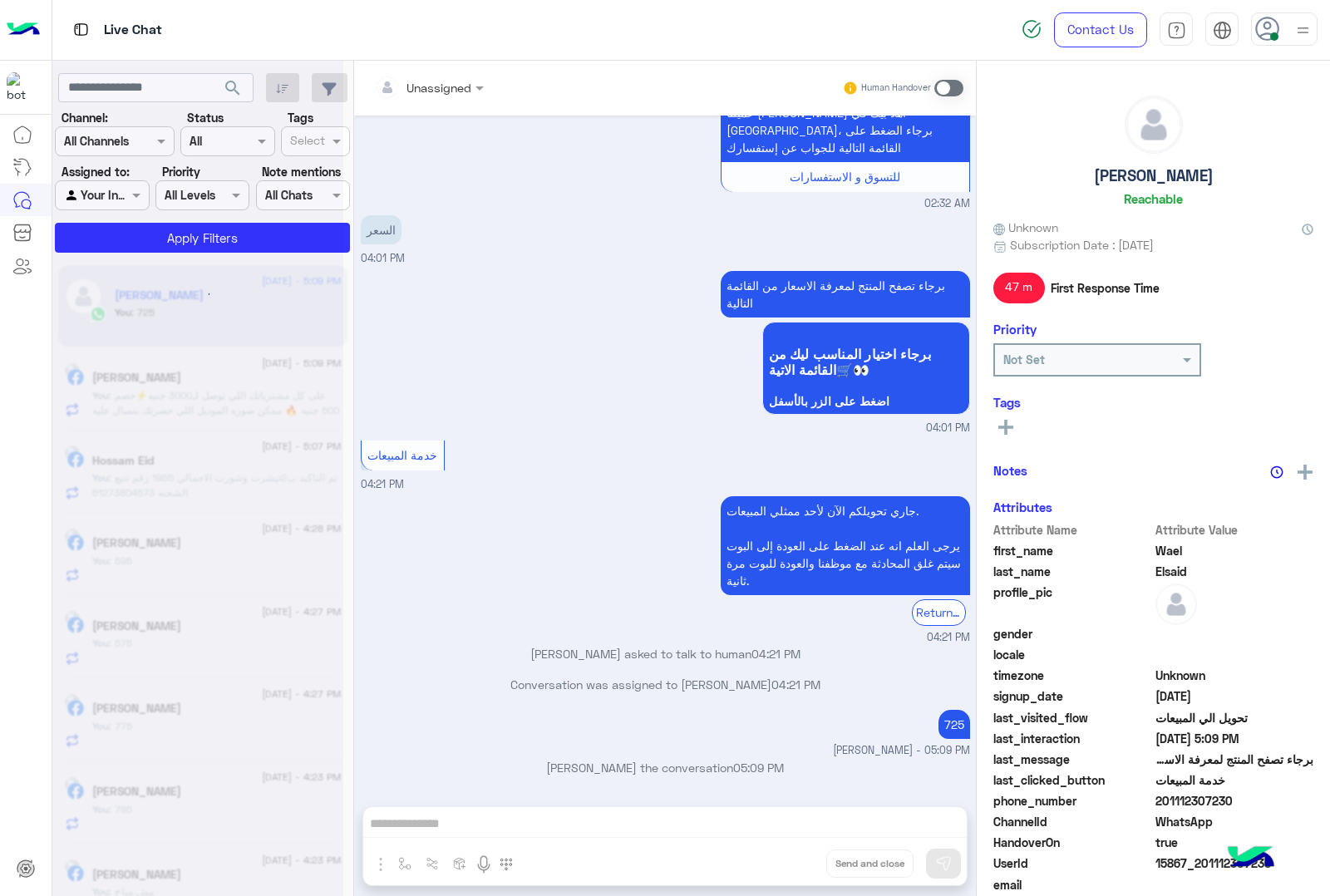
click at [783, 862] on div "Unassigned Human Handover [DATE] السعر وجدول المقاسات وأعمل الاودار ازى 02:32 A…" at bounding box center [665, 481] width 622 height 842
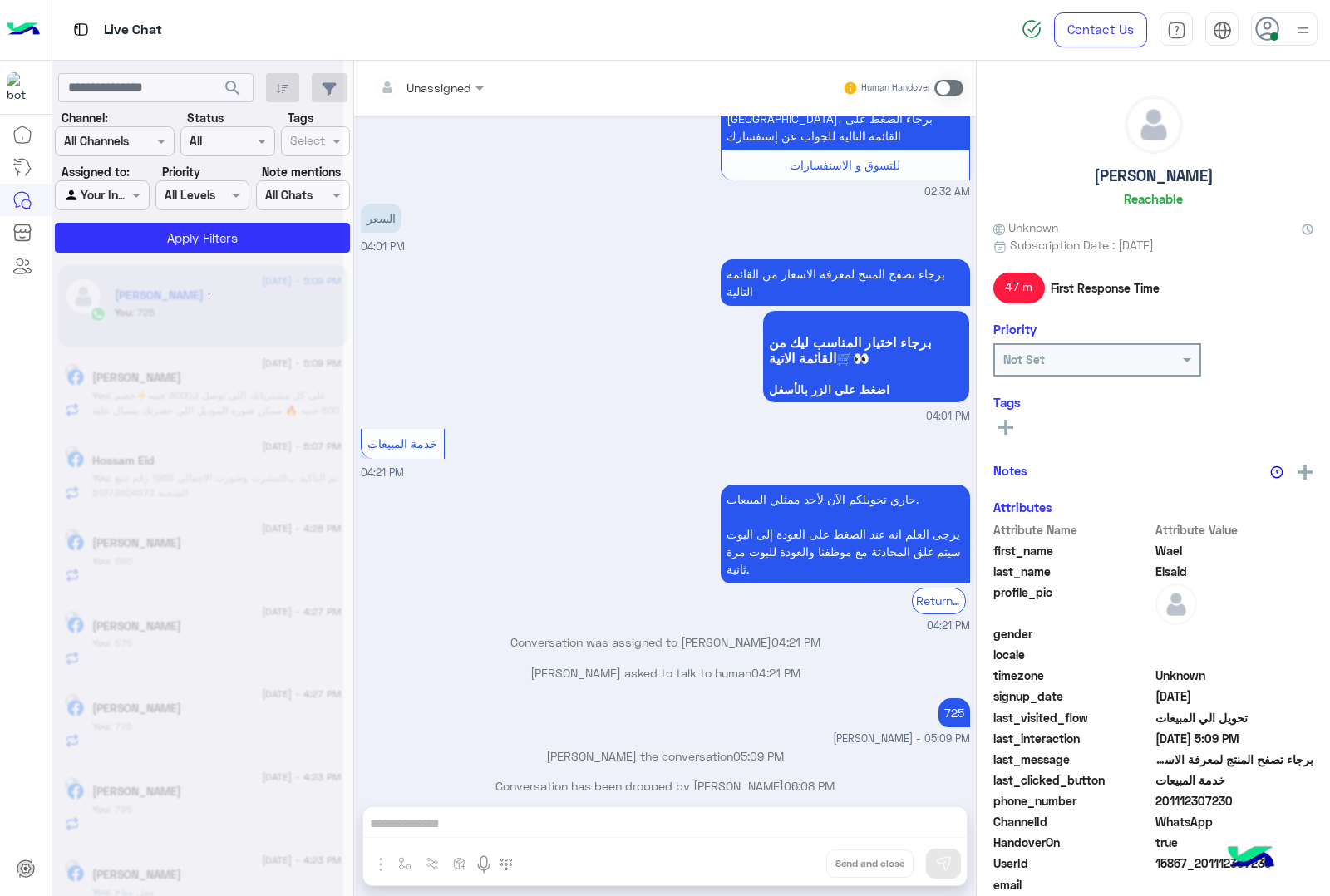
click at [783, 862] on div "Unassigned Human Handover [DATE] السعر وجدول المقاسات وأعمل الاودار ازى 02:32 A…" at bounding box center [665, 481] width 622 height 842
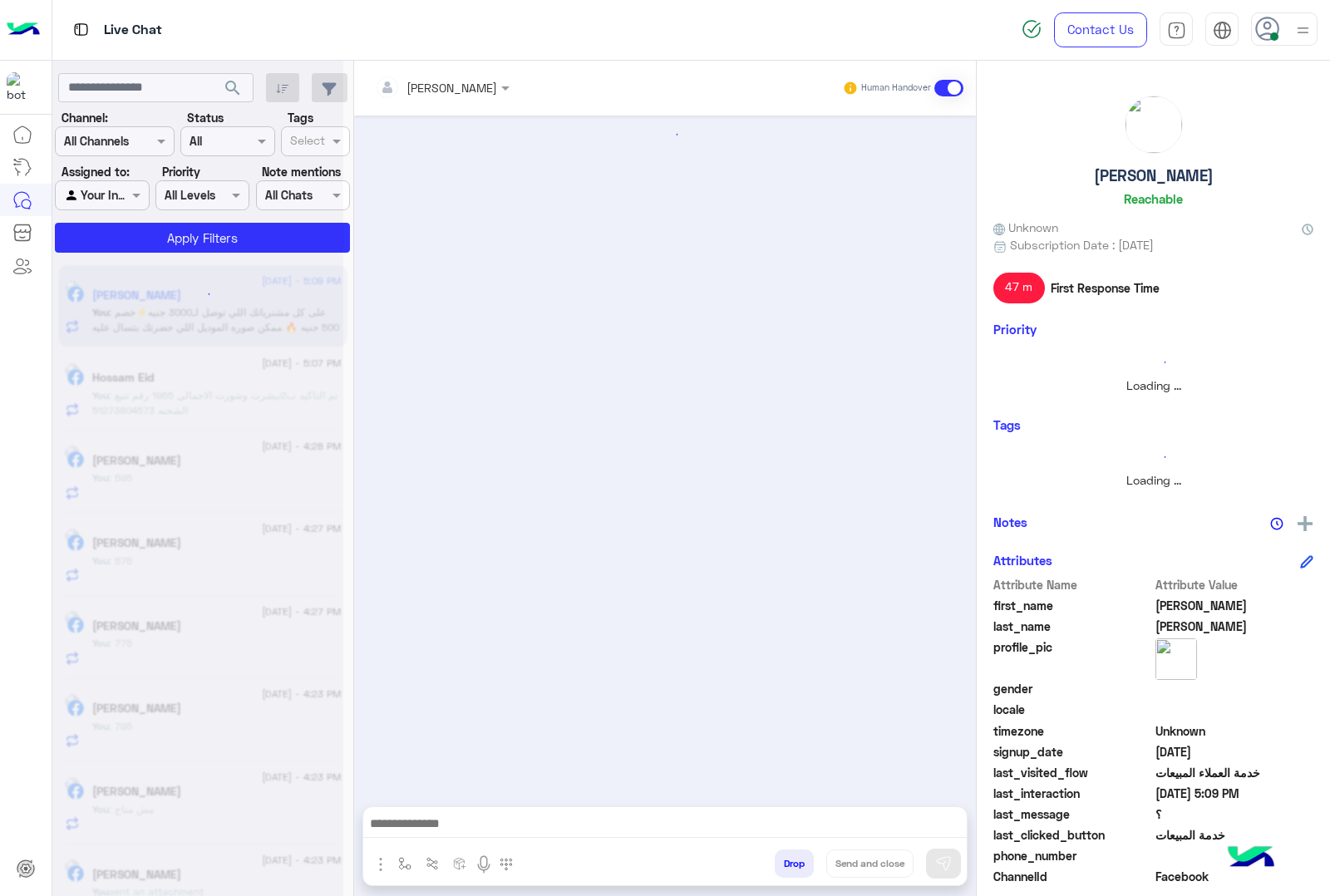
click at [783, 862] on button "Drop" at bounding box center [795, 863] width 39 height 28
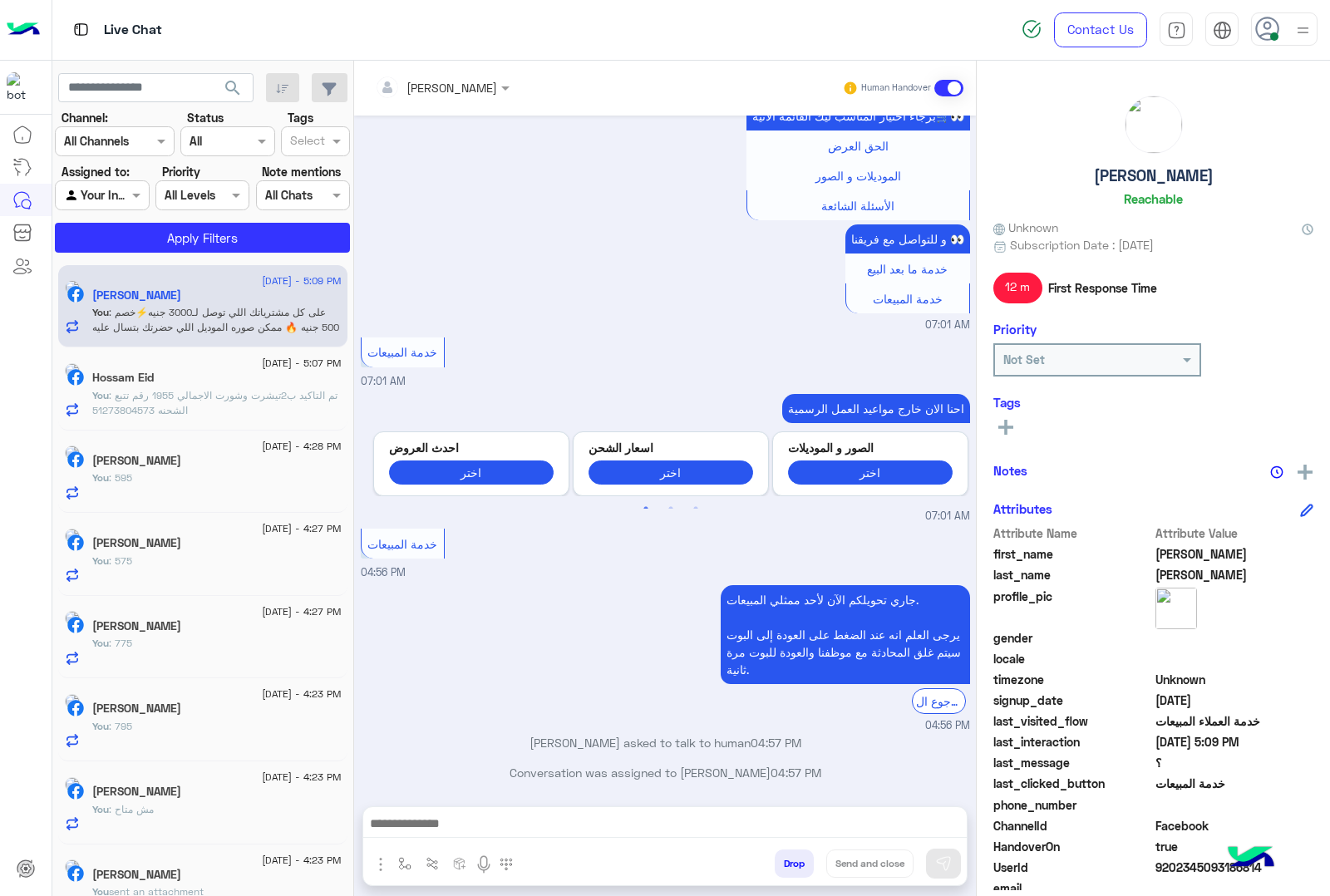
click at [783, 862] on div "[PERSON_NAME] Human Handover [DATE] عميلنا [PERSON_NAME] اهلا بيك في [GEOGRAPHI…" at bounding box center [665, 481] width 622 height 842
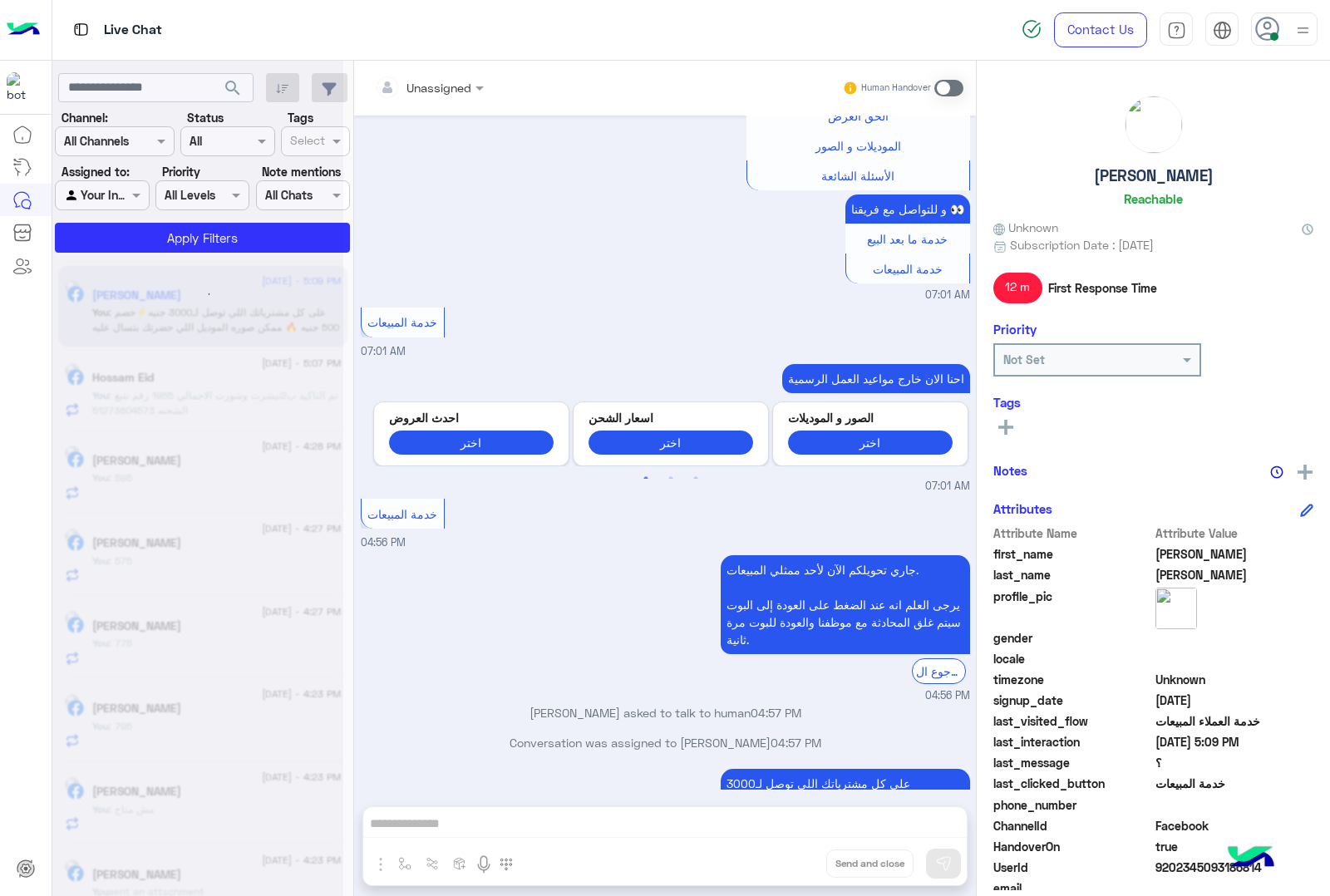
click at [783, 862] on div "Unassigned Human Handover [DATE] عميلنا [PERSON_NAME] اهلا بيك في [GEOGRAPHIC_D…" at bounding box center [665, 481] width 622 height 842
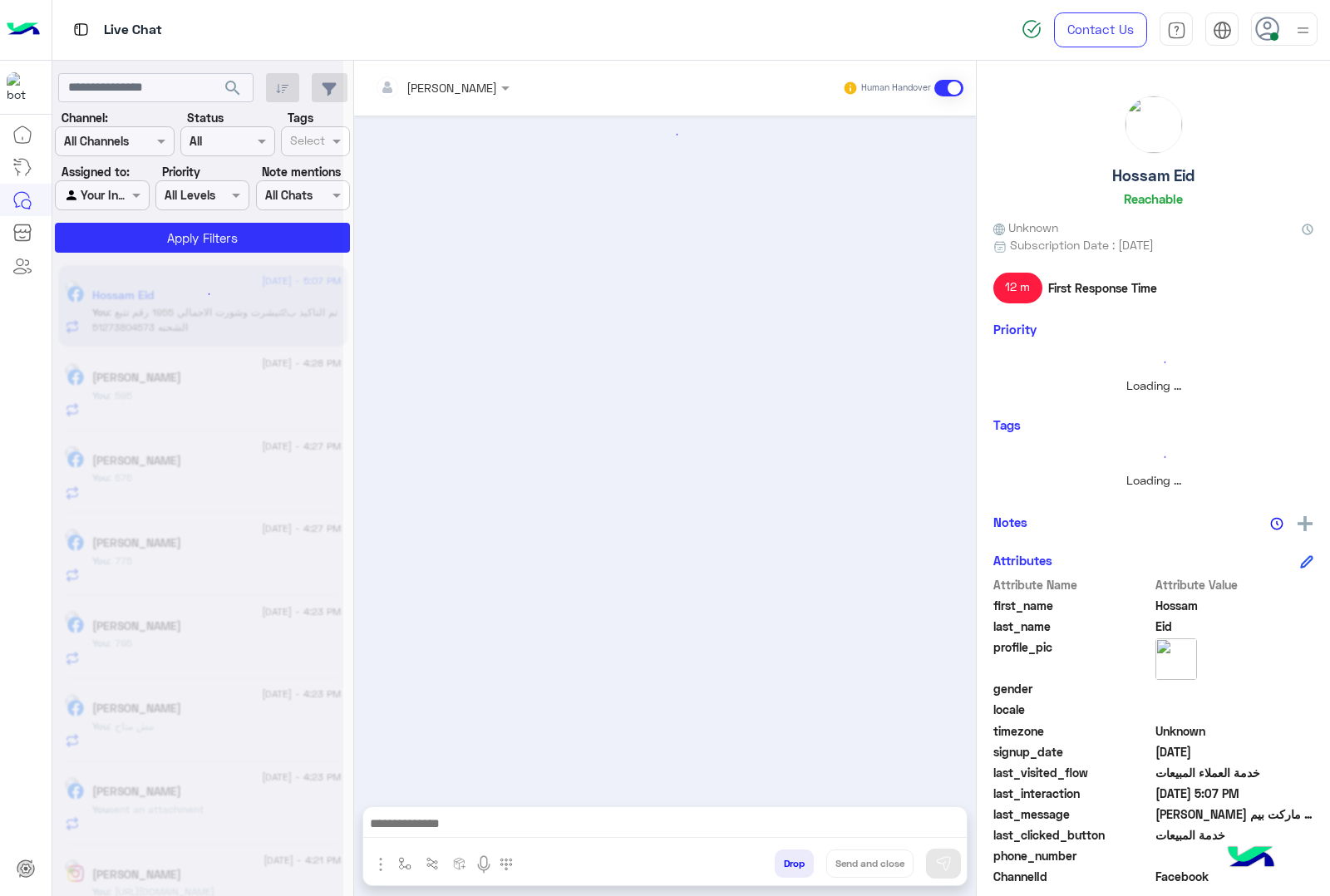
click at [783, 862] on button "Drop" at bounding box center [795, 863] width 39 height 28
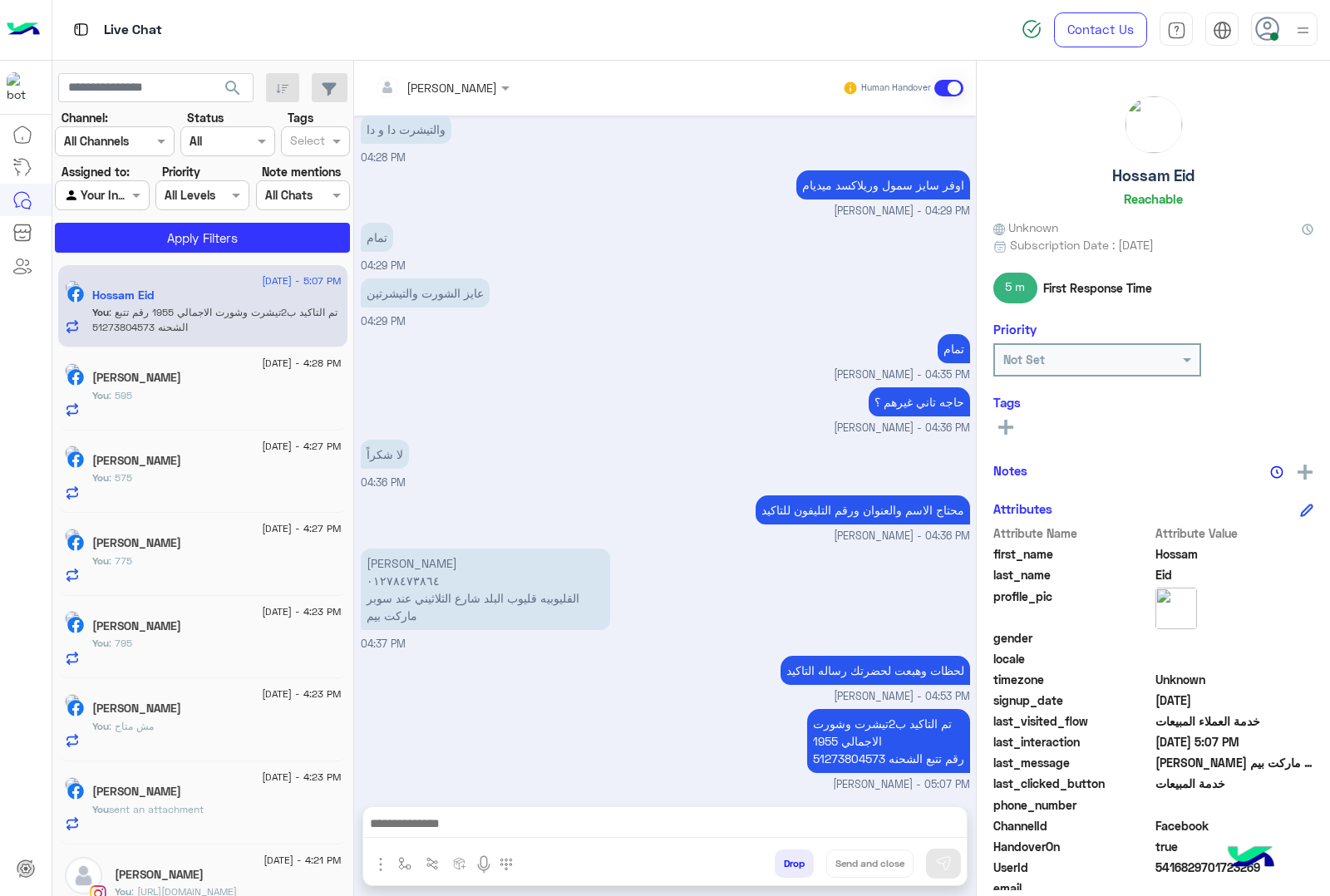
click at [783, 862] on div "[PERSON_NAME] Human Handover [DATE] الموقع 03:08 PM الموقع 03:08 PM الرجوع ال B…" at bounding box center [665, 481] width 622 height 842
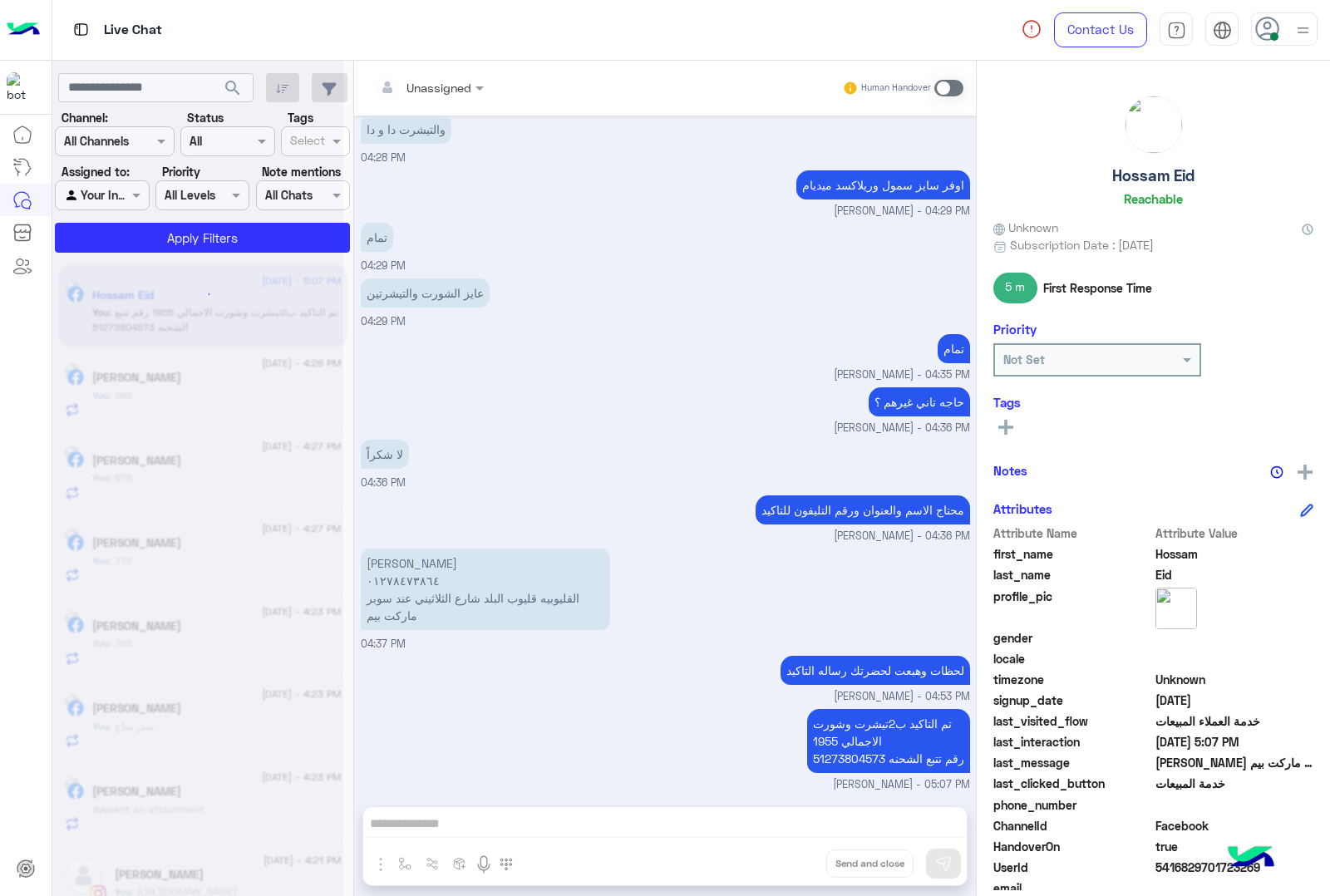
scroll to position [1592, 0]
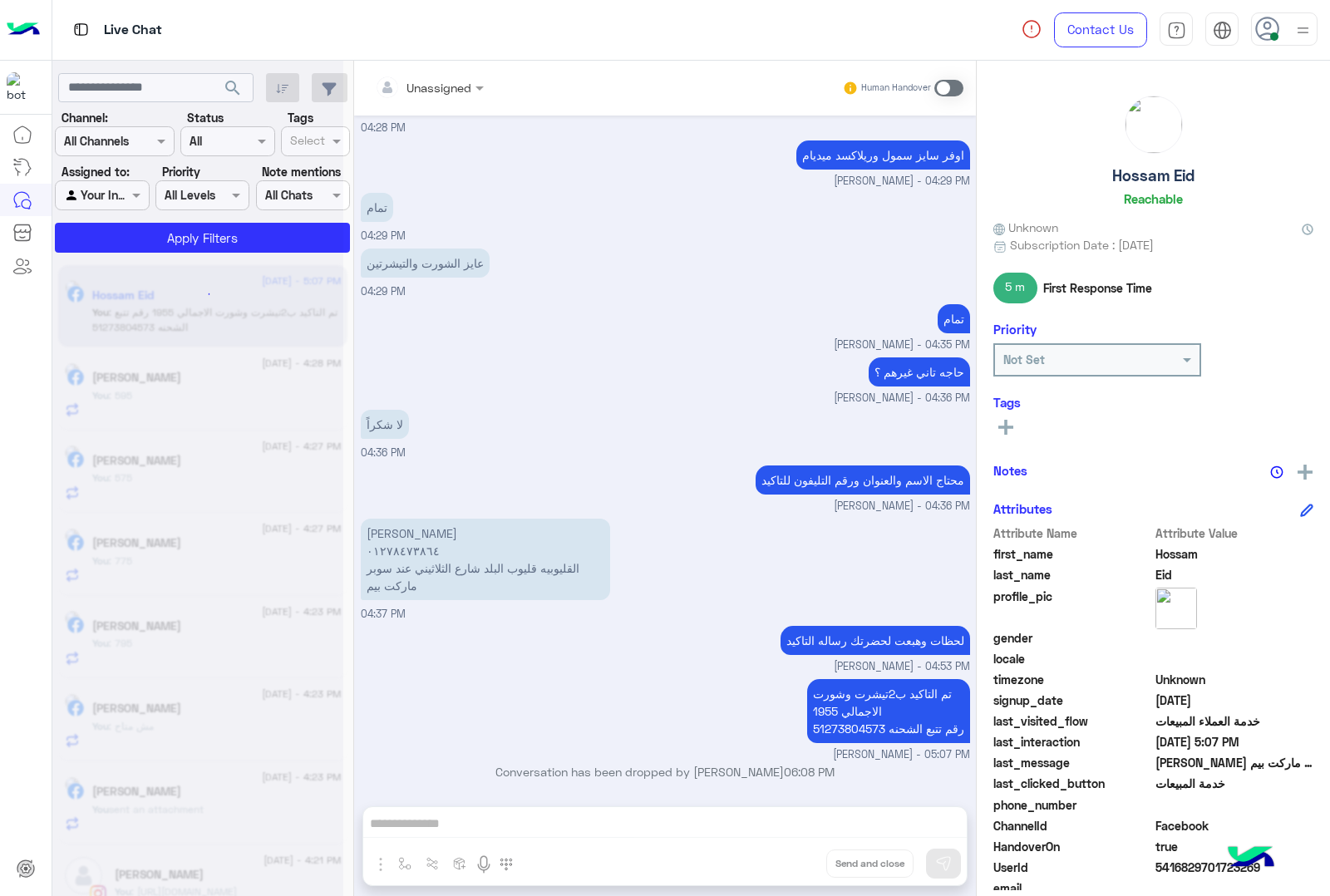
click at [783, 862] on div "Unassigned Human Handover [DATE] الموقع 03:08 PM الموقع 03:08 PM الرجوع ال Bot …" at bounding box center [665, 481] width 622 height 842
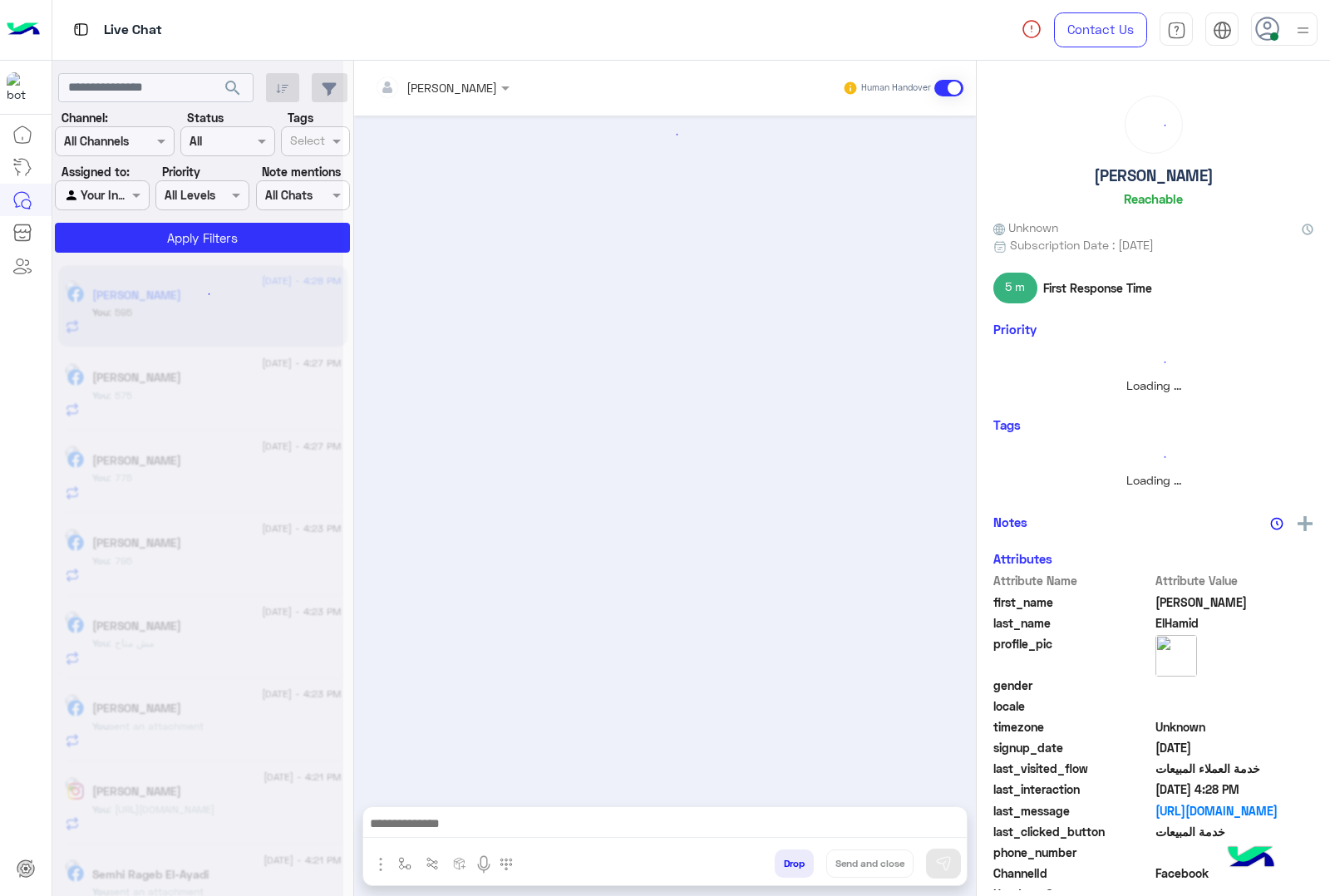
click at [783, 862] on button "Drop" at bounding box center [795, 863] width 39 height 28
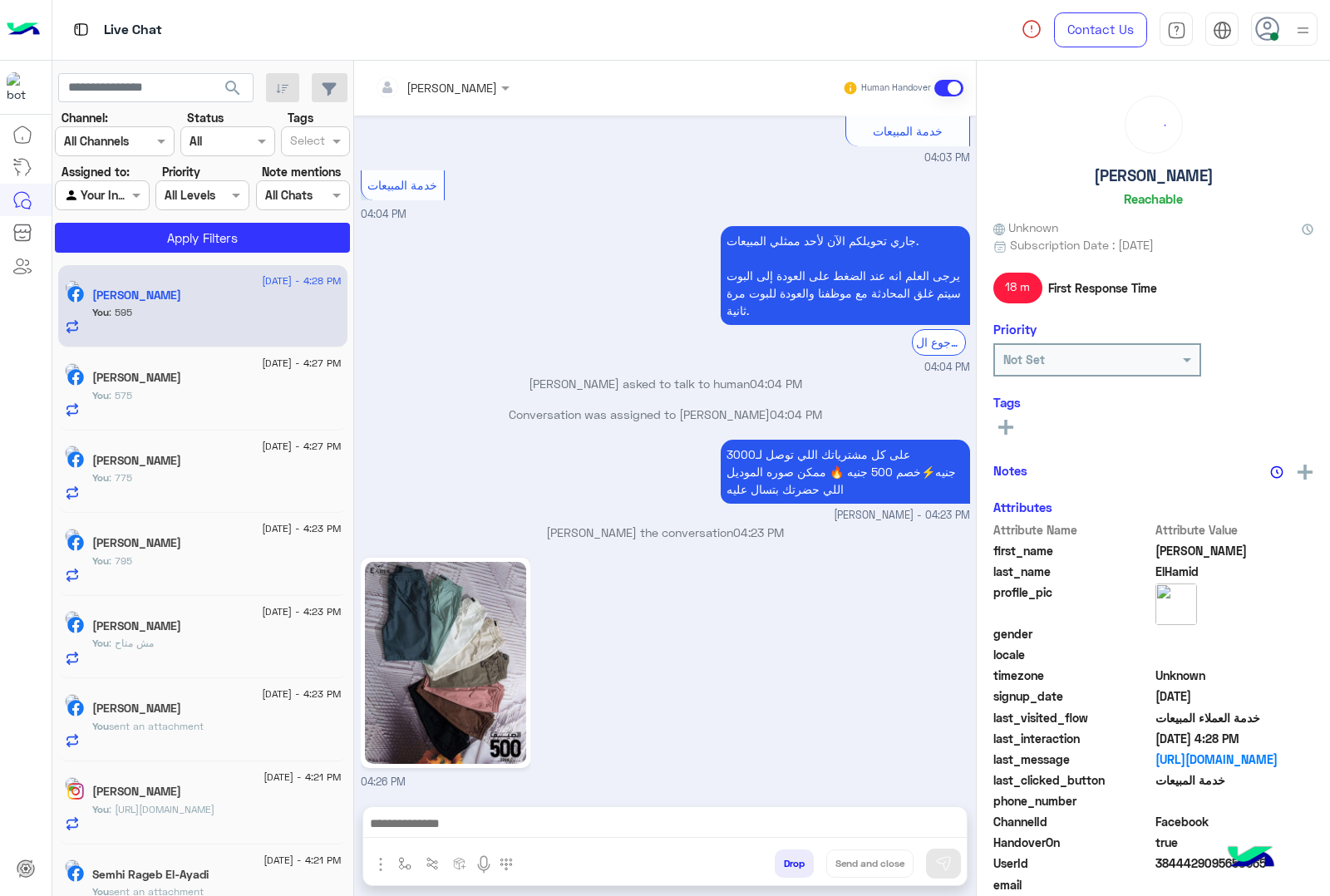
click at [783, 862] on div "[PERSON_NAME] Human Handover [DATE] خصم ال ٥٠٪؜ بيتعمل ازاي من الاونلاين 10:22 …" at bounding box center [665, 481] width 622 height 842
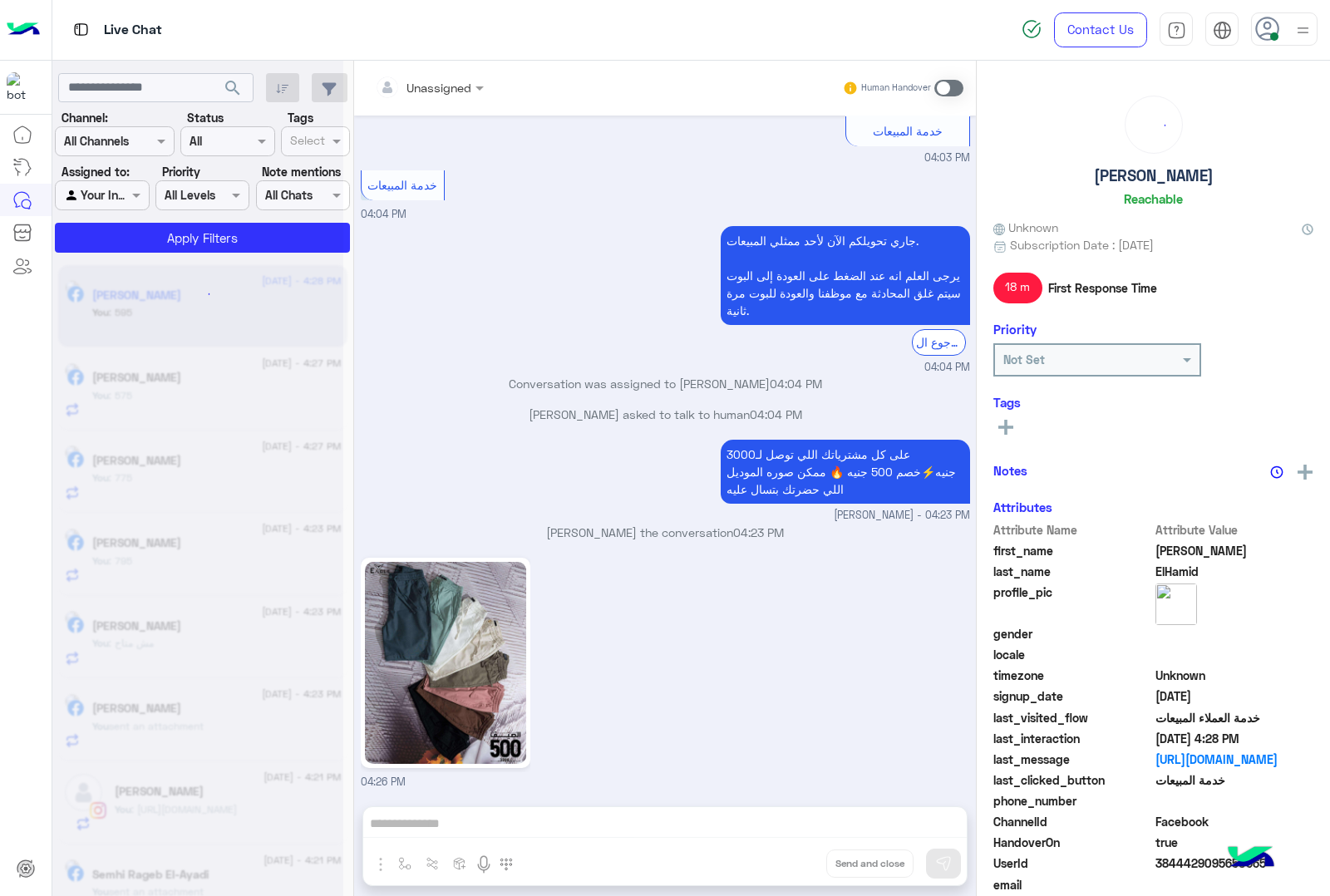
scroll to position [2491, 0]
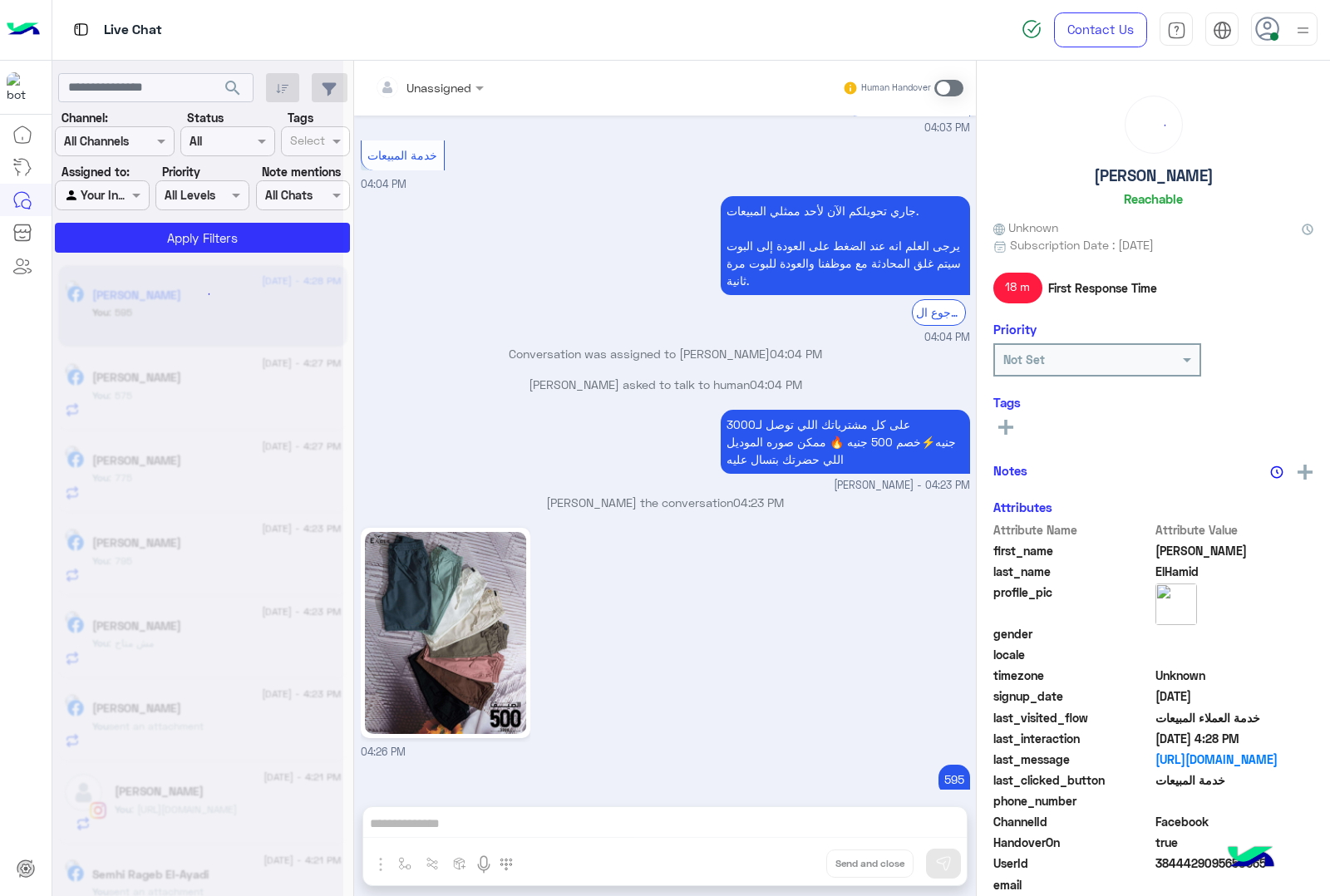
click at [783, 862] on div "Unassigned Human Handover [DATE] خصم ال ٥٠٪؜ بيتعمل ازاي من الاونلاين 10:22 AM …" at bounding box center [665, 481] width 622 height 842
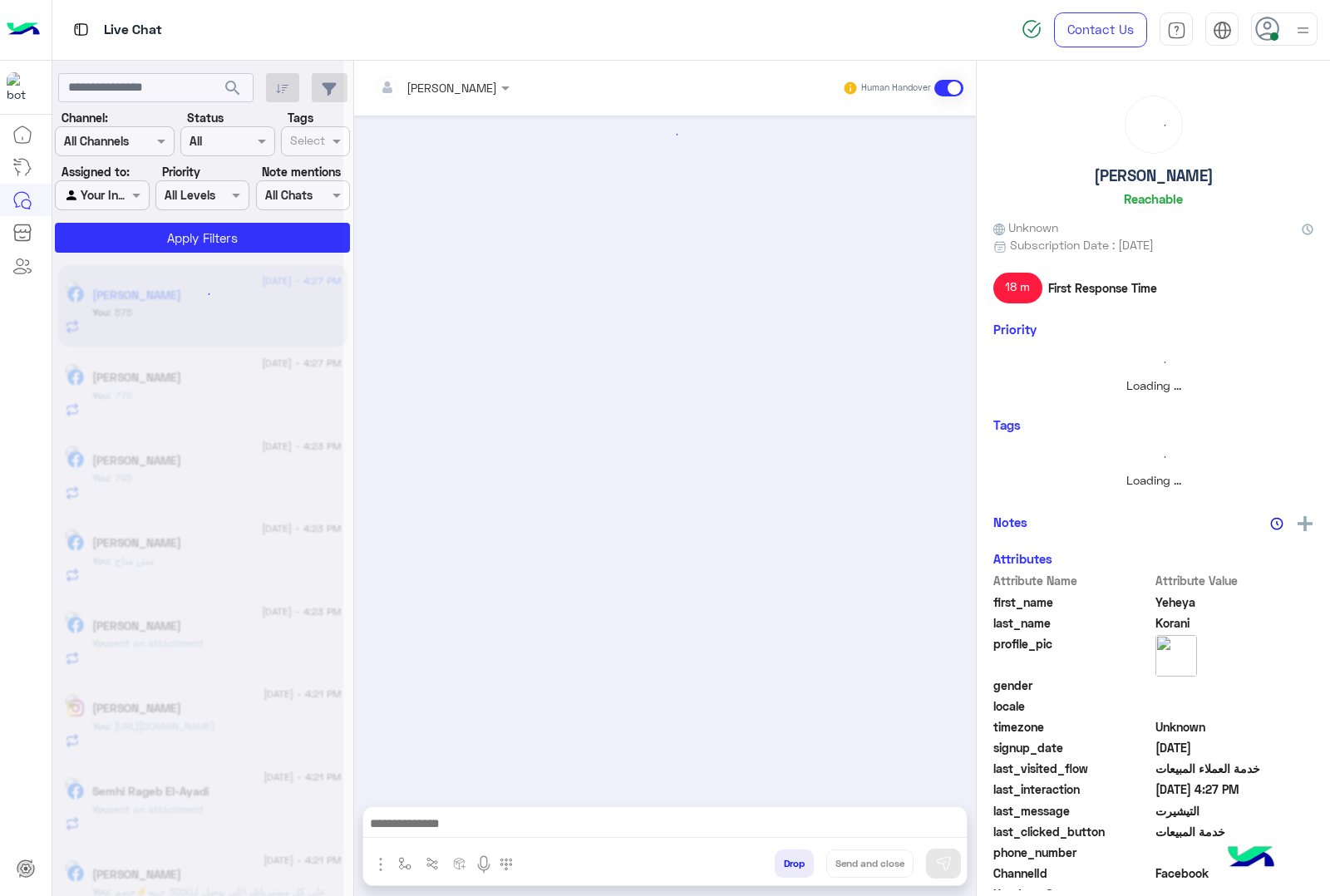
click at [783, 862] on button "Drop" at bounding box center [795, 863] width 39 height 28
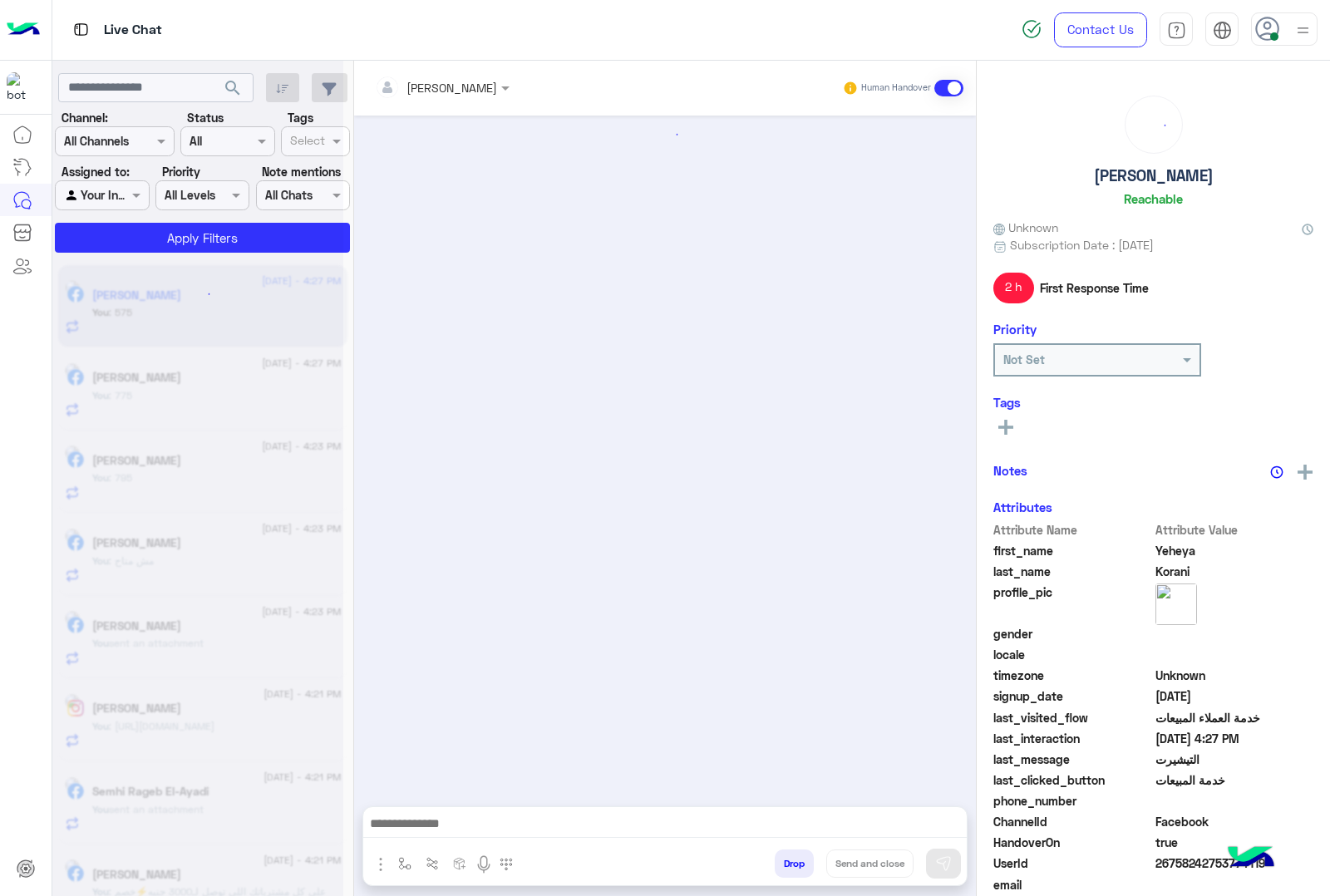
click at [783, 862] on button "Drop" at bounding box center [795, 863] width 39 height 28
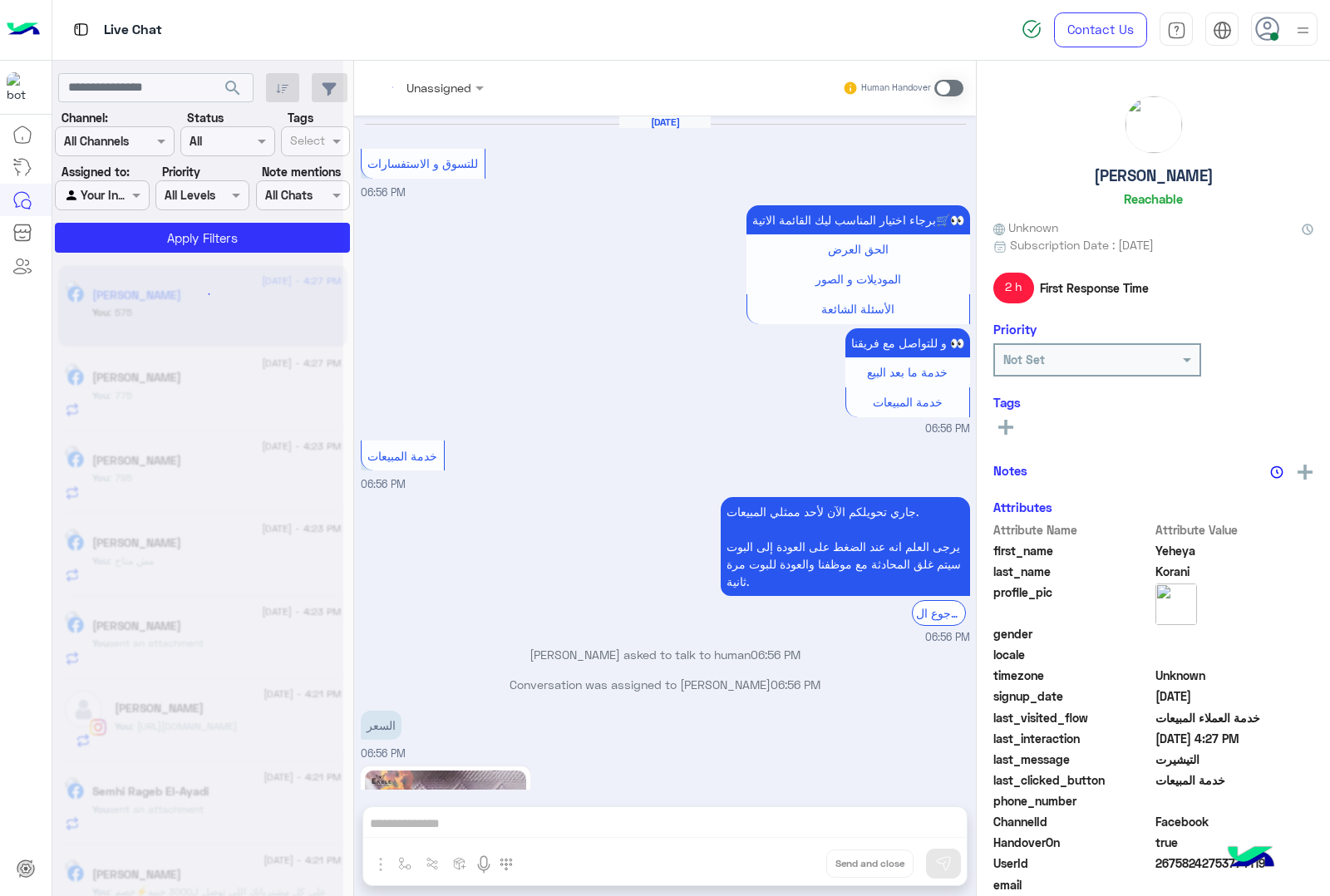
scroll to position [2562, 0]
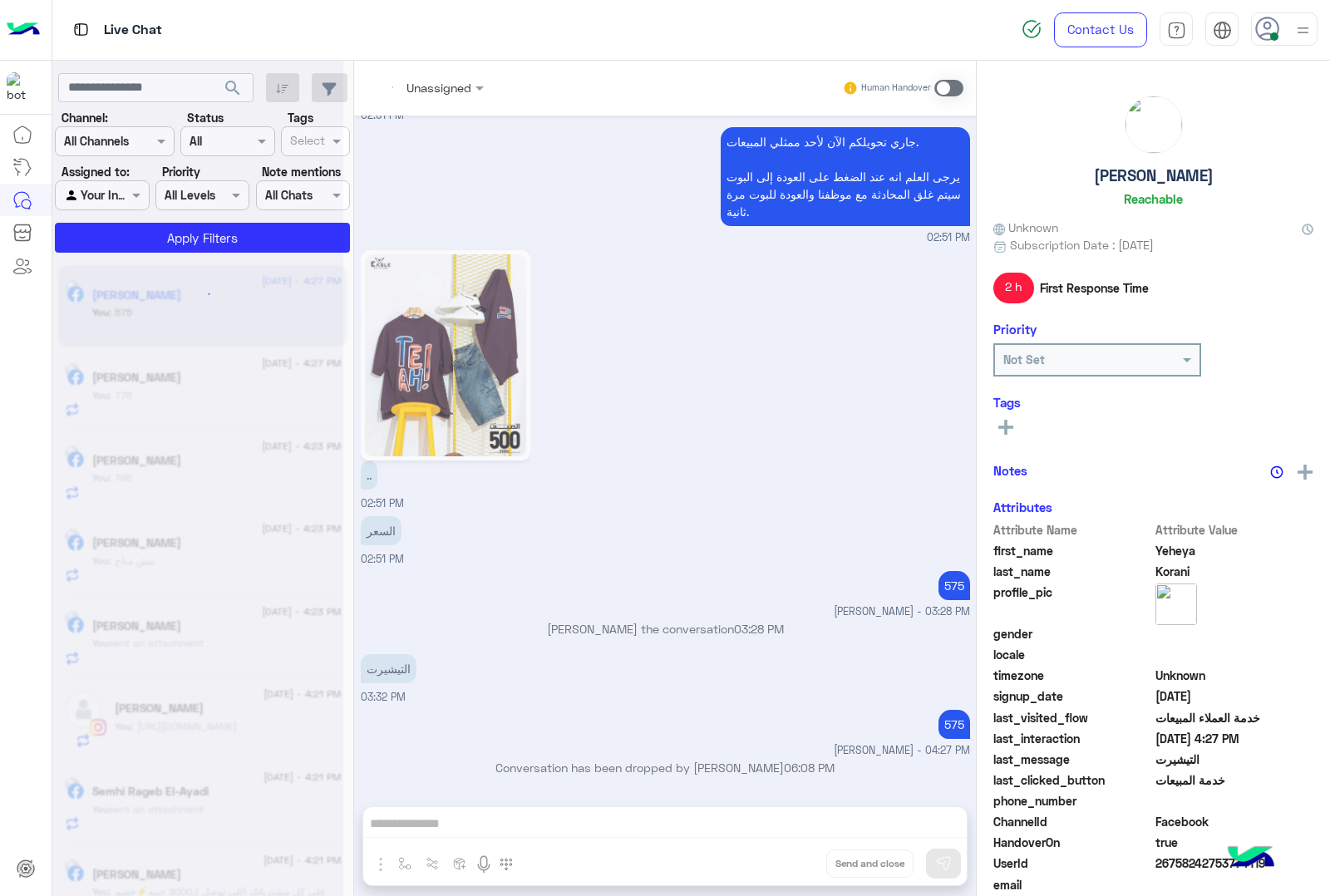
click at [783, 862] on div "Unassigned Human Handover [DATE] للتسوق و الاستفسارات 06:56 PM برجاء اختيار الم…" at bounding box center [665, 481] width 622 height 842
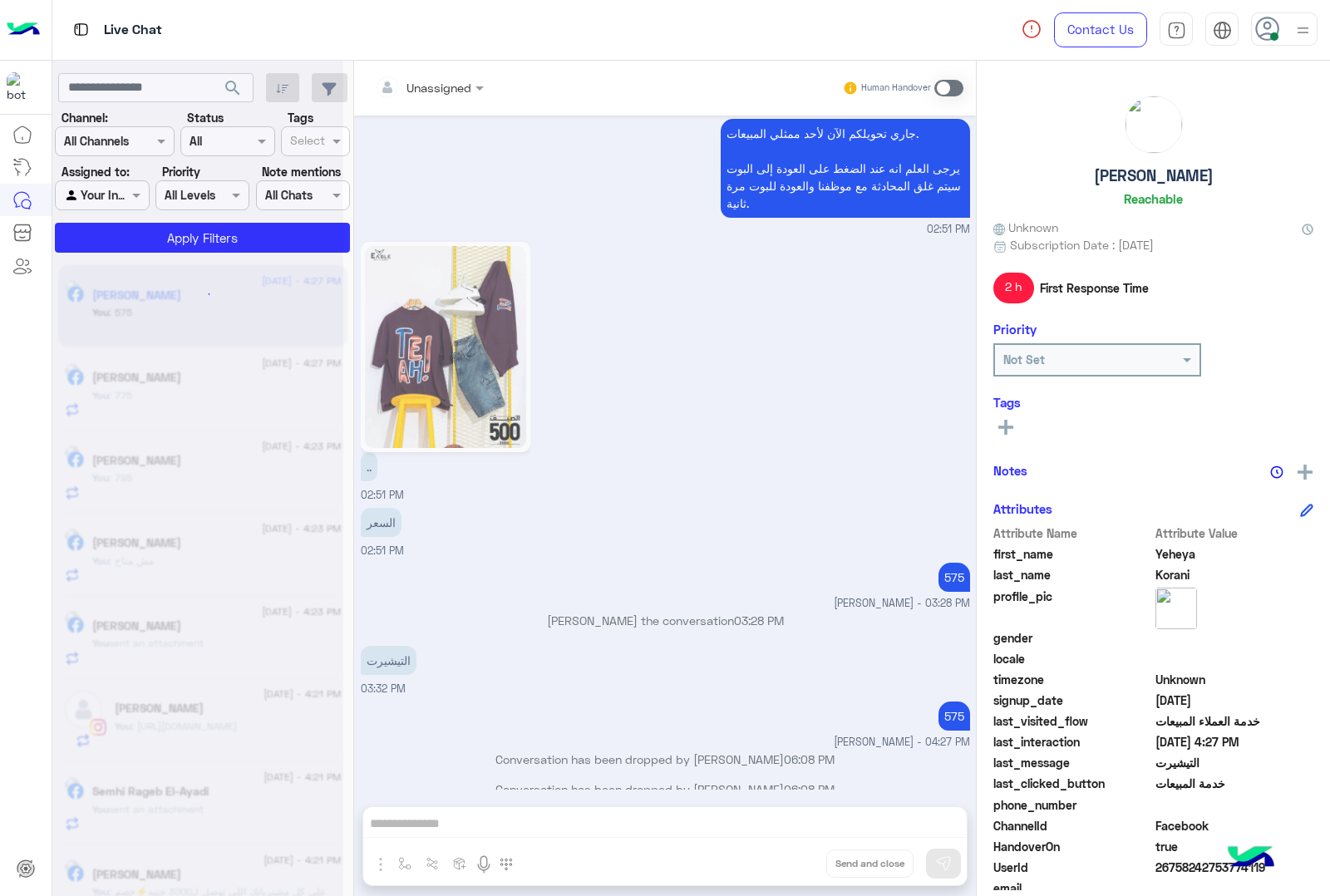
click at [0, 0] on button "Drop" at bounding box center [0, 0] width 0 height 0
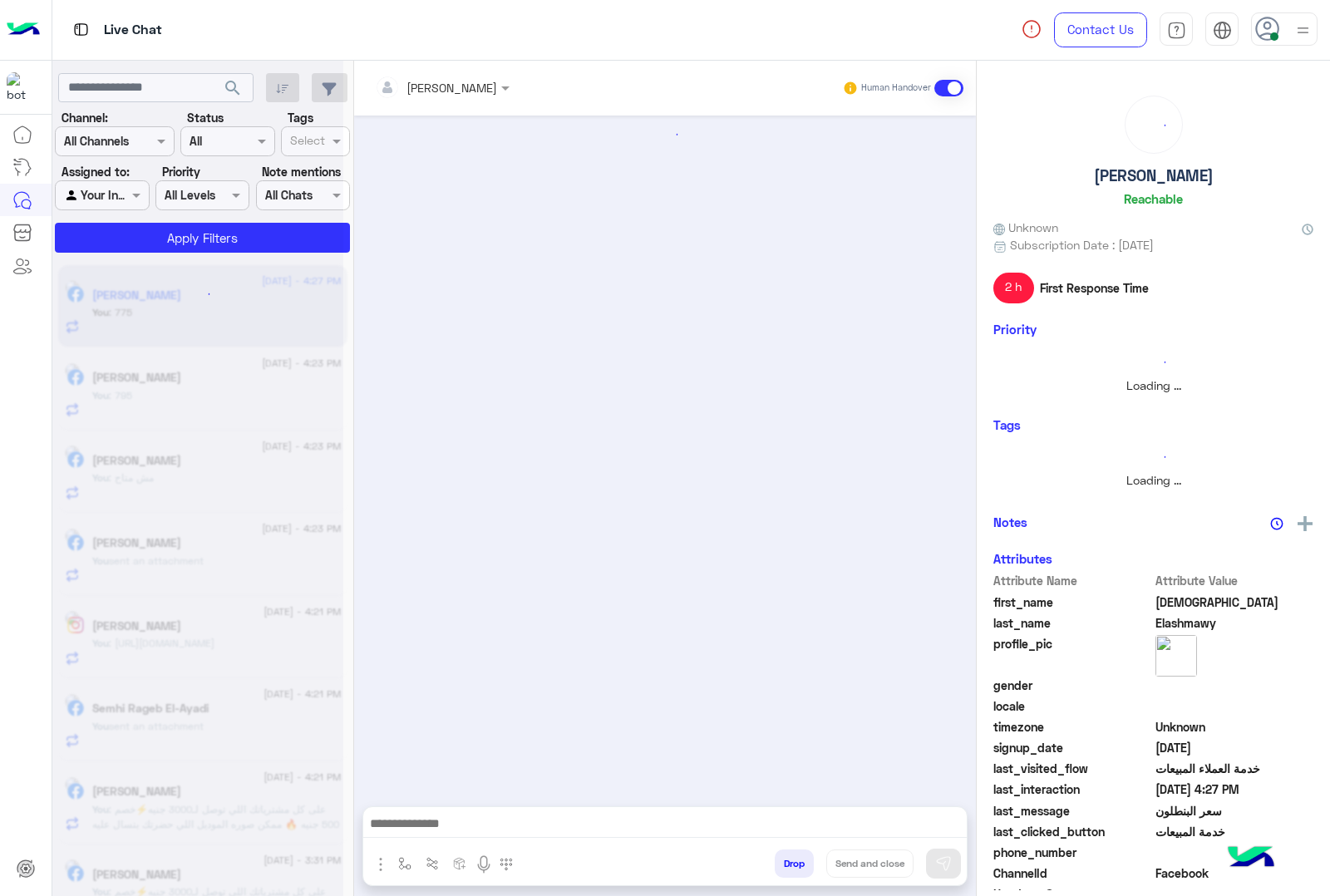
click at [783, 862] on button "Drop" at bounding box center [795, 863] width 39 height 28
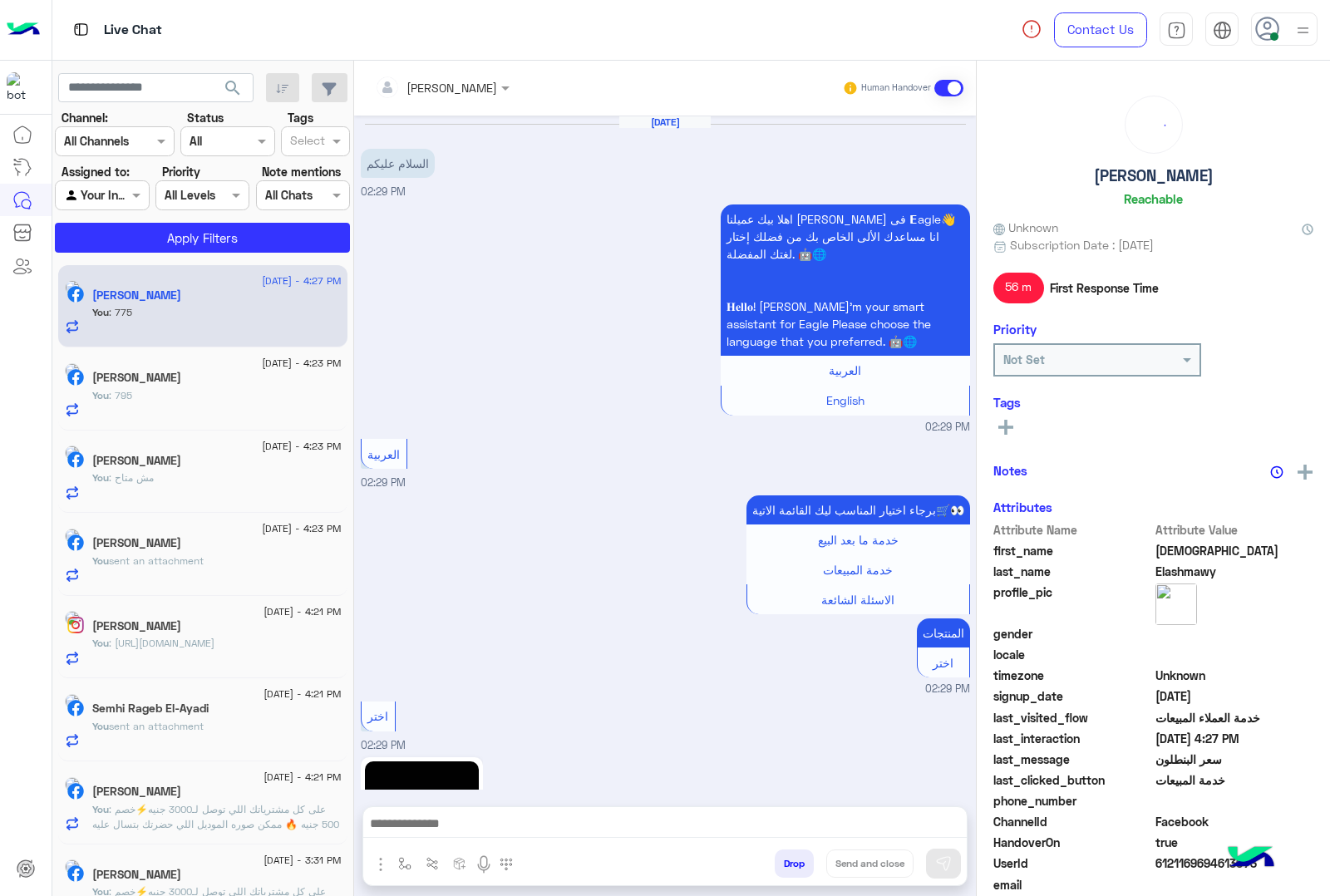
click at [783, 862] on div "[PERSON_NAME] Human Handover [DATE] السلام عليكم 02:29 PM اهلا بيك عميلنا [PERS…" at bounding box center [665, 481] width 622 height 842
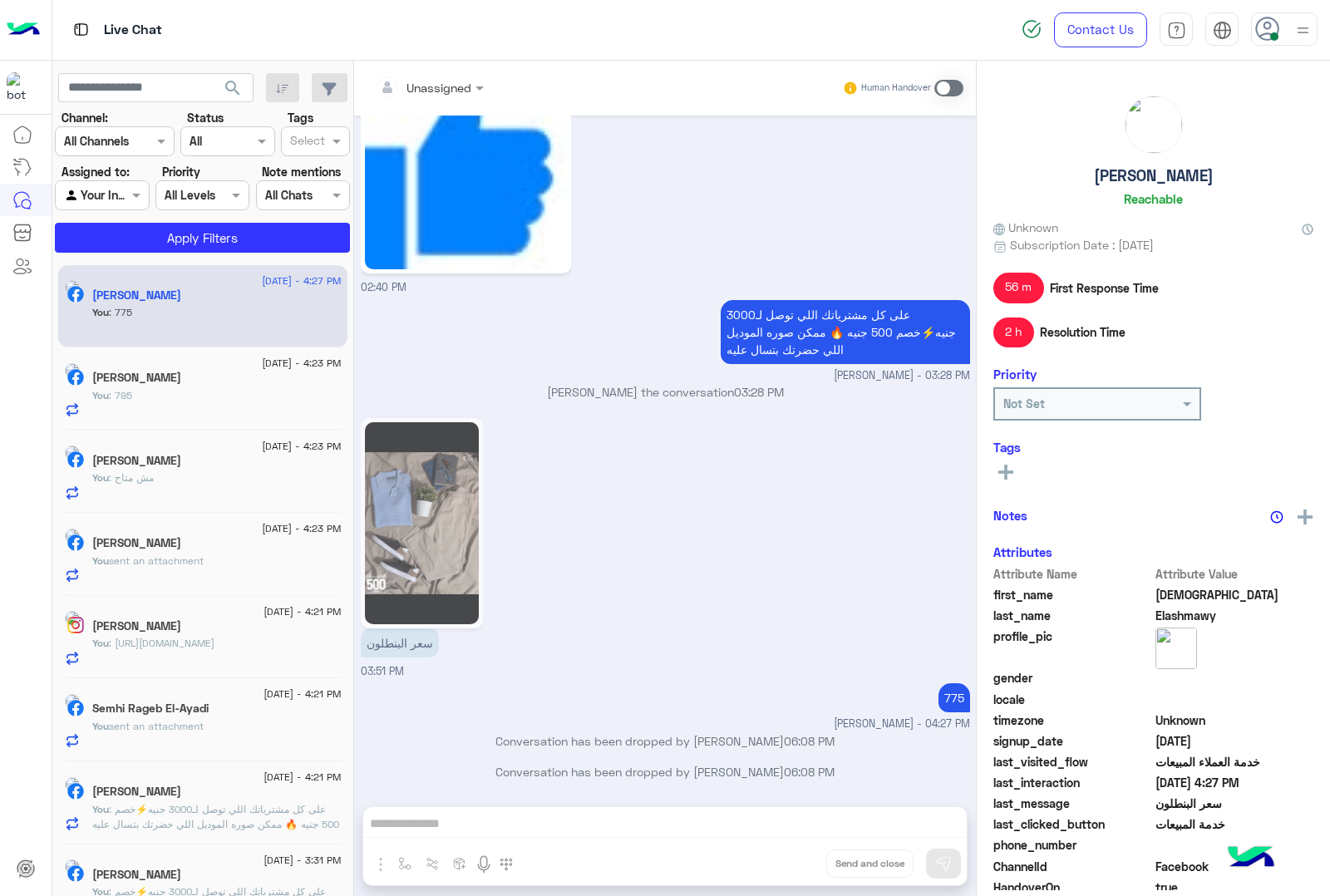
click at [783, 862] on div "Unassigned Human Handover [DATE] السلام عليكم 02:29 PM اهلا بيك عميلنا [PERSON_…" at bounding box center [665, 481] width 622 height 842
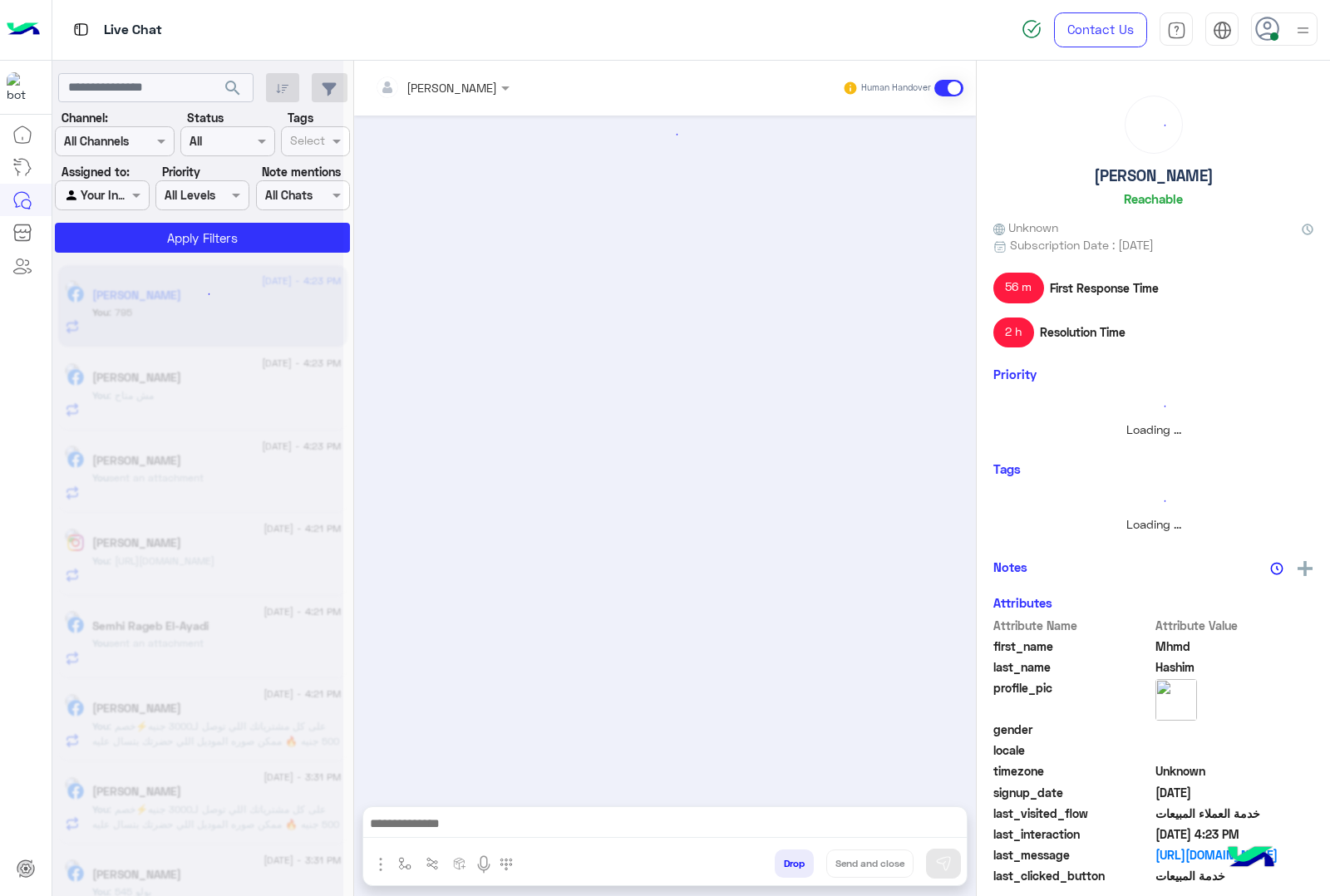
click at [783, 862] on button "Drop" at bounding box center [795, 863] width 39 height 28
click at [783, 862] on div "[PERSON_NAME] Human Handover Drop Send and close" at bounding box center [665, 481] width 622 height 842
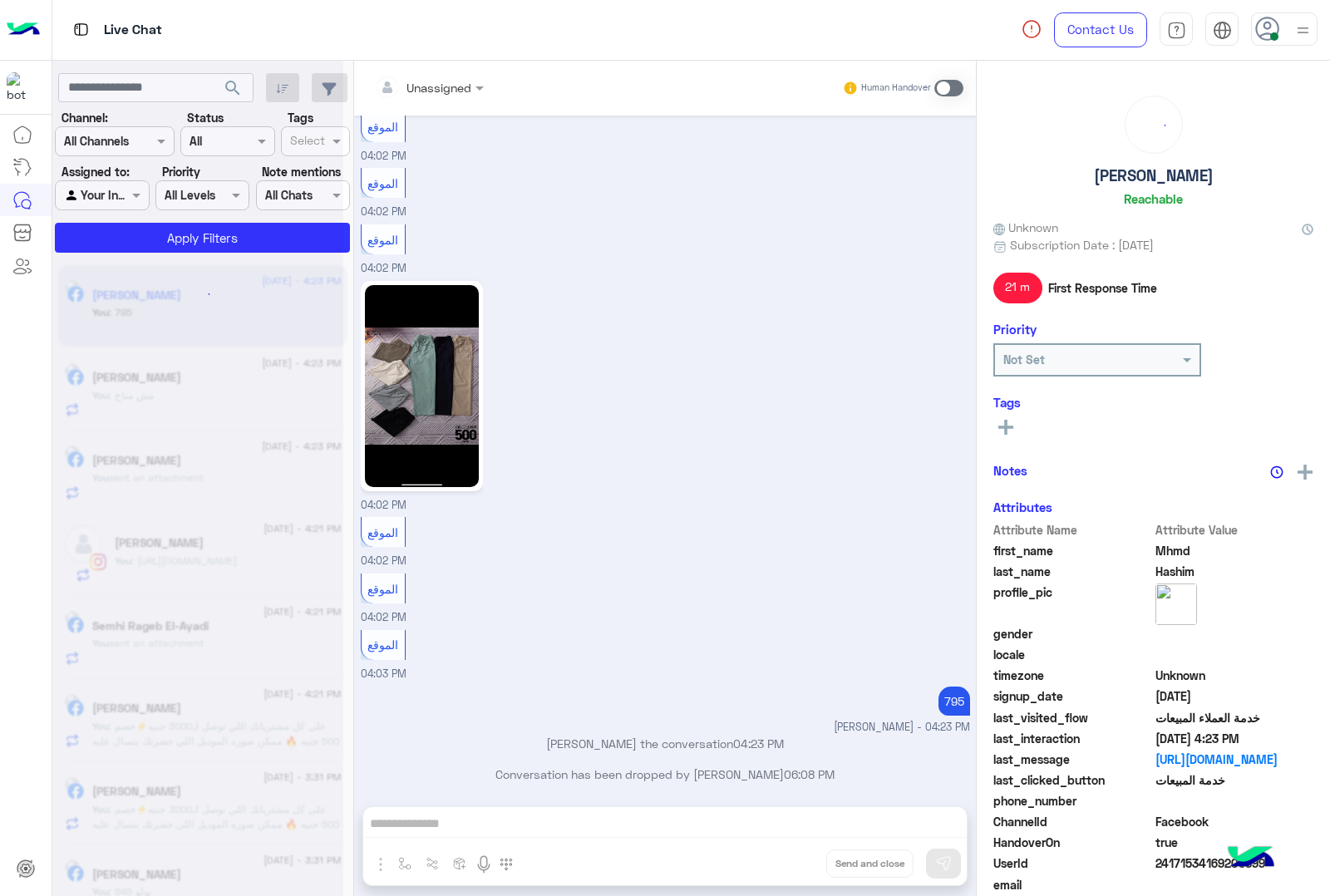
click at [783, 862] on div "Unassigned Human Handover [DATE] الموقع 04:01 PM الموقع 04:01 PM الموقع 04:01 P…" at bounding box center [665, 481] width 622 height 842
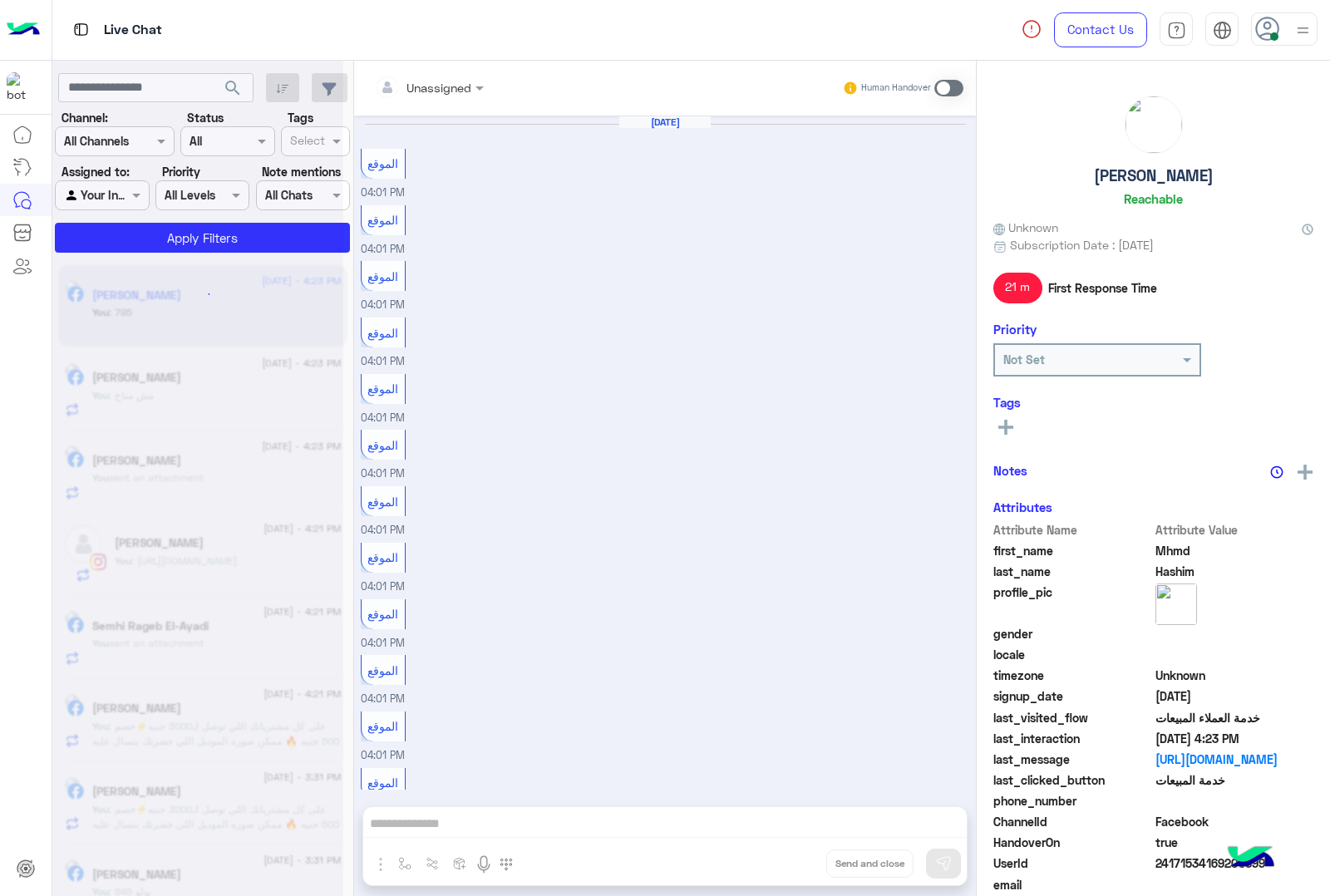
click at [0, 0] on button "Drop" at bounding box center [0, 0] width 0 height 0
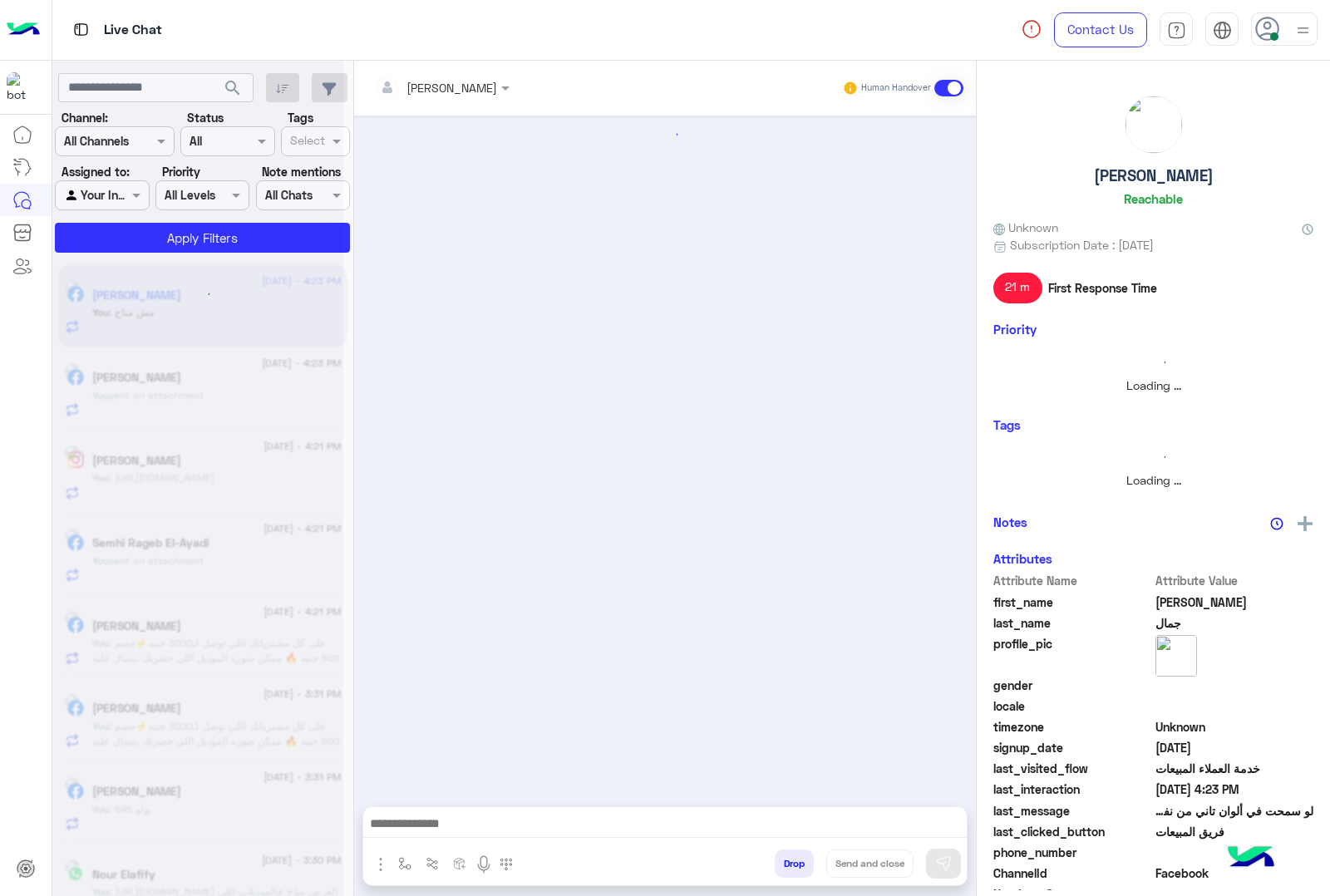
click at [783, 862] on button "Drop" at bounding box center [795, 863] width 39 height 28
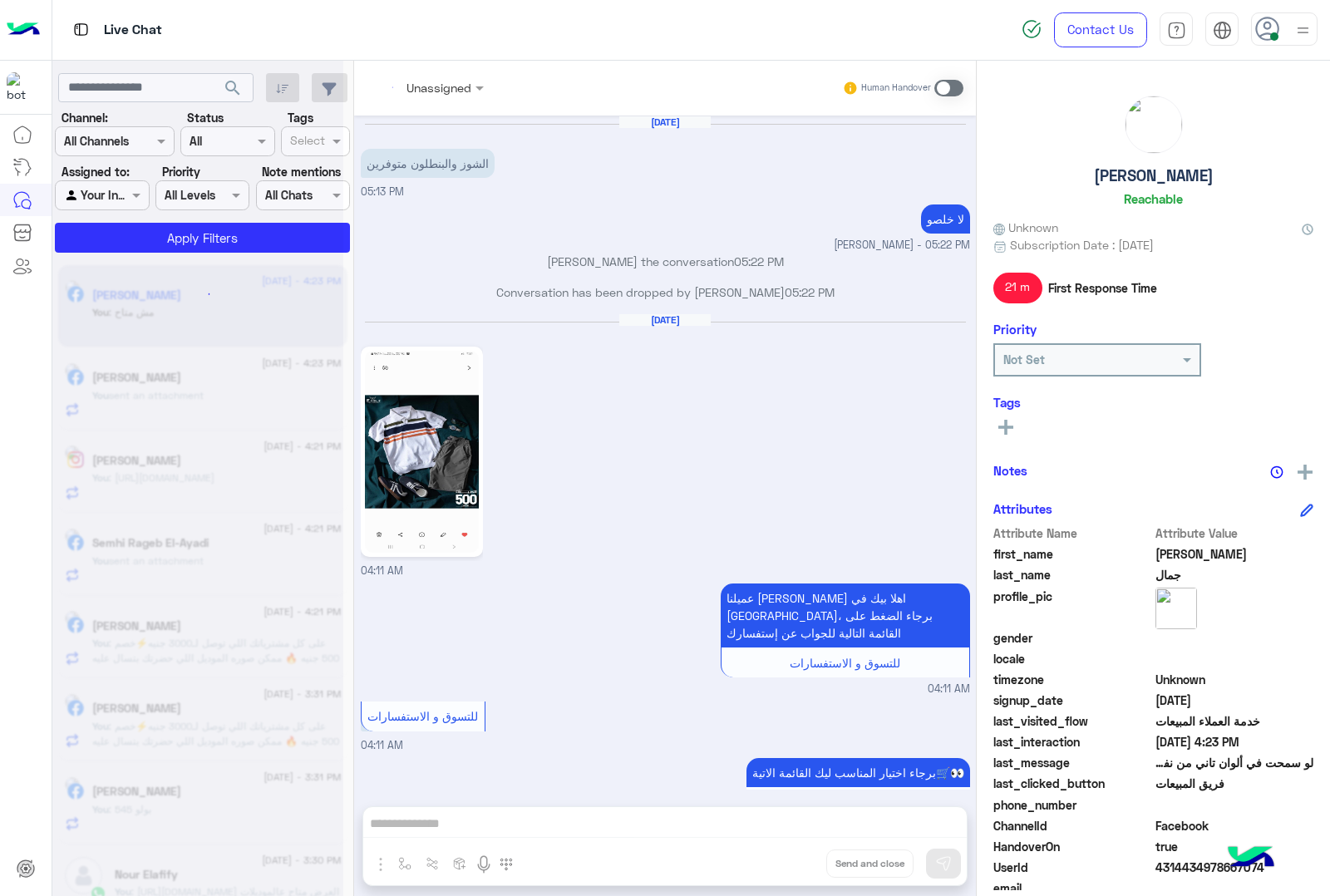
click at [783, 862] on div "Unassigned Human Handover [DATE] الشوز والبنطلون متوفرين 05:13 PM لا خلصو [PERS…" at bounding box center [665, 481] width 622 height 842
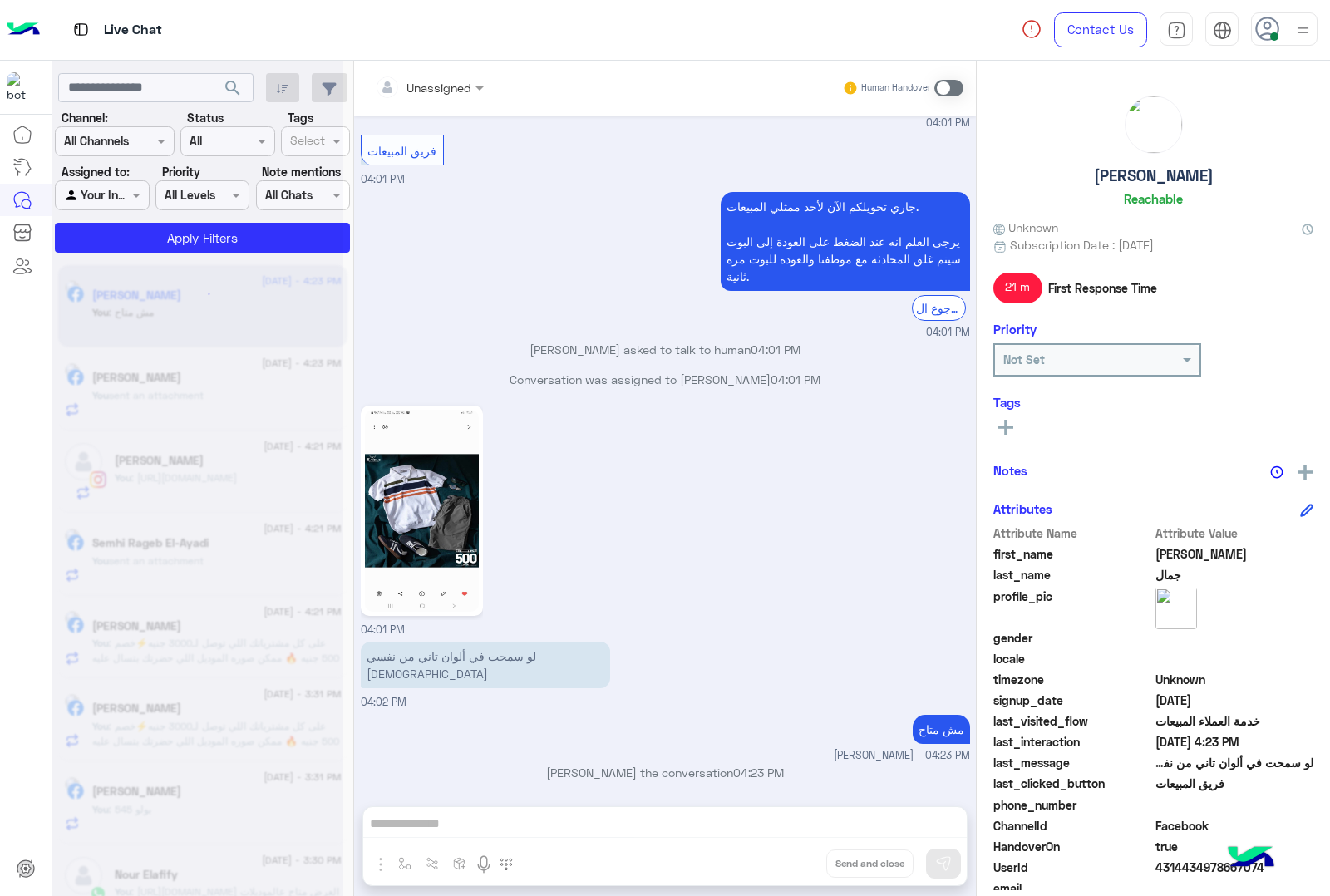
click at [783, 862] on div "Unassigned Human Handover [DATE] الشوز والبنطلون متوفرين 05:13 PM لا خلصو [PERS…" at bounding box center [665, 481] width 622 height 842
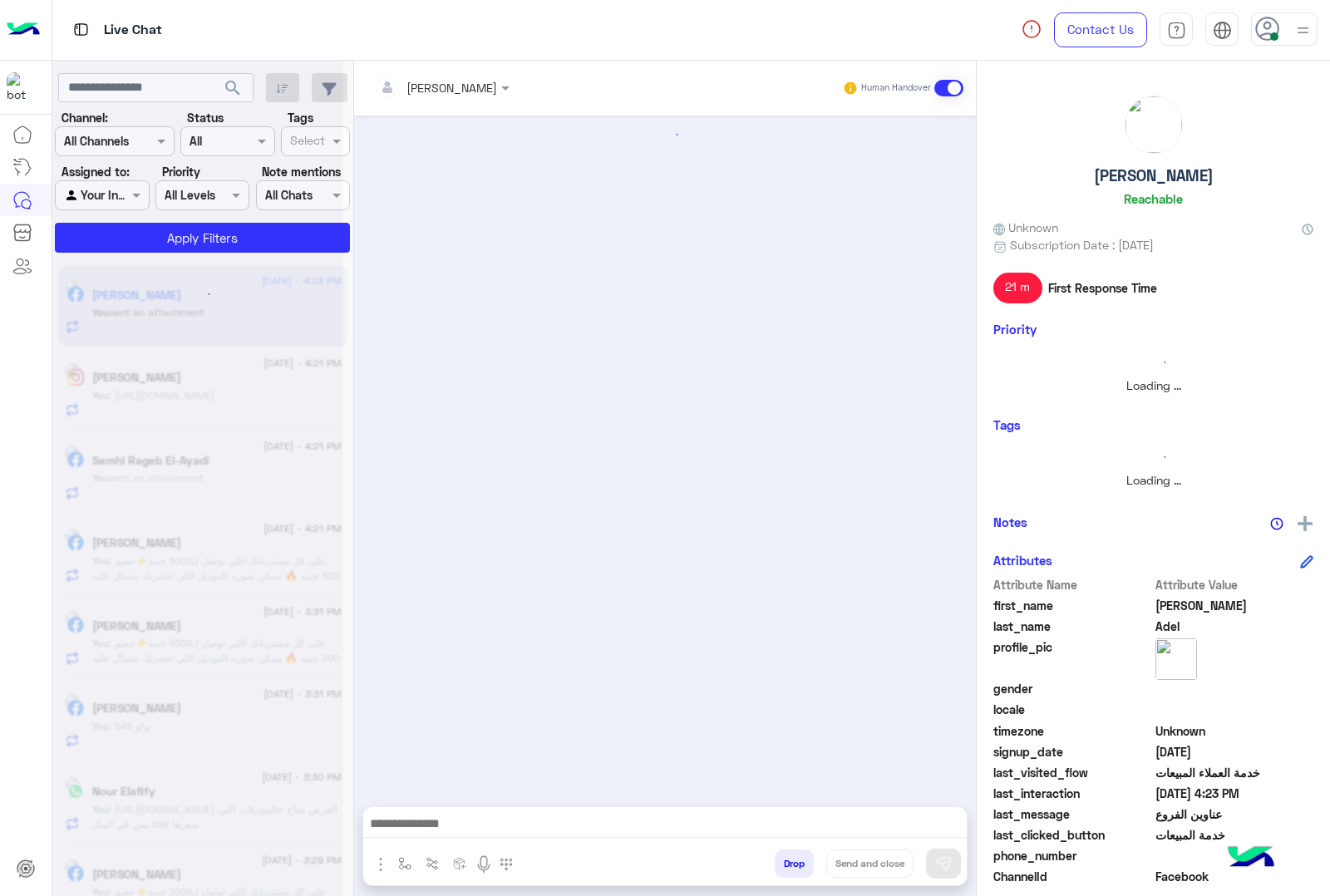
click at [783, 862] on button "Drop" at bounding box center [795, 863] width 39 height 28
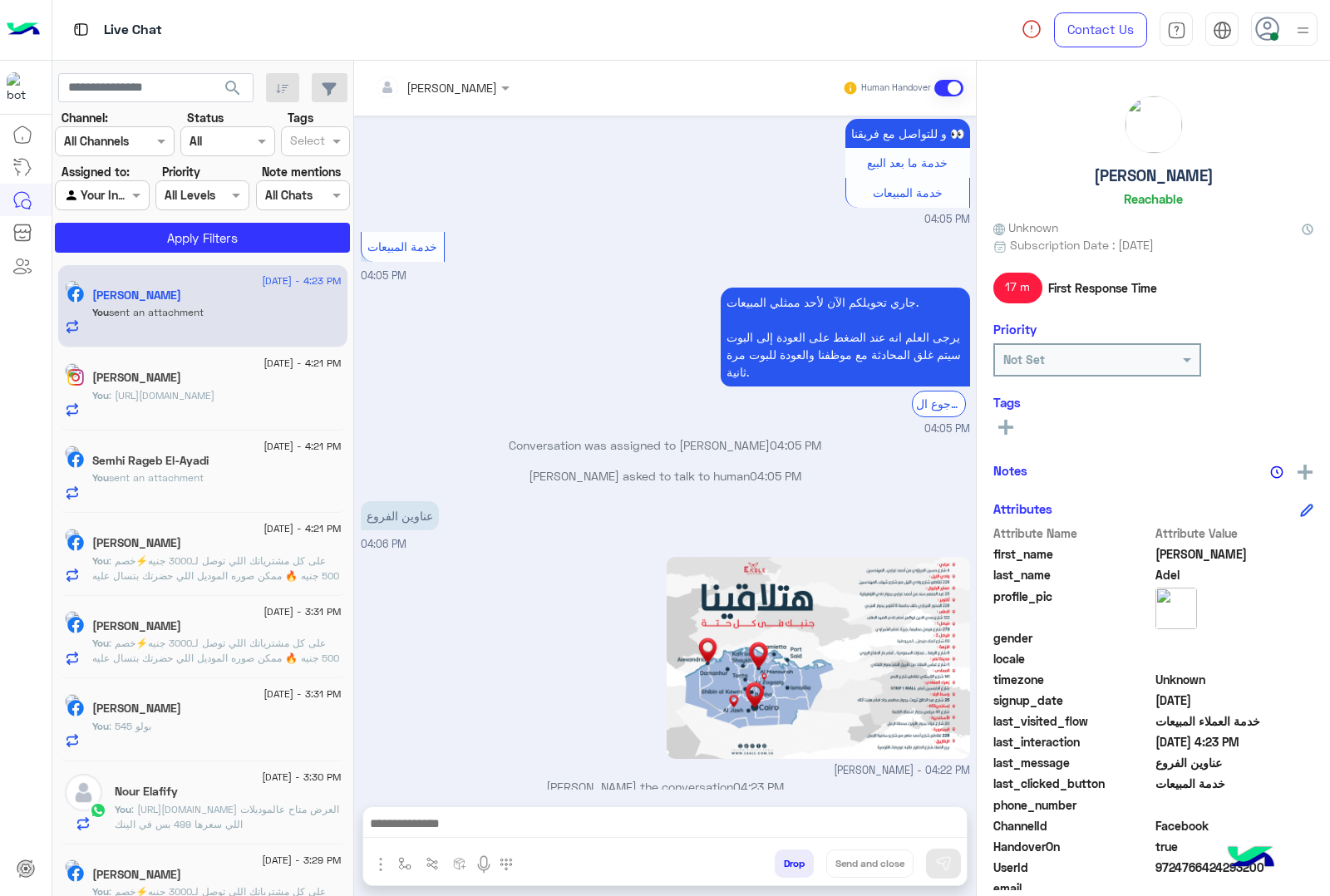
click at [783, 862] on div "[PERSON_NAME] Human Handover [DATE] سلام عليكم 03:57 PM اهلا بيك عميلنا [PERSON…" at bounding box center [665, 481] width 622 height 842
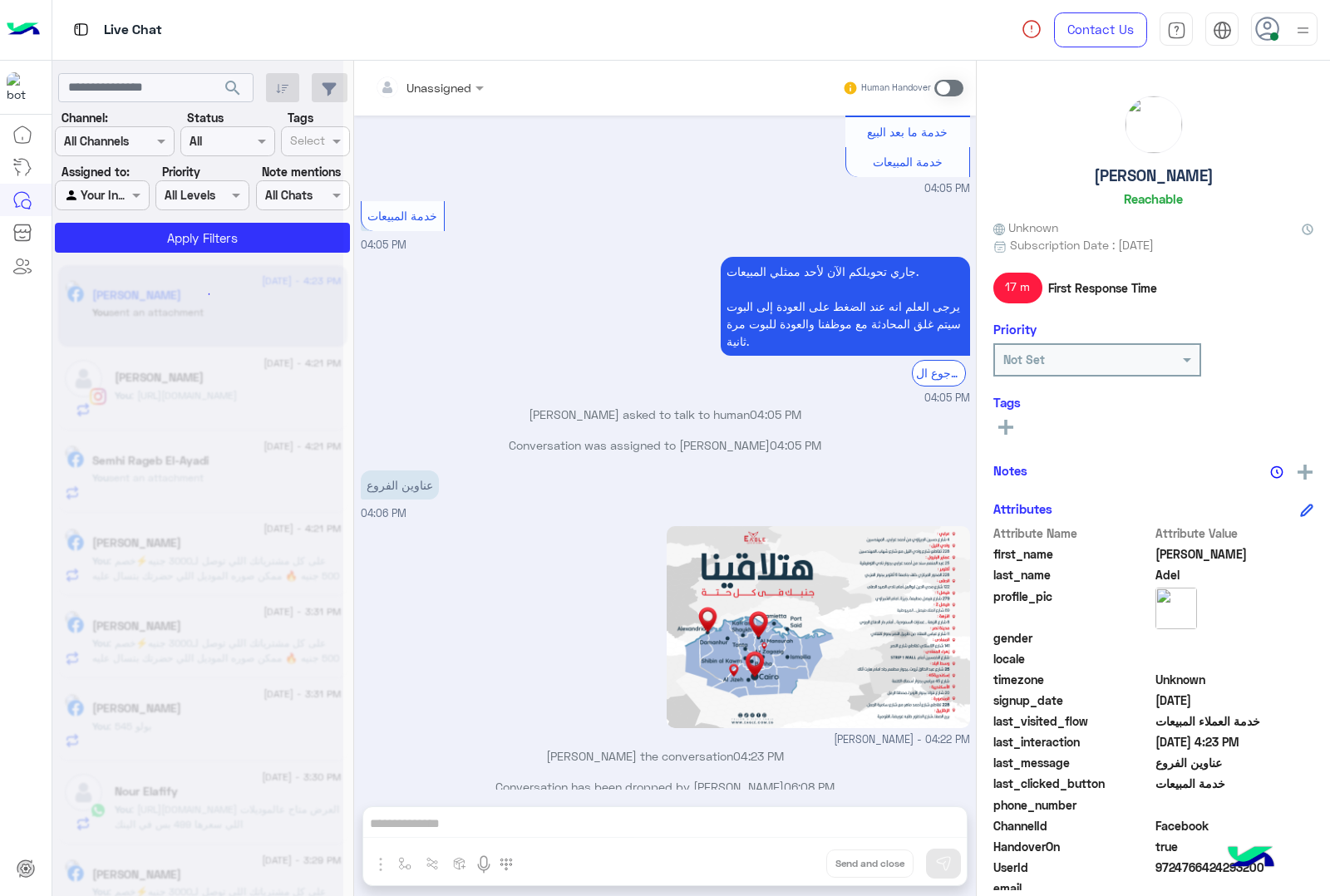
click at [783, 862] on div "Unassigned Human Handover [DATE] سلام عليكم 03:57 PM اهلا بيك عميلنا [PERSON_NA…" at bounding box center [665, 481] width 622 height 842
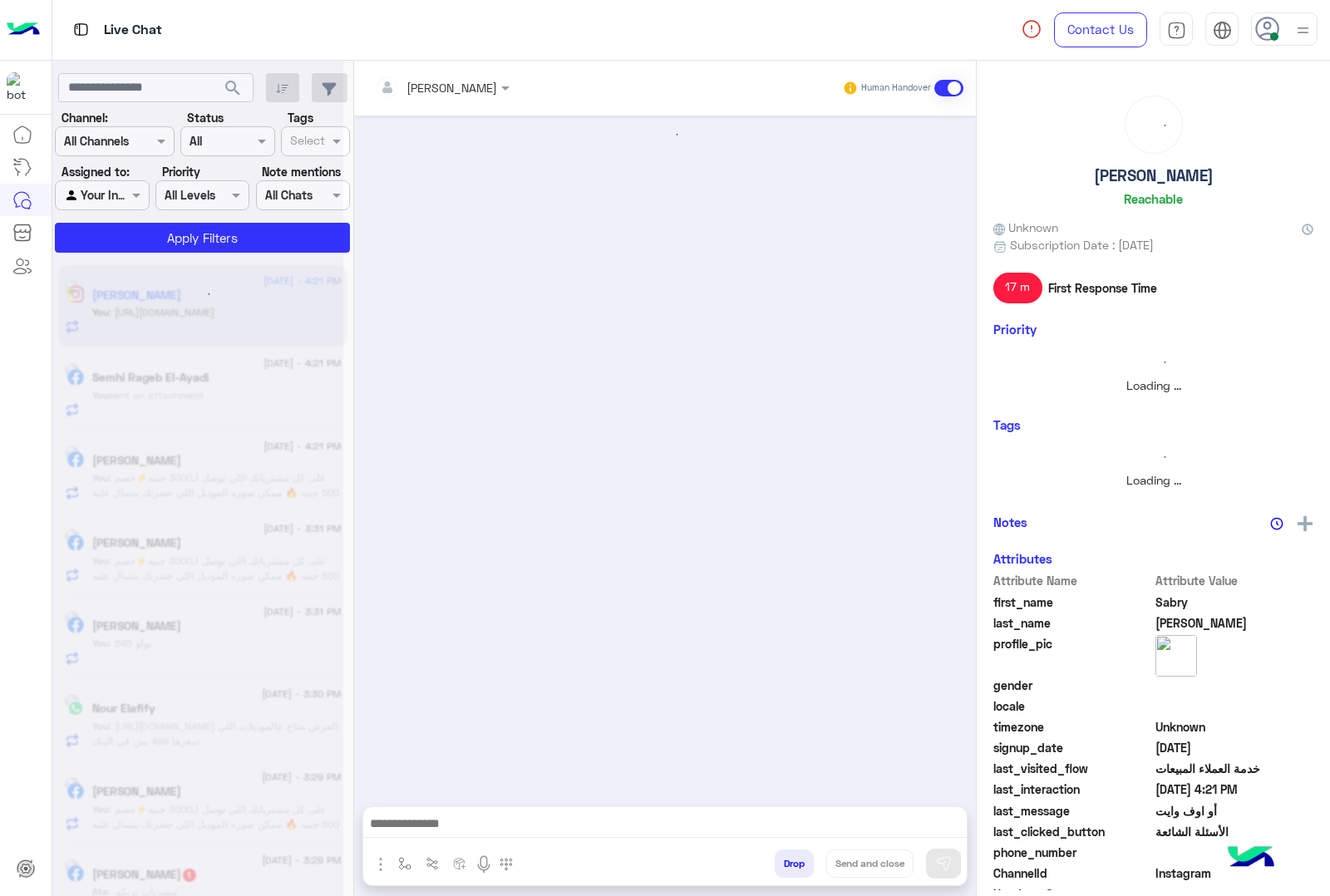
click at [783, 862] on button "Drop" at bounding box center [795, 863] width 39 height 28
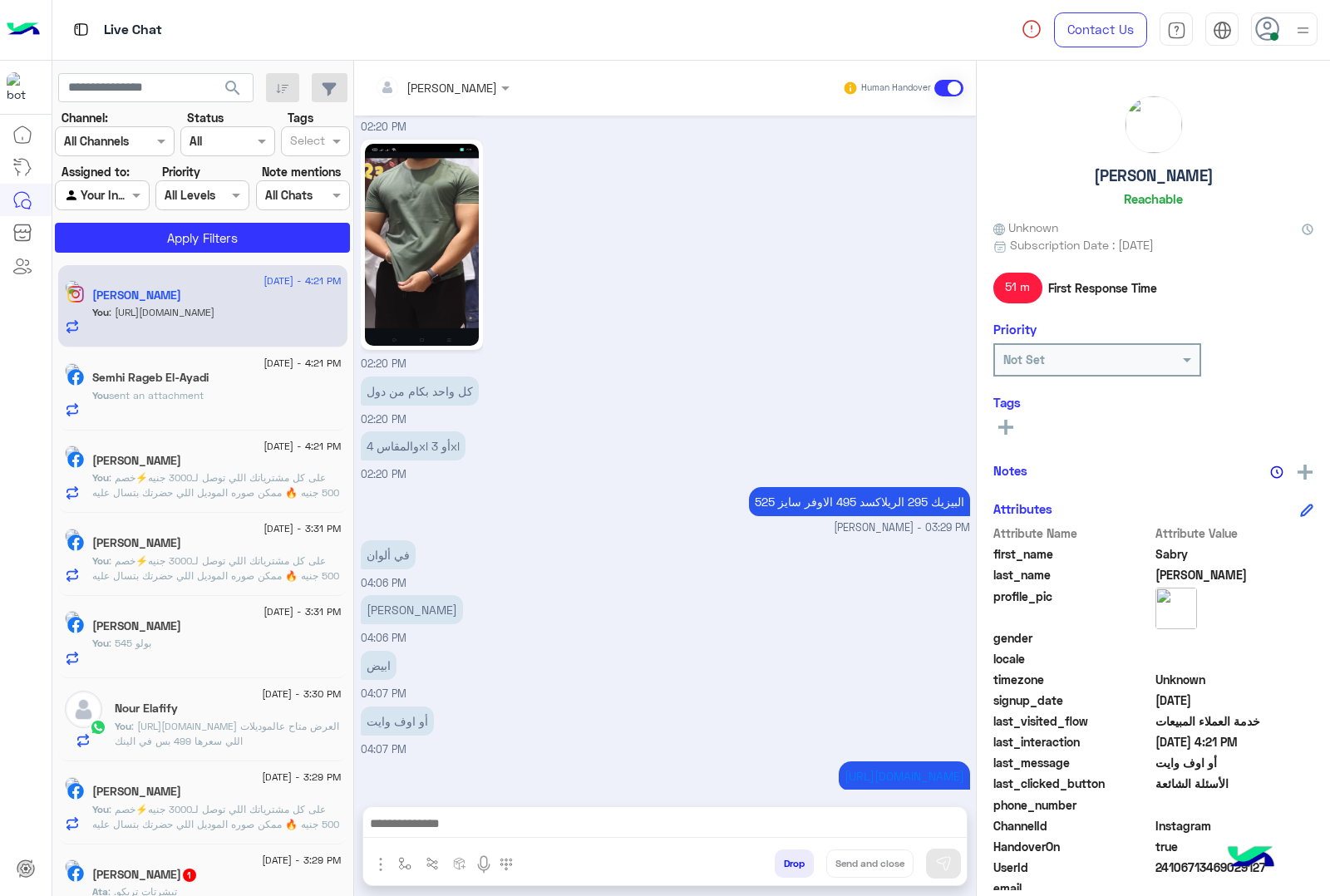
click at [783, 862] on div "[PERSON_NAME] Human Handover [DATE] عميلنا [PERSON_NAME] اهلا بيك في [GEOGRAPHI…" at bounding box center [665, 481] width 622 height 842
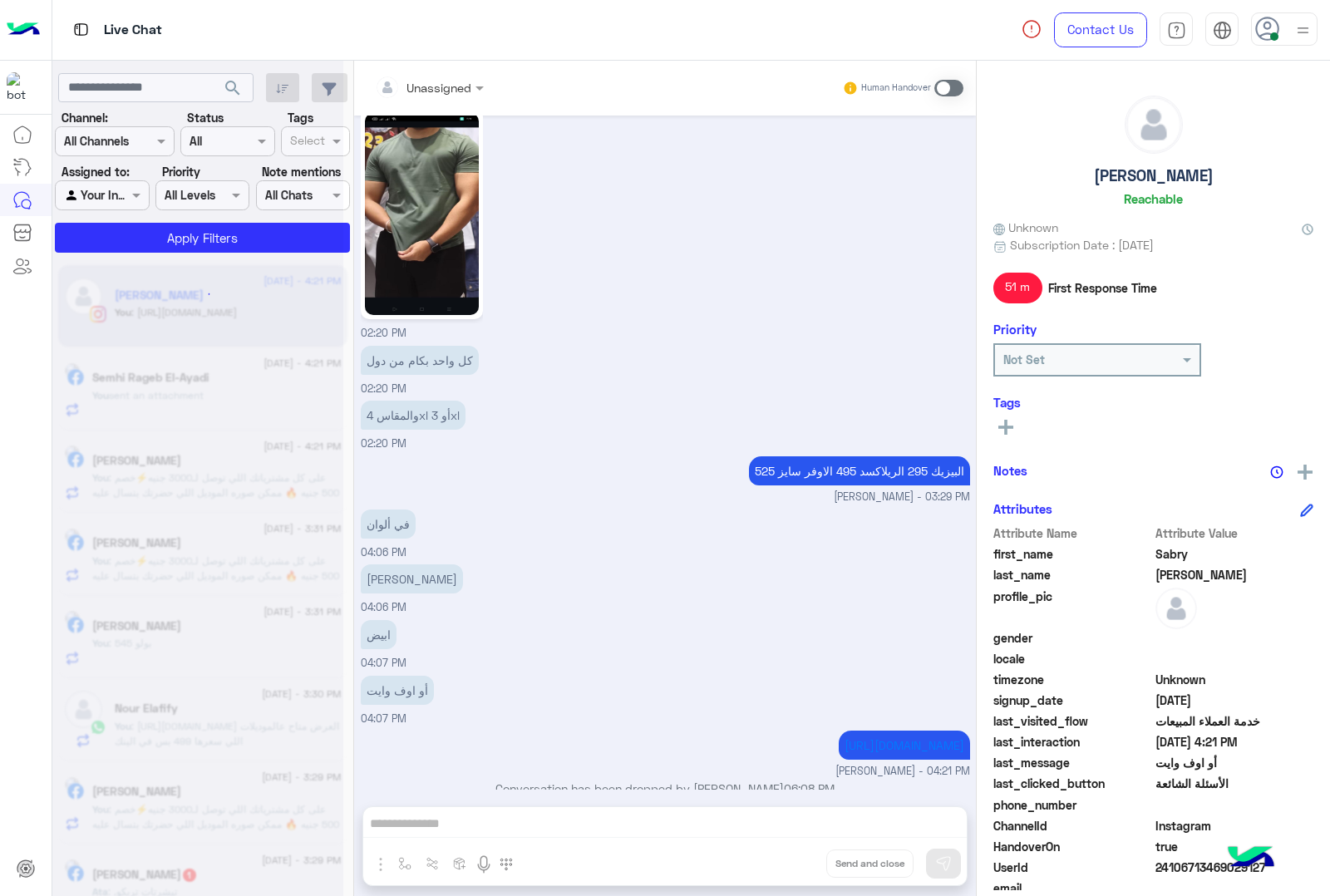
click at [783, 862] on div "Unassigned Human Handover [DATE] عميلنا [PERSON_NAME] اهلا بيك في إيجل، برجاء ا…" at bounding box center [665, 481] width 622 height 842
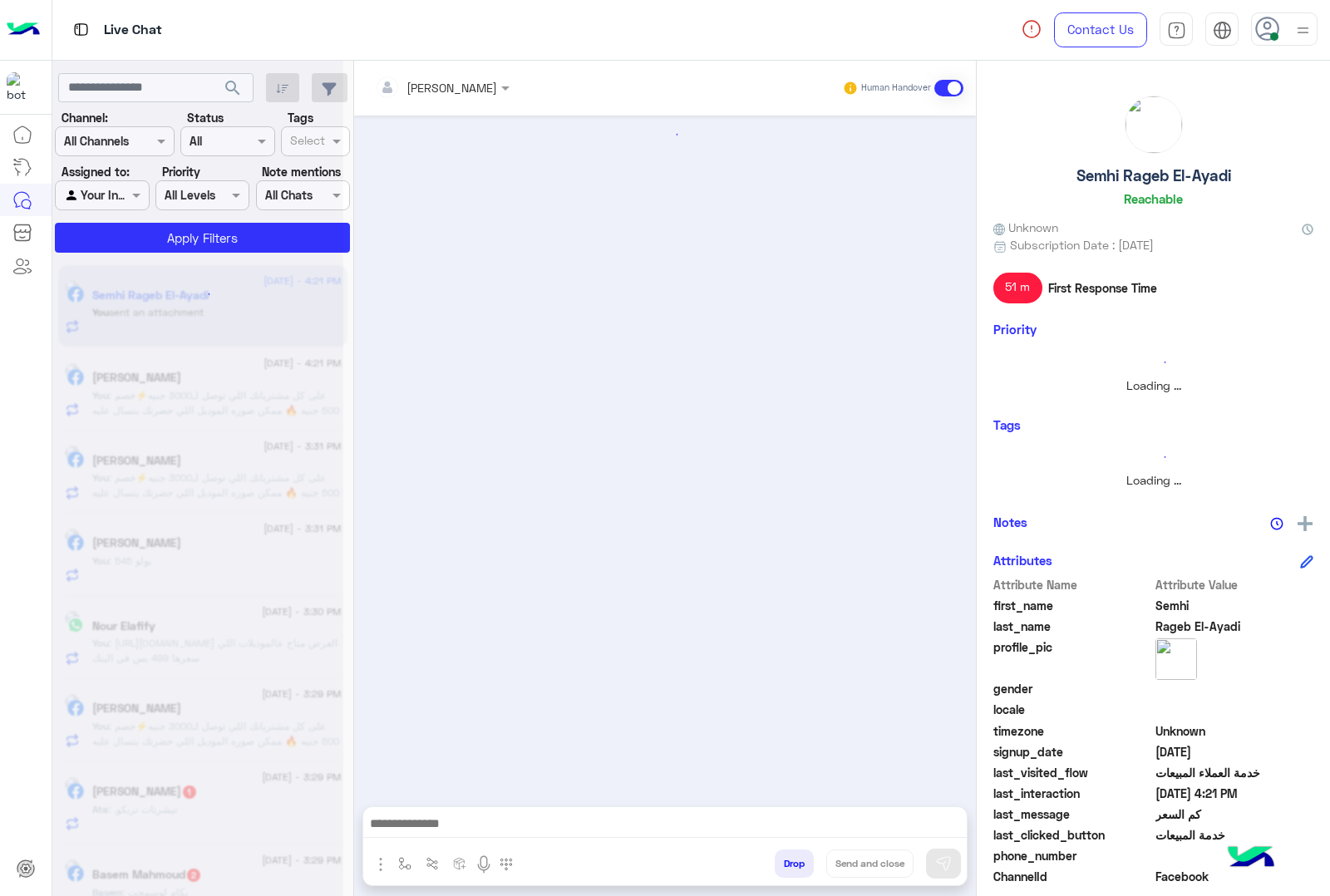
click at [783, 862] on button "Drop" at bounding box center [795, 863] width 39 height 28
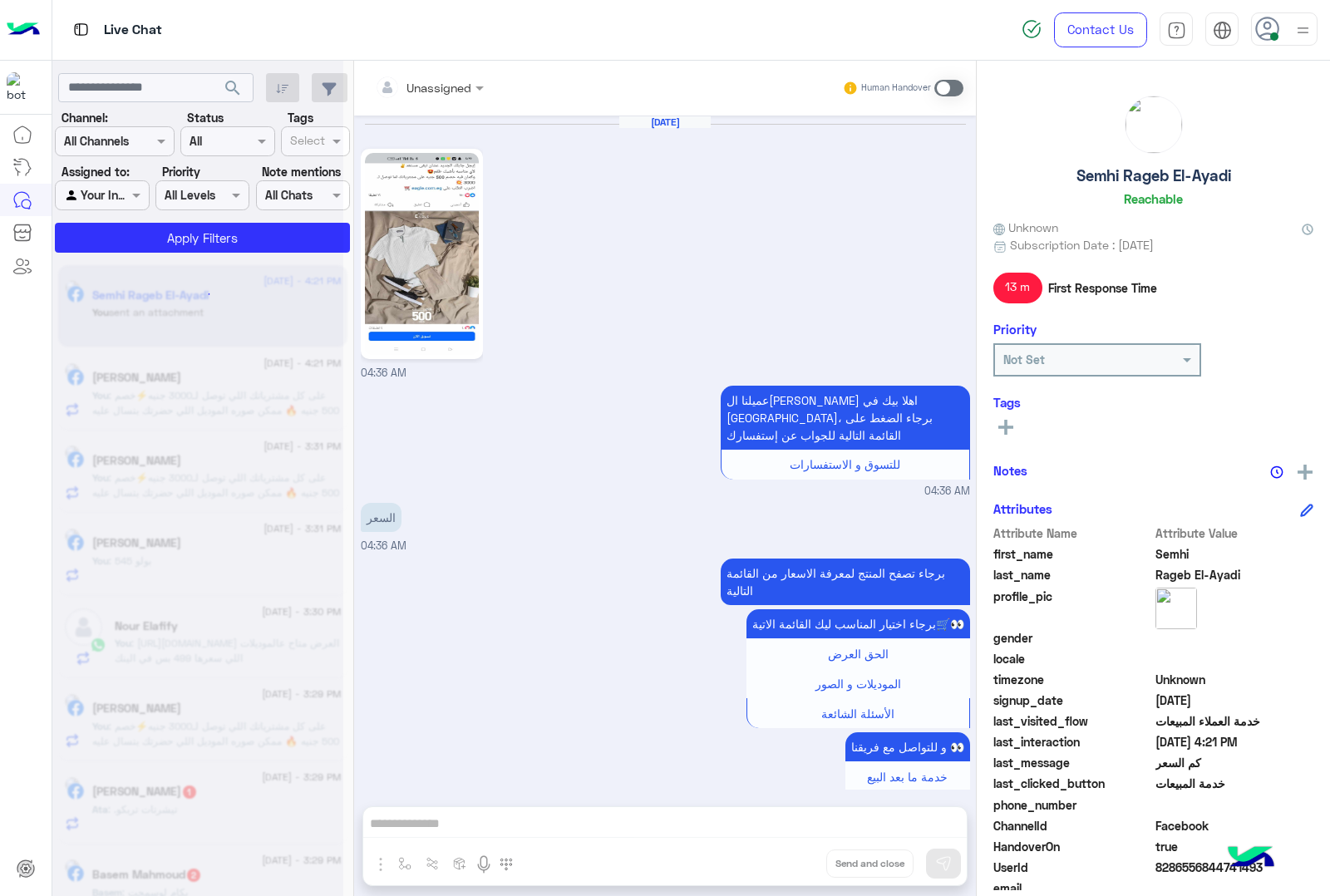
click at [783, 862] on div "Unassigned Human Handover [DATE] 04:36 AM عميلنا ال[PERSON_NAME] اهلا بيك في [G…" at bounding box center [665, 481] width 622 height 842
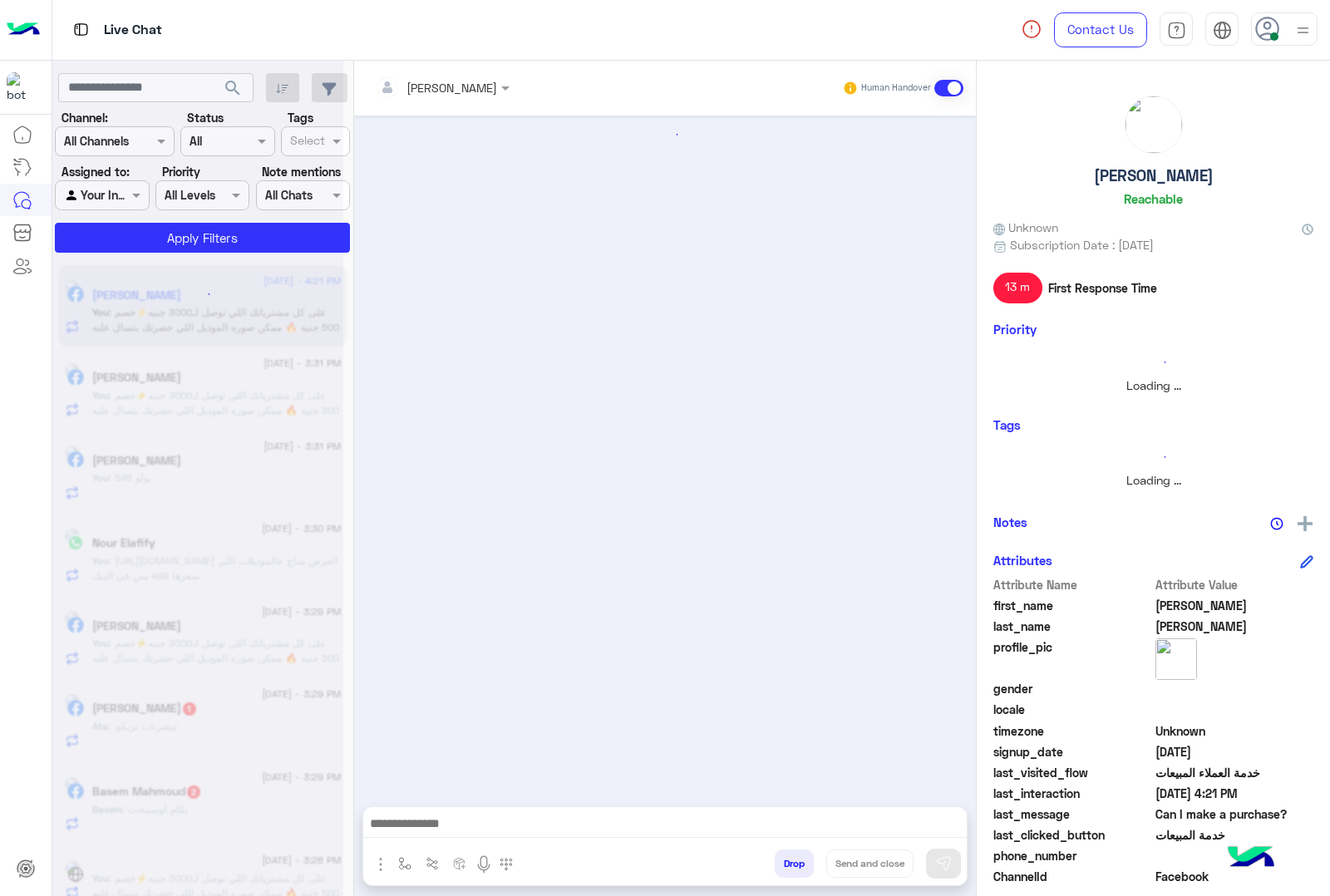
click at [798, 864] on button "Drop" at bounding box center [795, 863] width 39 height 28
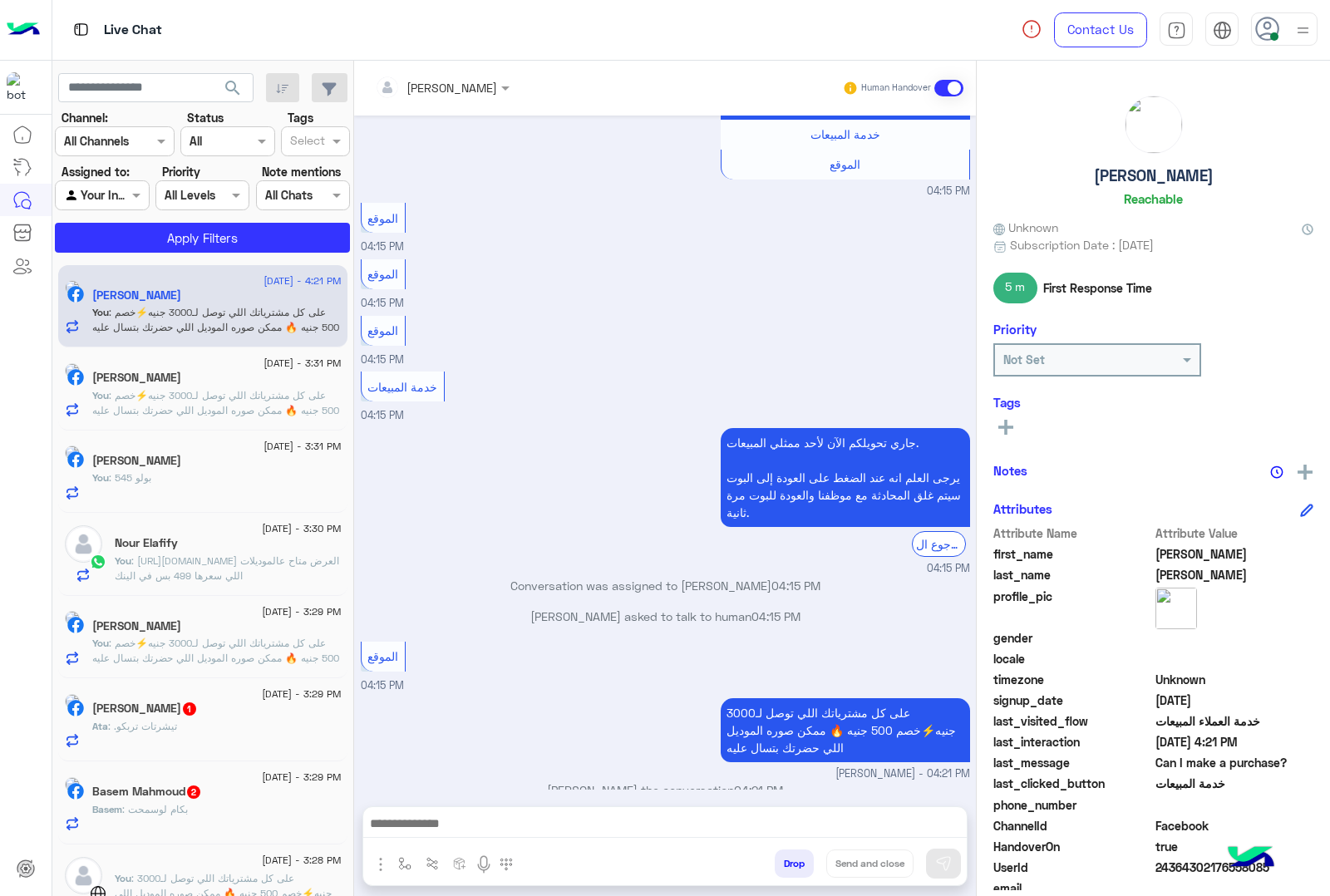
click at [798, 864] on button "Drop" at bounding box center [795, 863] width 39 height 28
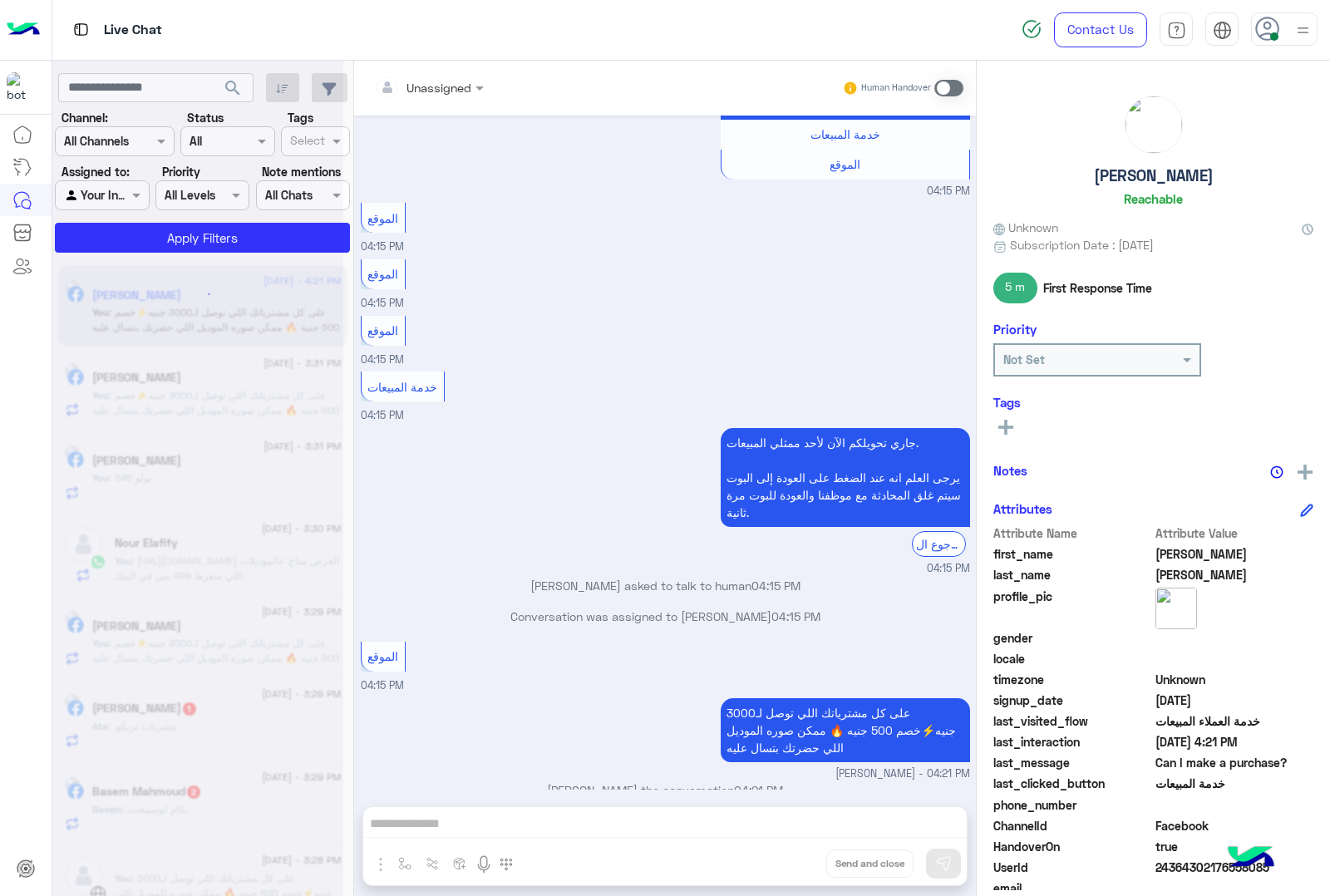
click at [798, 864] on div "Unassigned Human Handover [DATE] الموقع 04:26 AM الموقع 04:26 AM الموقع 04:26 A…" at bounding box center [665, 481] width 622 height 842
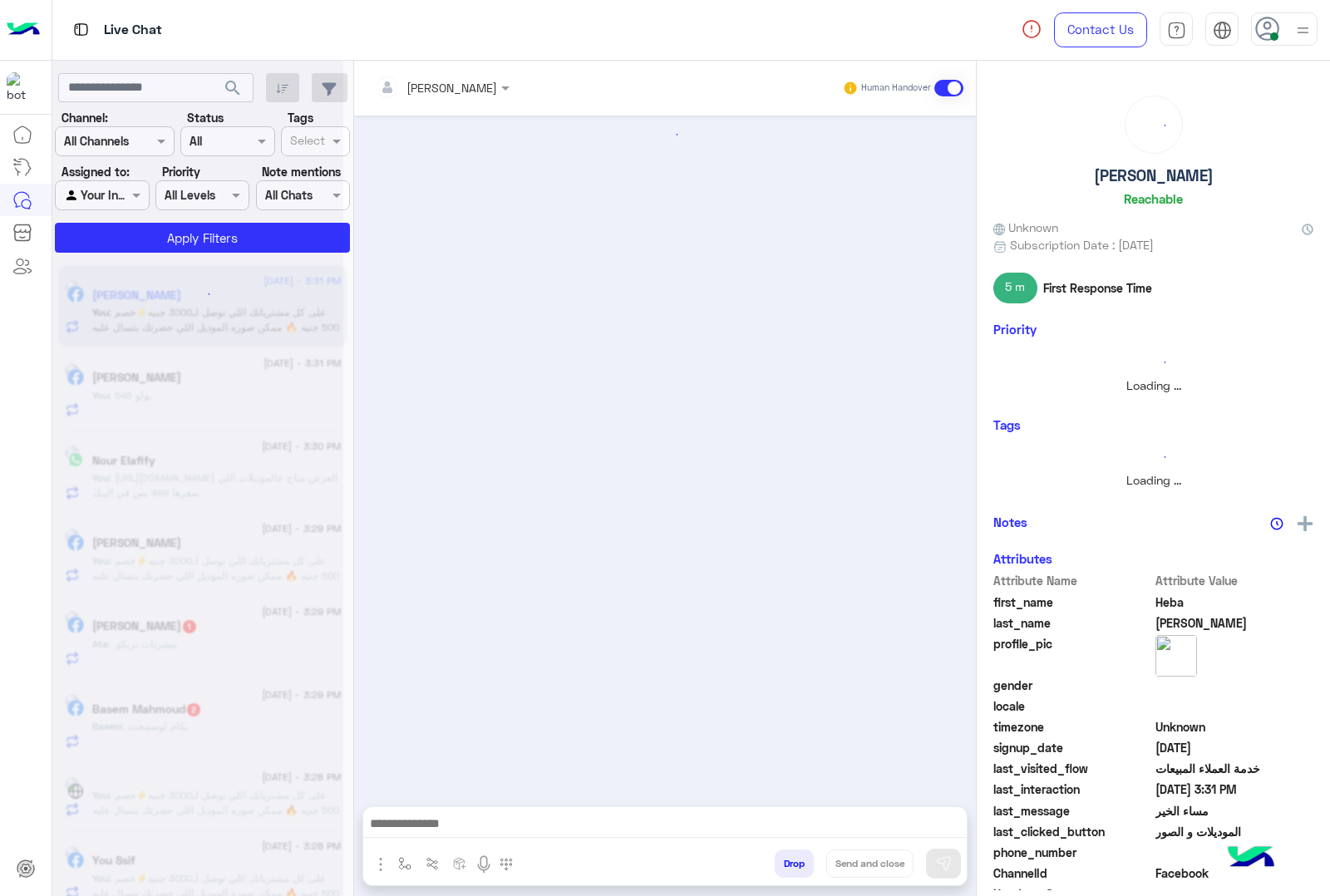
click at [798, 864] on button "Drop" at bounding box center [795, 863] width 39 height 28
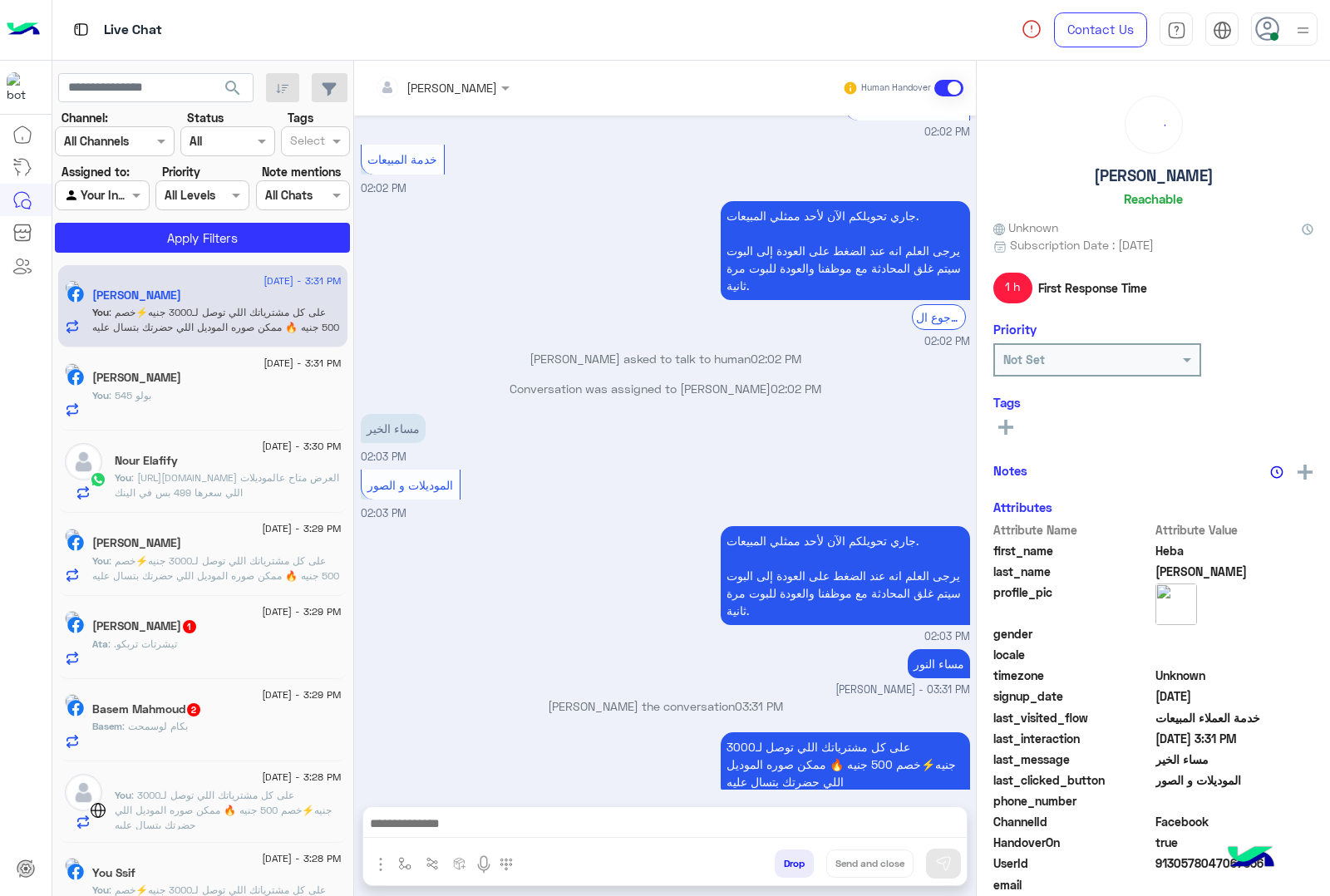
click at [798, 864] on div "[PERSON_NAME] Human Handover [DATE] الموقع 01:56 PM الموقع 01:56 PM الموقع 01:5…" at bounding box center [665, 481] width 622 height 842
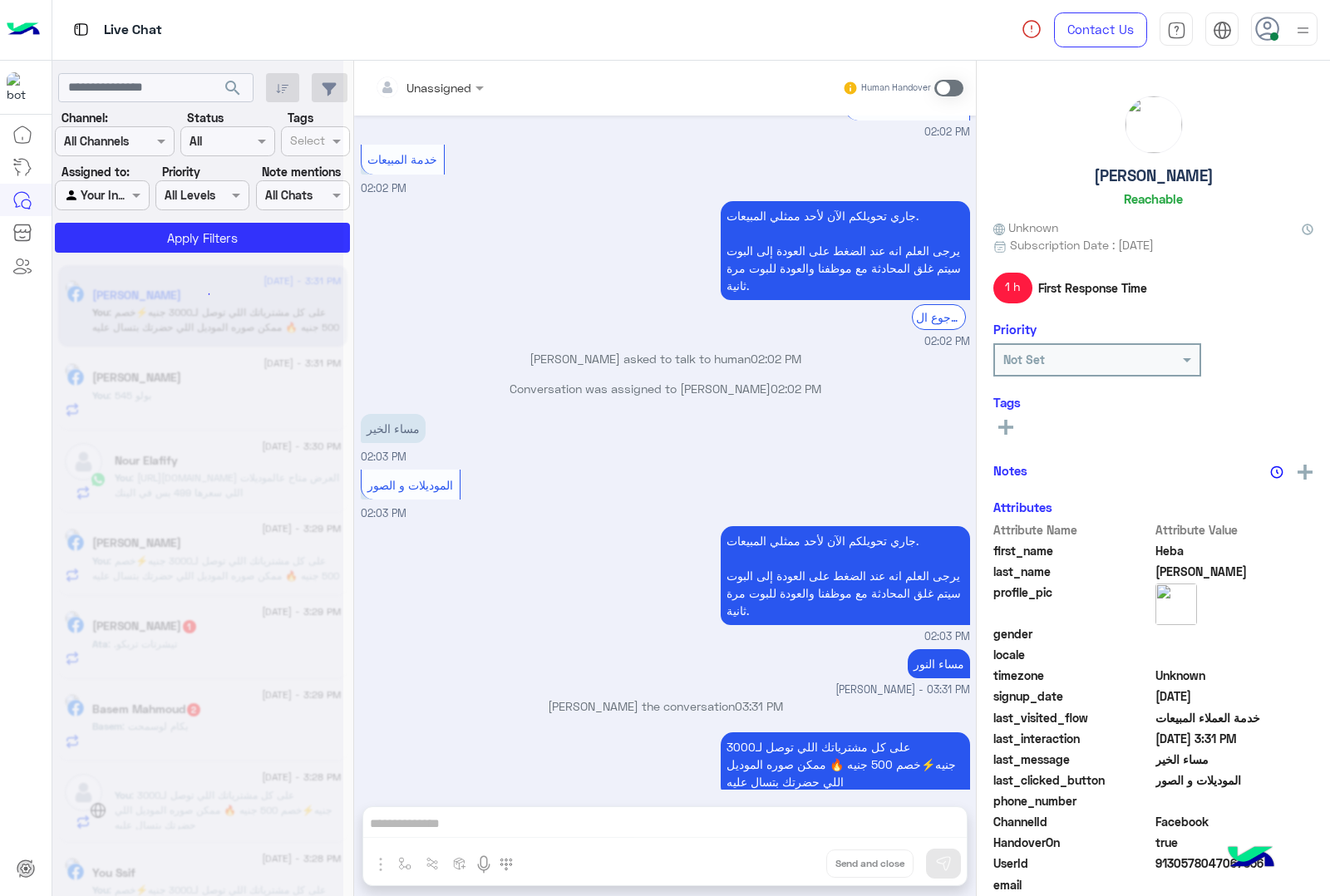
click at [0, 0] on button "Drop" at bounding box center [0, 0] width 0 height 0
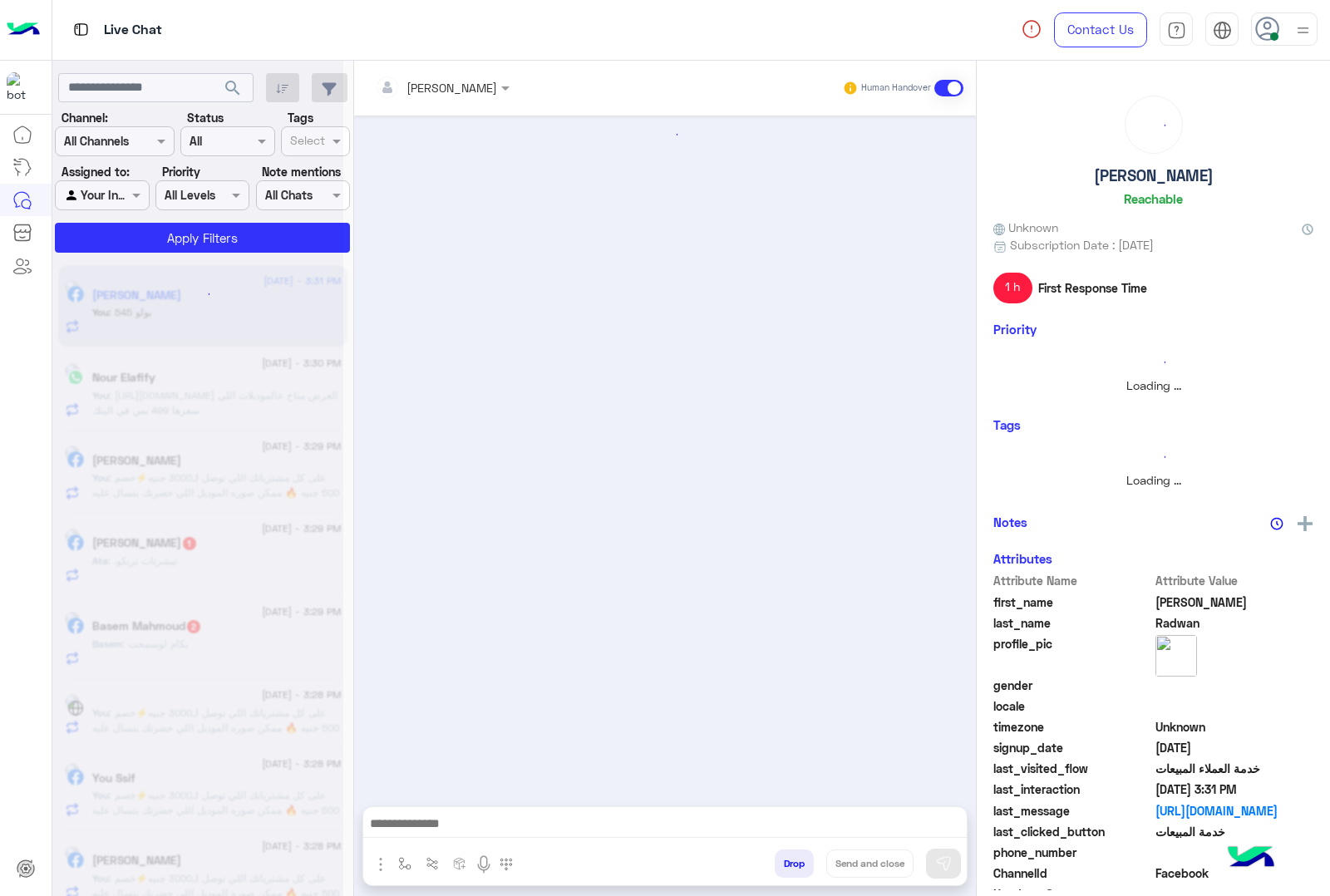
click at [798, 864] on button "Drop" at bounding box center [795, 863] width 39 height 28
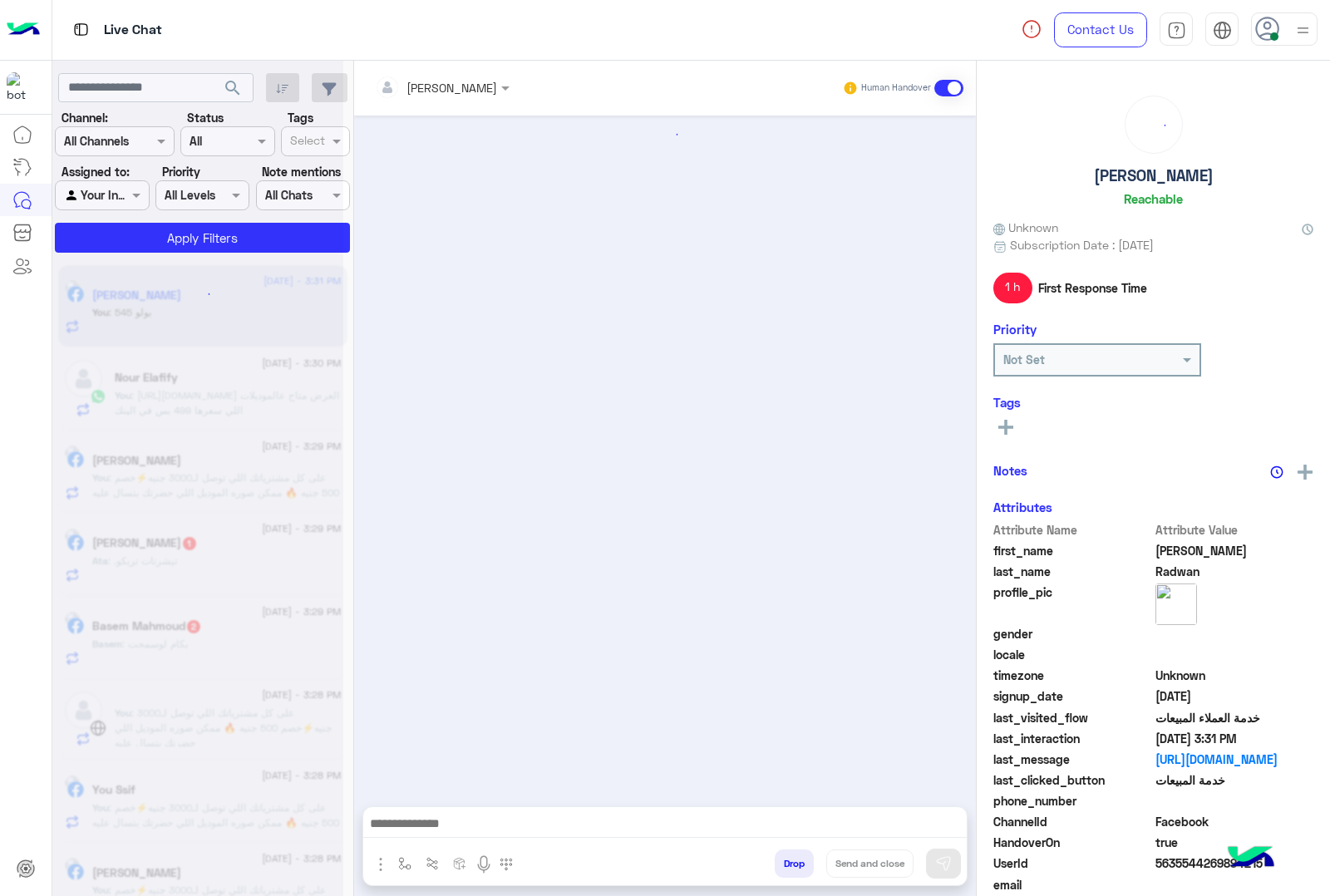
click at [798, 864] on div "[PERSON_NAME] Human Handover Drop Send and close" at bounding box center [665, 481] width 622 height 842
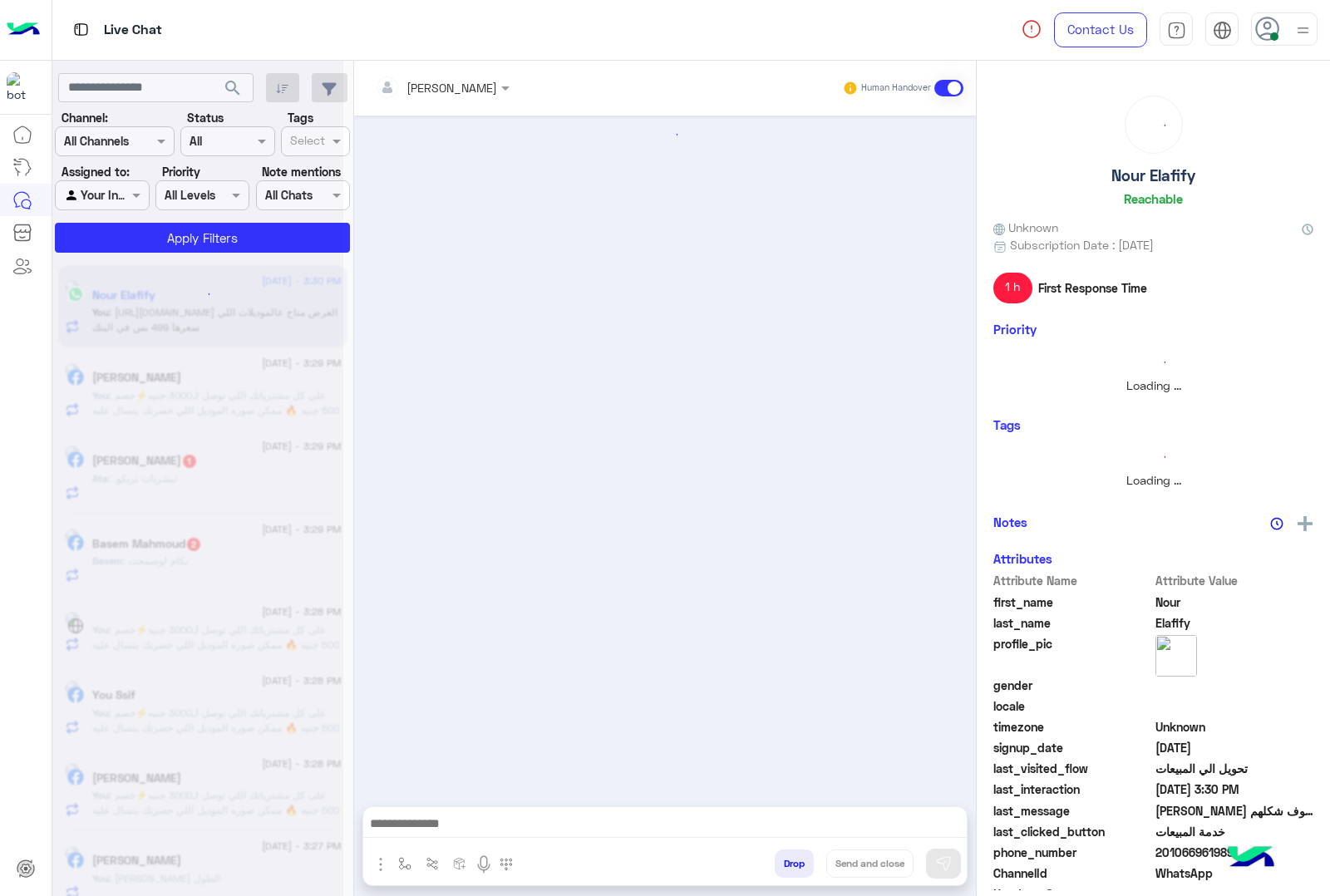
click at [798, 864] on div "[PERSON_NAME] Human Handover Drop Send and close" at bounding box center [665, 481] width 622 height 842
click at [798, 864] on button "Drop" at bounding box center [795, 863] width 39 height 28
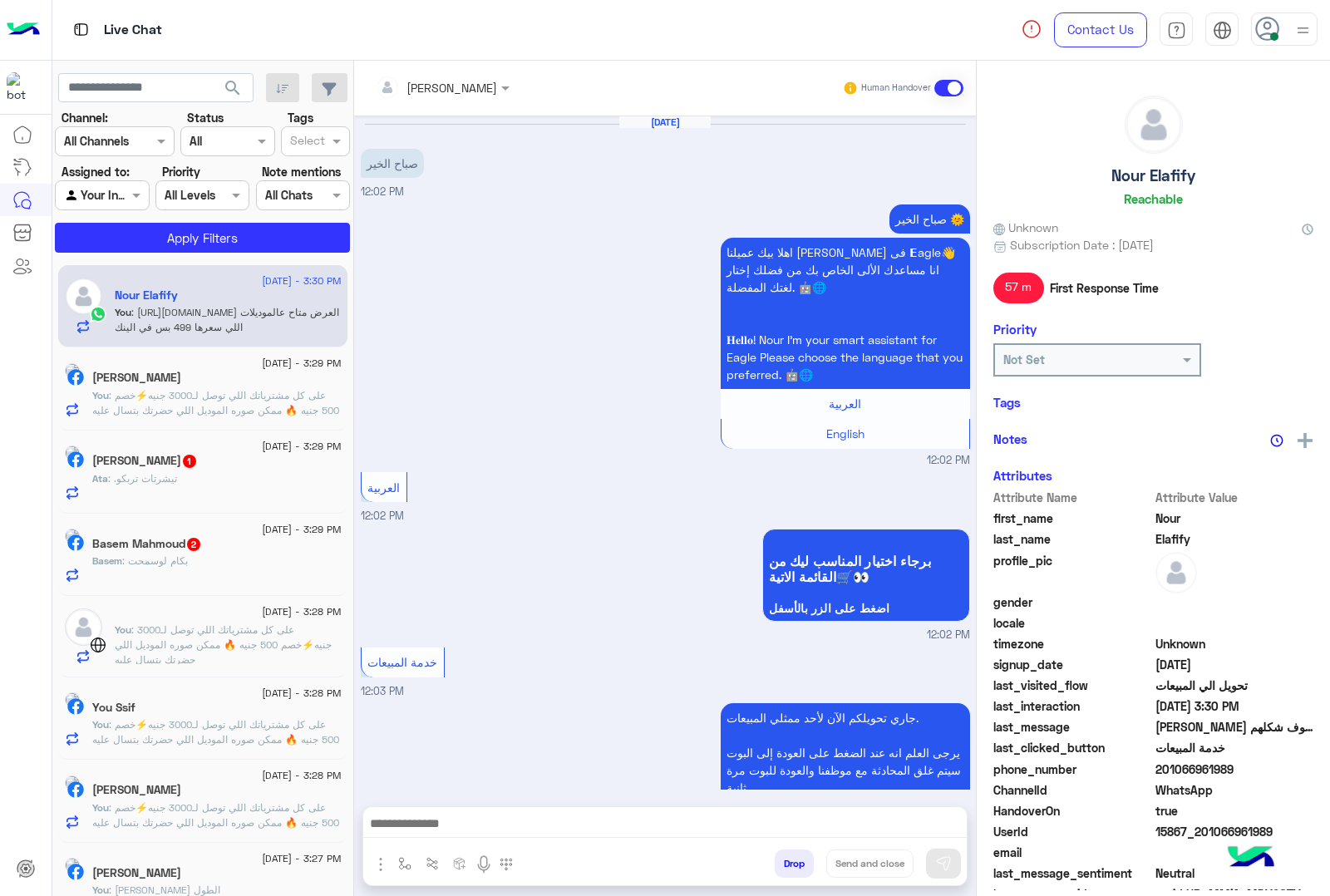
click at [798, 864] on button "Drop" at bounding box center [795, 863] width 39 height 28
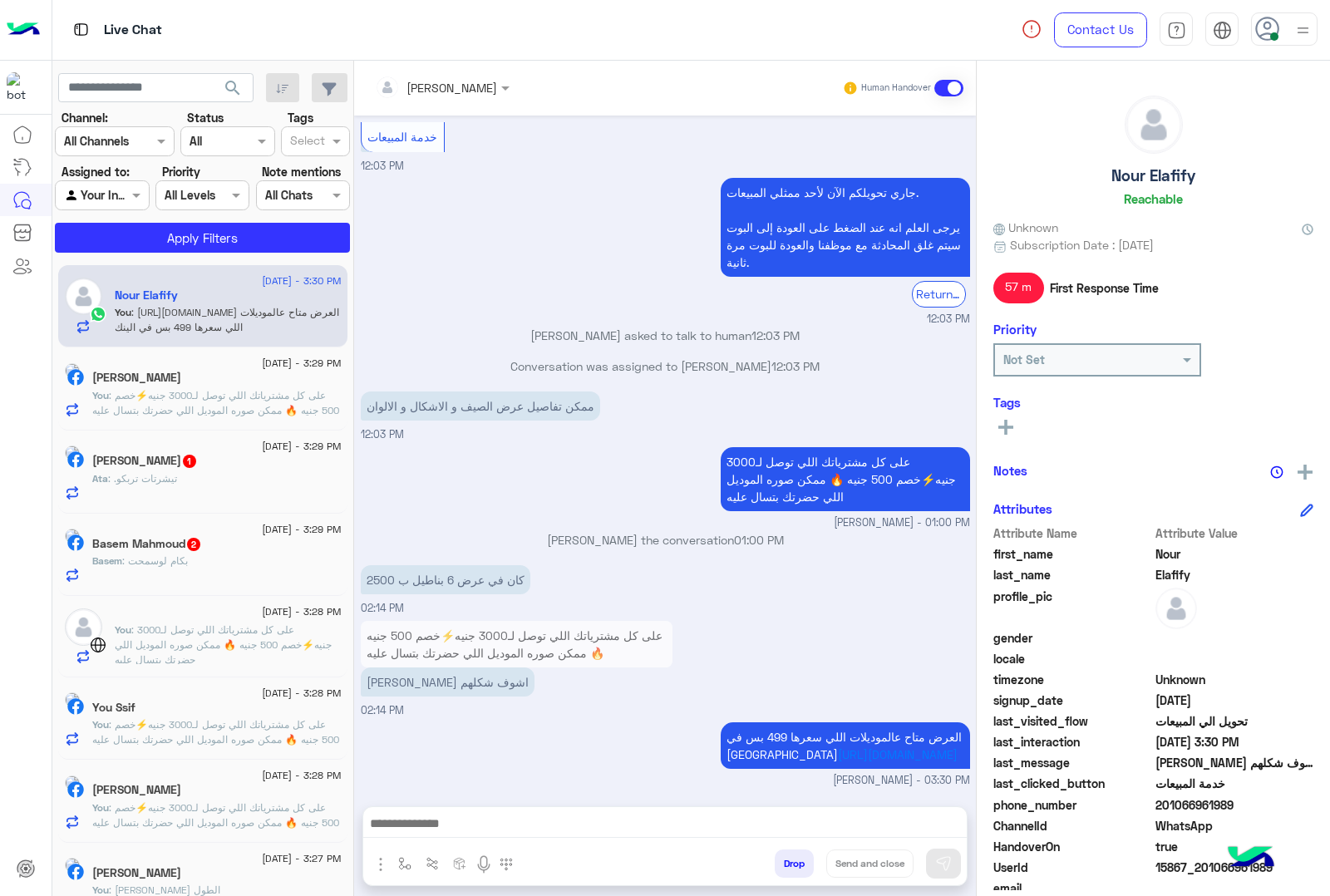
click at [798, 864] on div "[PERSON_NAME] Human Handover [DATE] صباح الخير 12:02 PM صباح الخير 🌞 اهلا بيك ع…" at bounding box center [665, 481] width 622 height 842
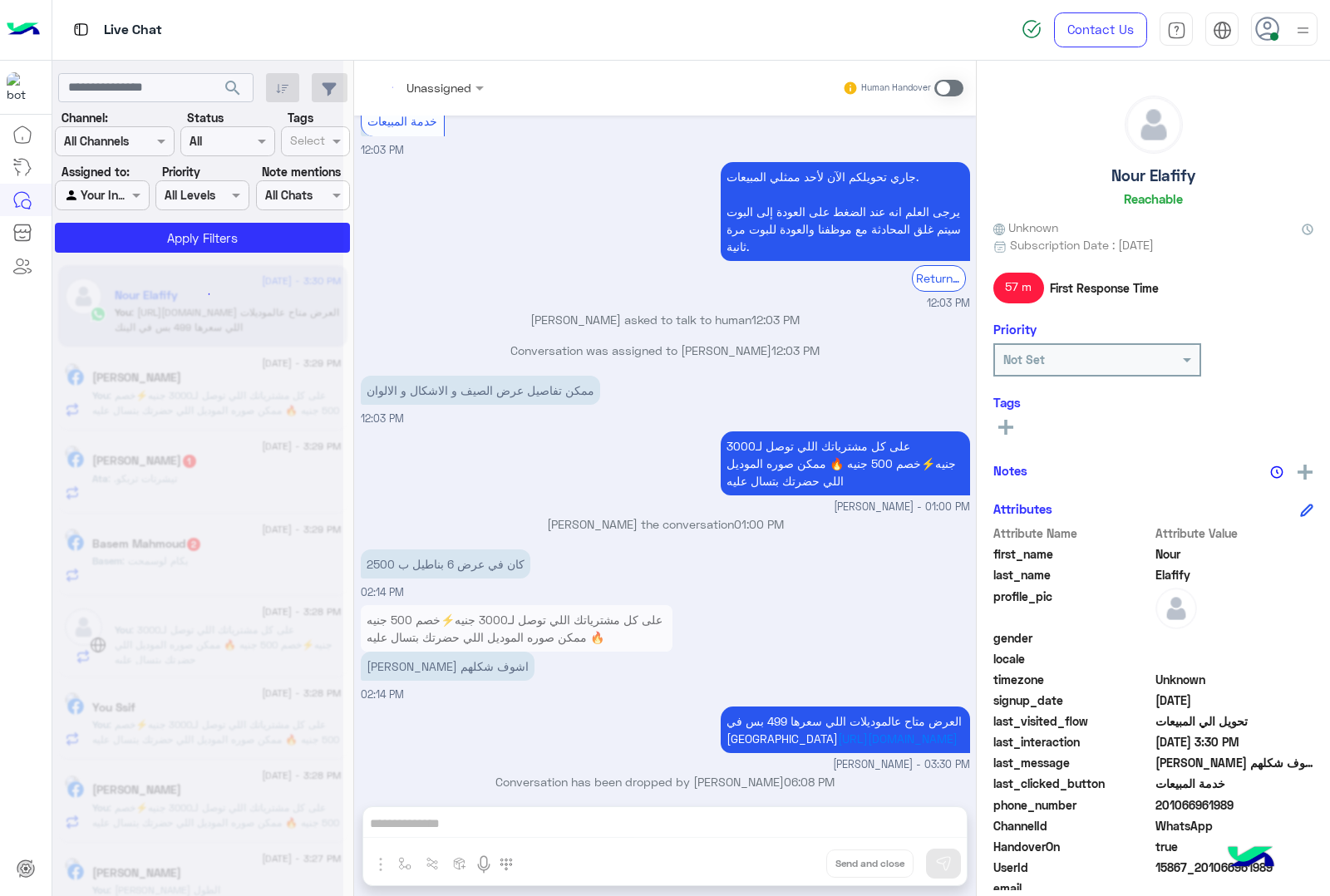
click at [798, 864] on div "Unassigned Human Handover [DATE] صباح الخير 12:02 PM صباح الخير 🌞 اهلا بيك عميل…" at bounding box center [665, 481] width 622 height 842
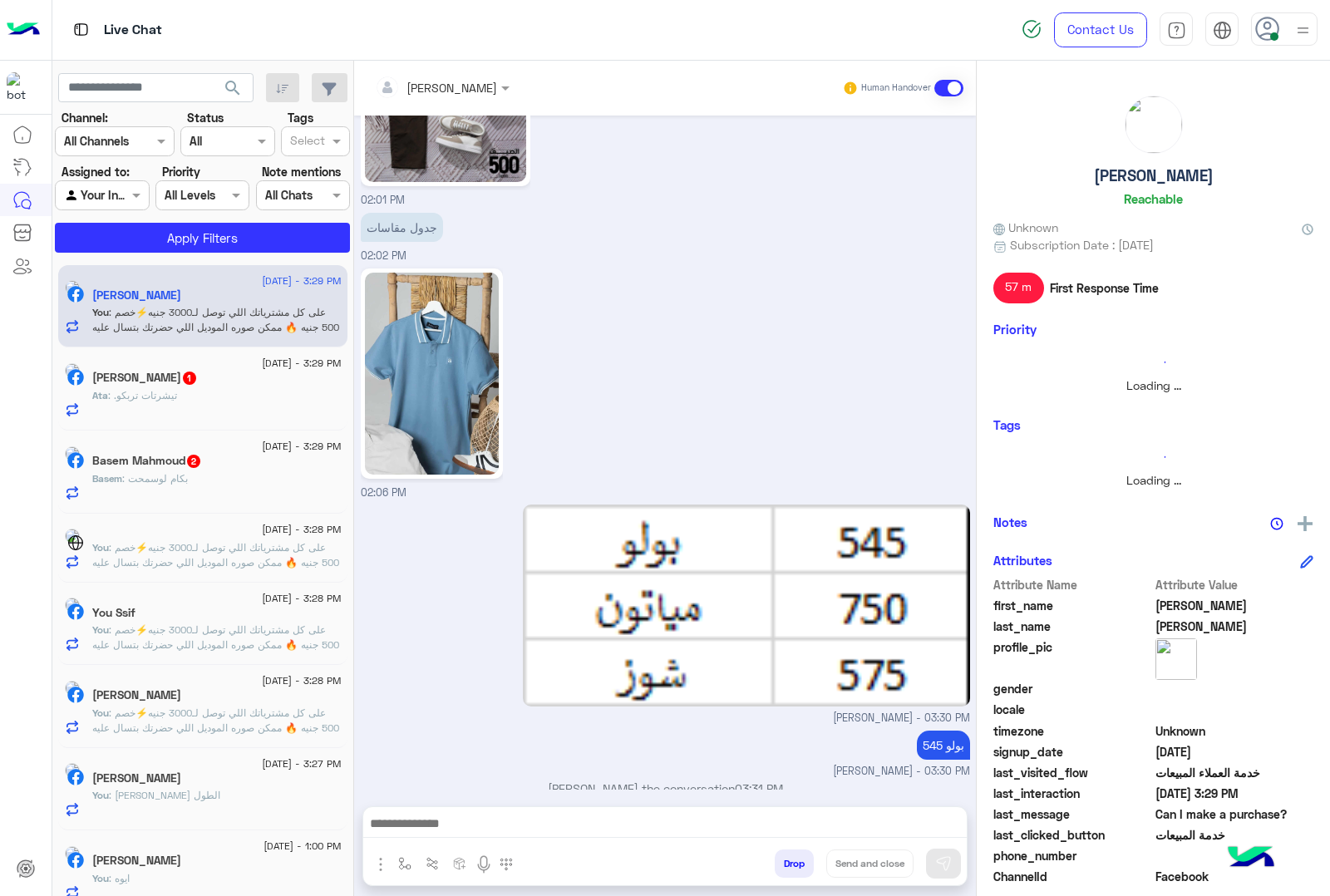
click at [798, 864] on button "Drop" at bounding box center [795, 863] width 39 height 28
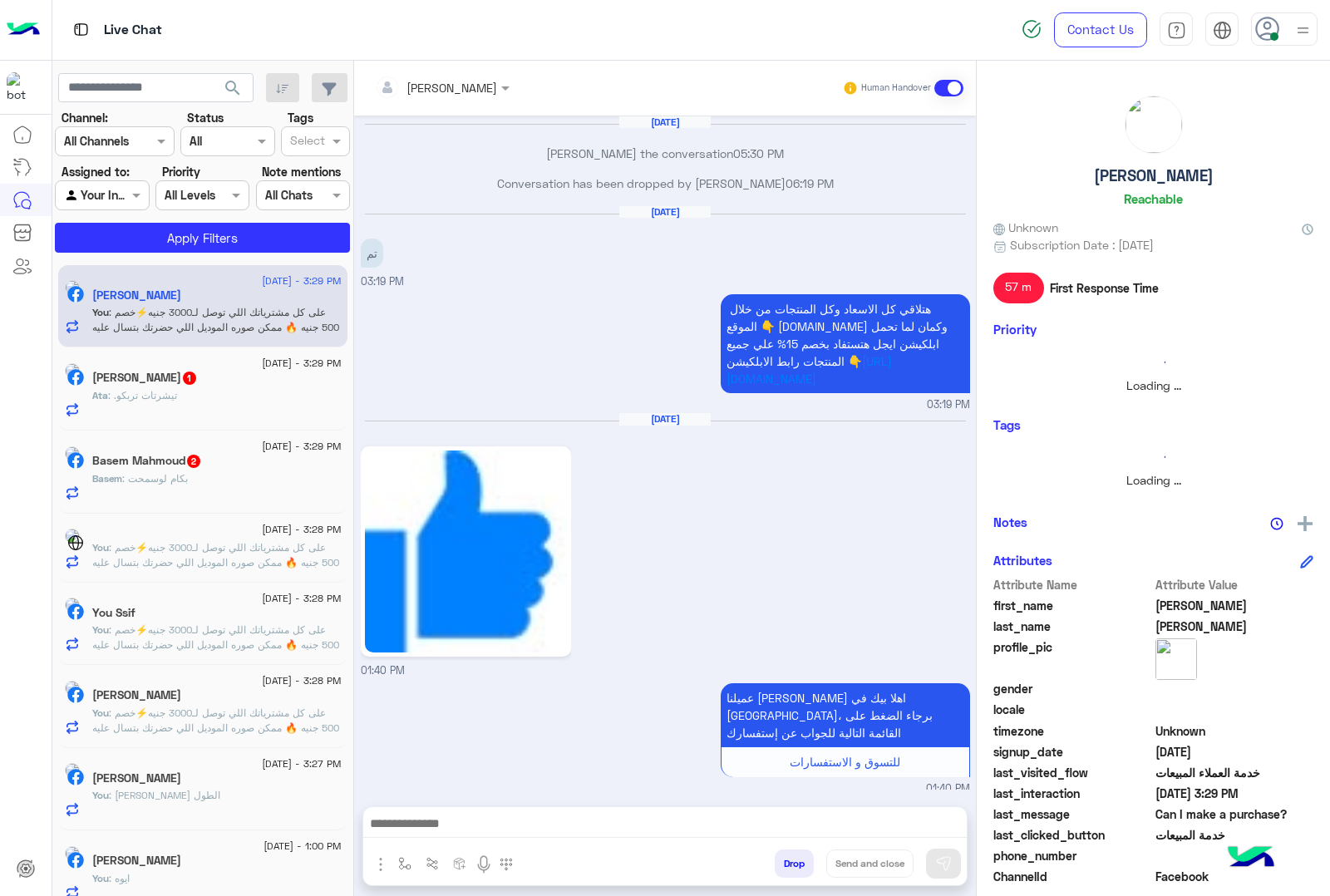
click at [798, 864] on button "Drop" at bounding box center [795, 863] width 39 height 28
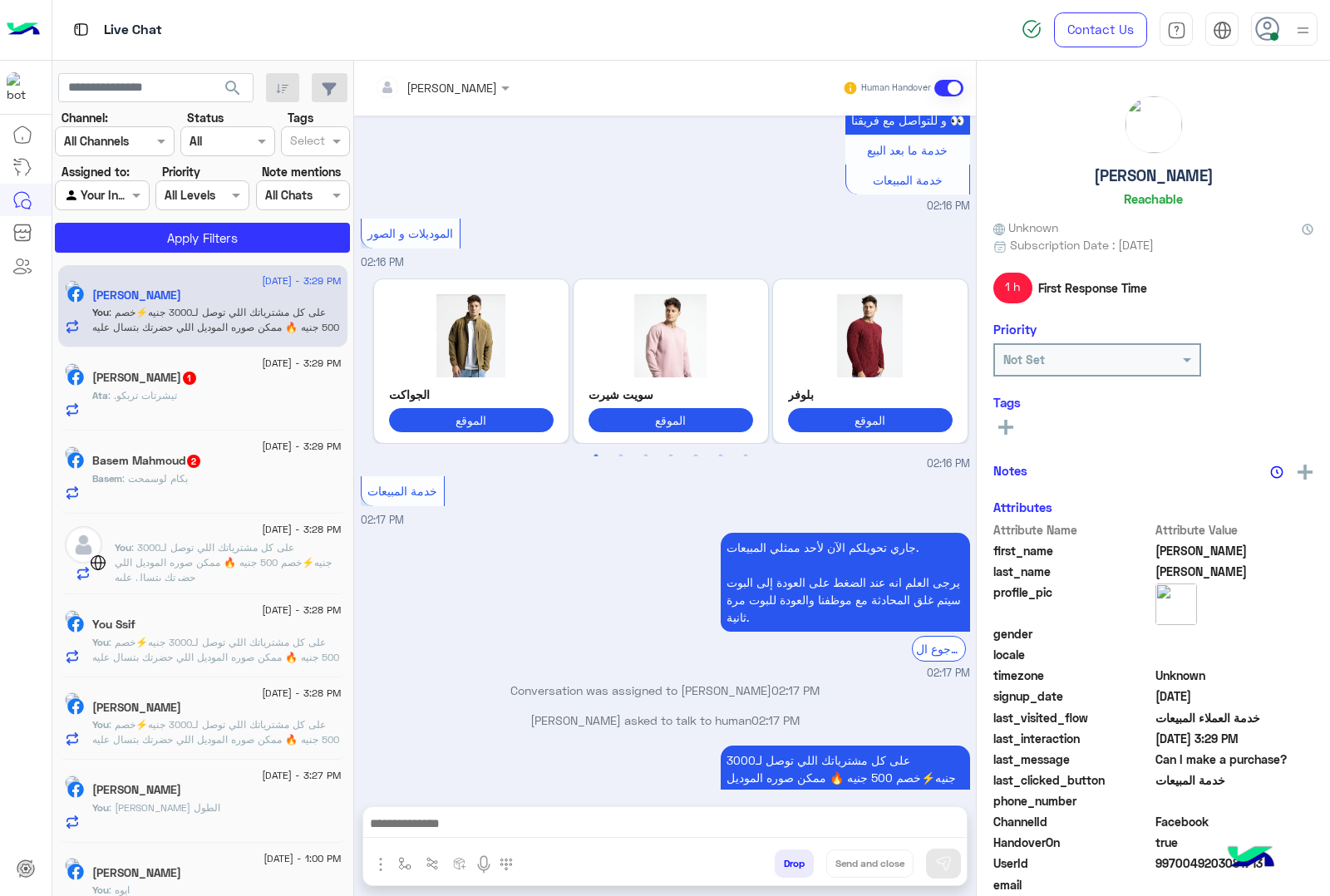
click at [798, 864] on button "Drop" at bounding box center [795, 863] width 39 height 28
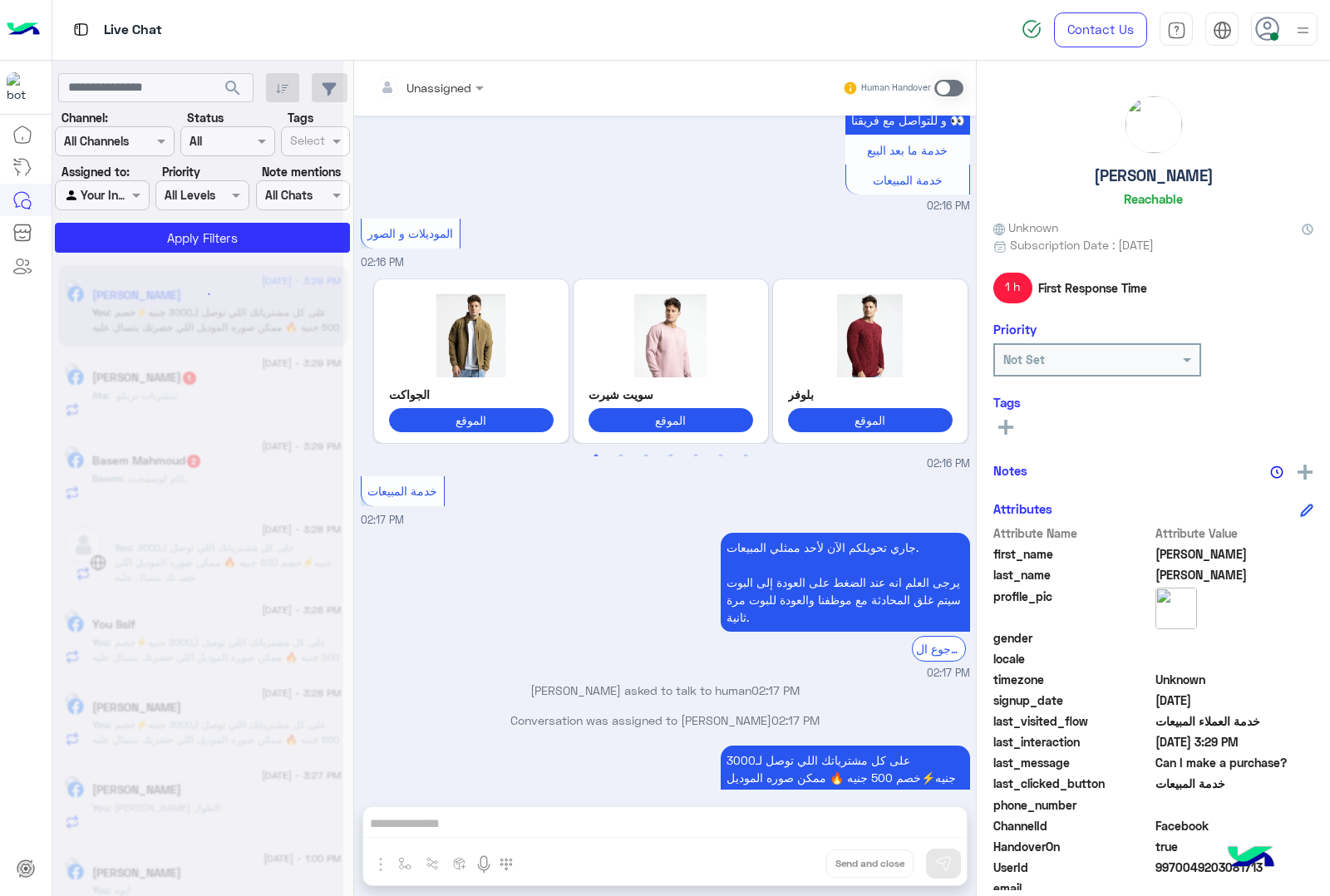
click at [798, 864] on div "Unassigned Human Handover [DATE] للتسوق و الاستفسارات 05:37 PM برجاء اختيار الم…" at bounding box center [665, 481] width 622 height 842
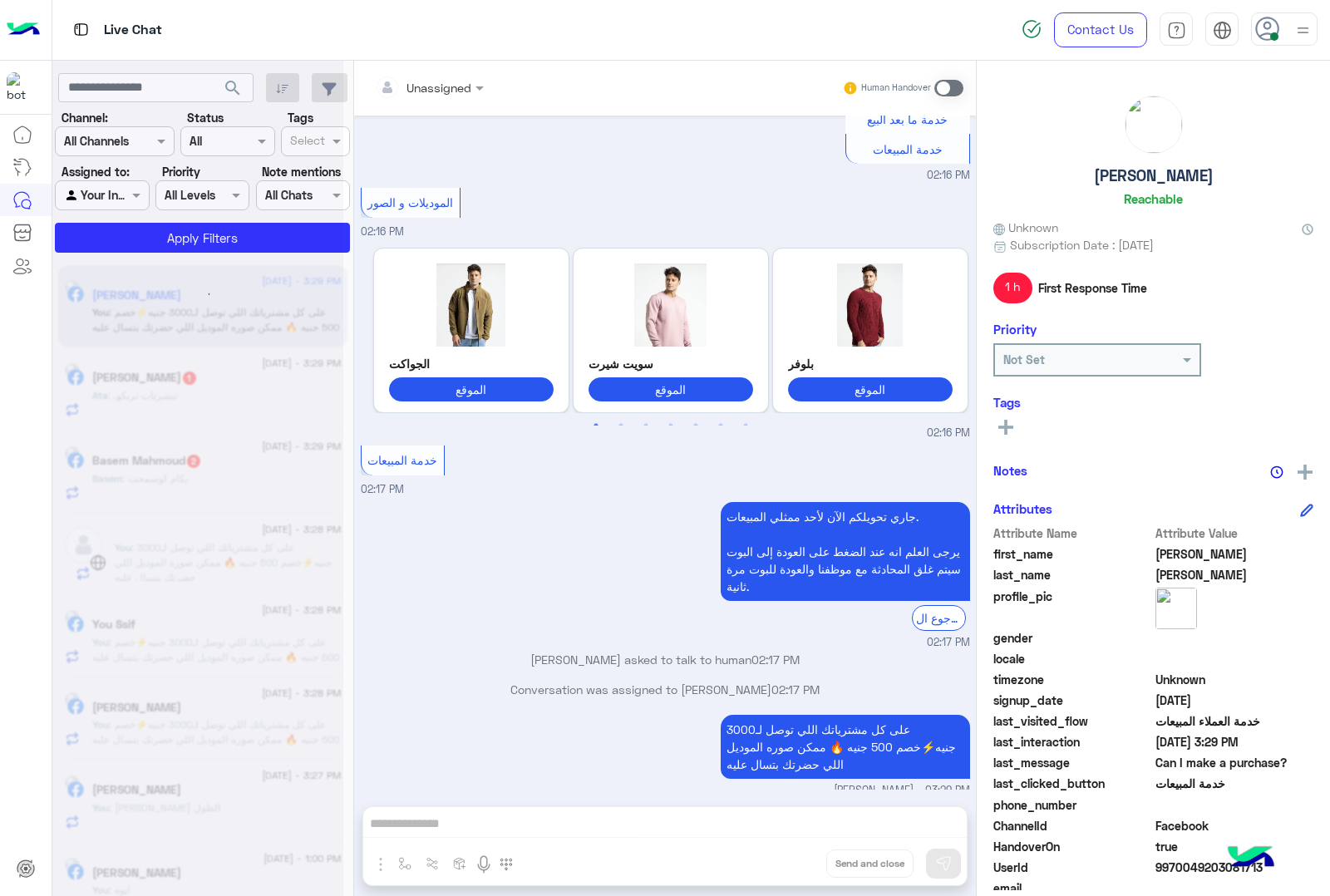
click at [798, 864] on div "Unassigned Human Handover [DATE] للتسوق و الاستفسارات 05:37 PM برجاء اختيار الم…" at bounding box center [665, 481] width 622 height 842
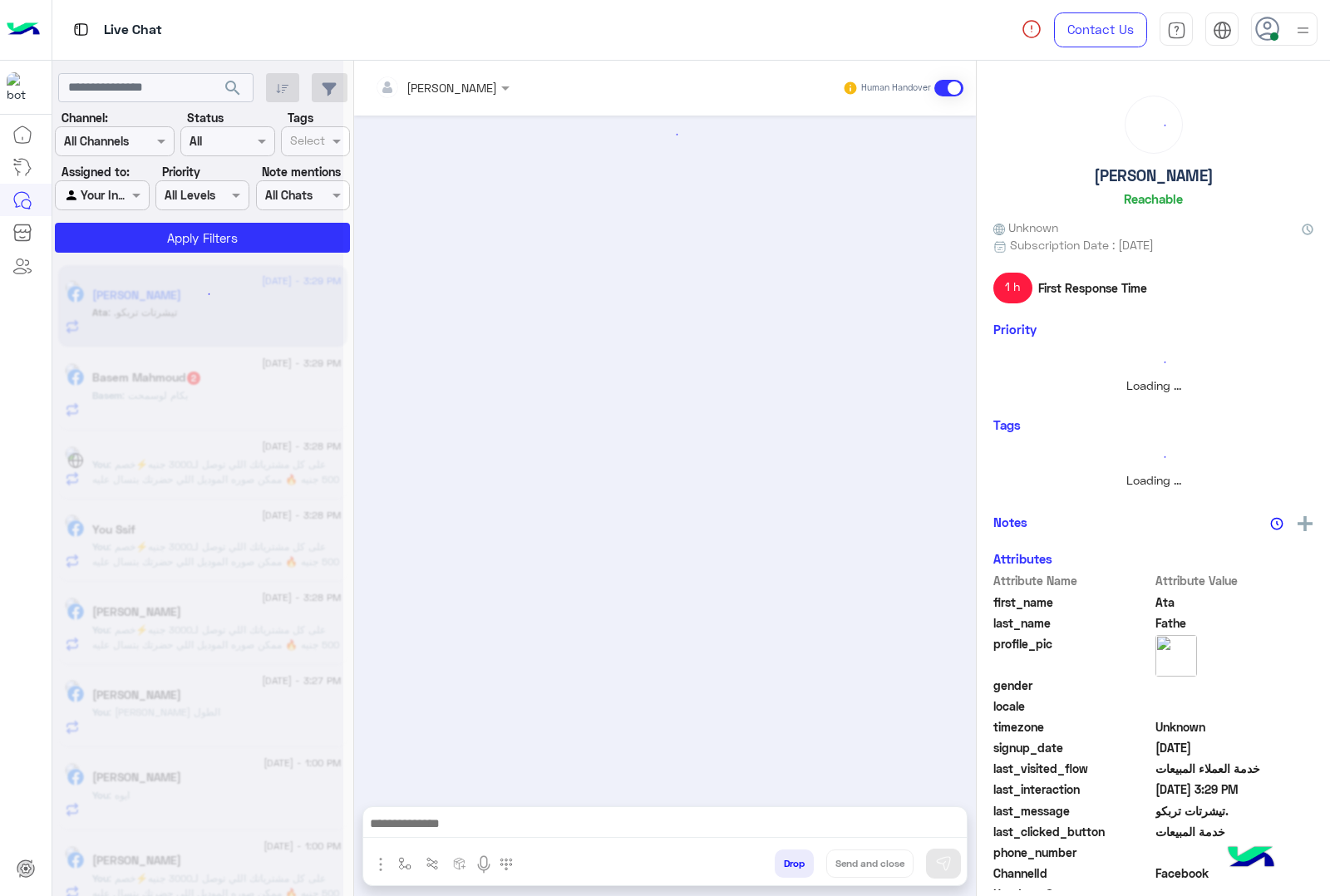
click at [798, 864] on div "[PERSON_NAME] Human Handover Drop Send and close" at bounding box center [665, 481] width 622 height 842
click at [798, 864] on button "Drop" at bounding box center [795, 863] width 39 height 28
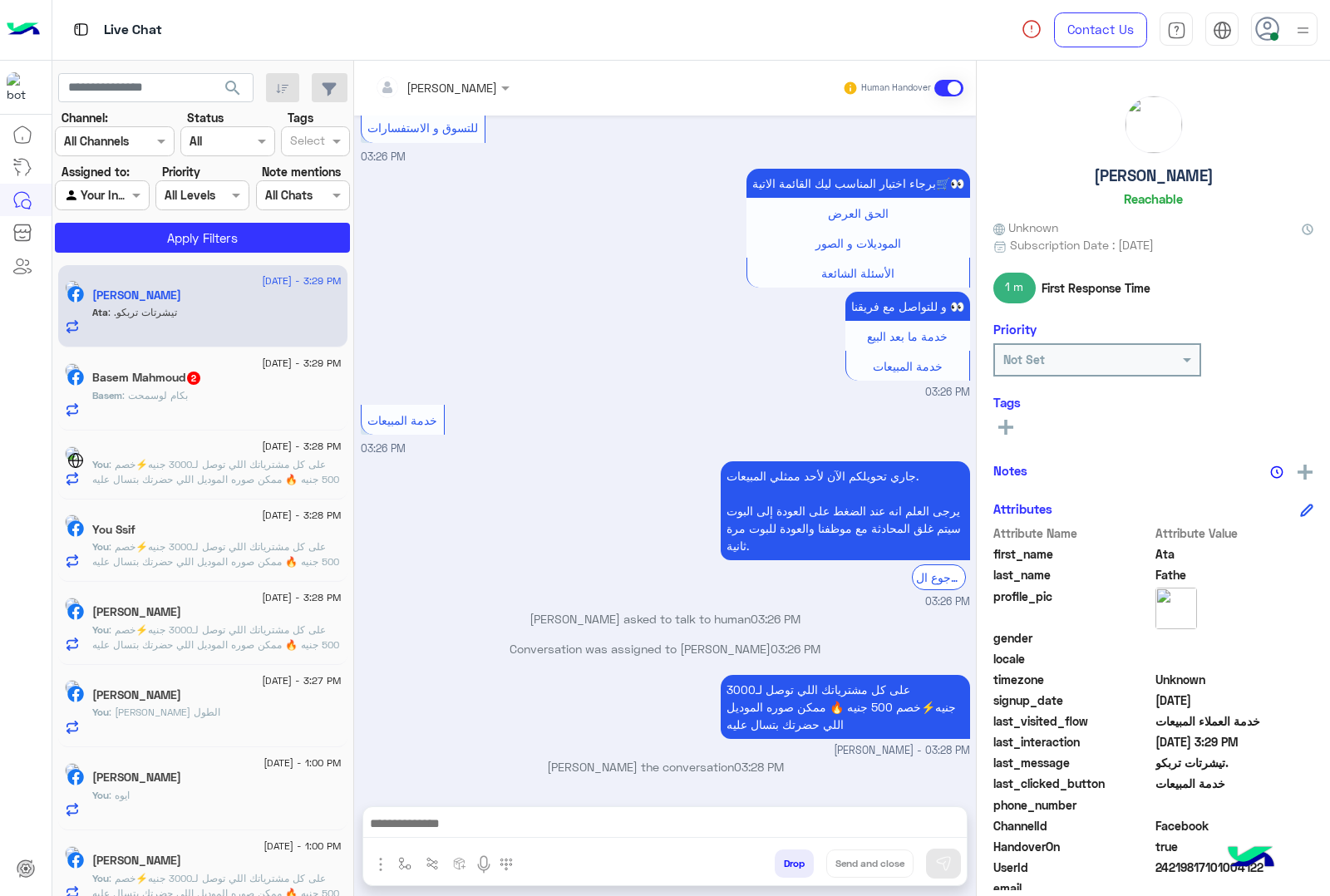
click at [798, 864] on button "Drop" at bounding box center [795, 863] width 39 height 28
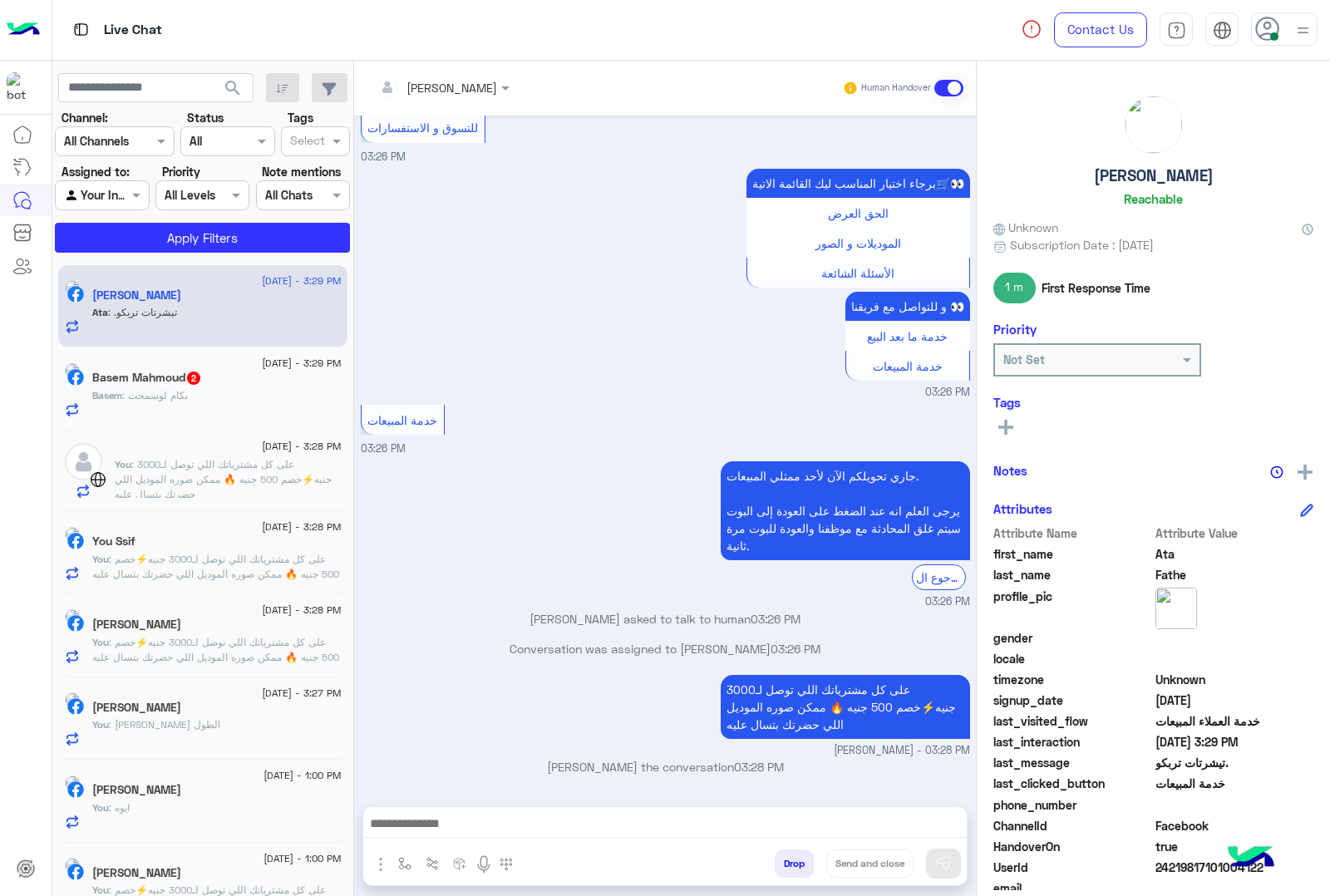
click at [798, 864] on div "[PERSON_NAME] Human Handover [DATE] انواع الفروع اية 05:49 PM عميلنا العزيز Ata…" at bounding box center [665, 481] width 622 height 842
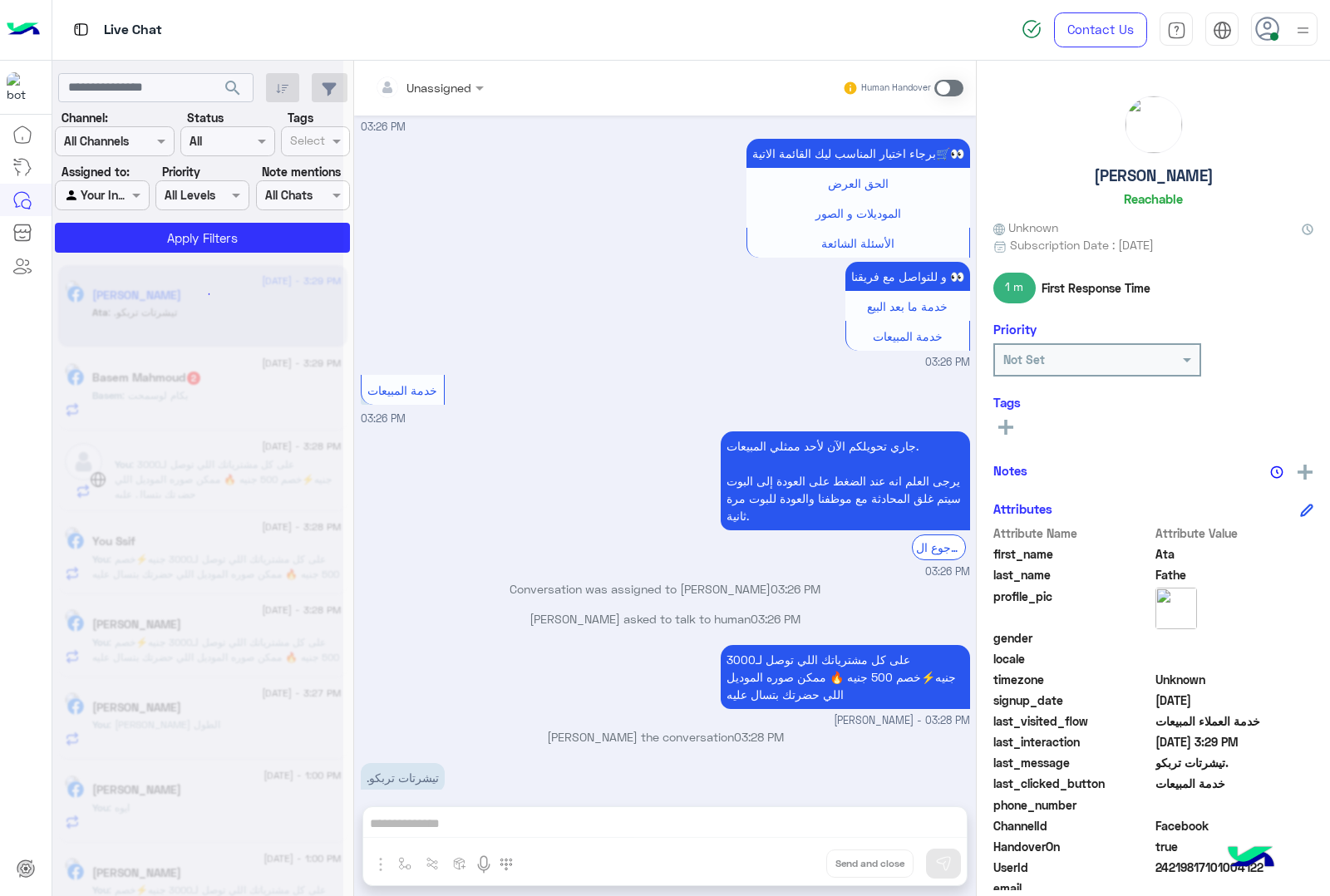
click at [798, 864] on div "Unassigned Human Handover [DATE] انواع الفروع اية 05:49 PM عميلنا العزيز Ata اه…" at bounding box center [665, 481] width 622 height 842
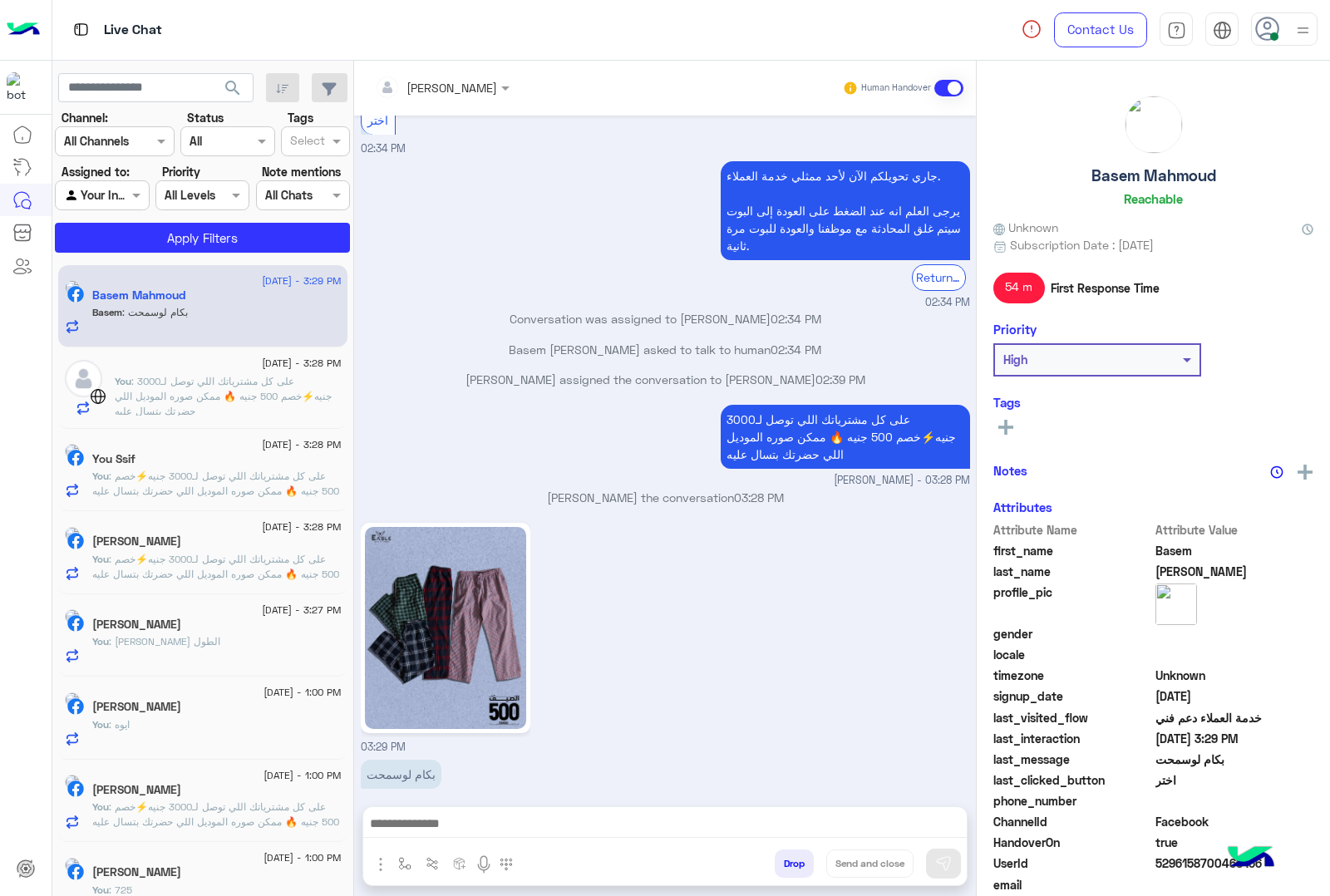
click at [798, 864] on button "Drop" at bounding box center [795, 863] width 39 height 28
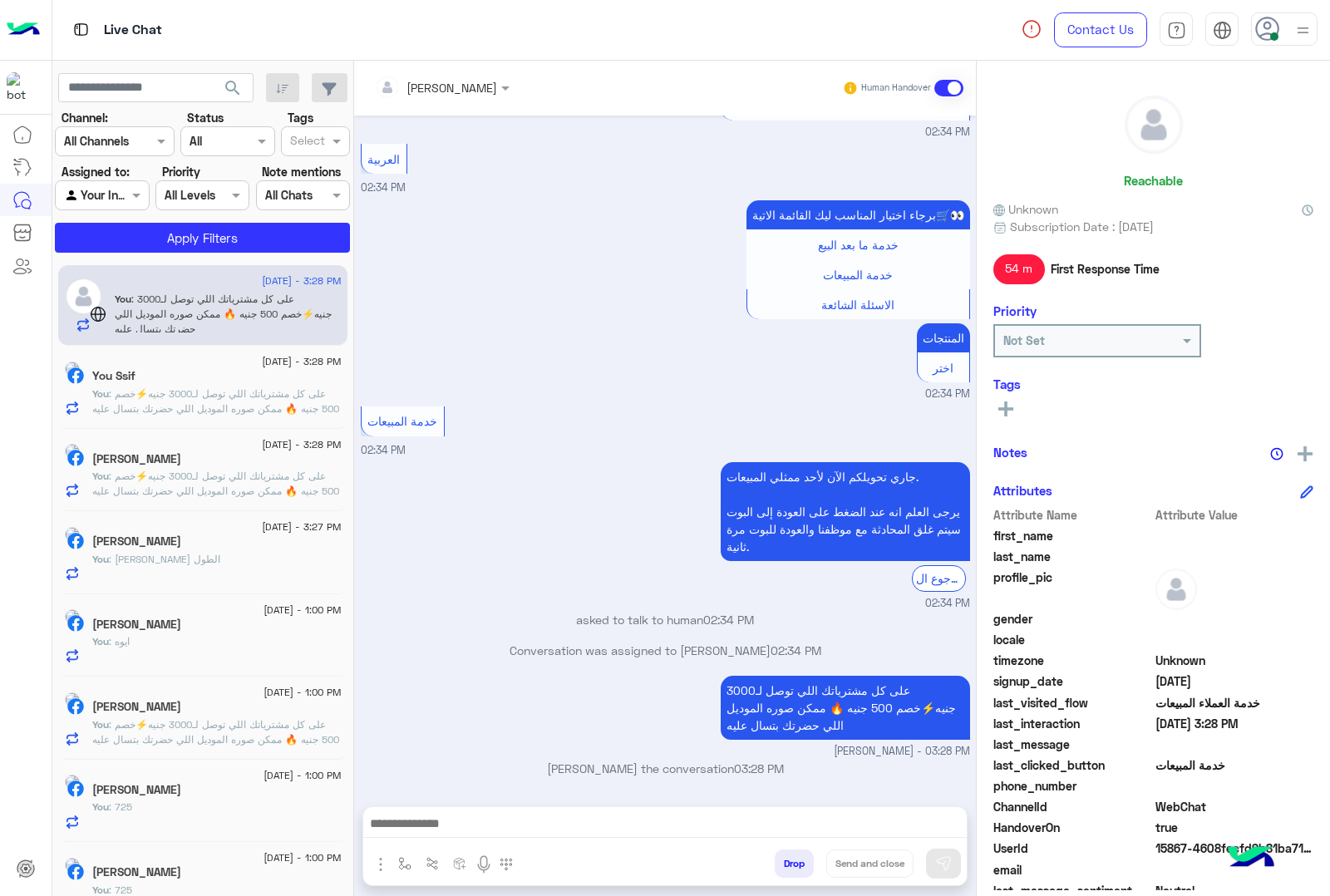
click at [798, 864] on button "Drop" at bounding box center [795, 863] width 39 height 28
click at [798, 864] on div "[PERSON_NAME] Human Handover [DATE] GetStarted 02:34 PM اهلا بيك عميلنا العزيز …" at bounding box center [665, 481] width 622 height 842
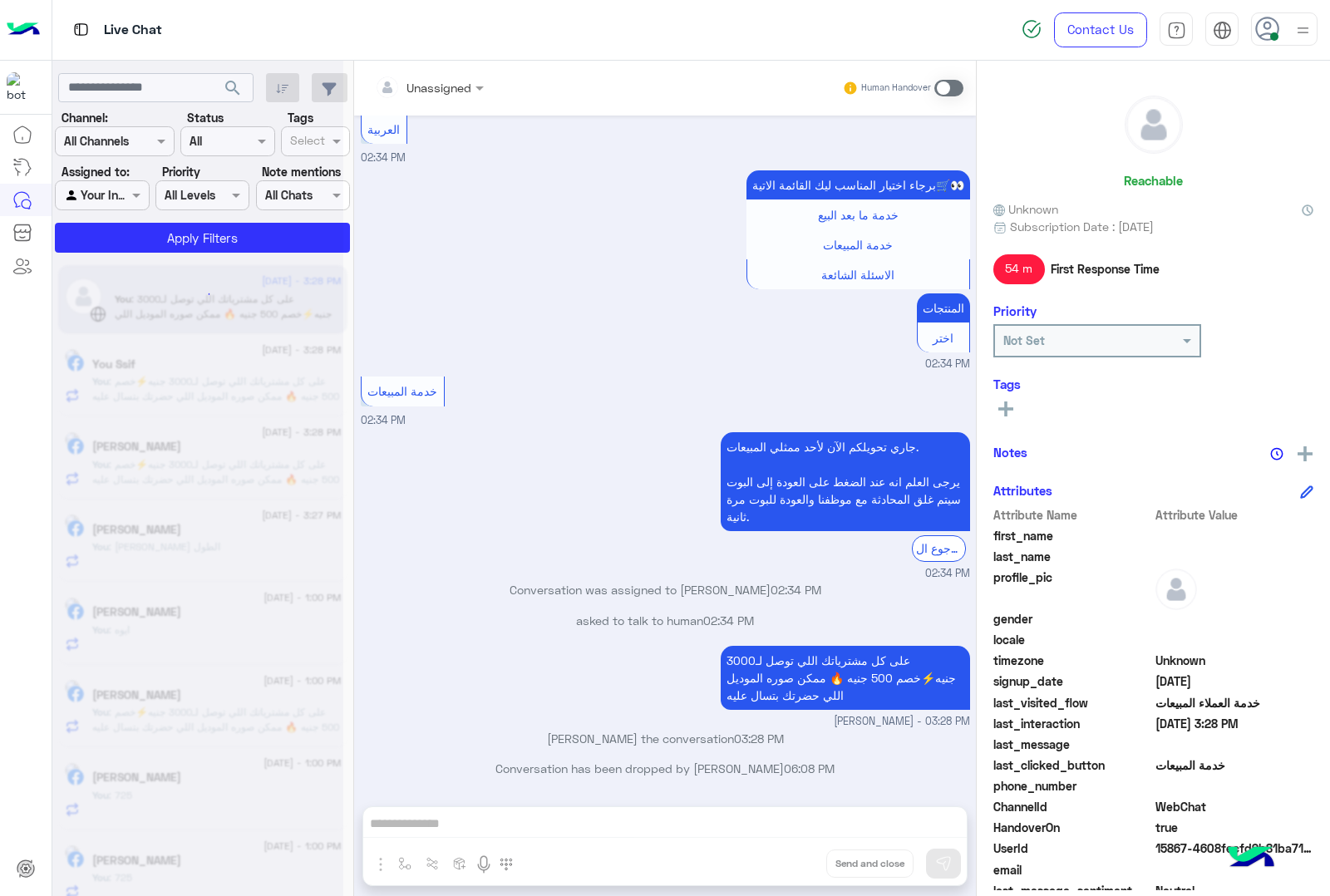
click at [798, 864] on div "Unassigned Human Handover [DATE] GetStarted 02:34 PM اهلا بيك عميلنا العزيز فى …" at bounding box center [665, 481] width 622 height 842
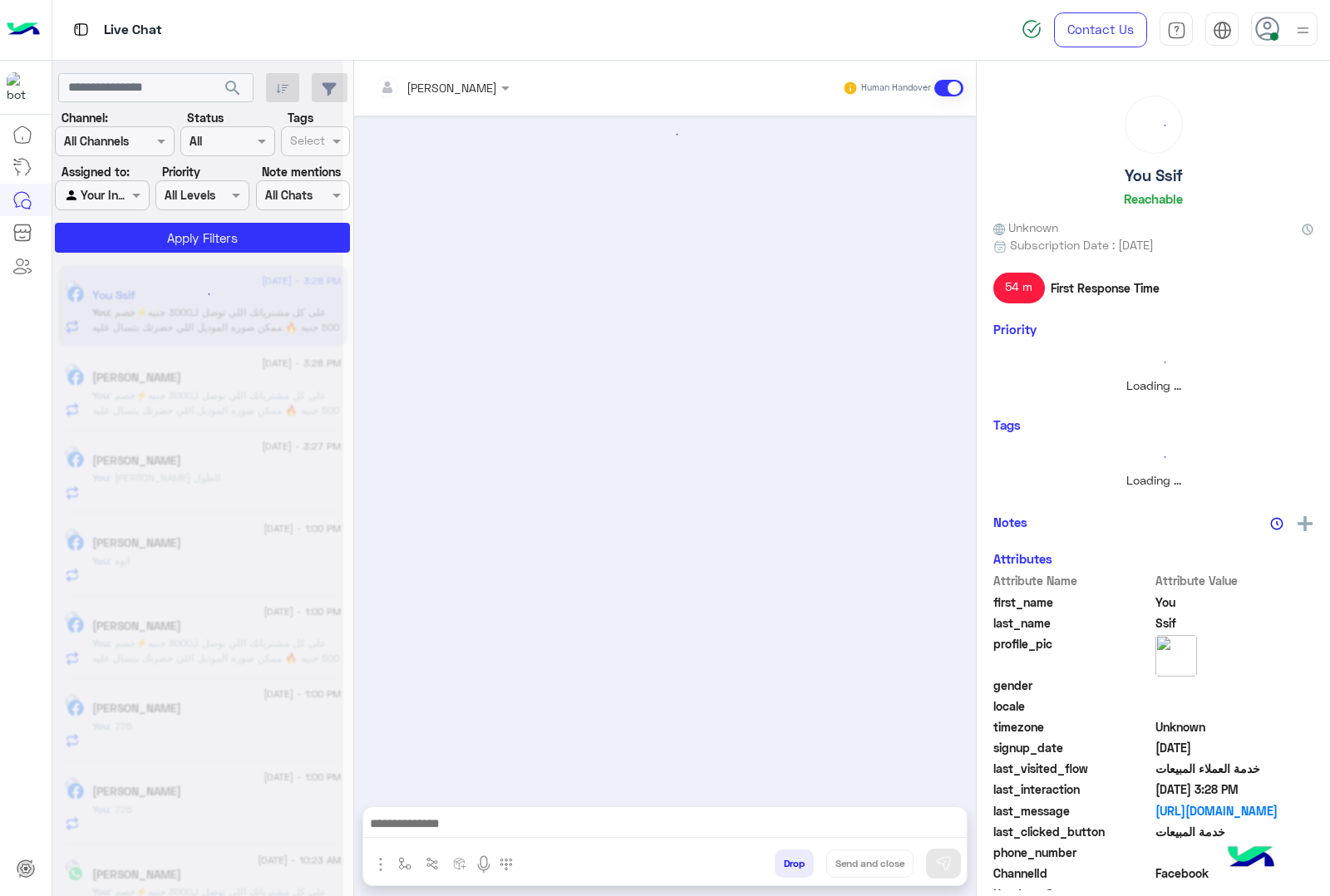
click at [798, 864] on button "Drop" at bounding box center [795, 863] width 39 height 28
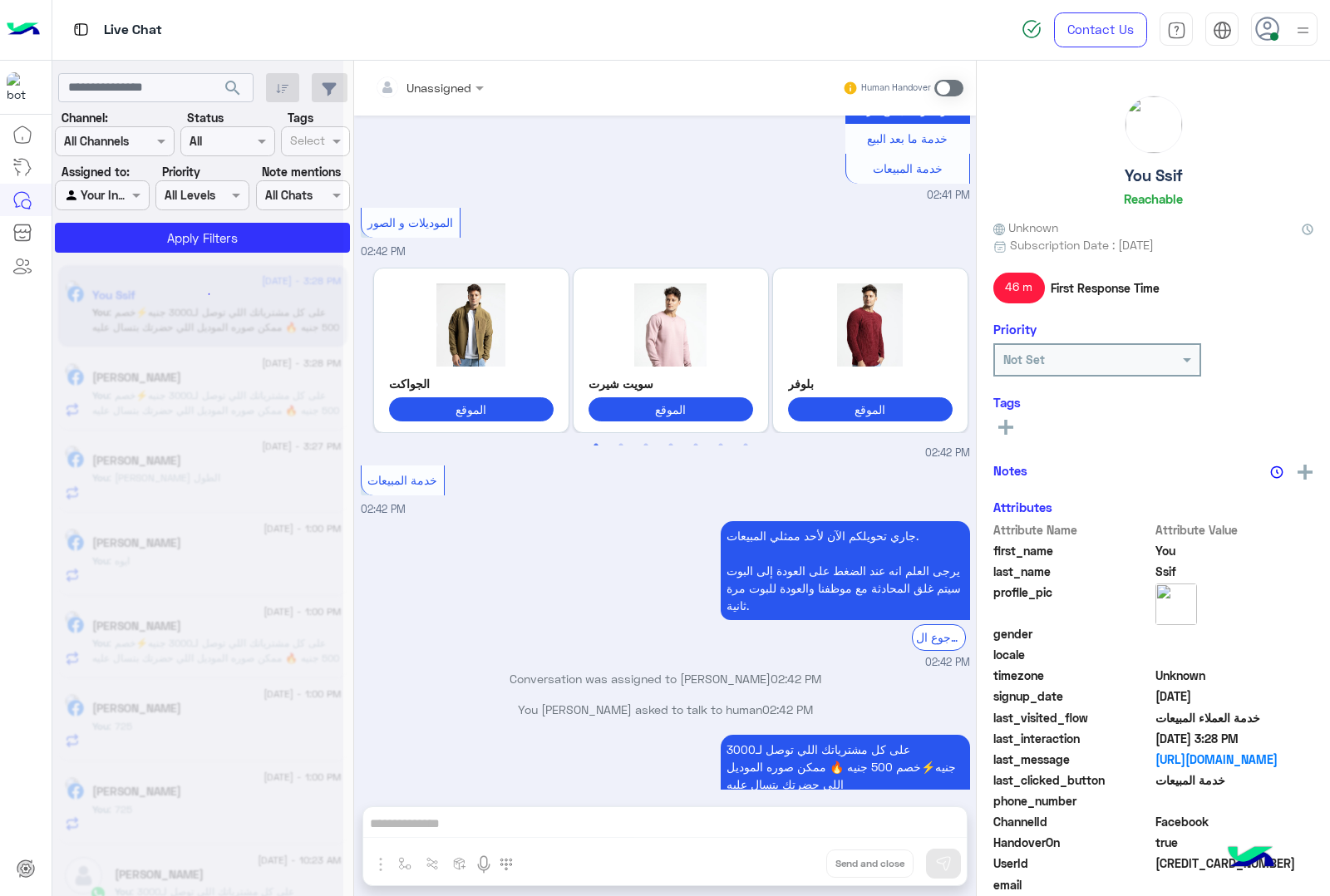
click at [798, 864] on div "Unassigned Human Handover [DATE] الموقع 12:16 AM الموقع 12:16 AM الموقع 12:16 A…" at bounding box center [665, 481] width 622 height 842
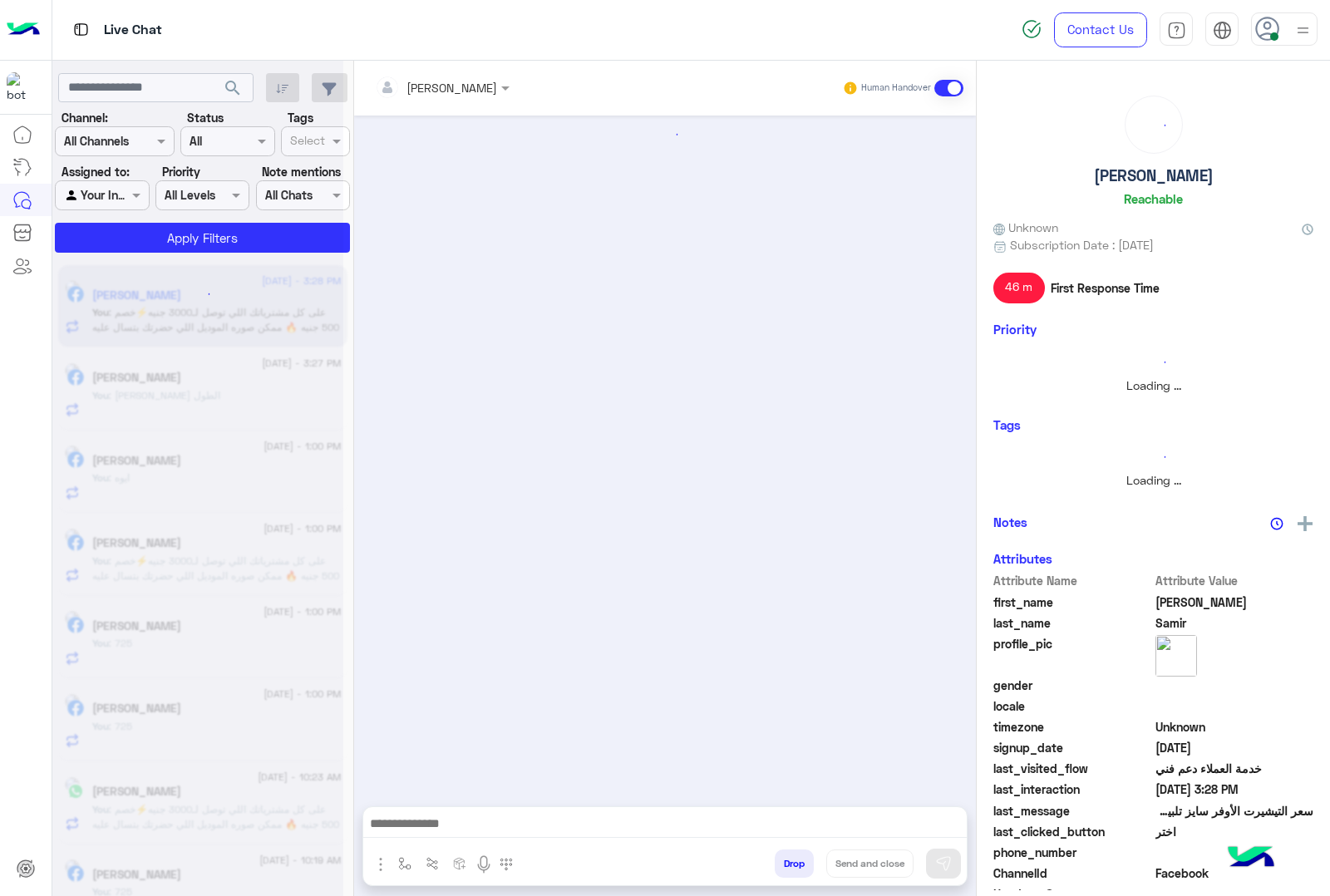
click at [798, 864] on button "Drop" at bounding box center [795, 863] width 39 height 28
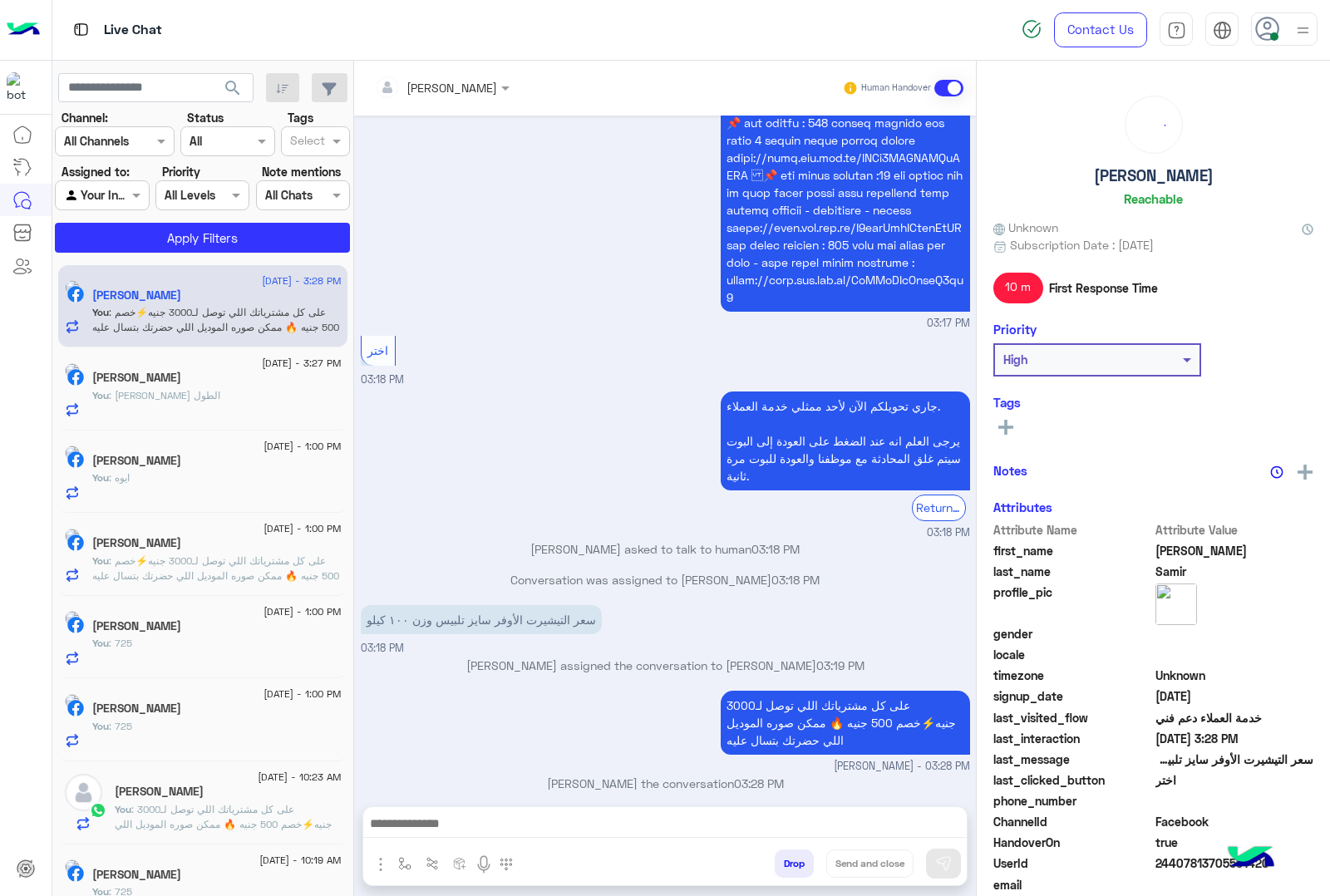
click at [798, 864] on div "[PERSON_NAME] Human Handover [DATE] الموقع 02:34 AM الموقع 02:34 AM الموقع 02:3…" at bounding box center [665, 481] width 622 height 842
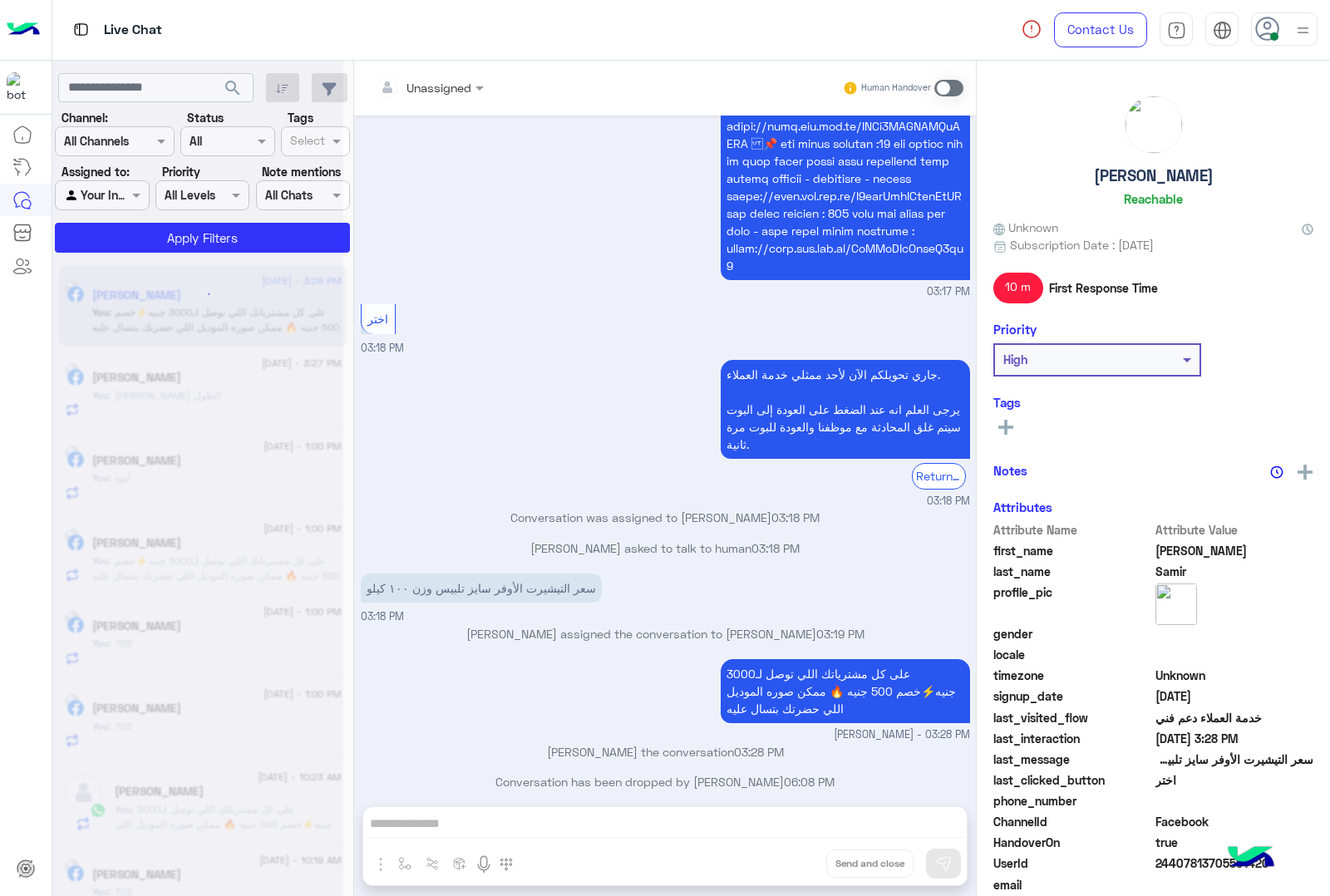
click at [798, 864] on div "Unassigned Human Handover [DATE] الموقع 02:34 AM الموقع 02:34 AM الموقع 02:34 A…" at bounding box center [665, 481] width 622 height 842
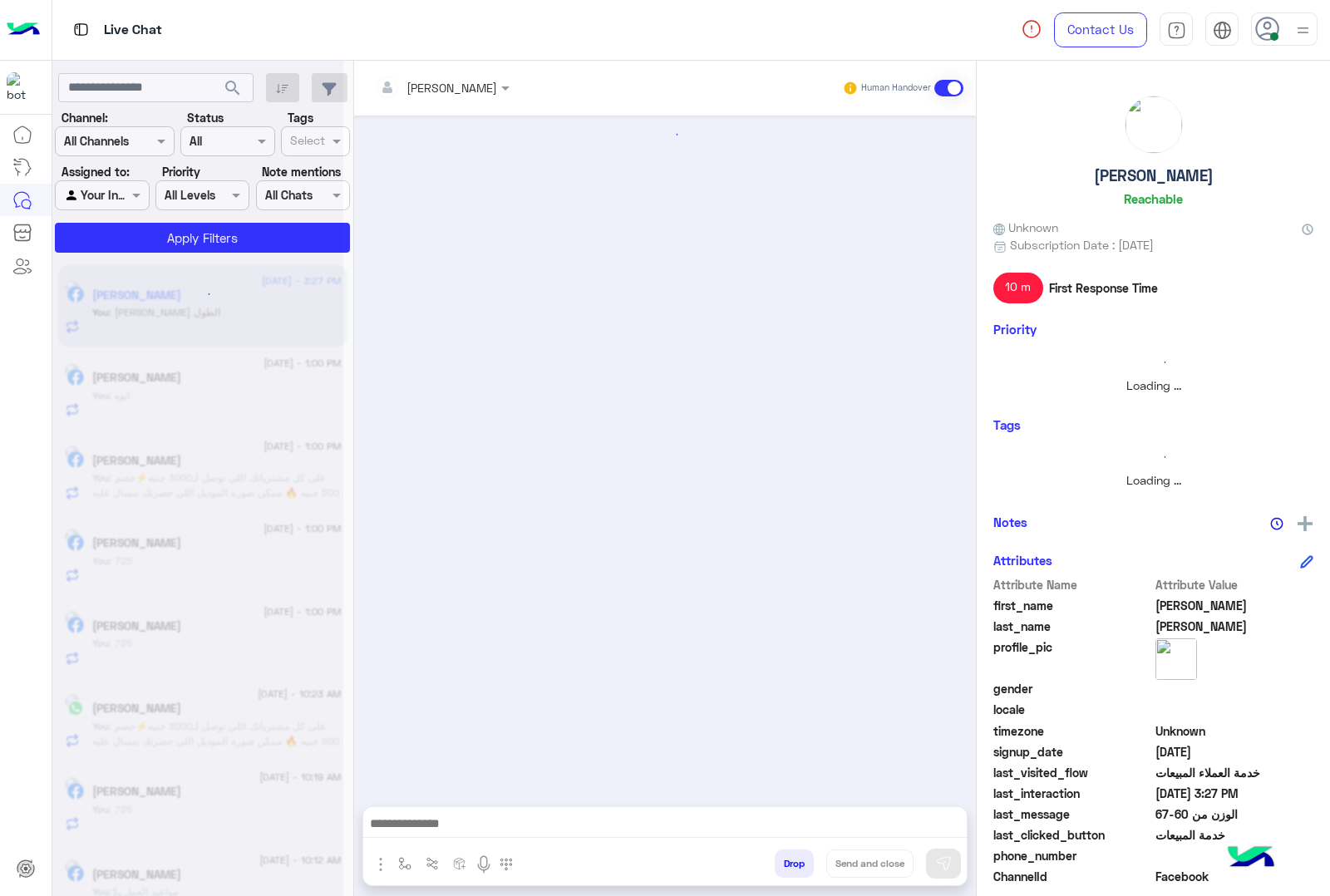
click at [798, 864] on button "Drop" at bounding box center [795, 863] width 39 height 28
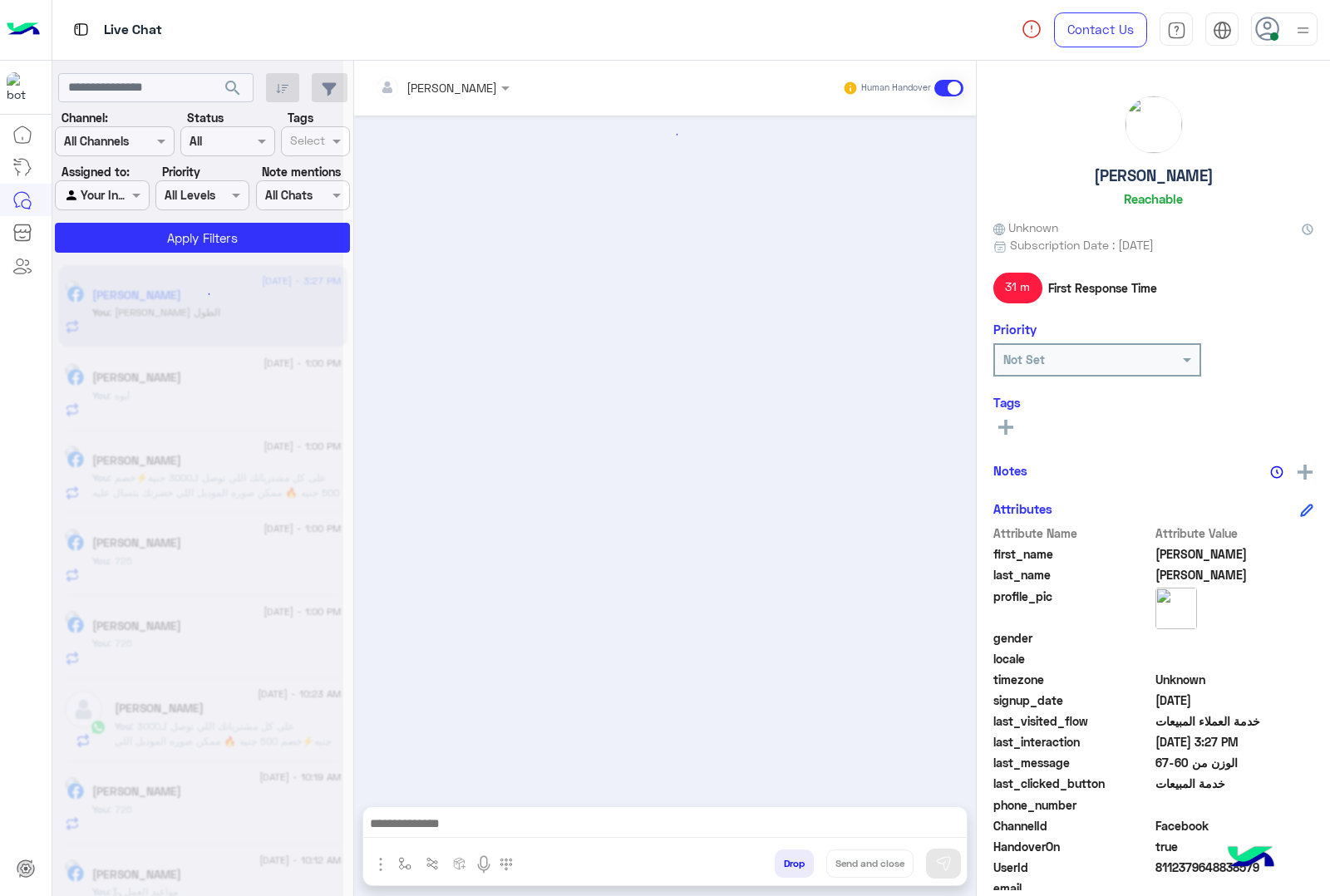
click at [798, 864] on button "Drop" at bounding box center [795, 863] width 39 height 28
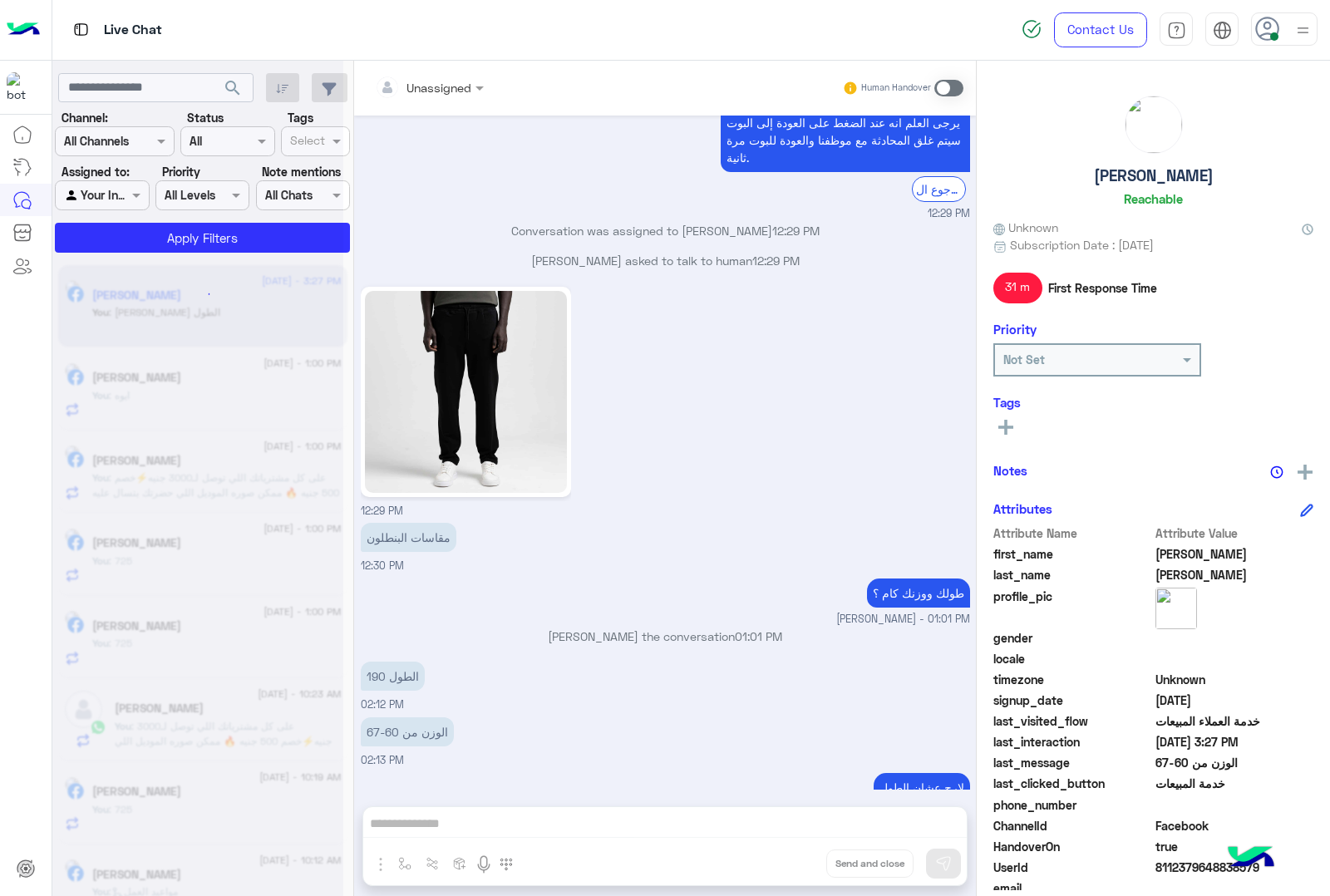
click at [798, 864] on div "Unassigned Human Handover [DATE] متاح شحن لجميع المحافظات اختر المحافظه من هنا …" at bounding box center [665, 481] width 622 height 842
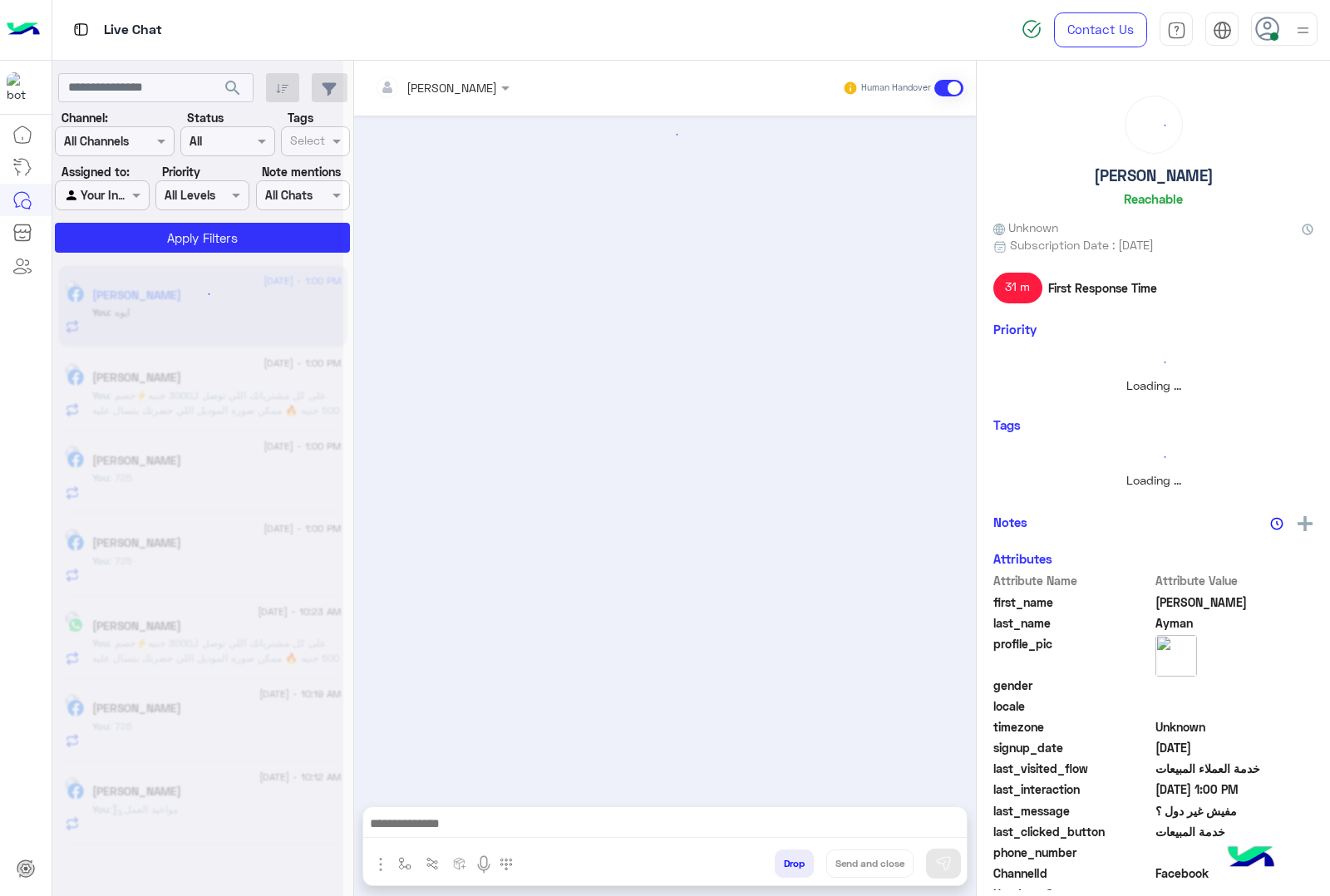
click at [798, 864] on button "Drop" at bounding box center [795, 863] width 39 height 28
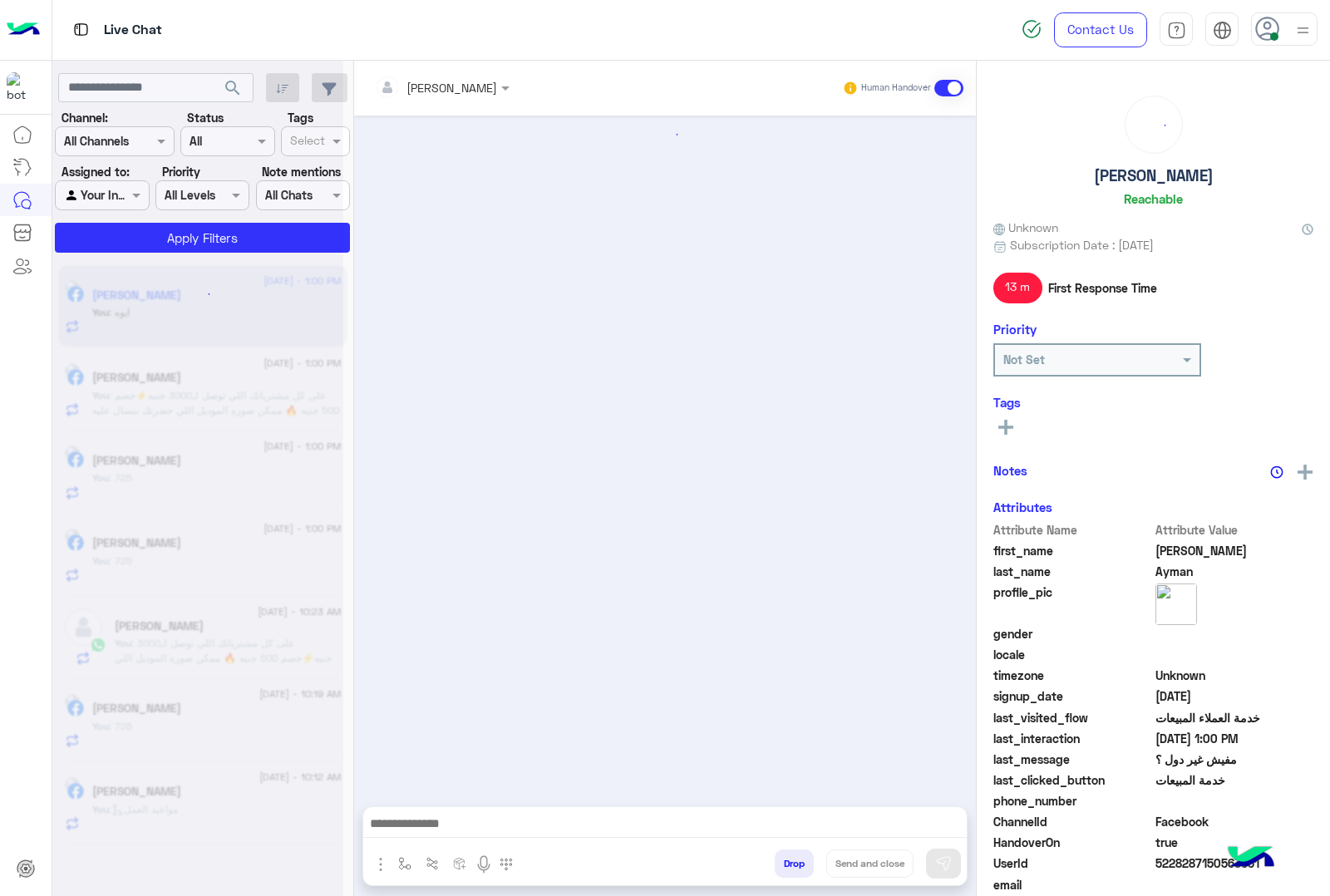
click at [798, 864] on button "Drop" at bounding box center [795, 863] width 39 height 28
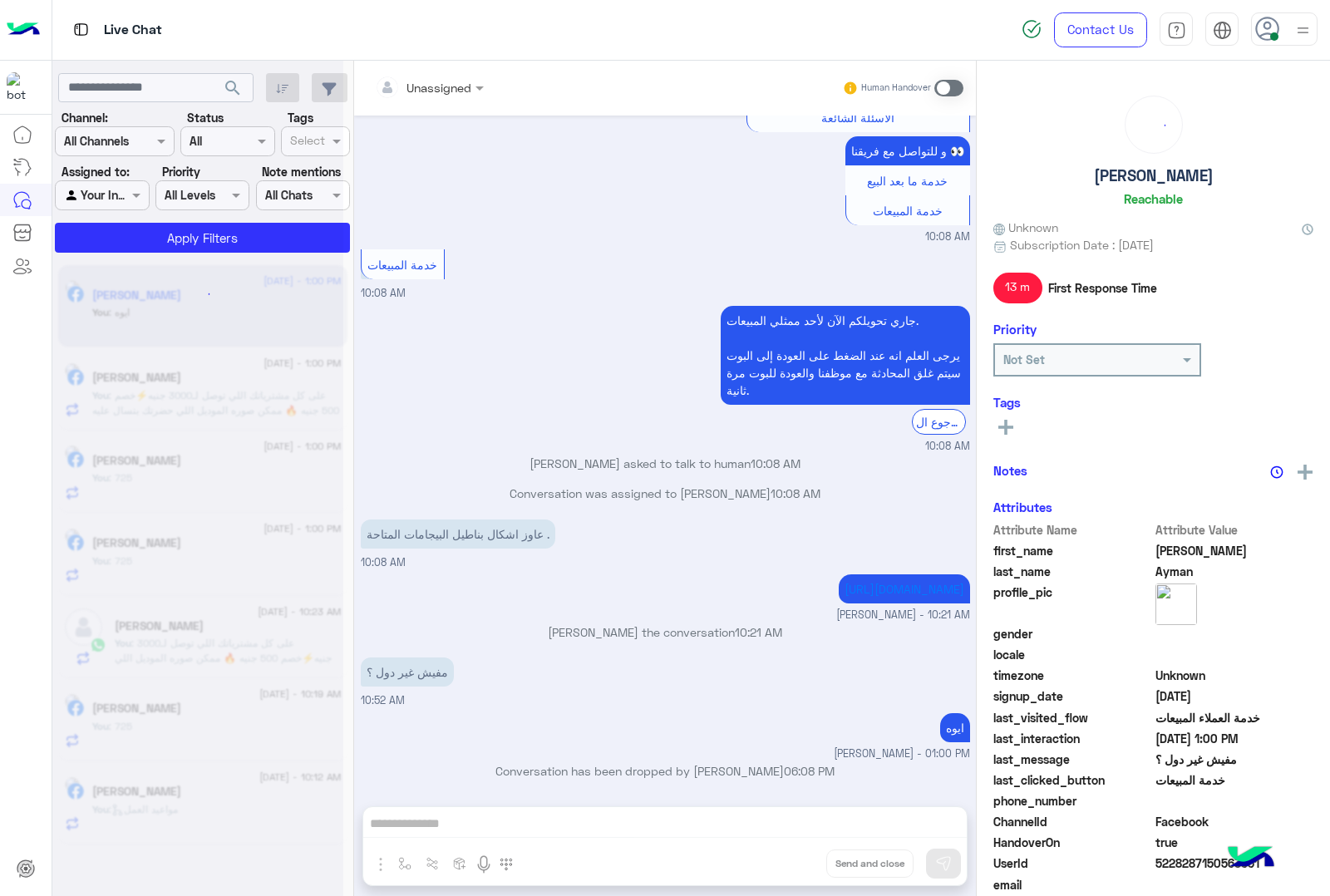
click at [798, 864] on div "Unassigned Human Handover [DATE] تمام [PERSON_NAME] - 12:26 AM خلاص يباشا هنستل…" at bounding box center [665, 481] width 622 height 842
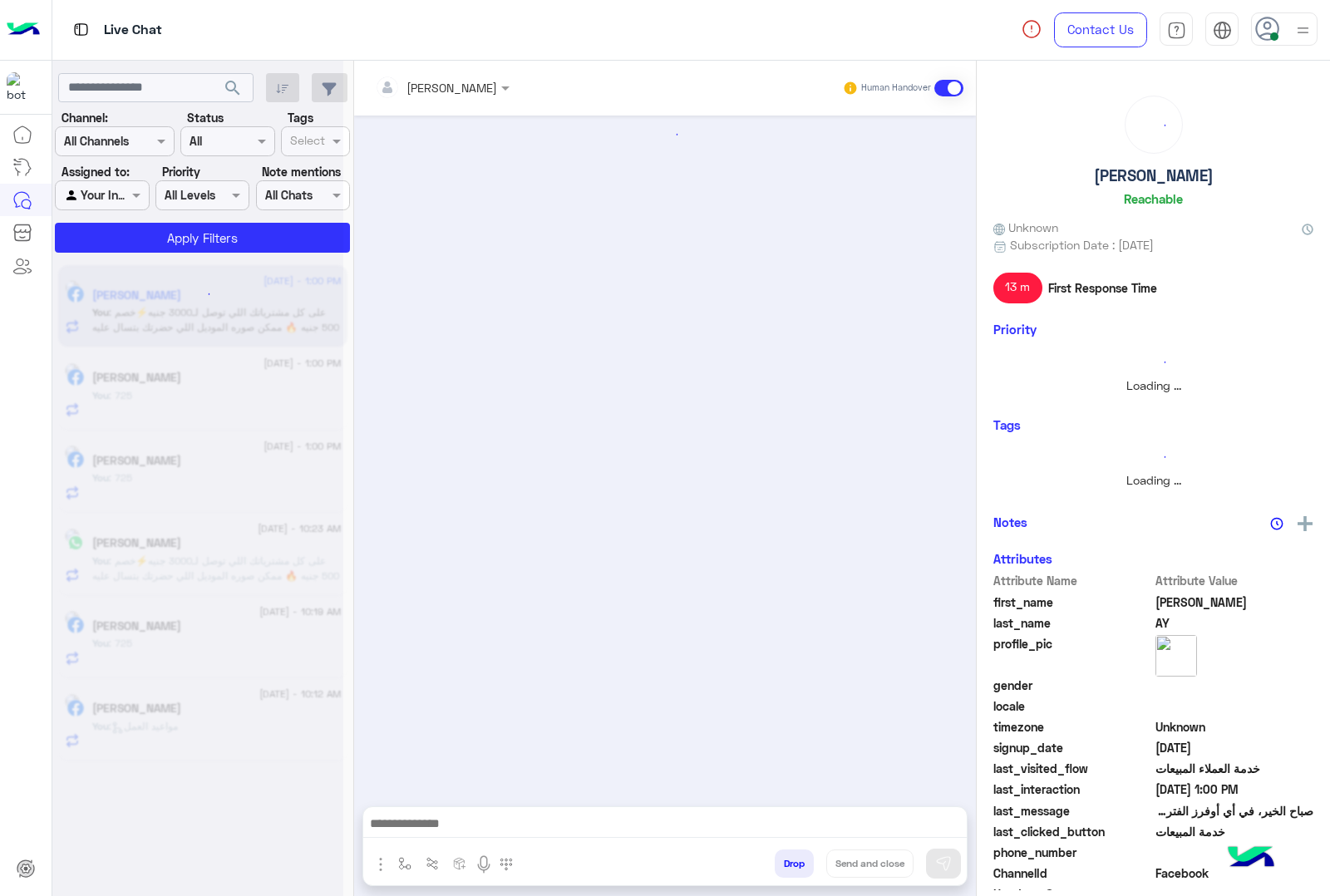
click at [798, 864] on button "Drop" at bounding box center [795, 863] width 39 height 28
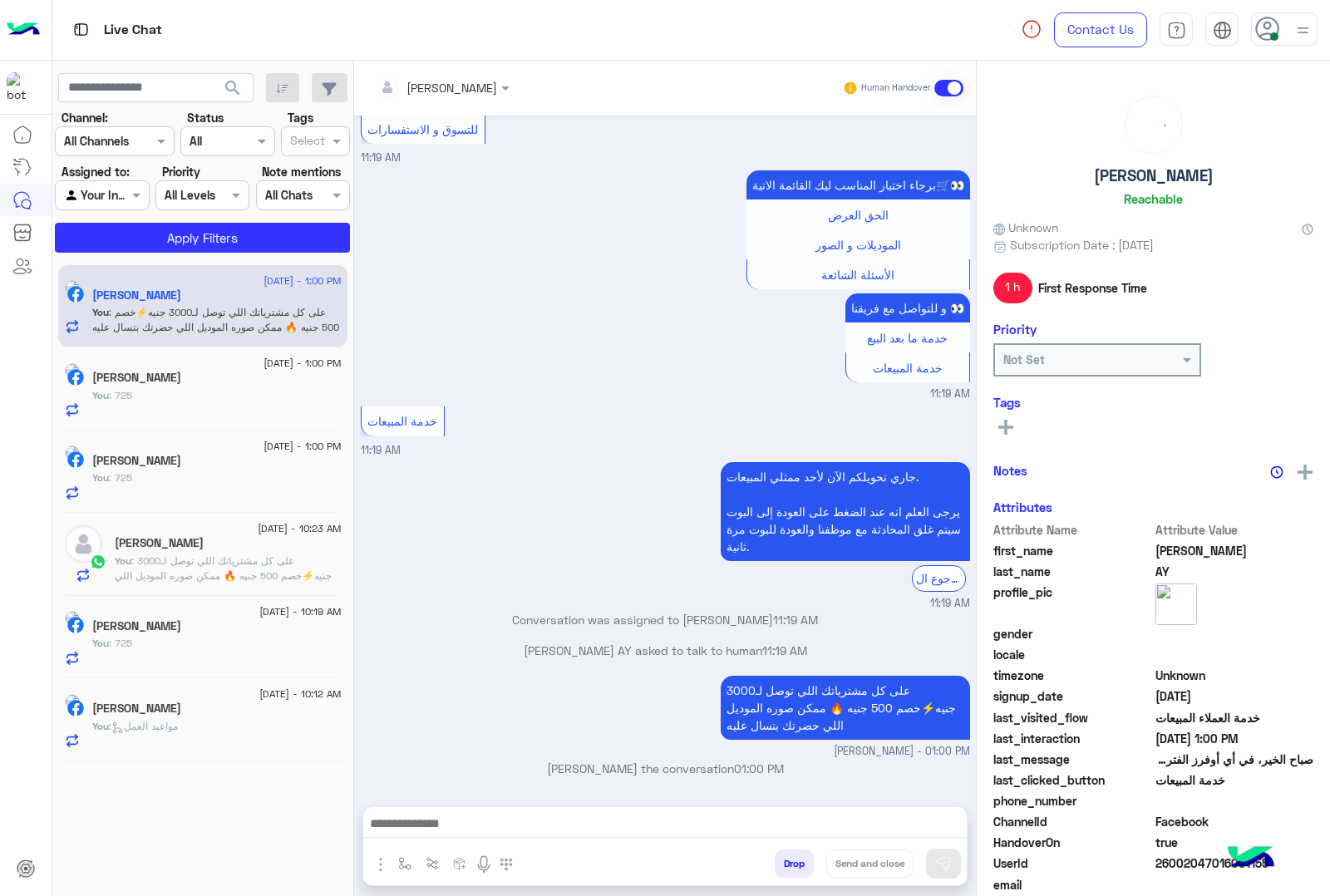
click at [798, 864] on button "Drop" at bounding box center [795, 863] width 39 height 28
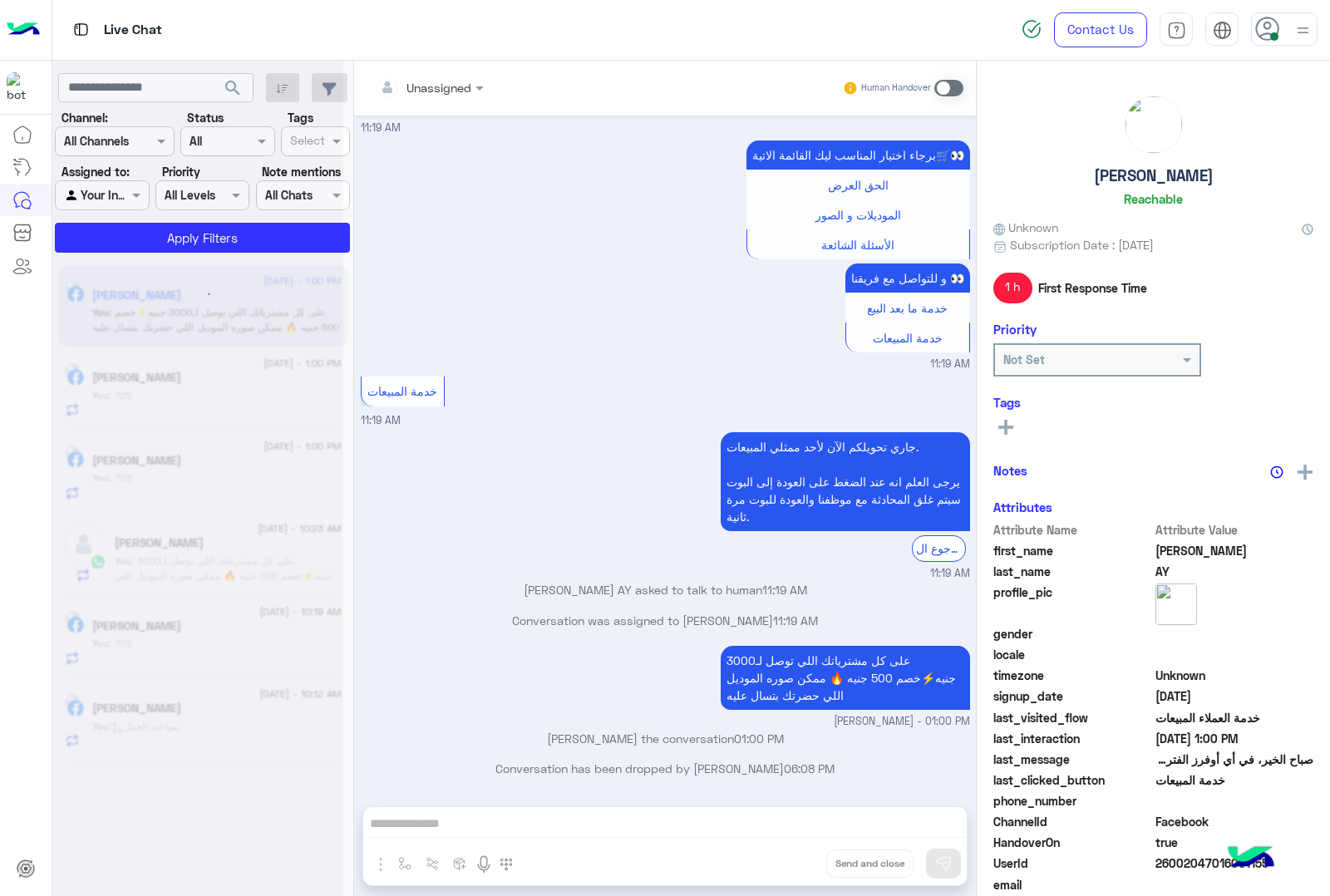
click at [798, 864] on div "Unassigned Human Handover [DATE] صباح الخير، في أي أوفرز الفترة دي على الچينز ؟…" at bounding box center [665, 481] width 622 height 842
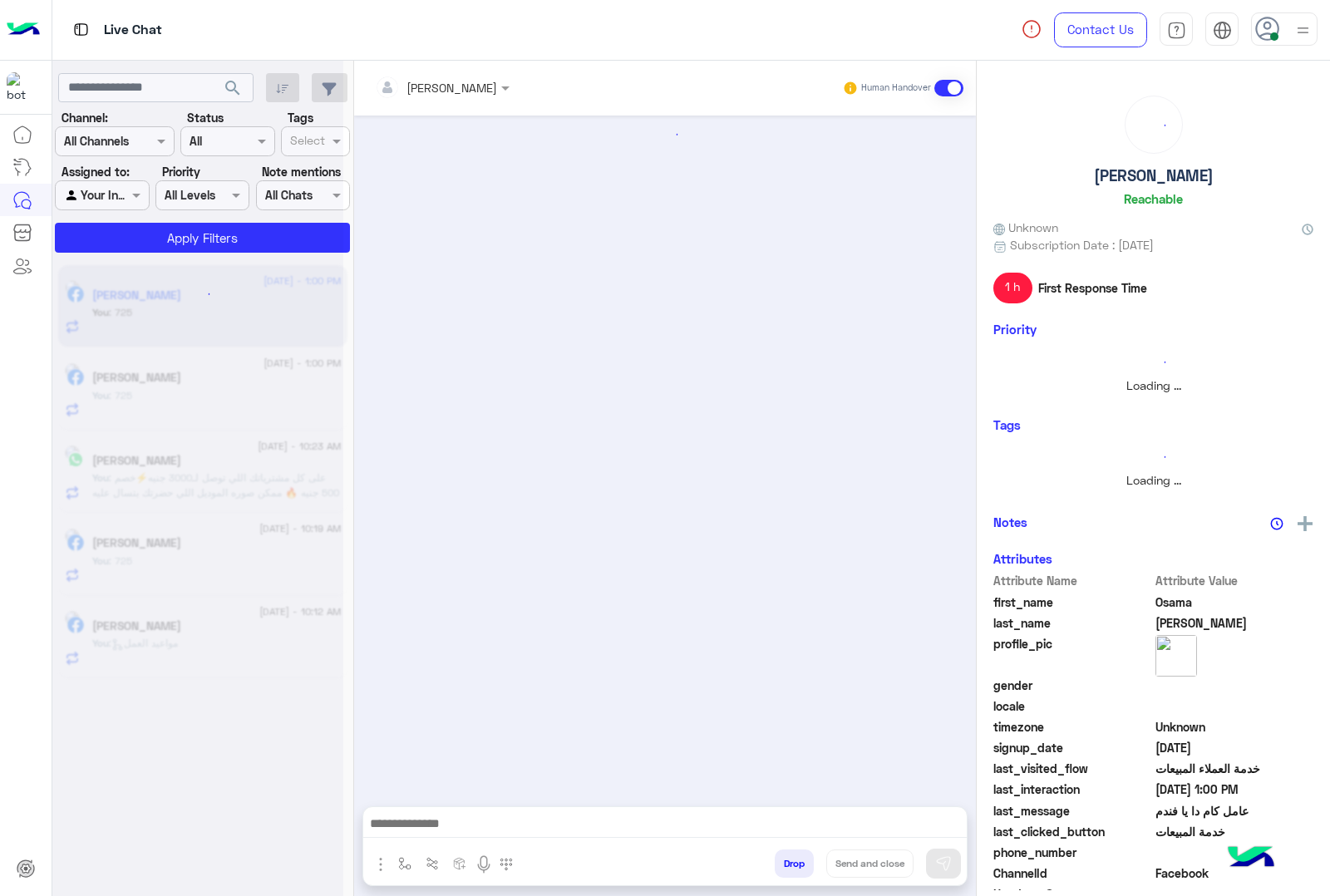
click at [798, 864] on button "Drop" at bounding box center [795, 863] width 39 height 28
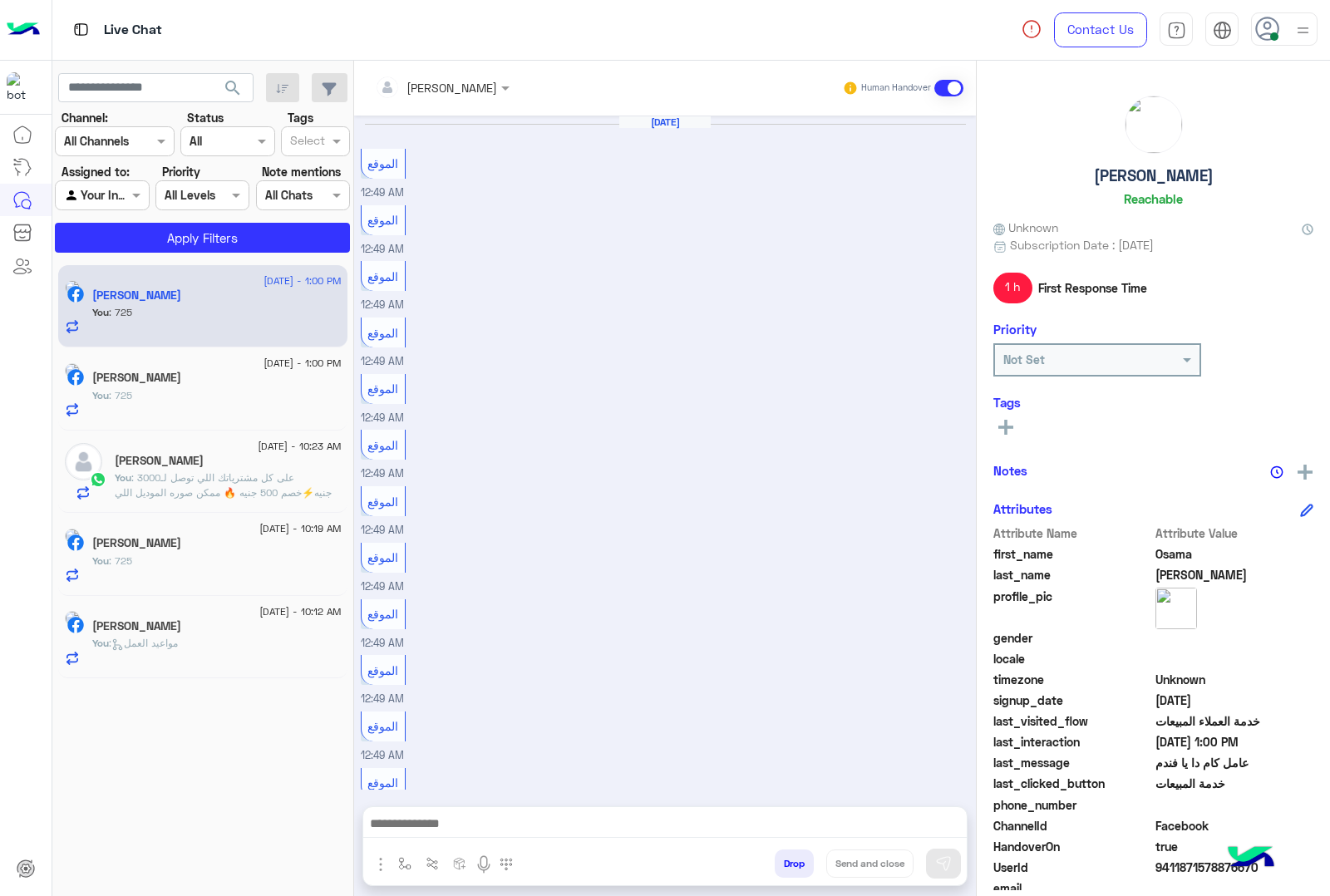
click at [798, 864] on button "Drop" at bounding box center [795, 863] width 39 height 28
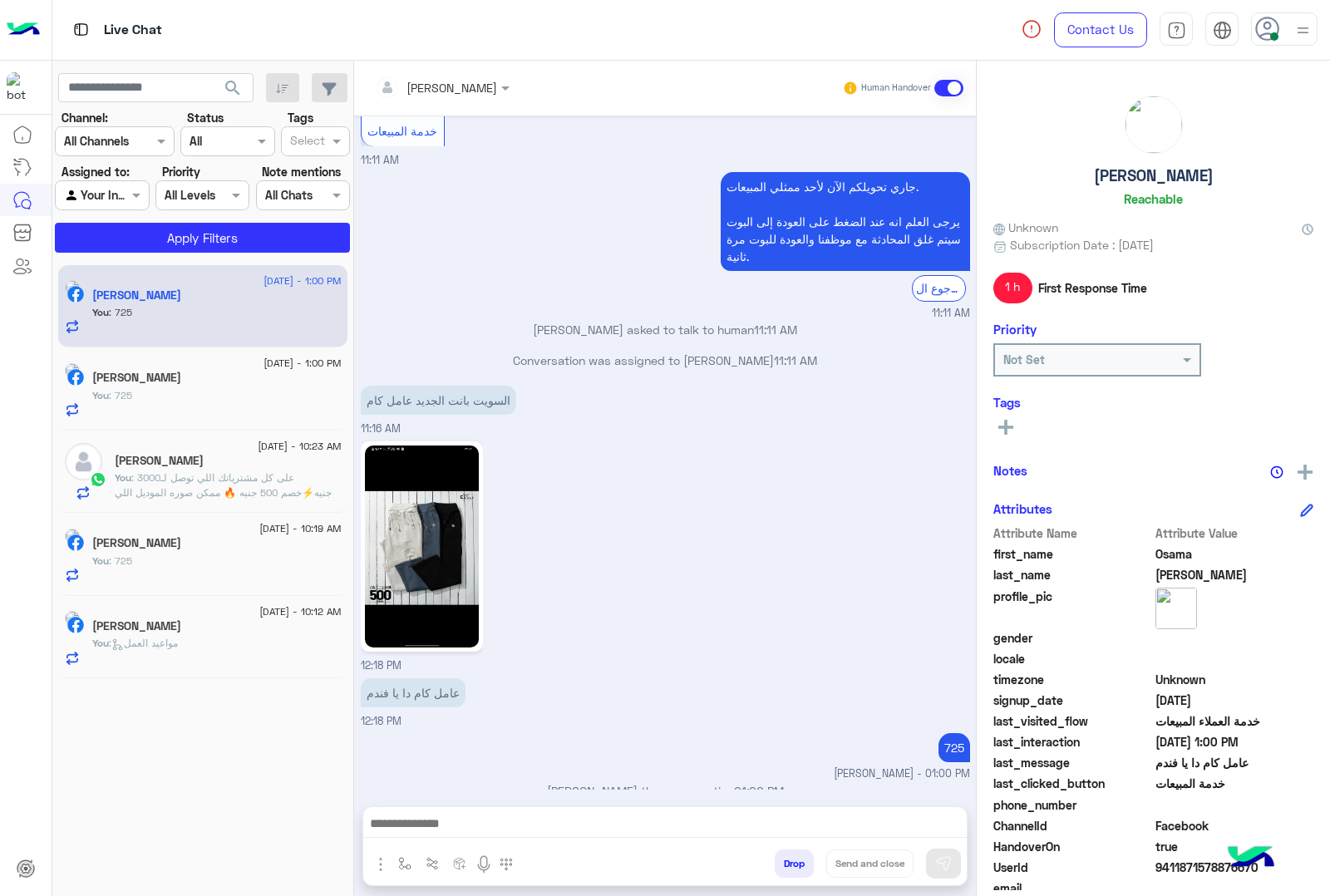
click at [798, 864] on button "Drop" at bounding box center [795, 863] width 39 height 28
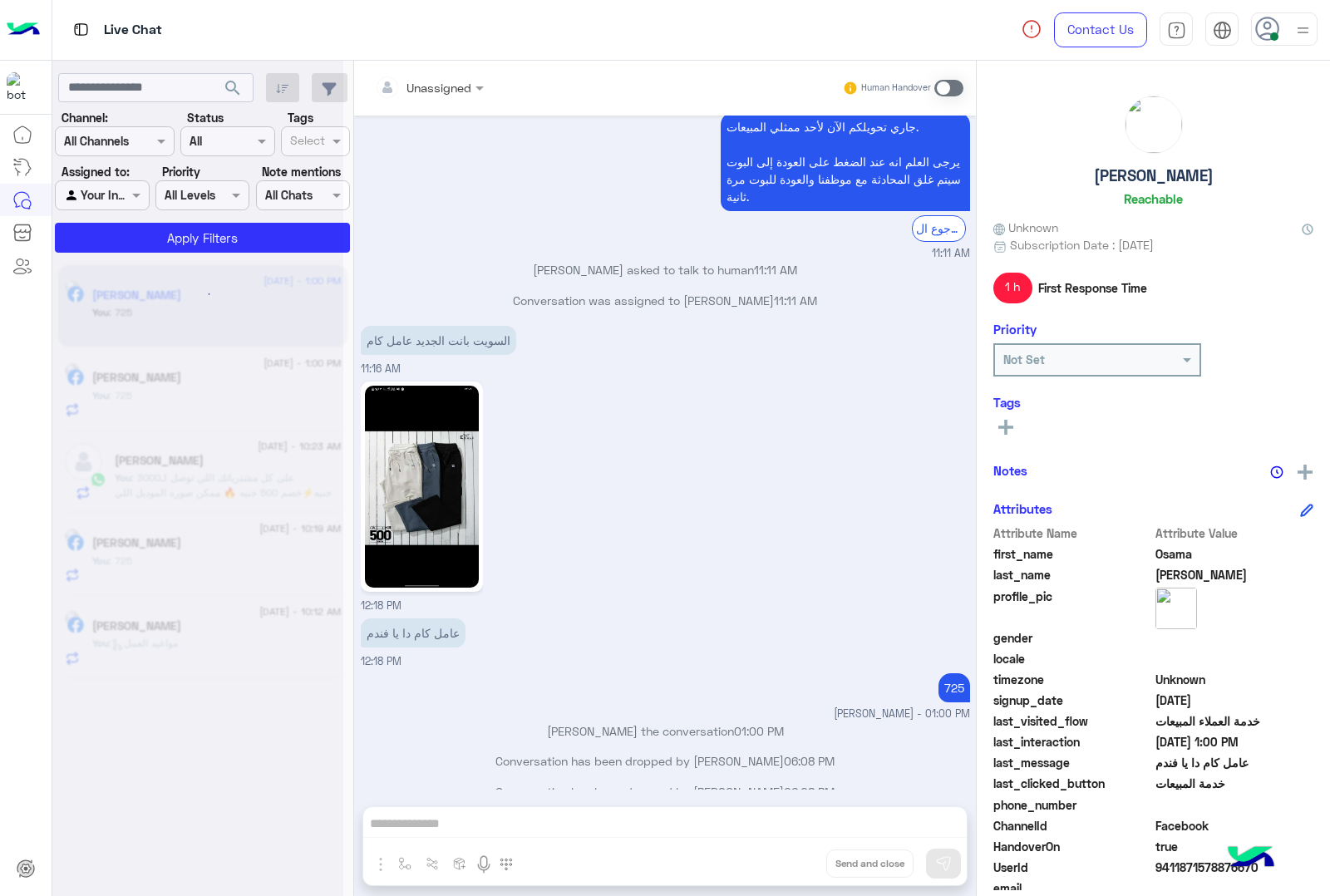
click at [798, 864] on div "Unassigned Human Handover [DATE] الموقع 12:49 AM الموقع 12:49 AM الموقع 12:49 A…" at bounding box center [665, 481] width 622 height 842
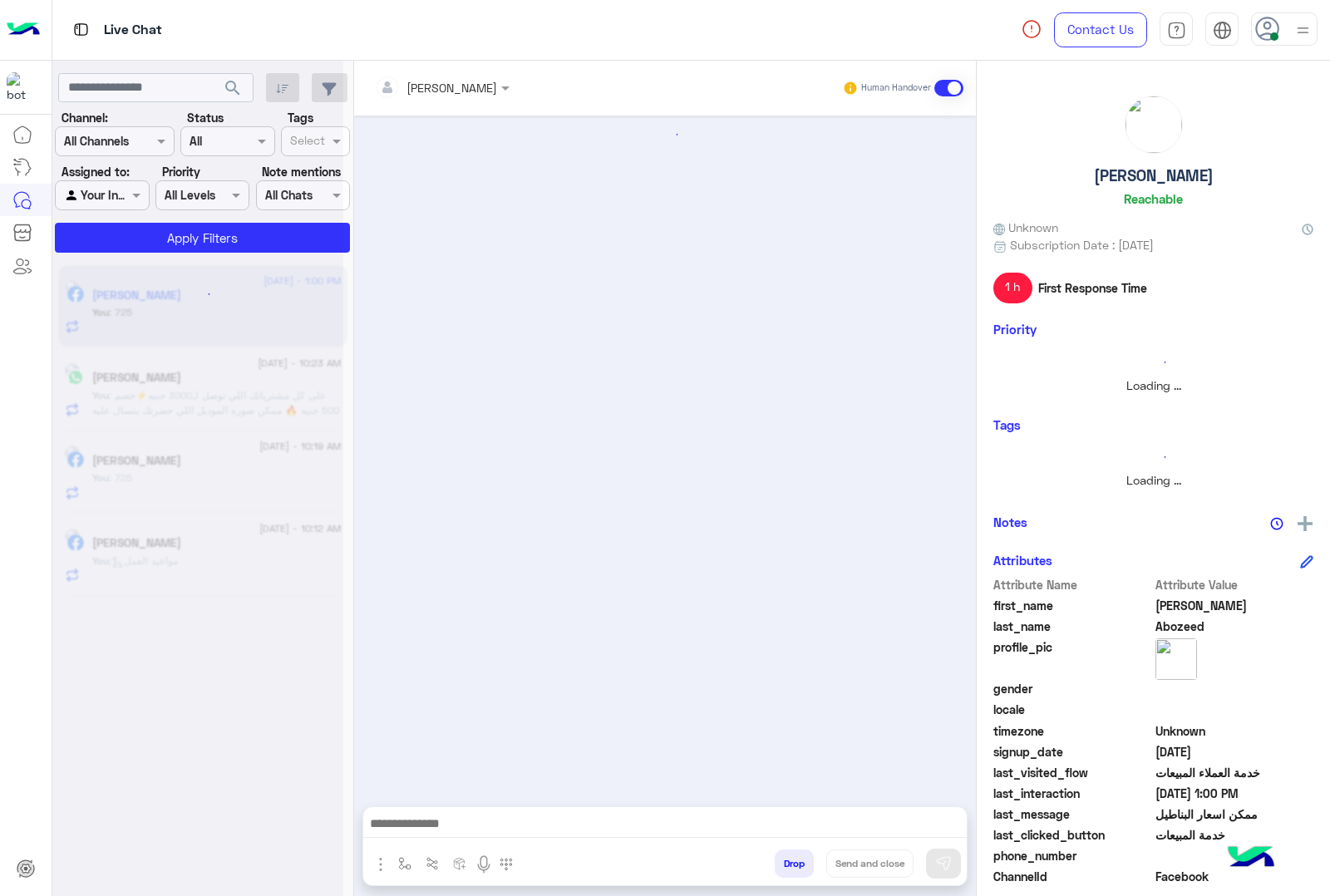
click at [798, 864] on button "Drop" at bounding box center [795, 863] width 39 height 28
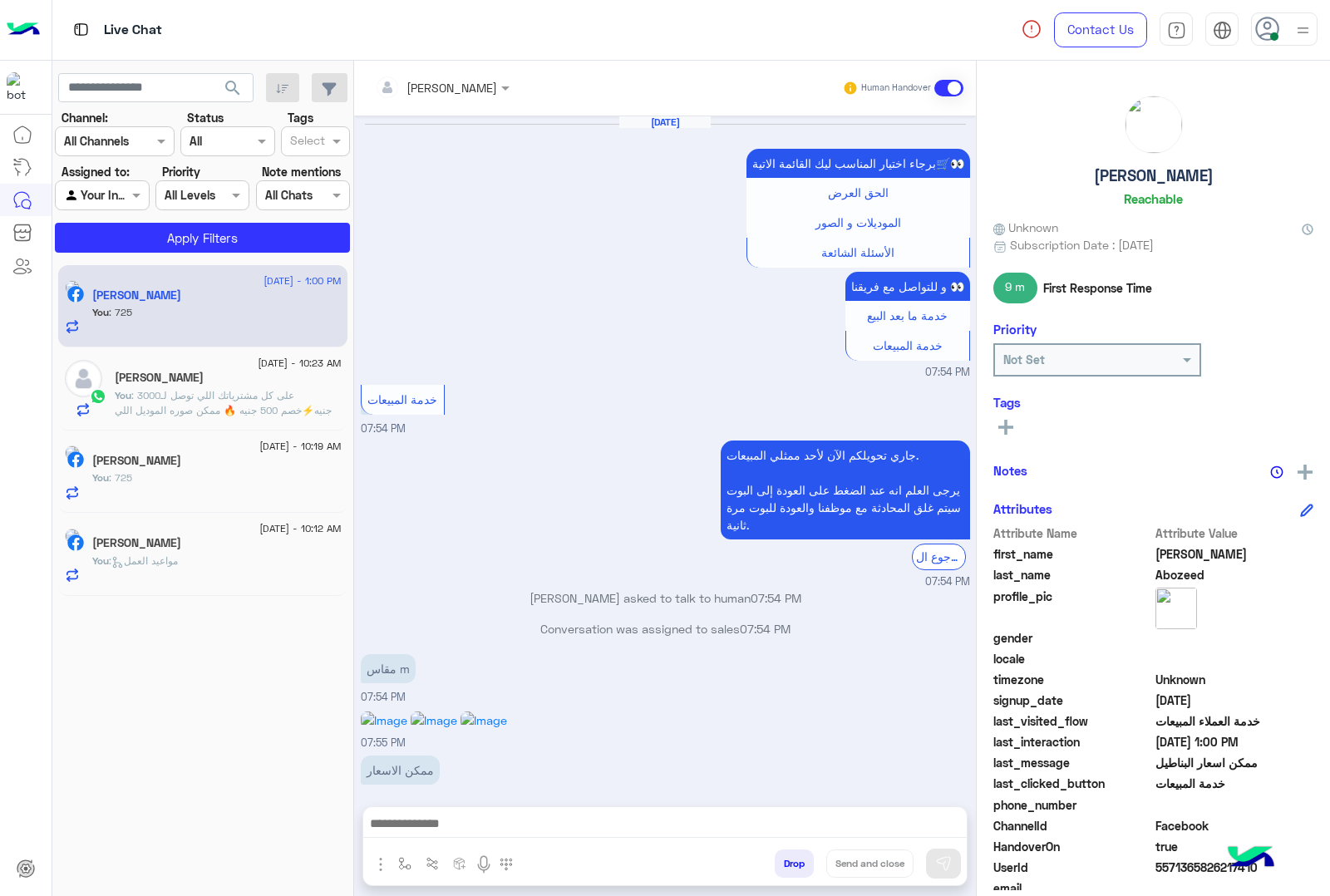
click at [798, 864] on button "Drop" at bounding box center [795, 863] width 39 height 28
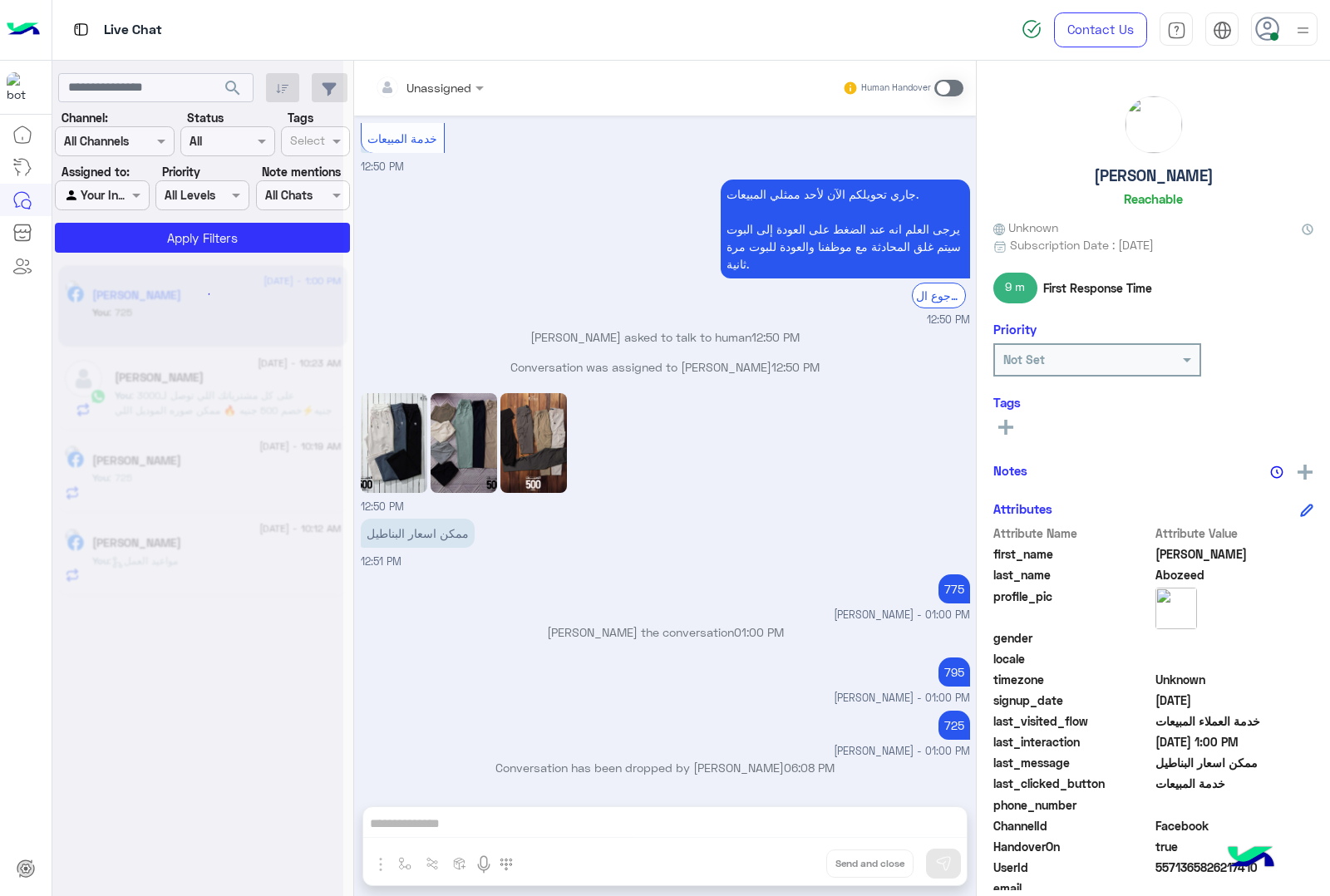
click at [798, 864] on div "Unassigned Human Handover [DATE] برجاء اختيار المناسب ليك القائمة الاتية🛒👀 الحق…" at bounding box center [665, 481] width 622 height 842
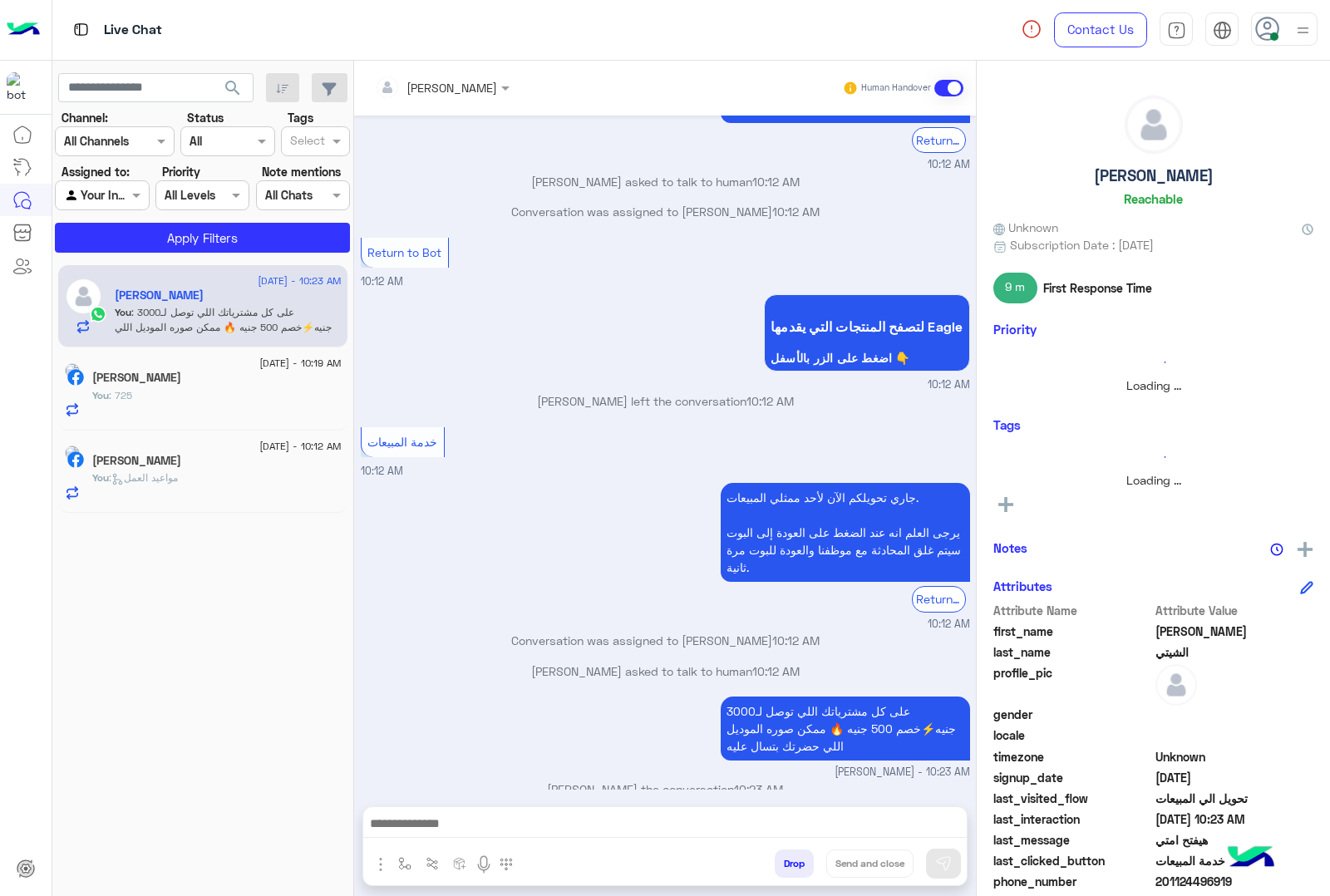
click at [798, 864] on button "Drop" at bounding box center [795, 863] width 39 height 28
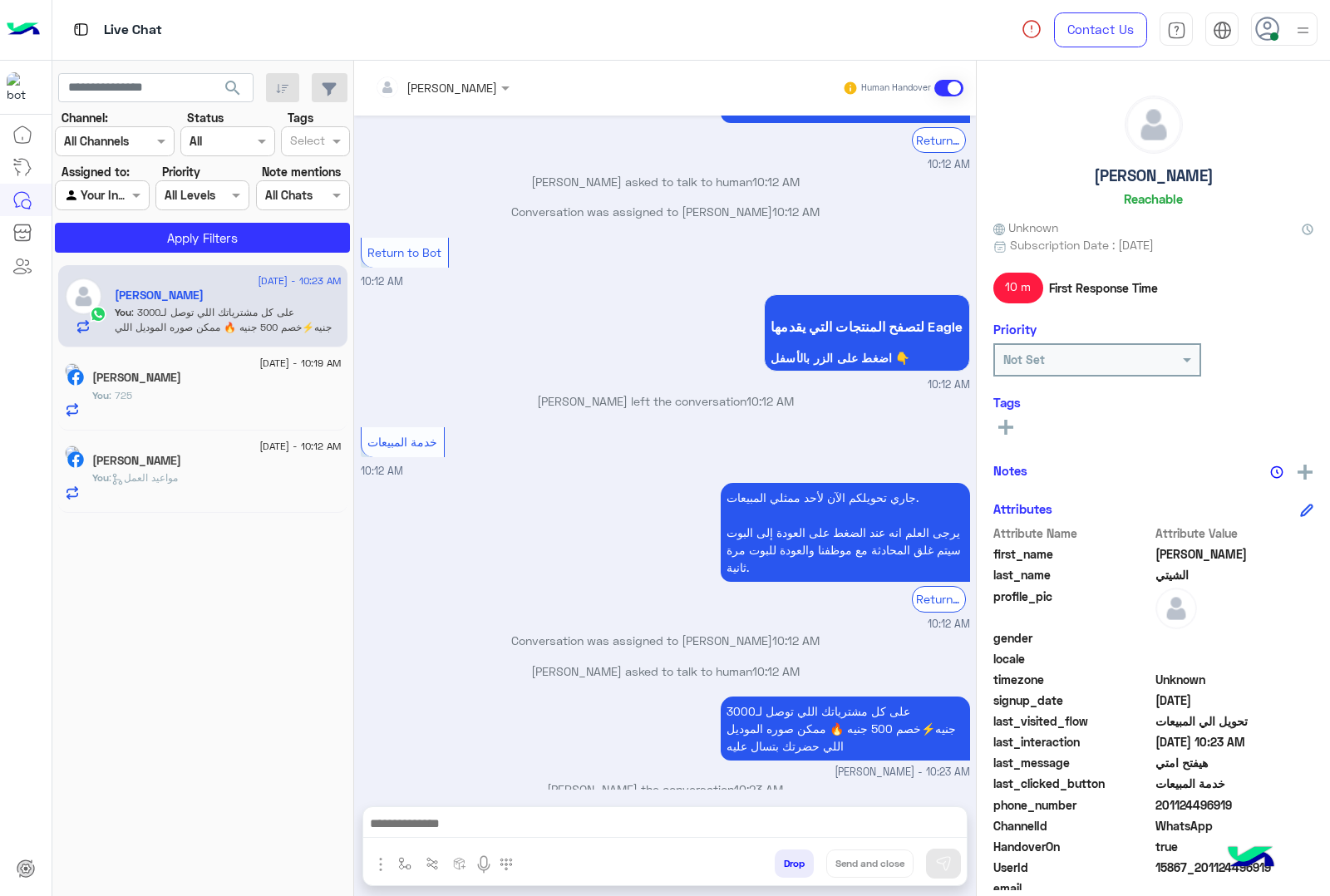
click at [798, 864] on button "Drop" at bounding box center [795, 863] width 39 height 28
click at [798, 864] on div "[PERSON_NAME] Human Handover [DATE] موعيد العمل في الفروع 08:28 AM عميلنا [PERS…" at bounding box center [665, 481] width 622 height 842
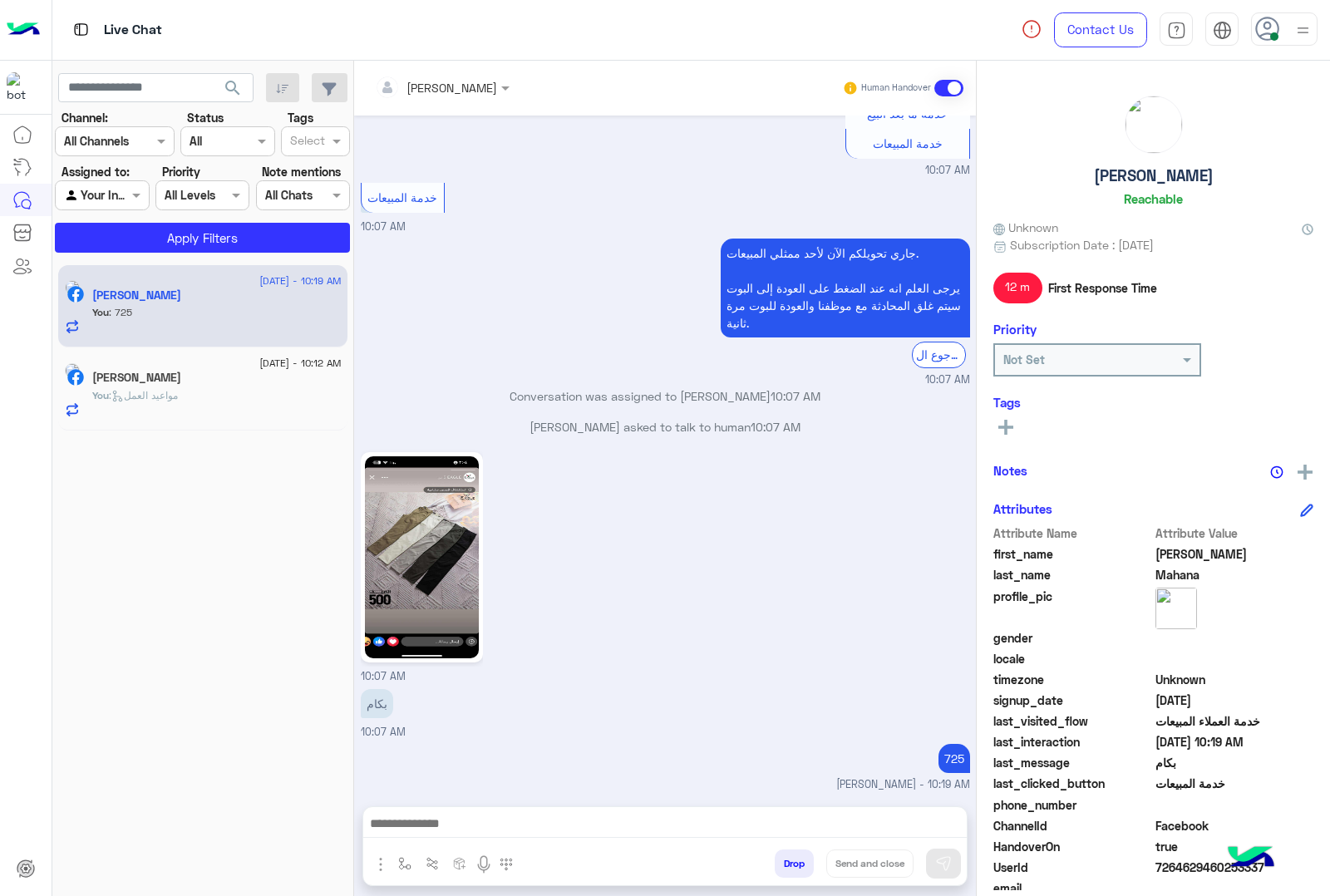
click at [798, 864] on button "Drop" at bounding box center [795, 863] width 39 height 28
click at [798, 864] on div "[PERSON_NAME] Human Handover [DATE] جبردين 01:22 PM Conversation has been dropp…" at bounding box center [665, 481] width 622 height 842
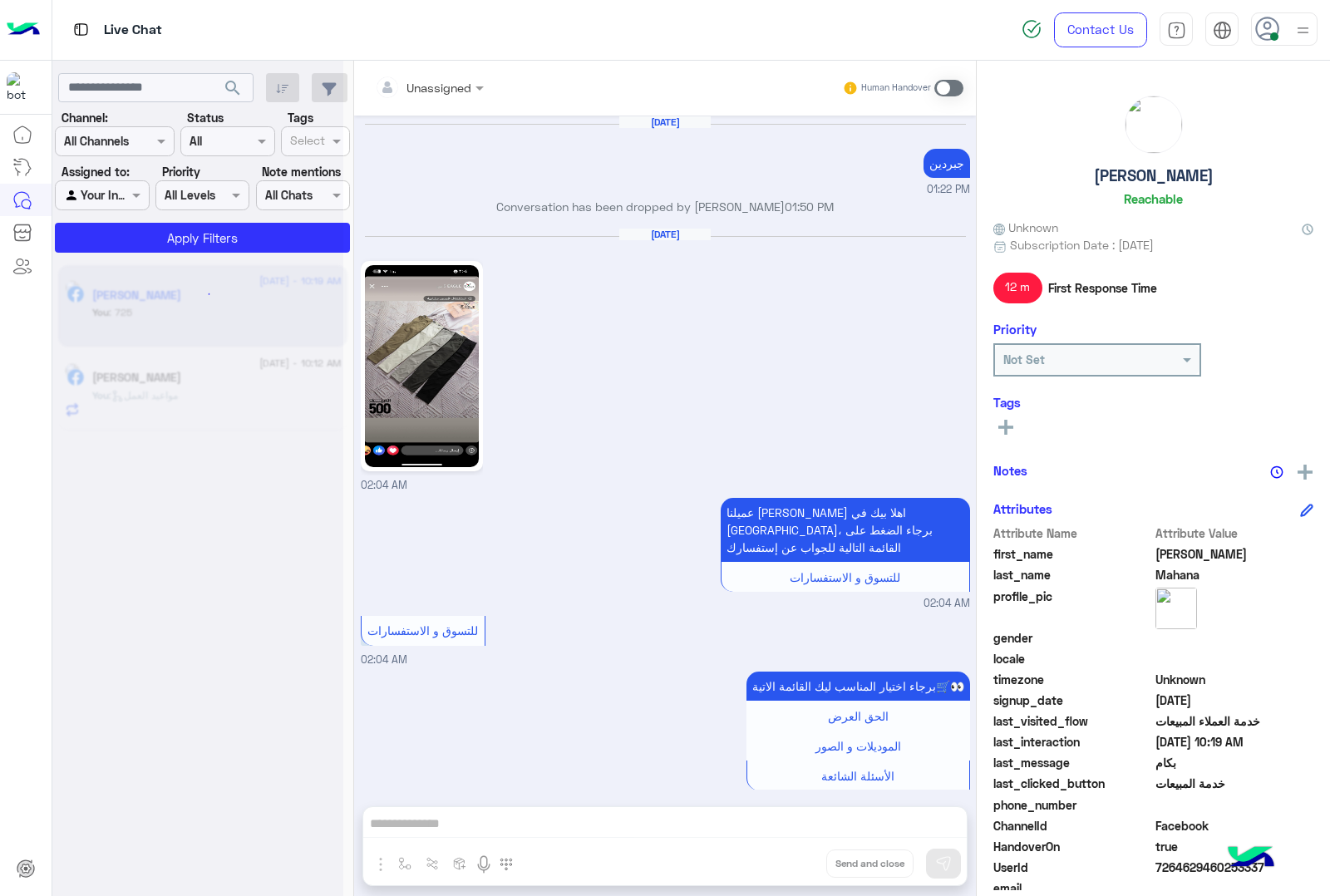
click at [798, 864] on div "Unassigned Human Handover [DATE] جبردين 01:22 PM Conversation has been dropped …" at bounding box center [665, 481] width 622 height 842
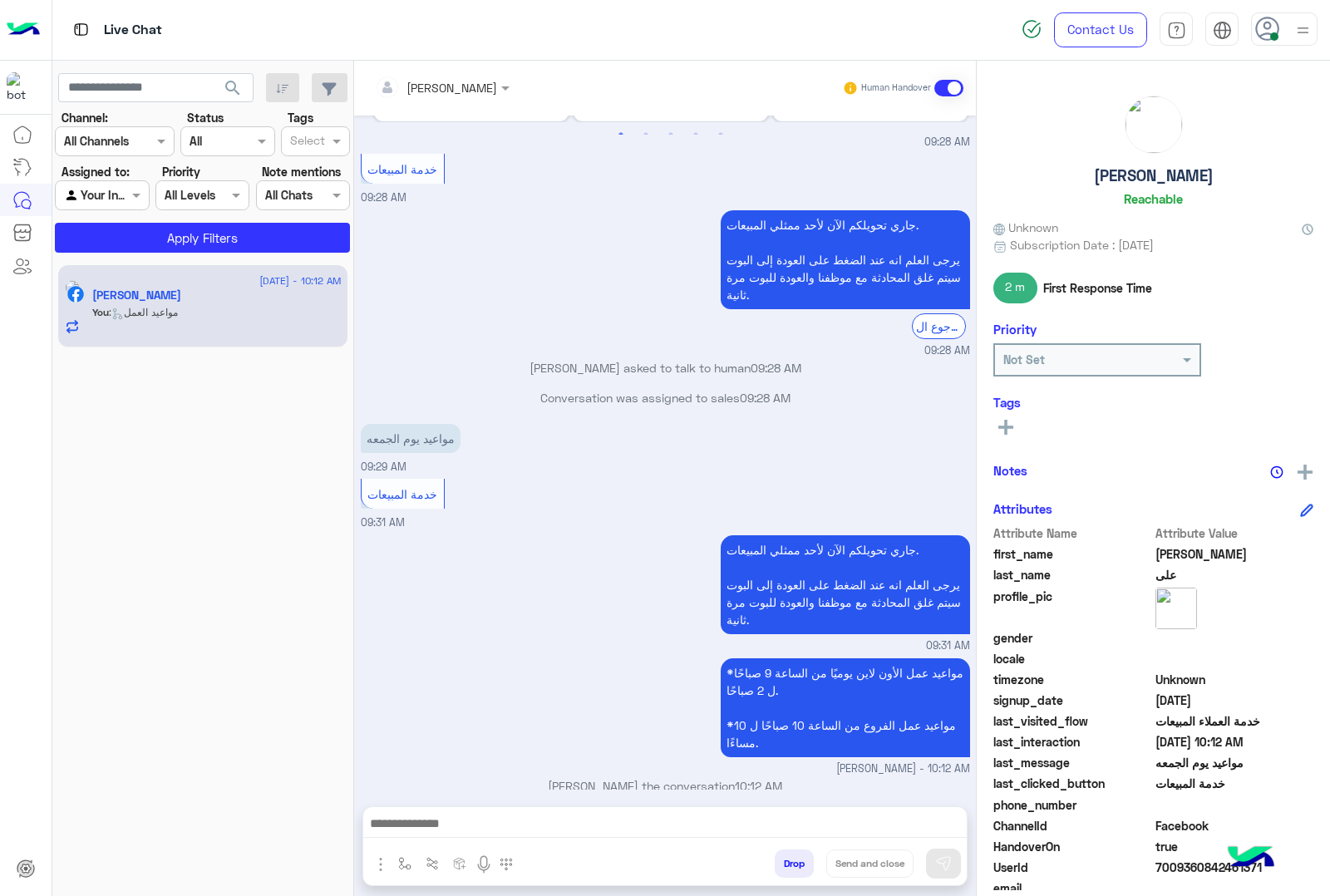
click at [798, 864] on button "Drop" at bounding box center [795, 863] width 39 height 28
click at [798, 864] on div "[PERSON_NAME] Human Handover [DATE] المواعيد يوم الجمعه 09:28 AM عميلنا [PERSON…" at bounding box center [665, 481] width 622 height 842
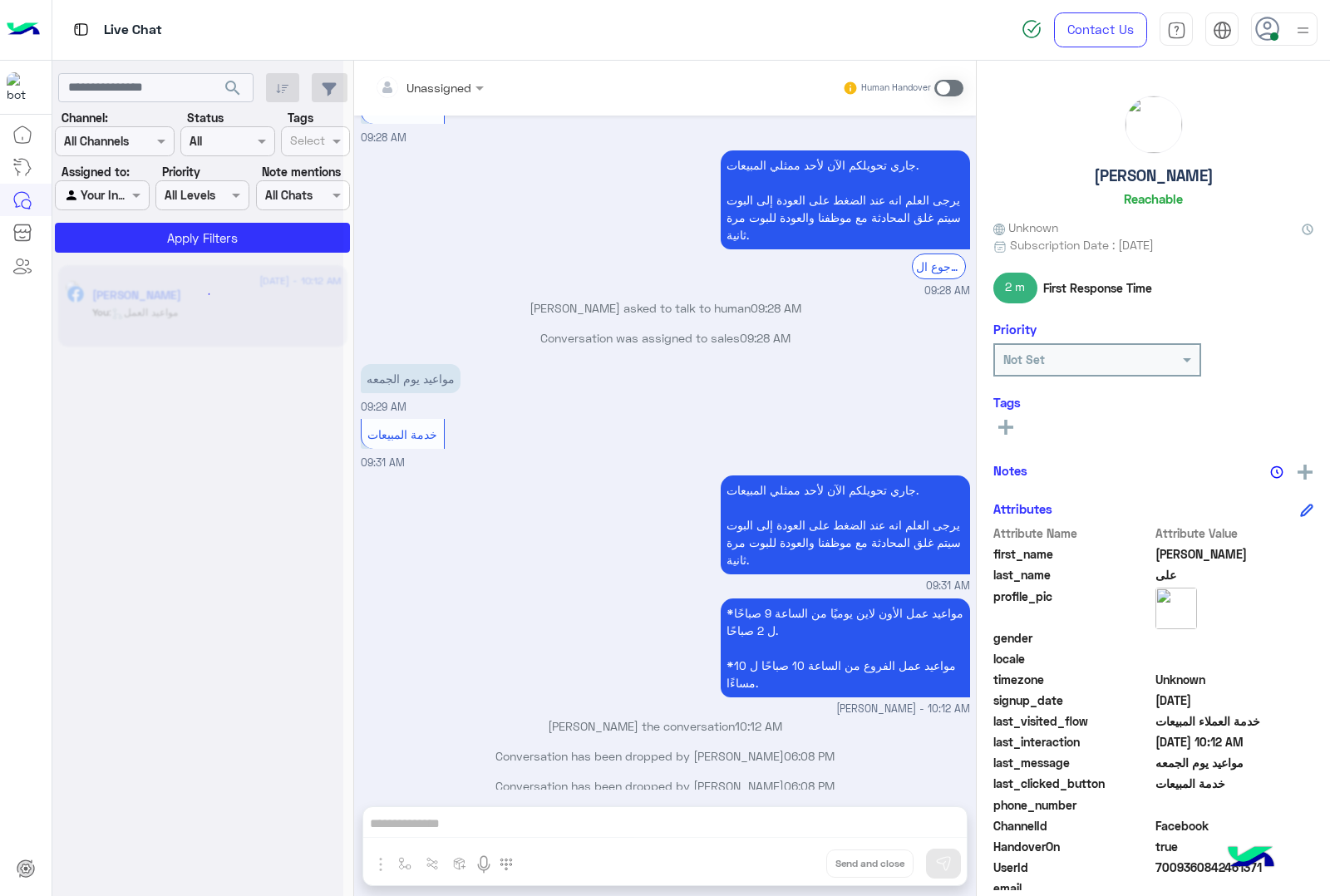
click at [798, 864] on div "Unassigned Human Handover [DATE] المواعيد يوم الجمعه 09:28 AM عميلنا [PERSON_NA…" at bounding box center [665, 481] width 622 height 842
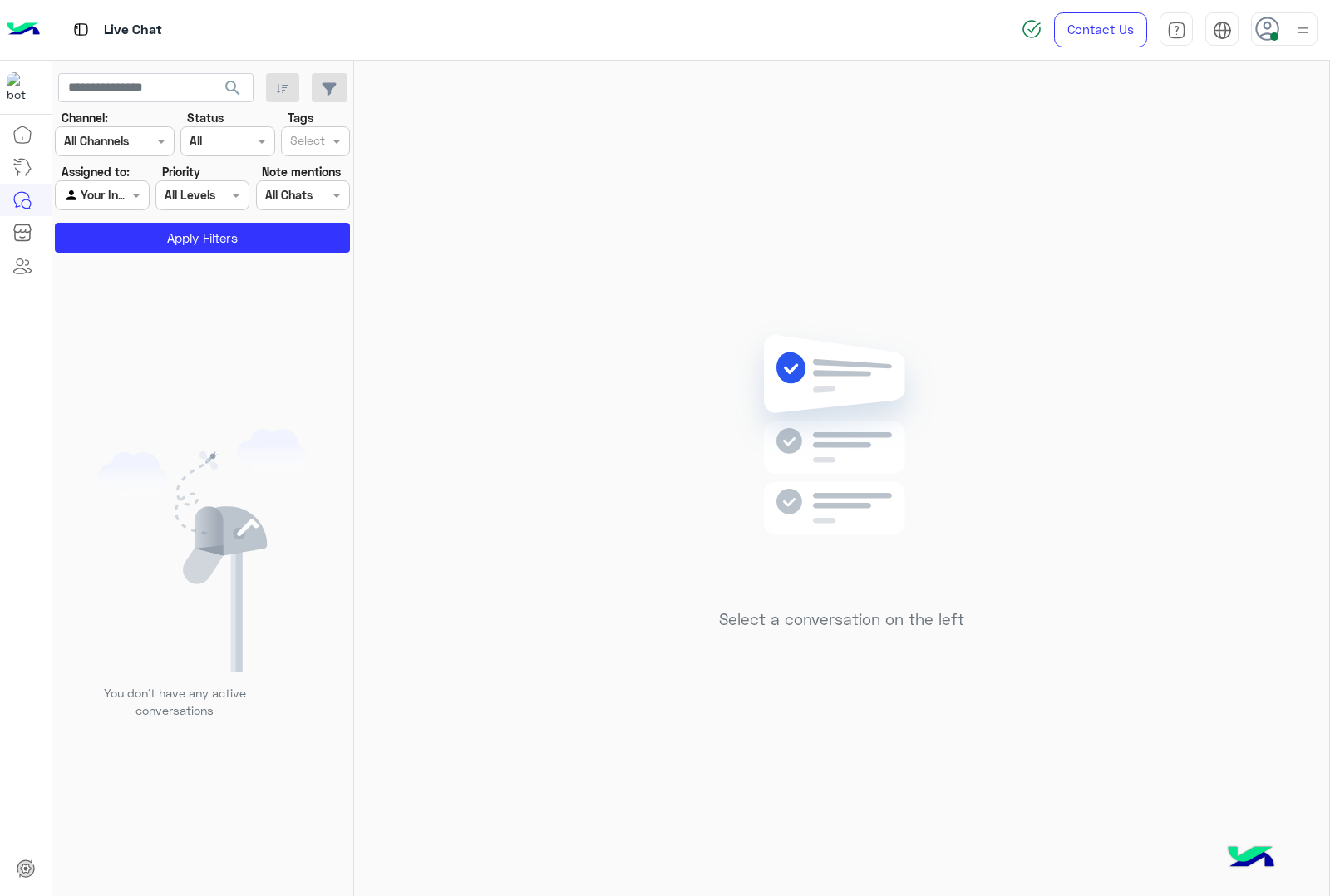
click at [798, 864] on div "Select a conversation on the left" at bounding box center [842, 481] width 976 height 842
click at [1269, 15] on div at bounding box center [1267, 24] width 23 height 23
click at [720, 264] on div "Select a conversation on the left" at bounding box center [842, 481] width 976 height 842
